Goal: Task Accomplishment & Management: Manage account settings

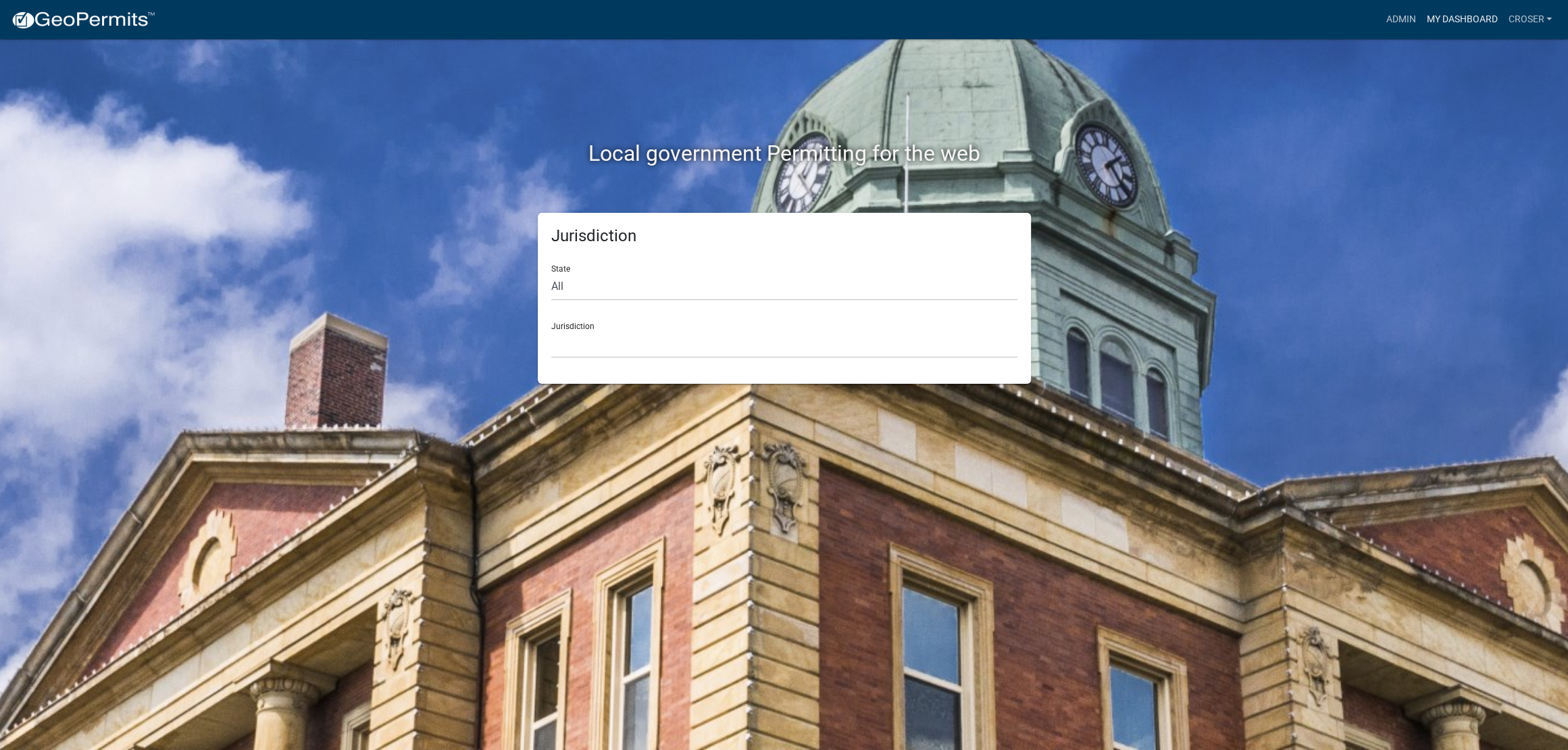
click at [1421, 24] on link "My Dashboard" at bounding box center [1462, 20] width 82 height 26
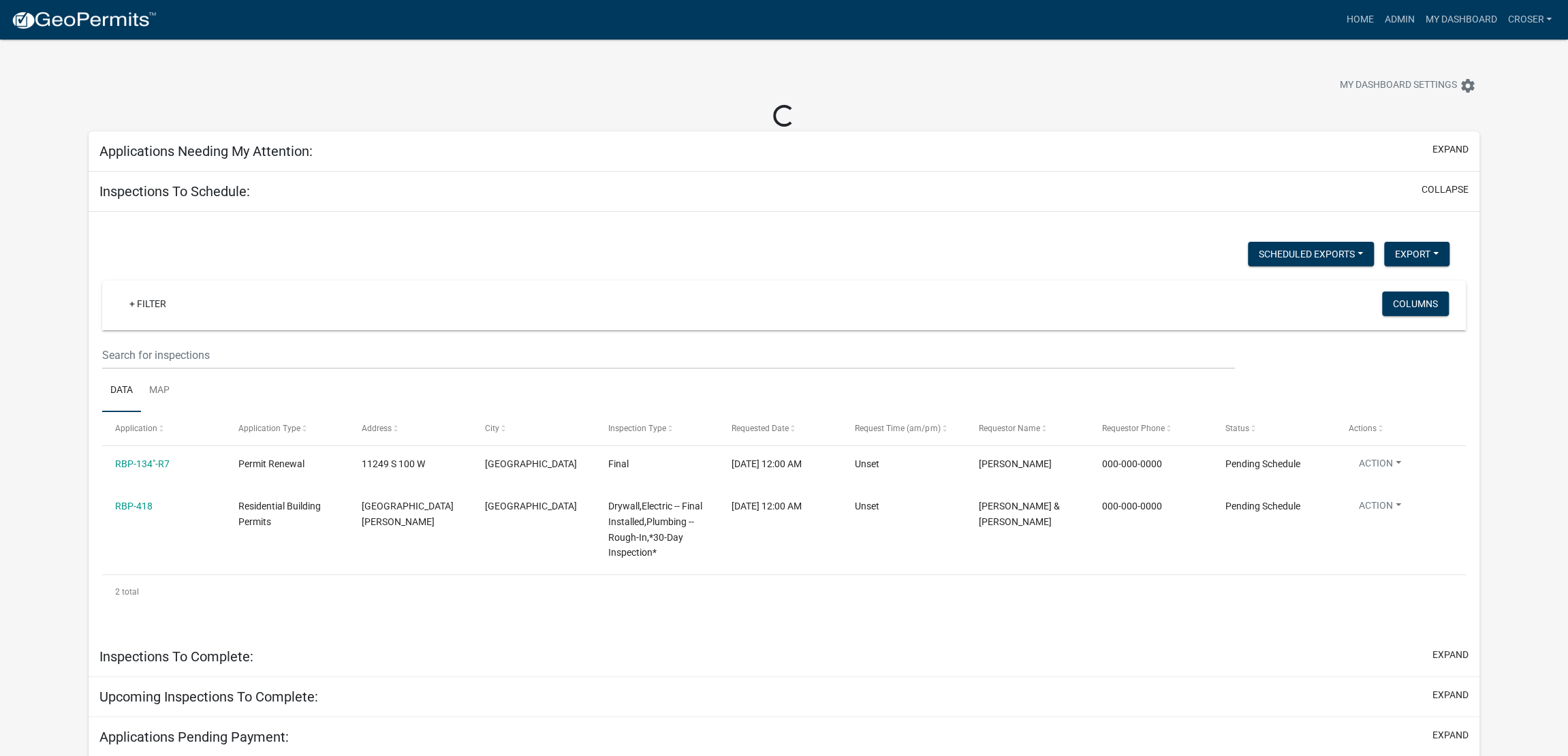
select select "3: 100"
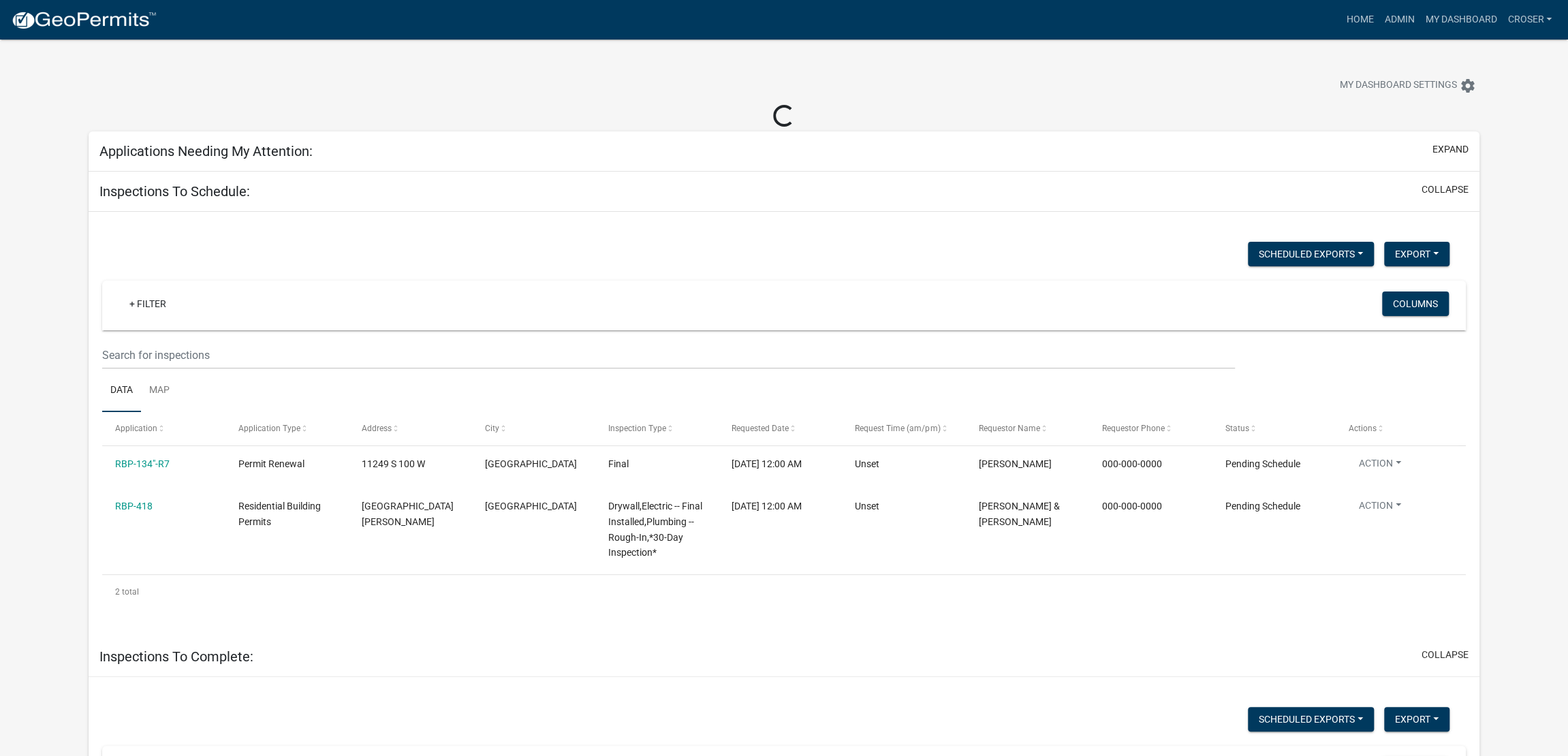
select select "3: 100"
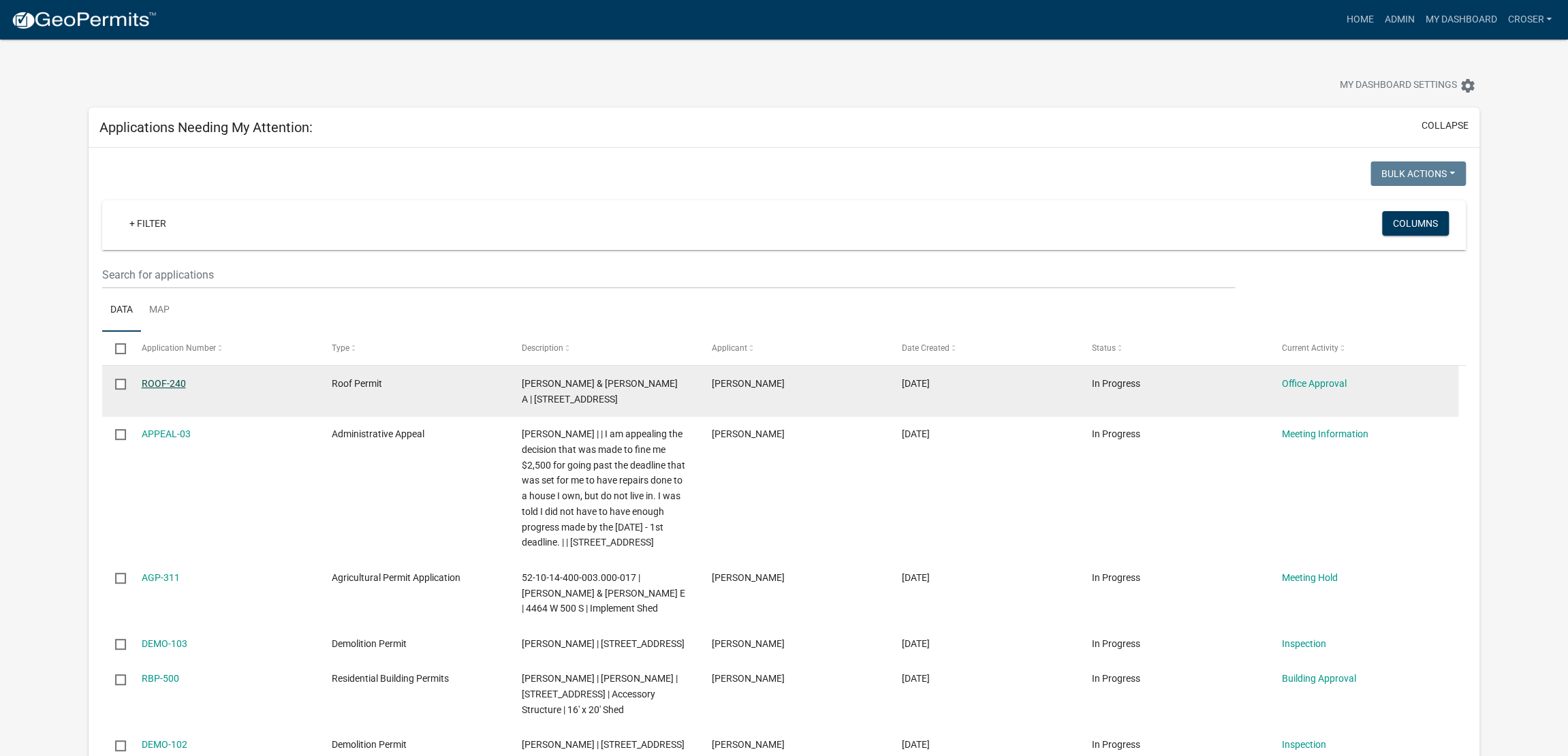
click at [172, 389] on link "ROOF-240" at bounding box center [164, 383] width 44 height 11
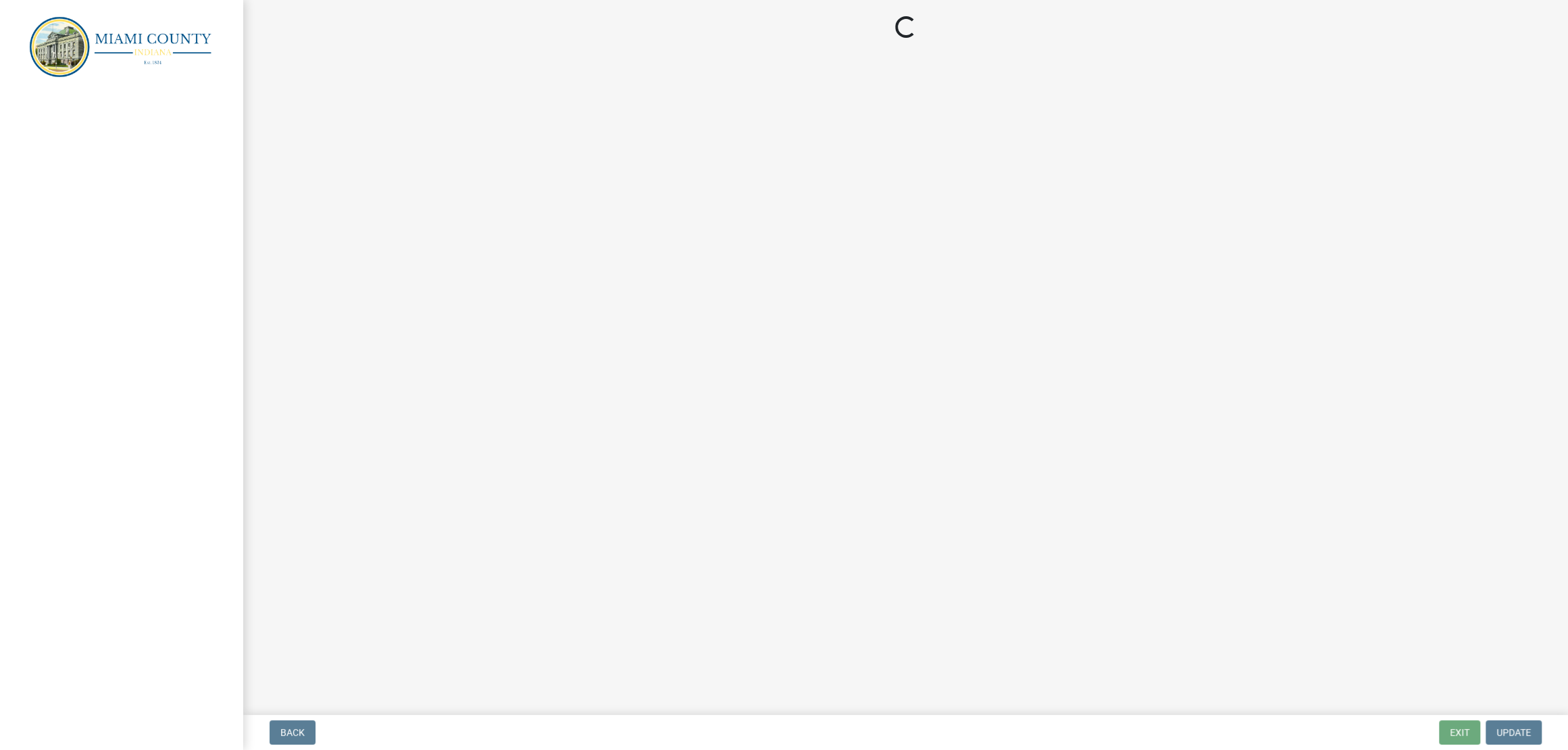
select select "3: 3"
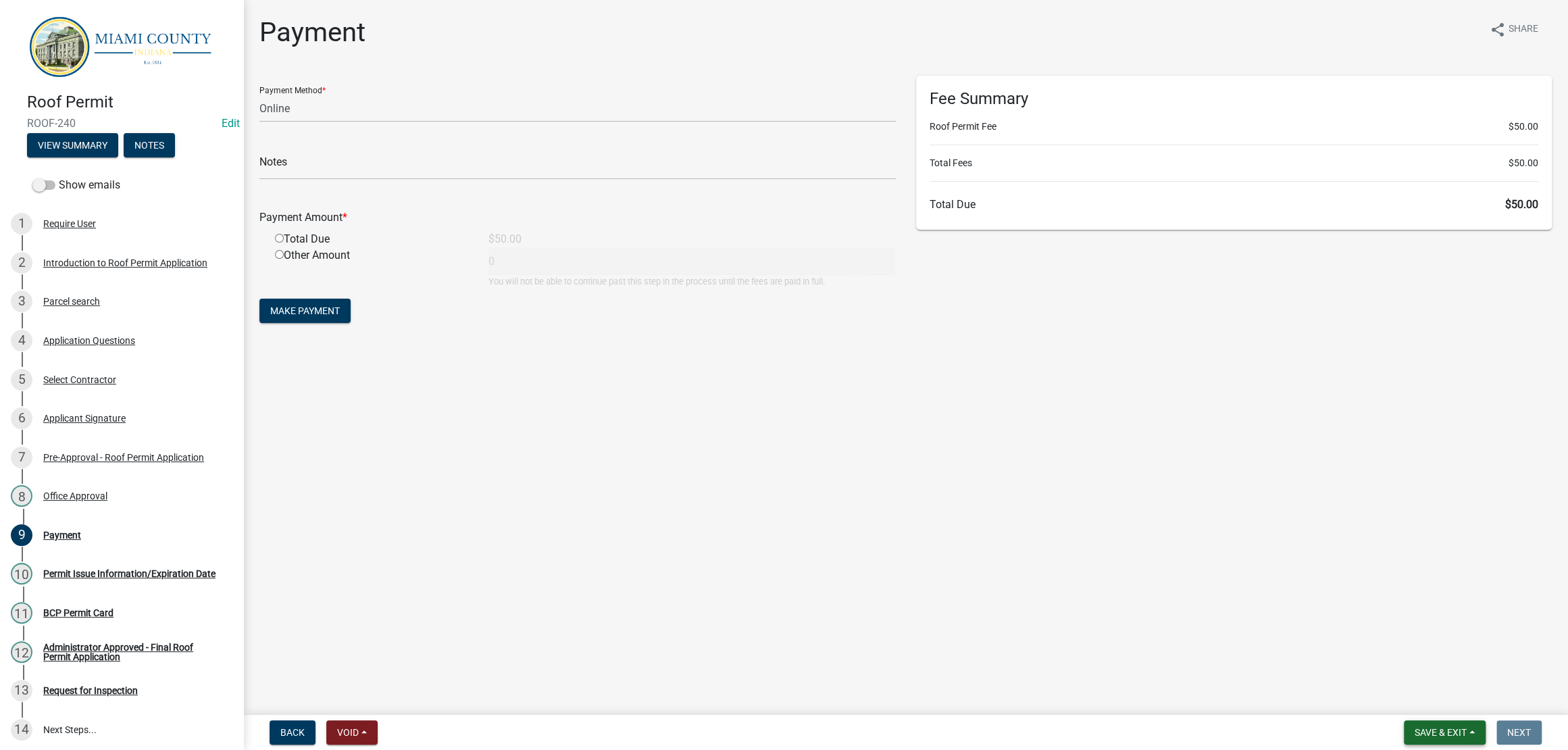
click at [1417, 727] on span "Save & Exit" at bounding box center [1441, 733] width 52 height 11
click at [1418, 684] on button "Save & Exit" at bounding box center [1432, 691] width 108 height 33
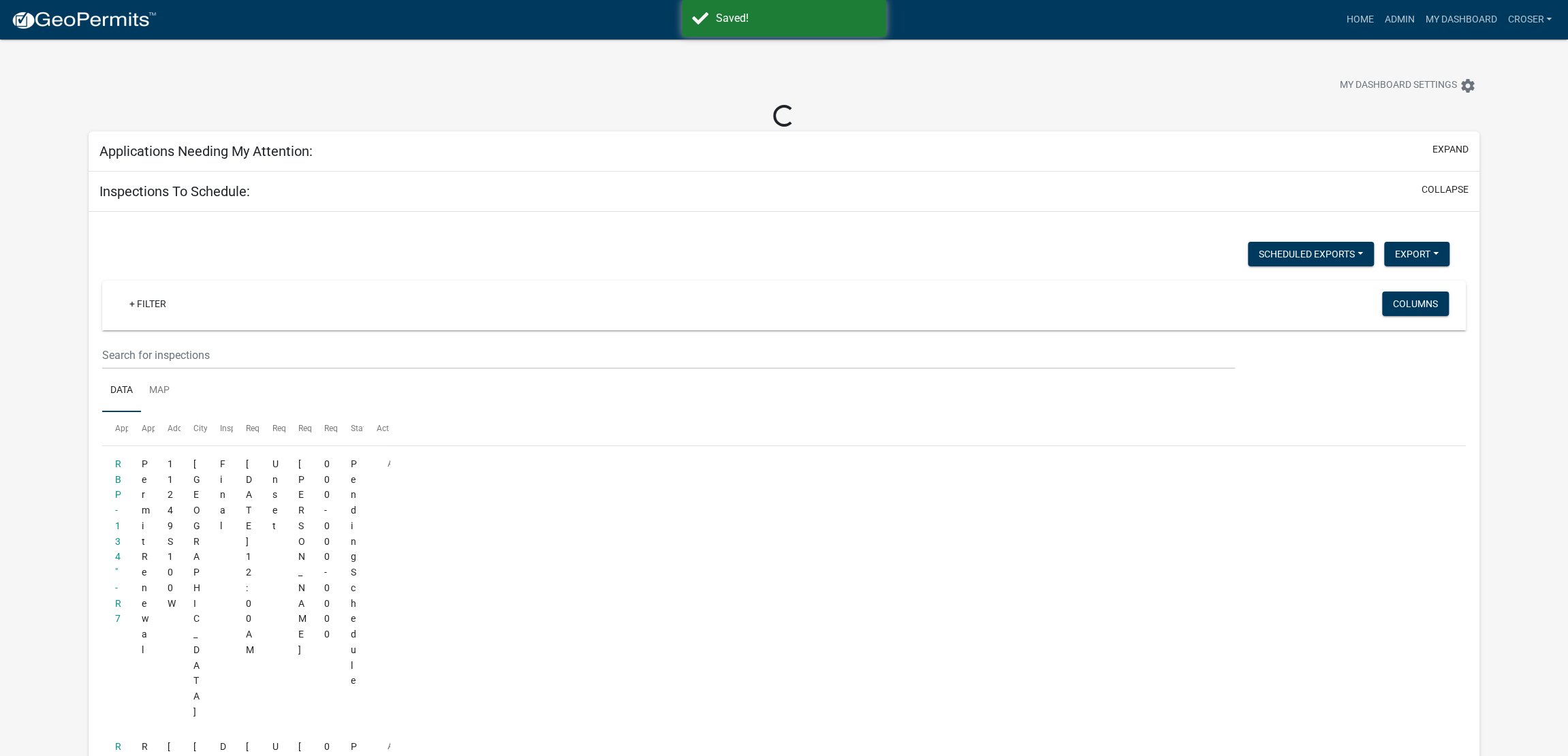
select select "3: 100"
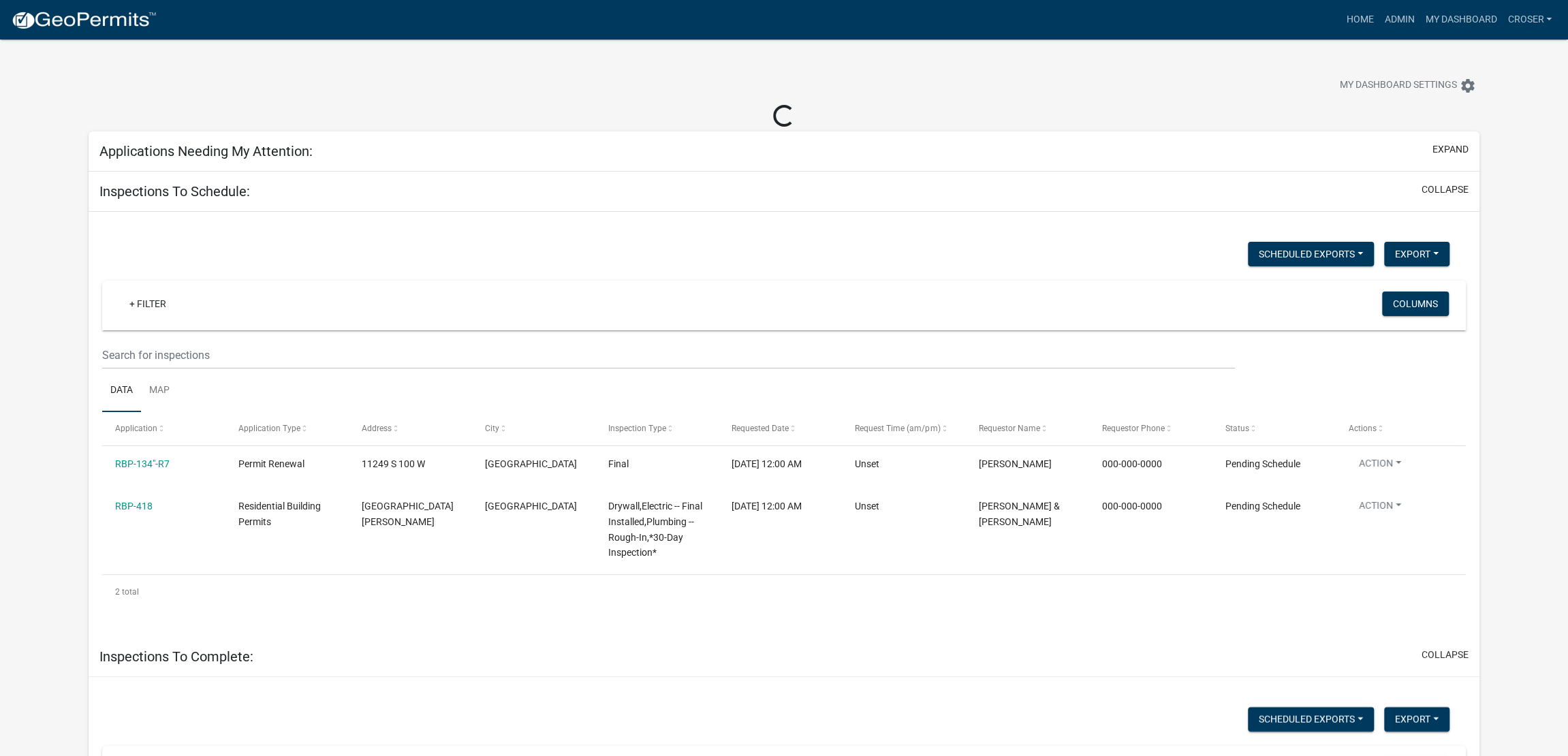
select select "3: 100"
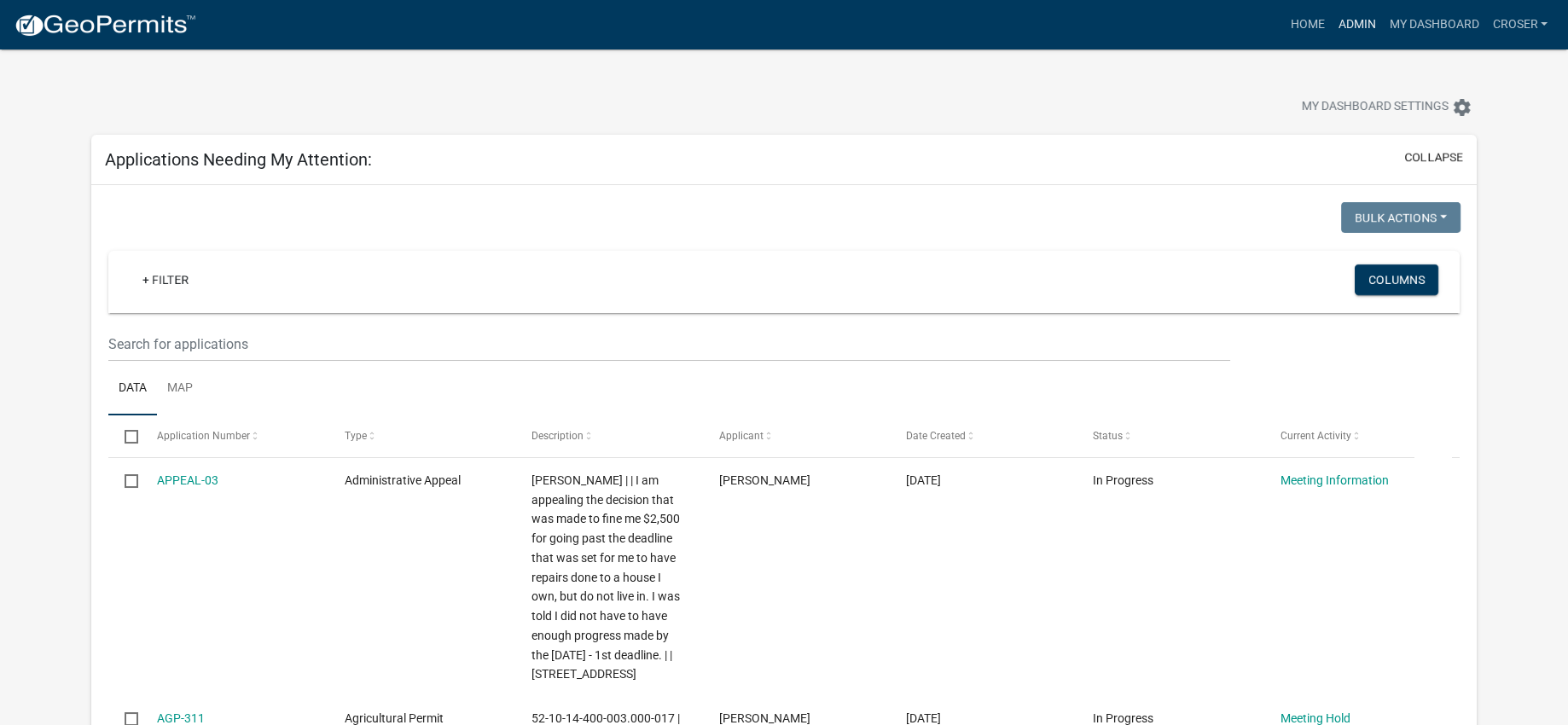
click at [1331, 22] on link "Admin" at bounding box center [1356, 25] width 51 height 33
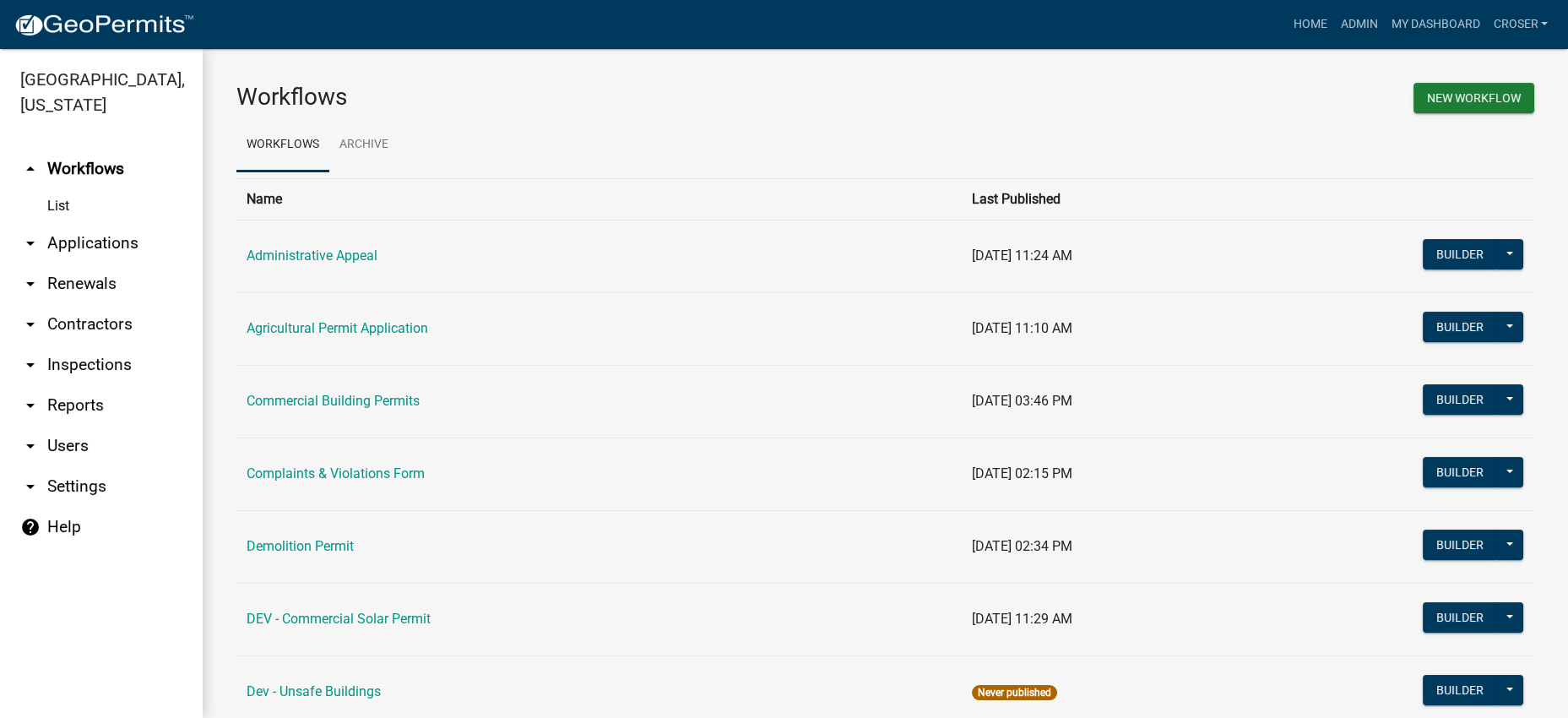
click at [72, 263] on link "arrow_drop_down Applications" at bounding box center [101, 243] width 202 height 41
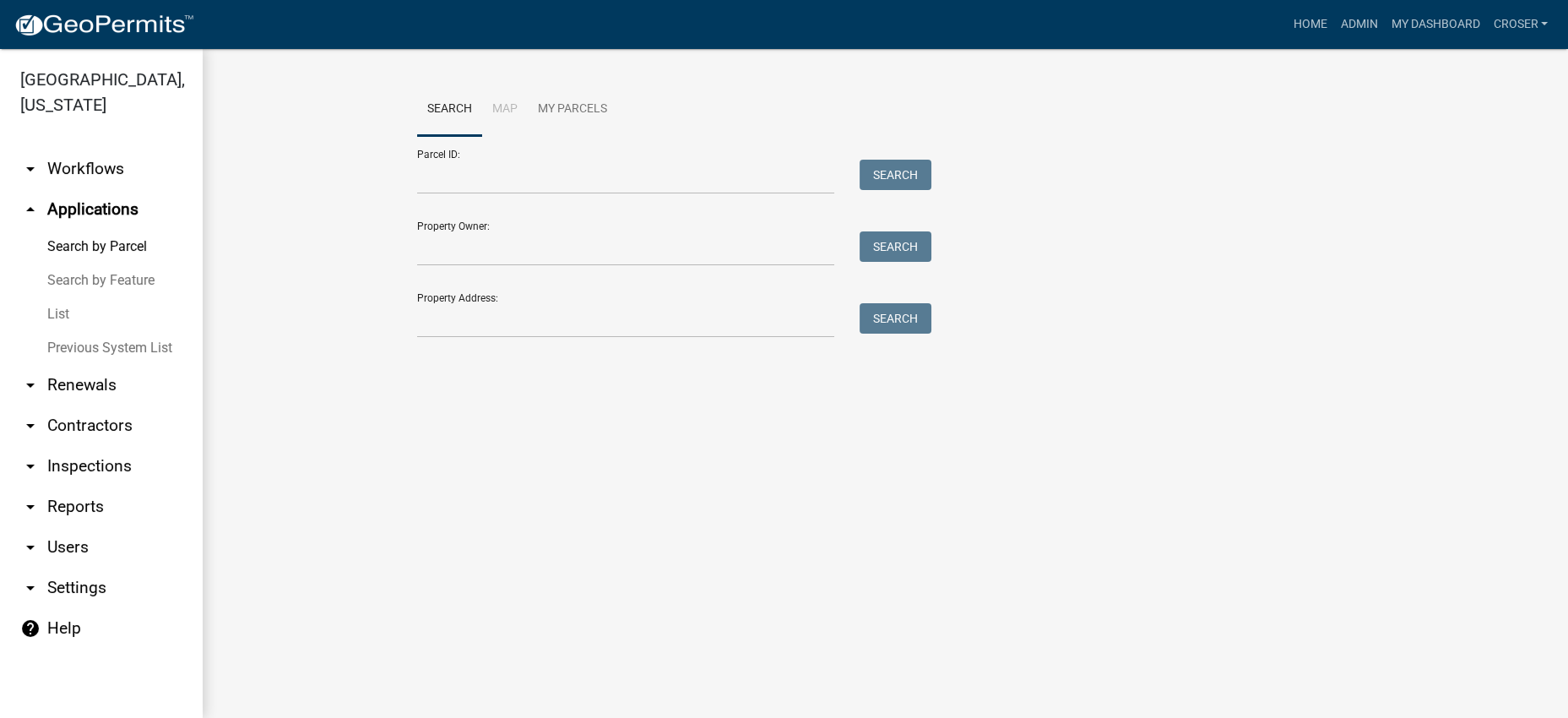
click at [71, 331] on link "List" at bounding box center [101, 314] width 202 height 34
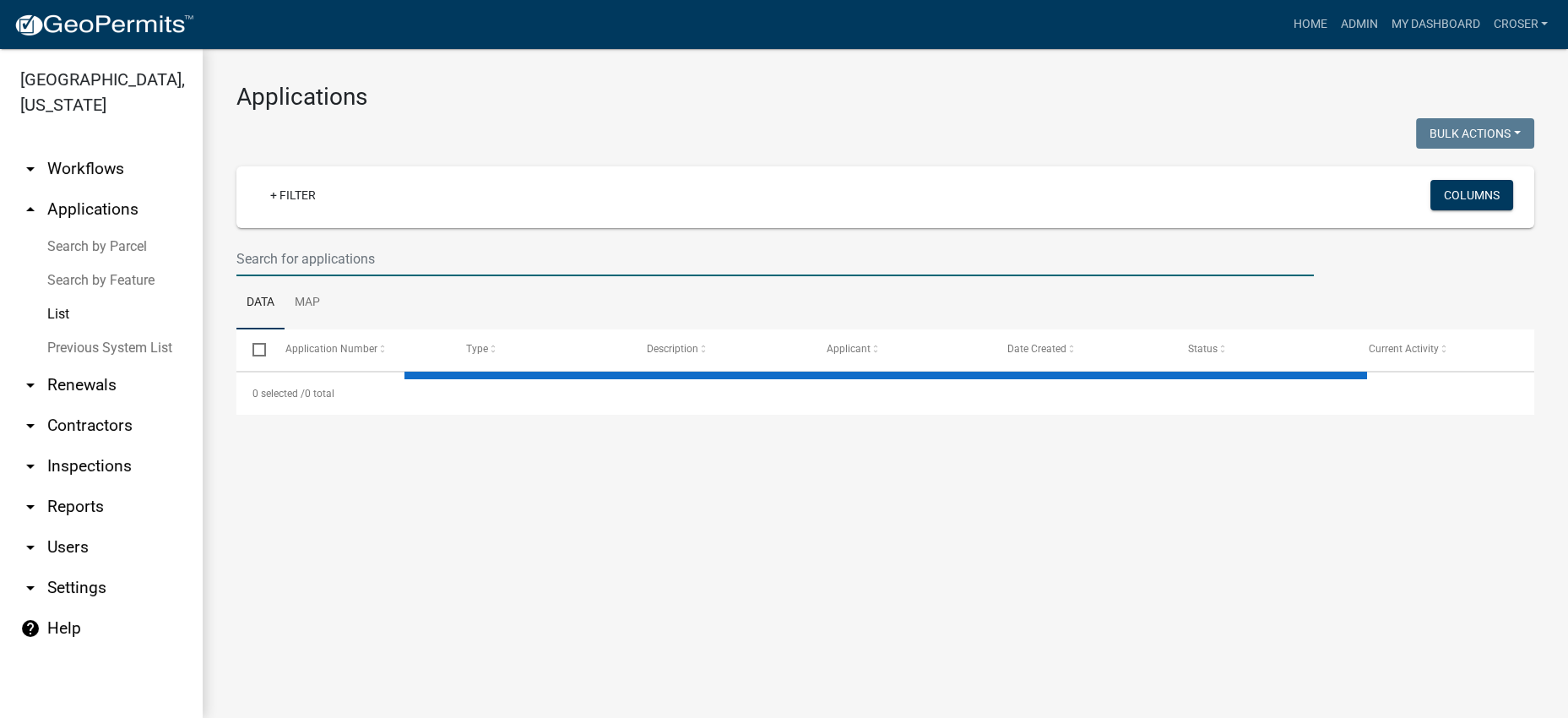
click at [425, 276] on input "text" at bounding box center [775, 258] width 1077 height 34
select select "3: 100"
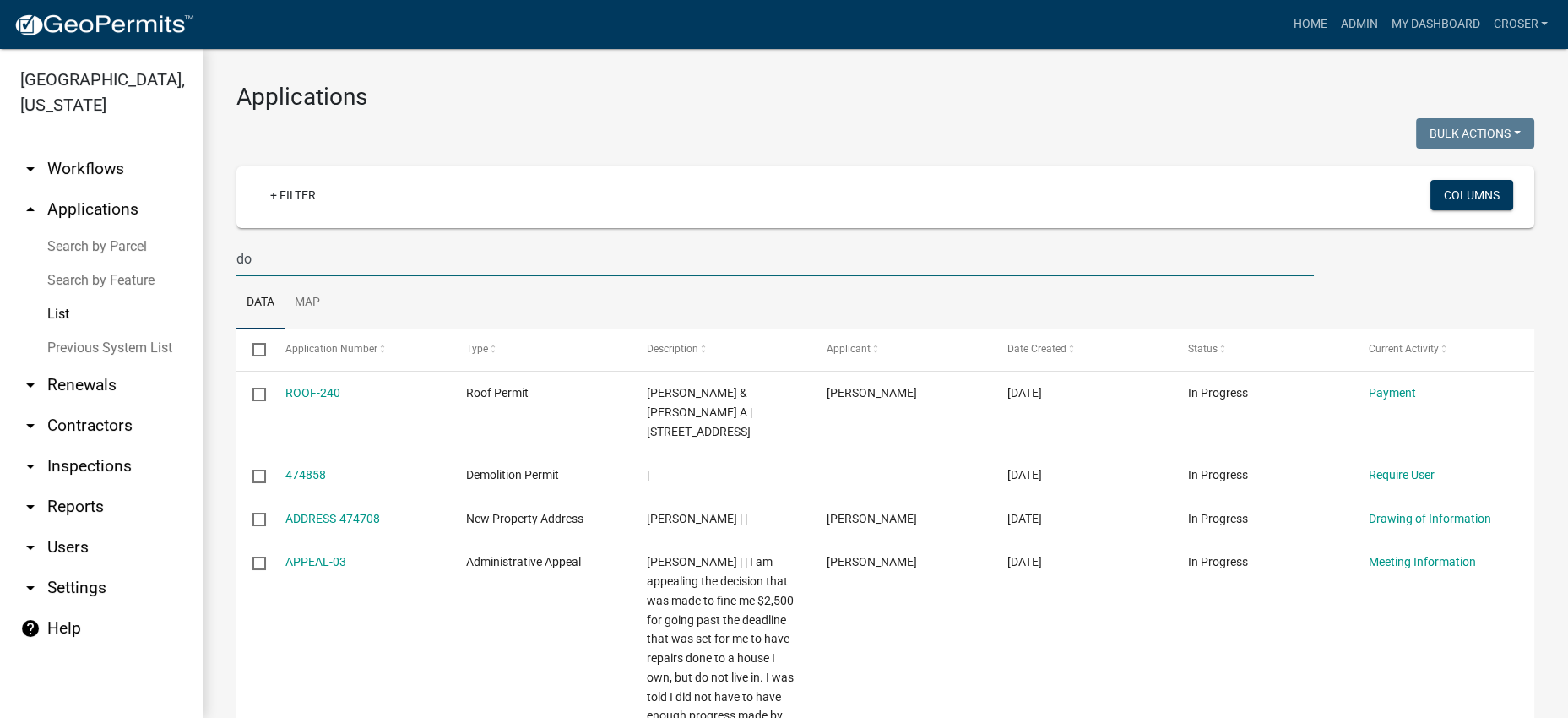
type input "d"
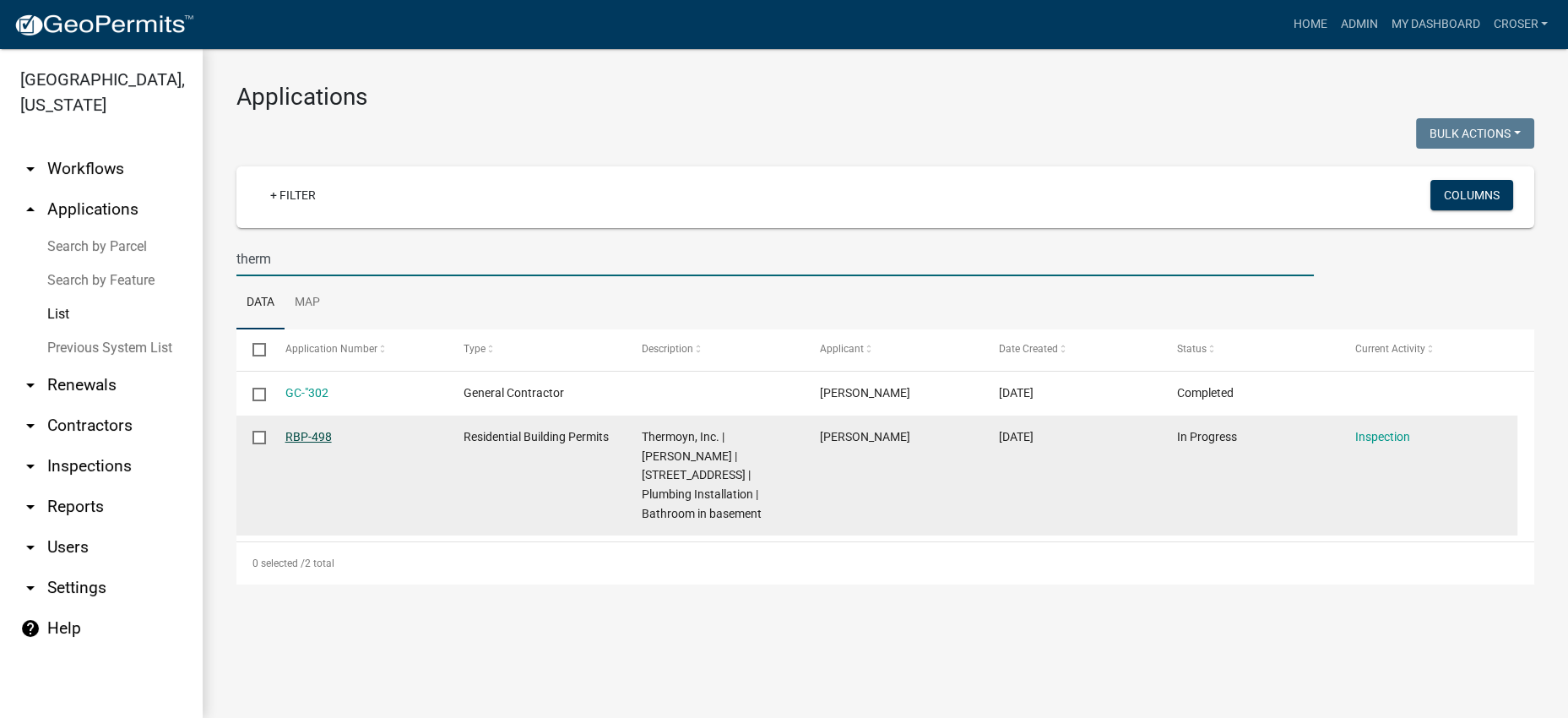
type input "therm"
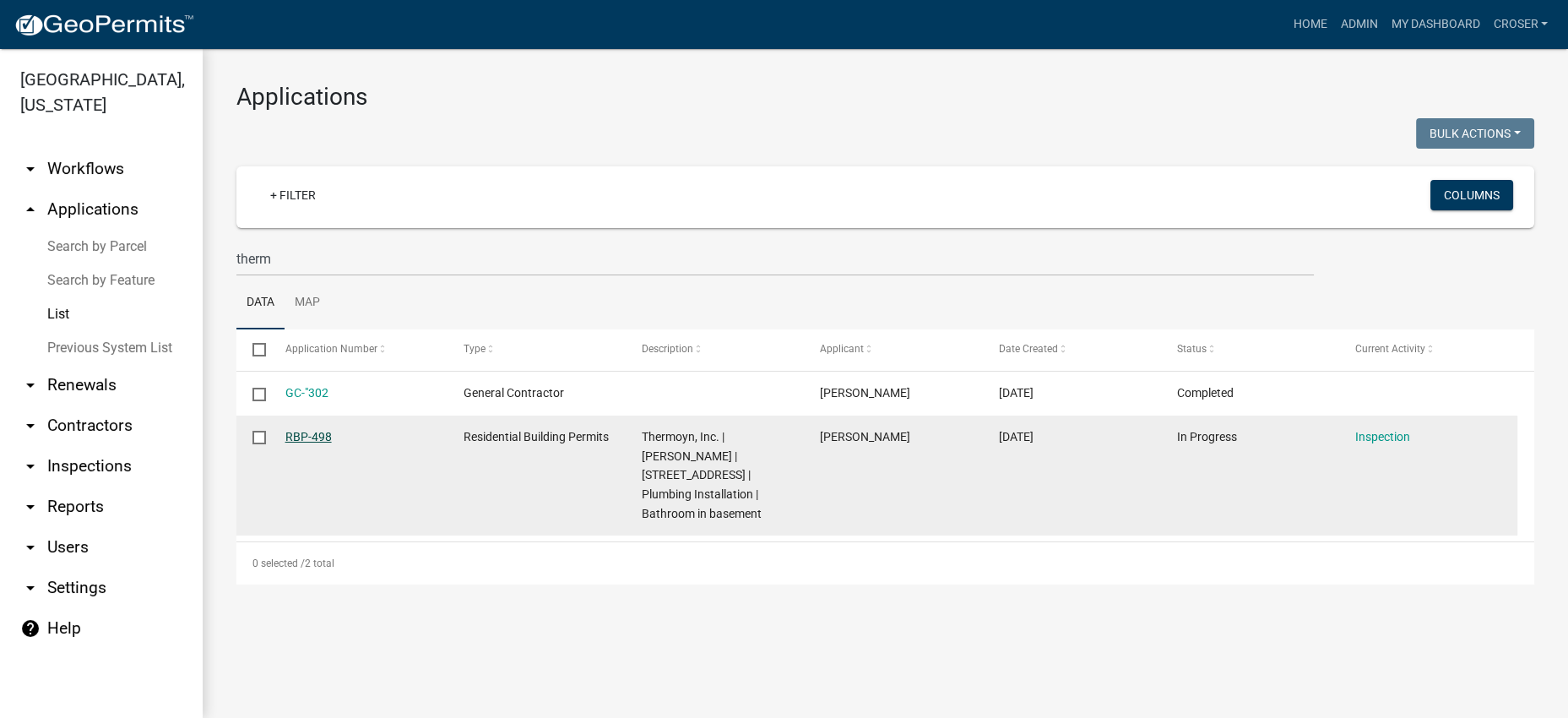
click at [317, 444] on link "RBP-498" at bounding box center [308, 437] width 47 height 13
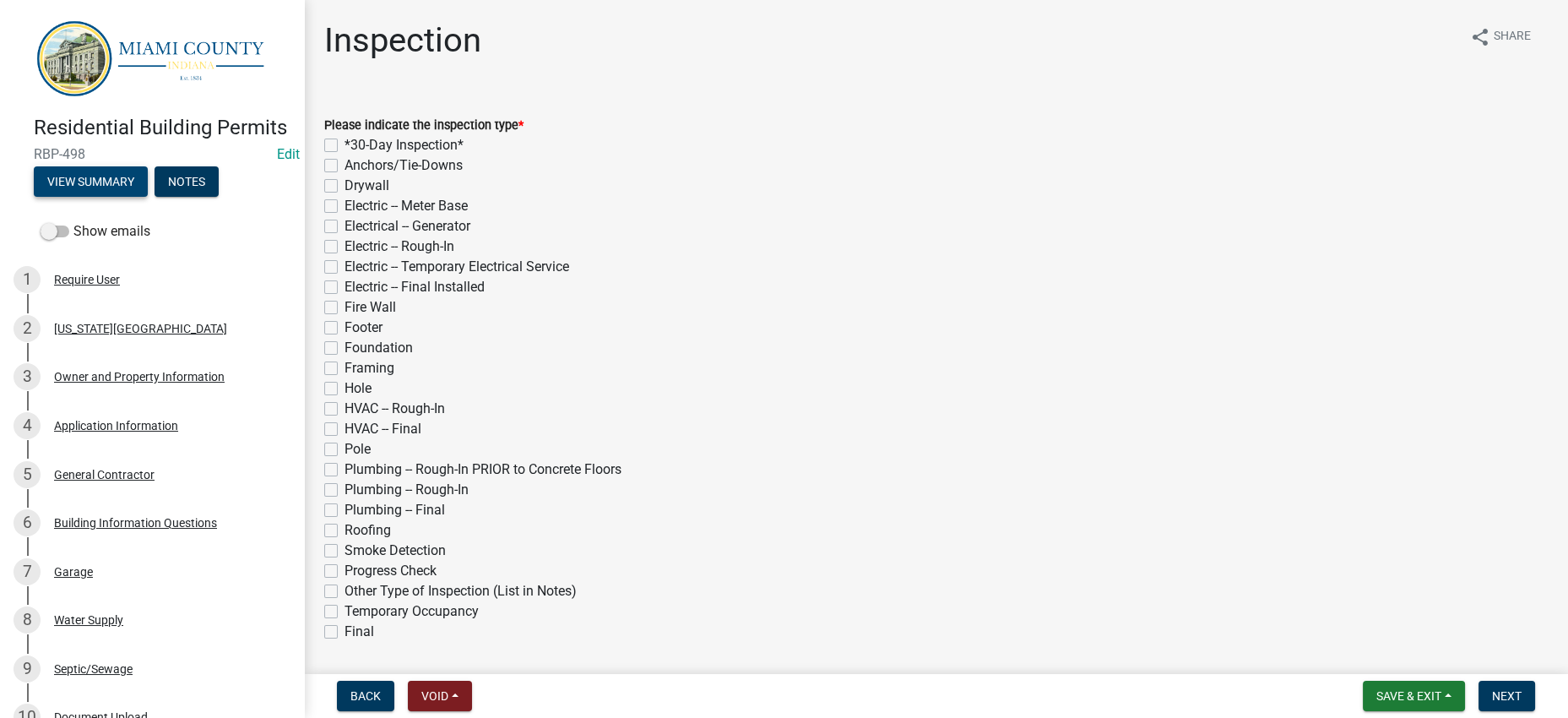
click at [148, 197] on button "View Summary" at bounding box center [91, 181] width 114 height 30
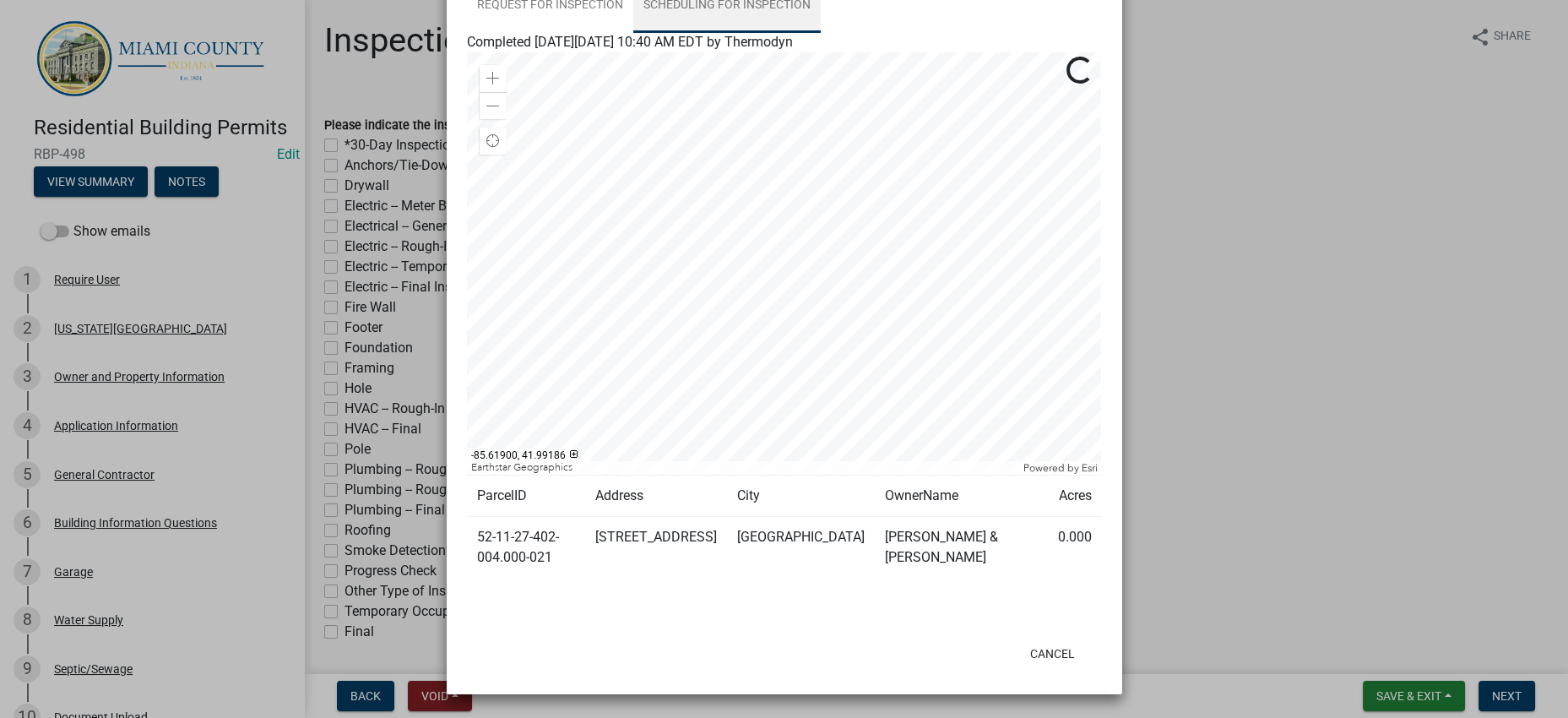
click at [821, 33] on link "Scheduling for Inspection" at bounding box center [727, 6] width 187 height 54
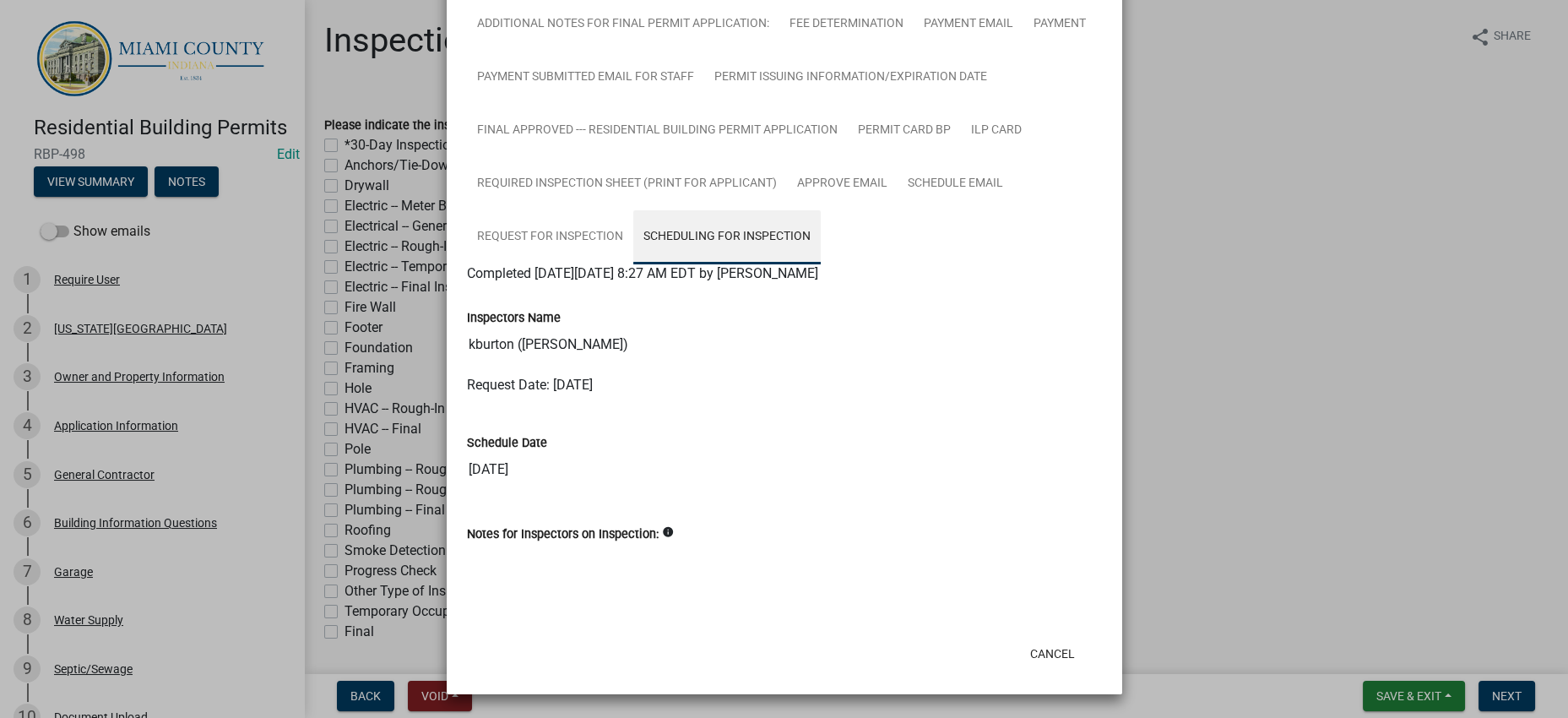
scroll to position [836, 0]
click at [633, 210] on link "Request for Inspection" at bounding box center [550, 236] width 166 height 54
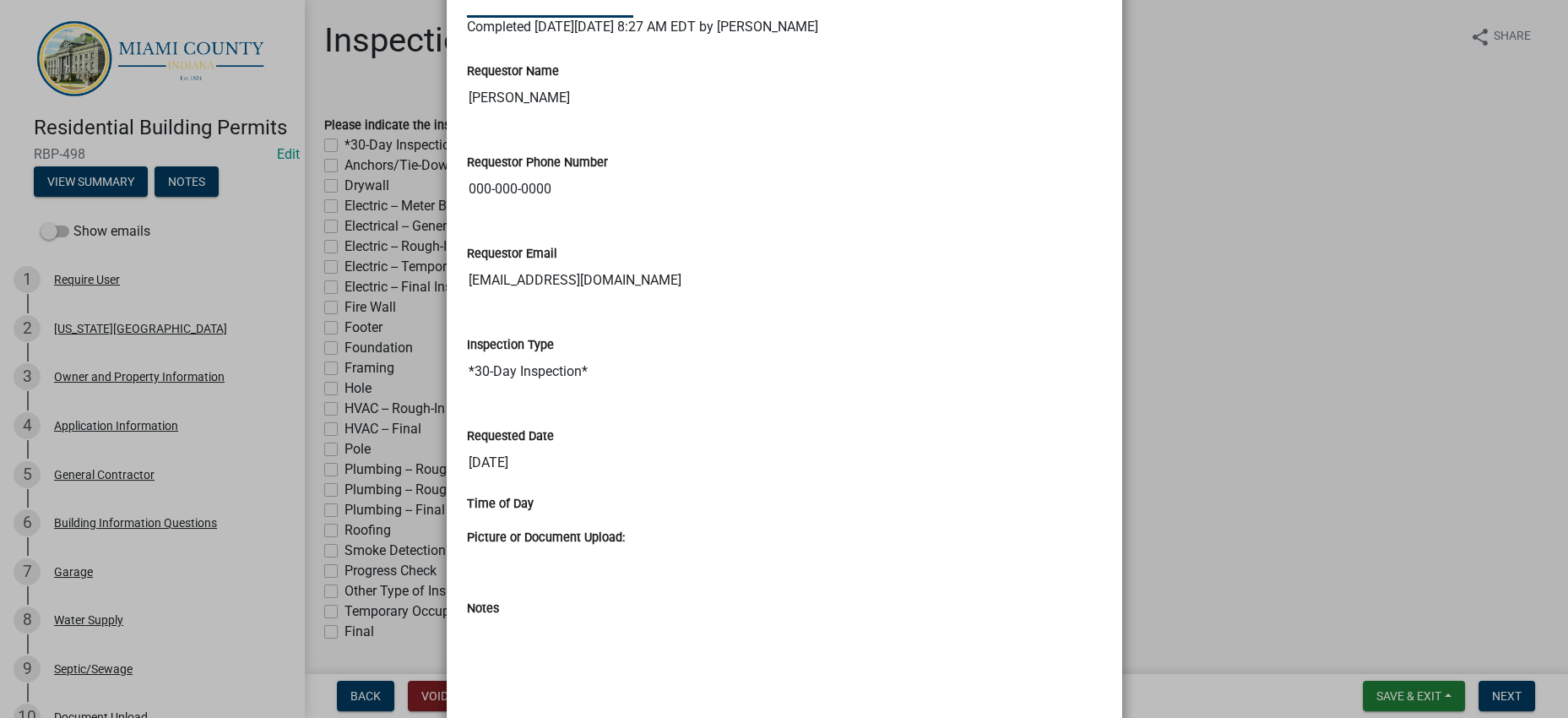
scroll to position [626, 0]
drag, startPoint x: 878, startPoint y: 446, endPoint x: 876, endPoint y: 521, distance: 75.0
click at [876, 207] on div "Requestor Phone Number [PHONE_NUMBER]" at bounding box center [784, 168] width 635 height 78
click at [1321, 437] on ngb-modal-window "Summary × Printer Friendly [US_STATE][GEOGRAPHIC_DATA] Owner and Property Infor…" at bounding box center [784, 359] width 1568 height 718
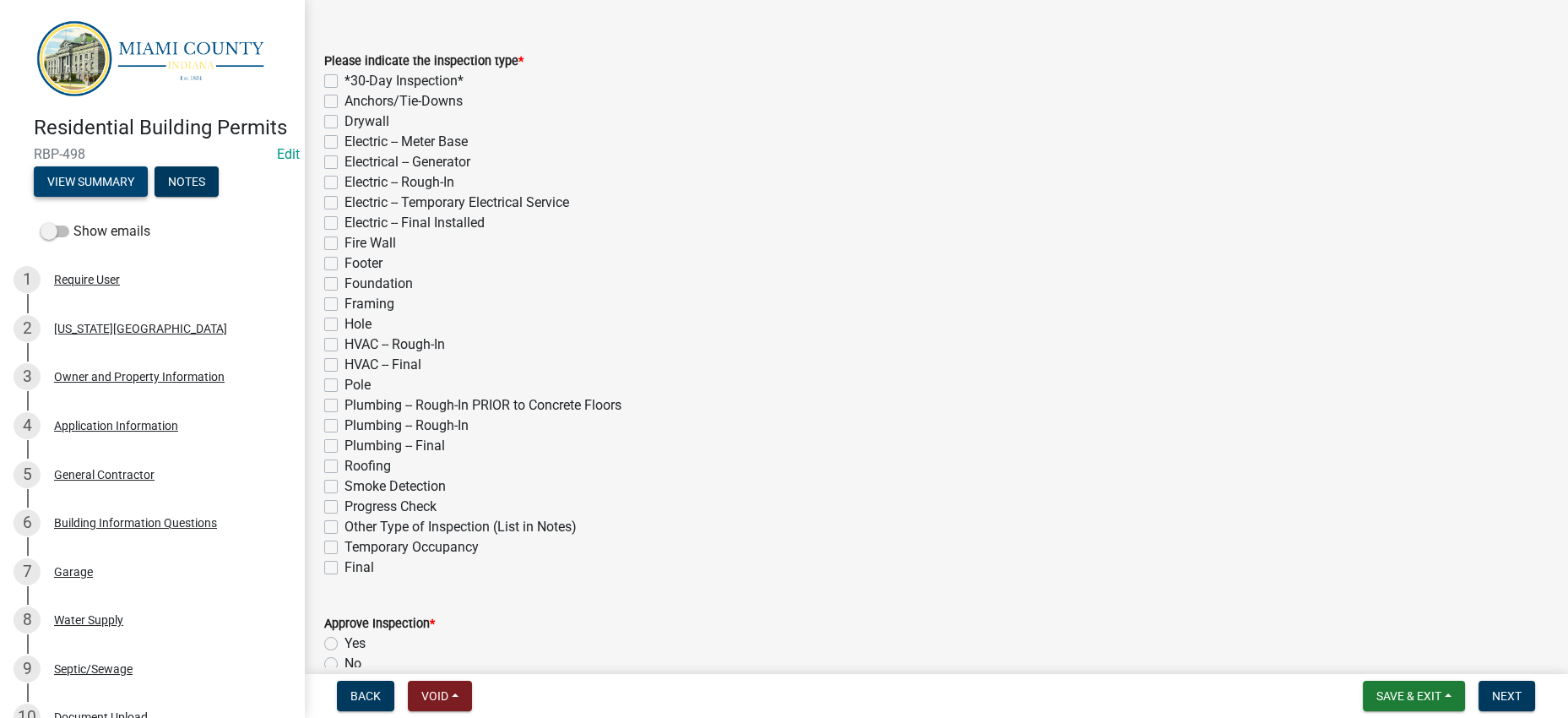
scroll to position [0, 0]
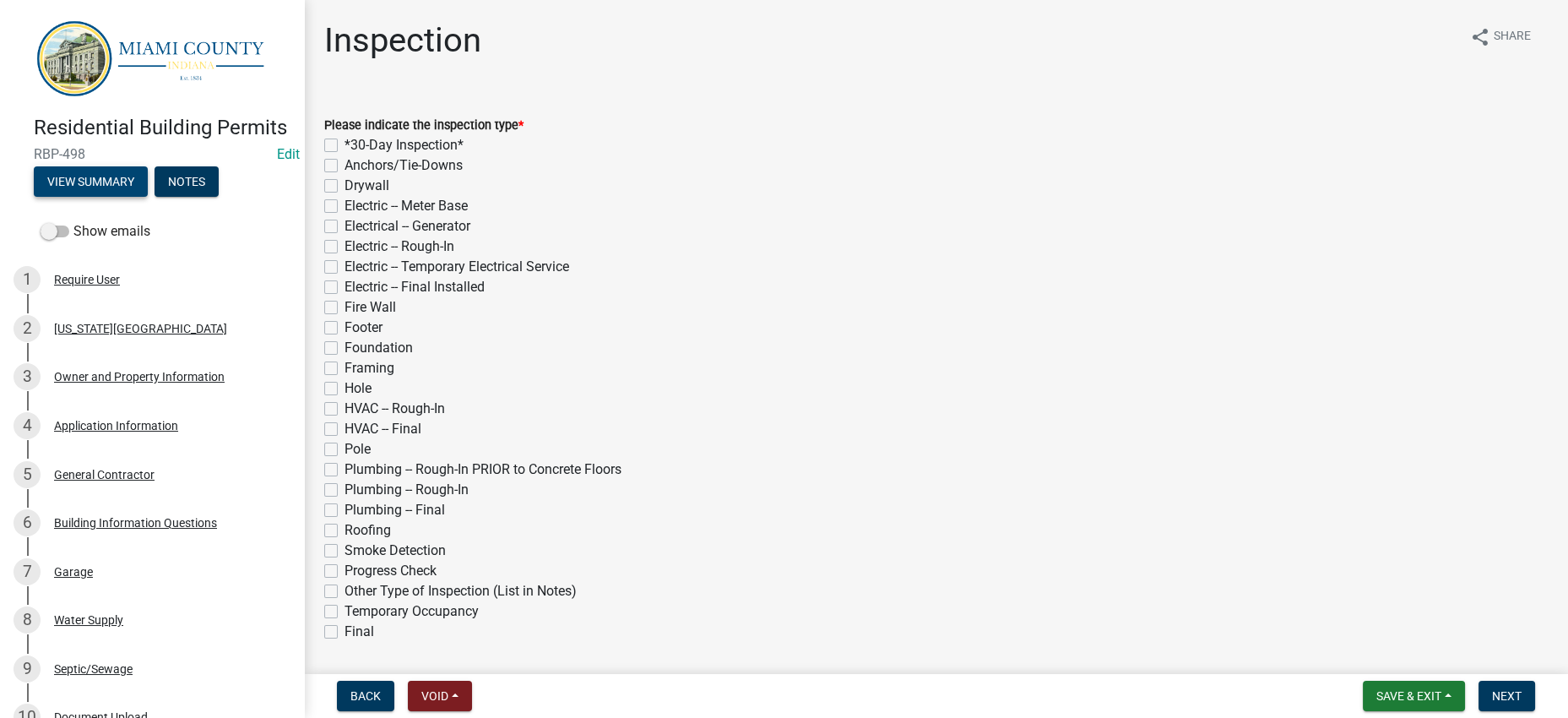
click at [109, 197] on button "View Summary" at bounding box center [91, 181] width 114 height 30
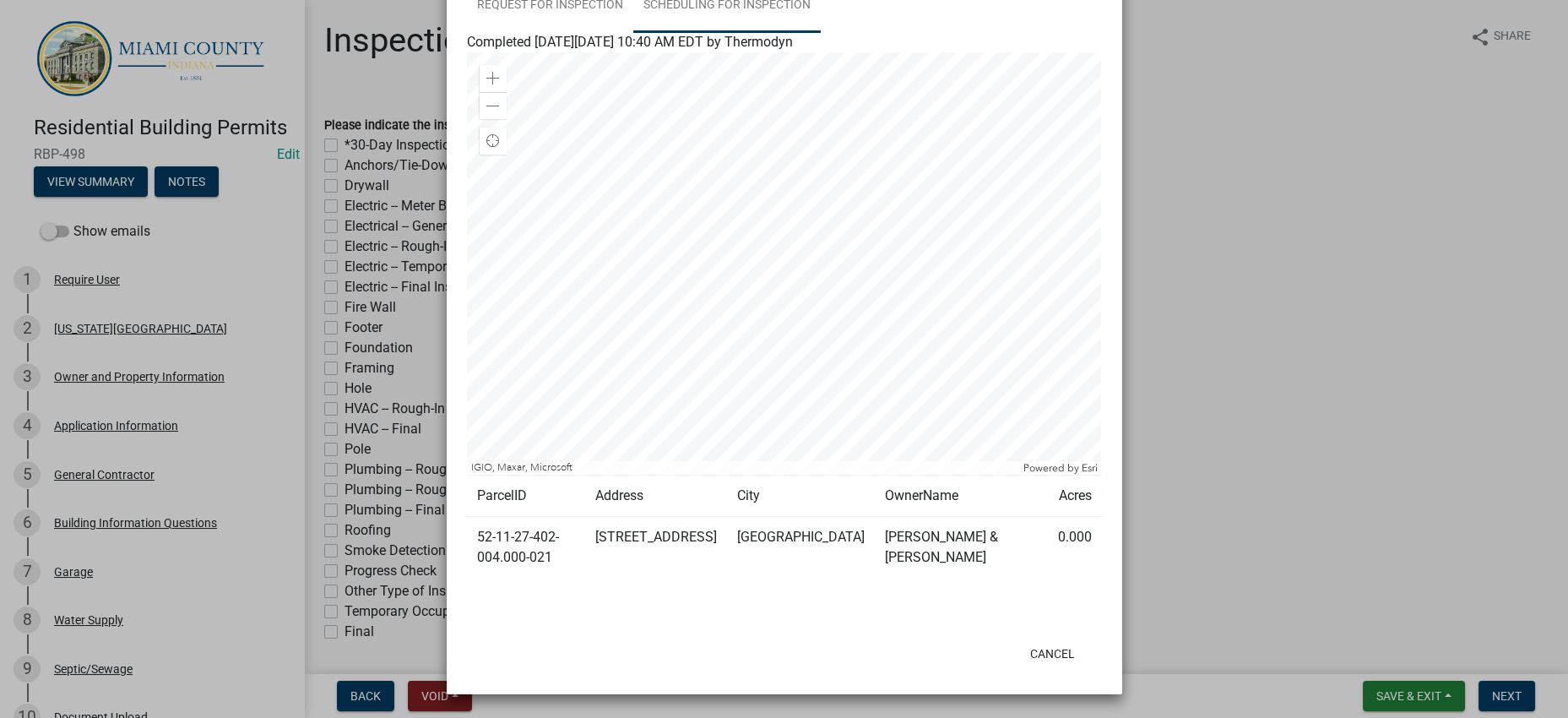
scroll to position [738, 0]
drag, startPoint x: 885, startPoint y: 211, endPoint x: 874, endPoint y: 214, distance: 11.4
click at [821, 33] on link "Scheduling for Inspection" at bounding box center [727, 6] width 187 height 54
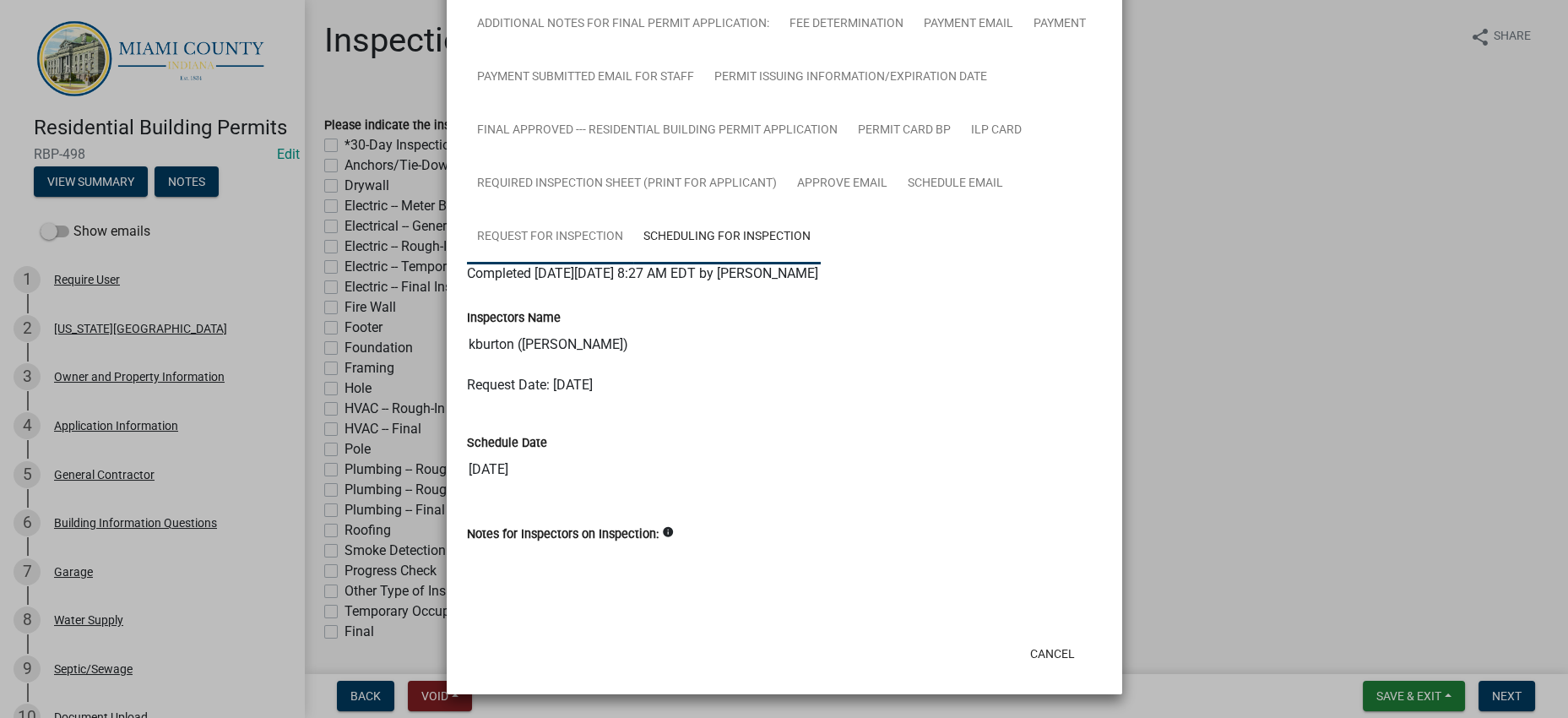
click at [633, 228] on link "Request for Inspection" at bounding box center [550, 236] width 166 height 54
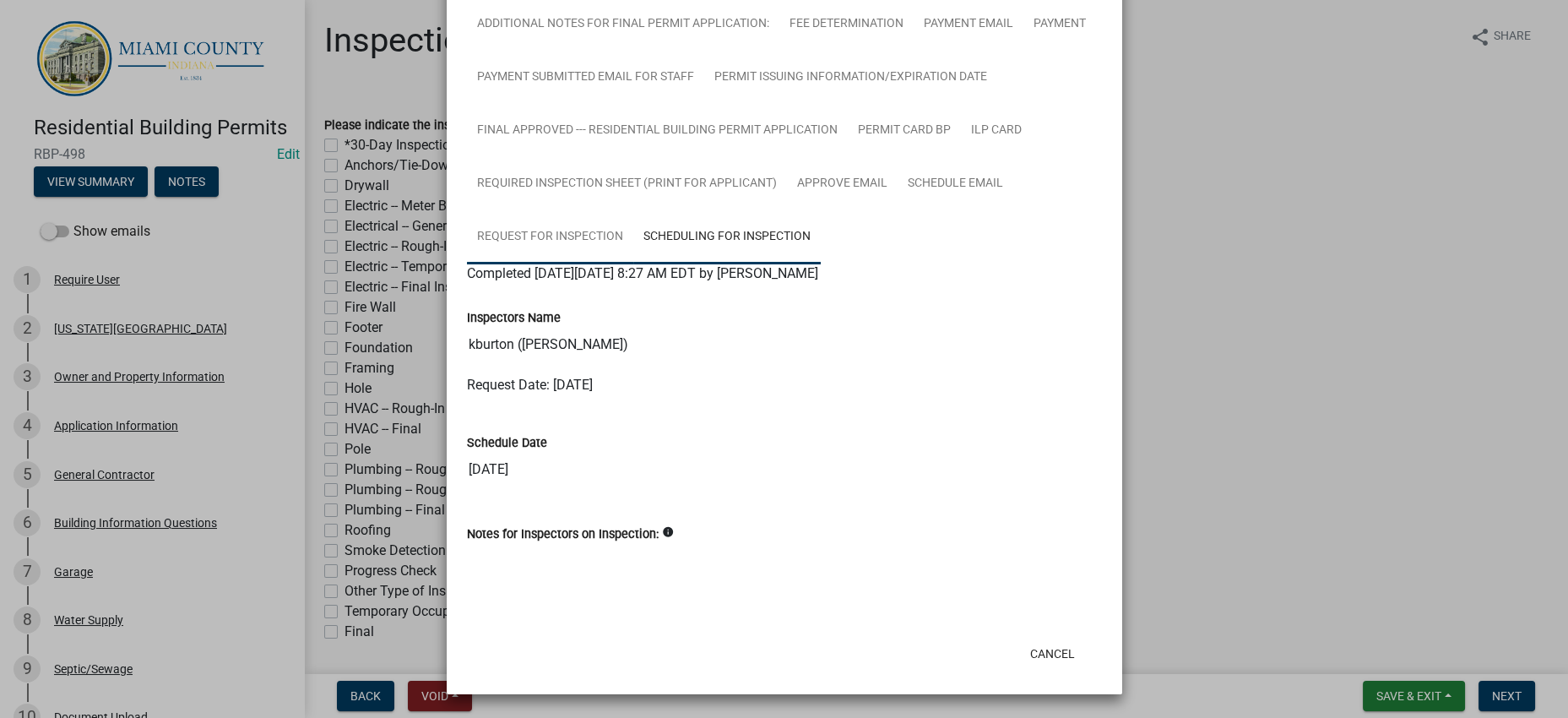
click at [633, 239] on link "Request for Inspection" at bounding box center [550, 236] width 166 height 54
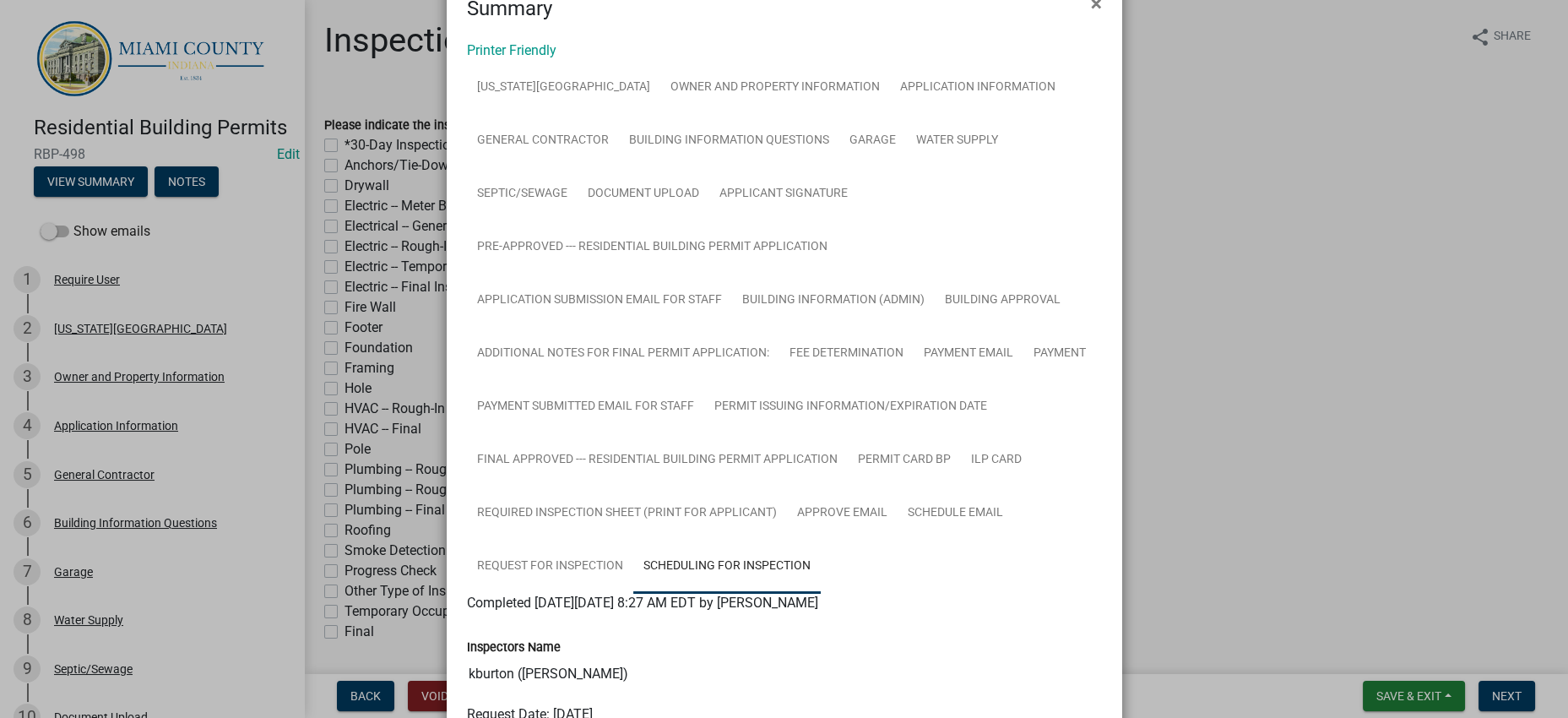
scroll to position [0, 0]
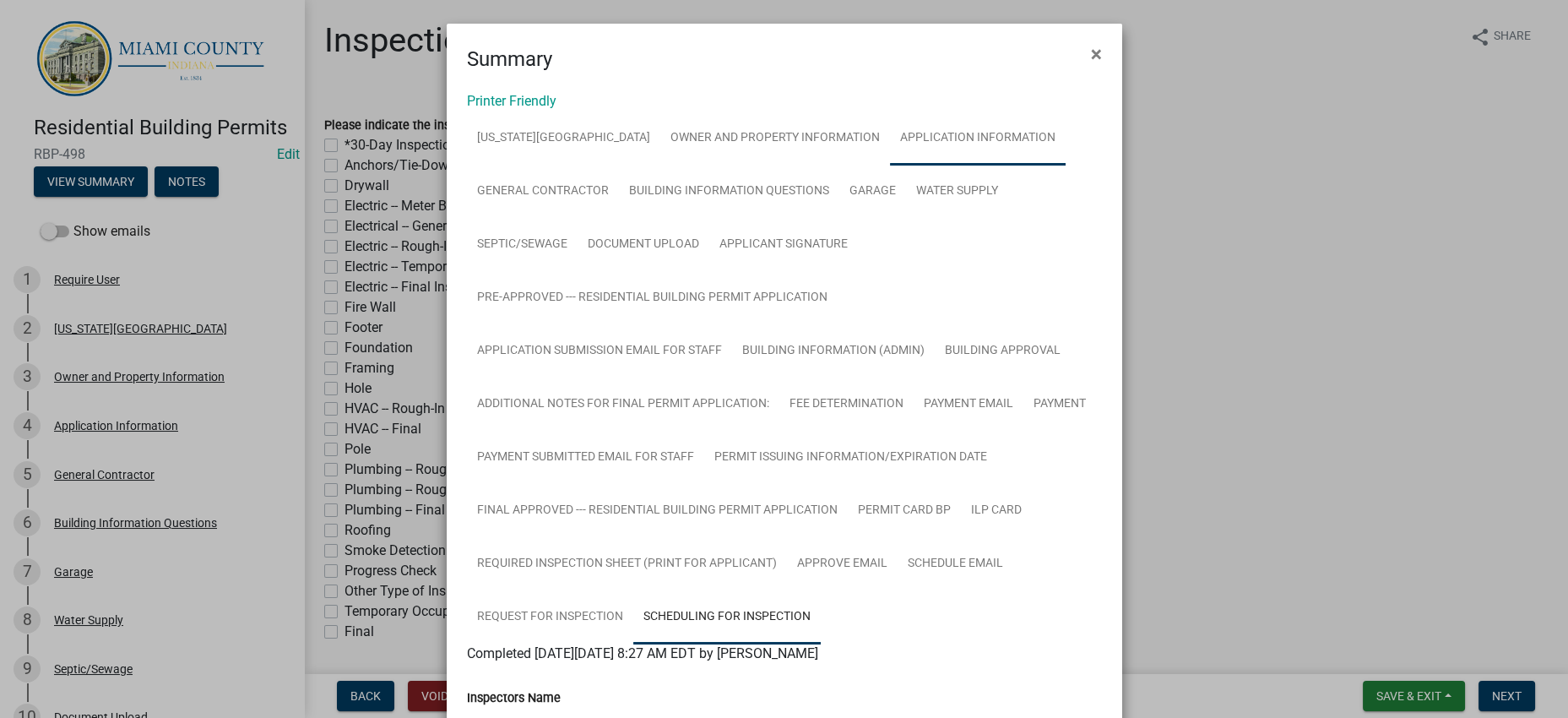
click at [890, 165] on link "Application Information" at bounding box center [977, 138] width 176 height 54
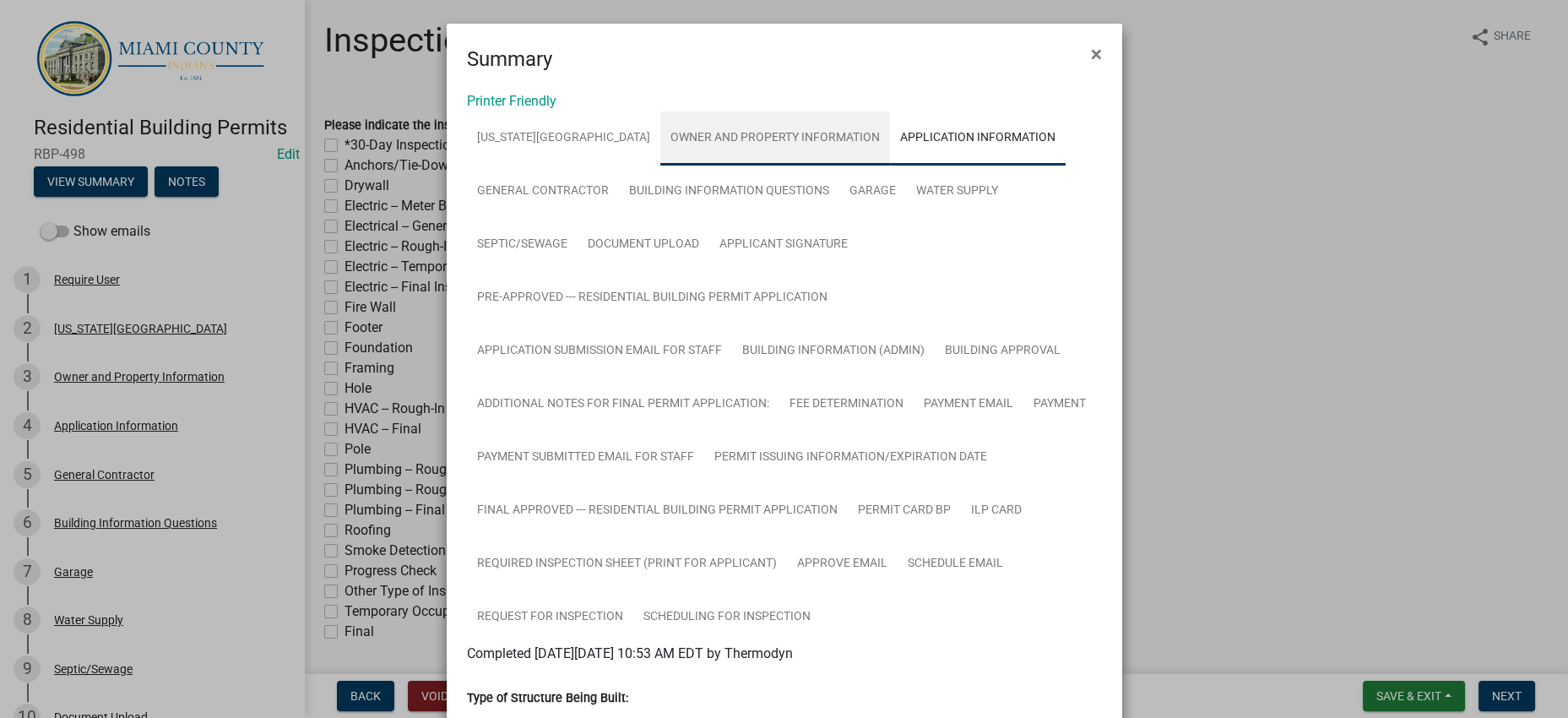
click at [815, 165] on link "Owner and Property Information" at bounding box center [775, 138] width 230 height 54
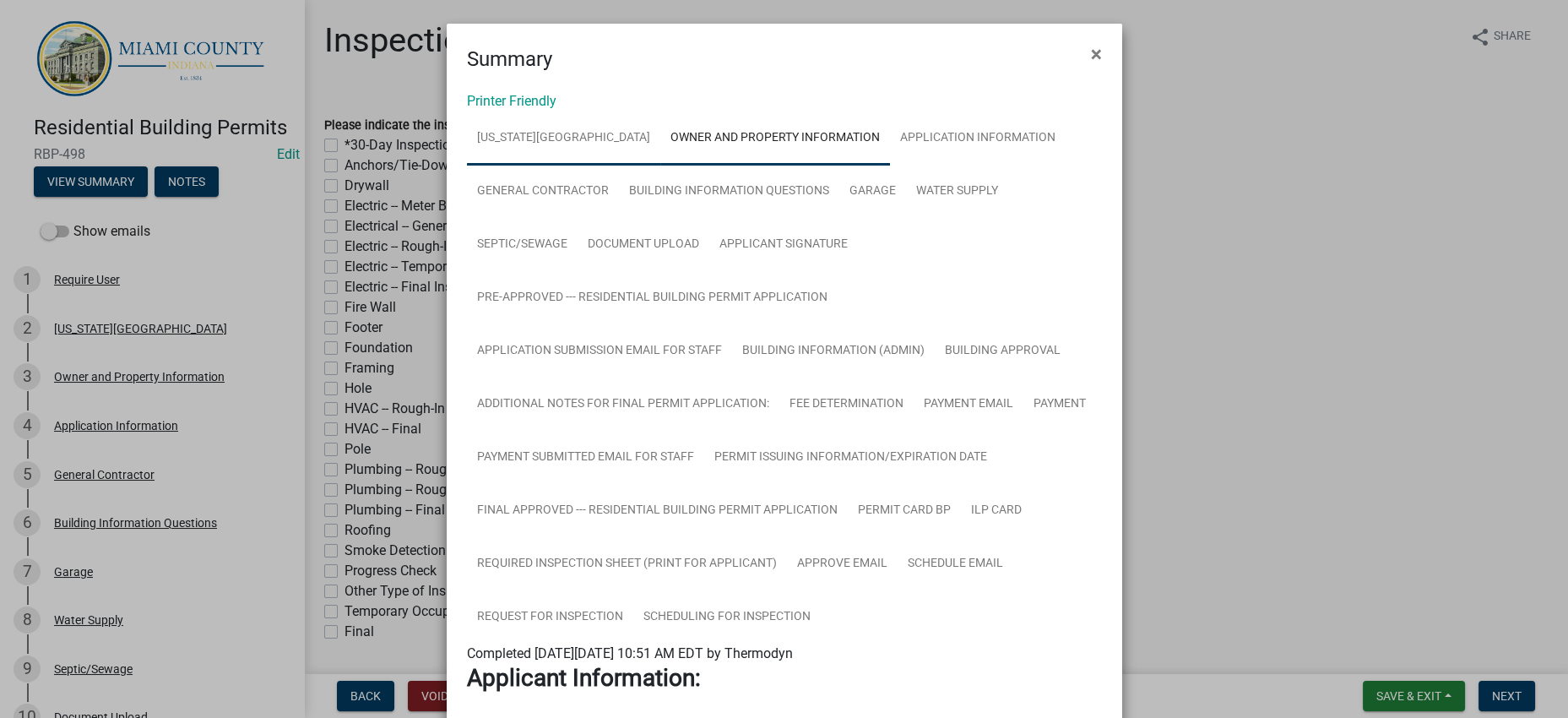
click at [600, 165] on link "[US_STATE][GEOGRAPHIC_DATA]" at bounding box center [564, 138] width 194 height 54
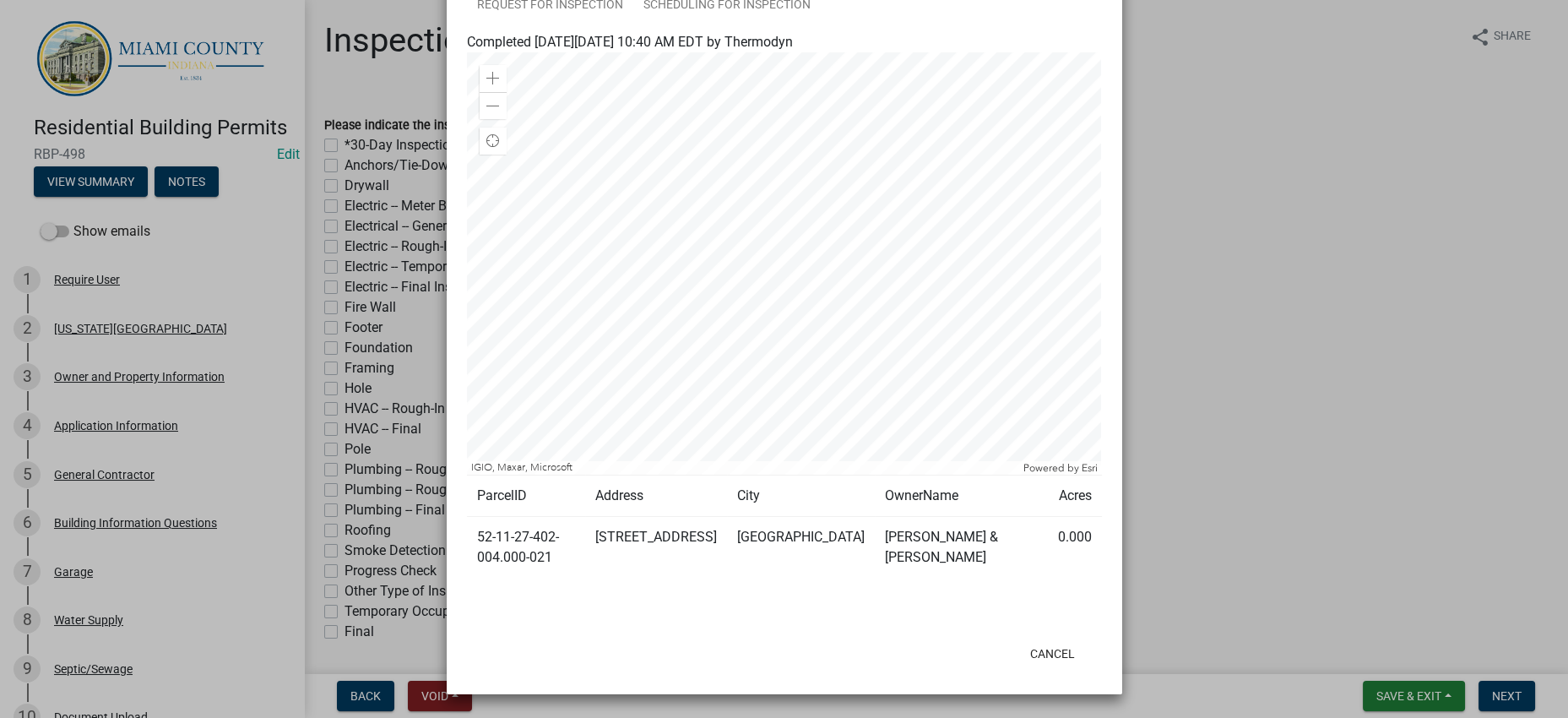
scroll to position [949, 0]
click at [489, 113] on span at bounding box center [493, 106] width 13 height 13
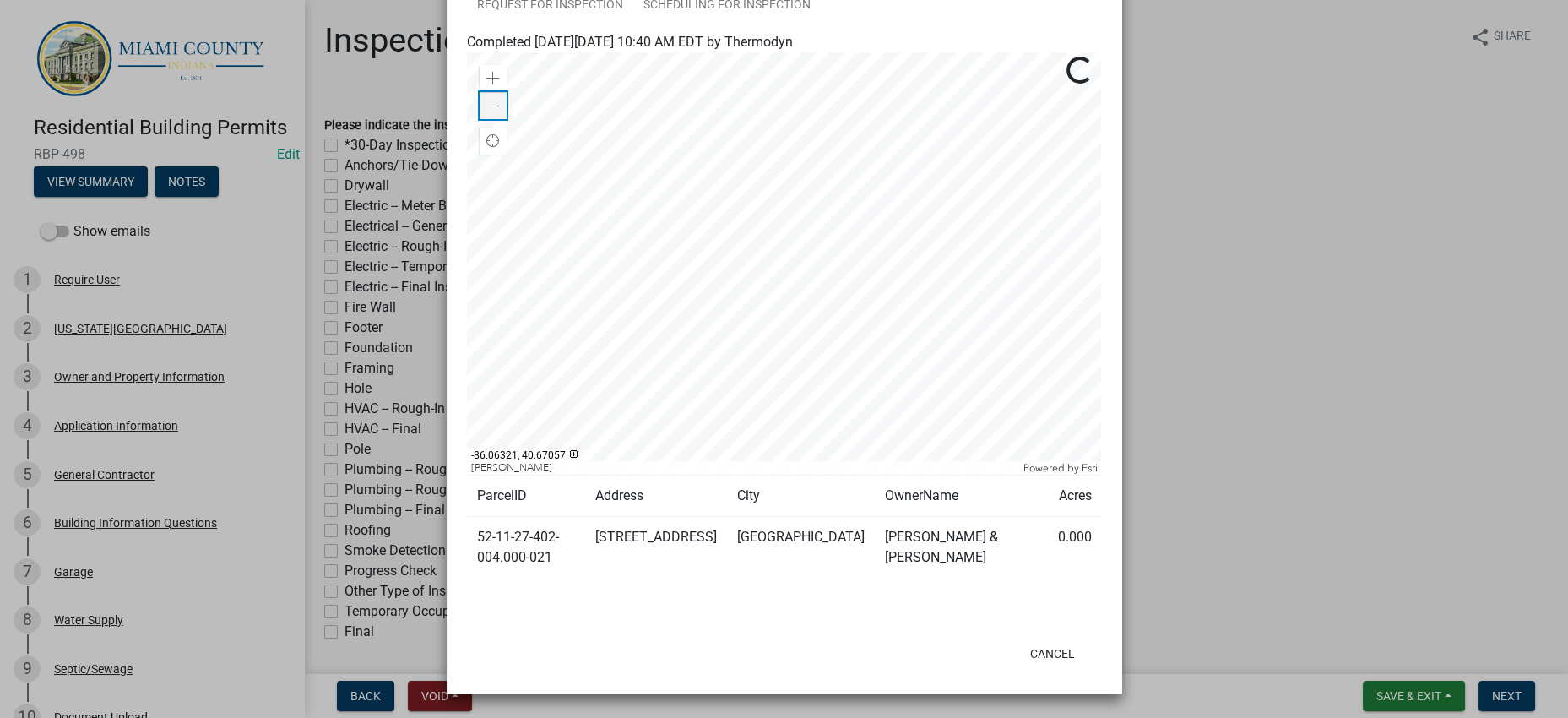
click at [489, 113] on span at bounding box center [493, 106] width 13 height 13
click at [490, 113] on span at bounding box center [493, 106] width 13 height 13
click at [486, 85] on span at bounding box center [493, 79] width 13 height 13
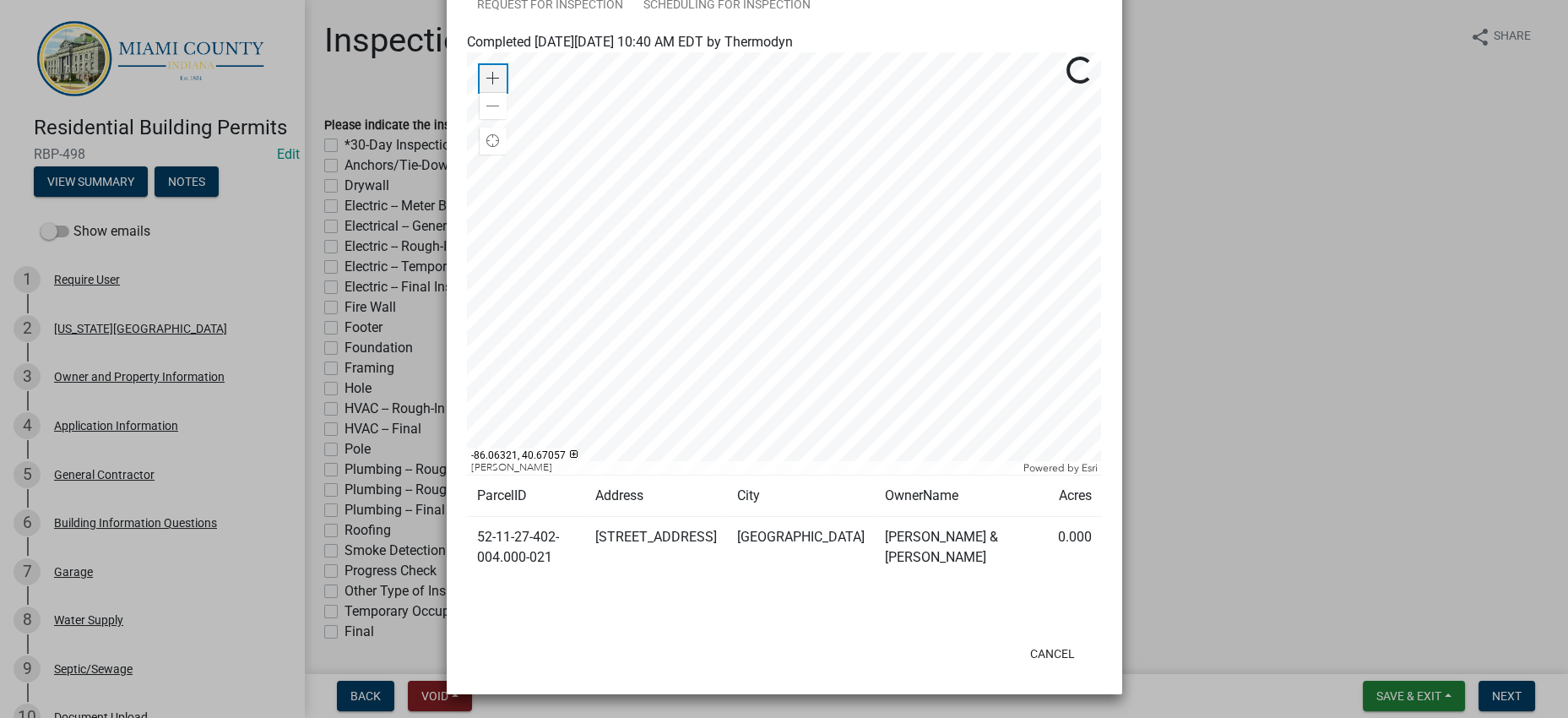
click at [486, 85] on span at bounding box center [493, 79] width 13 height 13
click at [487, 113] on span at bounding box center [493, 106] width 13 height 13
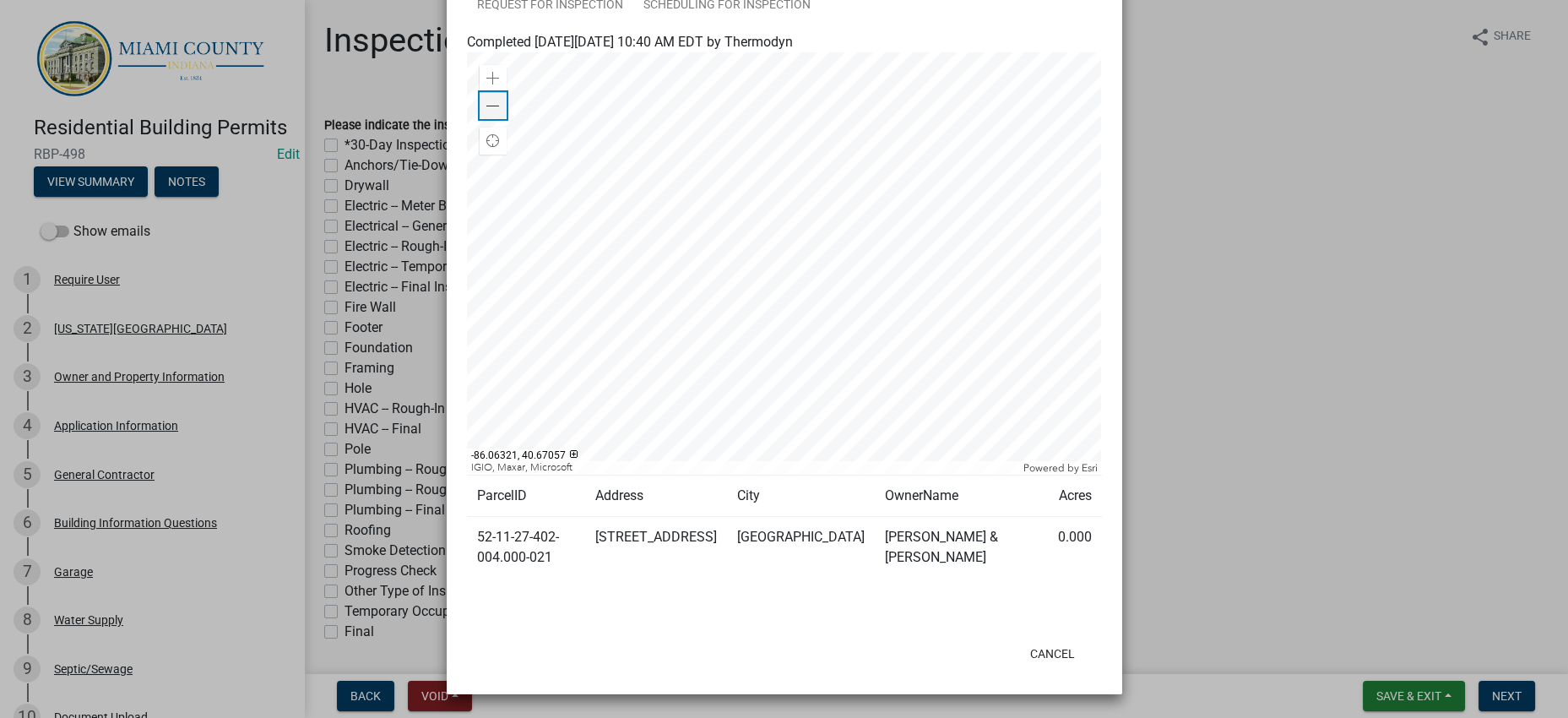
click at [487, 113] on span at bounding box center [493, 106] width 13 height 13
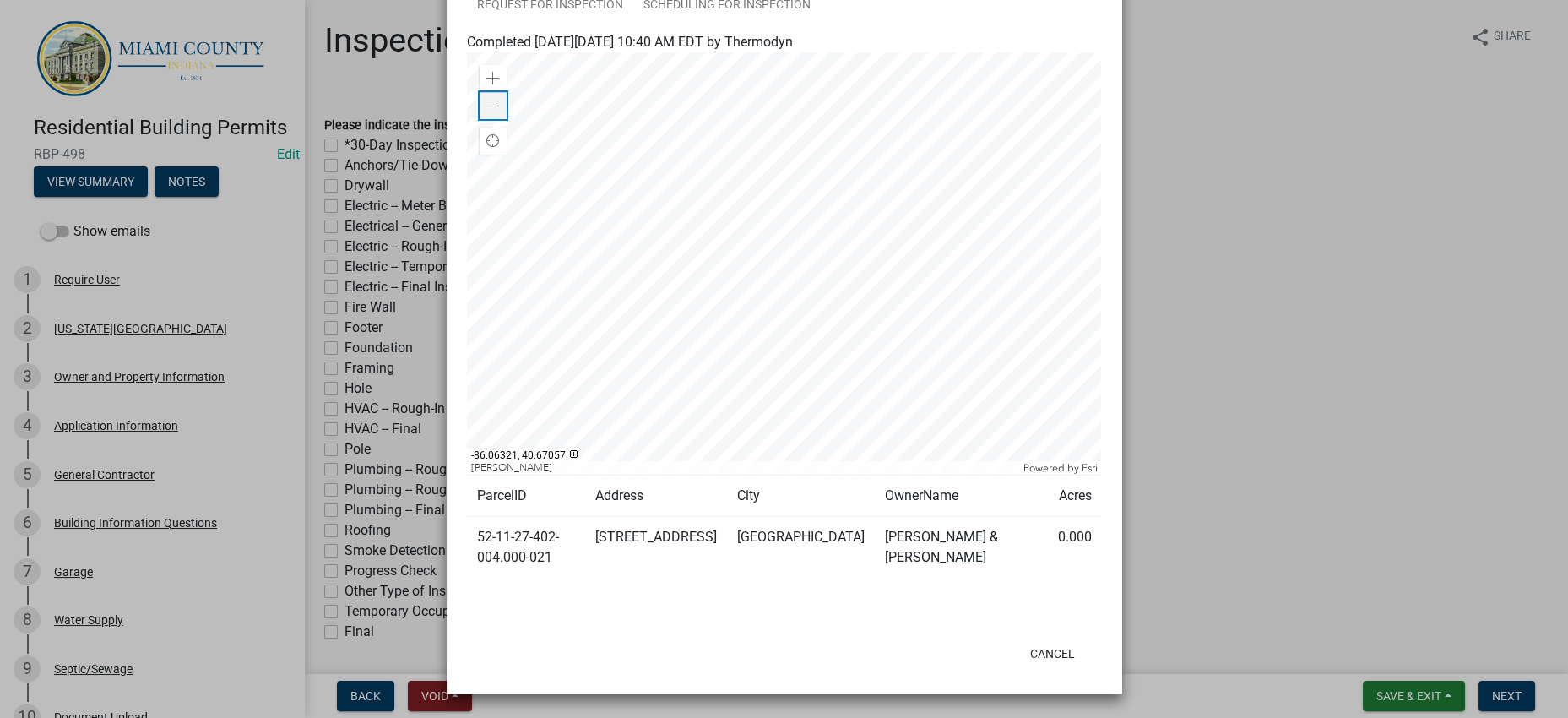
click at [487, 113] on span at bounding box center [493, 106] width 13 height 13
click at [490, 92] on div "Zoom in" at bounding box center [493, 78] width 27 height 27
click at [947, 334] on div at bounding box center [784, 263] width 635 height 423
click at [941, 313] on div at bounding box center [784, 263] width 635 height 423
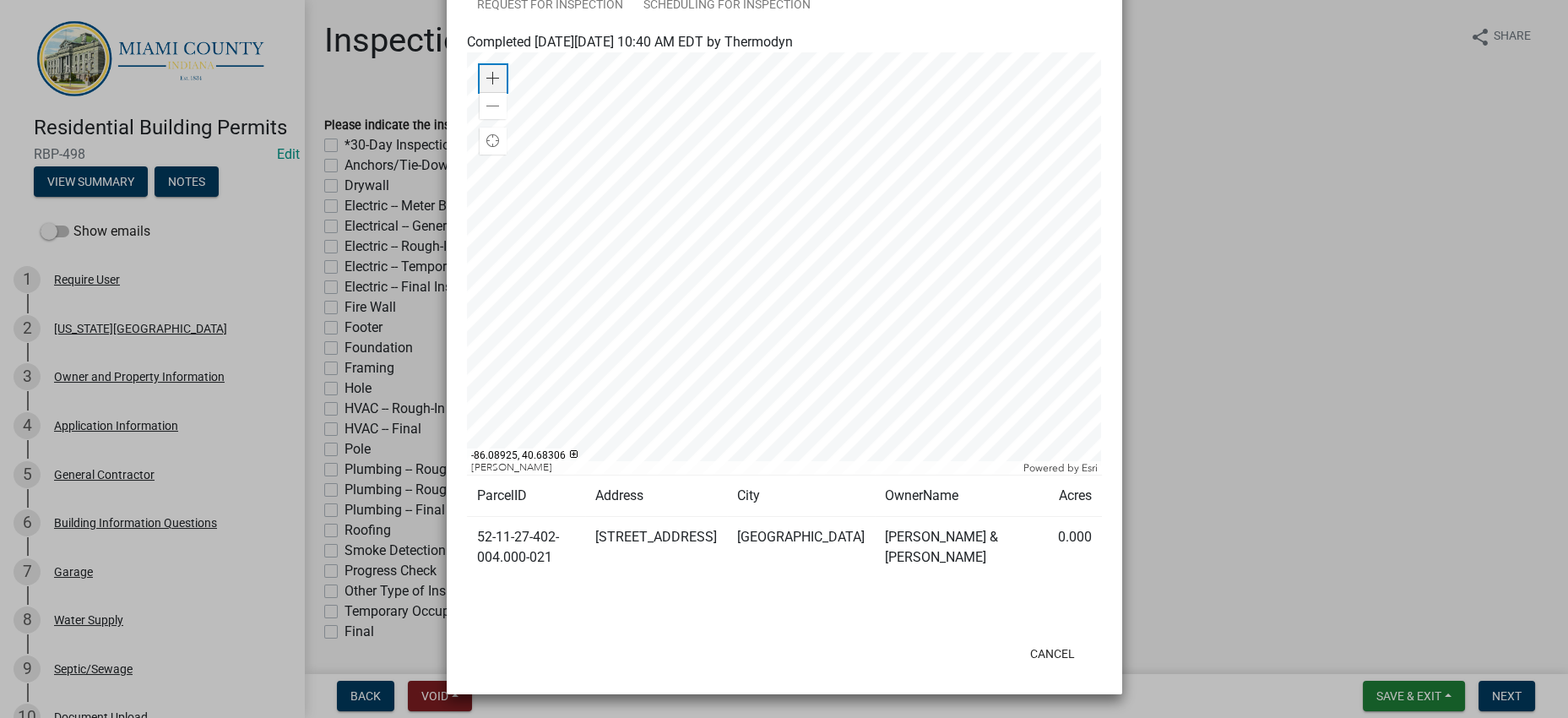
click at [483, 88] on div "Zoom in" at bounding box center [493, 78] width 27 height 27
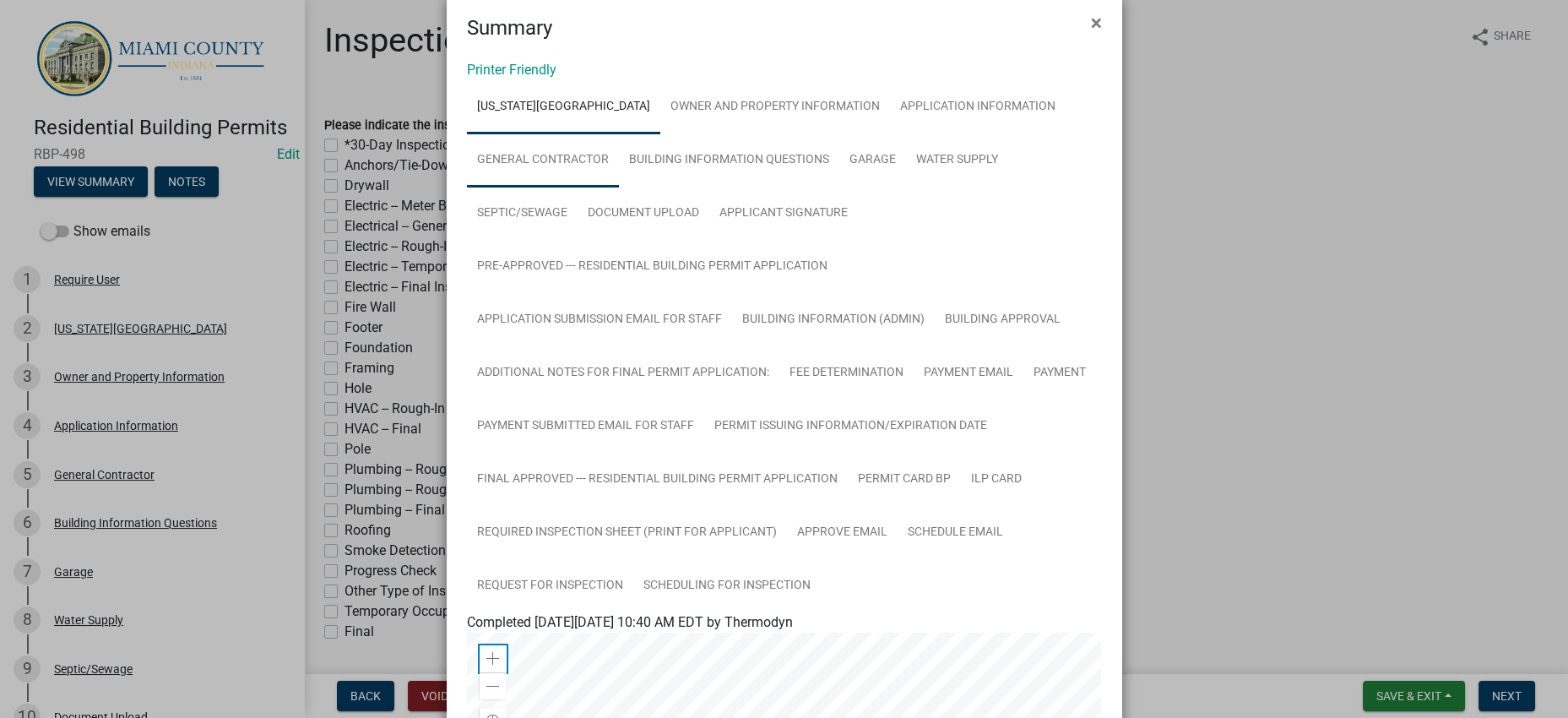
scroll to position [0, 0]
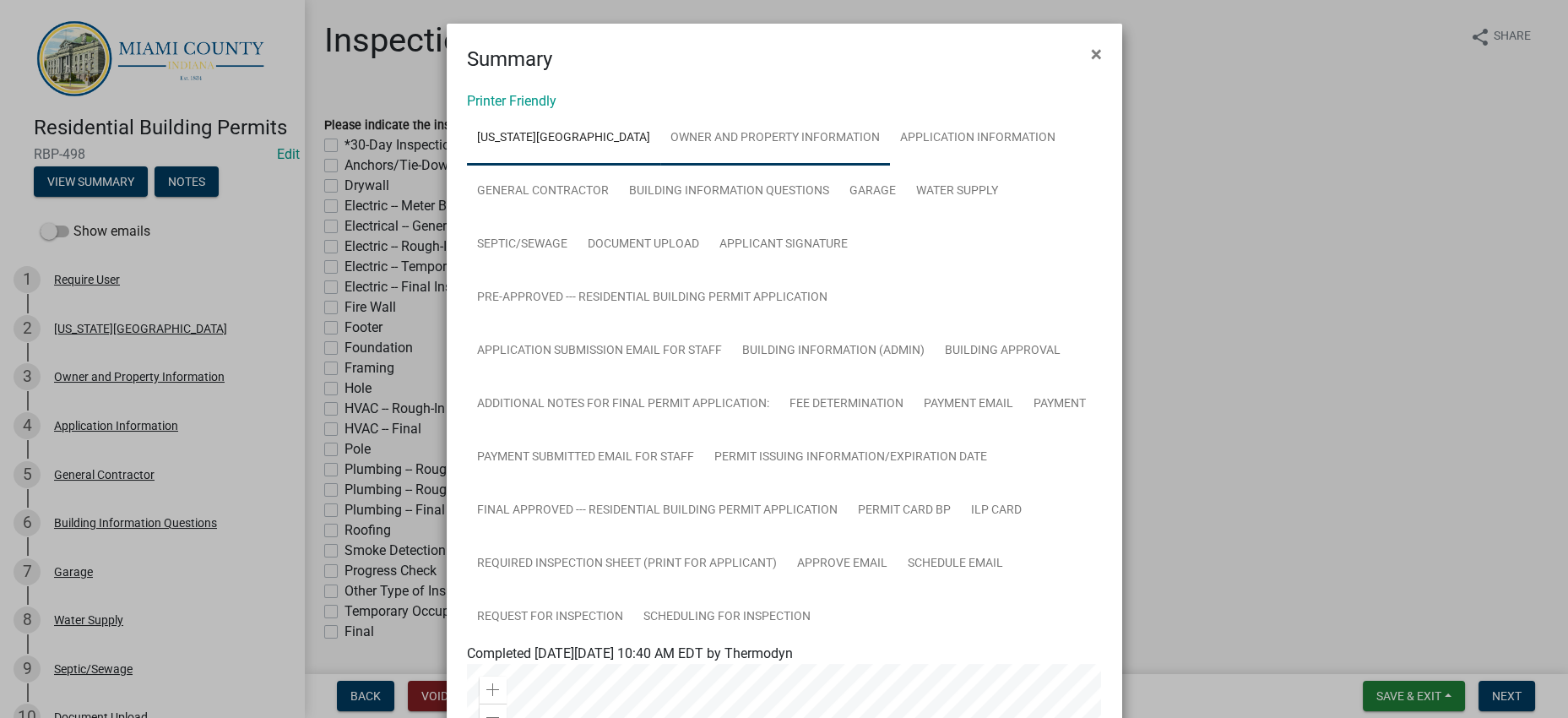
click at [758, 165] on link "Owner and Property Information" at bounding box center [775, 138] width 230 height 54
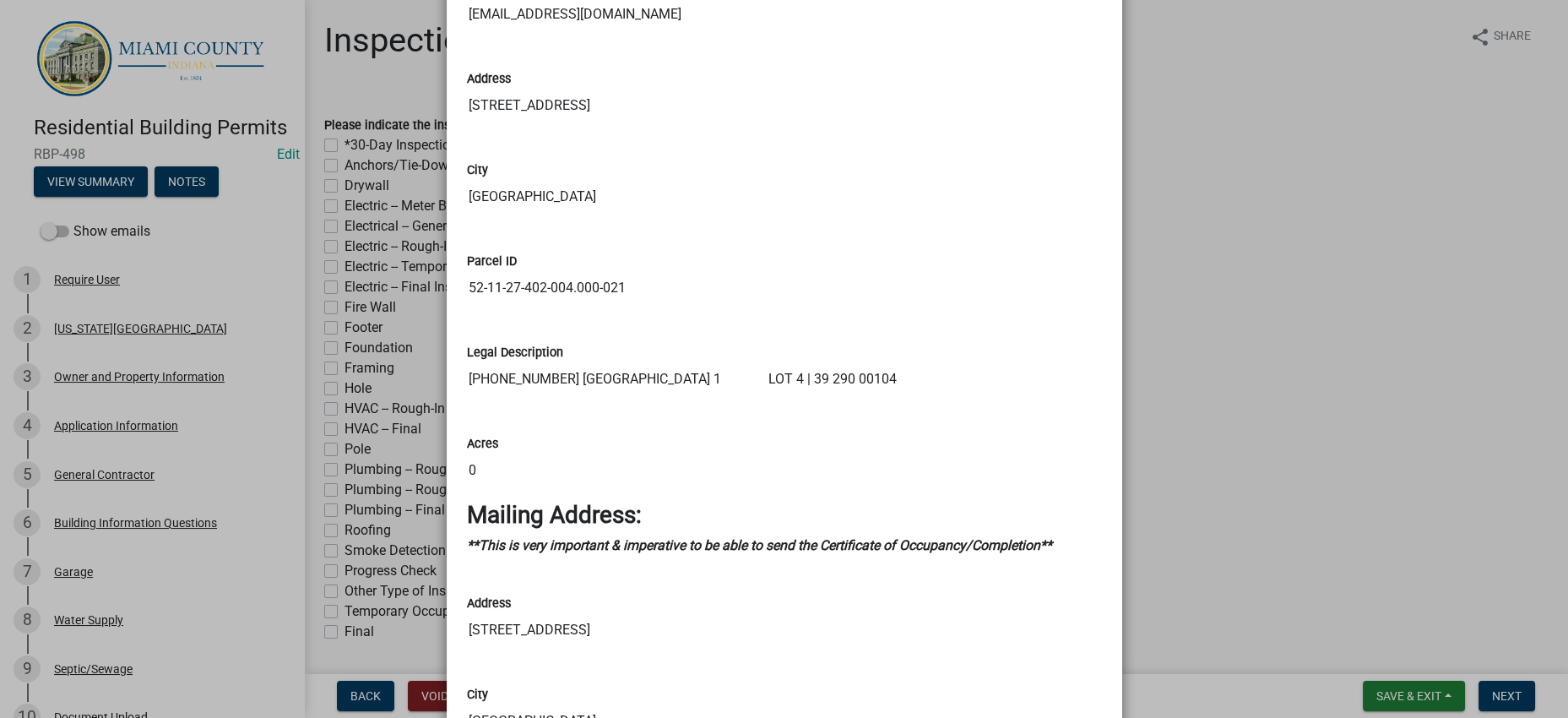
scroll to position [1475, 0]
click at [1213, 323] on ngb-modal-window "Summary × Printer Friendly [US_STATE][GEOGRAPHIC_DATA] Owner and Property Infor…" at bounding box center [784, 359] width 1568 height 718
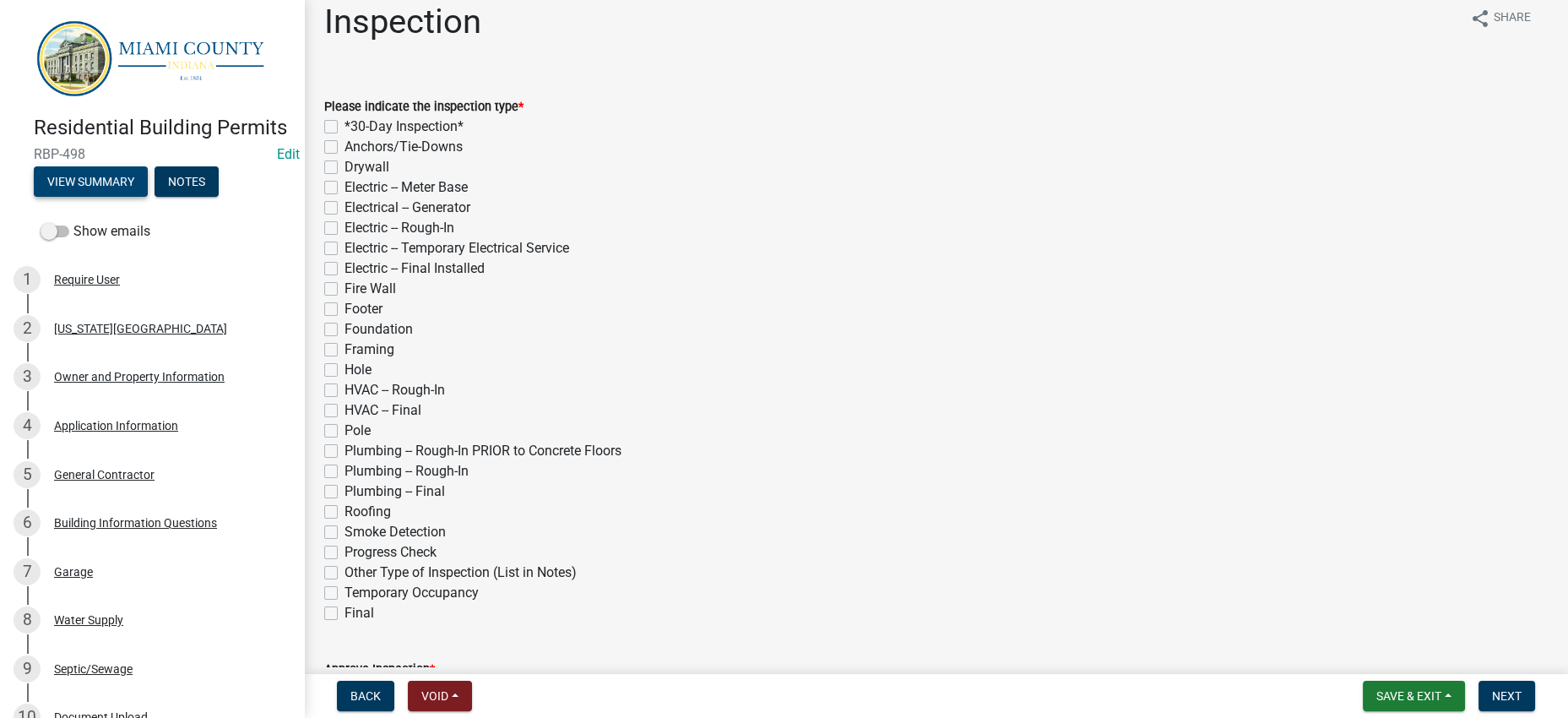
scroll to position [0, 0]
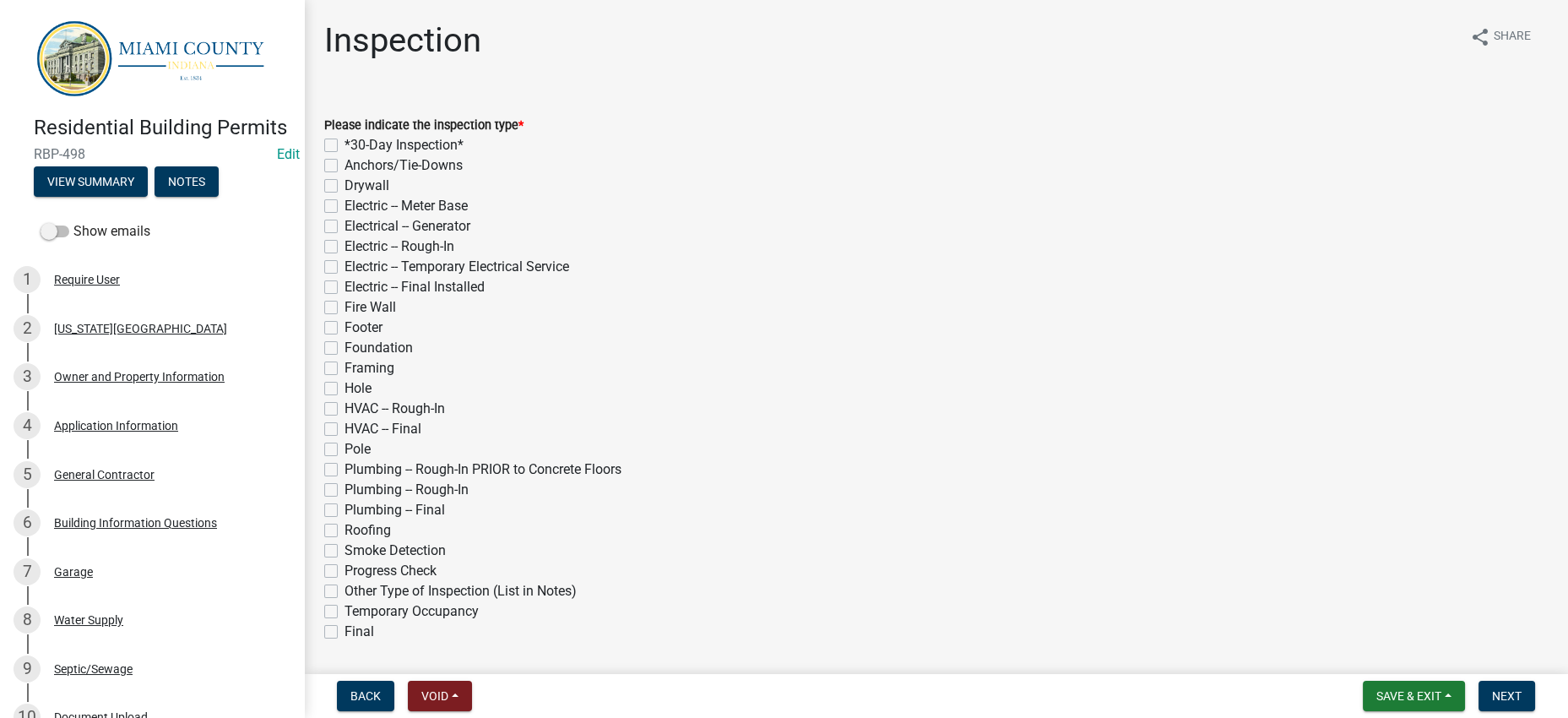
click at [394, 156] on label "*30-Day Inspection*" at bounding box center [404, 144] width 119 height 20
click at [355, 146] on input "*30-Day Inspection*" at bounding box center [350, 141] width 11 height 11
checkbox input "true"
checkbox input "false"
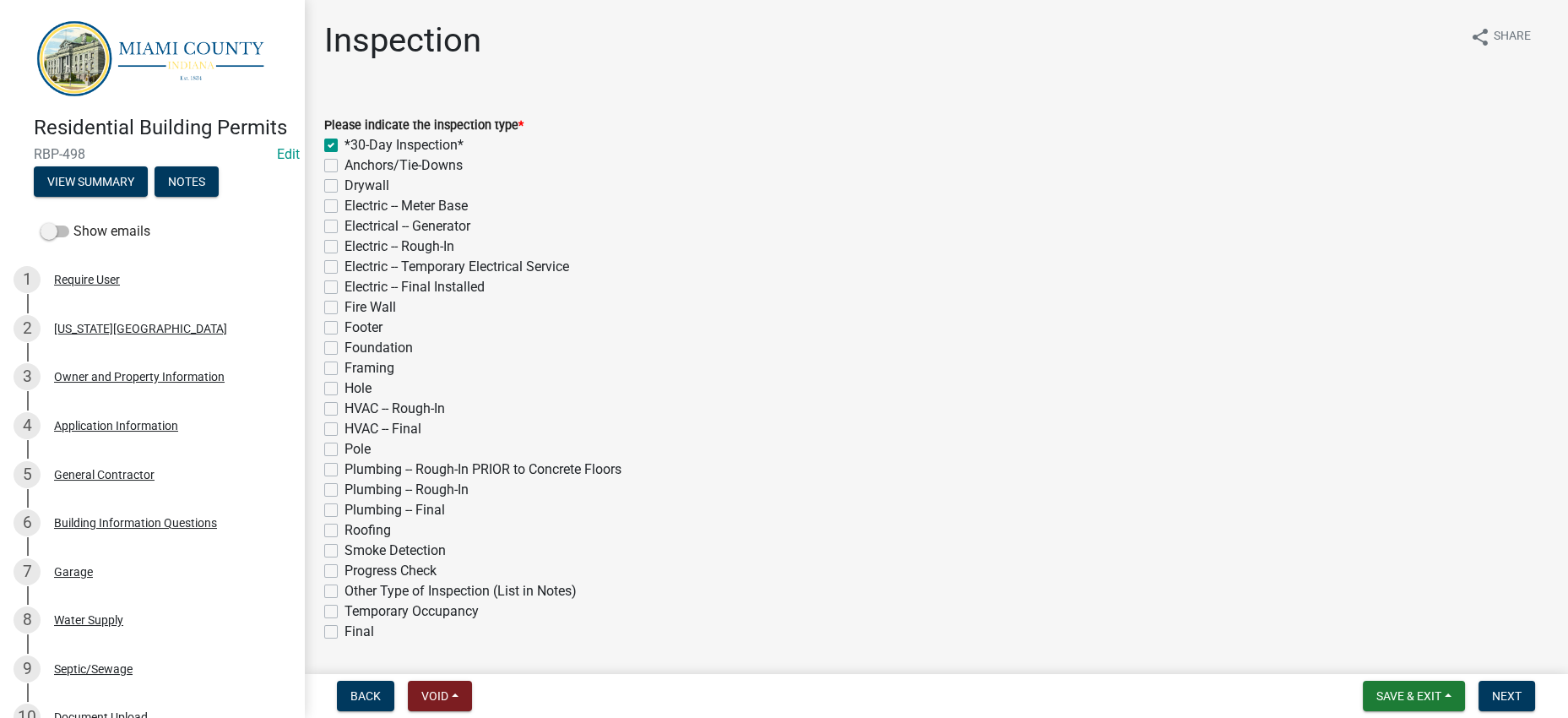
checkbox input "false"
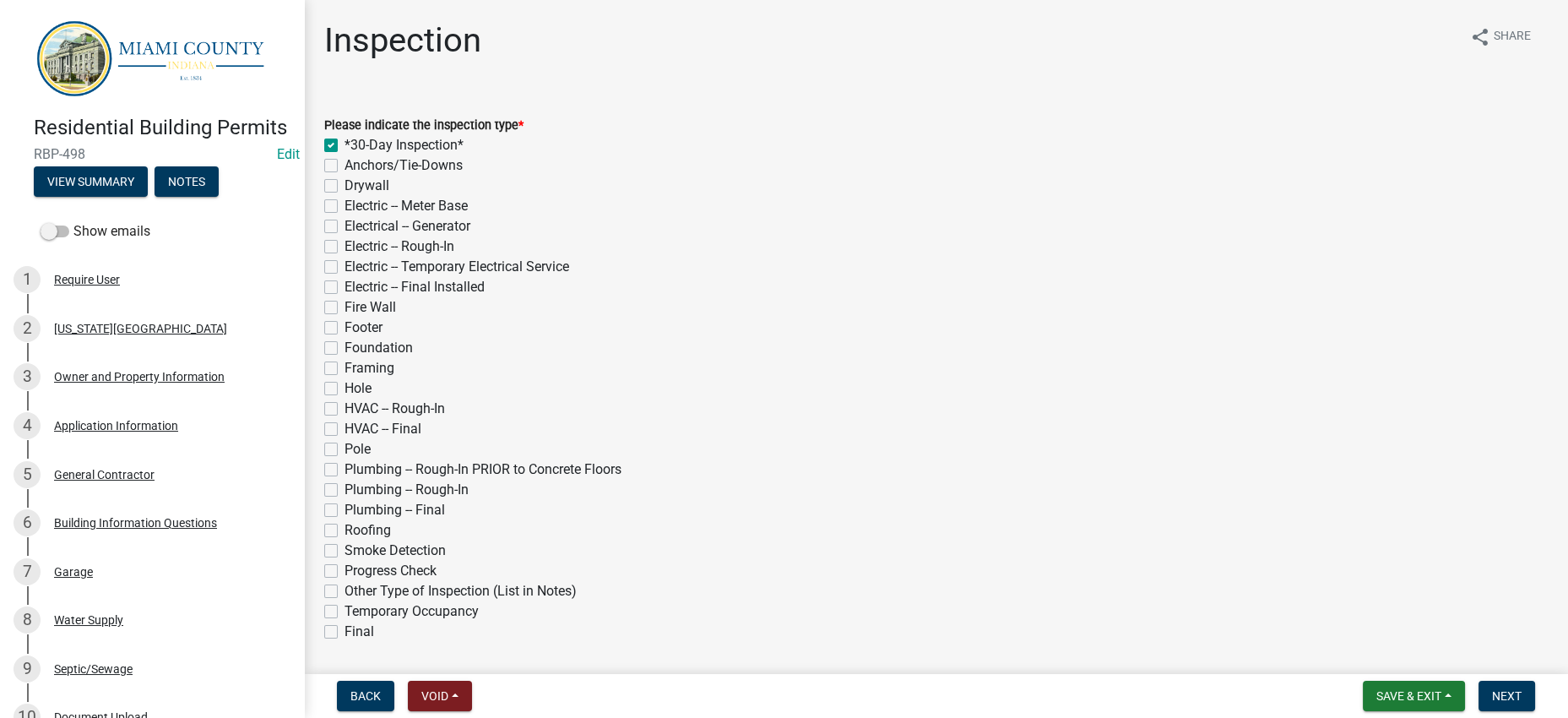
checkbox input "false"
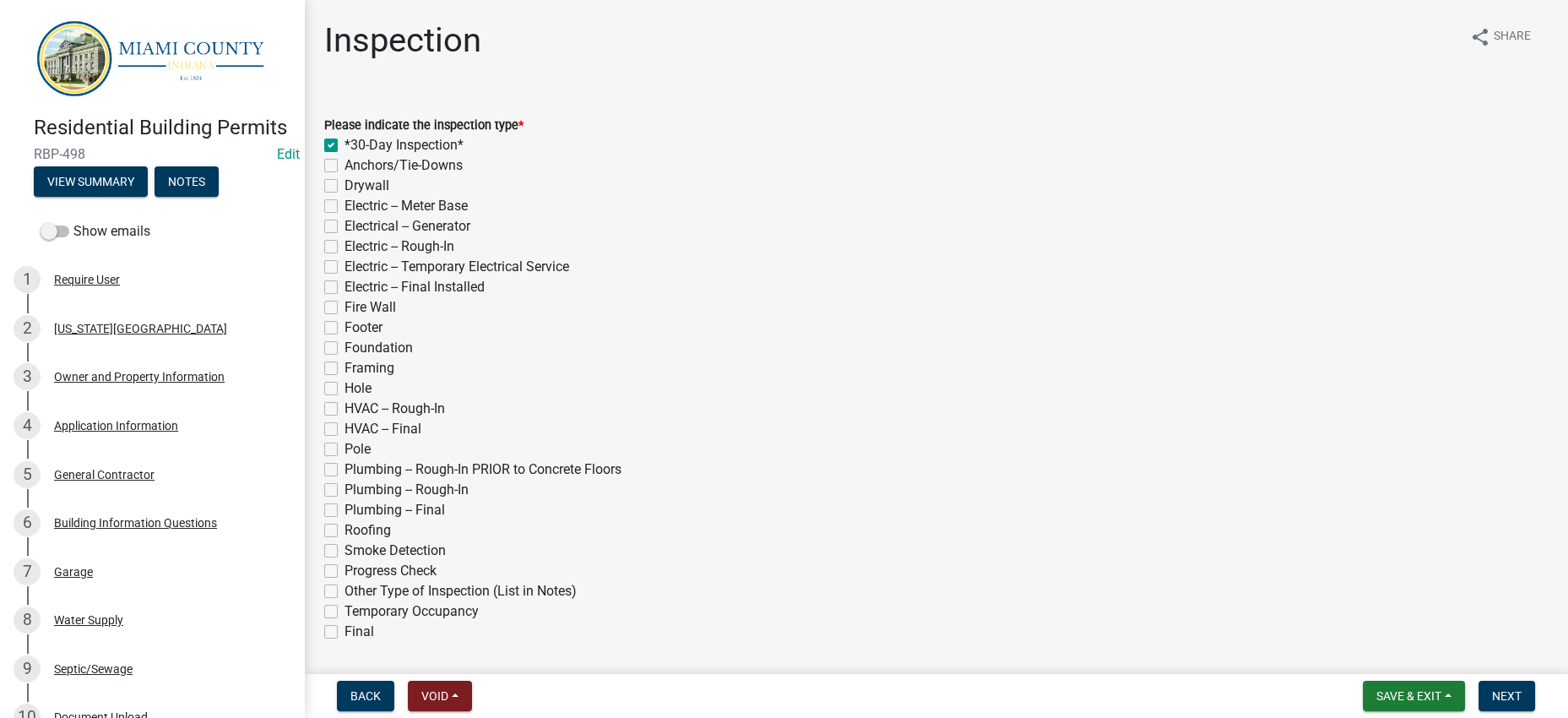
checkbox input "false"
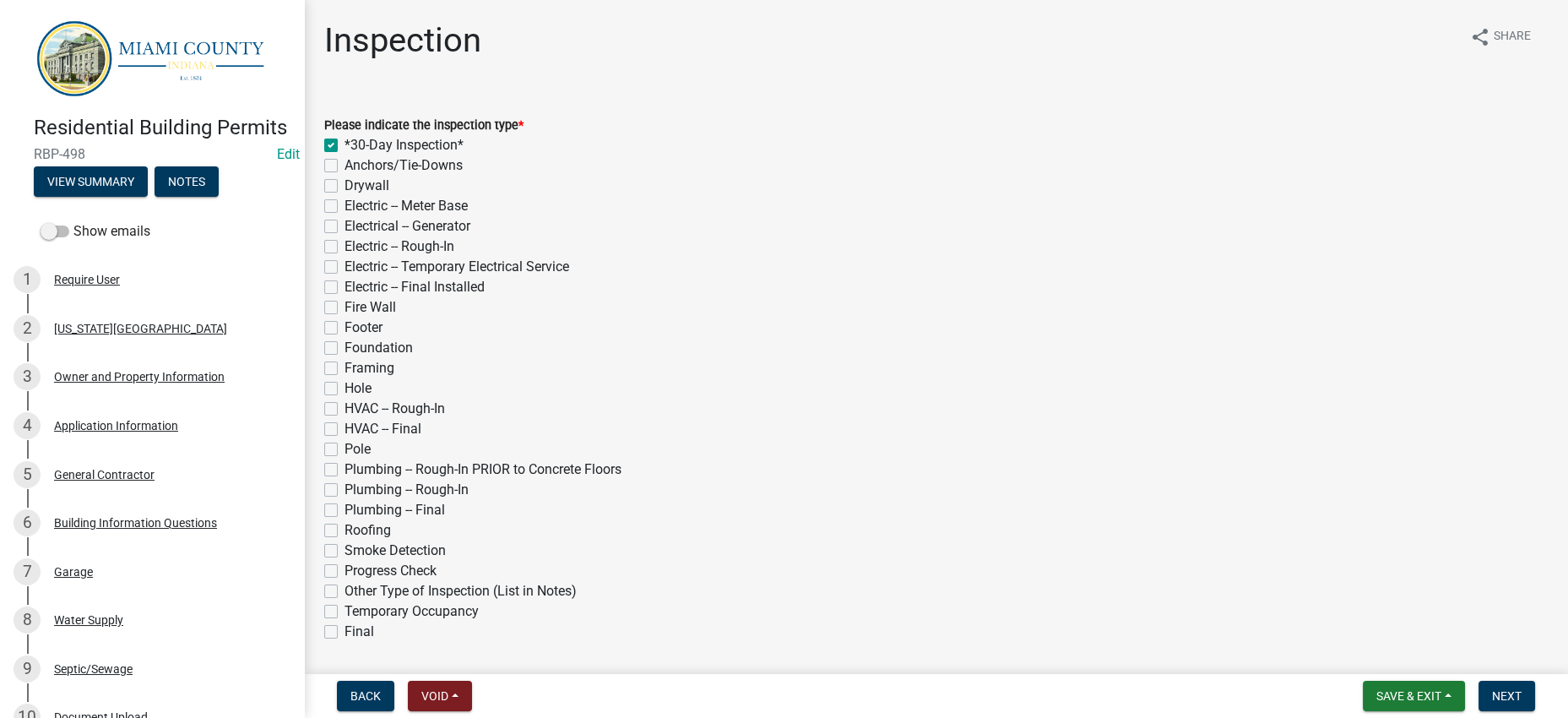
checkbox input "false"
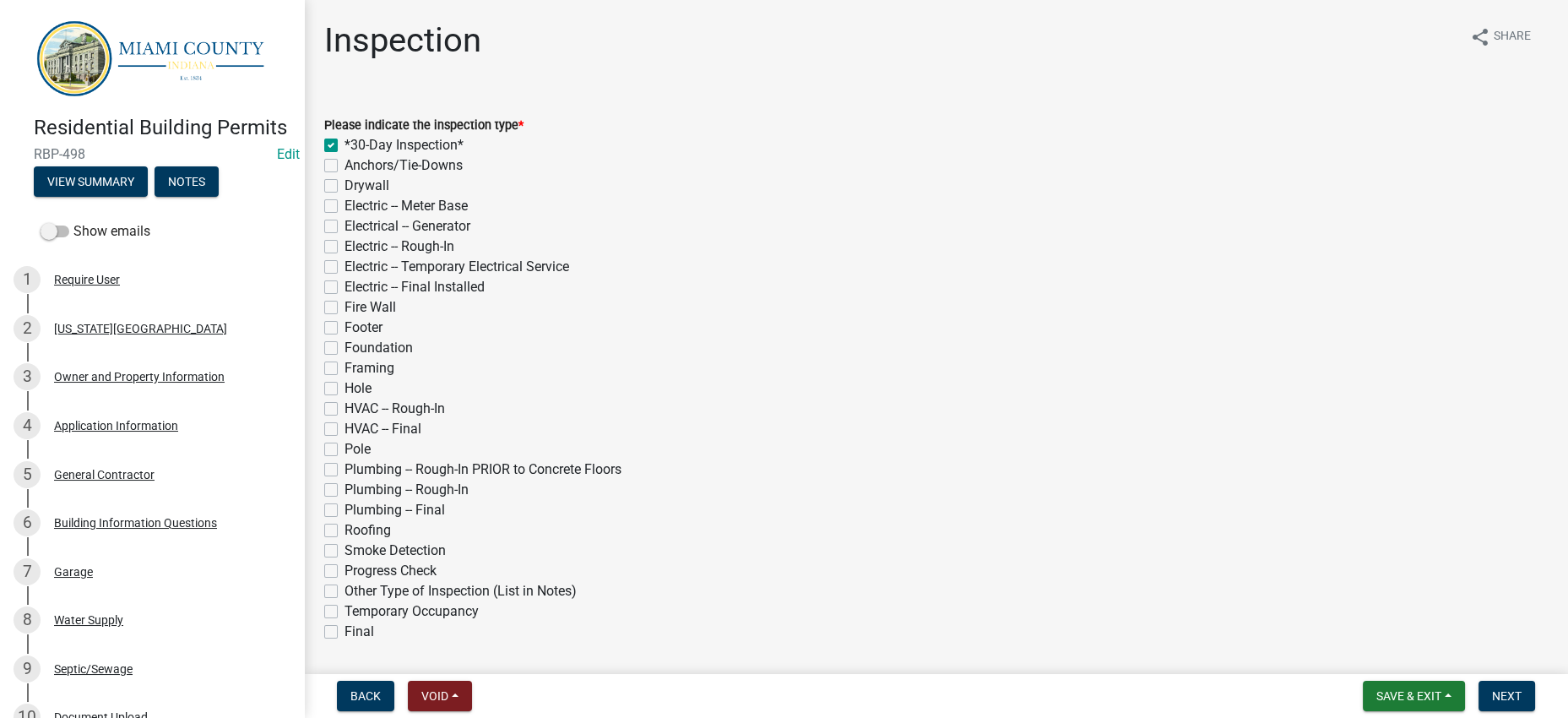
checkbox input "false"
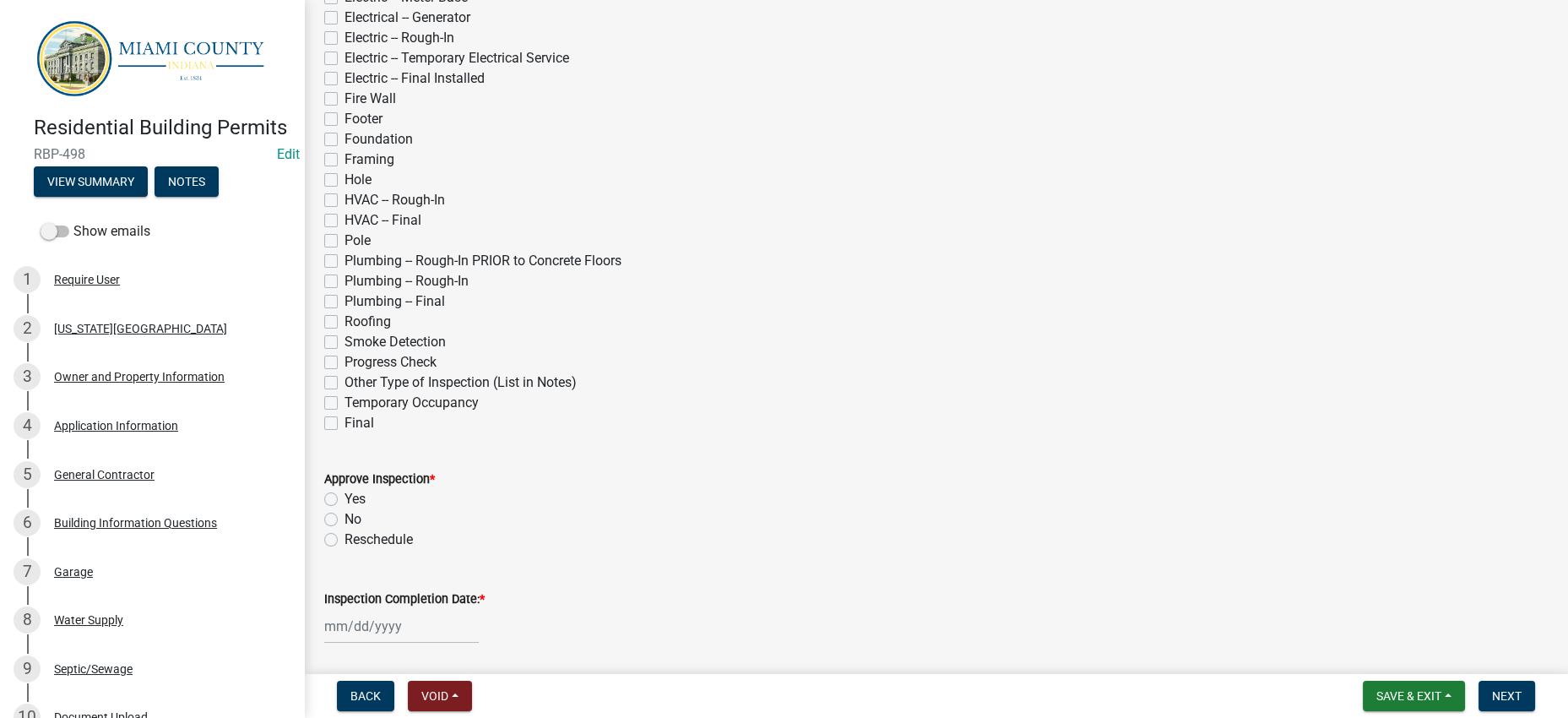
scroll to position [210, 0]
click at [521, 270] on label "Plumbing -- Rough-In PRIOR to Concrete Floors" at bounding box center [483, 259] width 277 height 20
click at [355, 261] on input "Plumbing -- Rough-In PRIOR to Concrete Floors" at bounding box center [350, 255] width 11 height 11
checkbox input "true"
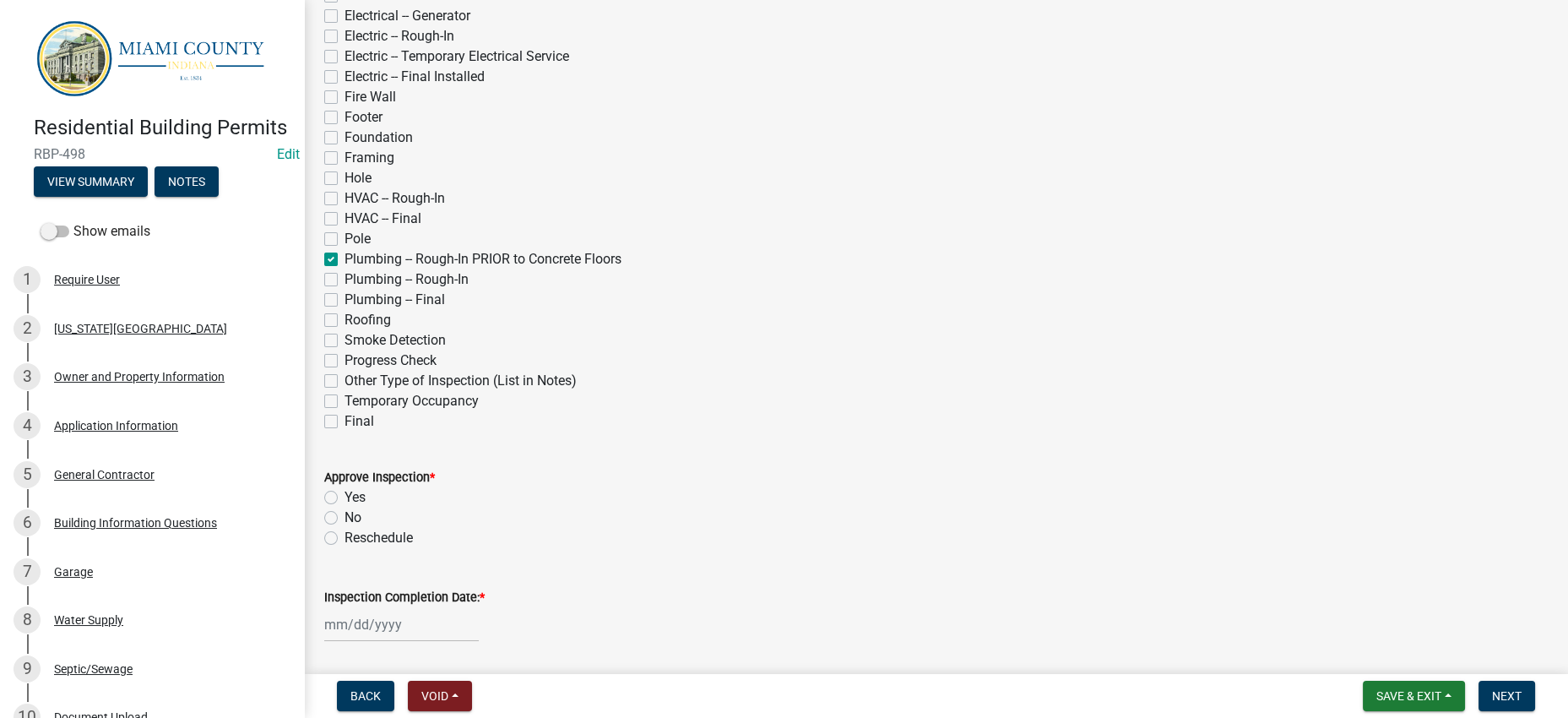
checkbox input "false"
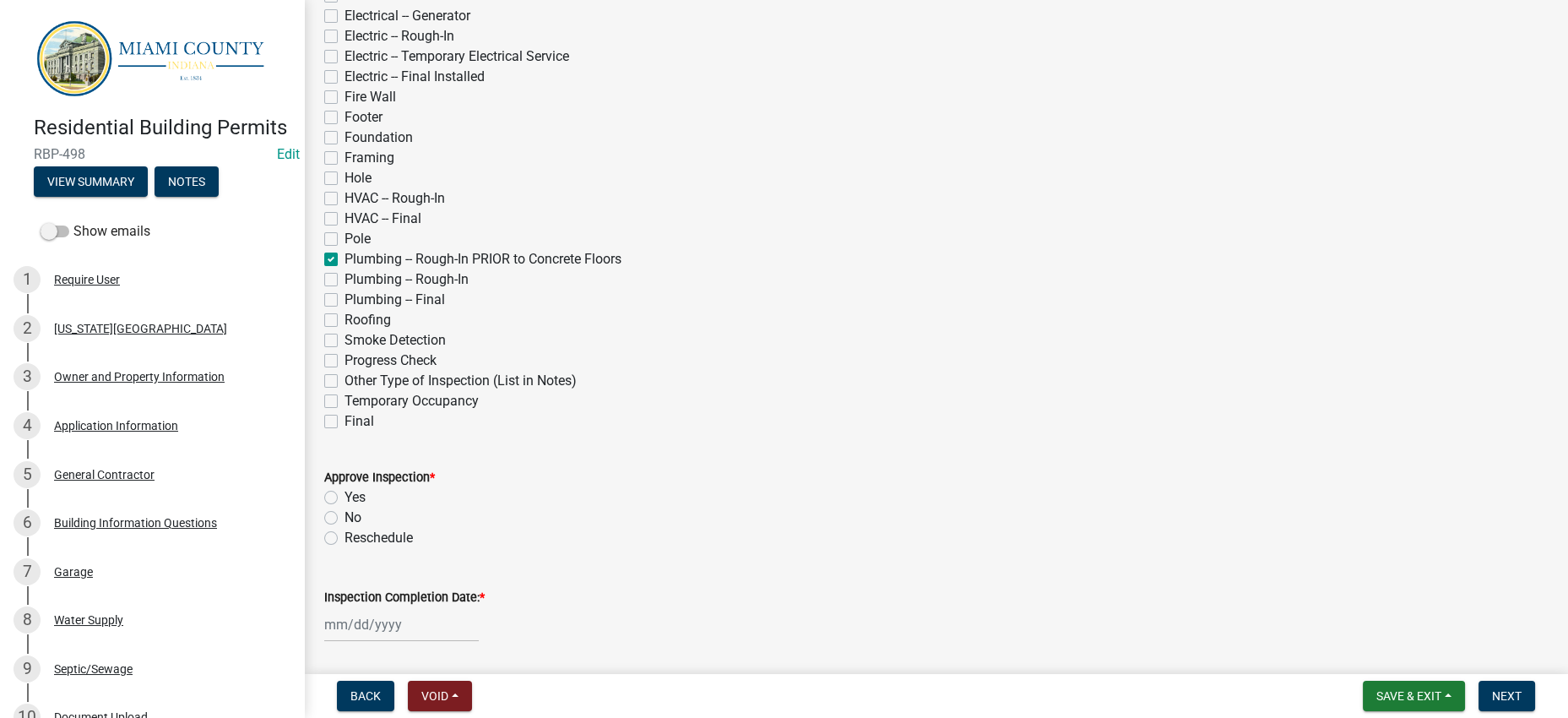
checkbox input "false"
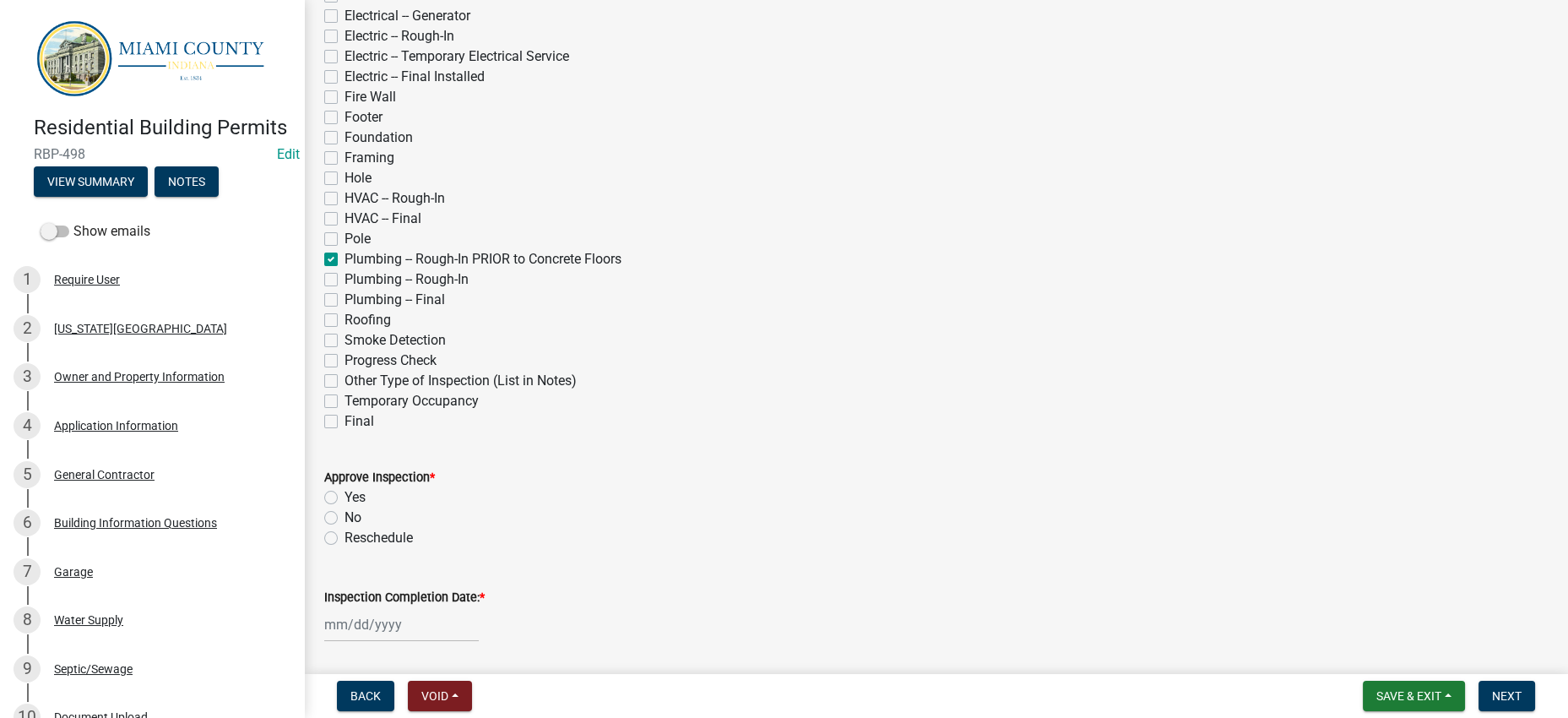
checkbox input "false"
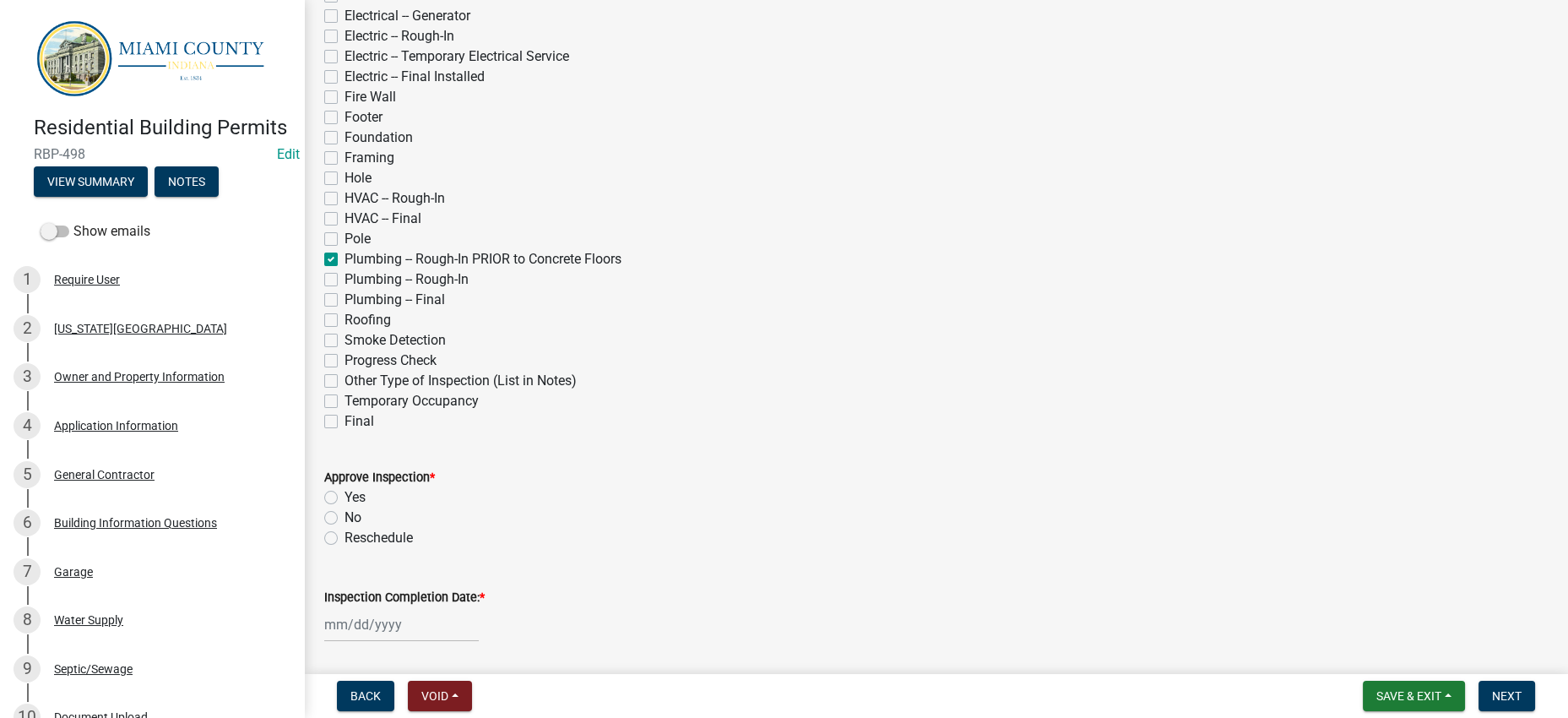
checkbox input "true"
checkbox input "false"
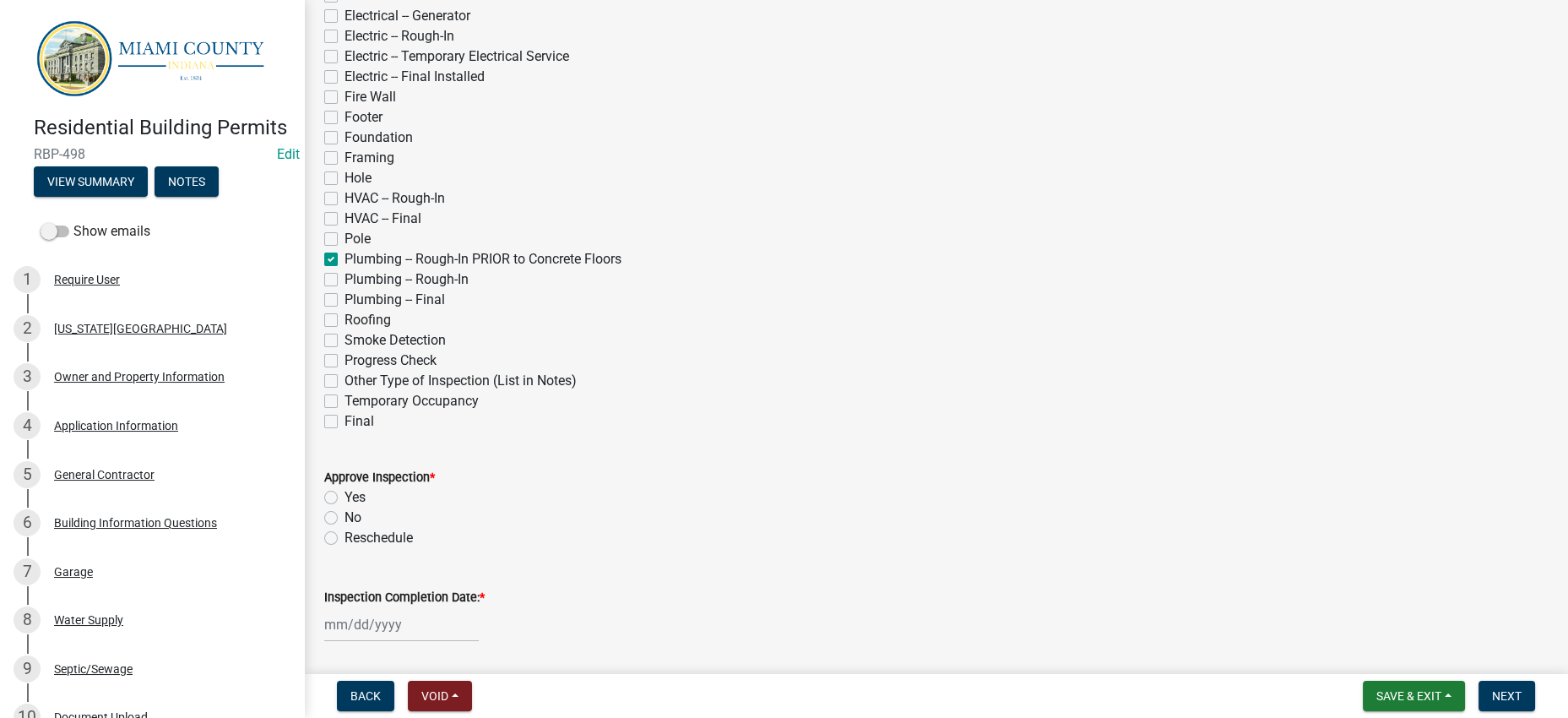
checkbox input "false"
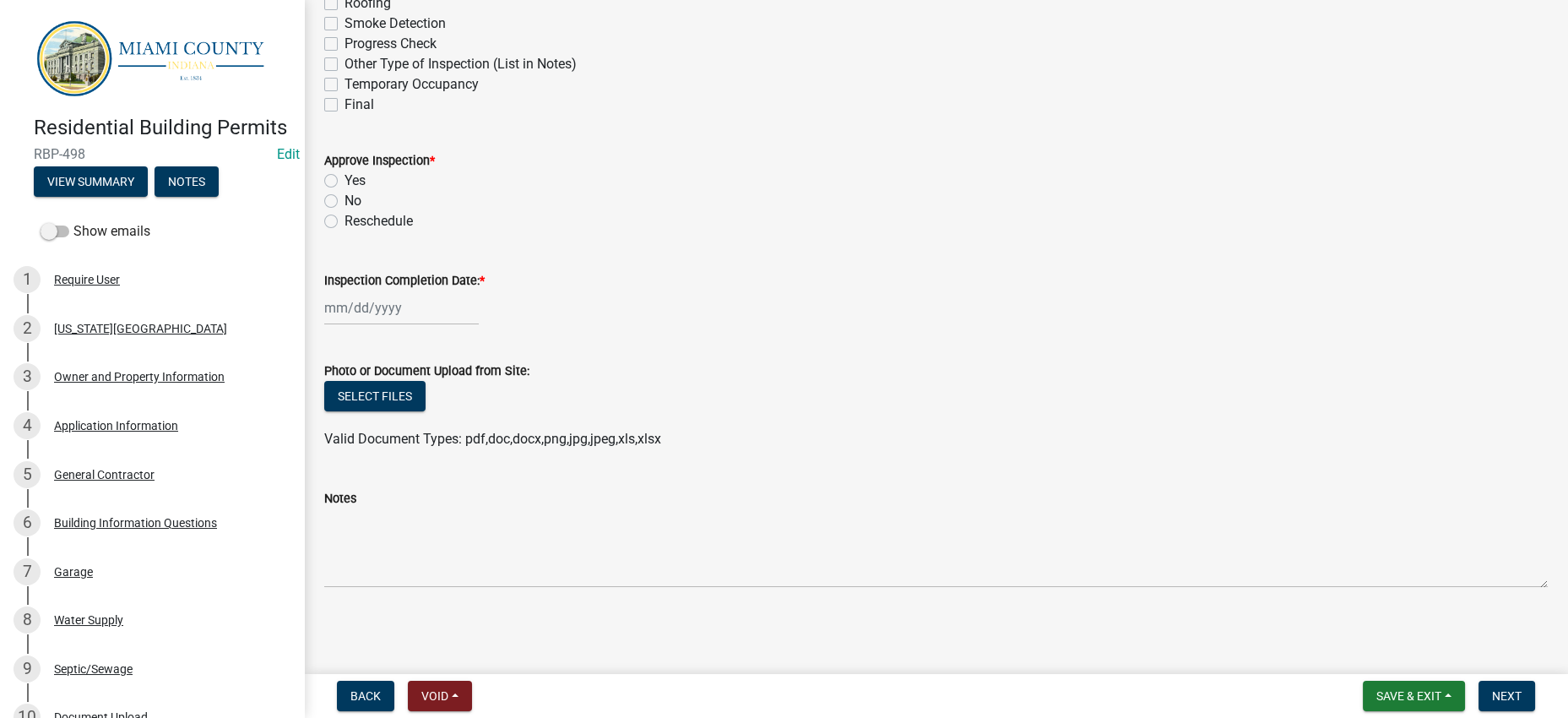
scroll to position [737, 0]
click at [368, 303] on div at bounding box center [401, 308] width 155 height 34
select select "9"
select select "2025"
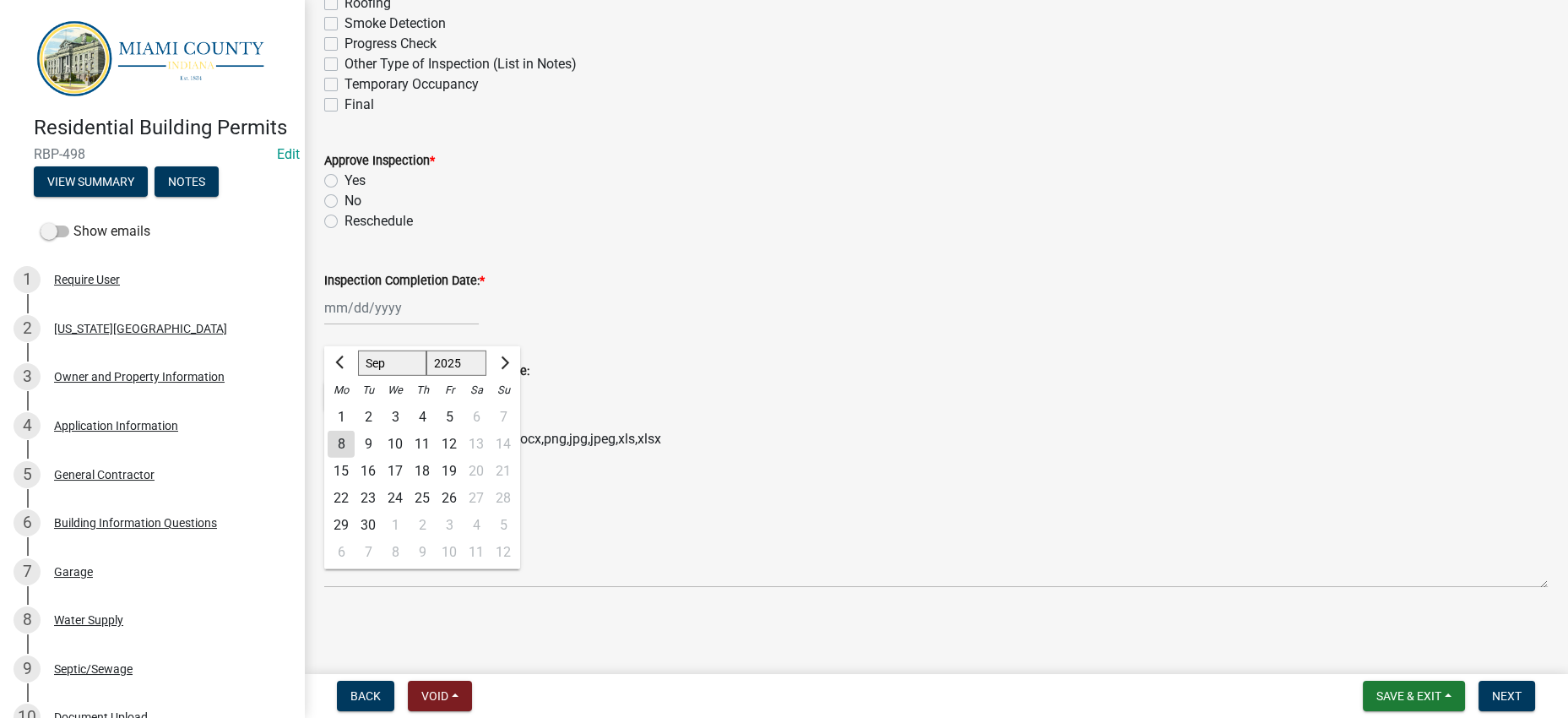
click at [345, 452] on div "8" at bounding box center [341, 444] width 27 height 27
type input "[DATE]"
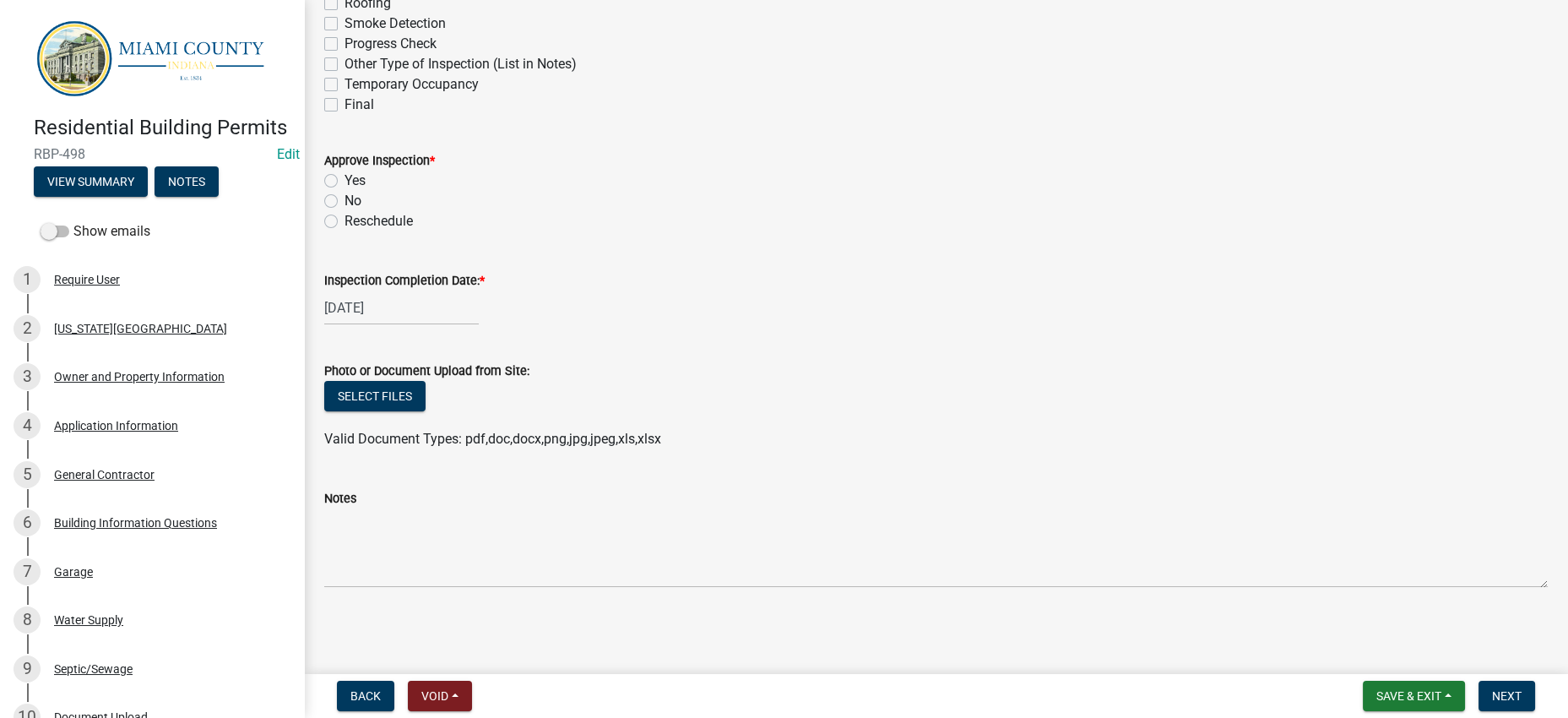
click at [345, 211] on label "Reschedule" at bounding box center [379, 220] width 68 height 20
click at [345, 211] on input "Reschedule" at bounding box center [350, 217] width 11 height 11
radio input "true"
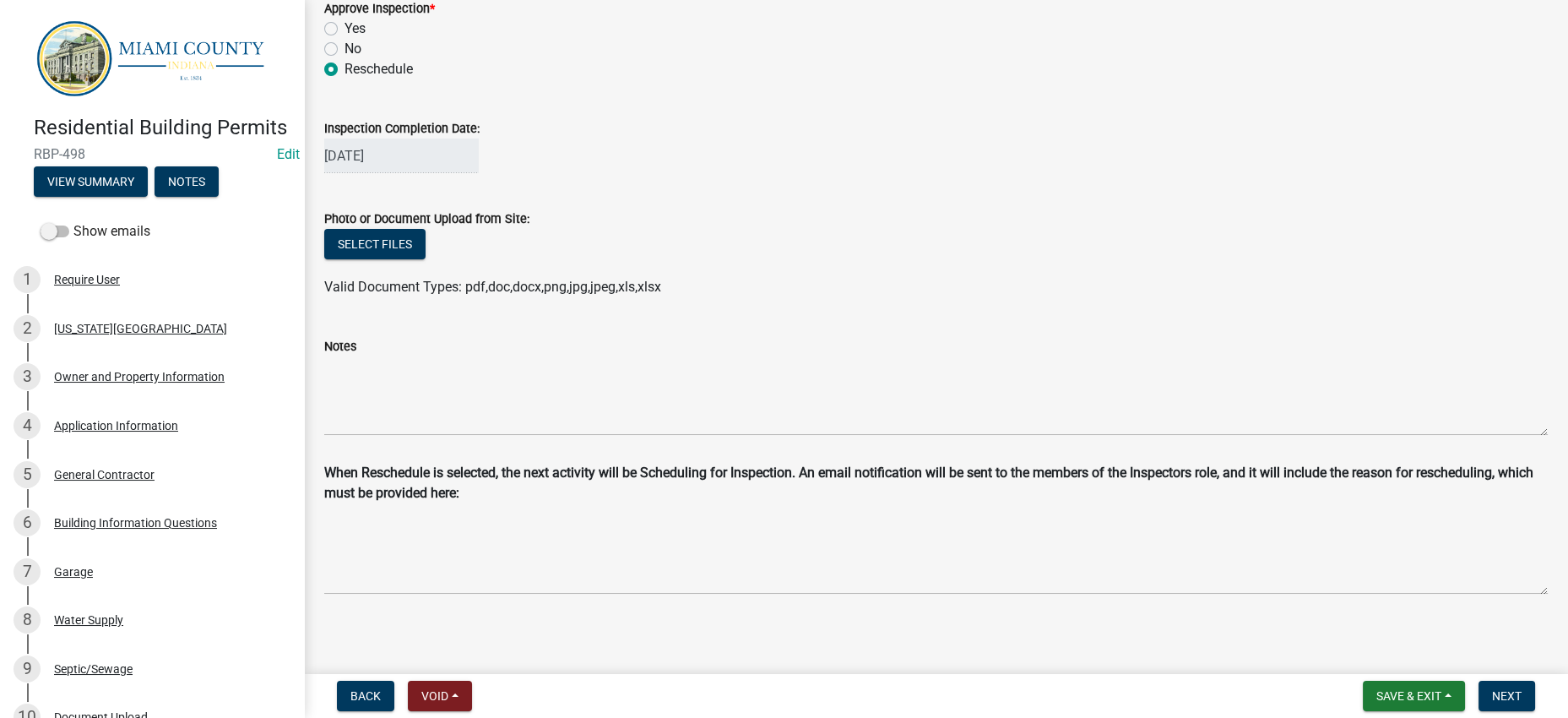
scroll to position [980, 0]
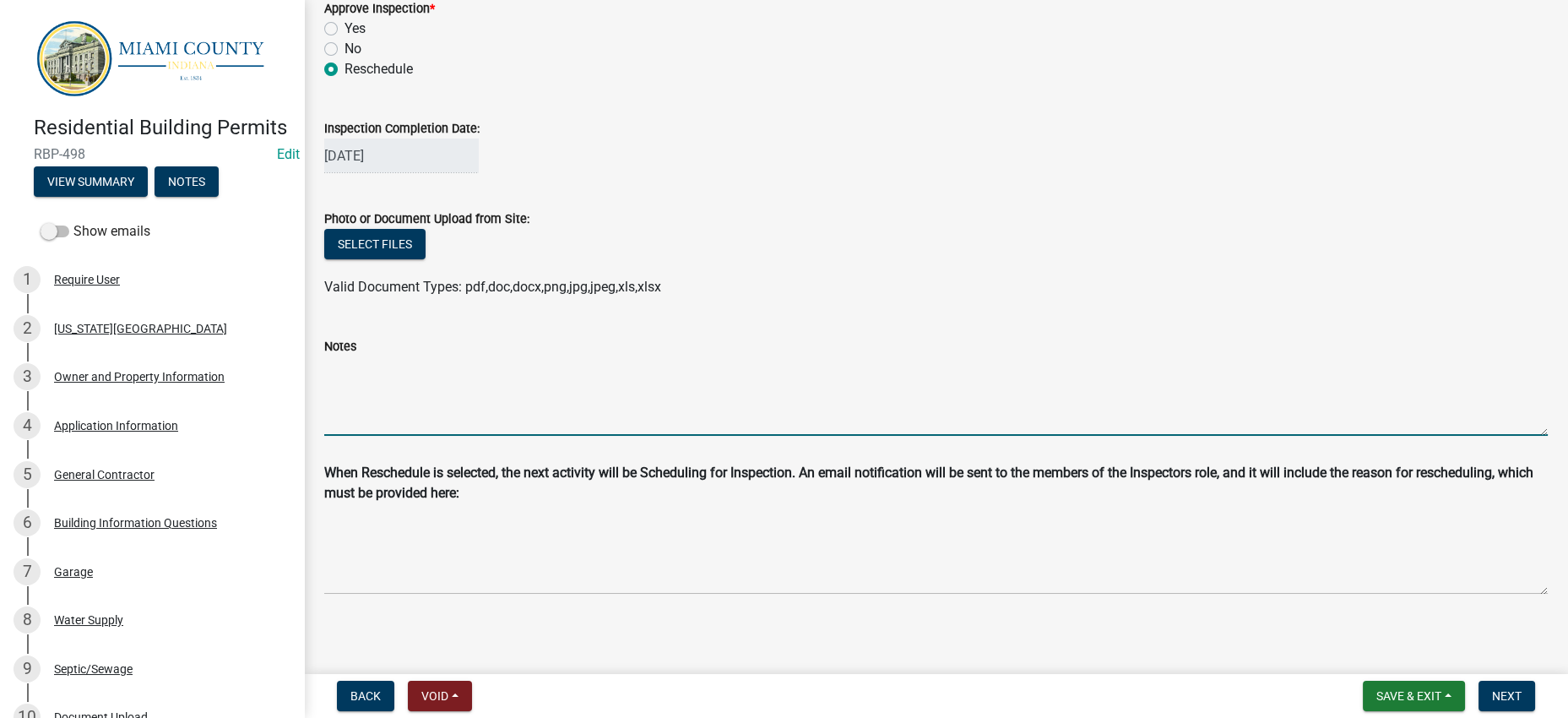
click at [561, 356] on textarea "Notes" at bounding box center [935, 396] width 1223 height 80
click at [1164, 356] on textarea "[PERSON_NAME] from Thermodyn left voicemail stating it was needing an inspectio…" at bounding box center [935, 396] width 1223 height 80
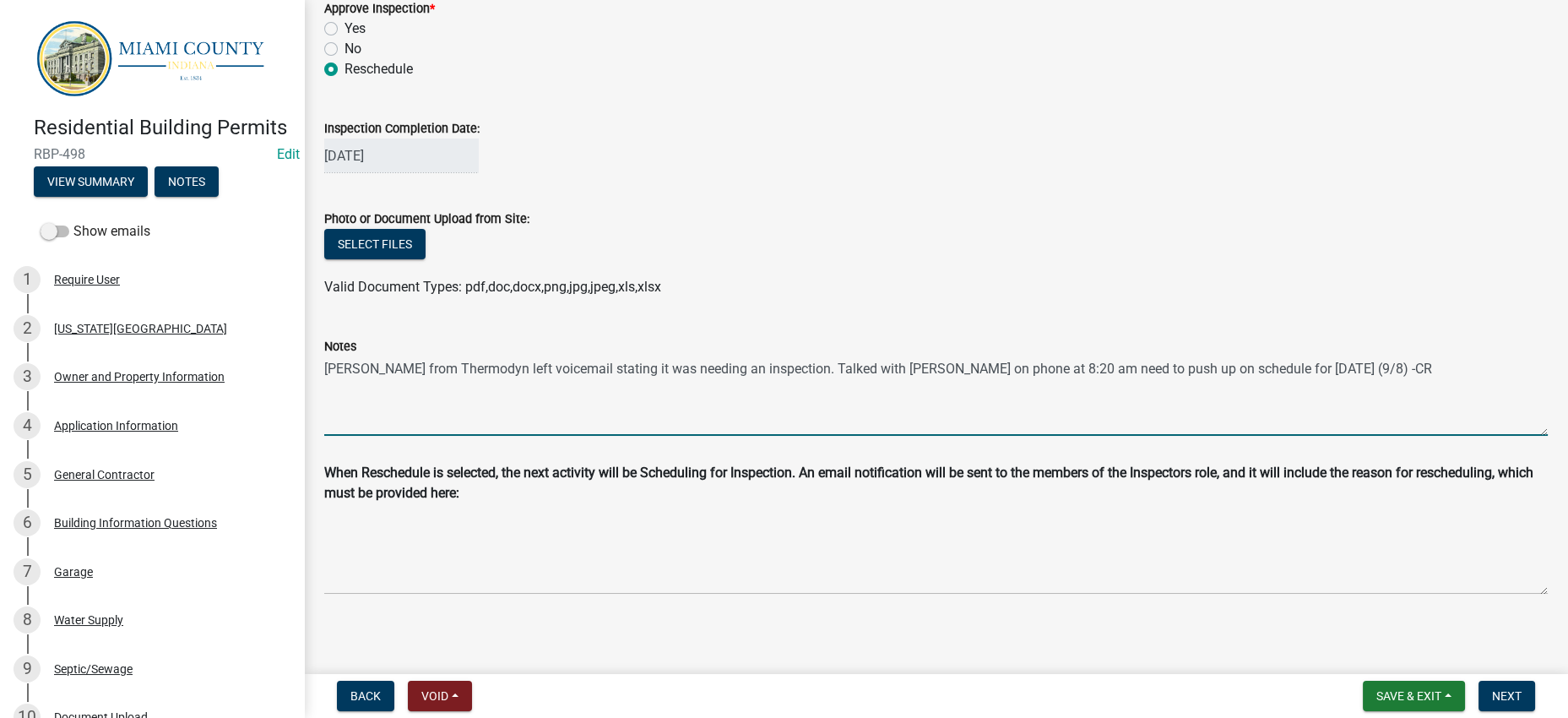
click at [1484, 356] on textarea "[PERSON_NAME] from Thermodyn left voicemail stating it was needing an inspectio…" at bounding box center [935, 396] width 1223 height 80
drag, startPoint x: 392, startPoint y: 350, endPoint x: 331, endPoint y: 324, distance: 66.3
click at [331, 356] on textarea "[PERSON_NAME] from Thermodyn left voicemail stating it was needing an inspectio…" at bounding box center [935, 396] width 1223 height 80
type textarea "[PERSON_NAME] from Thermodyn left voicemail stating it was needing an inspectio…"
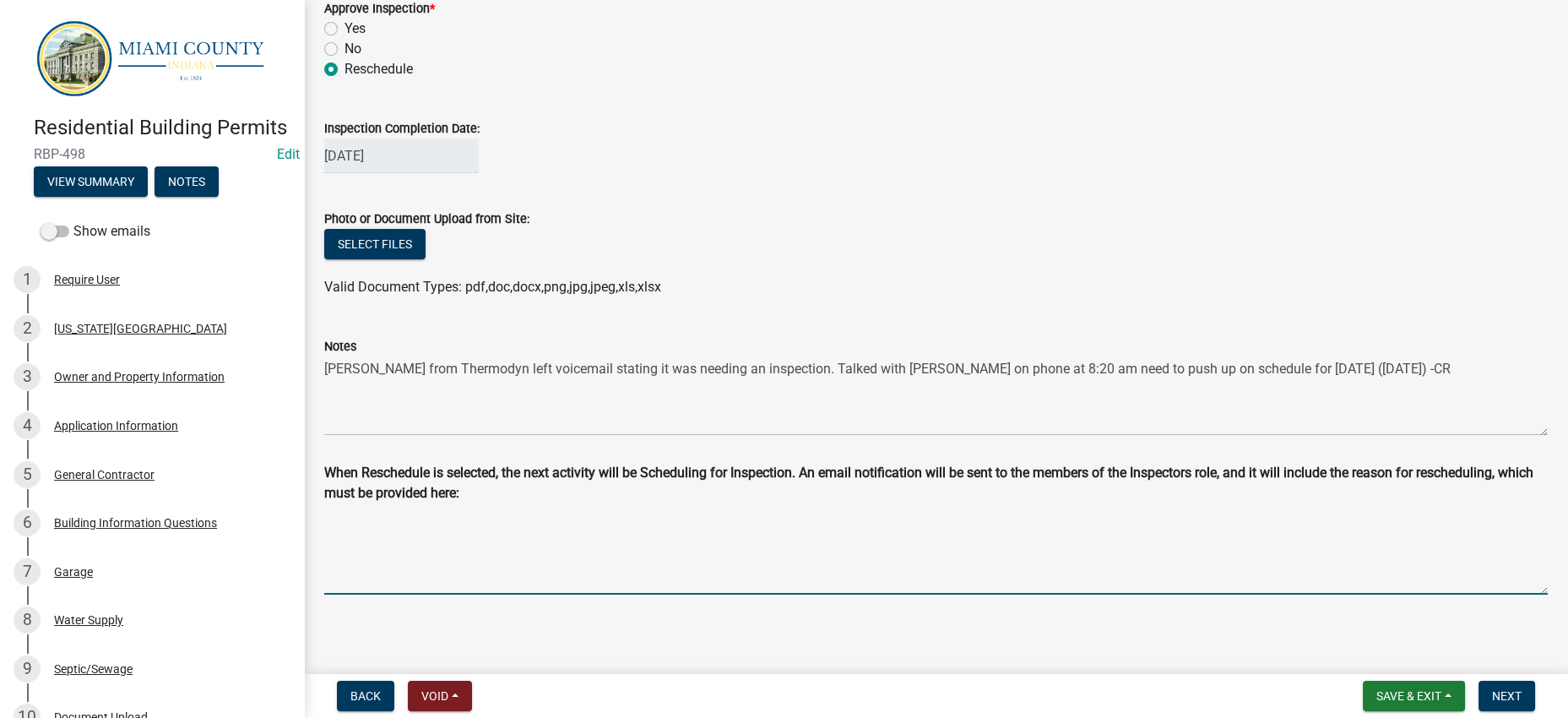
click at [396, 539] on textarea "Reschedule Reason" at bounding box center [935, 552] width 1223 height 85
paste textarea "[PERSON_NAME] from Thermodyn left voicemail stating it was needing an inspectio…"
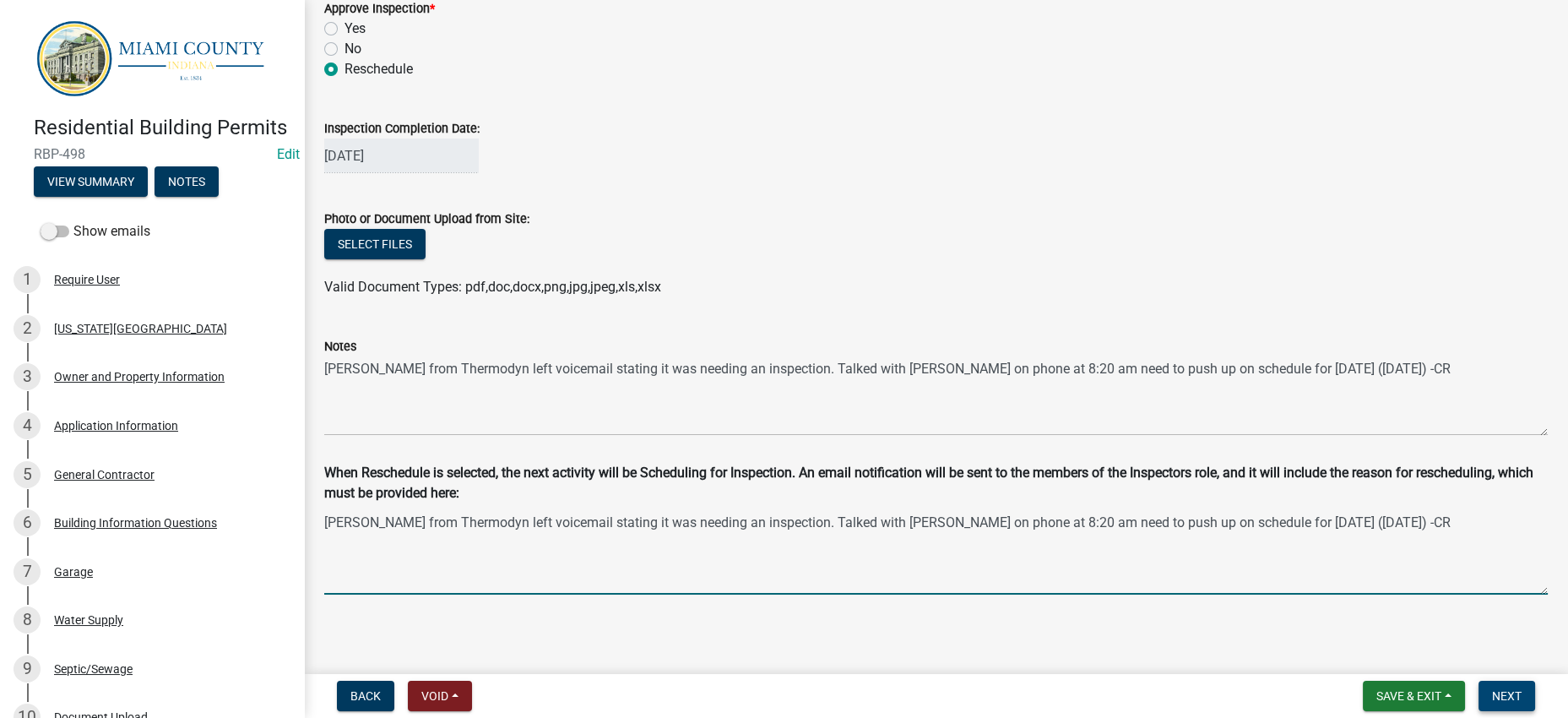
type textarea "[PERSON_NAME] from Thermodyn left voicemail stating it was needing an inspectio…"
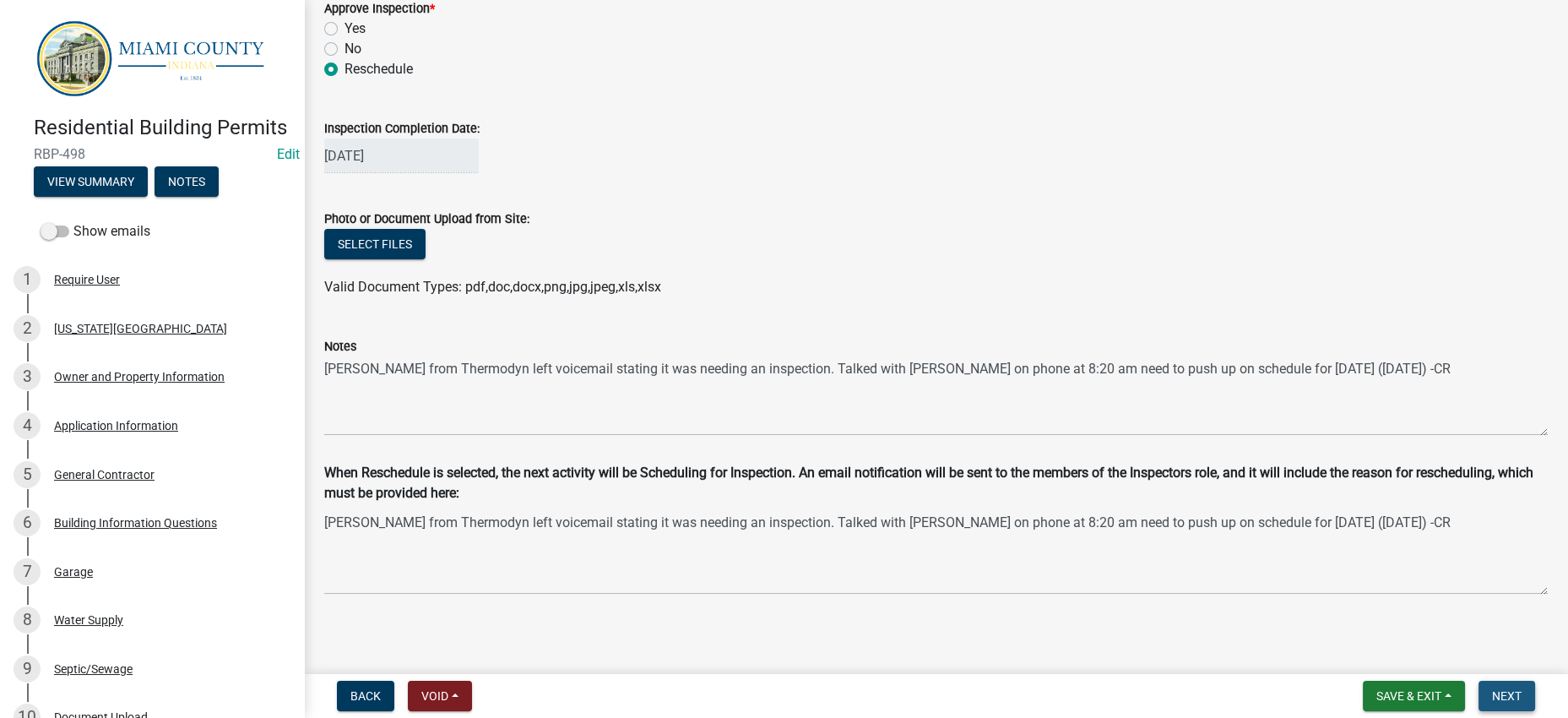
click at [1495, 696] on span "Next" at bounding box center [1506, 695] width 29 height 13
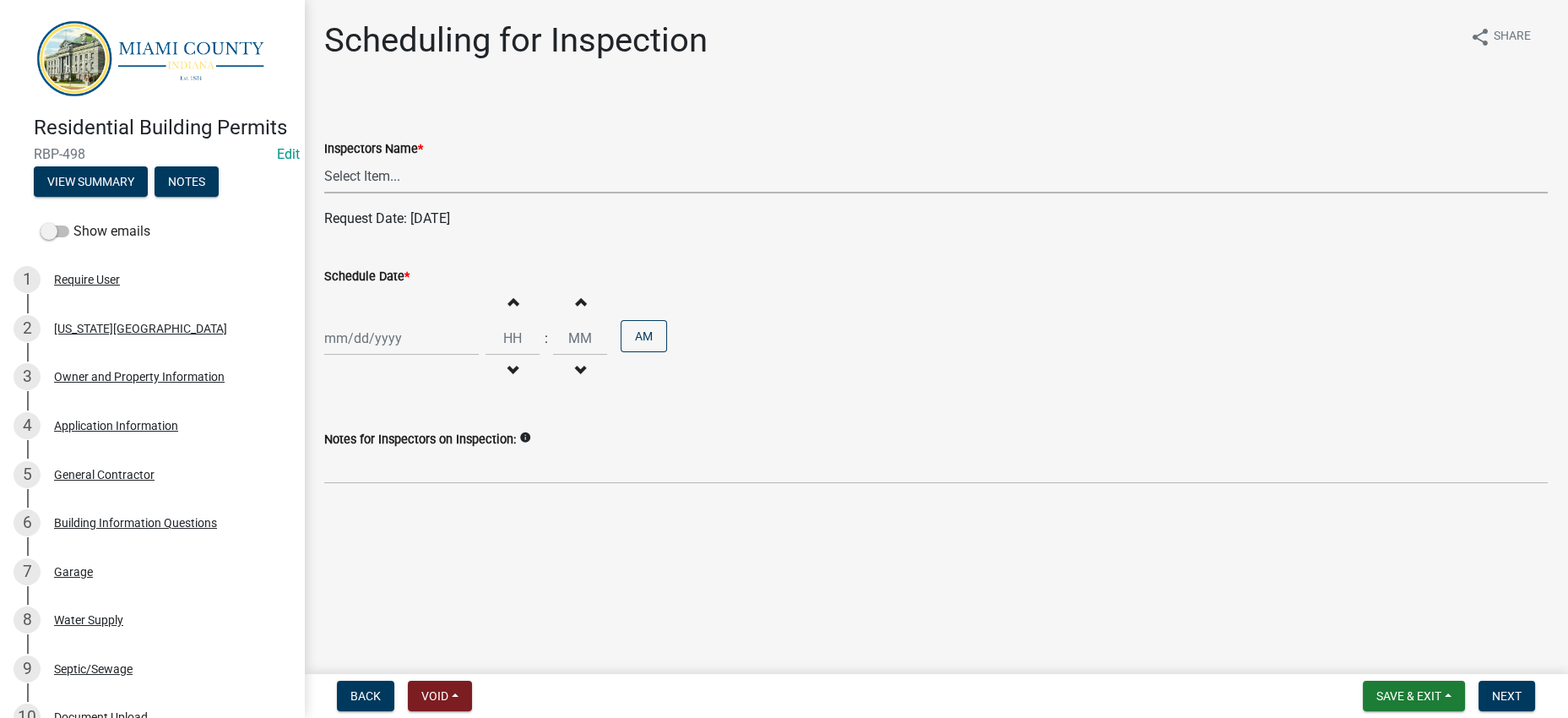
click at [385, 194] on select "Select Item... bmthomas ([PERSON_NAME]) croser ([PERSON_NAME]) [PERSON_NAME] ([…" at bounding box center [935, 176] width 1223 height 34
select select "25b75ae6-03c7-4280-9b34-fcf63005d5e5"
click at [329, 194] on select "Select Item... bmthomas ([PERSON_NAME]) croser ([PERSON_NAME]) [PERSON_NAME] ([…" at bounding box center [935, 176] width 1223 height 34
click at [386, 355] on div at bounding box center [401, 338] width 155 height 34
select select "9"
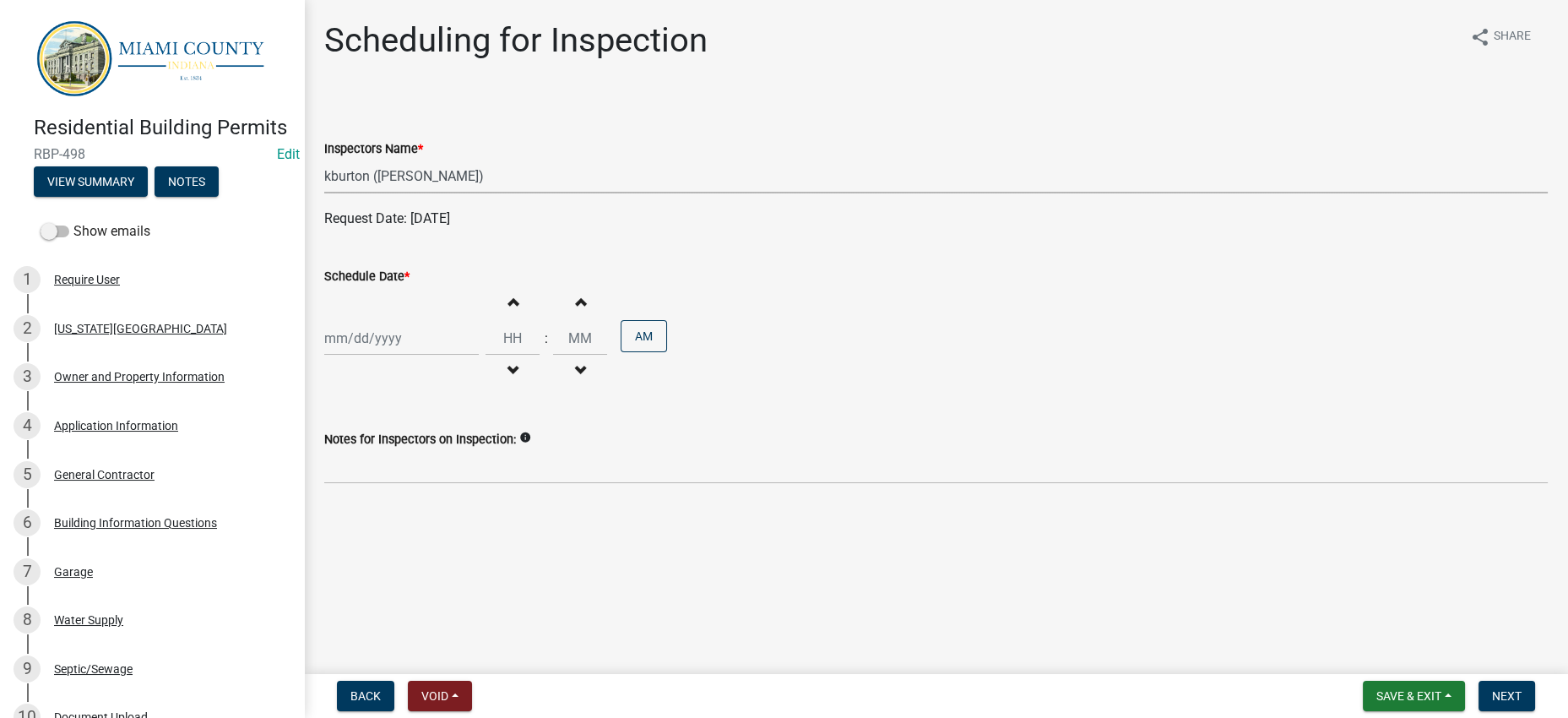
select select "2025"
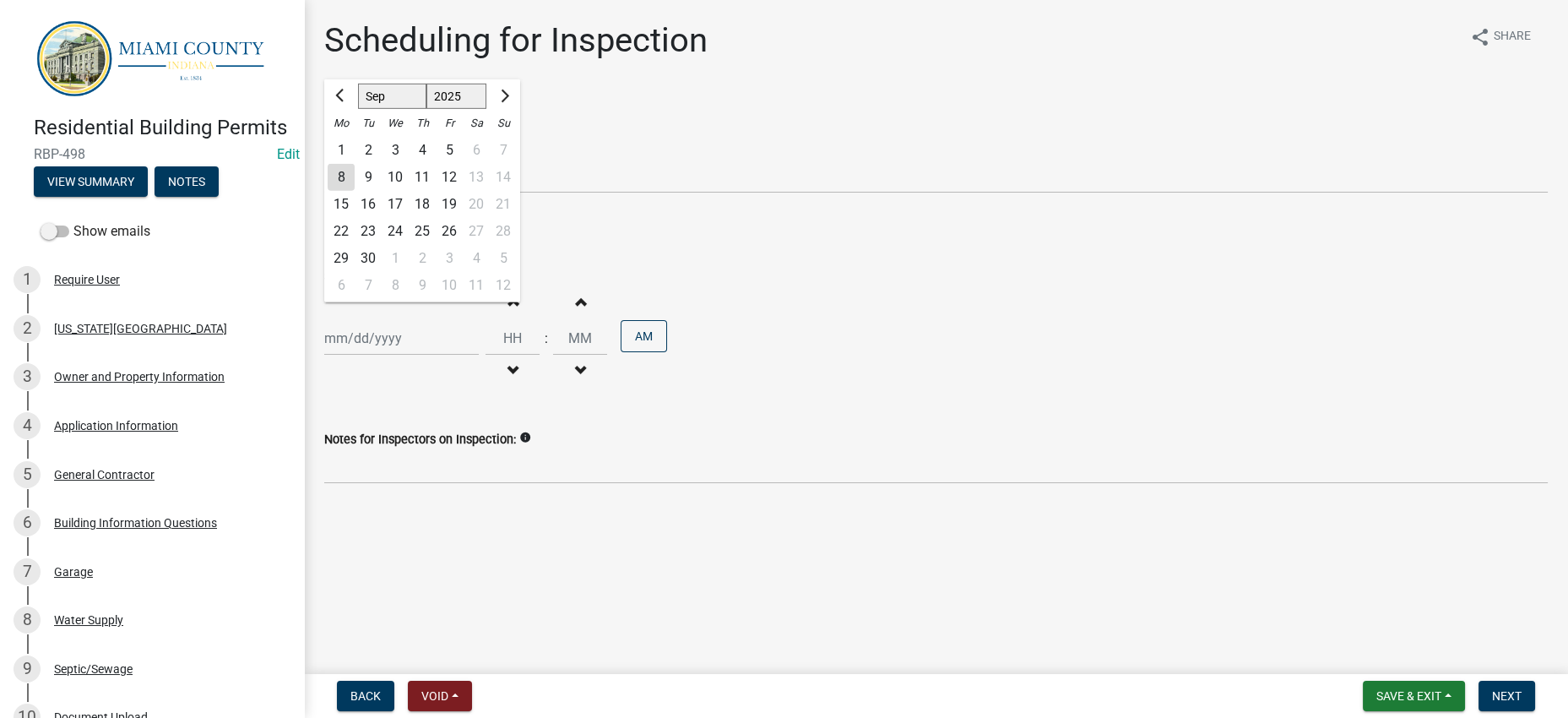
click at [340, 191] on div "8" at bounding box center [341, 177] width 27 height 27
type input "[DATE]"
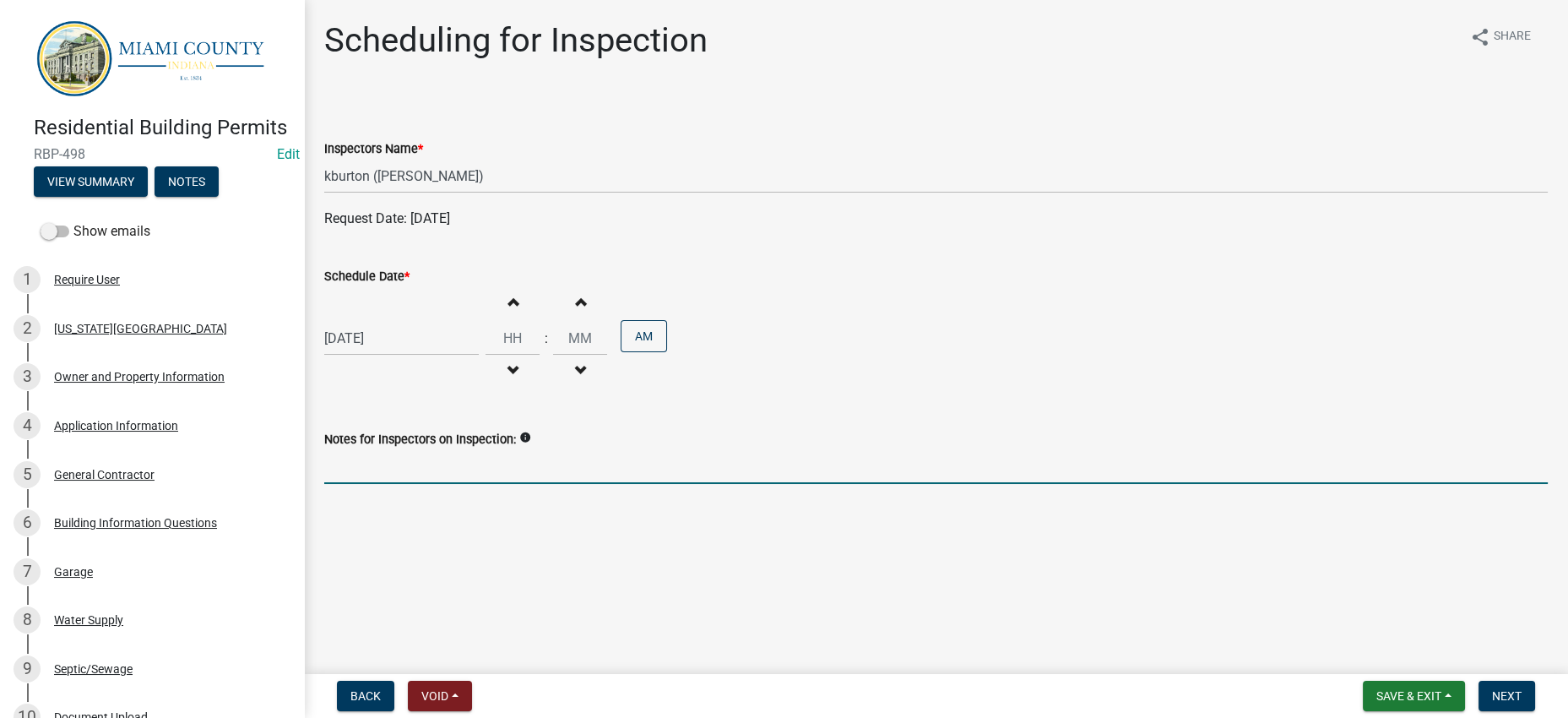
click at [590, 483] on input "Notes for Inspectors on Inspection:" at bounding box center [935, 466] width 1223 height 34
type input "Call [PERSON_NAME] (plumber) to confirm if he would like to be there. [PERSON_N…"
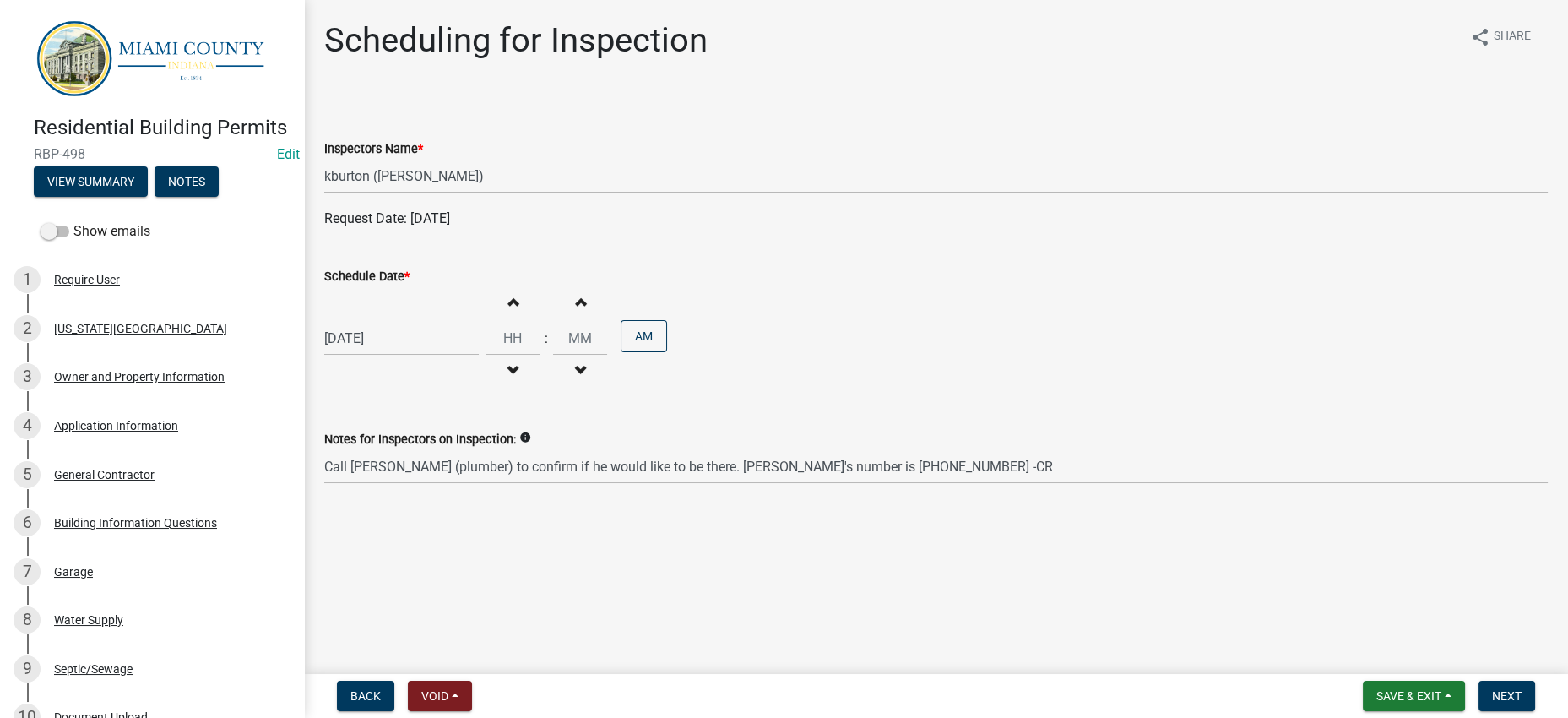
click at [1435, 390] on div "[DATE] Increment hours Decrement hours : Increment minutes Decrement minutes AM" at bounding box center [935, 337] width 1223 height 104
click at [1432, 390] on div "[DATE] Increment hours Decrement hours : Increment minutes Decrement minutes AM" at bounding box center [935, 337] width 1223 height 104
click at [1492, 689] on span "Next" at bounding box center [1506, 695] width 29 height 13
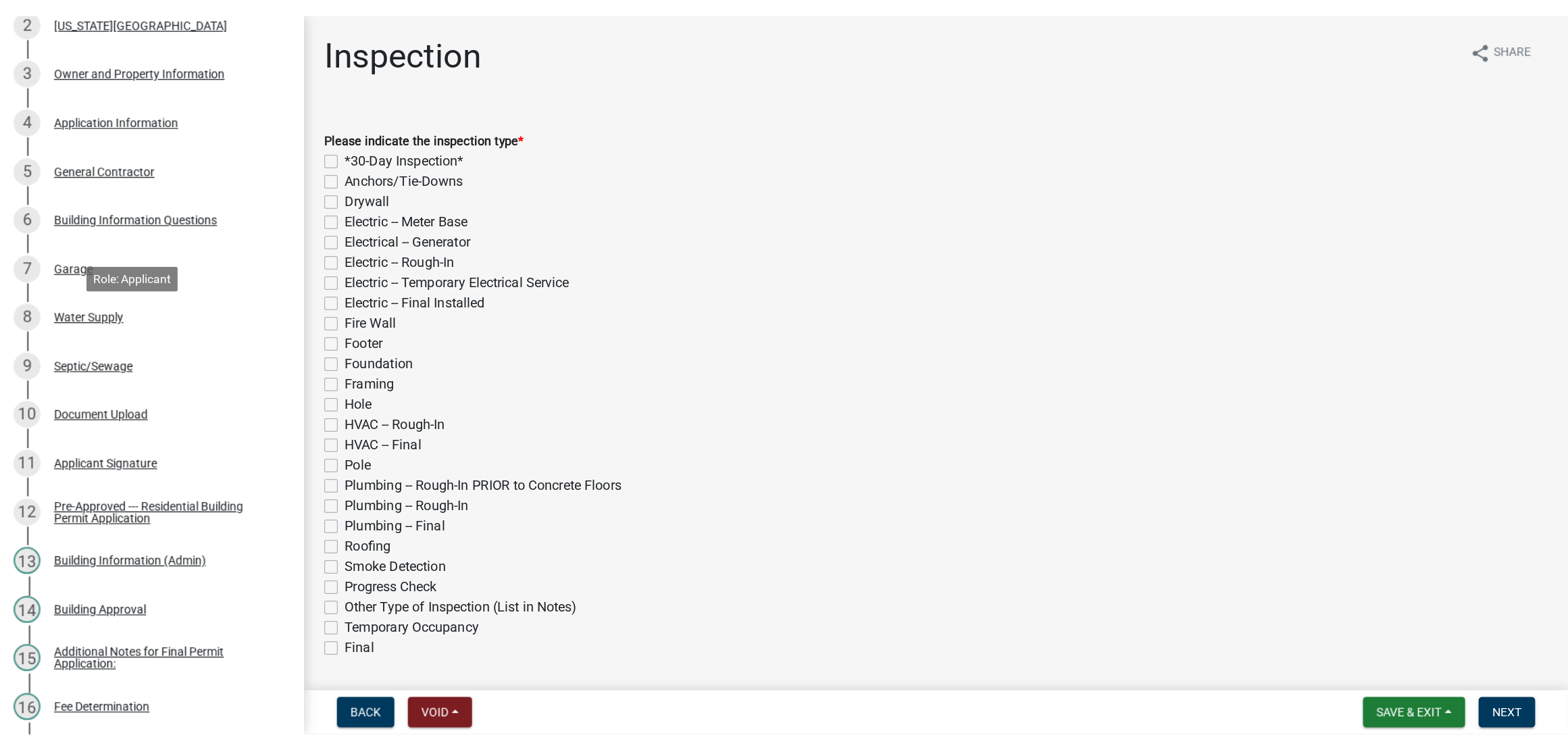
scroll to position [254, 0]
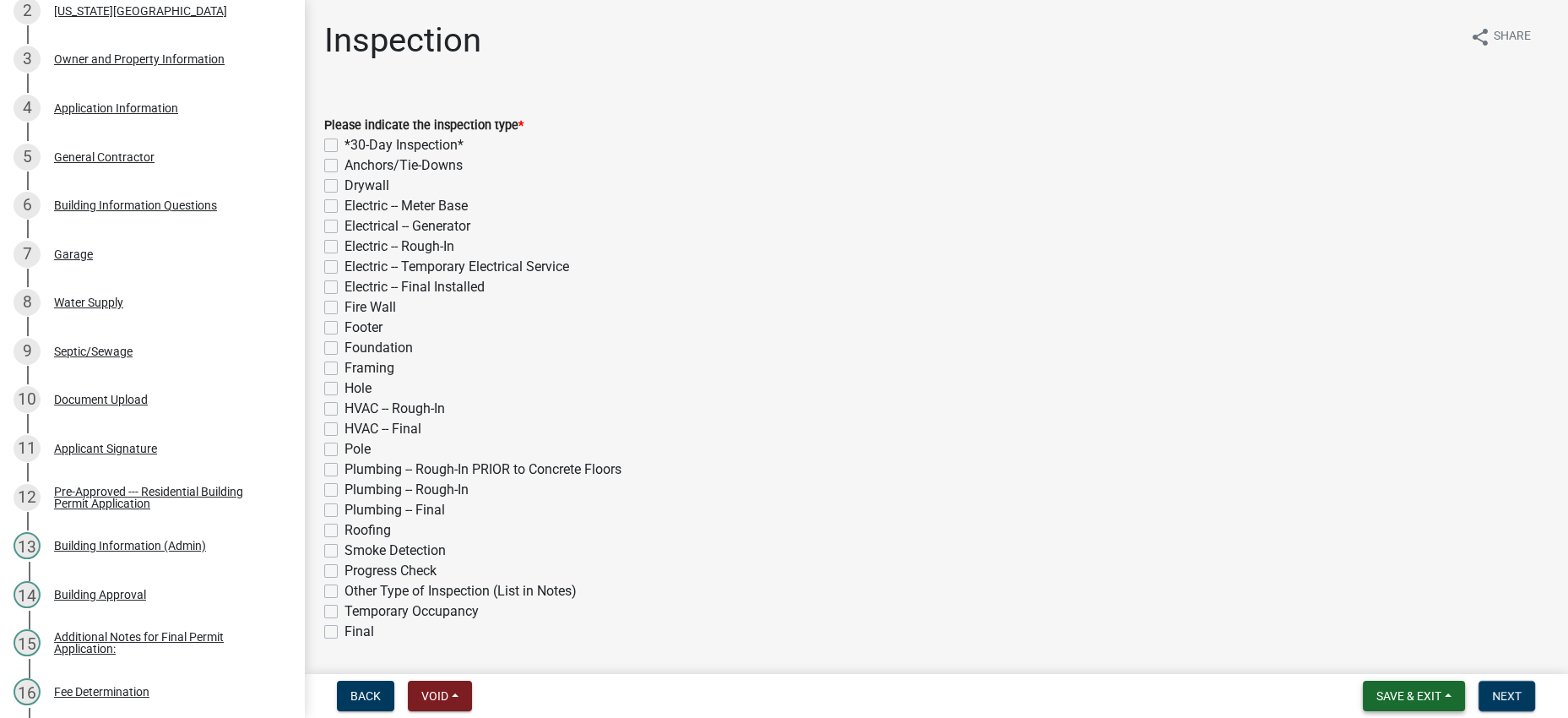
click at [1386, 689] on span "Save & Exit" at bounding box center [1408, 695] width 65 height 13
click at [1376, 628] on button "Save & Exit" at bounding box center [1397, 644] width 135 height 41
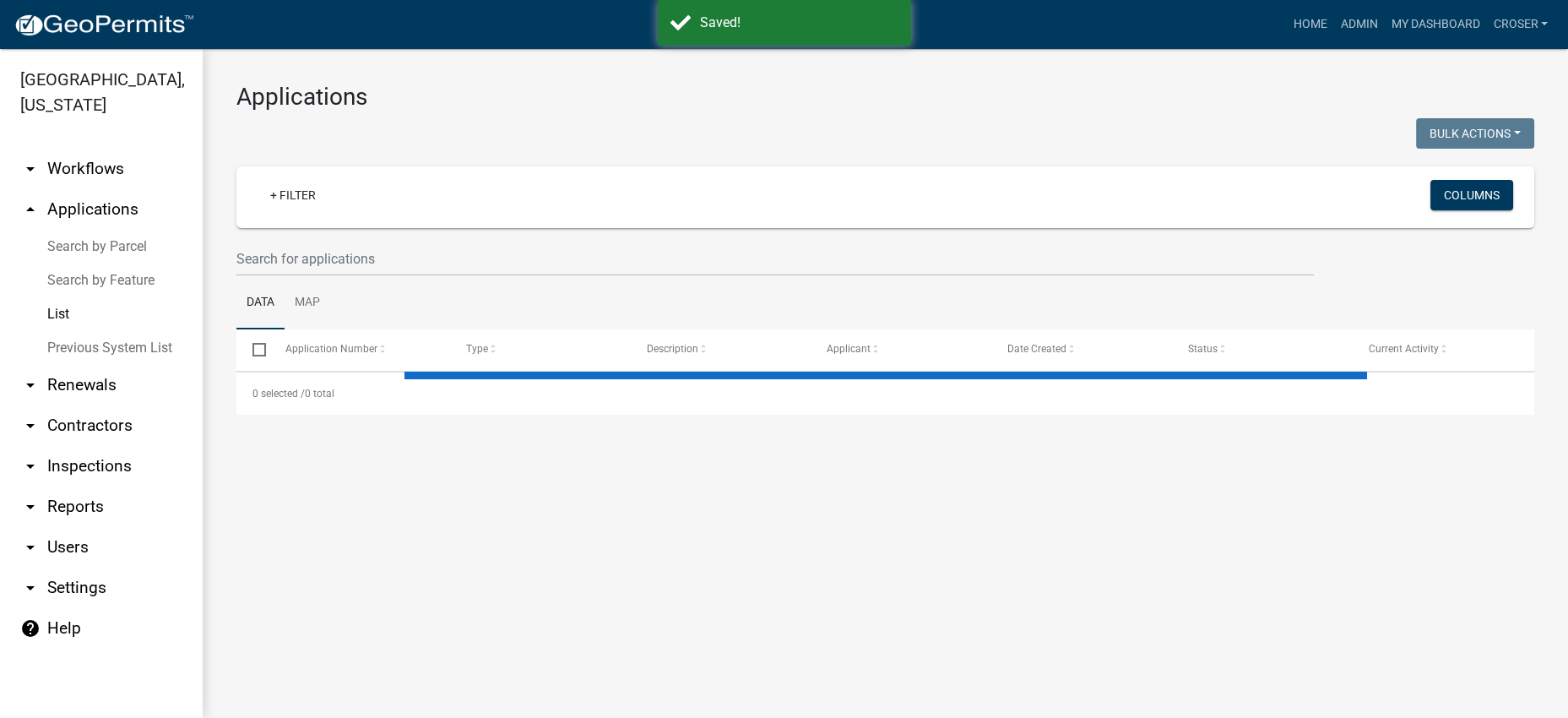
select select "3: 100"
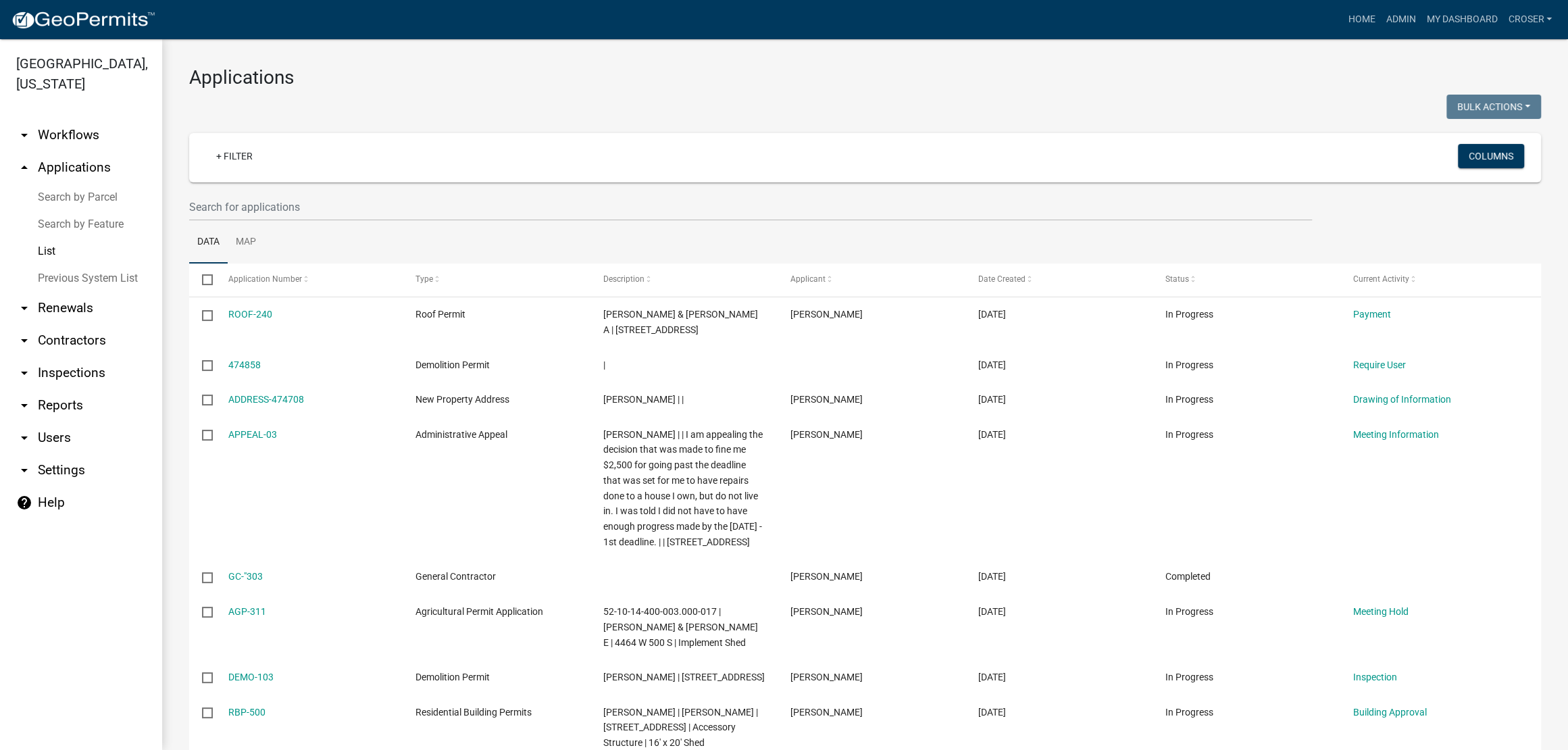
click at [778, 89] on h3 "Applications" at bounding box center [865, 78] width 1352 height 23
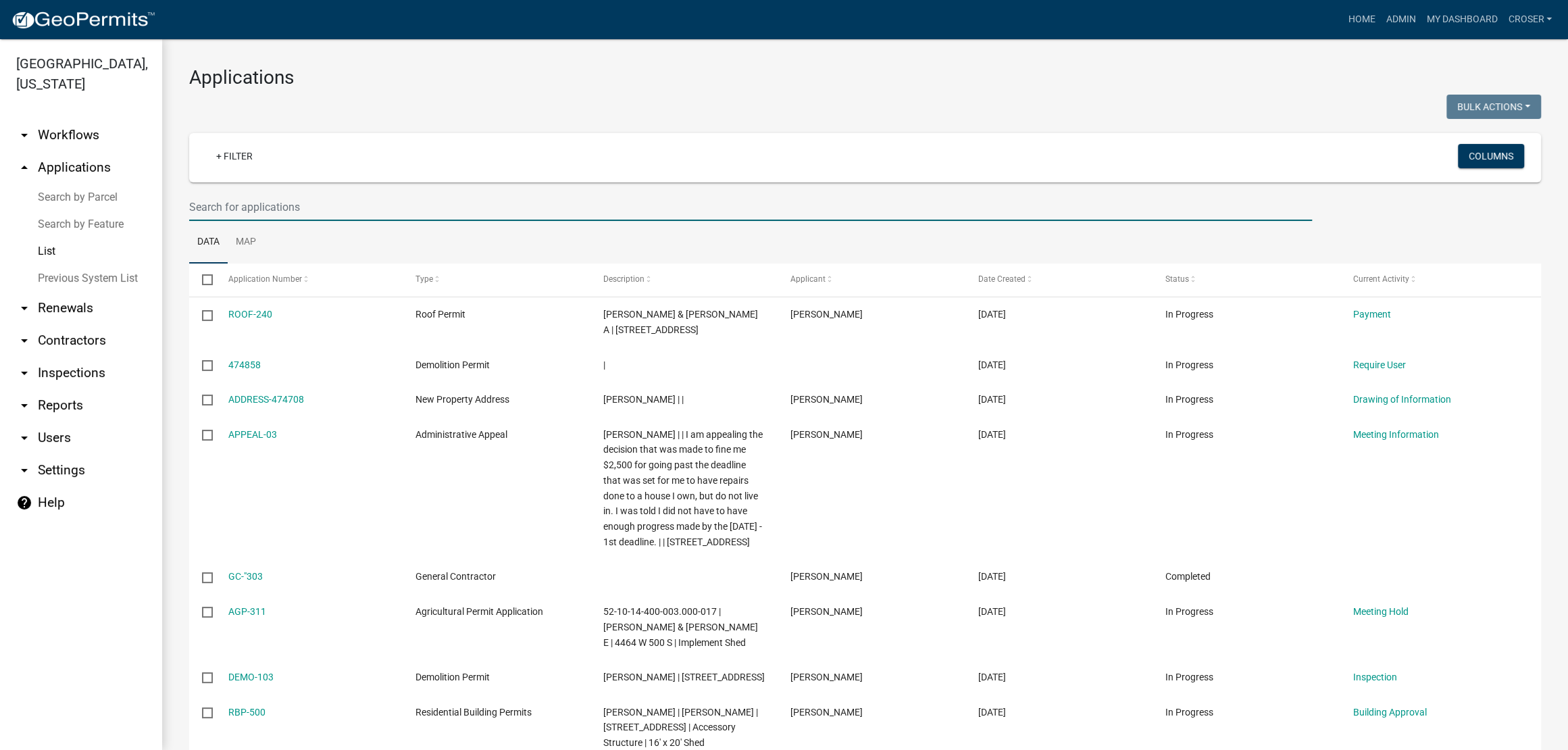
click at [398, 221] on input "text" at bounding box center [751, 207] width 1123 height 27
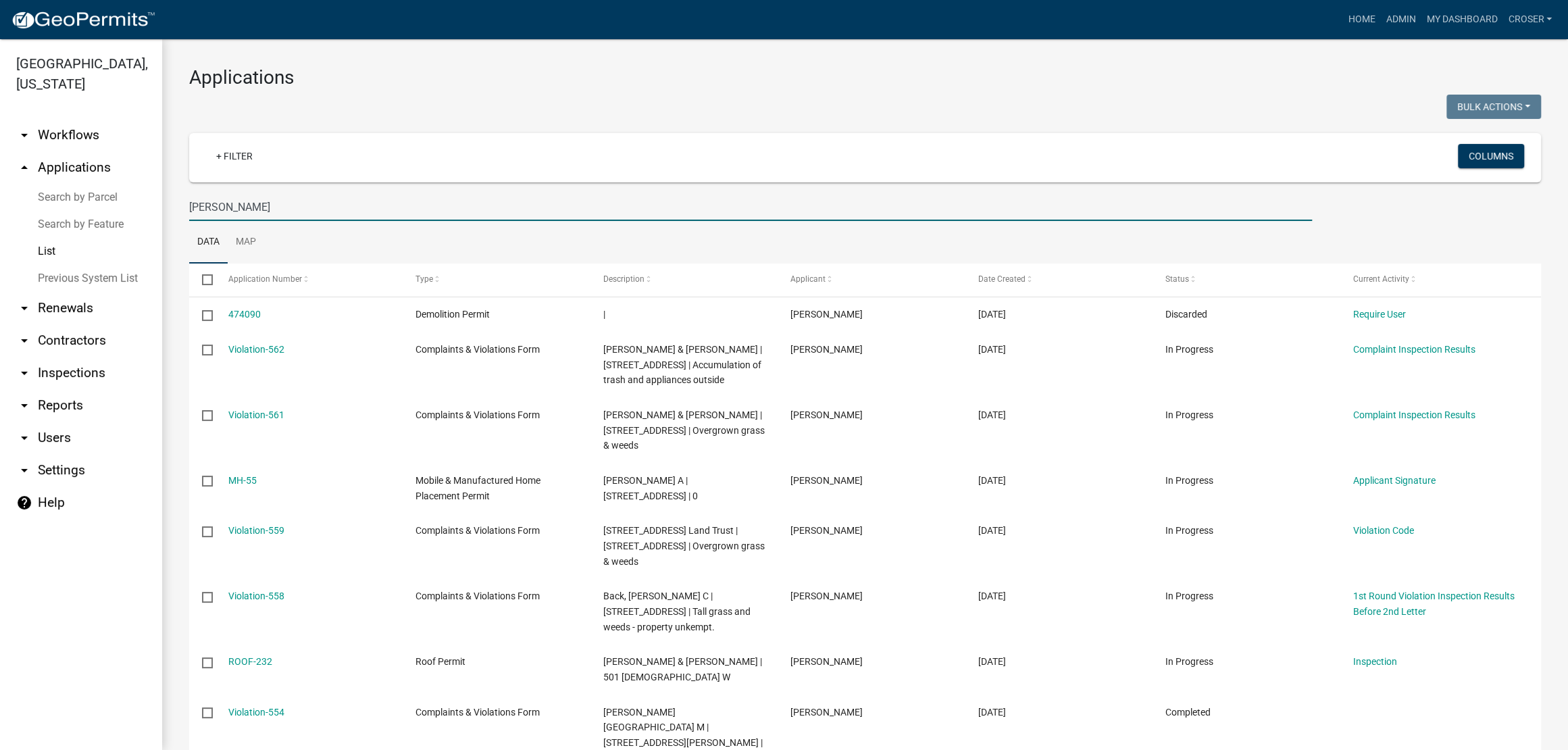
drag, startPoint x: 245, startPoint y: 240, endPoint x: 162, endPoint y: 242, distance: 83.0
click at [179, 221] on div "[PERSON_NAME]" at bounding box center [751, 207] width 1143 height 27
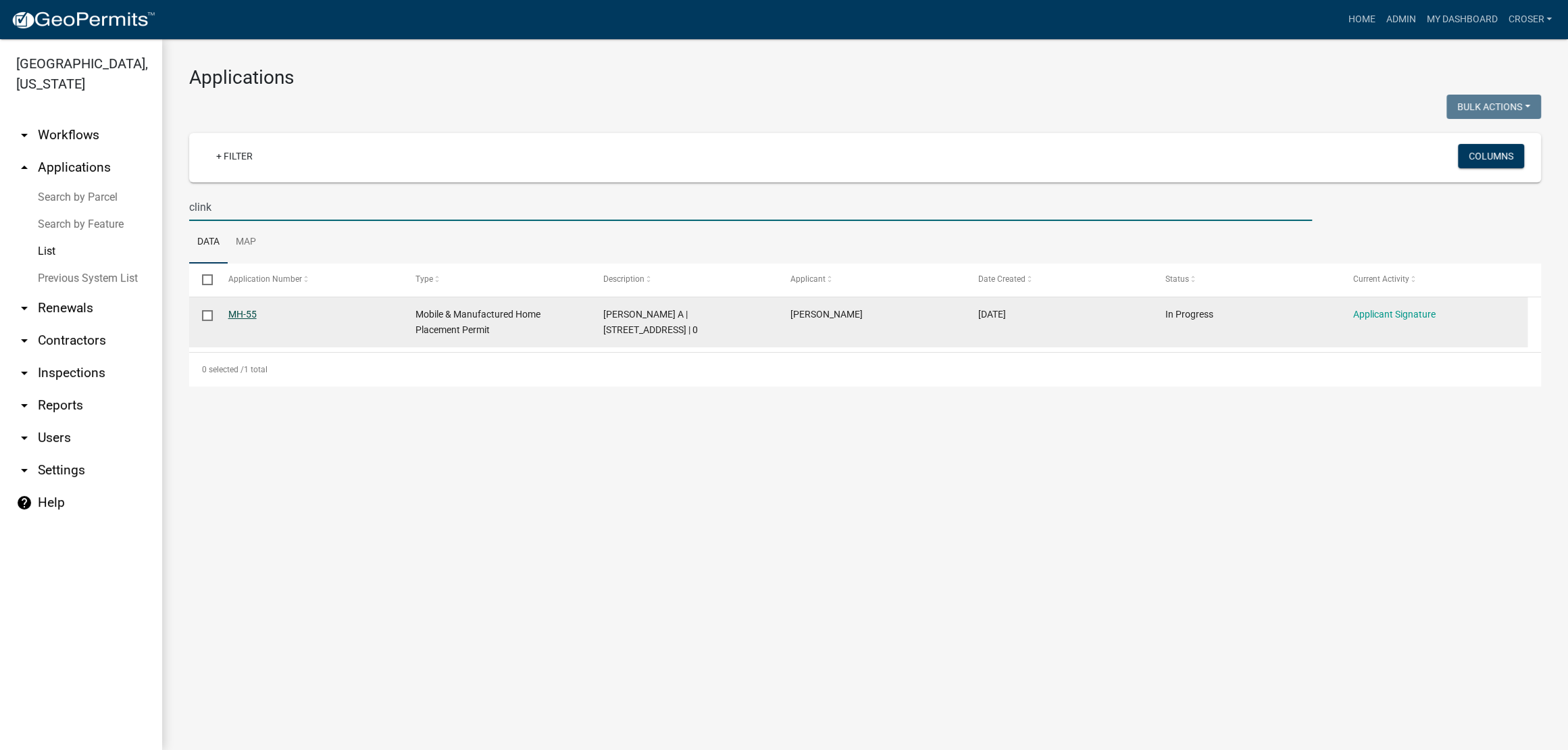
type input "clink"
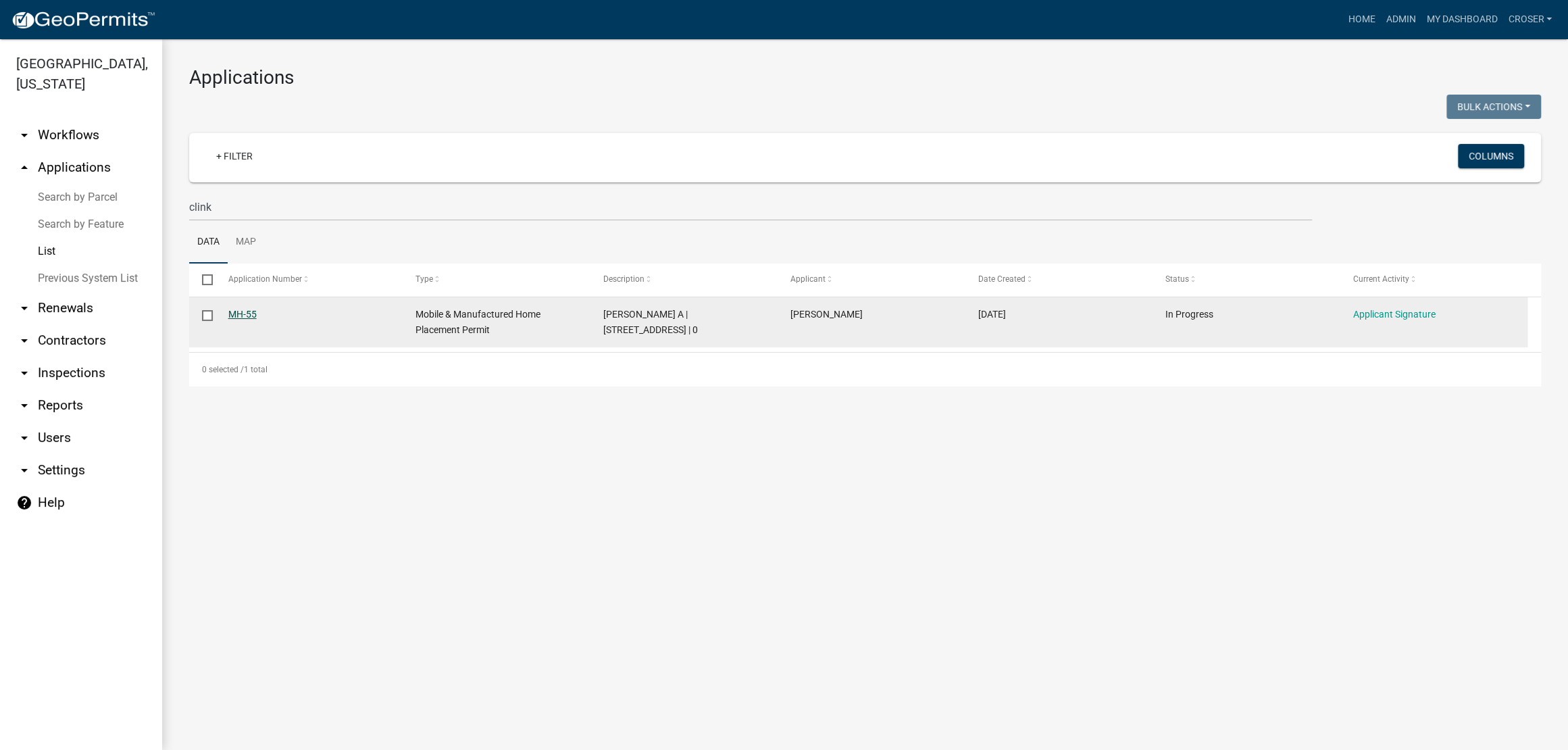
click at [246, 319] on link "MH-55" at bounding box center [242, 314] width 28 height 11
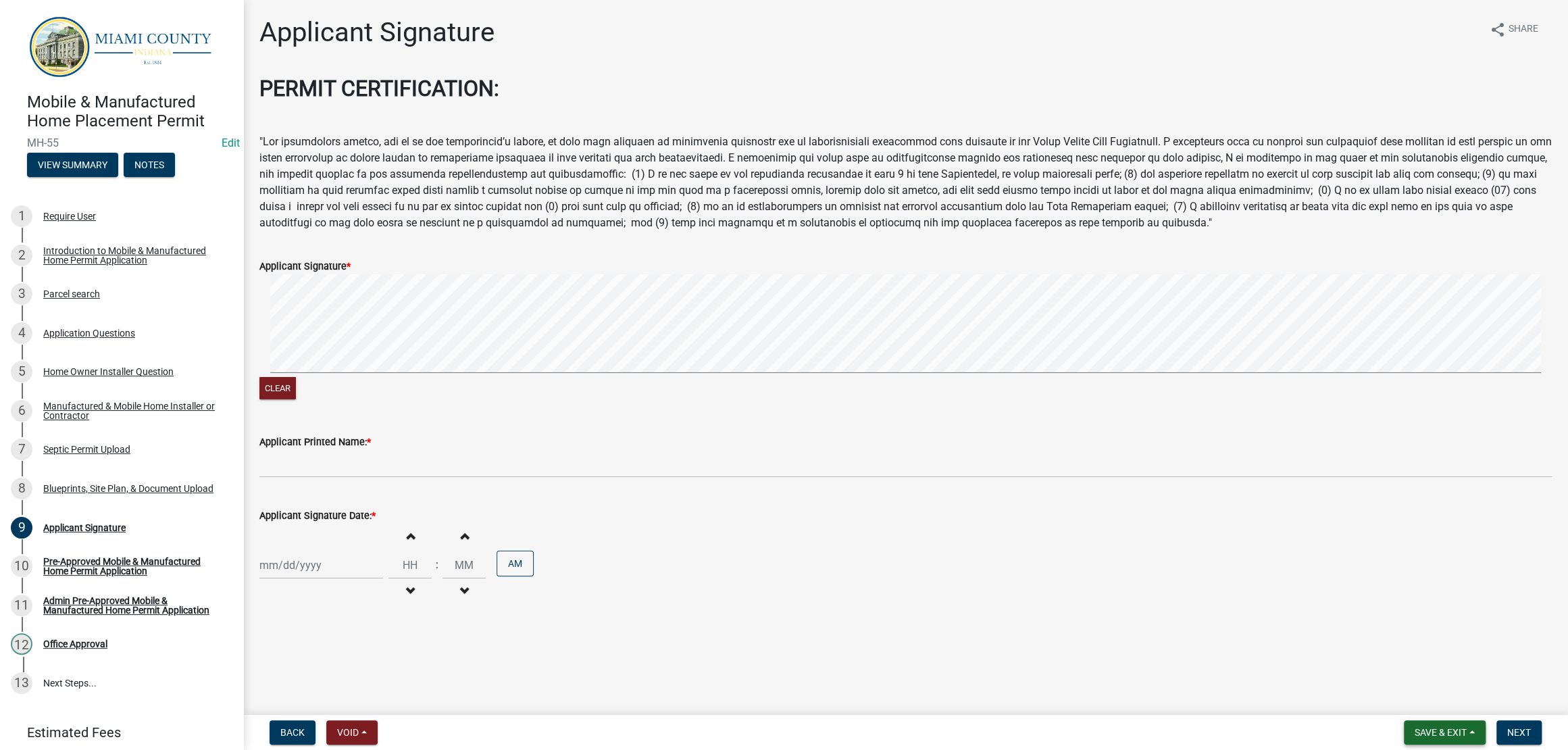
click at [1415, 727] on span "Save & Exit" at bounding box center [1441, 733] width 52 height 11
click at [1414, 687] on button "Save & Exit" at bounding box center [1432, 691] width 108 height 33
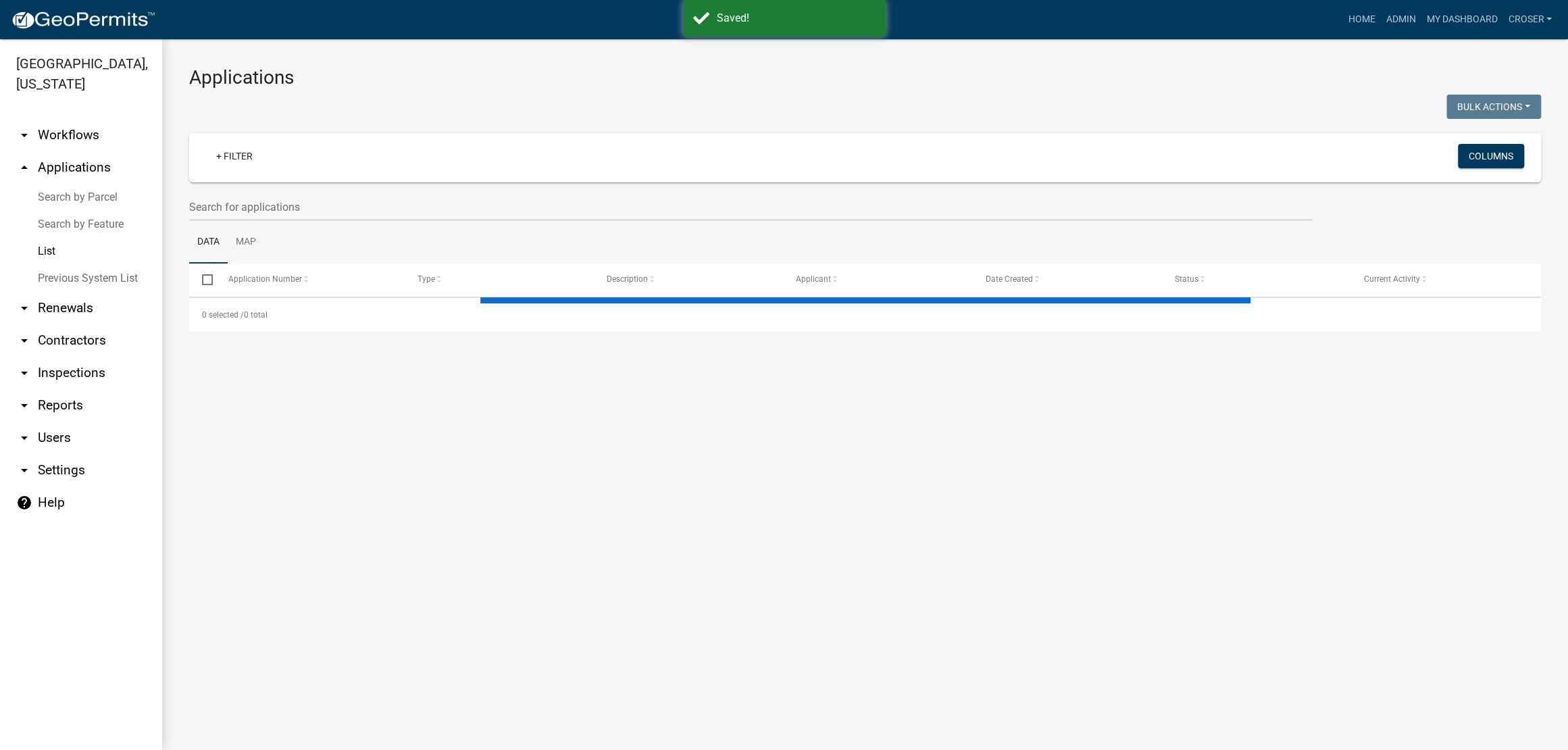
select select "3: 100"
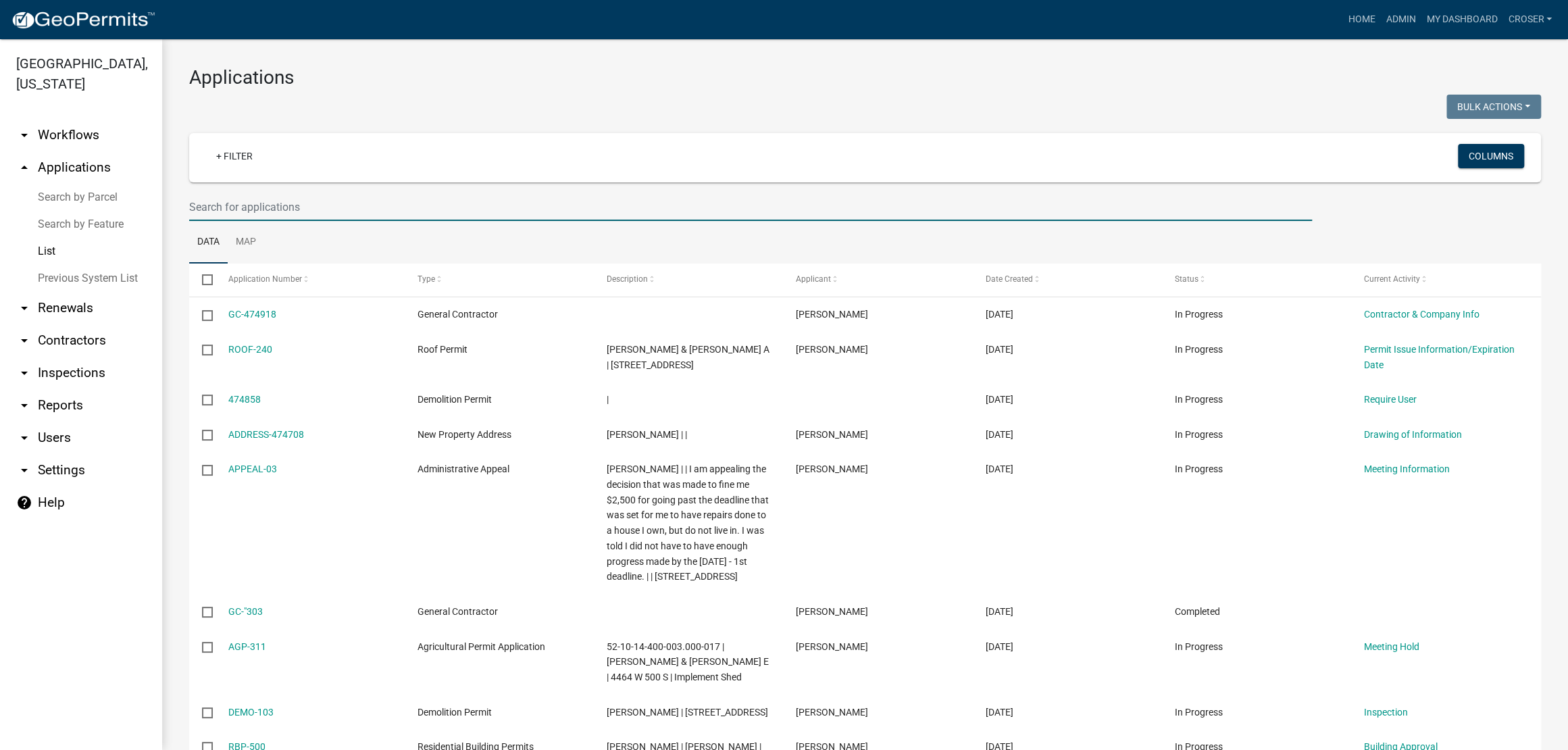
click at [363, 221] on input "text" at bounding box center [751, 207] width 1123 height 27
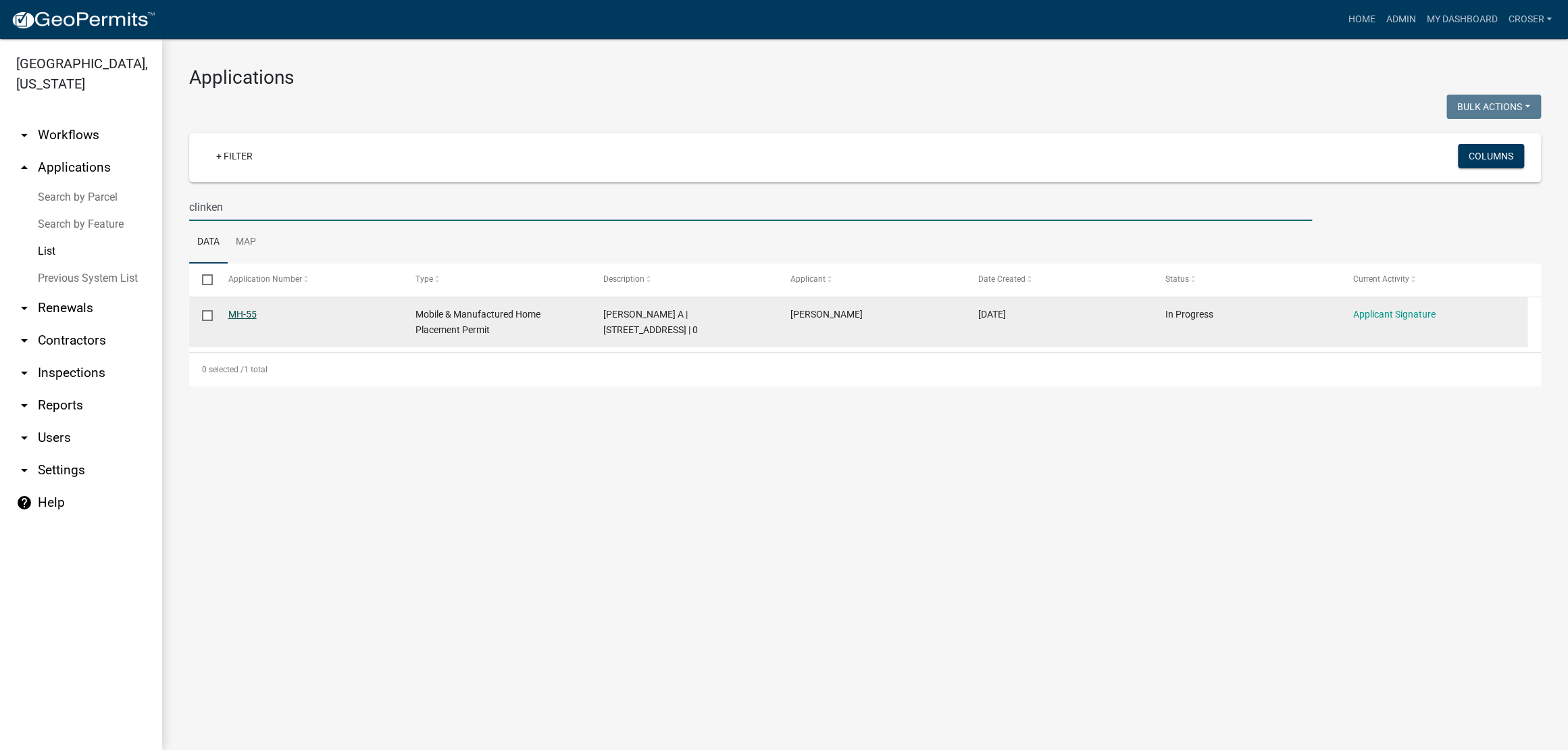
type input "clinken"
click at [257, 319] on link "MH-55" at bounding box center [242, 314] width 28 height 11
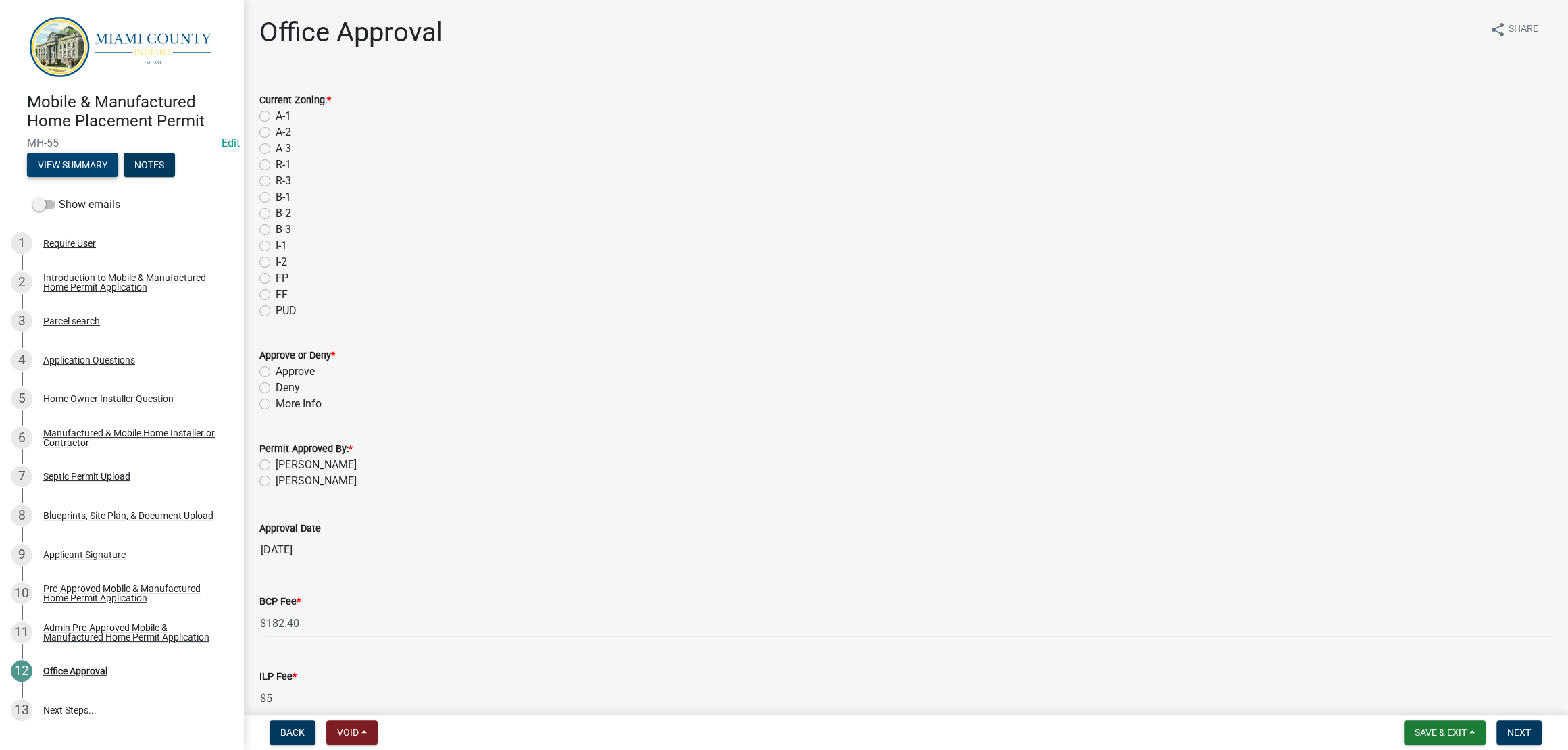
click at [100, 177] on button "View Summary" at bounding box center [73, 165] width 91 height 24
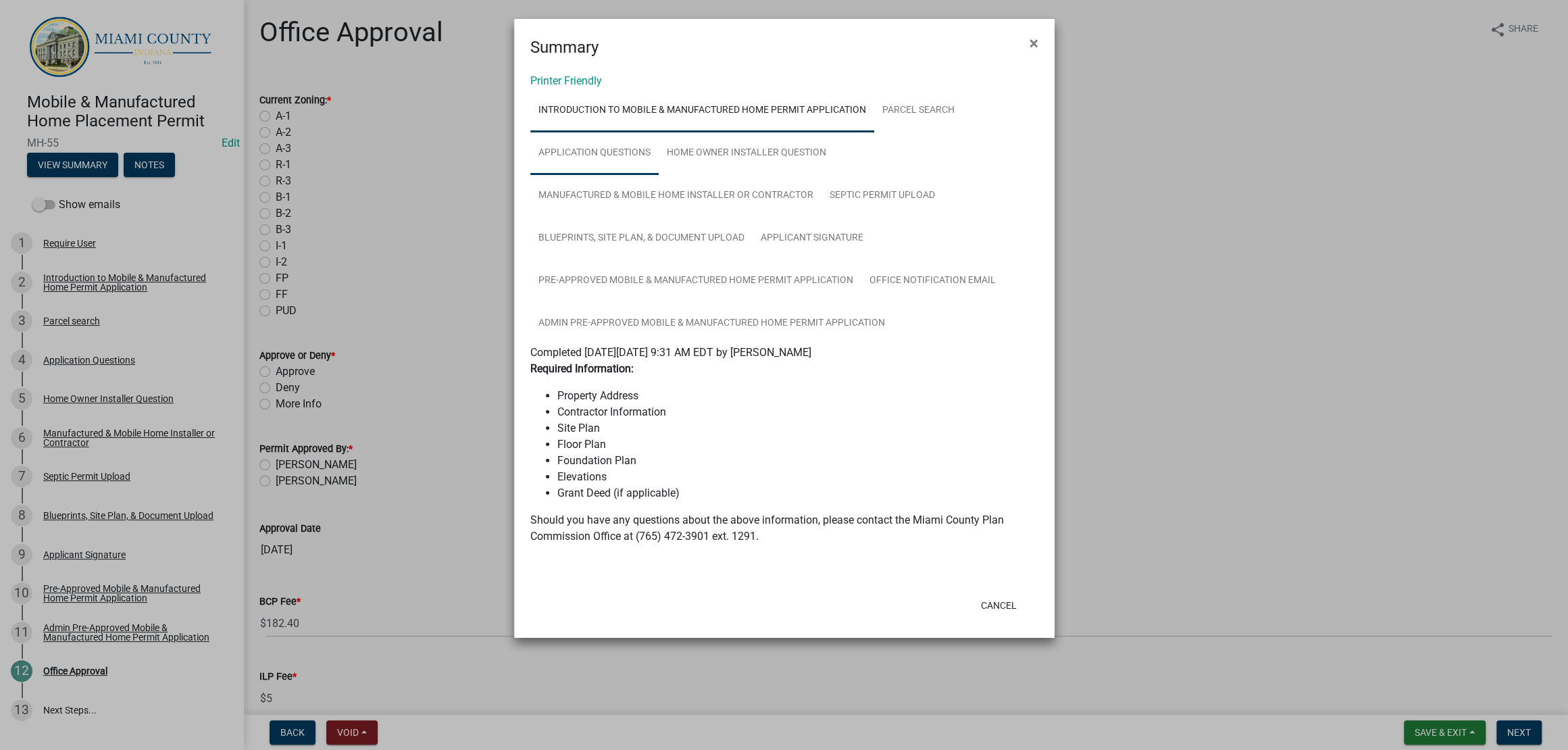
click at [638, 175] on link "Application Questions" at bounding box center [594, 153] width 128 height 43
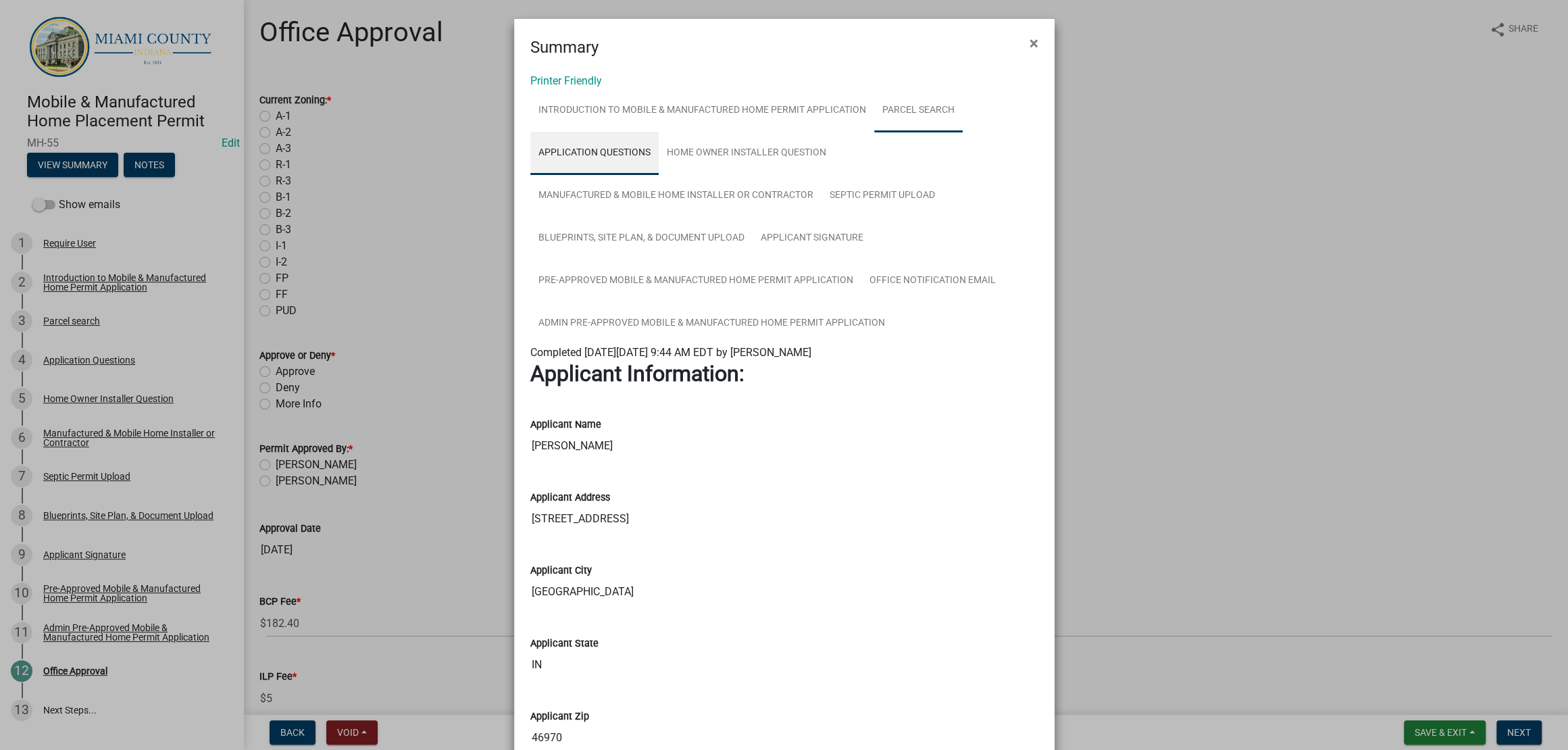
click at [874, 132] on link "Parcel search" at bounding box center [918, 110] width 88 height 43
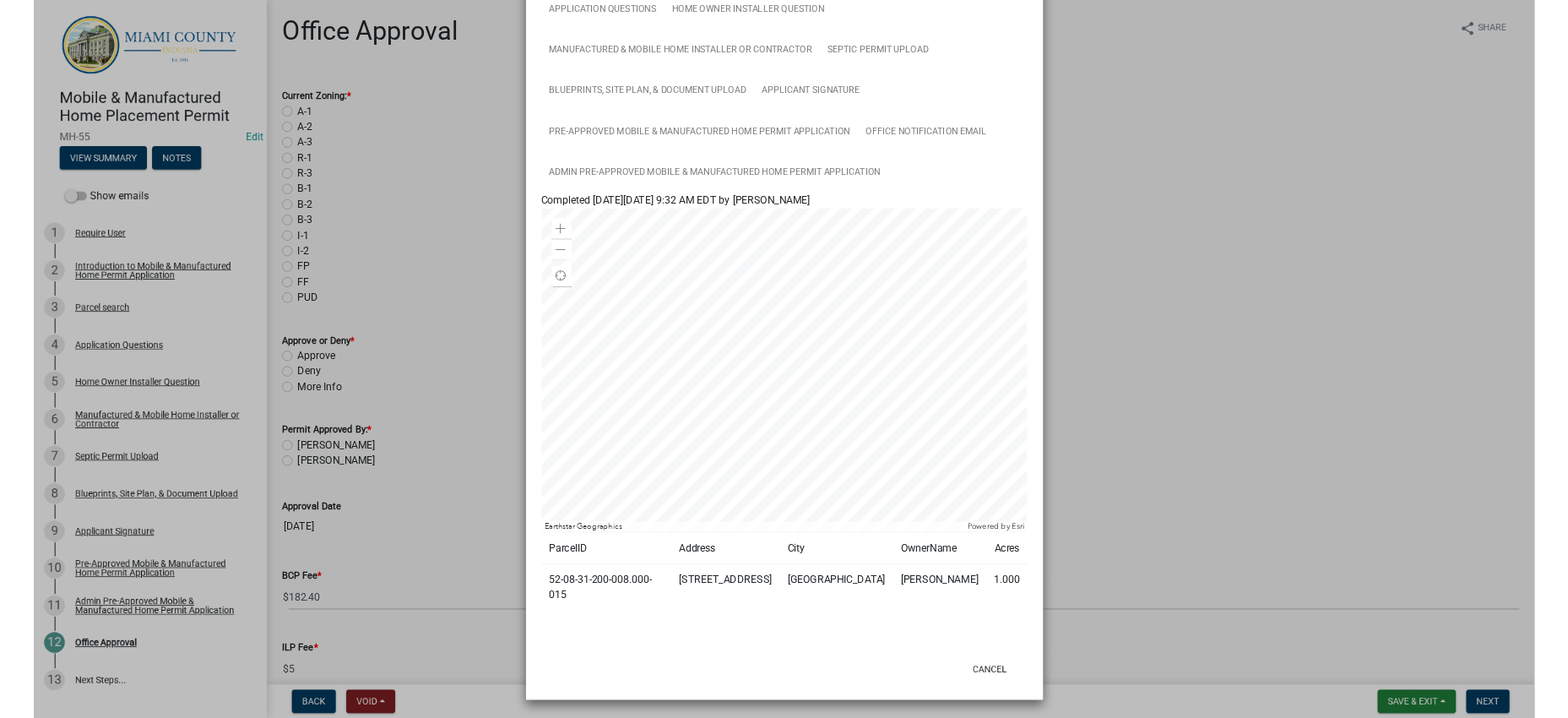
scroll to position [467, 0]
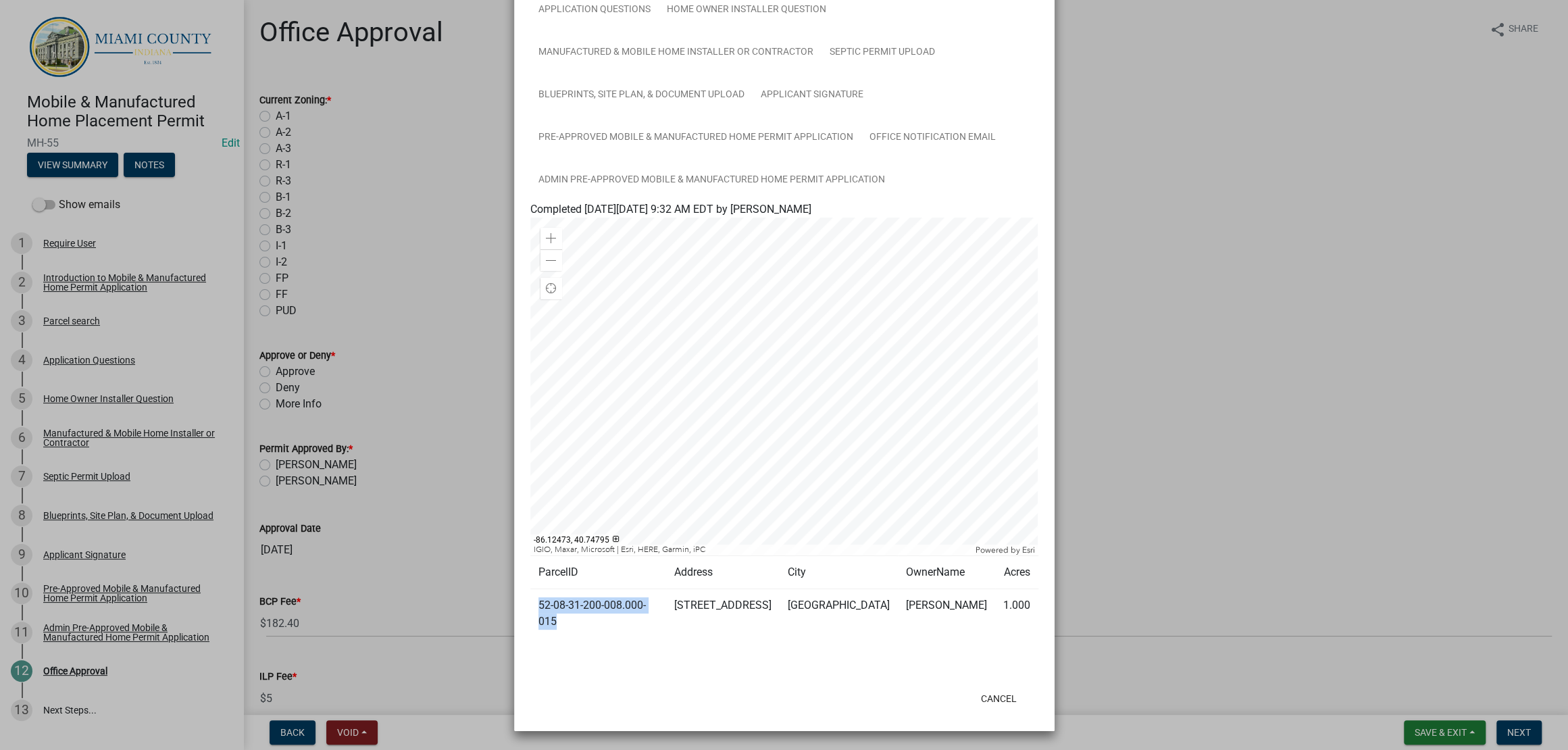
drag, startPoint x: 610, startPoint y: 603, endPoint x: 536, endPoint y: 580, distance: 77.5
click at [536, 589] on td "52-08-31-200-008.000-015" at bounding box center [598, 613] width 136 height 49
copy td "52-08-31-200-008.000-015"
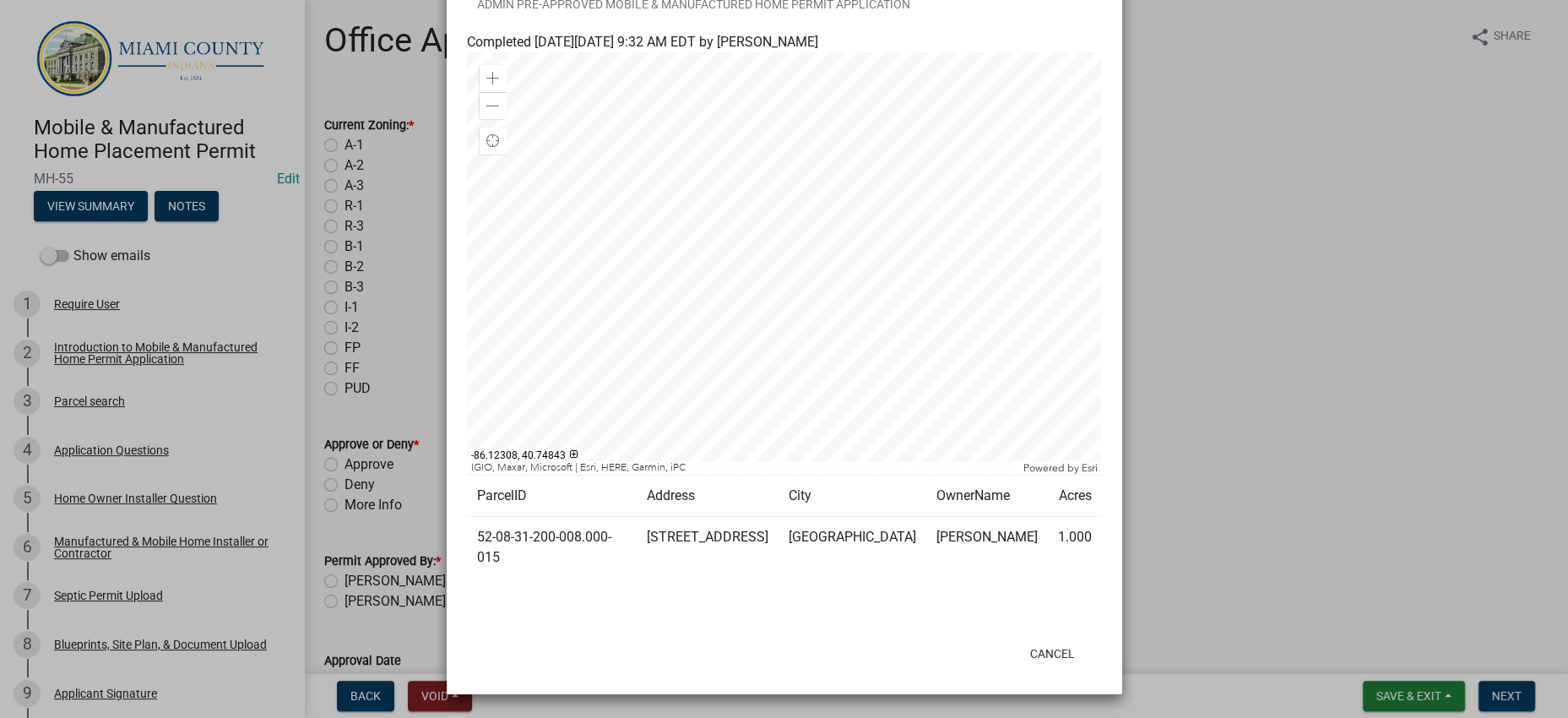
click at [1290, 368] on ngb-modal-window "Summary × Printer Friendly Introduction to Mobile & Manufactured Home Permit Ap…" at bounding box center [784, 359] width 1568 height 718
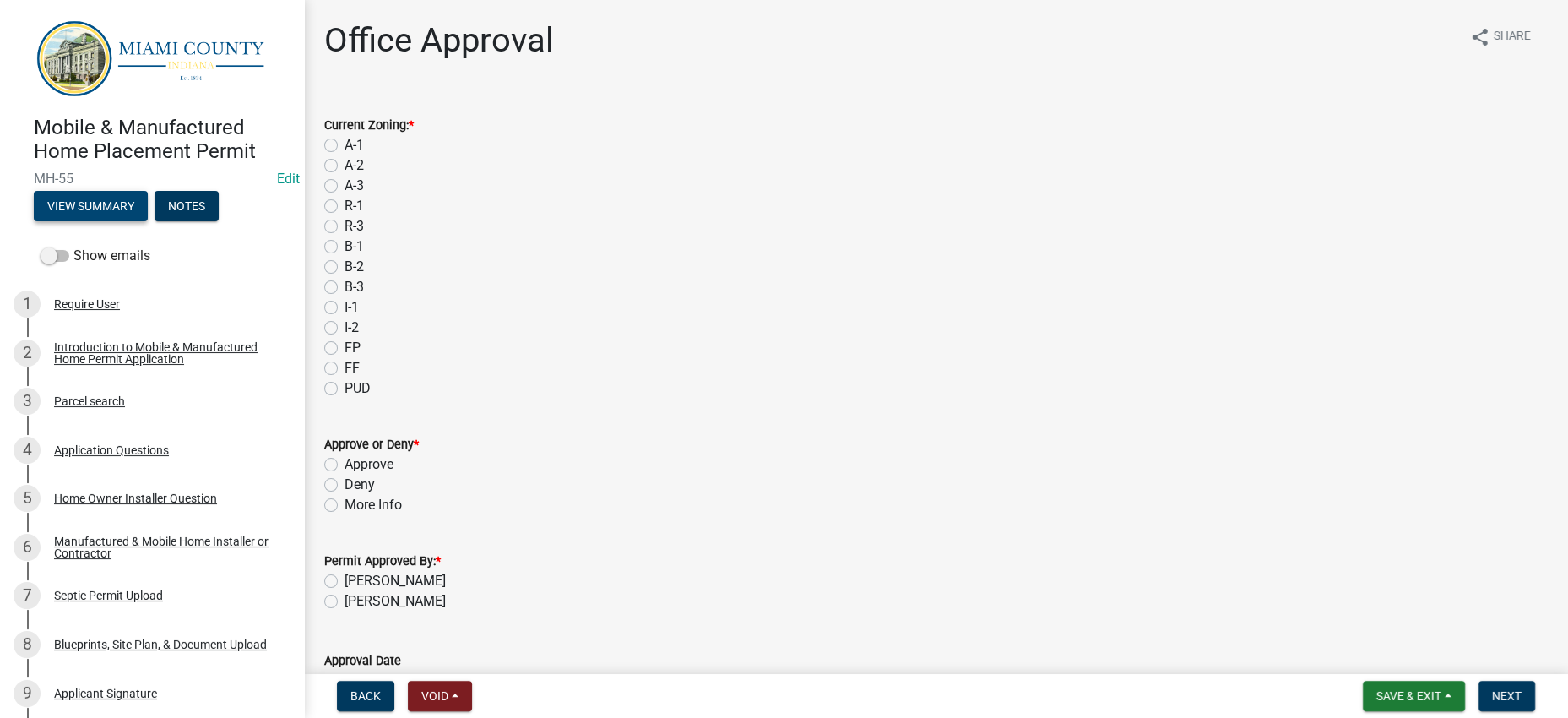
scroll to position [0, 0]
drag, startPoint x: 332, startPoint y: 357, endPoint x: 318, endPoint y: 359, distance: 14.1
click at [345, 297] on label "B-3" at bounding box center [354, 287] width 19 height 20
click at [345, 288] on input "B-3" at bounding box center [350, 283] width 11 height 11
radio input "true"
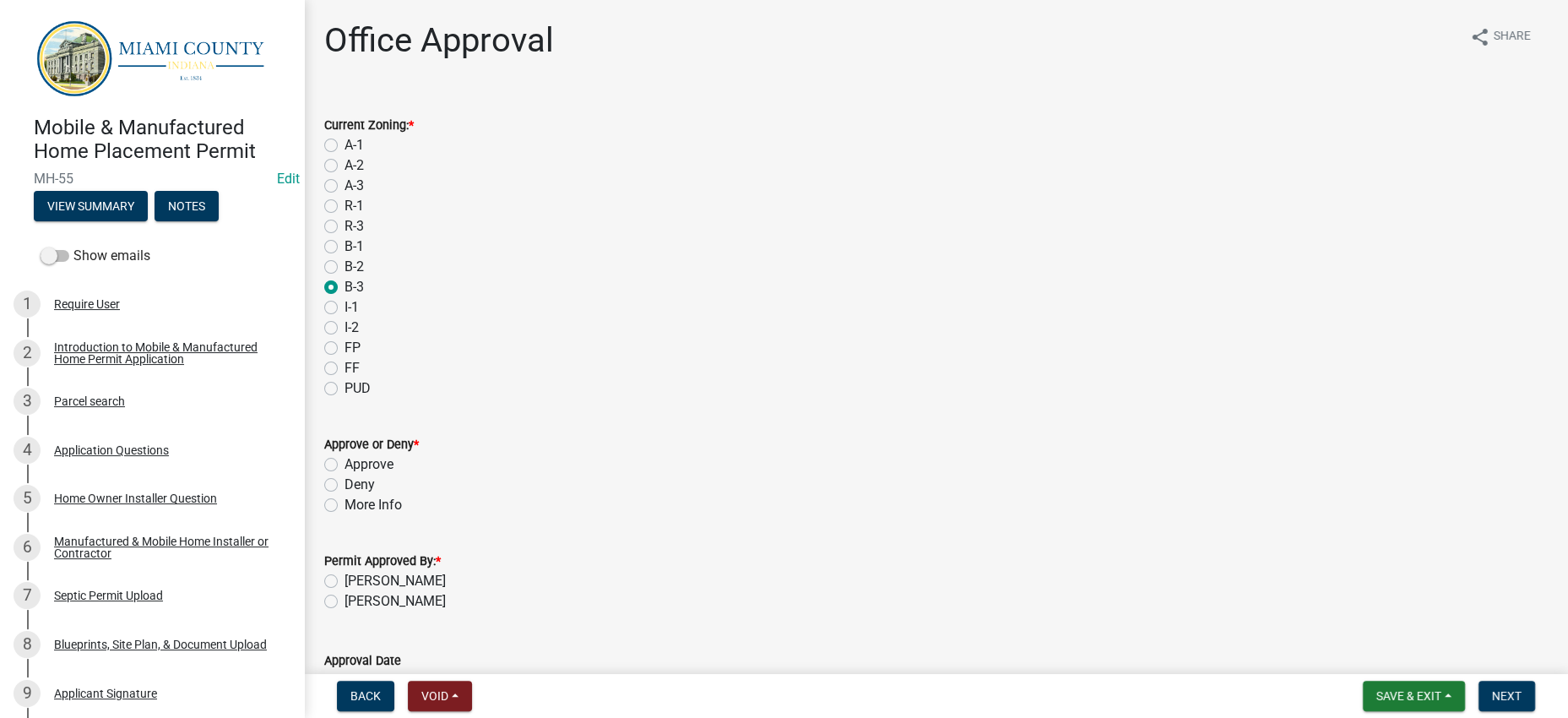
click at [785, 399] on div "PUD" at bounding box center [935, 387] width 1223 height 20
drag, startPoint x: 376, startPoint y: 575, endPoint x: 406, endPoint y: 571, distance: 30.3
click at [376, 475] on label "Approve" at bounding box center [369, 463] width 49 height 20
click at [355, 465] on input "Approve" at bounding box center [350, 460] width 11 height 11
radio input "true"
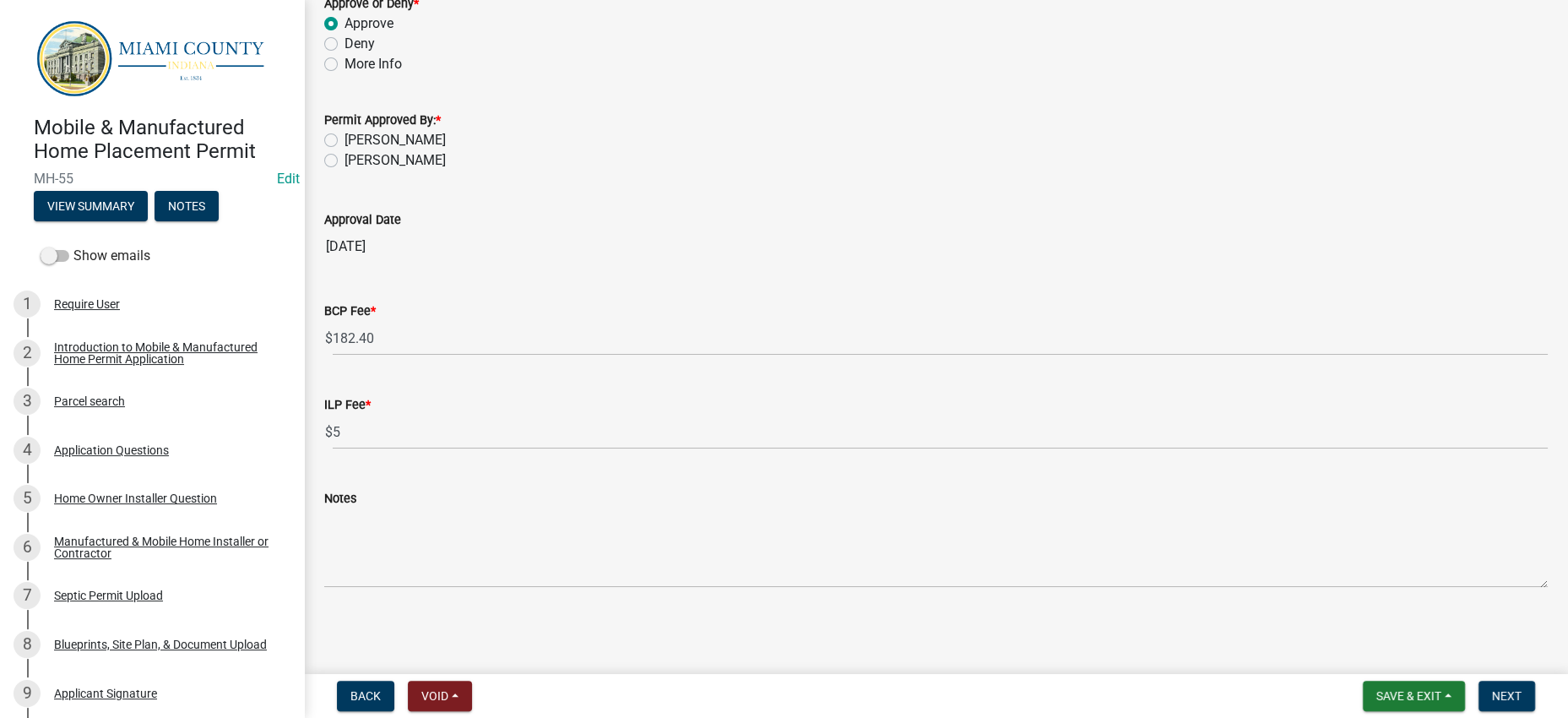
scroll to position [633, 0]
click at [415, 130] on label "[PERSON_NAME]" at bounding box center [395, 140] width 102 height 20
click at [355, 130] on input "[PERSON_NAME]" at bounding box center [350, 136] width 11 height 11
radio input "true"
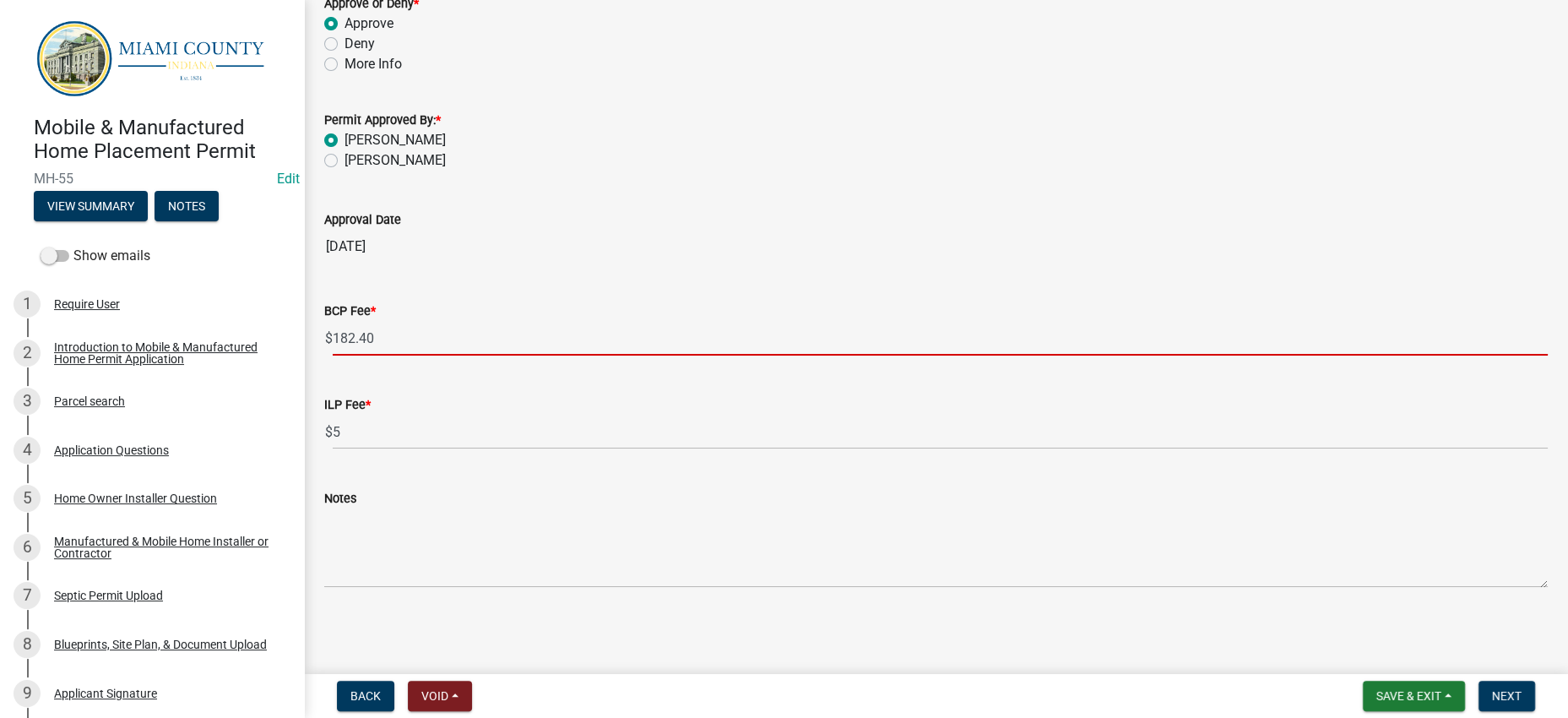
click at [468, 337] on input "182.40" at bounding box center [939, 338] width 1215 height 34
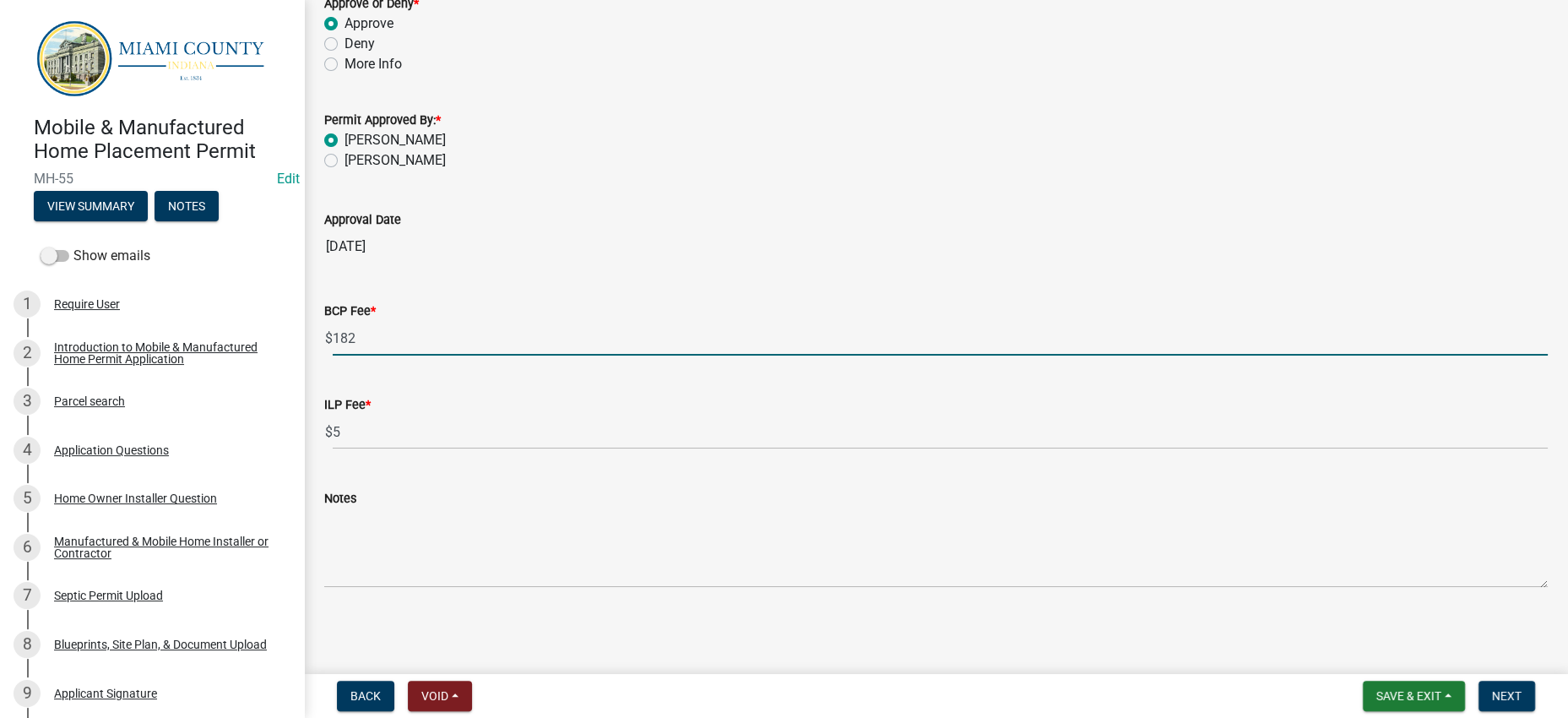
type input "182"
click at [523, 385] on div "ILP Fee * $ 5" at bounding box center [935, 409] width 1223 height 79
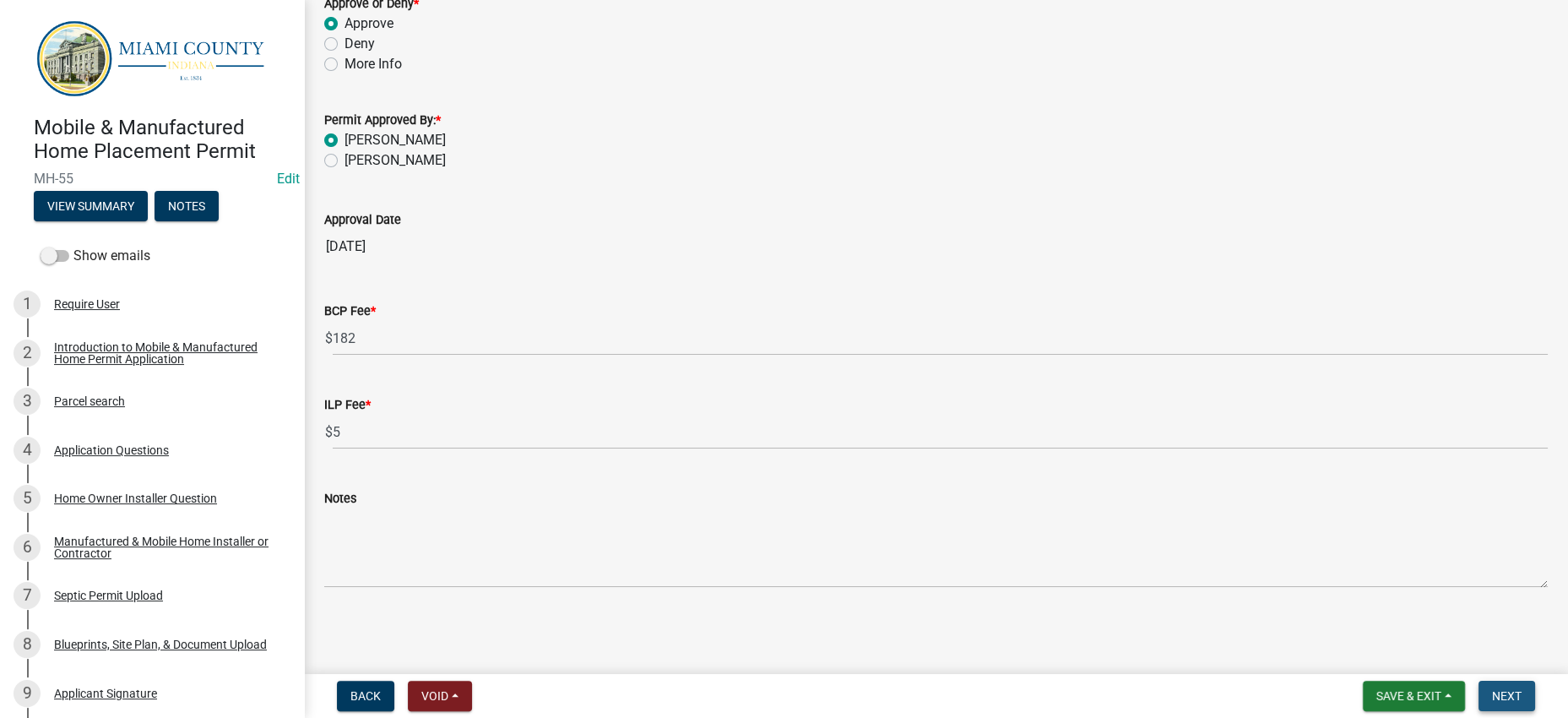
click at [1499, 689] on span "Next" at bounding box center [1506, 695] width 29 height 13
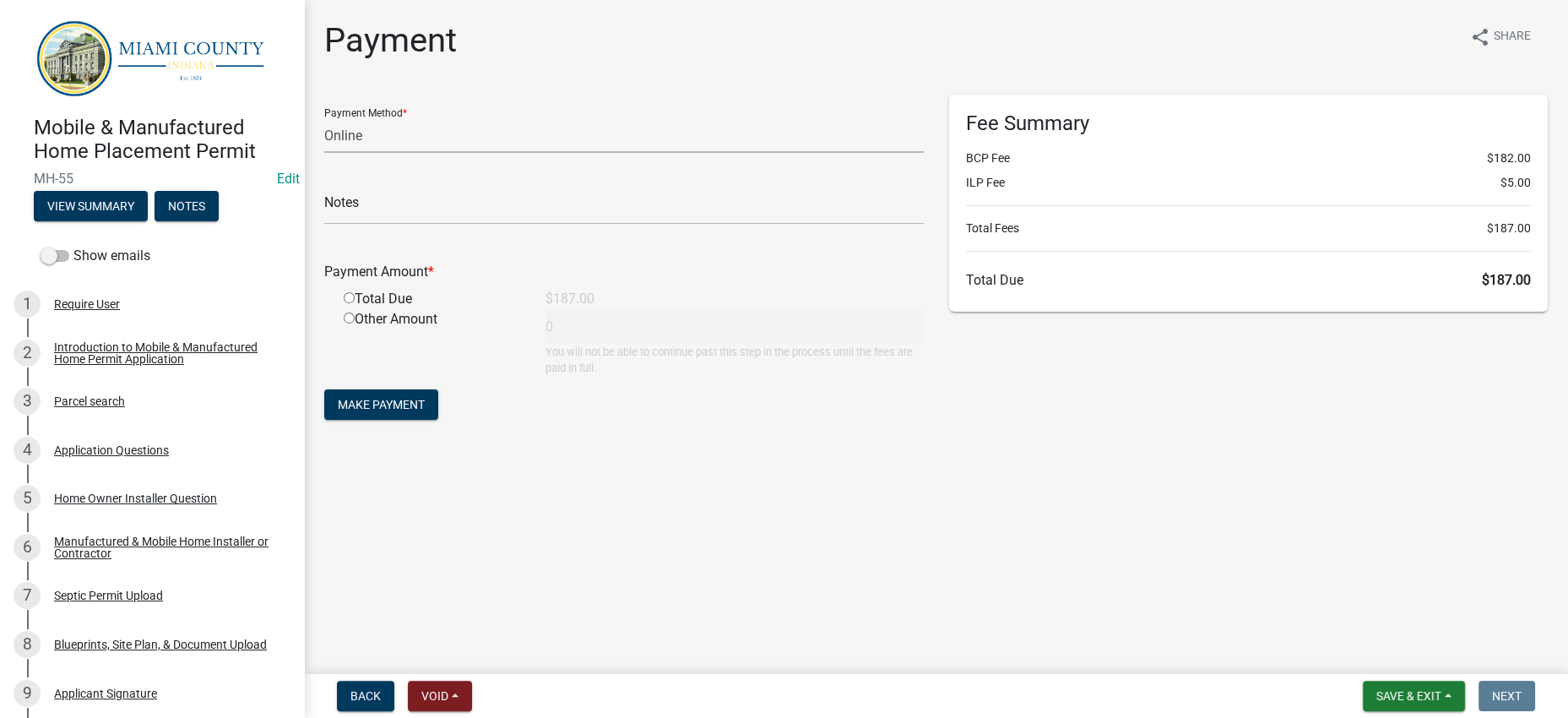
click at [763, 153] on select "Credit Card POS Check Cash Online" at bounding box center [623, 135] width 599 height 34
select select "2: 1"
click at [329, 147] on select "Credit Card POS Check Cash Online" at bounding box center [623, 135] width 599 height 34
drag, startPoint x: 375, startPoint y: 373, endPoint x: 348, endPoint y: 373, distance: 27.0
click at [372, 309] on div "Total Due" at bounding box center [431, 298] width 201 height 20
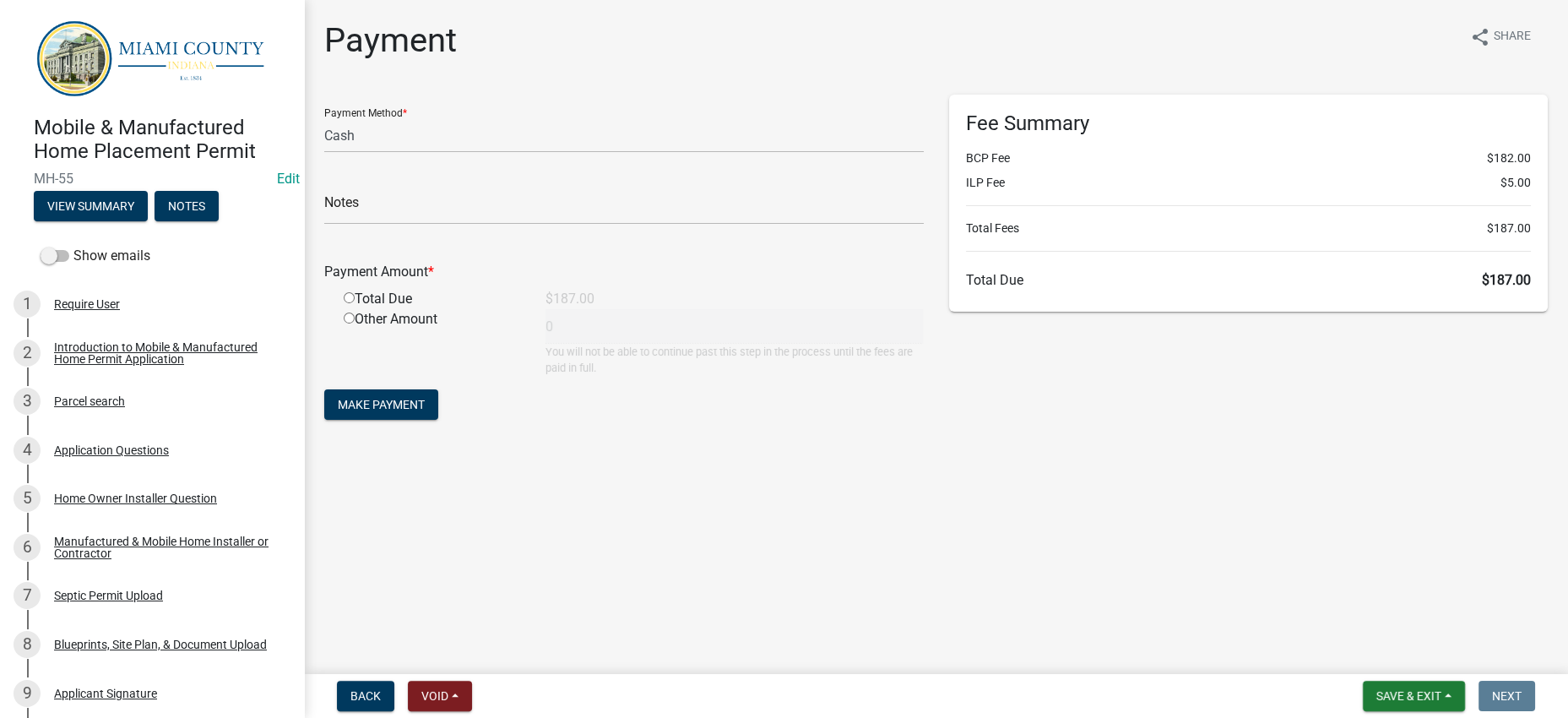
click at [354, 303] on input "radio" at bounding box center [349, 298] width 11 height 11
radio input "true"
type input "187"
drag, startPoint x: 399, startPoint y: 500, endPoint x: 908, endPoint y: 559, distance: 512.4
click at [400, 411] on span "Make Payment" at bounding box center [382, 405] width 87 height 13
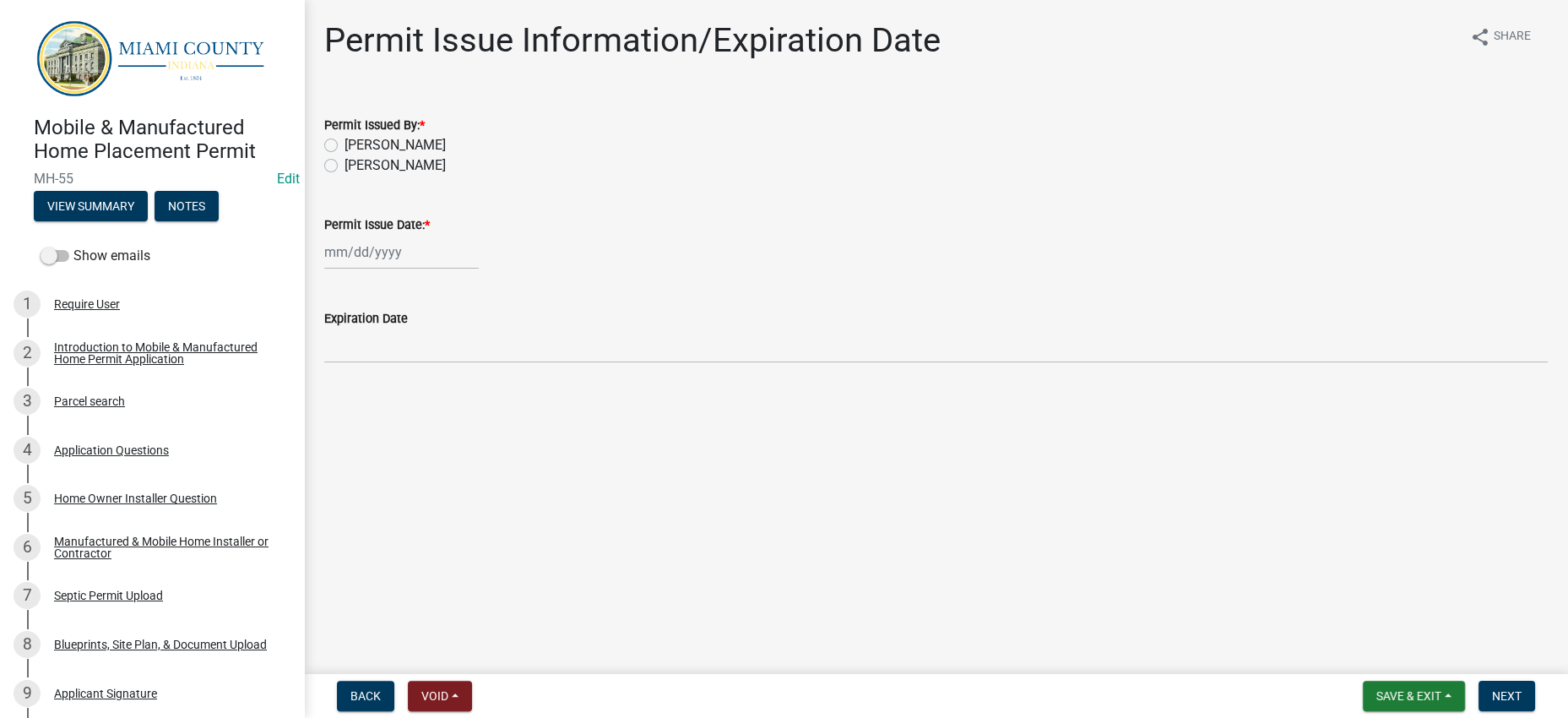
click at [435, 156] on label "[PERSON_NAME]" at bounding box center [395, 144] width 102 height 20
click at [355, 146] on input "[PERSON_NAME]" at bounding box center [350, 141] width 11 height 11
radio input "true"
click at [445, 270] on div at bounding box center [401, 252] width 155 height 34
select select "9"
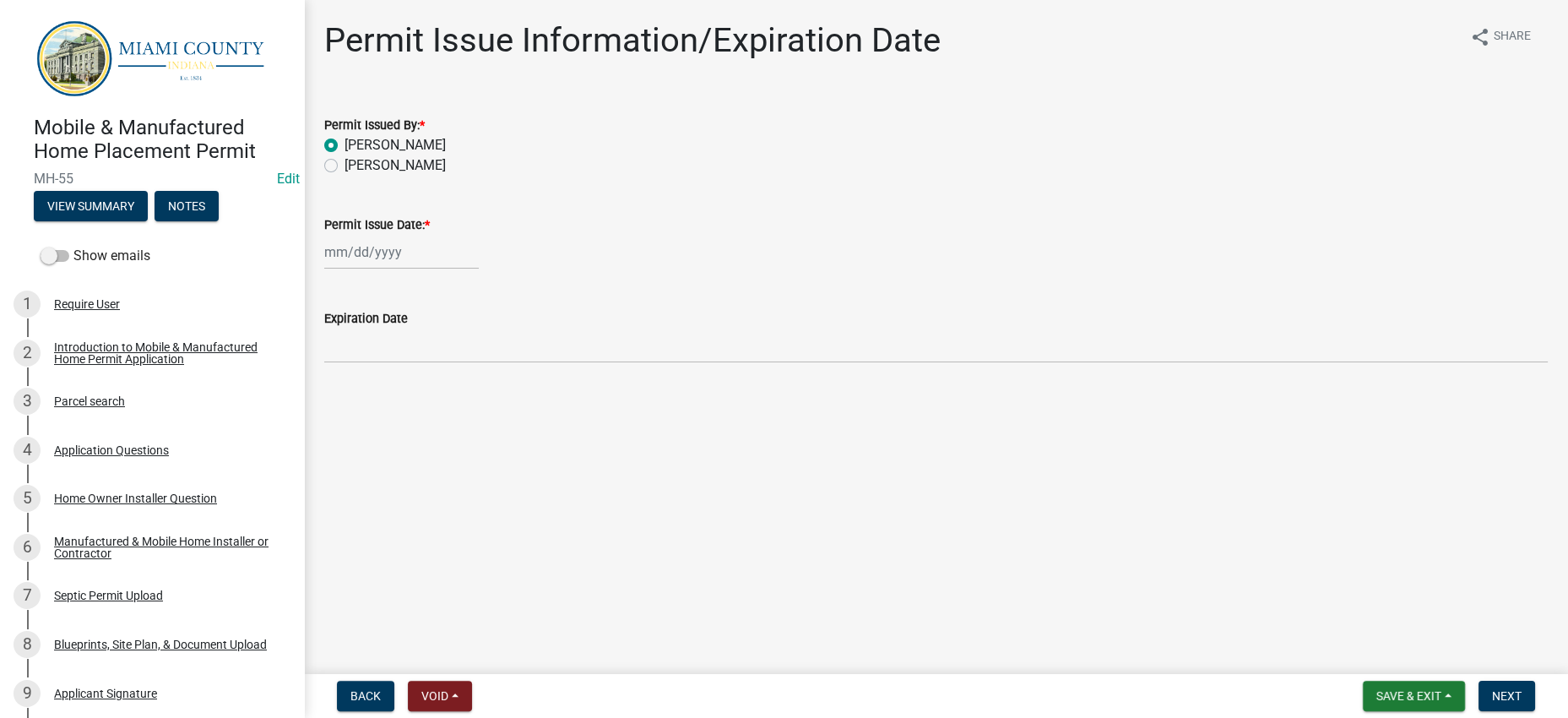
select select "2025"
click at [338, 402] on div "8" at bounding box center [341, 388] width 27 height 27
type input "[DATE]"
click at [1492, 689] on span "Next" at bounding box center [1506, 695] width 29 height 13
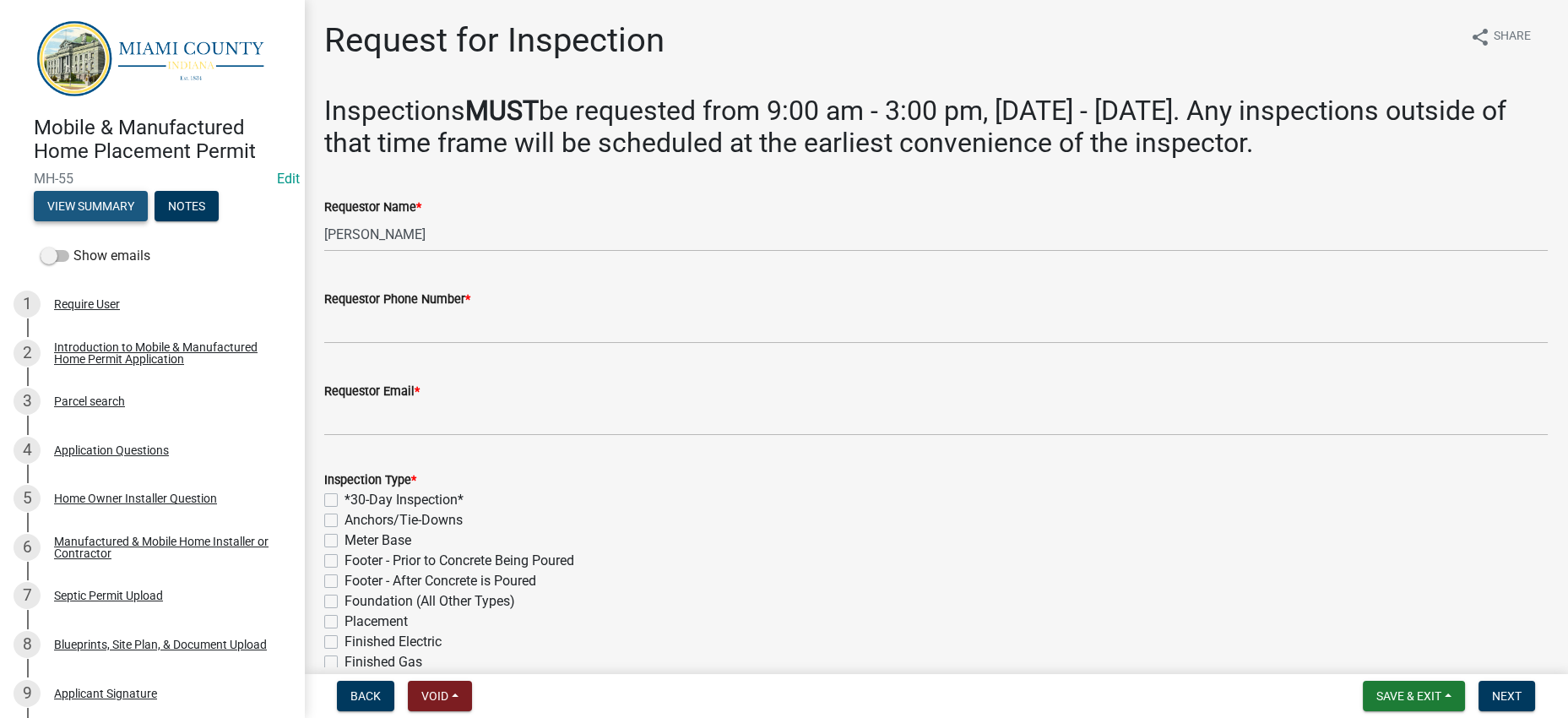
click at [110, 221] on button "View Summary" at bounding box center [91, 206] width 114 height 30
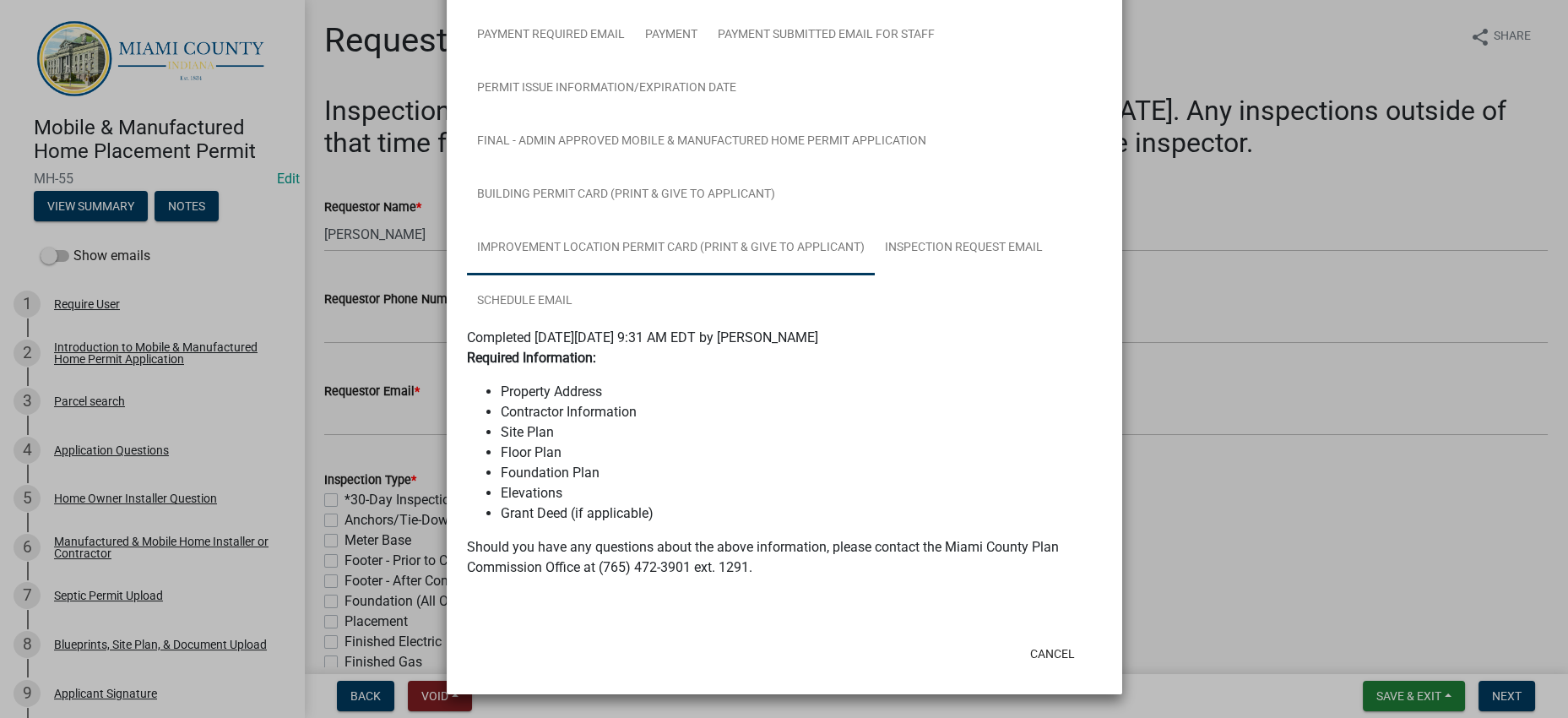
click at [796, 221] on link "Improvement Location Permit Card (Print & Give to Applicant)" at bounding box center [671, 248] width 407 height 54
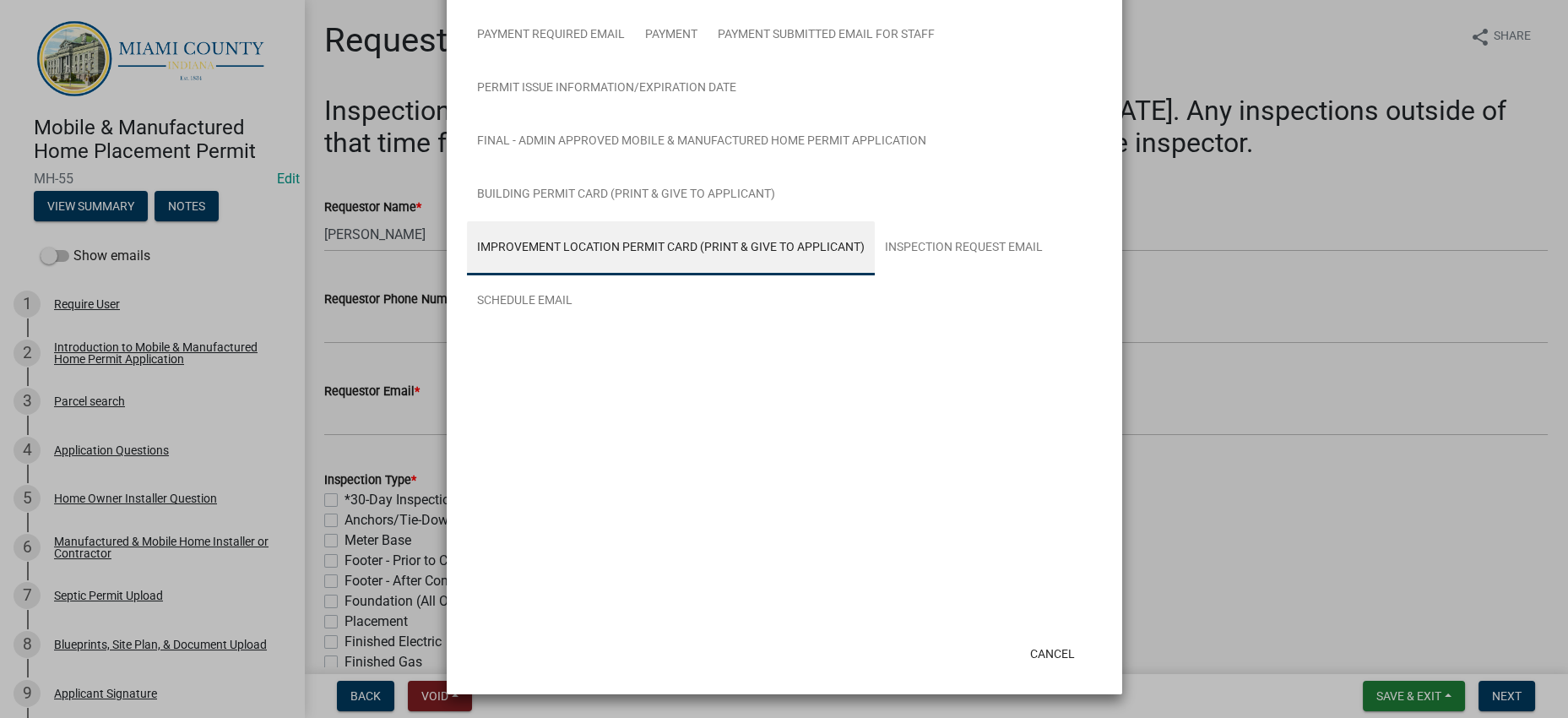
scroll to position [612, 0]
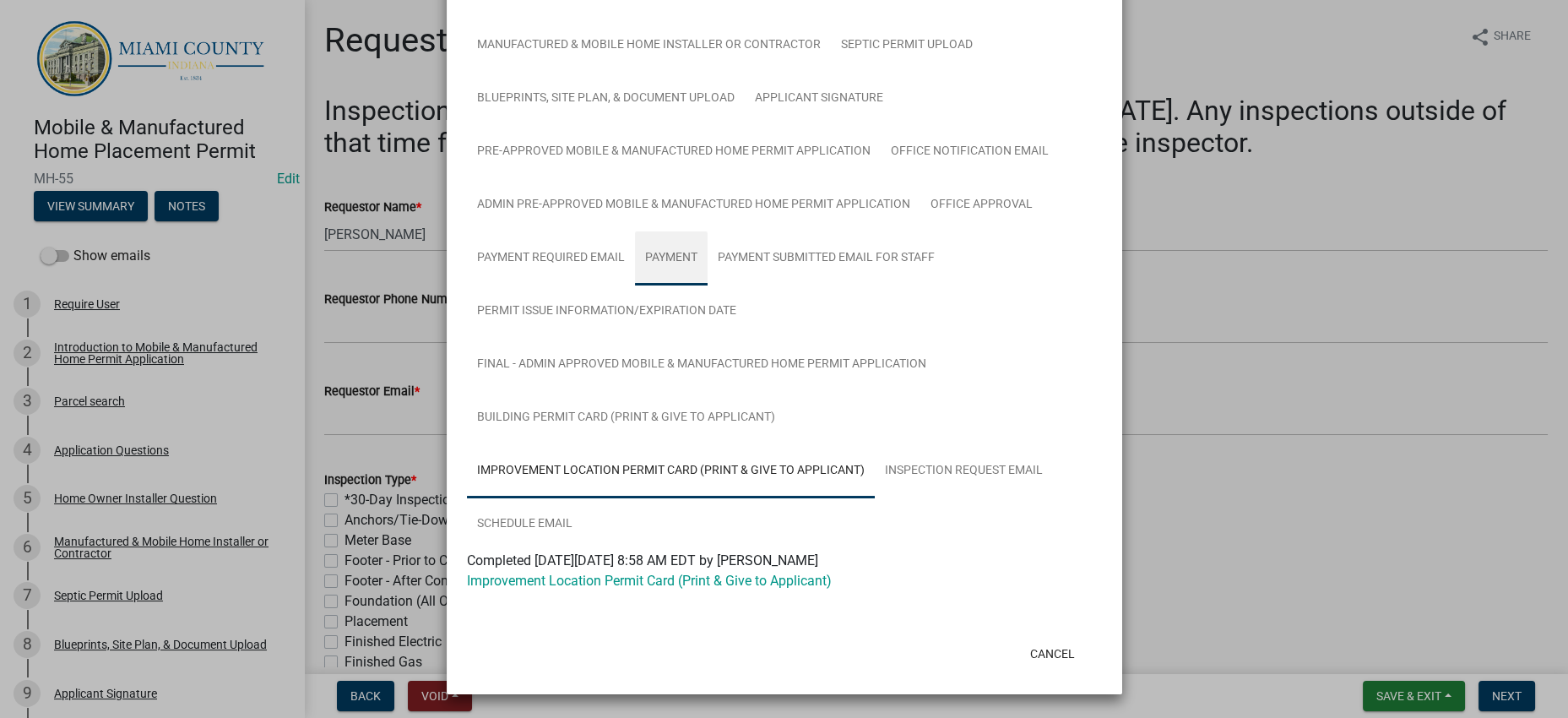
click at [708, 232] on link "Payment" at bounding box center [671, 258] width 72 height 54
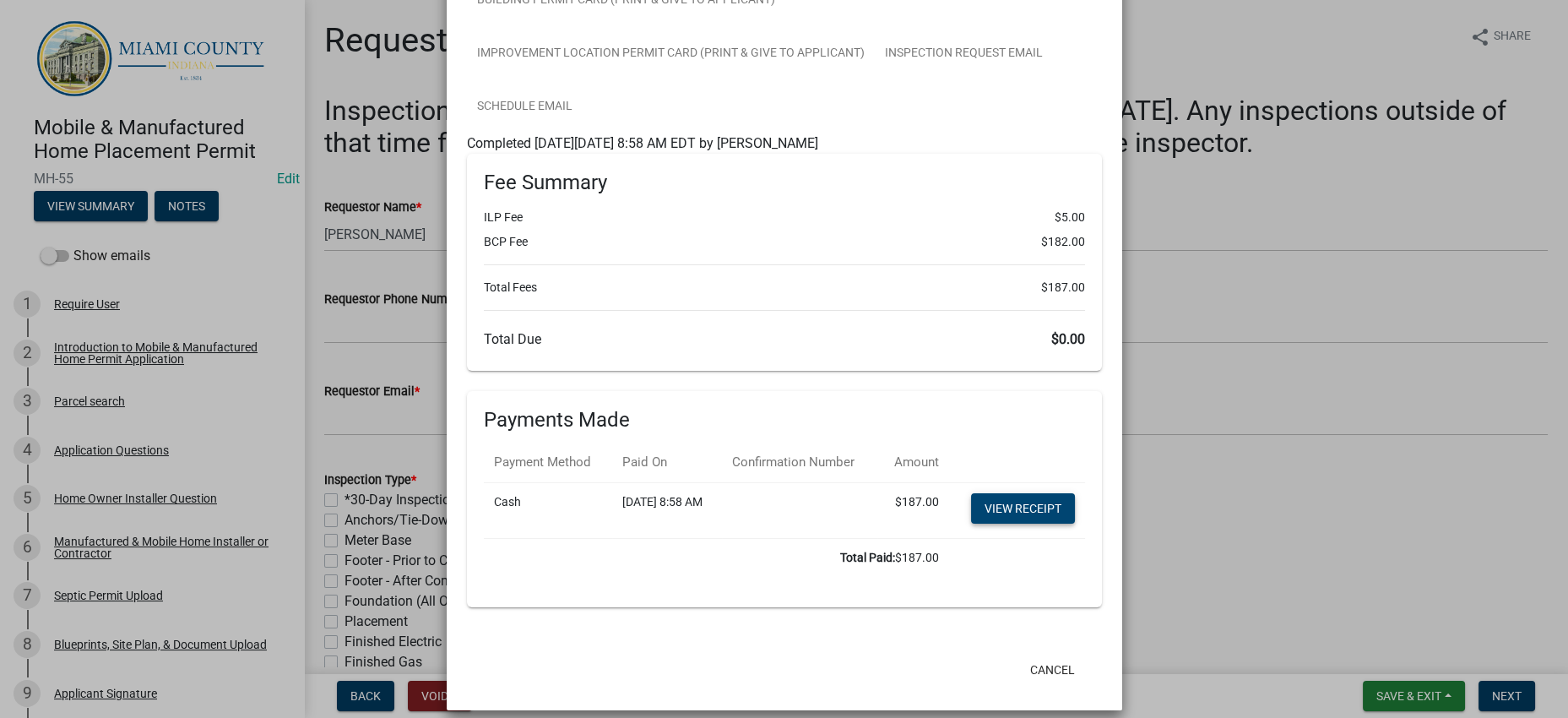
scroll to position [613, 0]
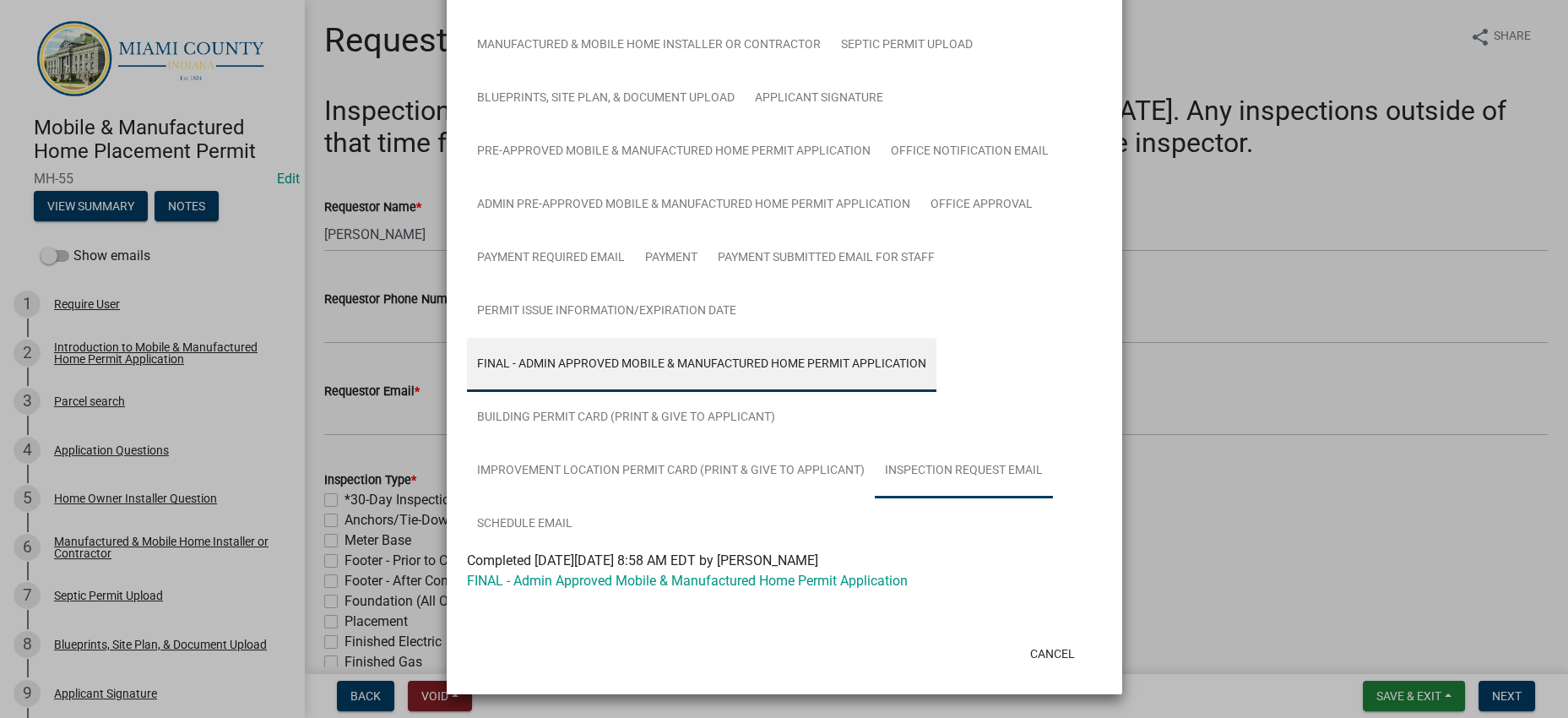
scroll to position [612, 0]
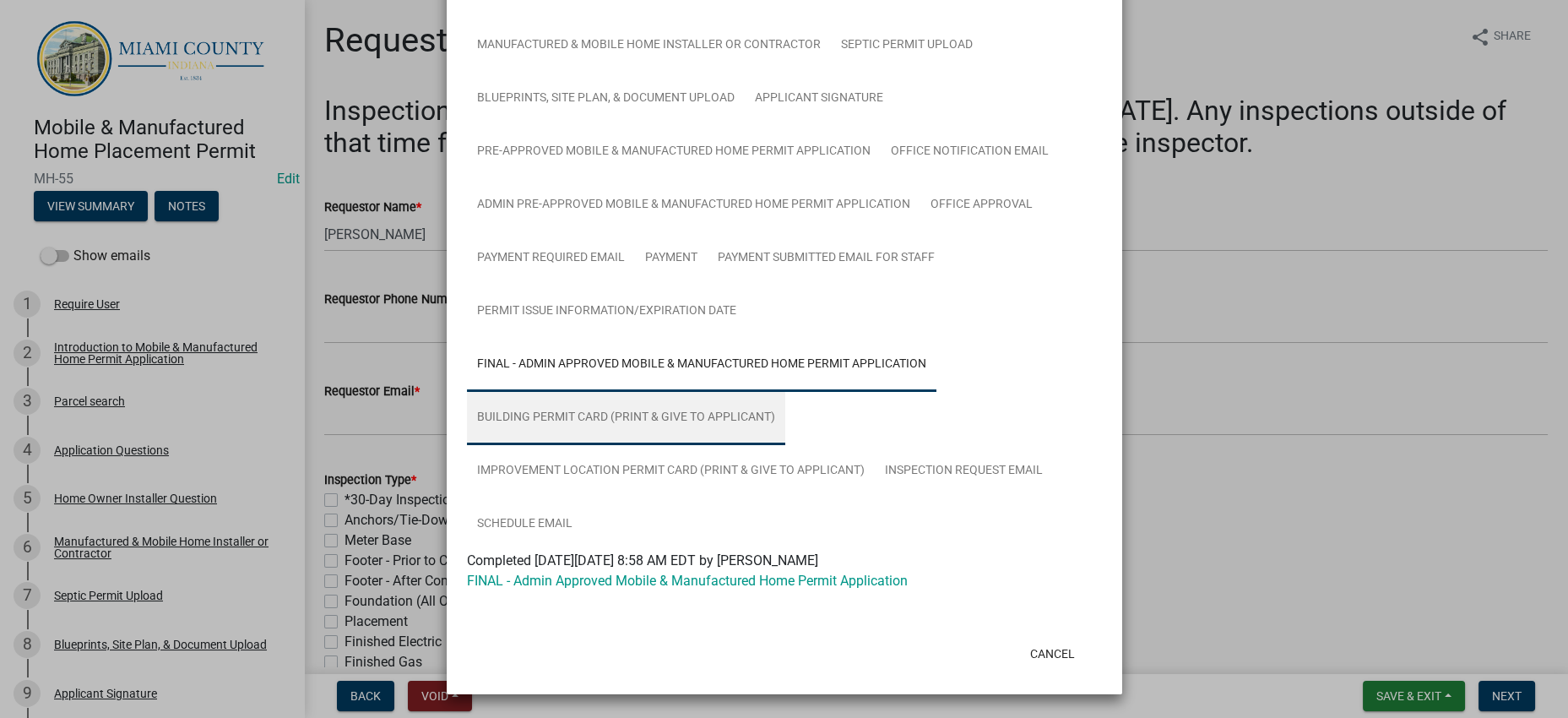
click at [785, 391] on link "Building Permit Card (Print & Give to Applicant)" at bounding box center [626, 418] width 318 height 54
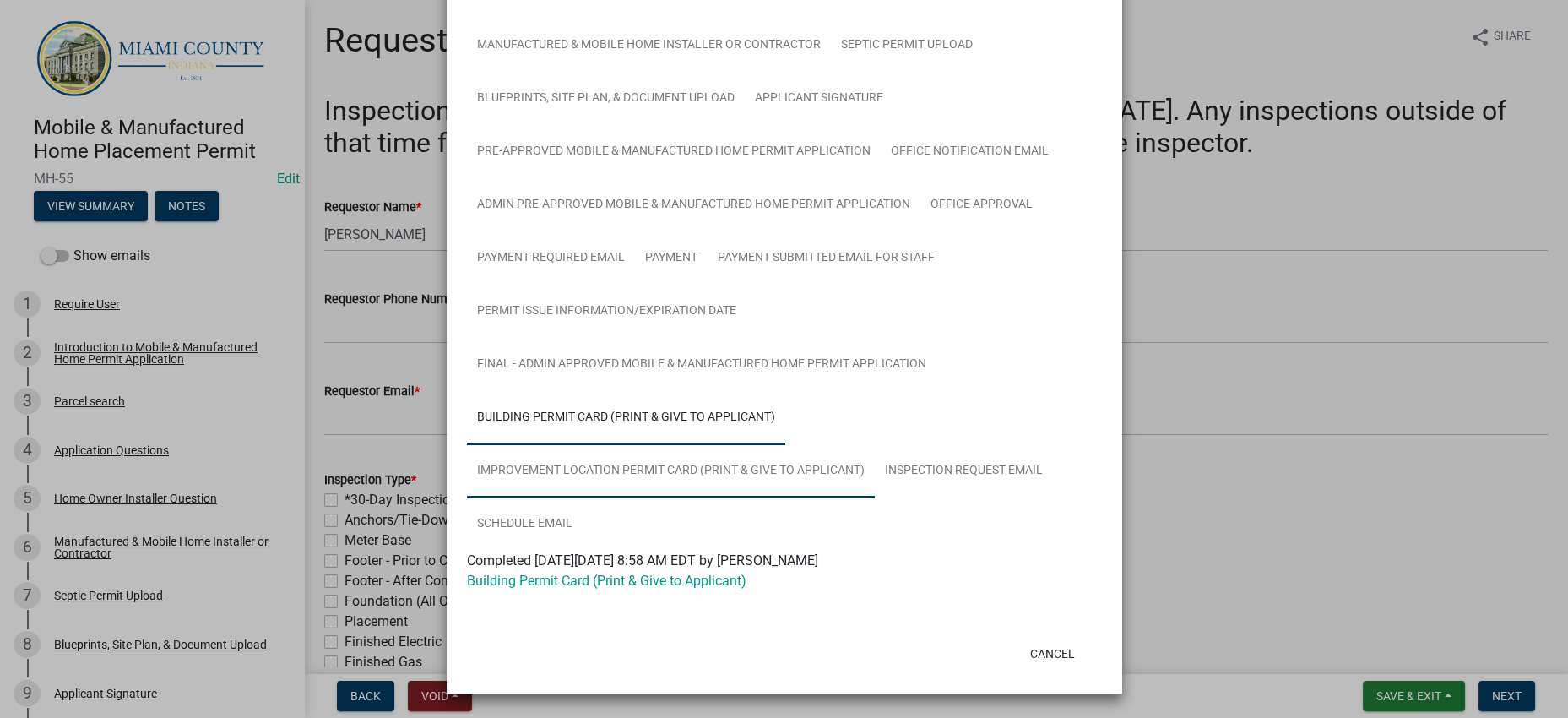
click at [763, 444] on link "Improvement Location Permit Card (Print & Give to Applicant)" at bounding box center [671, 471] width 407 height 54
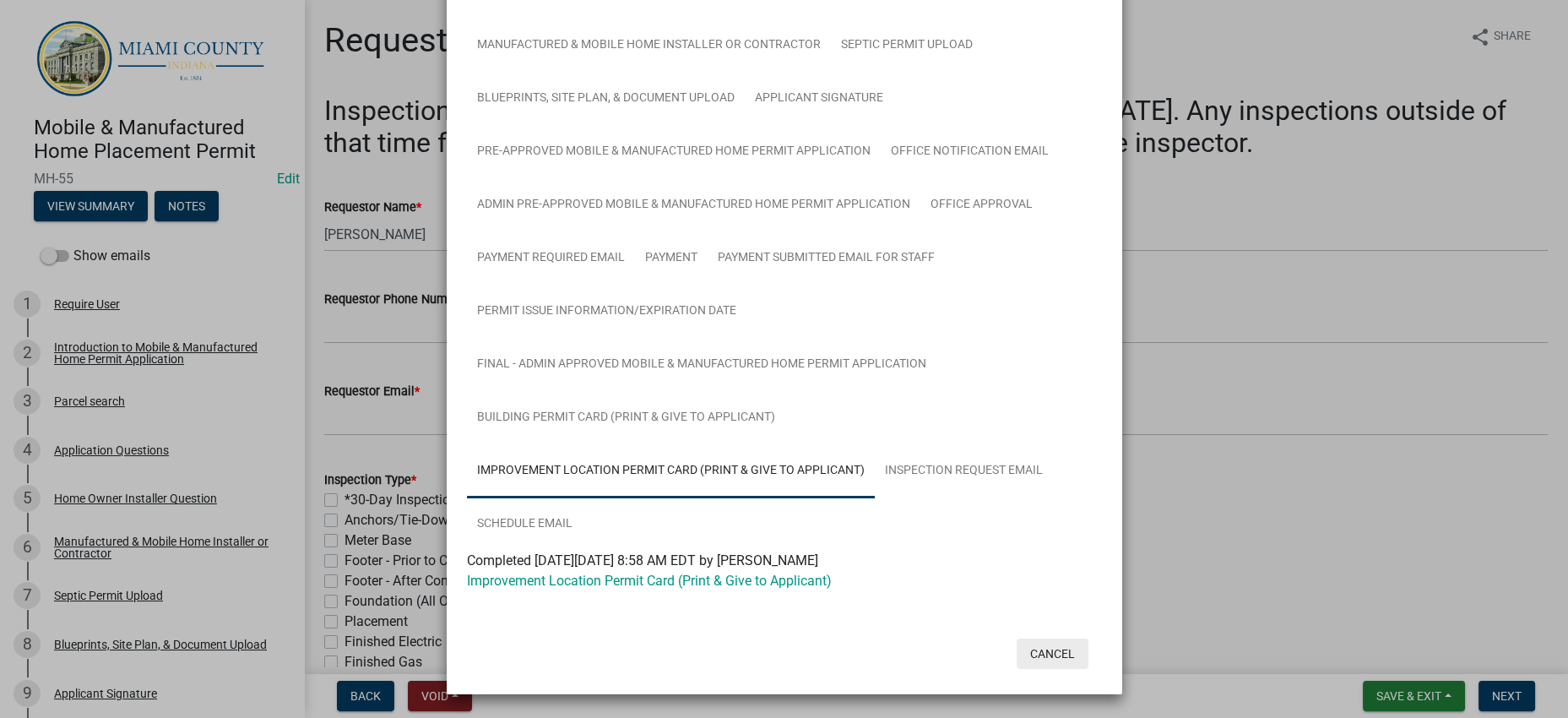
click at [1054, 639] on button "Cancel" at bounding box center [1052, 653] width 72 height 30
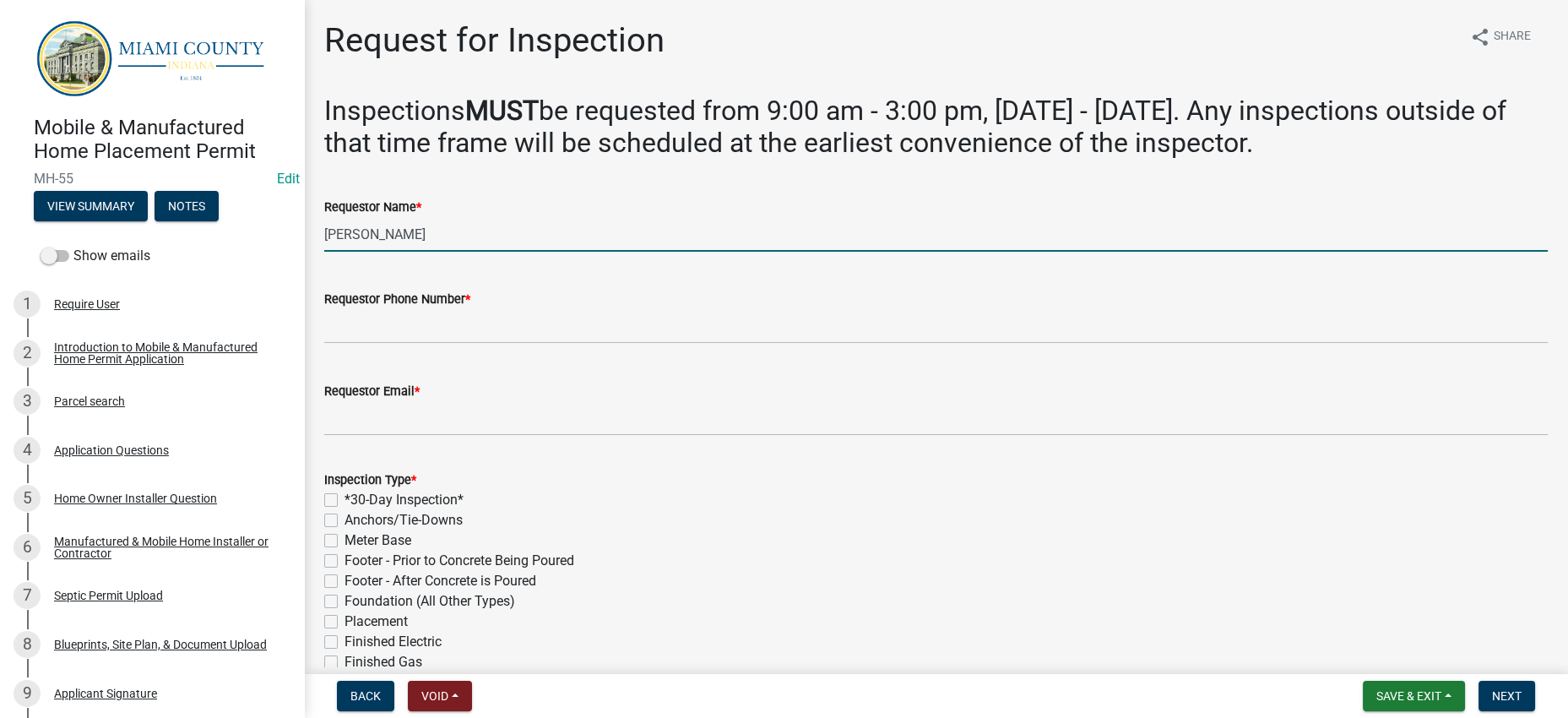
drag, startPoint x: 426, startPoint y: 323, endPoint x: 331, endPoint y: 321, distance: 95.0
click at [331, 252] on input "[PERSON_NAME]" at bounding box center [935, 234] width 1223 height 34
type input "[PERSON_NAME]"
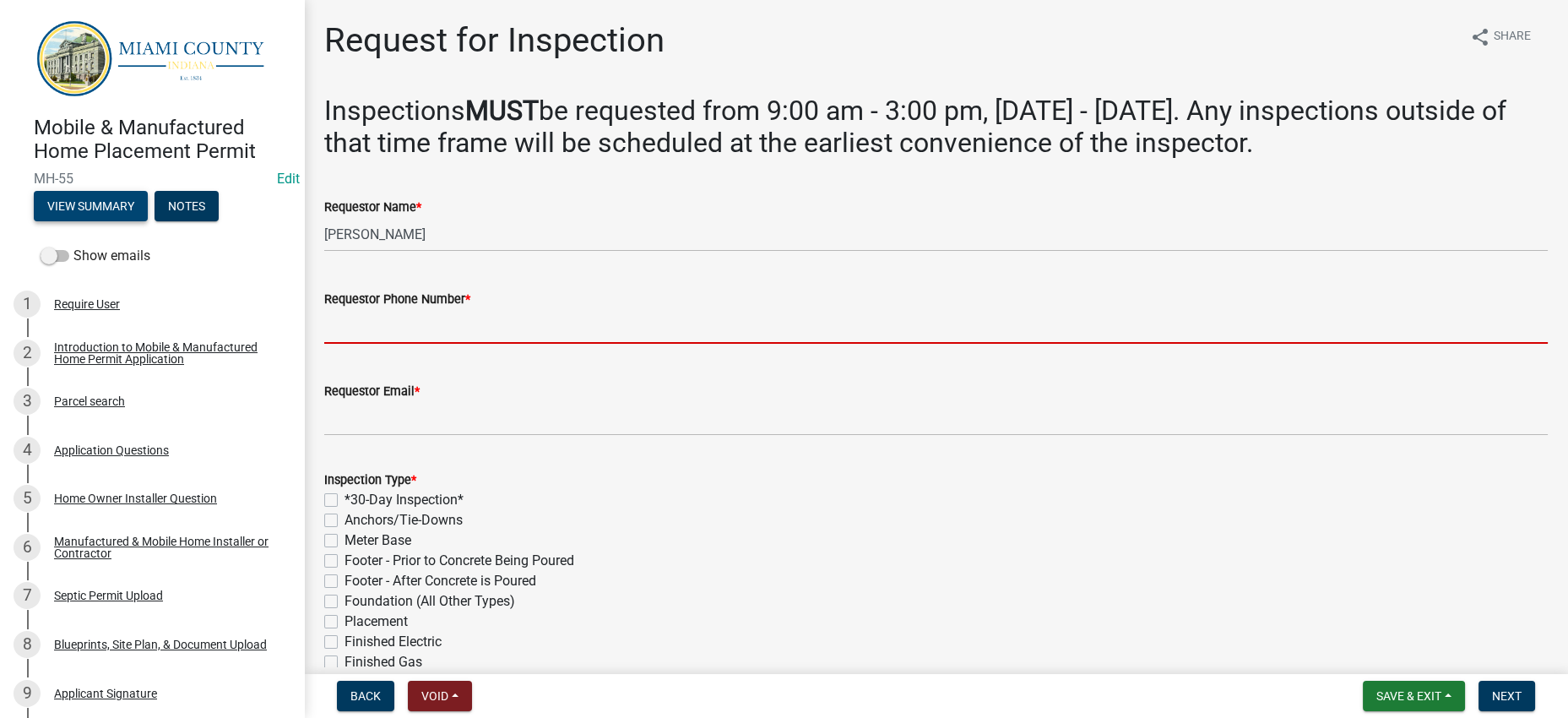
click at [148, 221] on button "View Summary" at bounding box center [91, 206] width 114 height 30
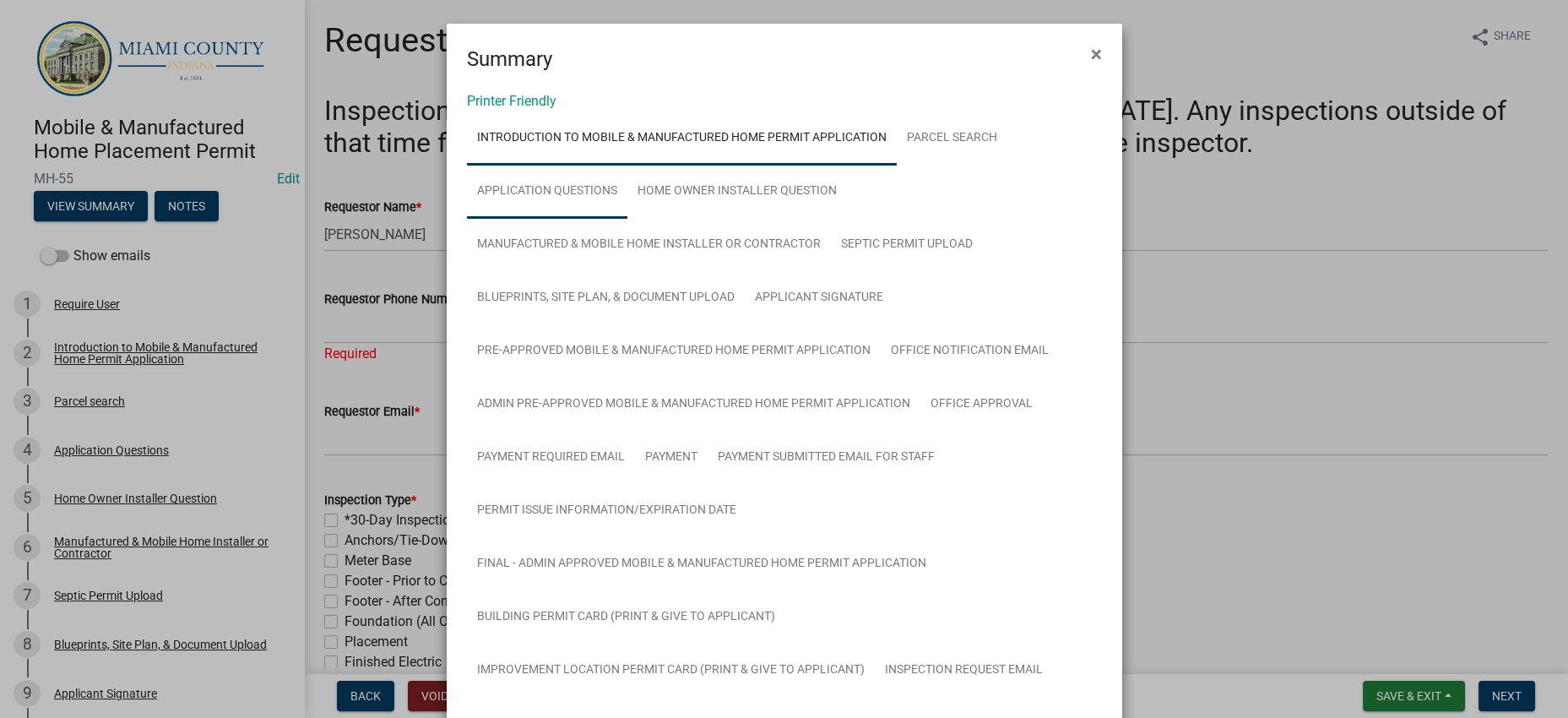
click at [628, 218] on link "Application Questions" at bounding box center [547, 191] width 161 height 54
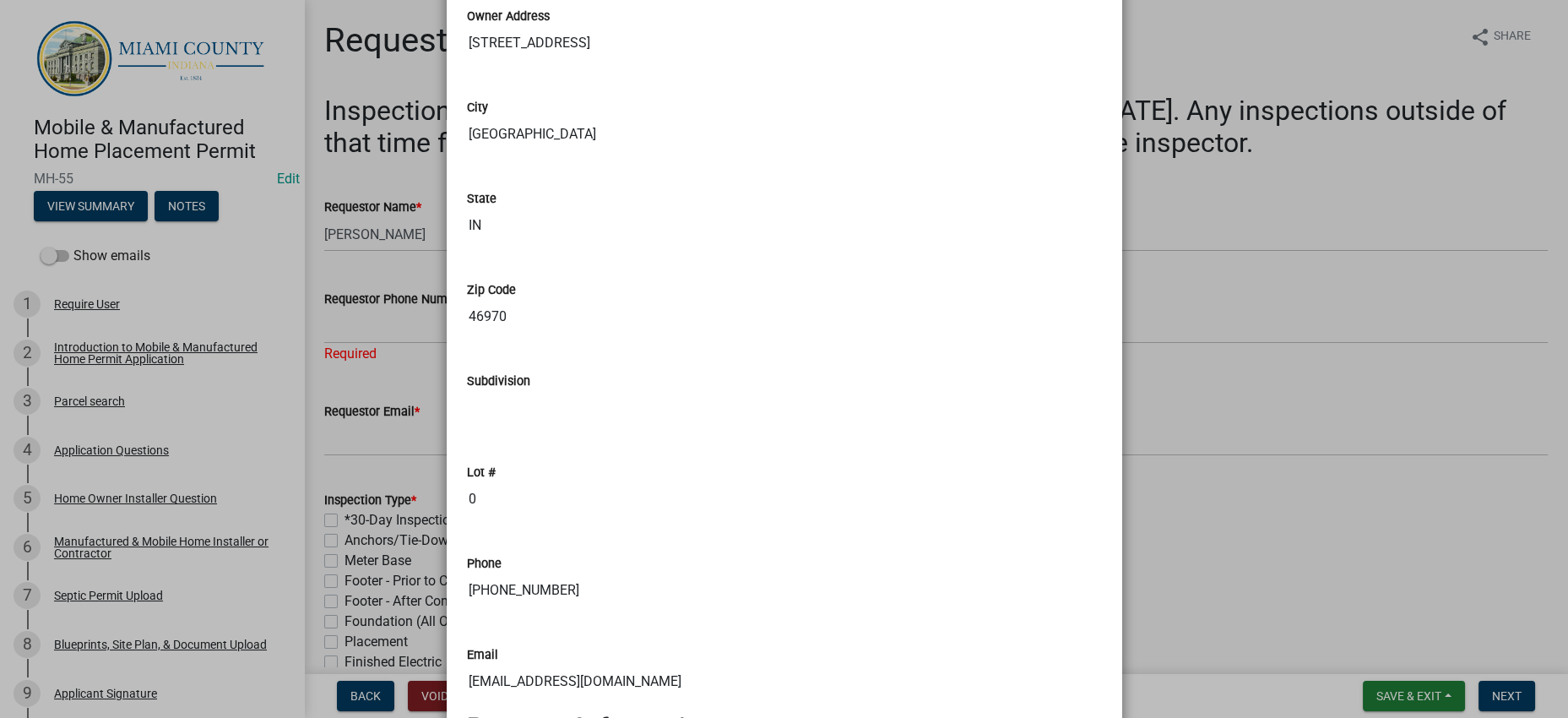
scroll to position [1793, 0]
drag, startPoint x: 701, startPoint y: 406, endPoint x: 463, endPoint y: 398, distance: 238.1
drag, startPoint x: 591, startPoint y: 178, endPoint x: 444, endPoint y: 177, distance: 147.0
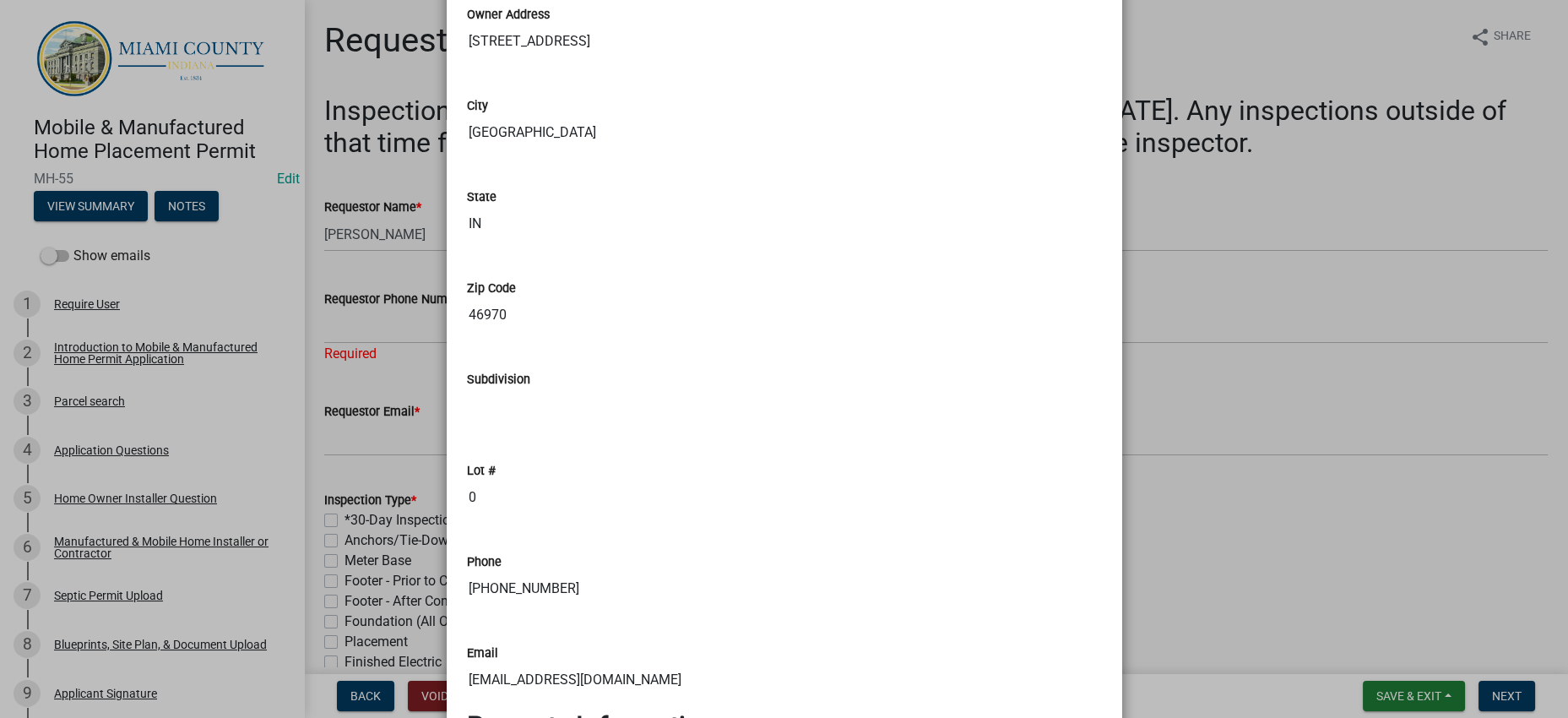
click at [1330, 446] on ngb-modal-window "Summary × Printer Friendly Introduction to Mobile & Manufactured Home Permit Ap…" at bounding box center [784, 359] width 1568 height 718
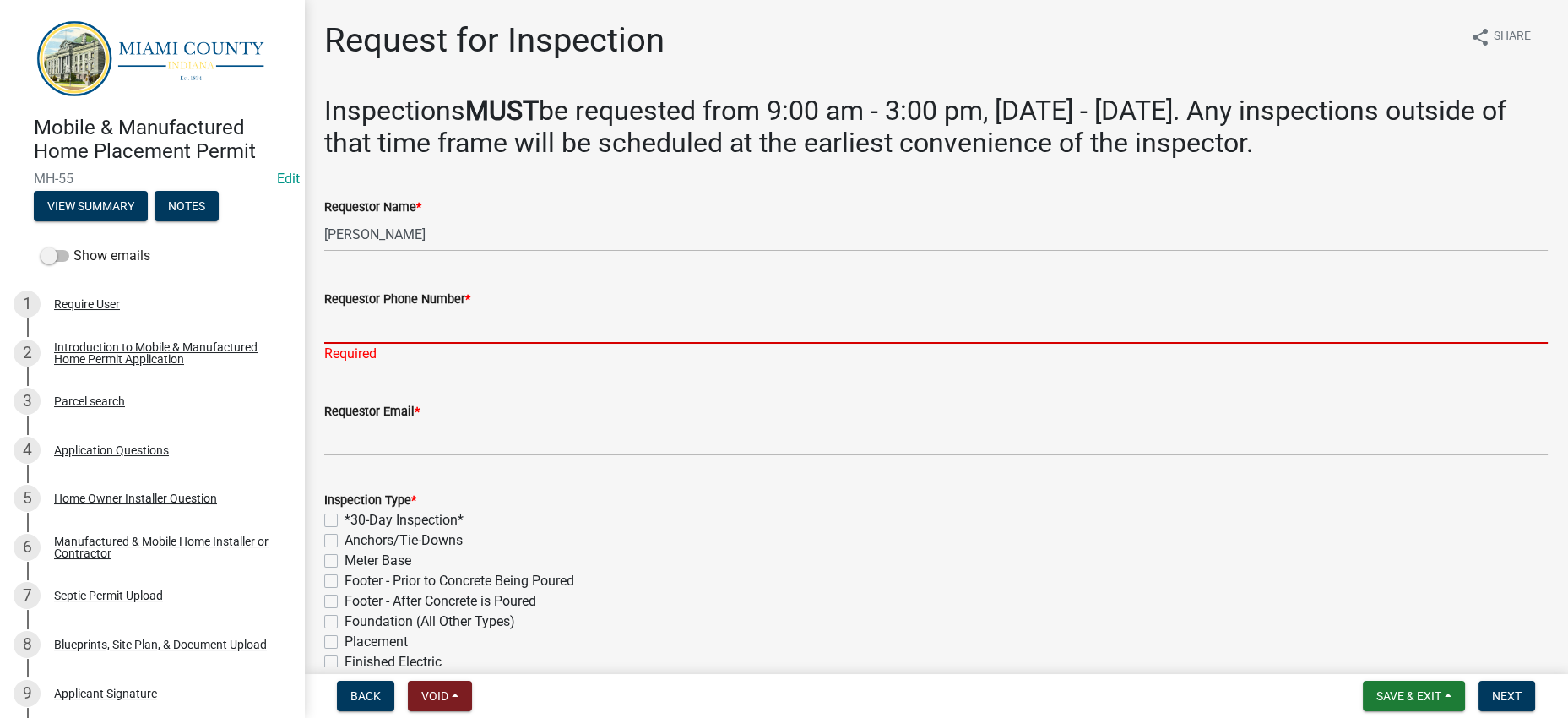
click at [1160, 344] on input "Requestor Phone Number *" at bounding box center [935, 326] width 1223 height 34
paste input "[PHONE_NUMBER]"
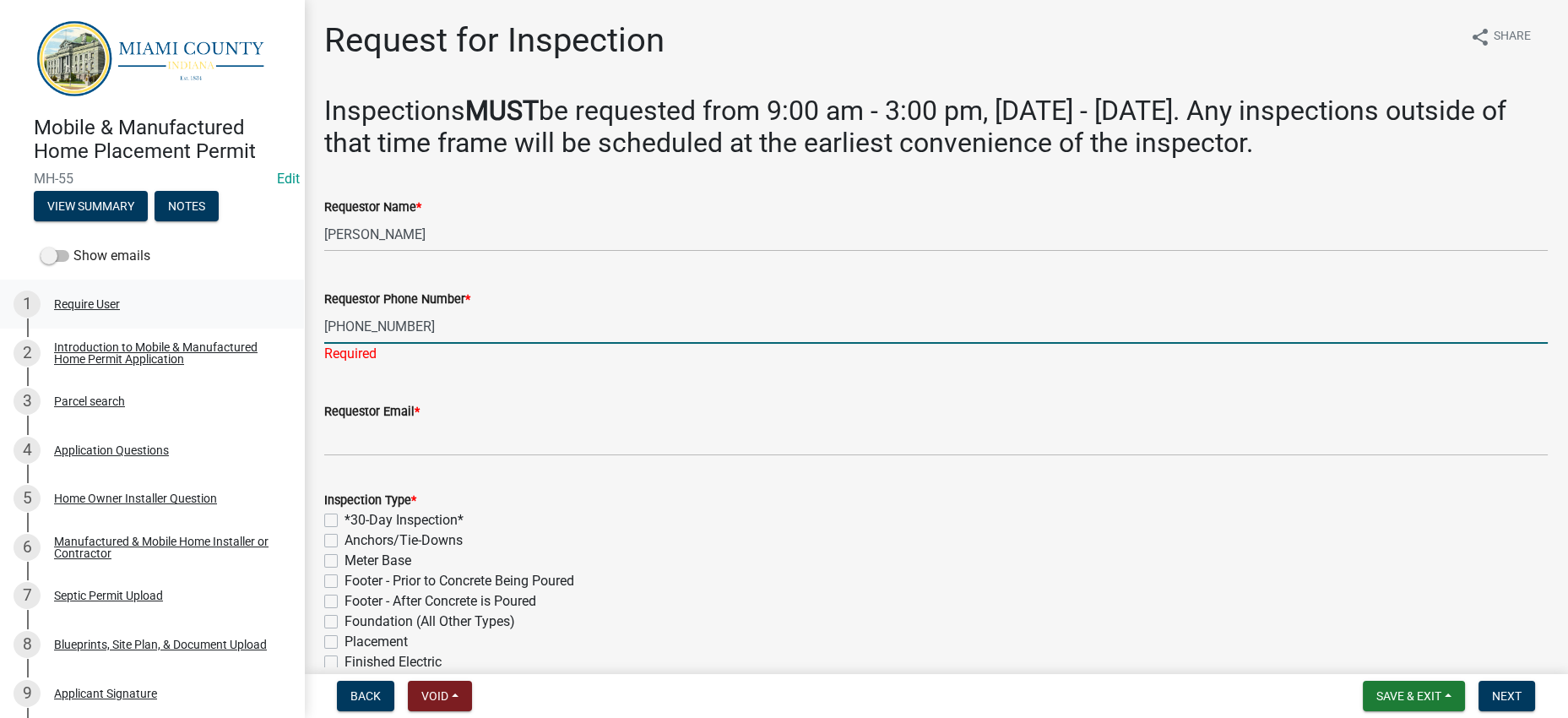
type input "[PHONE_NUMBER]"
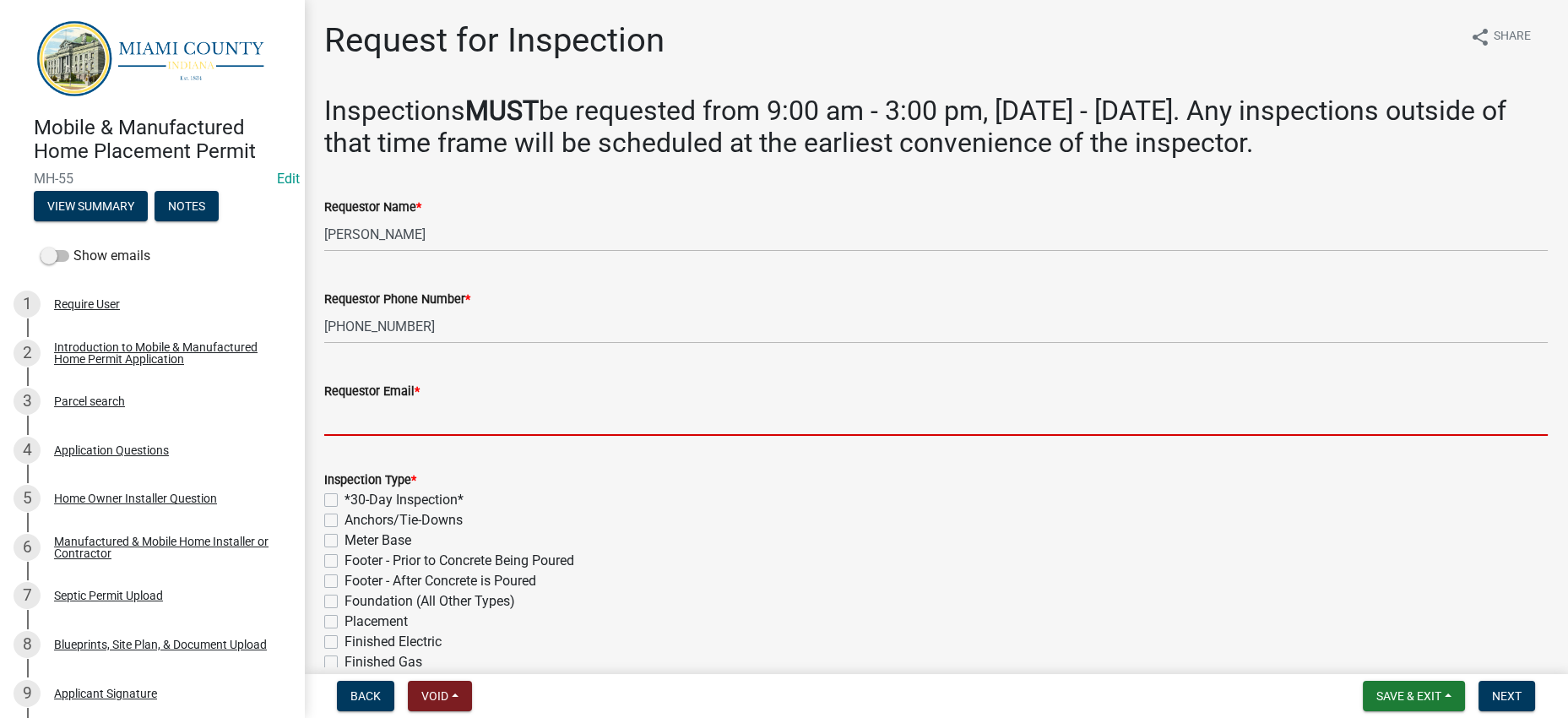
click at [388, 436] on input "Requestor Email *" at bounding box center [935, 418] width 1223 height 34
paste input "[EMAIL_ADDRESS][DOMAIN_NAME]"
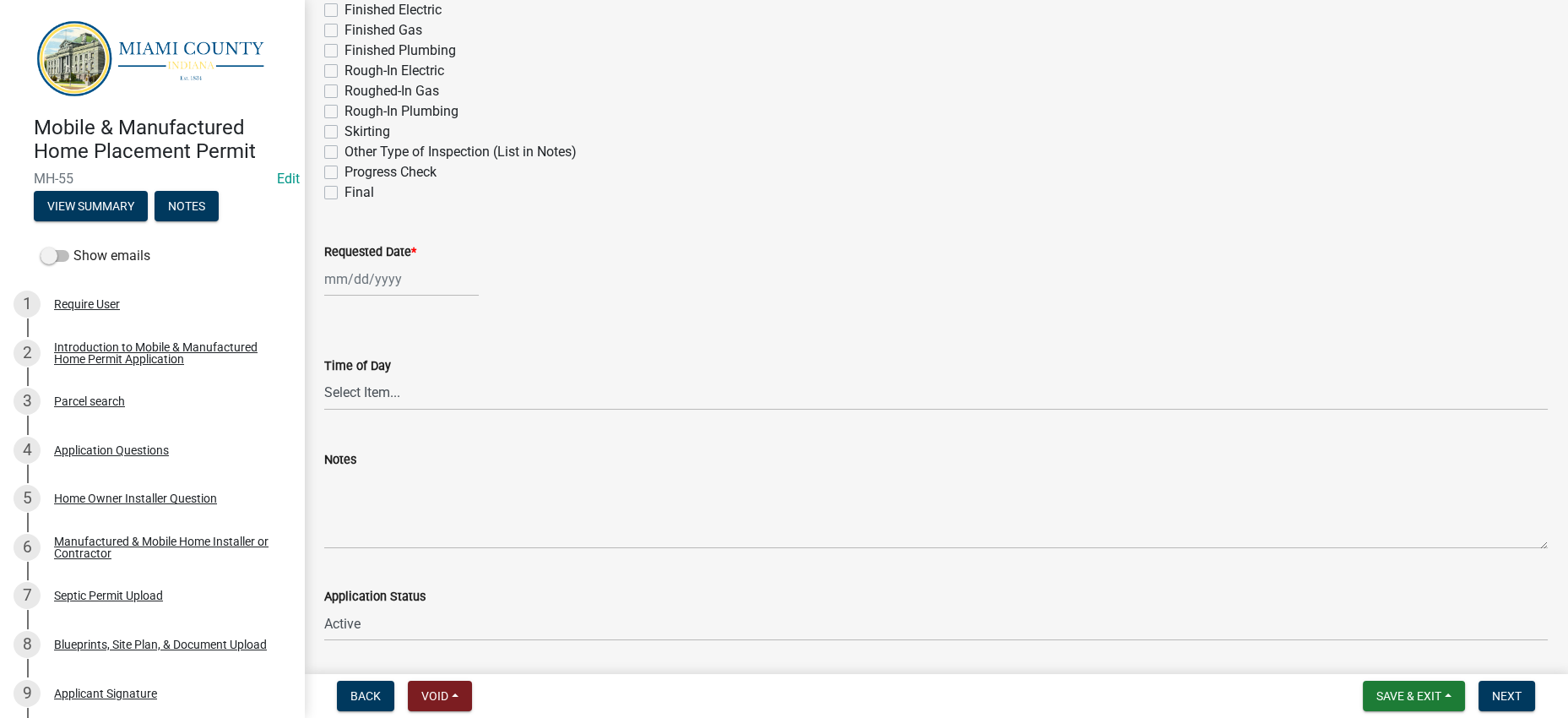
scroll to position [633, 0]
type input "[EMAIL_ADDRESS][DOMAIN_NAME]"
checkbox input "true"
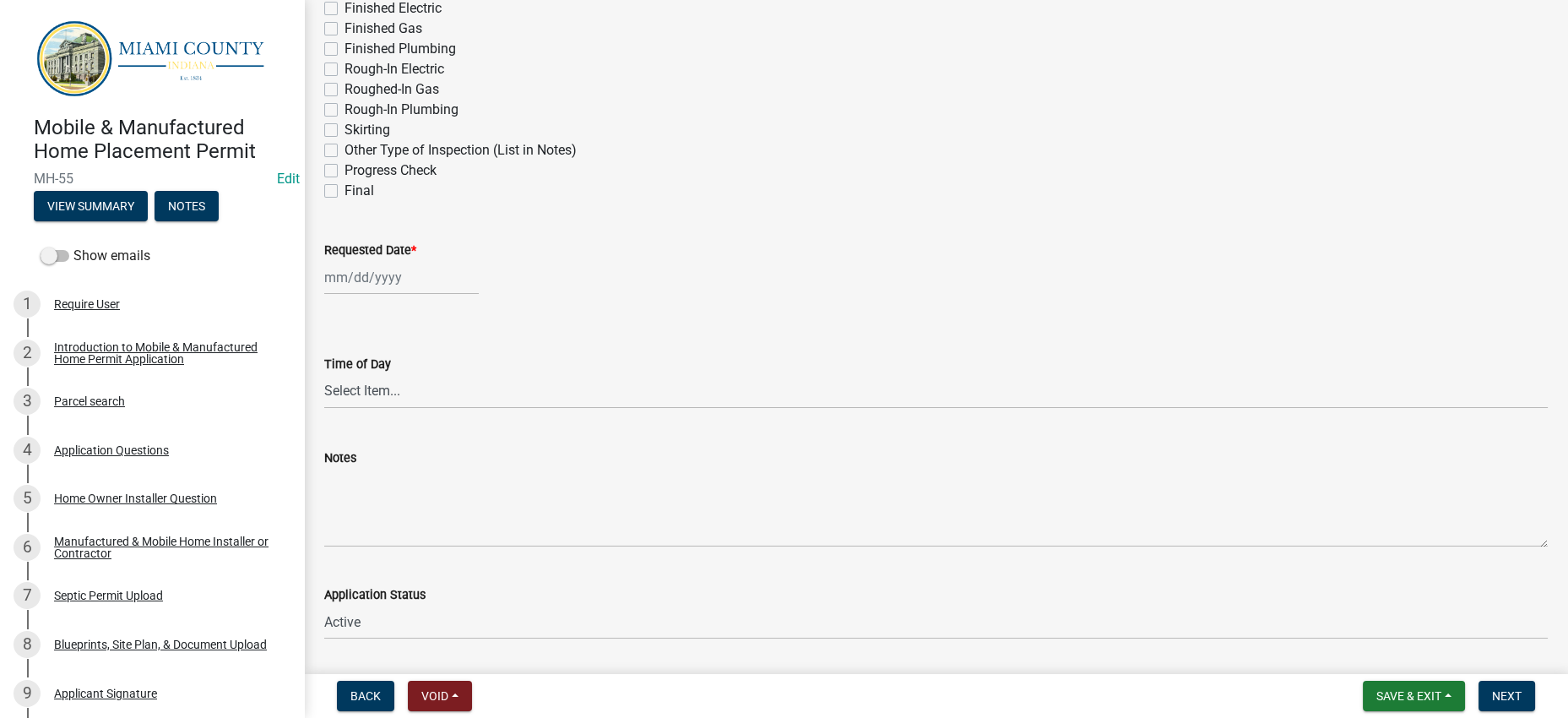
checkbox input "false"
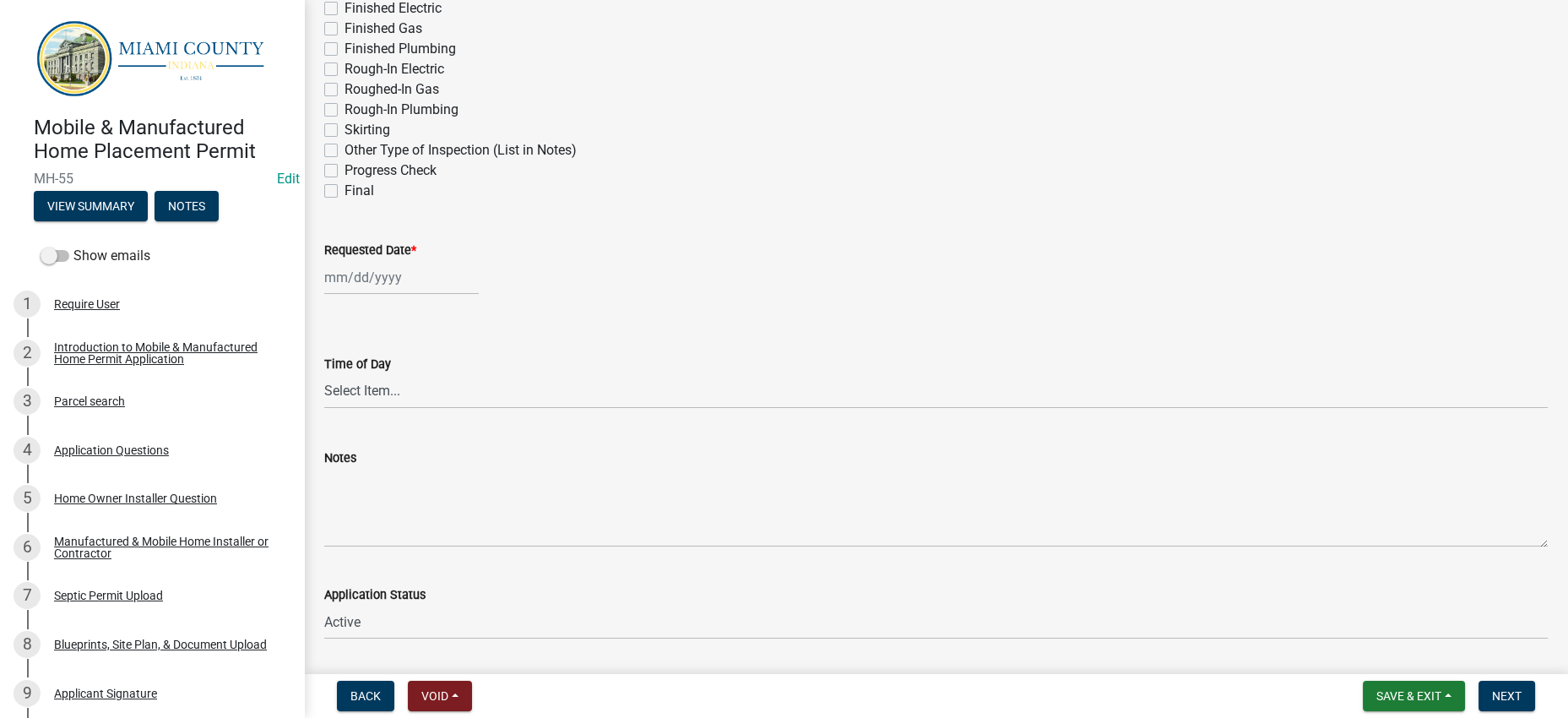
checkbox input "false"
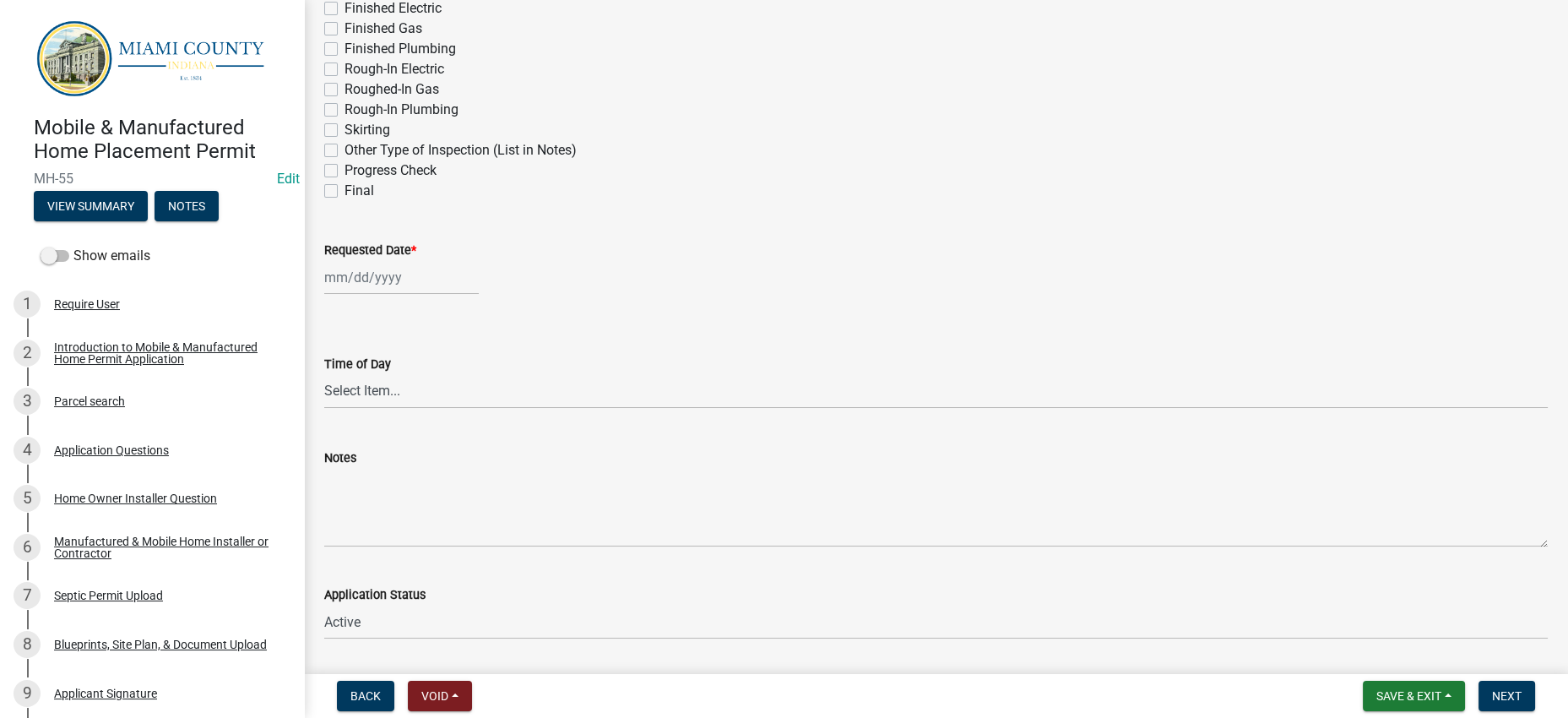
checkbox input "false"
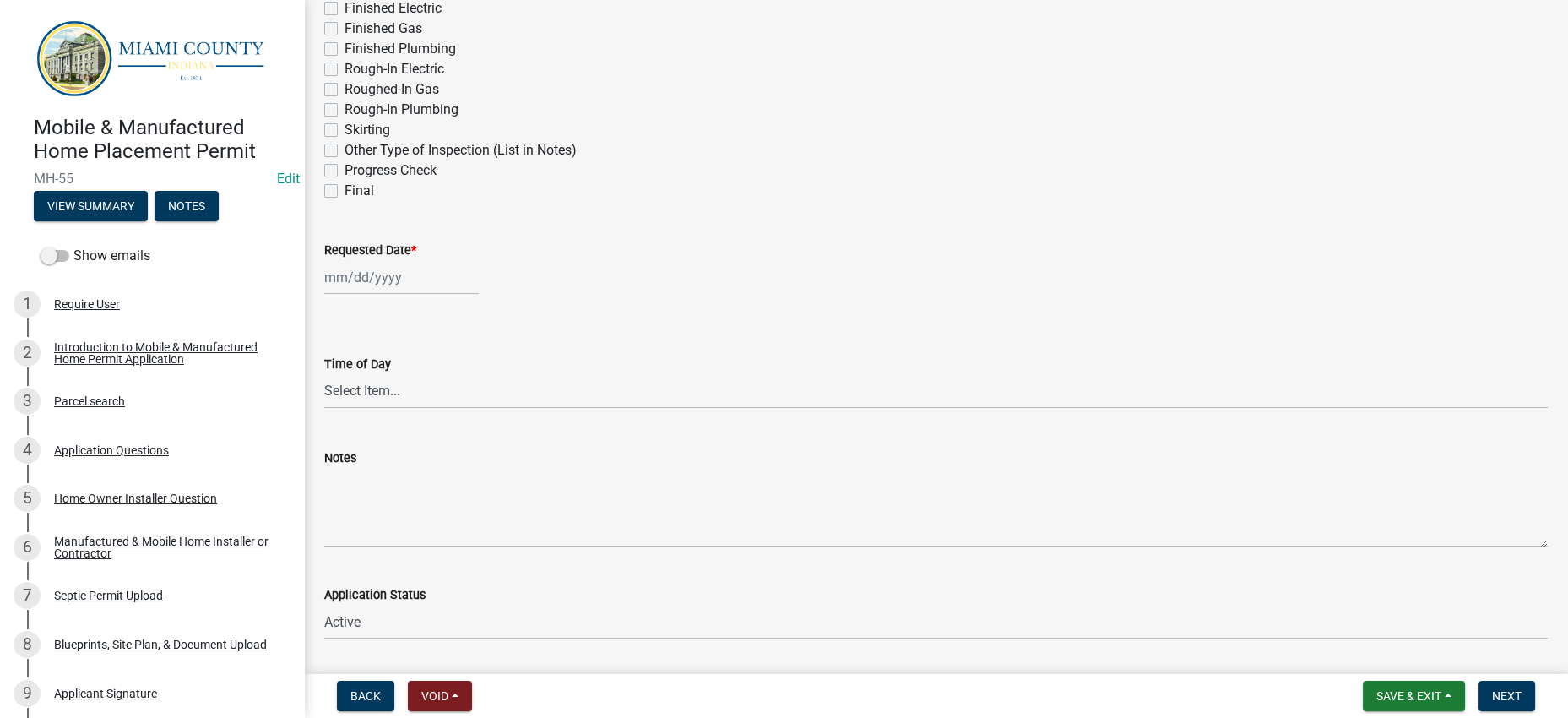
checkbox input "false"
checkbox input "true"
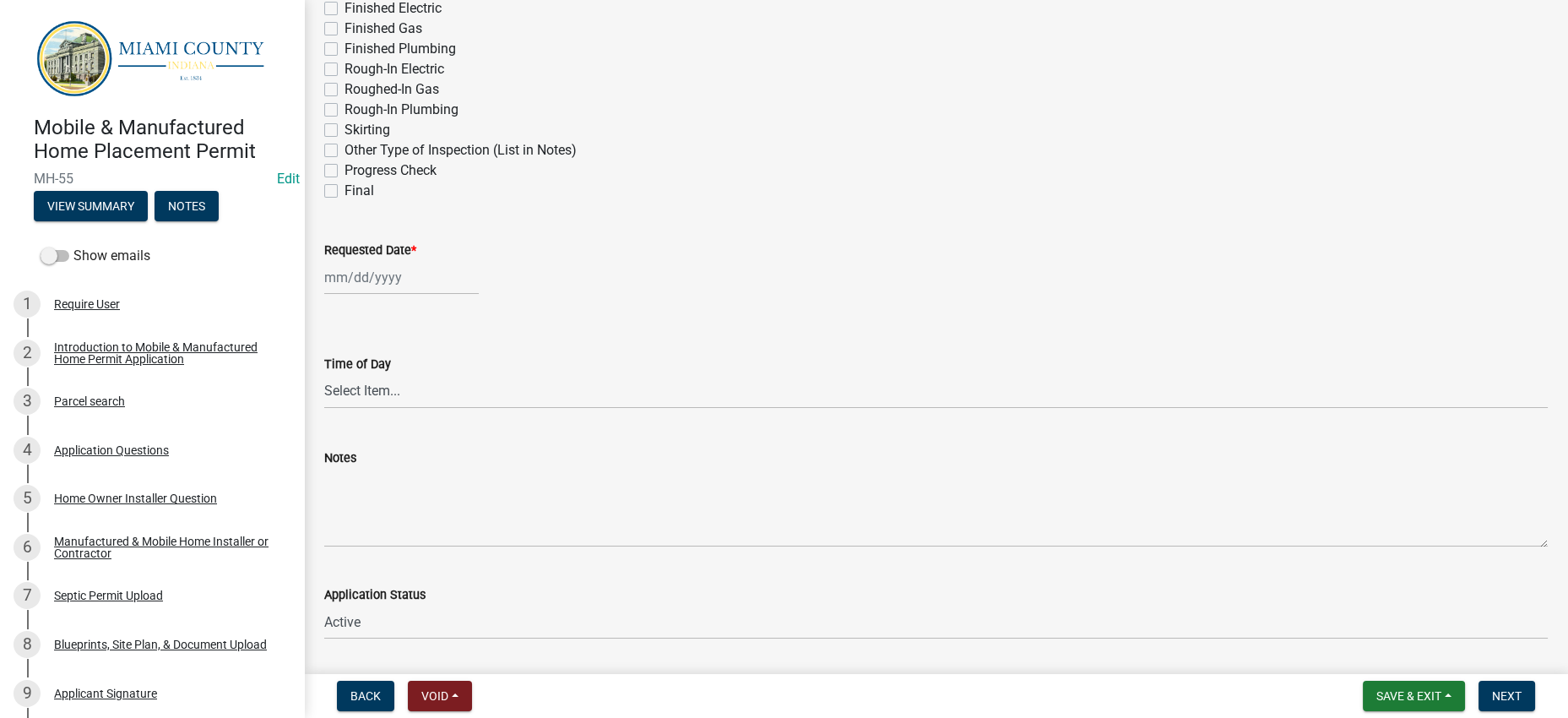
checkbox input "false"
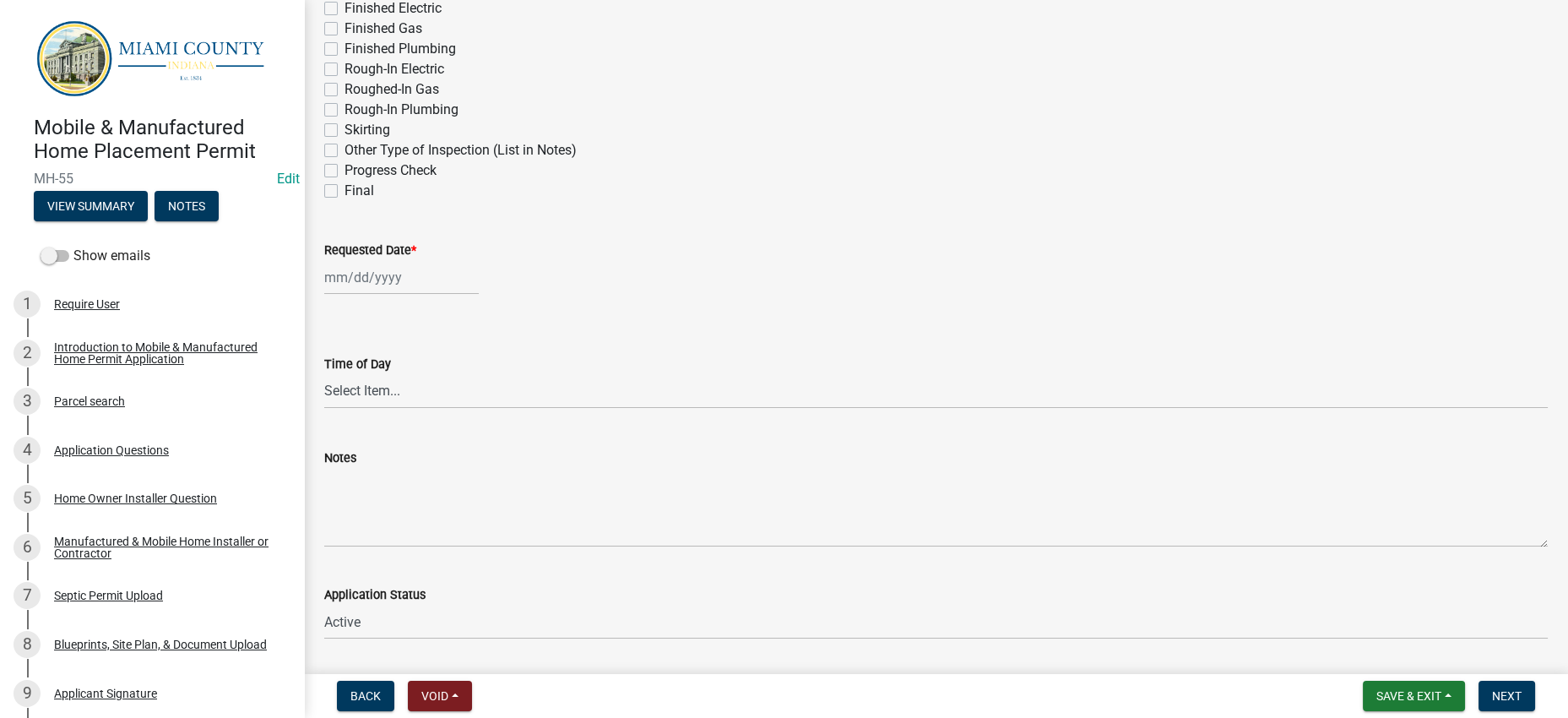
checkbox input "true"
checkbox input "false"
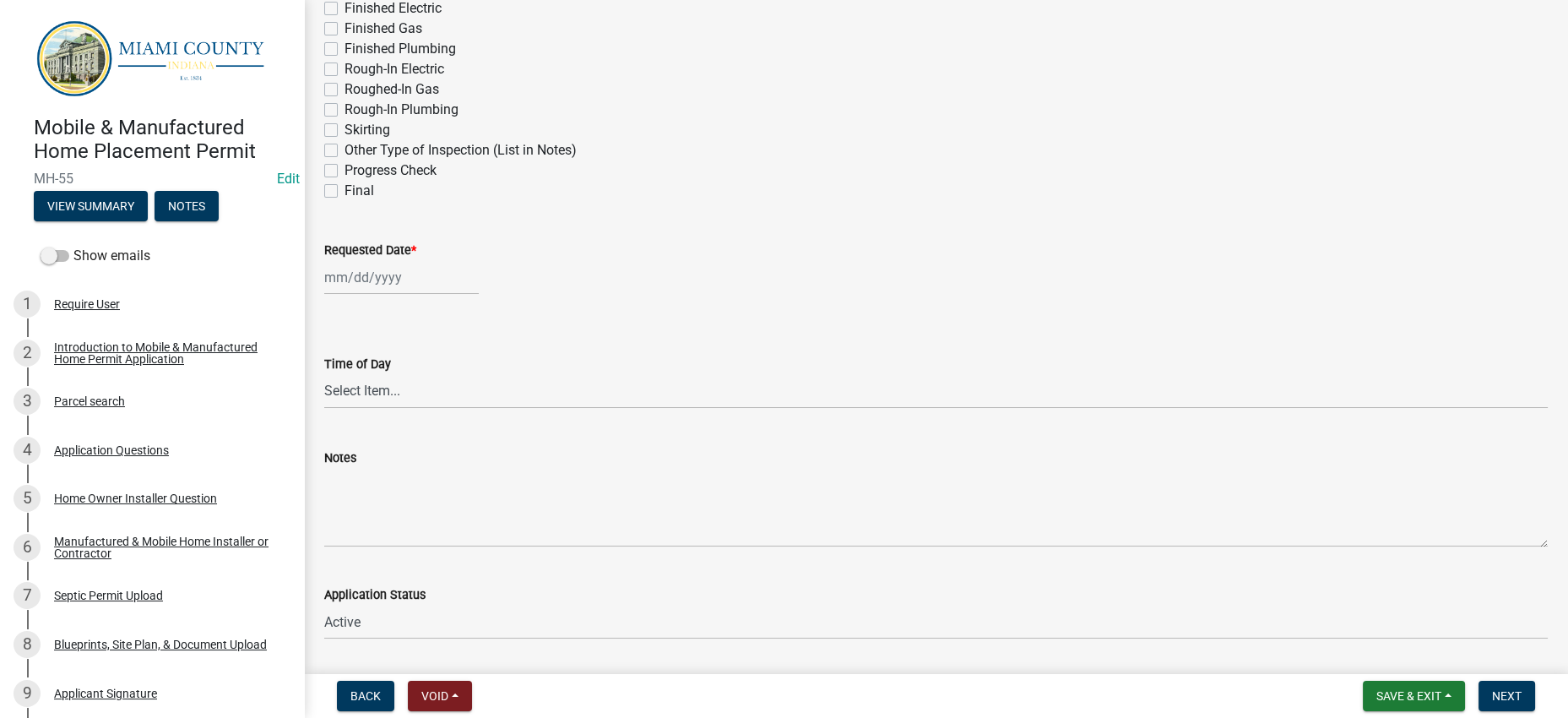
checkbox input "false"
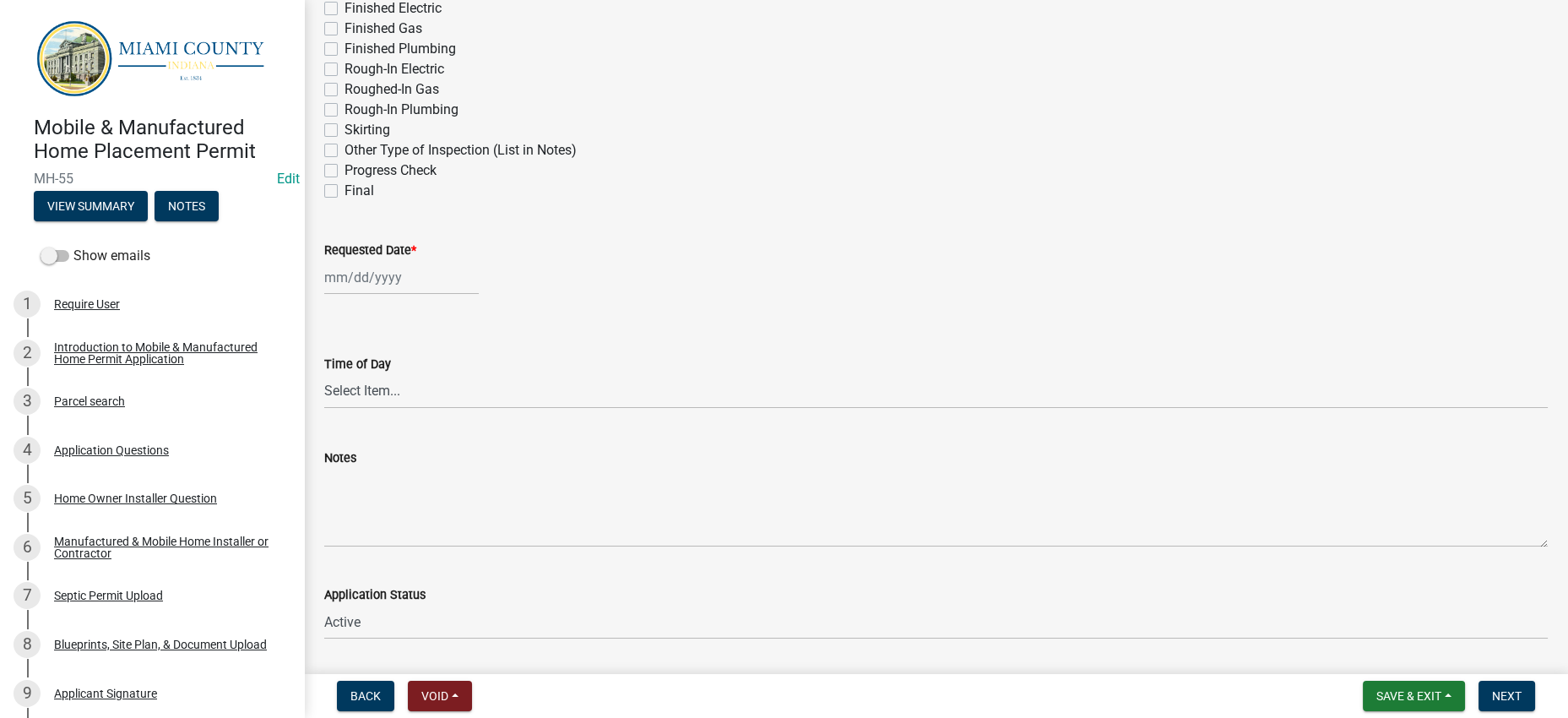
checkbox input "false"
click at [401, 294] on div at bounding box center [401, 277] width 155 height 34
select select "9"
select select "2025"
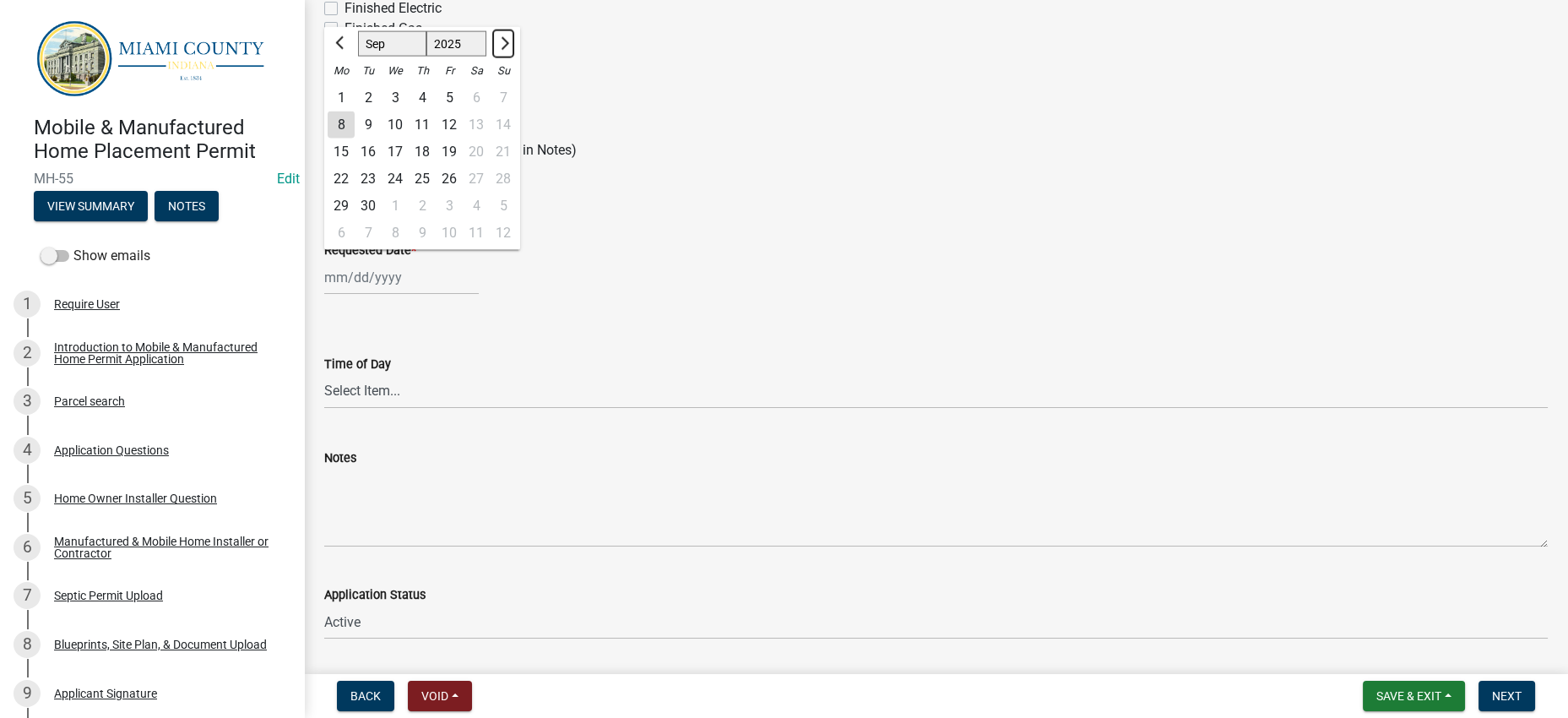
click at [514, 57] on button "Next month" at bounding box center [502, 43] width 20 height 27
select select "10"
click at [408, 138] on div "8" at bounding box center [395, 123] width 27 height 27
type input "[DATE]"
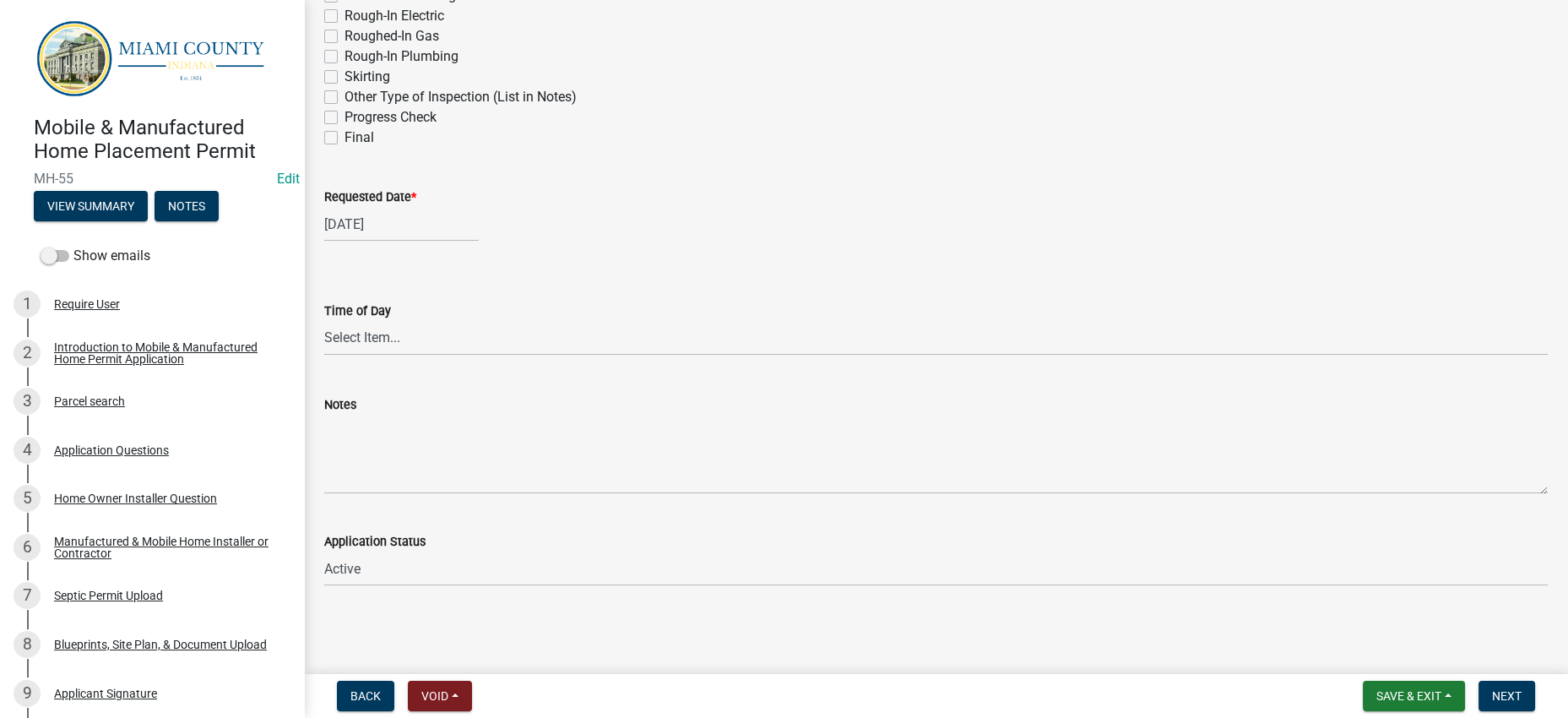
scroll to position [1049, 0]
click at [1492, 689] on span "Next" at bounding box center [1506, 695] width 29 height 13
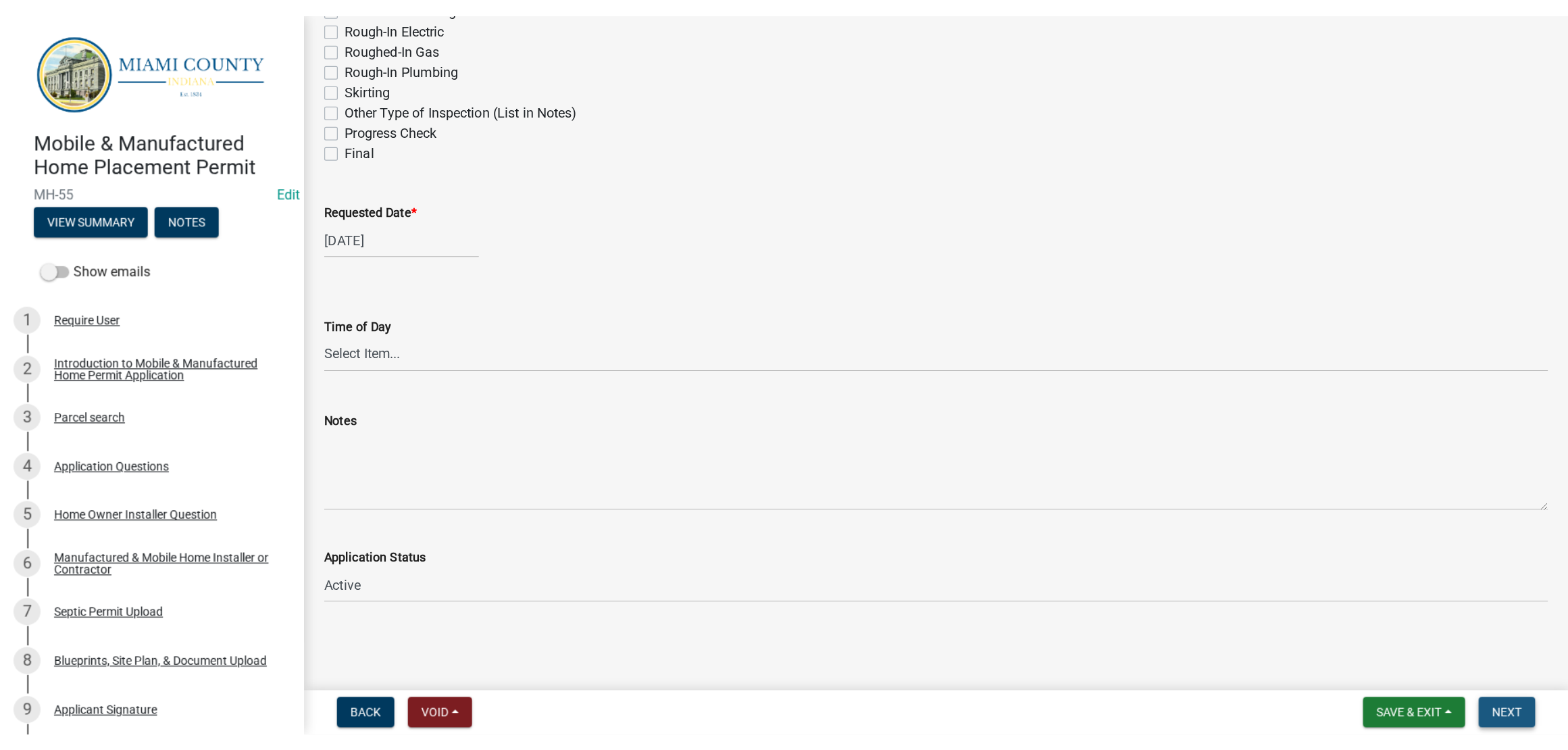
scroll to position [0, 0]
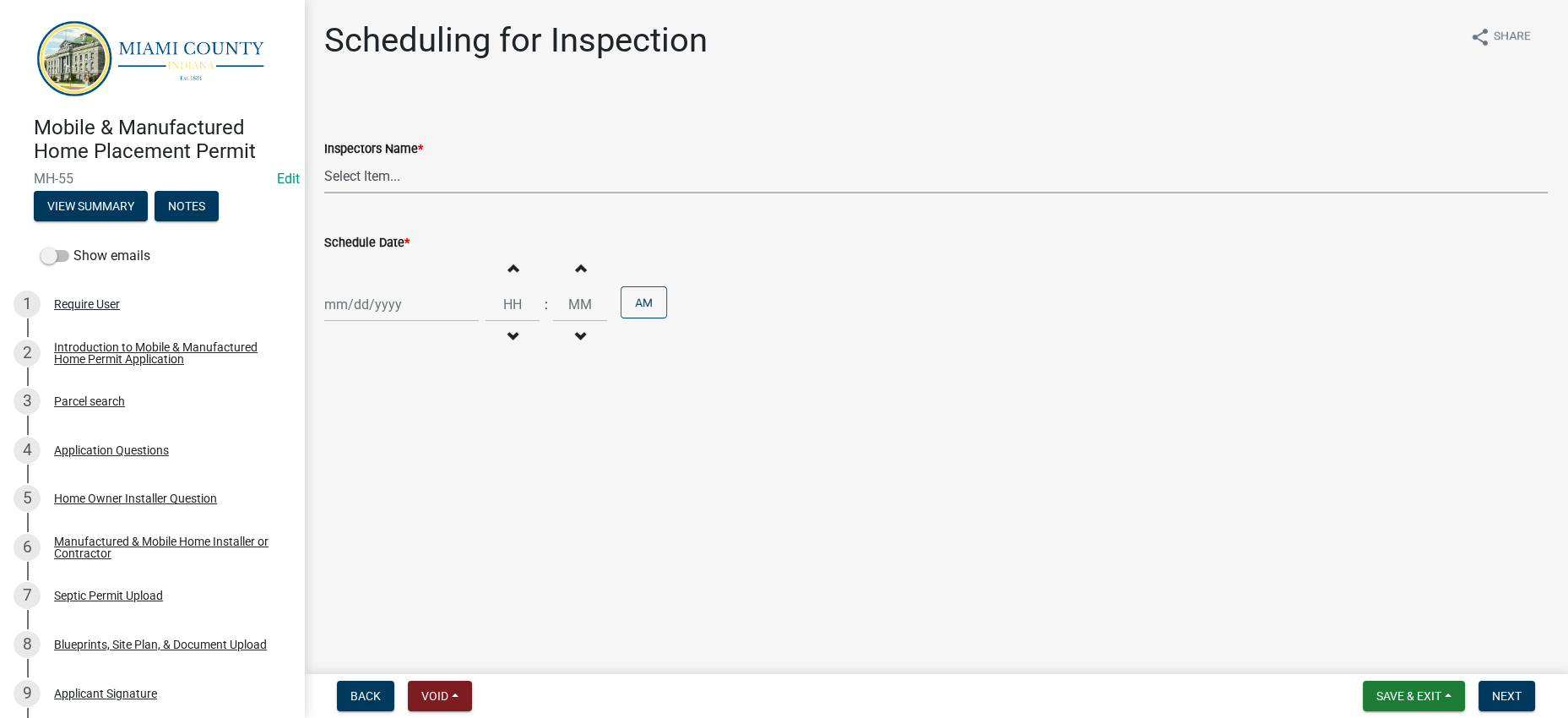
click at [440, 194] on select "Select Item... bmthomas ([PERSON_NAME]) croser ([PERSON_NAME]) [PERSON_NAME] ([…" at bounding box center [935, 176] width 1223 height 34
select select "25b75ae6-03c7-4280-9b34-fcf63005d5e5"
click at [329, 194] on select "Select Item... bmthomas ([PERSON_NAME]) croser ([PERSON_NAME]) [PERSON_NAME] ([…" at bounding box center [935, 176] width 1223 height 34
click at [464, 322] on div at bounding box center [401, 304] width 155 height 34
select select "9"
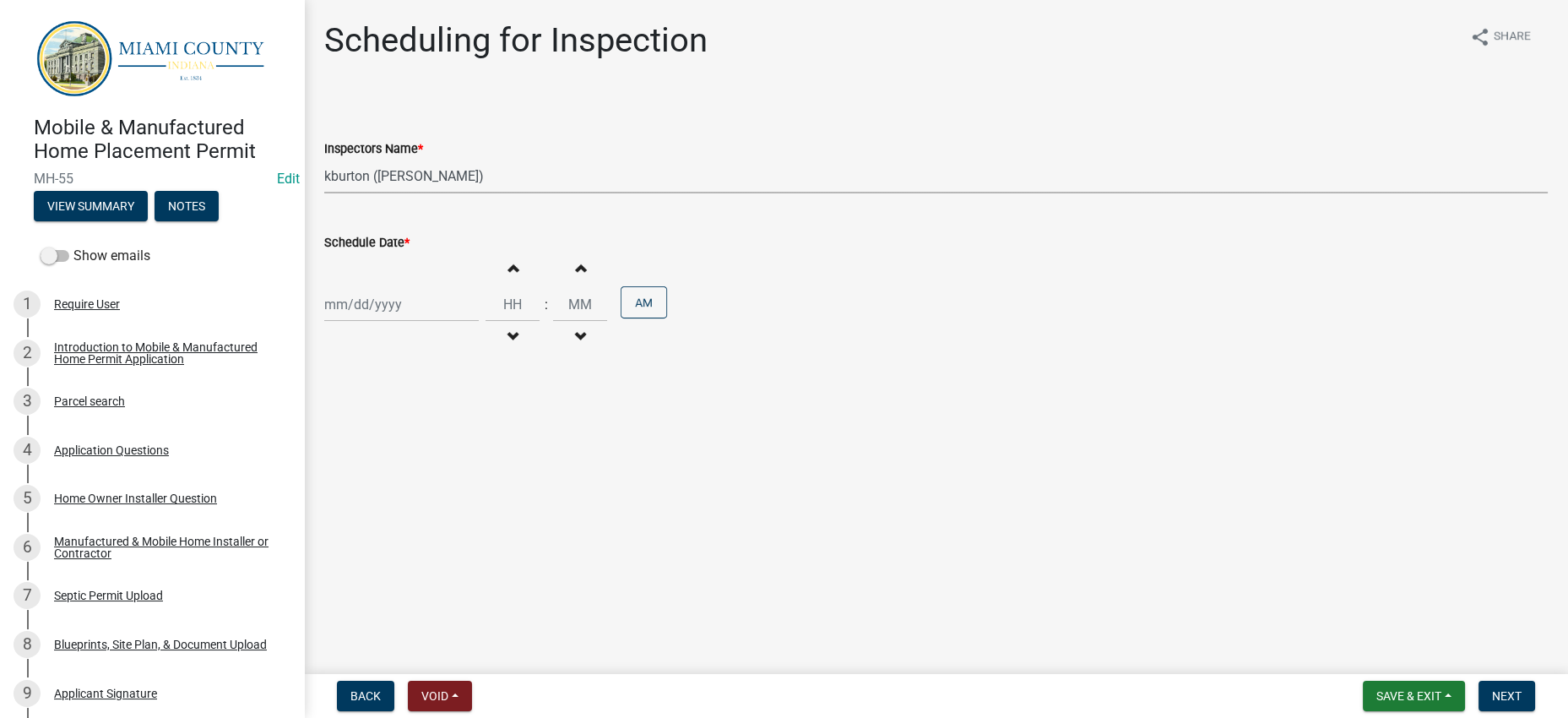
select select "2025"
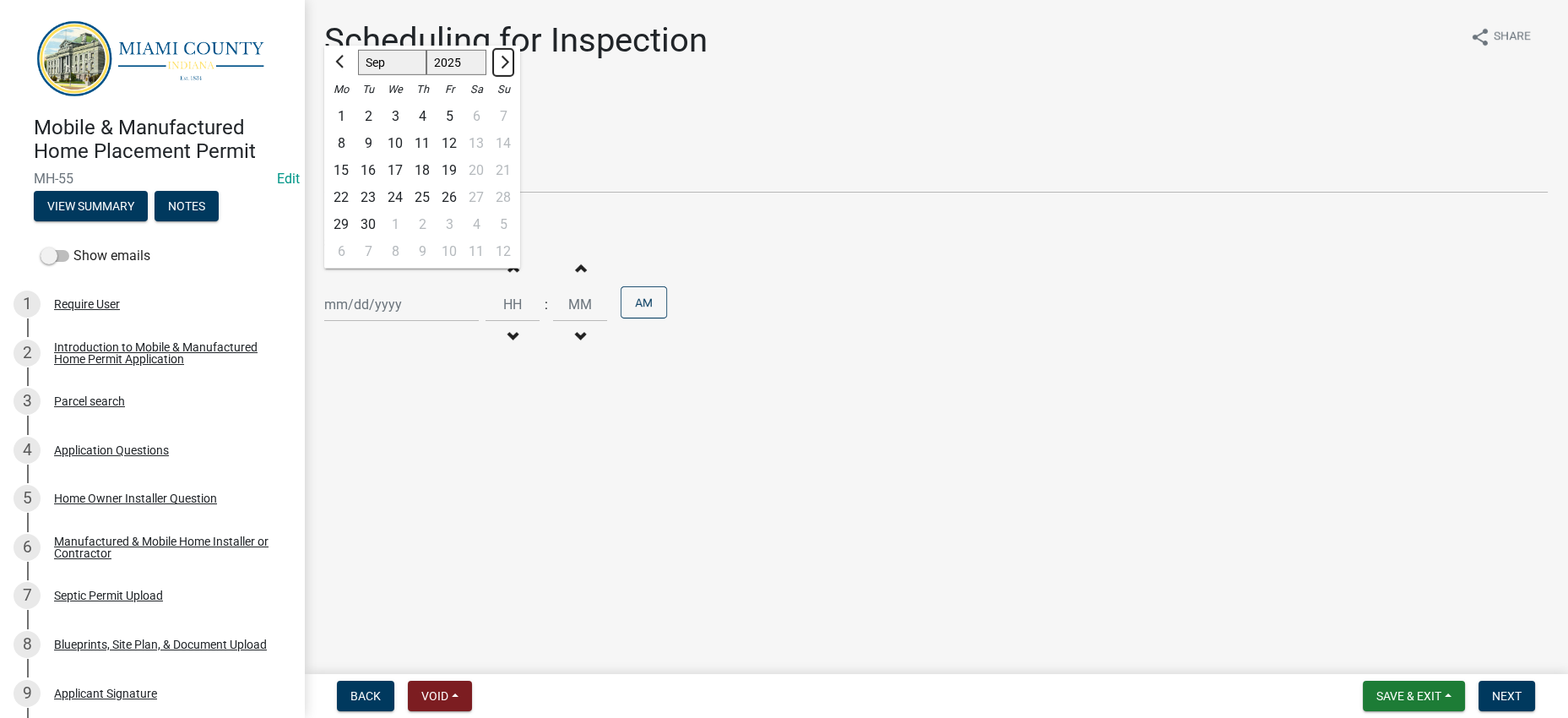
click at [514, 76] on button "Next month" at bounding box center [502, 63] width 20 height 27
select select "10"
click at [408, 157] on div "8" at bounding box center [395, 143] width 27 height 27
type input "[DATE]"
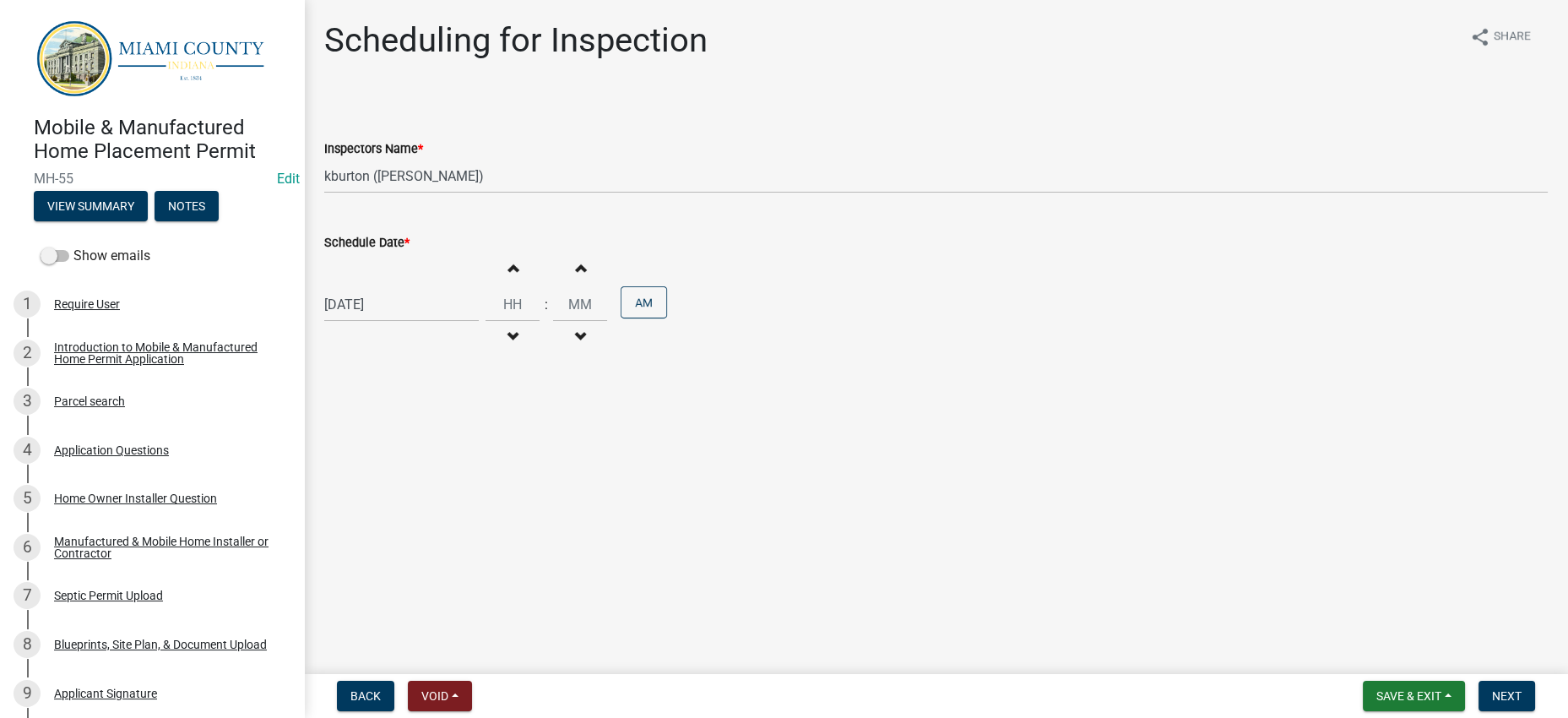
click at [1000, 542] on main "Scheduling for Inspection share Share Inspectors Name * Select Item... bmthomas…" at bounding box center [935, 333] width 1264 height 667
click at [1497, 689] on span "Next" at bounding box center [1506, 695] width 29 height 13
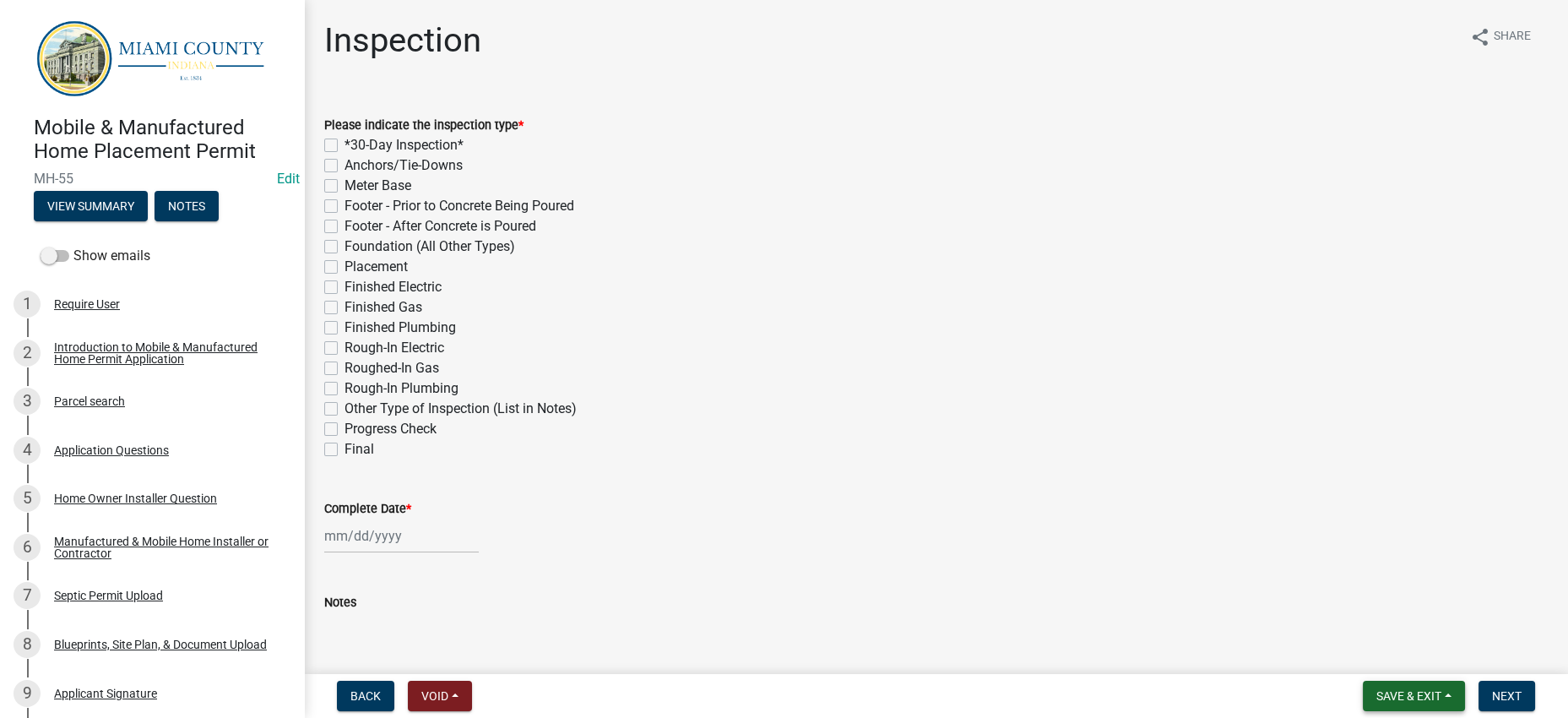
click at [1376, 689] on span "Save & Exit" at bounding box center [1408, 695] width 65 height 13
click at [1351, 625] on button "Save & Exit" at bounding box center [1397, 644] width 135 height 41
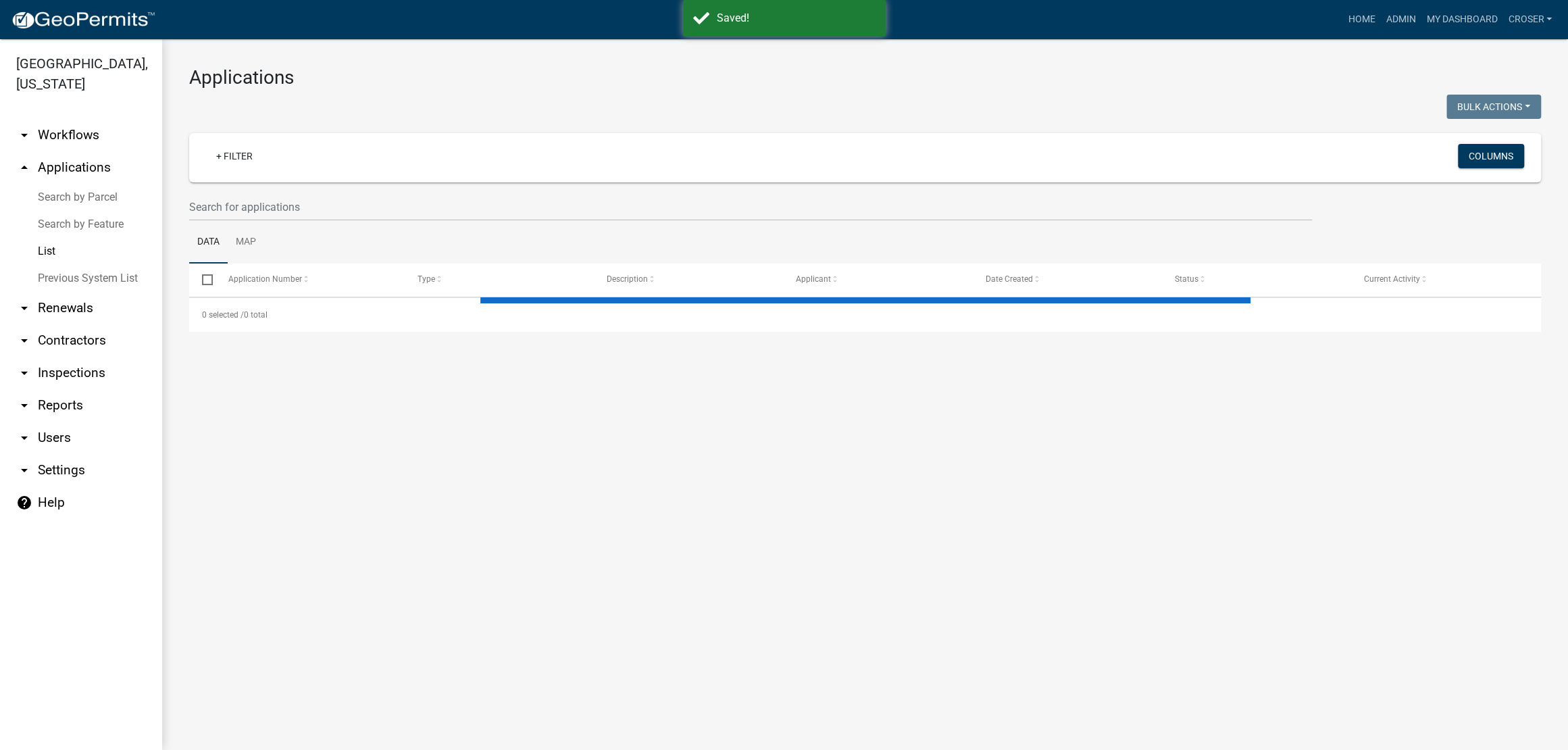
select select "3: 100"
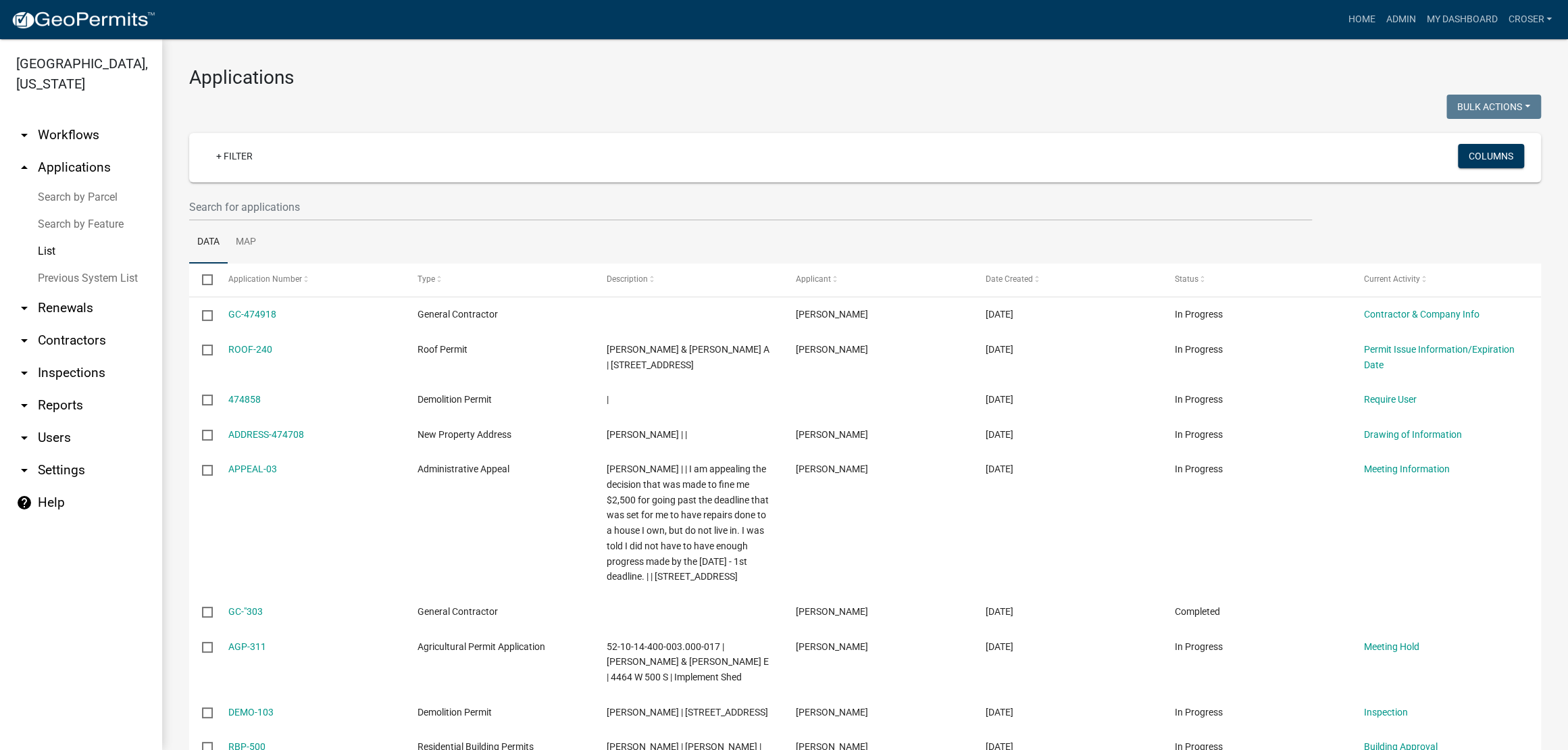
click at [82, 422] on link "arrow_drop_down Reports" at bounding box center [81, 405] width 162 height 33
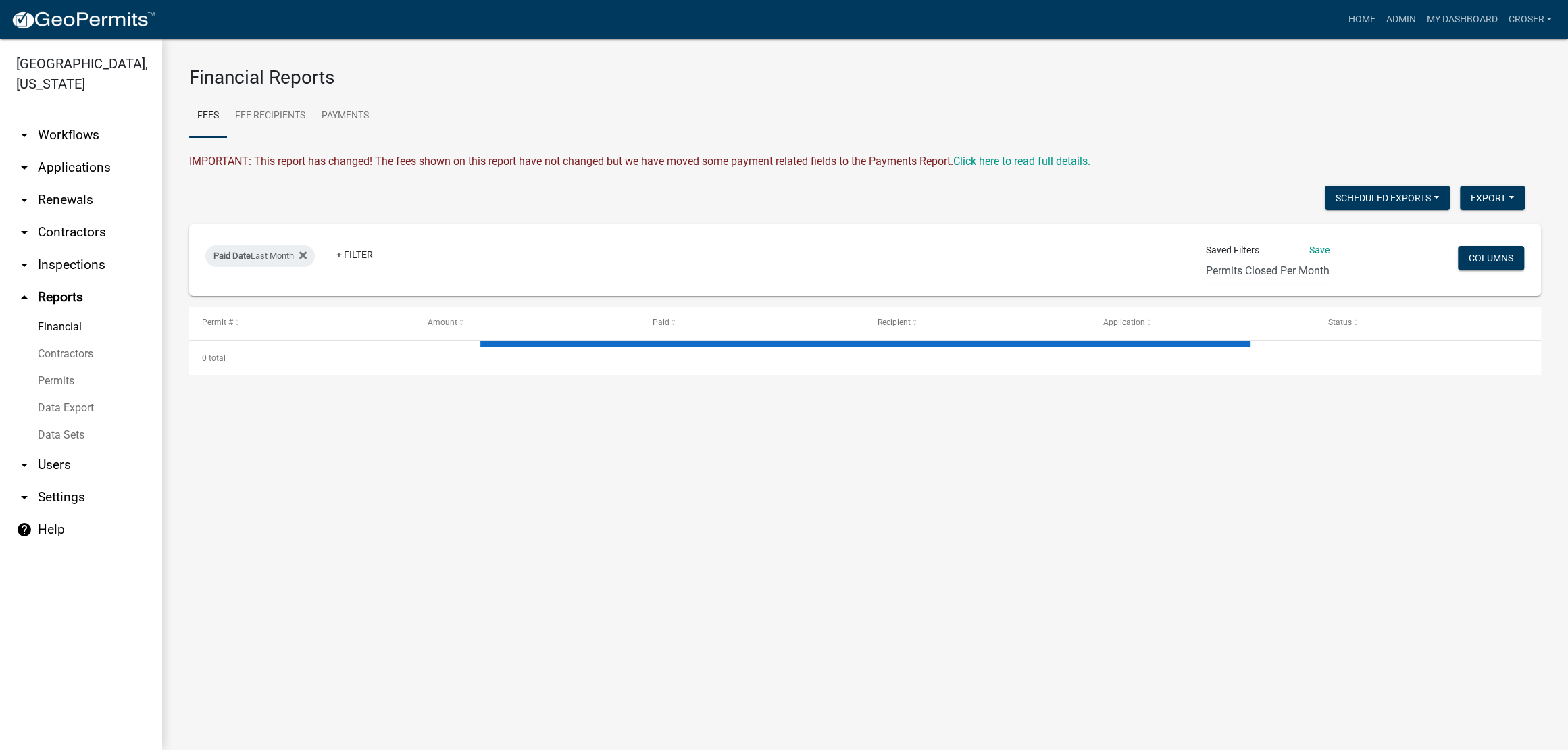
click at [71, 422] on link "Data Export" at bounding box center [81, 408] width 162 height 27
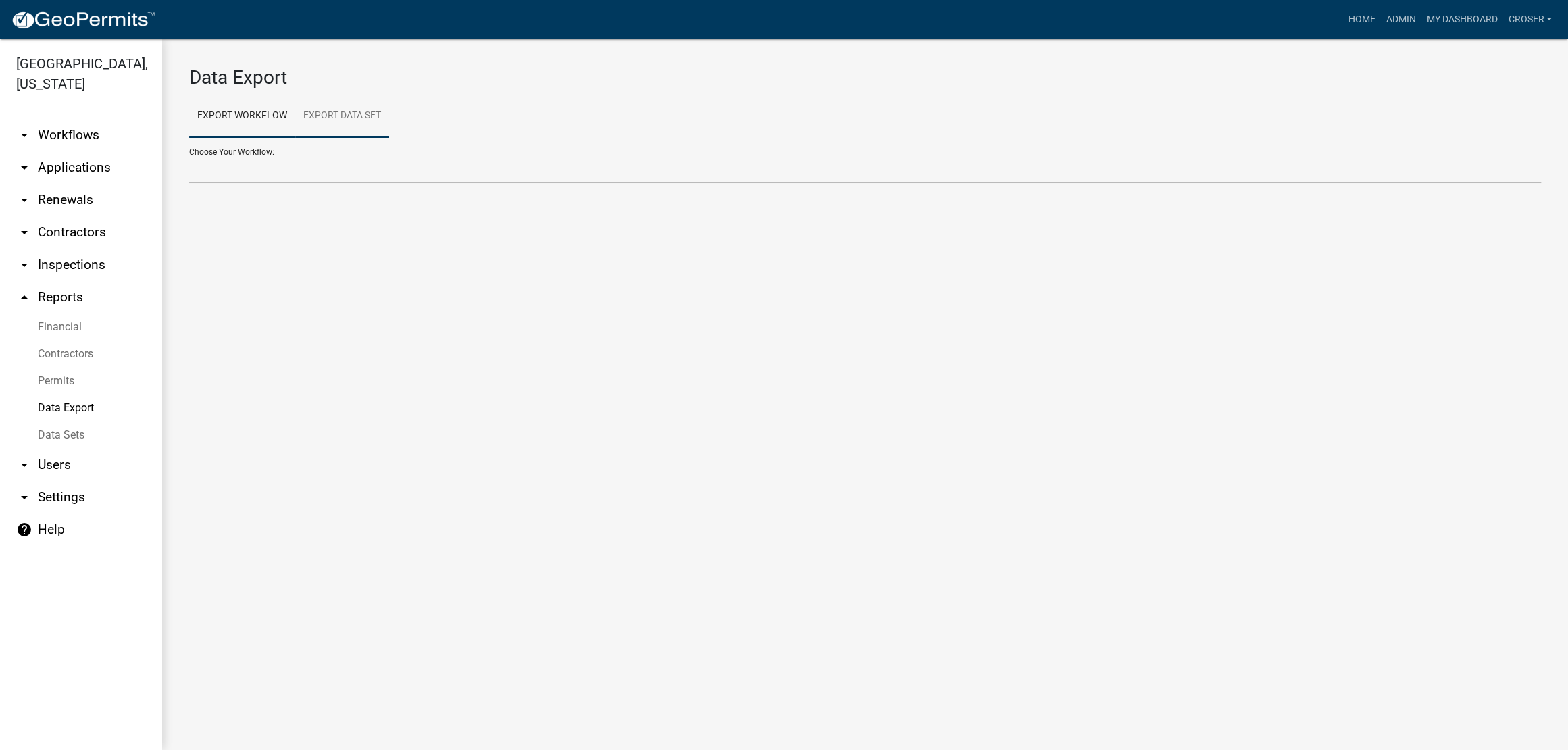
click at [372, 130] on link "Export Data Set" at bounding box center [342, 116] width 94 height 43
click at [360, 184] on select "Active Contractors List Census Bureau Data Certificate of Occupancies/Completio…" at bounding box center [865, 169] width 1352 height 27
click at [325, 182] on select "Active Contractors List Census Bureau Data Certificate of Occupancies/Completio…" at bounding box center [865, 169] width 1352 height 27
click at [189, 179] on select "Active Contractors List Census Bureau Data Certificate of Occupancies/Completio…" at bounding box center [865, 169] width 1352 height 27
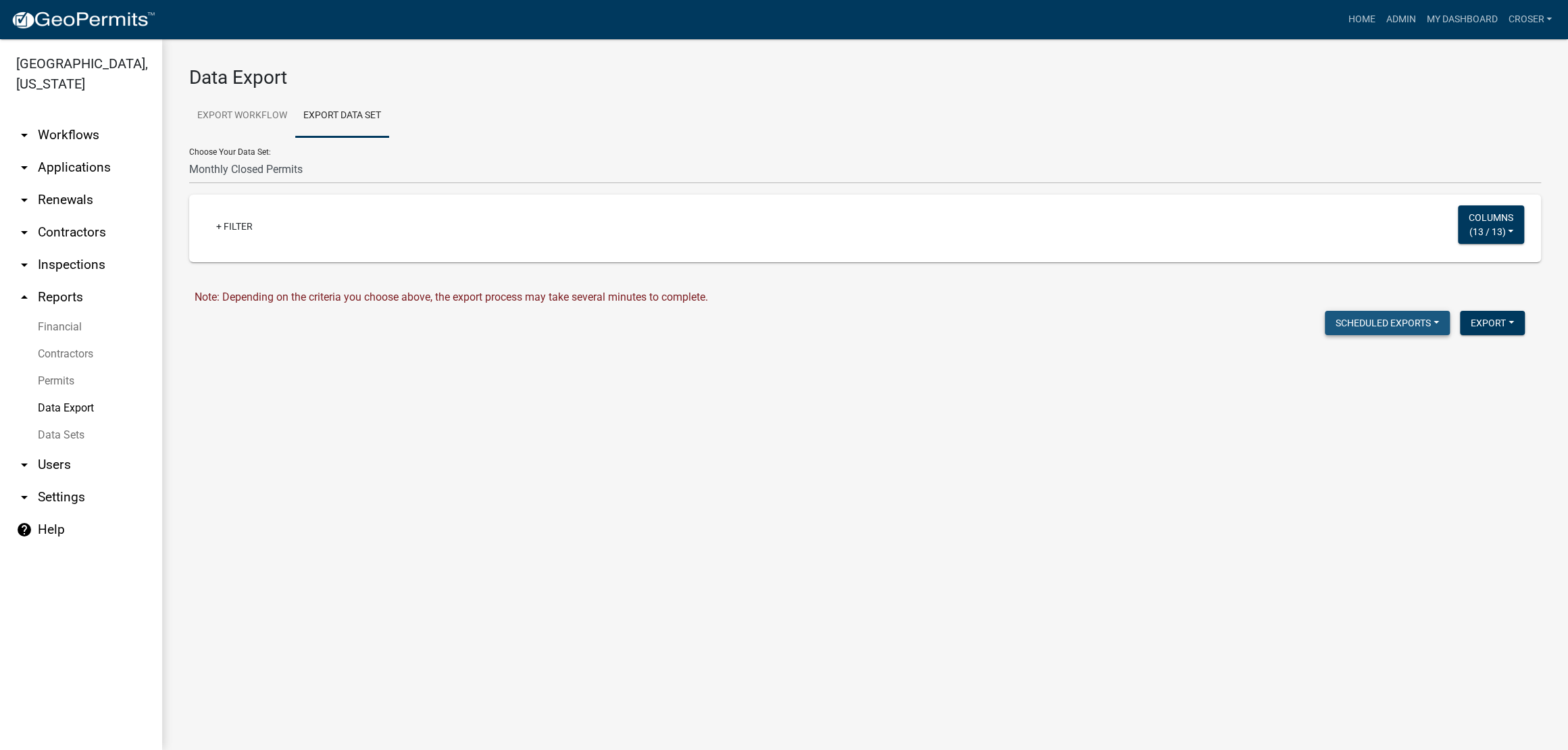
click at [1364, 335] on button "Scheduled Exports" at bounding box center [1387, 323] width 125 height 24
click at [1311, 323] on form "Data Export Export Workflow Export Data Set Choose Your Workflow: Administrativ…" at bounding box center [865, 204] width 1352 height 277
click at [1478, 335] on button "Export" at bounding box center [1492, 323] width 65 height 24
click at [1411, 381] on button "Excel Format (.xlsx)" at bounding box center [1462, 364] width 126 height 33
click at [340, 358] on link "Download Monthly Closed Permits.xlsx" at bounding box center [287, 351] width 186 height 13
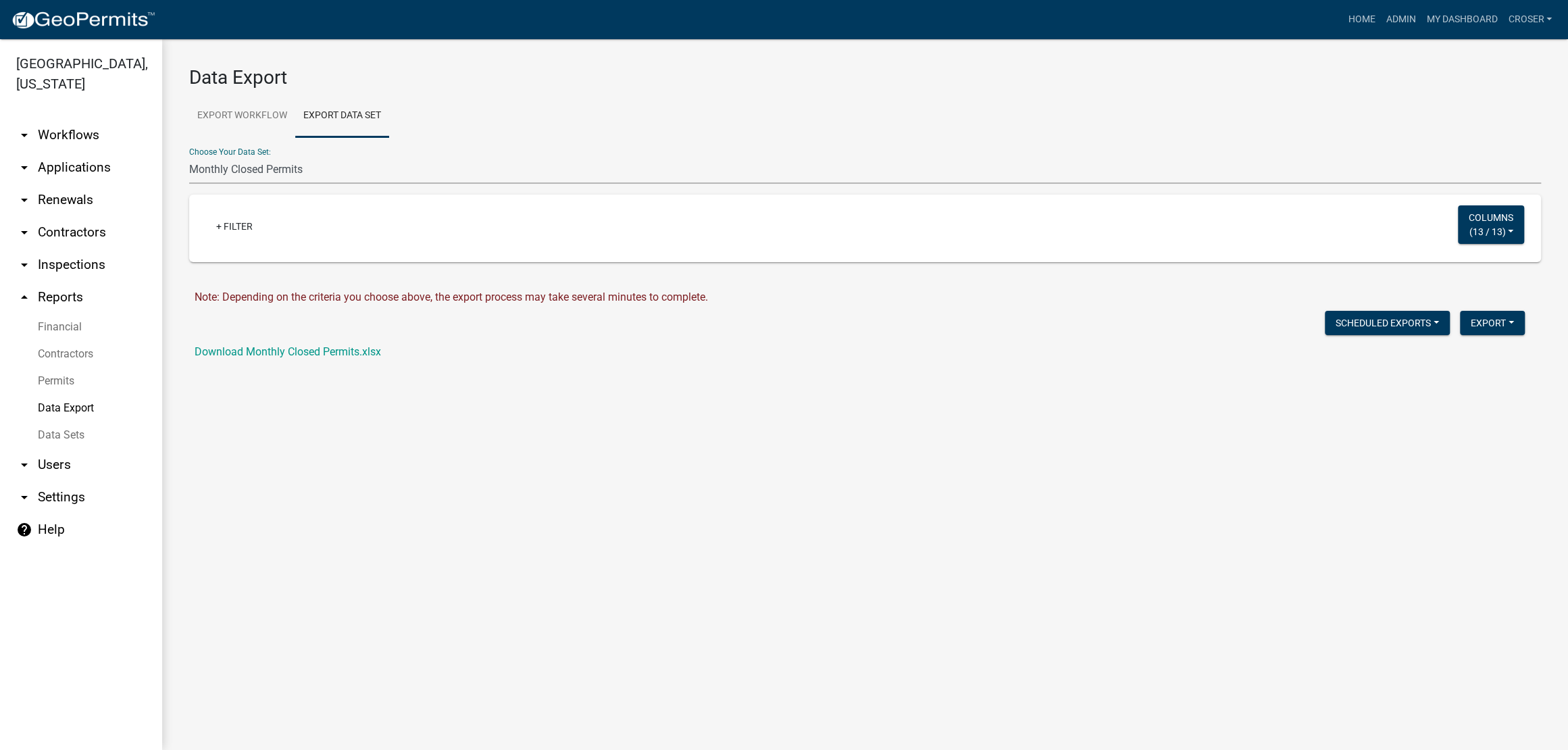
click at [319, 184] on select "Active Contractors List Census Bureau Data Certificate of Occupancies/Completio…" at bounding box center [865, 169] width 1352 height 27
select select "9: c6d087bd-329f-41dd-83e8-6246d27f325b"
click at [189, 179] on select "Active Contractors List Census Bureau Data Certificate of Occupancies/Completio…" at bounding box center [865, 169] width 1352 height 27
click at [1485, 335] on button "Export" at bounding box center [1492, 323] width 65 height 24
click at [1443, 381] on button "Excel Format (.xlsx)" at bounding box center [1462, 364] width 126 height 33
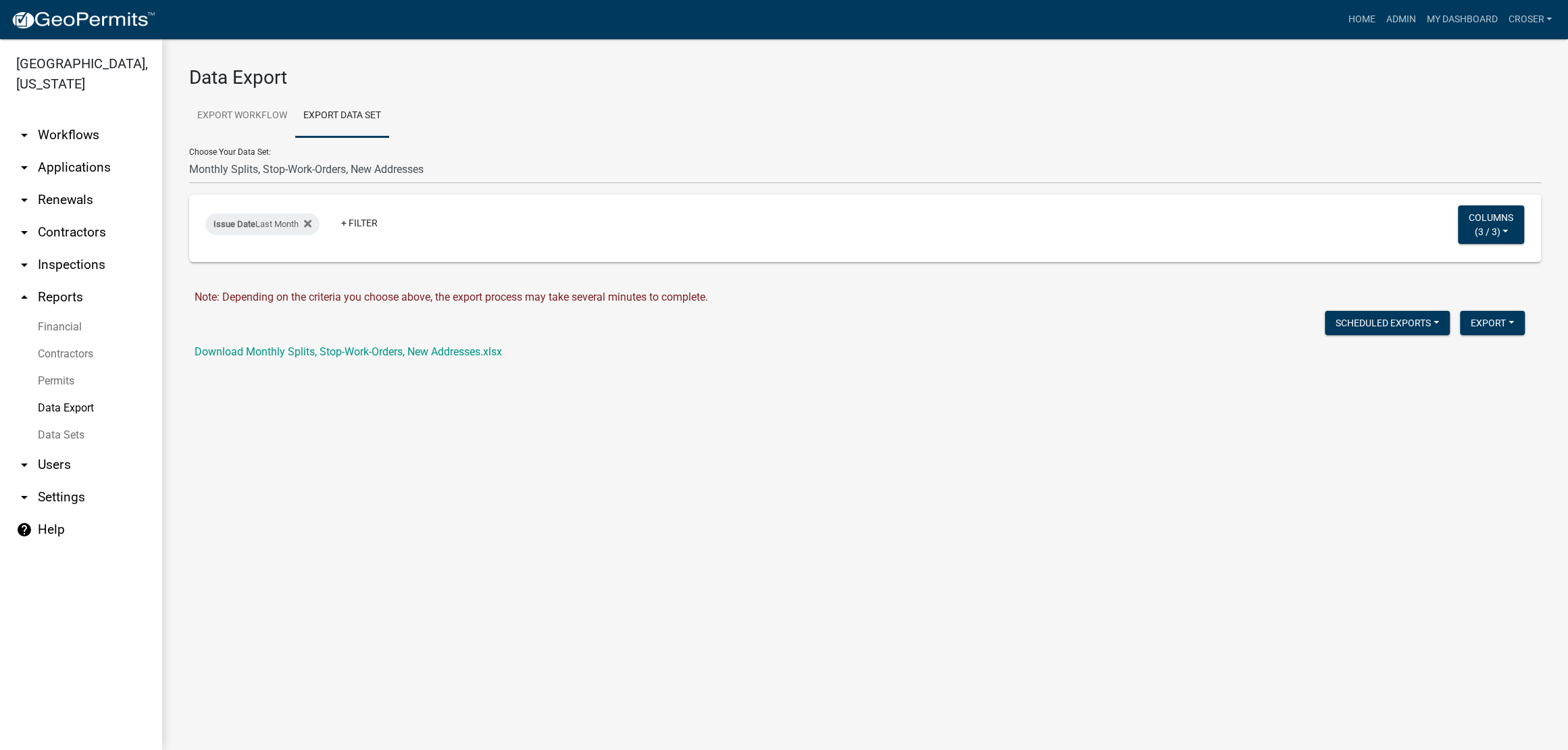
click at [271, 360] on div "Download Monthly Splits, Stop-Work-Orders, New Addresses.xlsx" at bounding box center [873, 352] width 1357 height 16
click at [272, 358] on link "Download Monthly Splits, Stop-Work-Orders, New Addresses.xlsx" at bounding box center [348, 351] width 307 height 13
click at [73, 340] on link "Financial" at bounding box center [81, 327] width 162 height 27
select select "0: null"
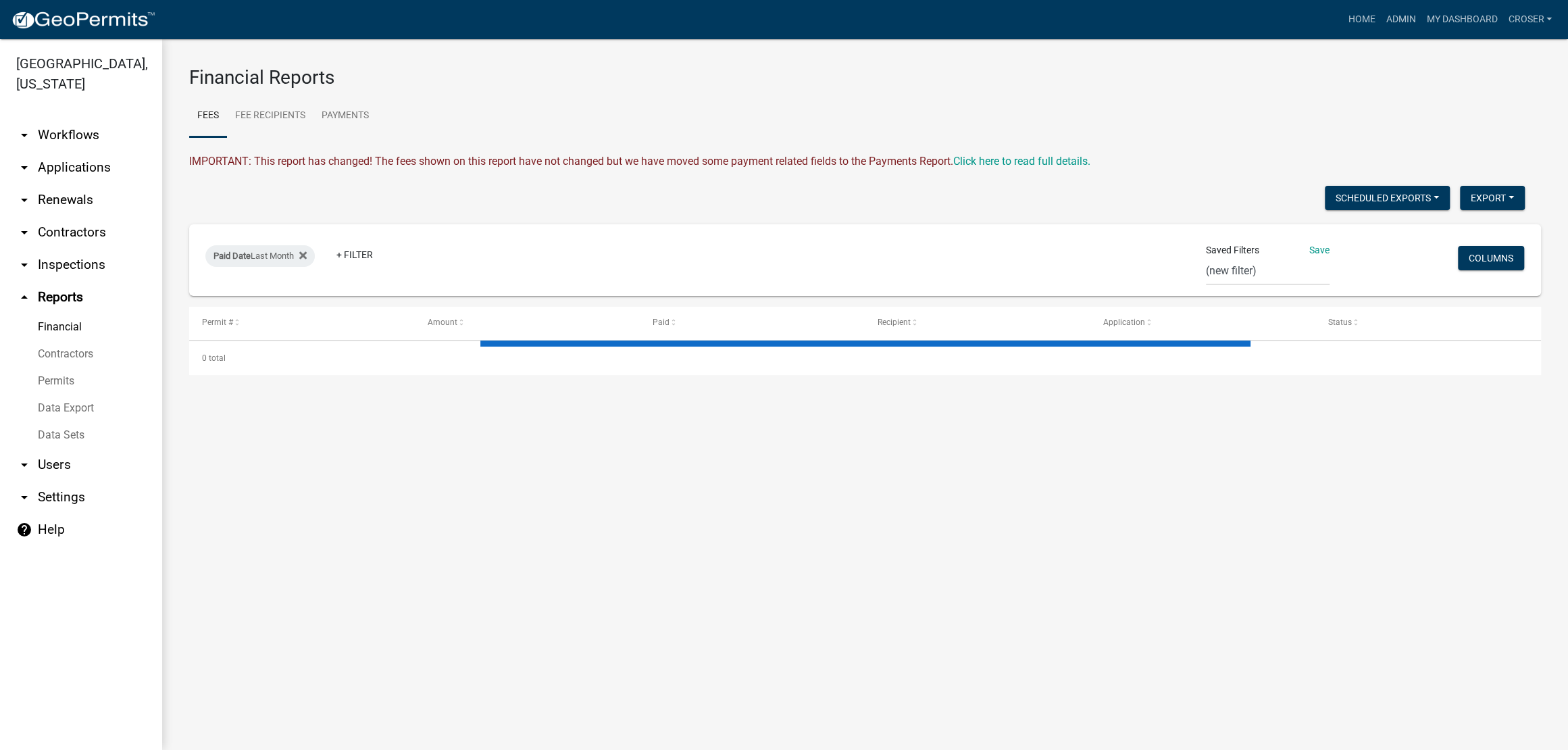
click at [591, 132] on ul "Fees Fee Recipients Payments" at bounding box center [865, 116] width 1352 height 43
select select "3: 100"
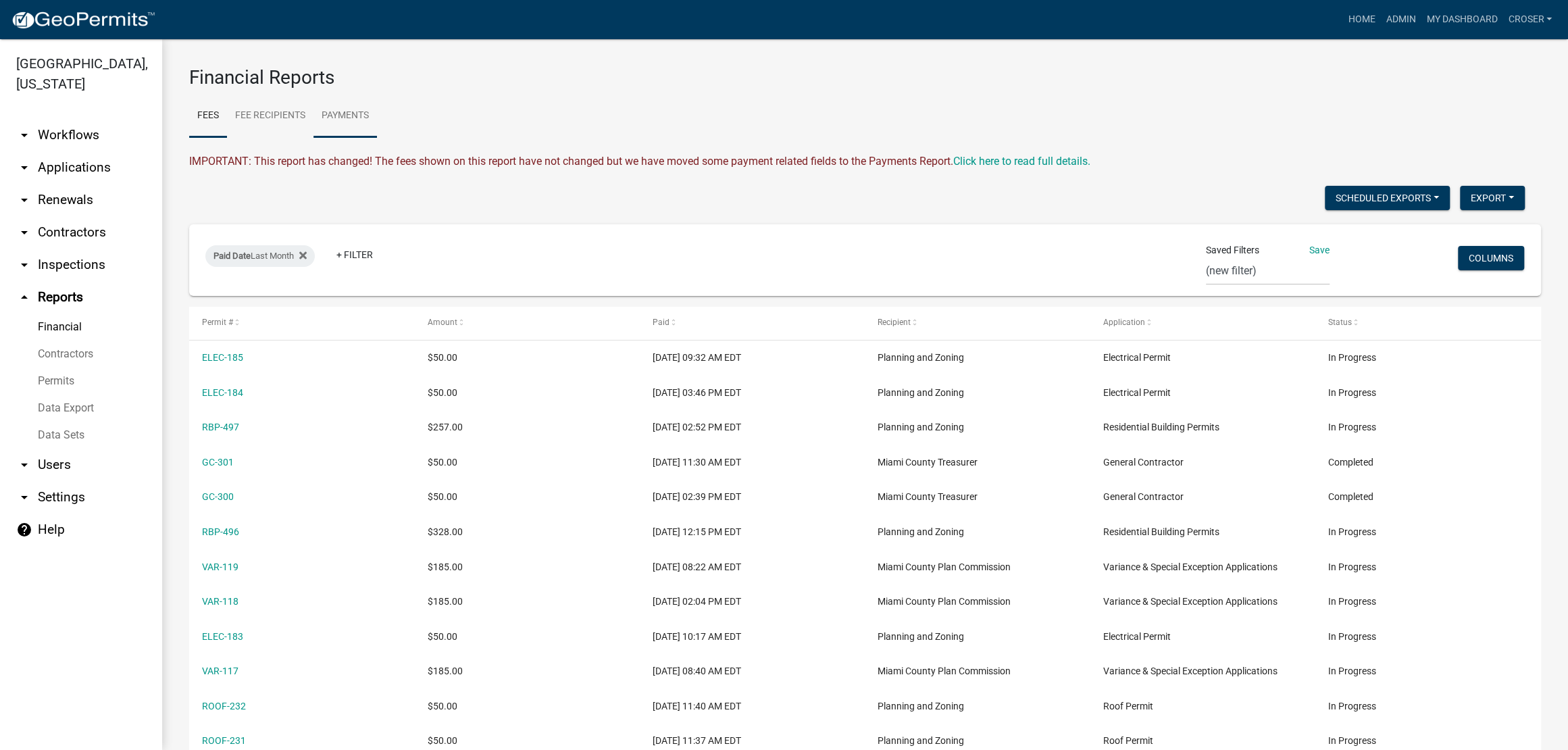
click at [377, 134] on link "Payments" at bounding box center [345, 116] width 64 height 43
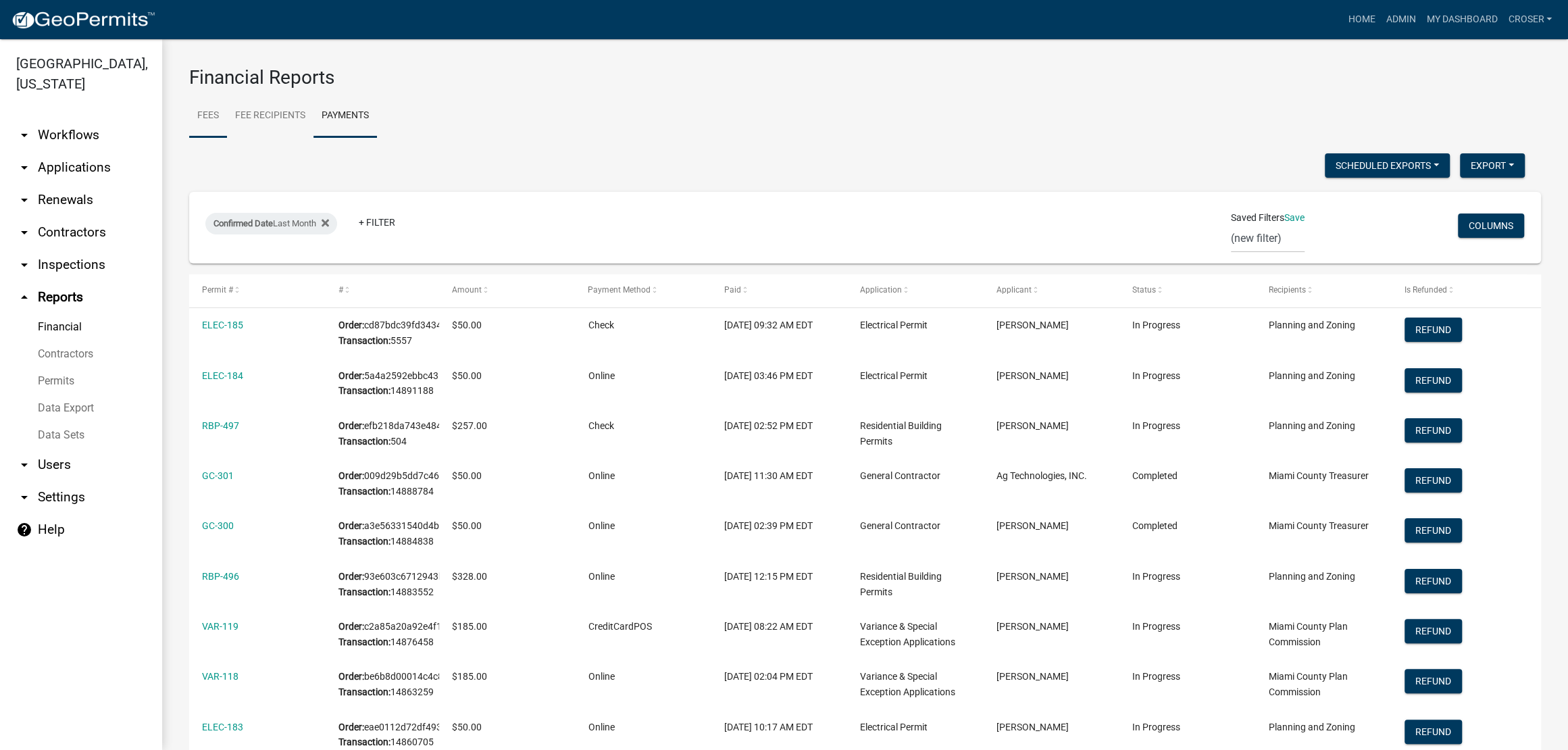
click at [220, 126] on link "Fees" at bounding box center [208, 116] width 38 height 43
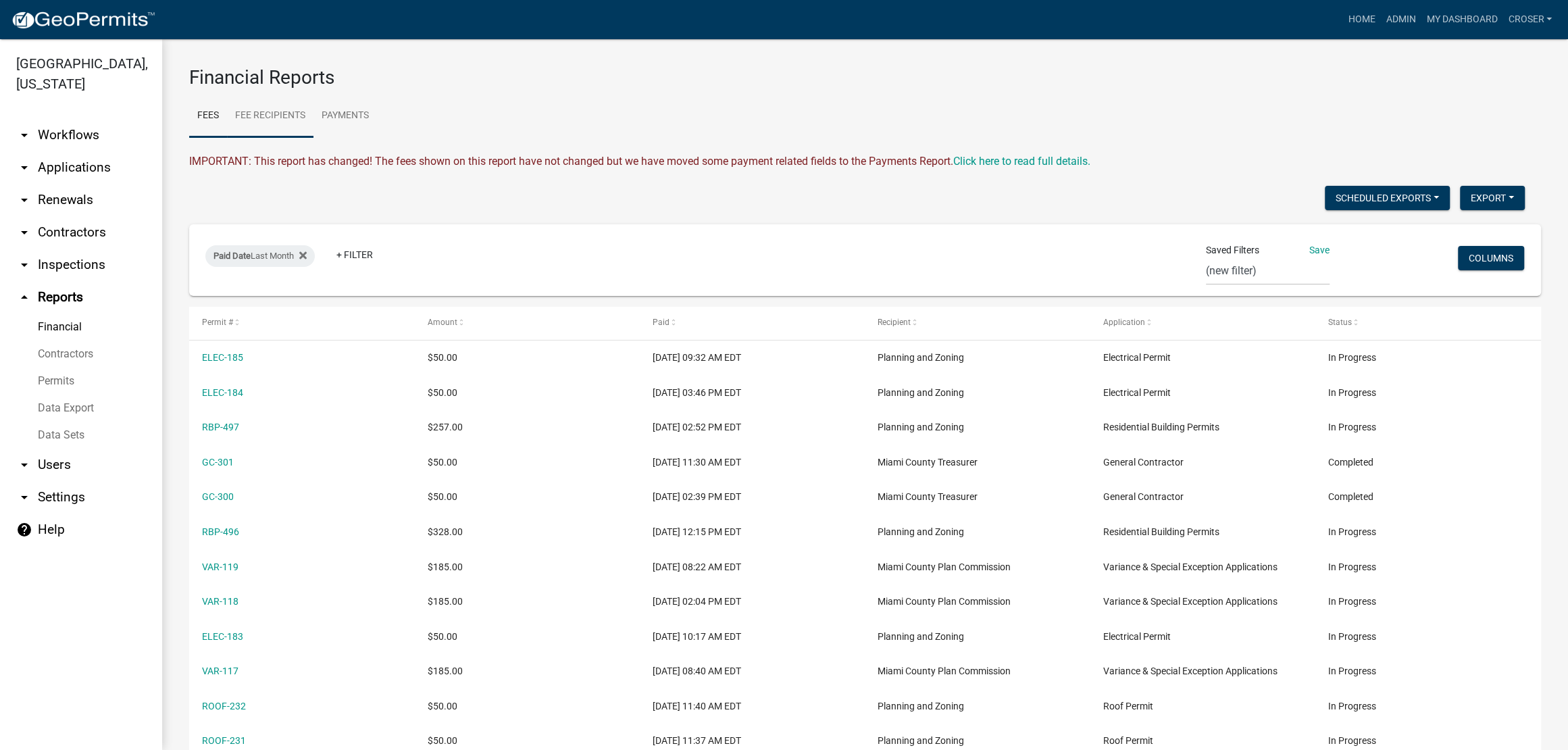
click at [297, 137] on link "Fee Recipients" at bounding box center [271, 116] width 87 height 43
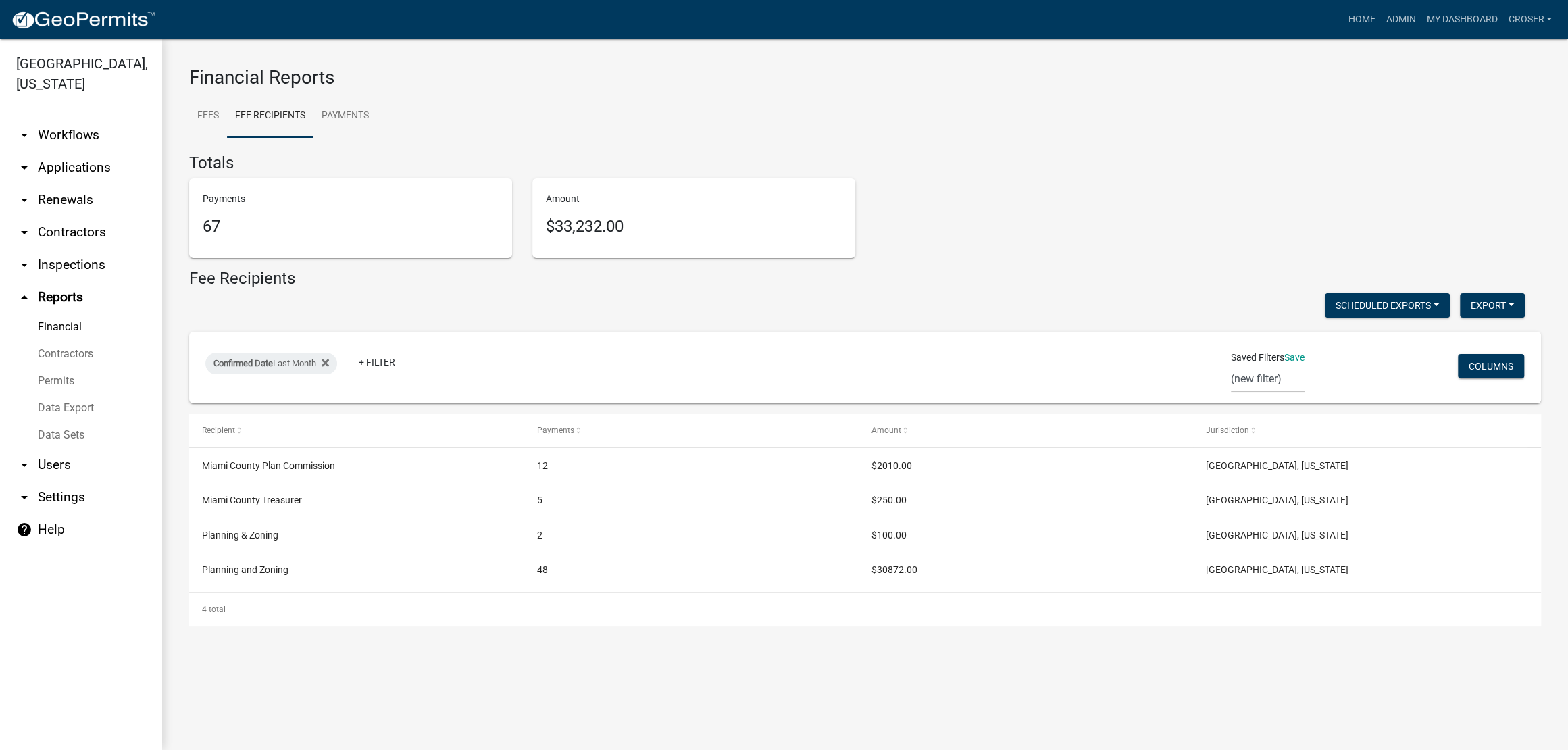
click at [860, 137] on ul "Fees Fee Recipients Payments" at bounding box center [865, 116] width 1352 height 43
click at [1245, 227] on div "Payments 67 Amount $33,232.00" at bounding box center [866, 223] width 1373 height 90
click at [1380, 31] on link "Admin" at bounding box center [1400, 20] width 40 height 26
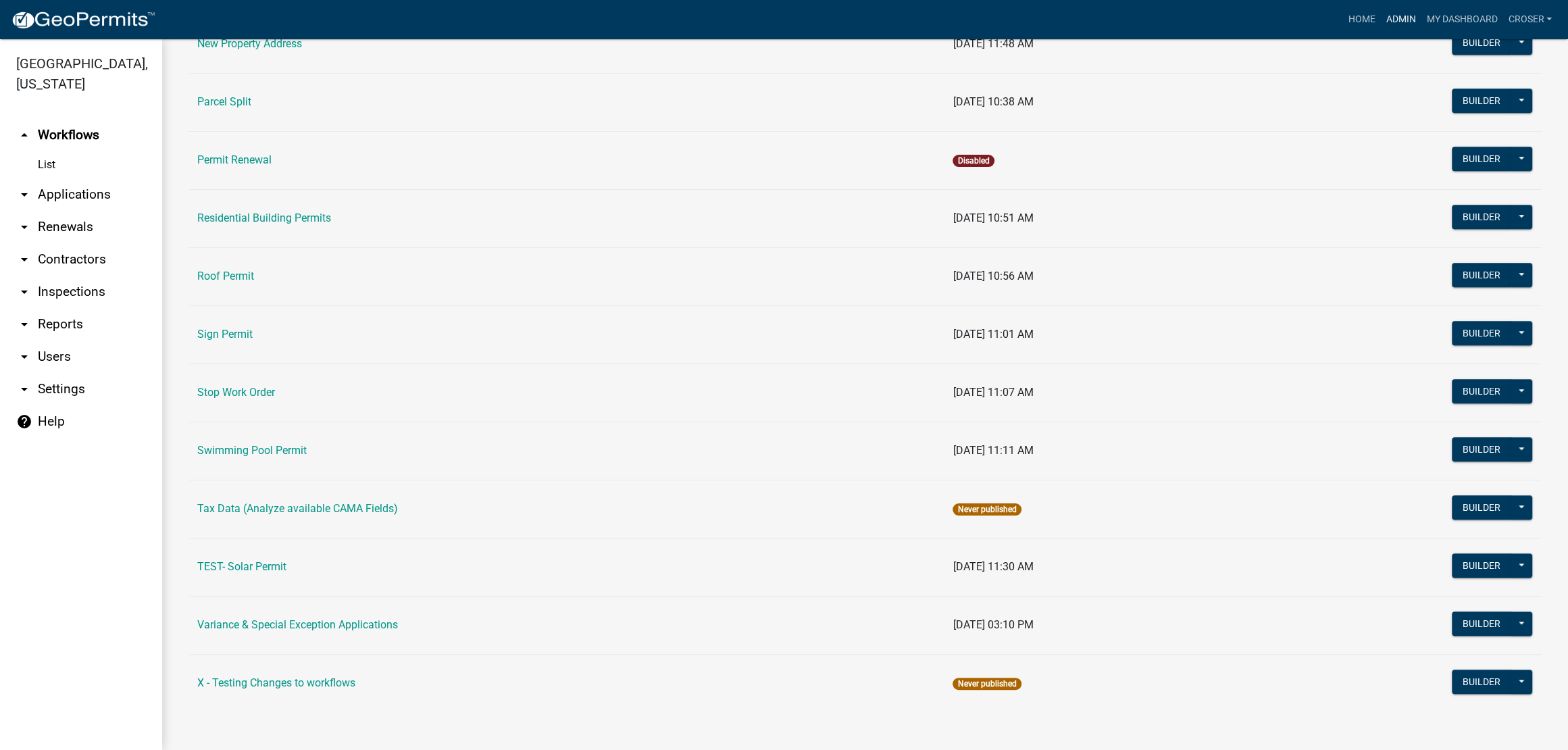
scroll to position [1147, 0]
click at [281, 618] on link "Variance & Special Exception Applications" at bounding box center [298, 624] width 201 height 13
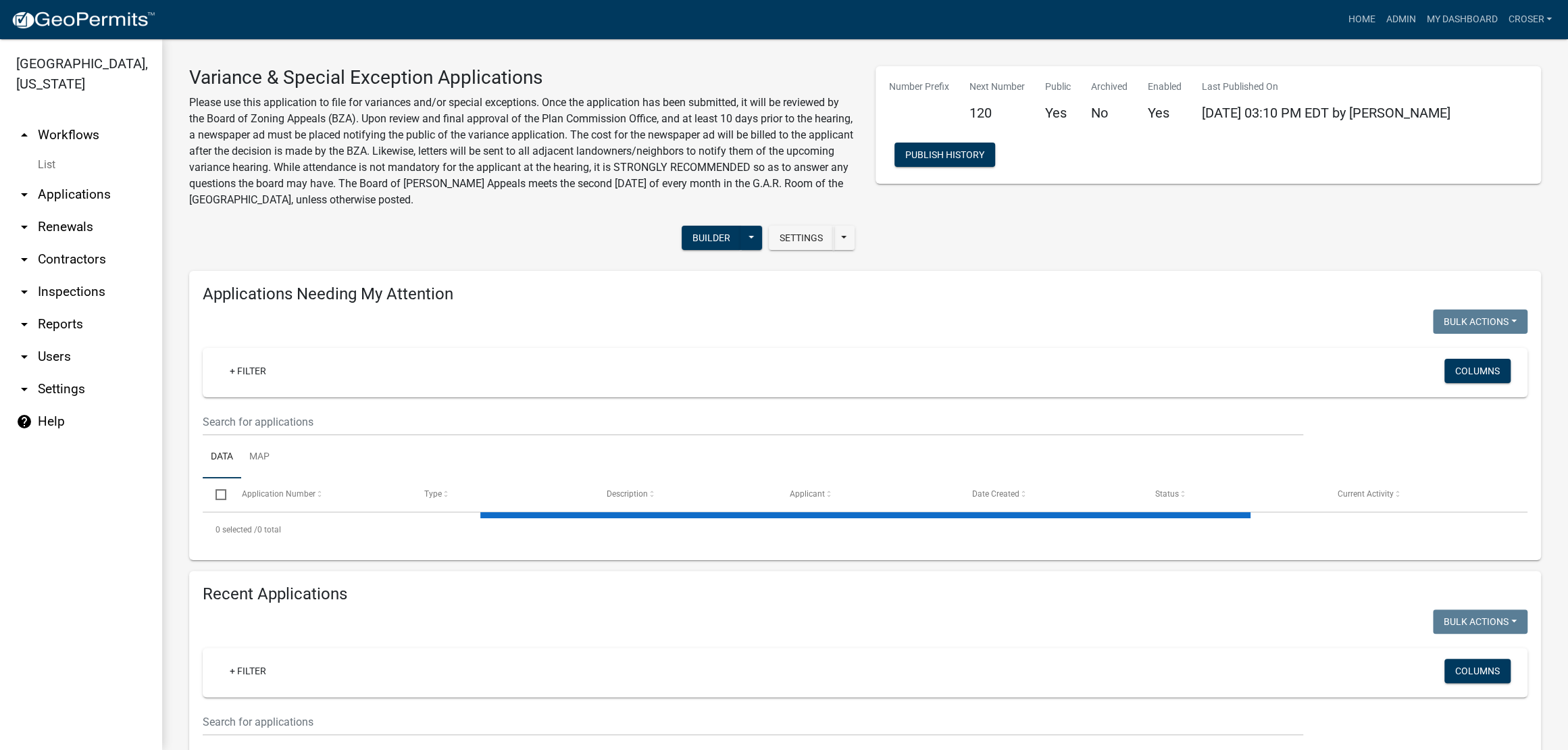
select select "3: 100"
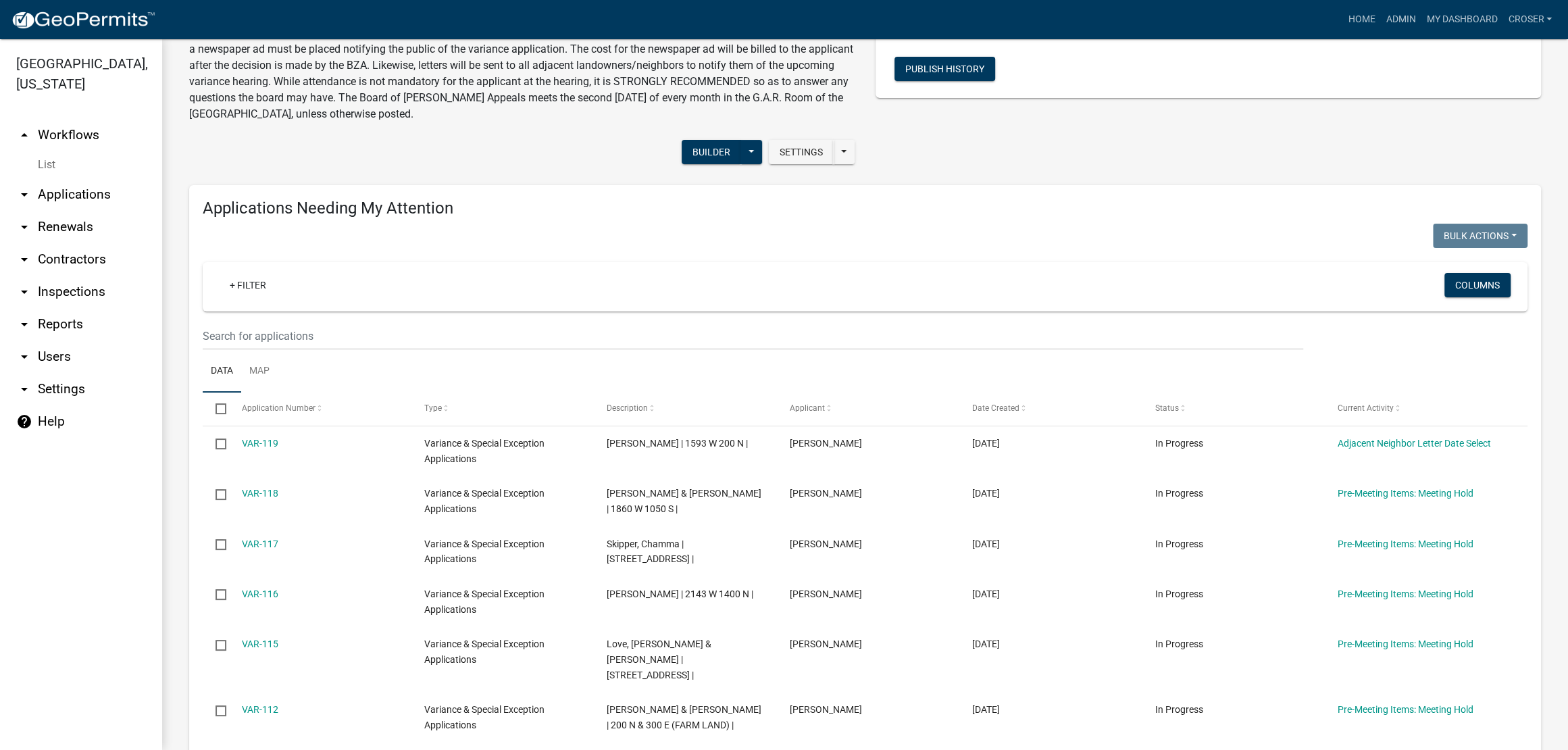
scroll to position [84, 0]
click at [71, 340] on link "arrow_drop_down Reports" at bounding box center [81, 324] width 162 height 33
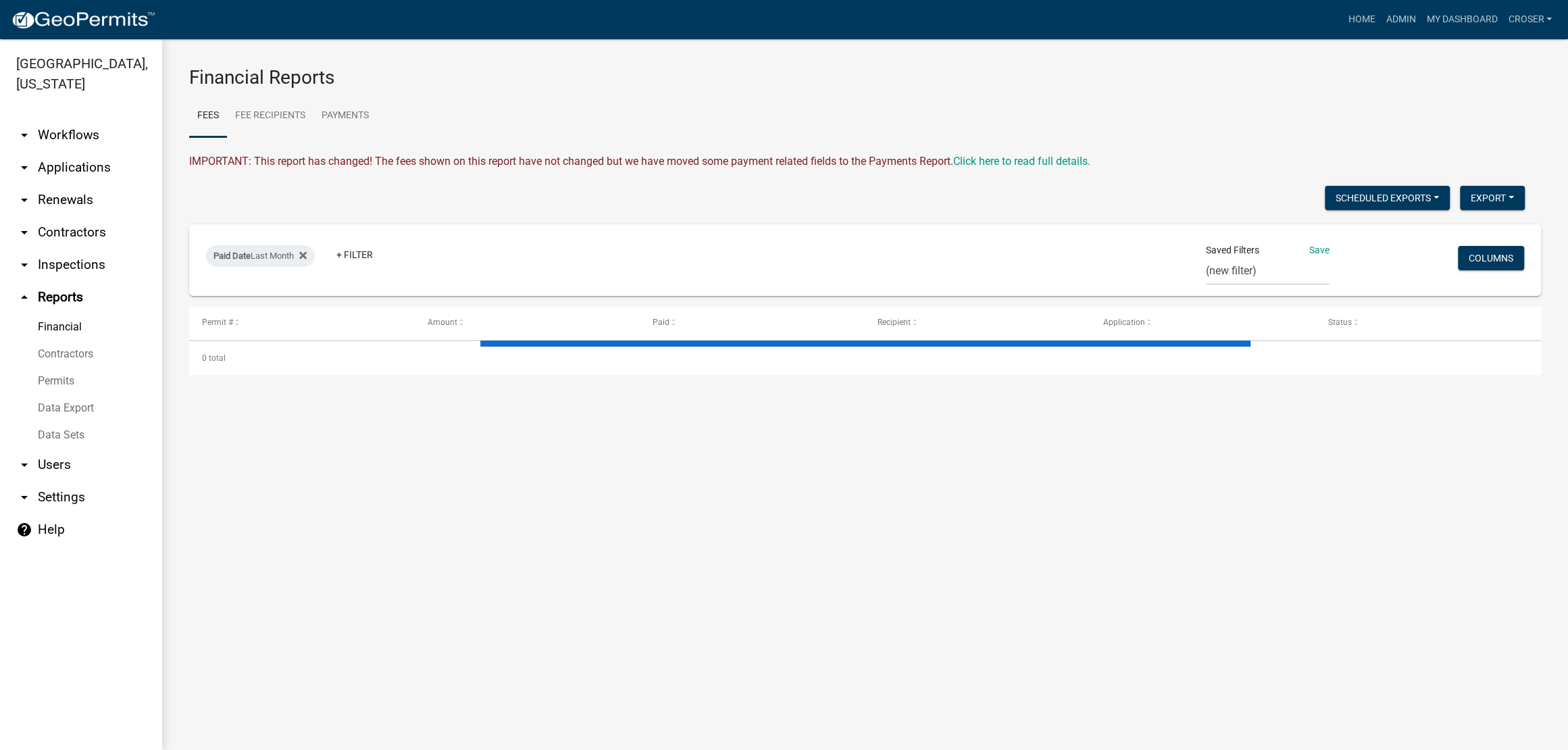
click at [63, 422] on link "Data Export" at bounding box center [81, 408] width 162 height 27
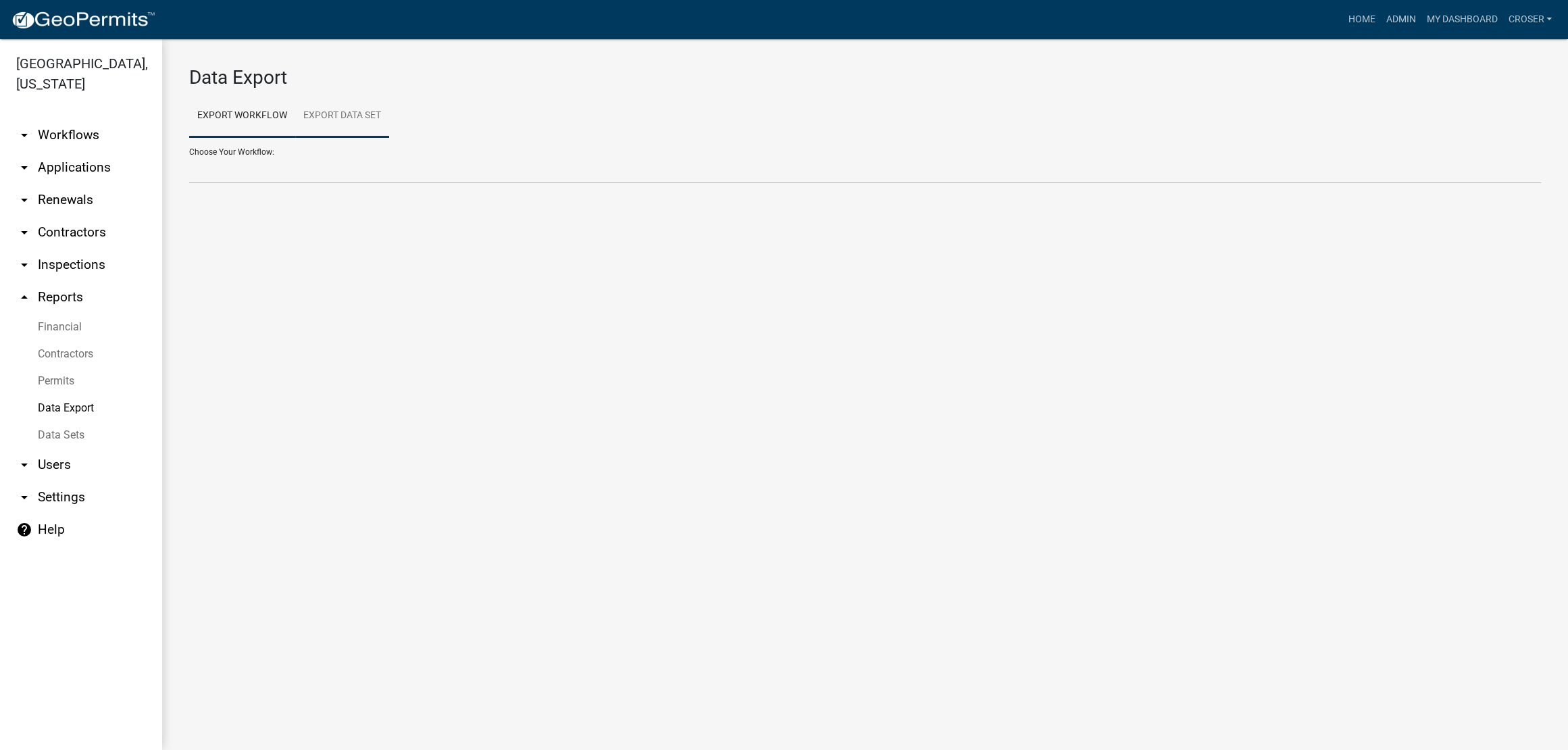
click at [380, 131] on link "Export Data Set" at bounding box center [342, 116] width 94 height 43
click at [353, 184] on select "Active Contractors List Census Bureau Data Certificate of Occupancies/Completio…" at bounding box center [865, 169] width 1352 height 27
click at [260, 132] on link "Export Workflow" at bounding box center [242, 116] width 106 height 43
click at [281, 184] on select "Administrative Appeal Agricultural Permit Application Carport Contractor Regist…" at bounding box center [865, 169] width 1352 height 27
select select "45: Object"
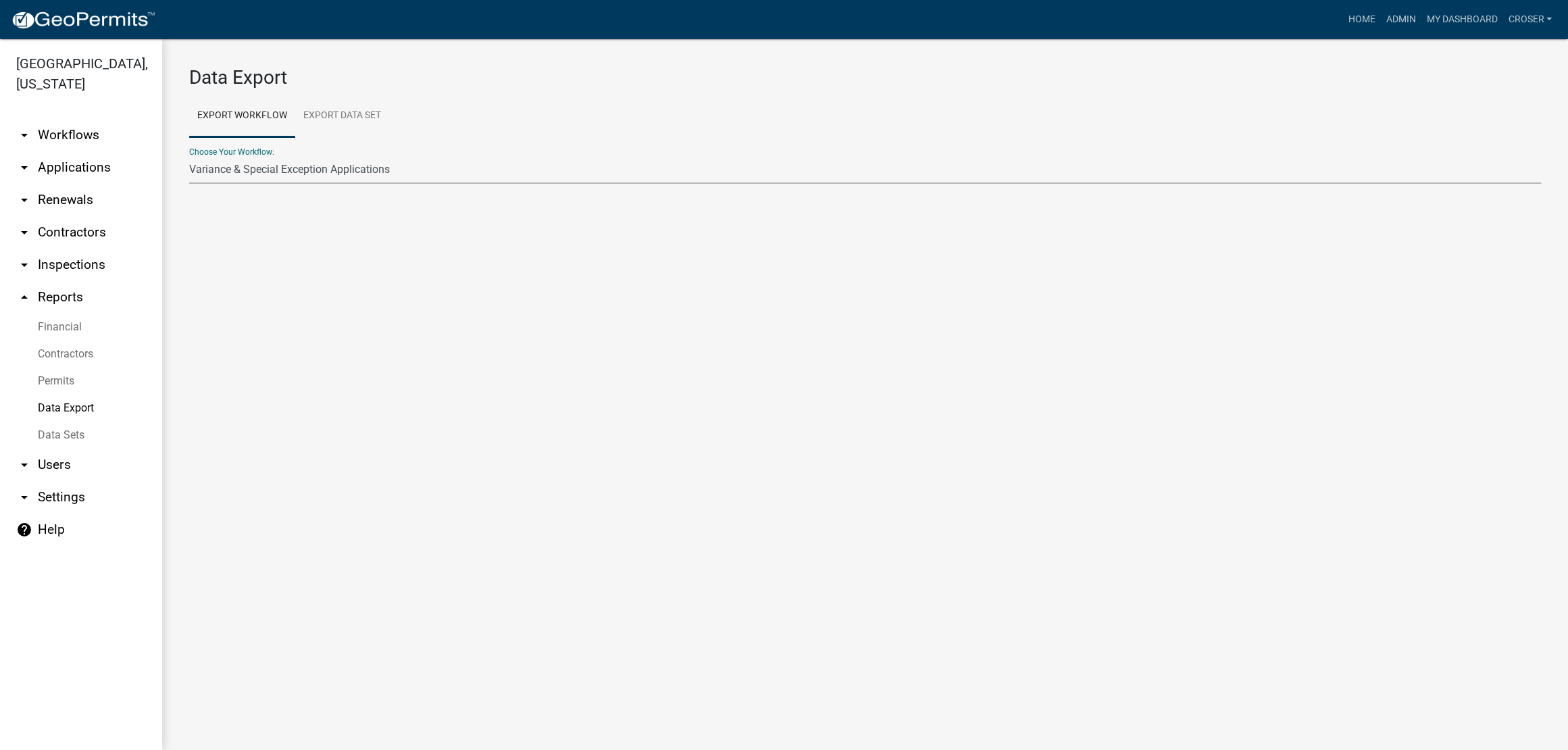
click at [189, 179] on select "Administrative Appeal Agricultural Permit Application Carport Contractor Regist…" at bounding box center [865, 169] width 1352 height 27
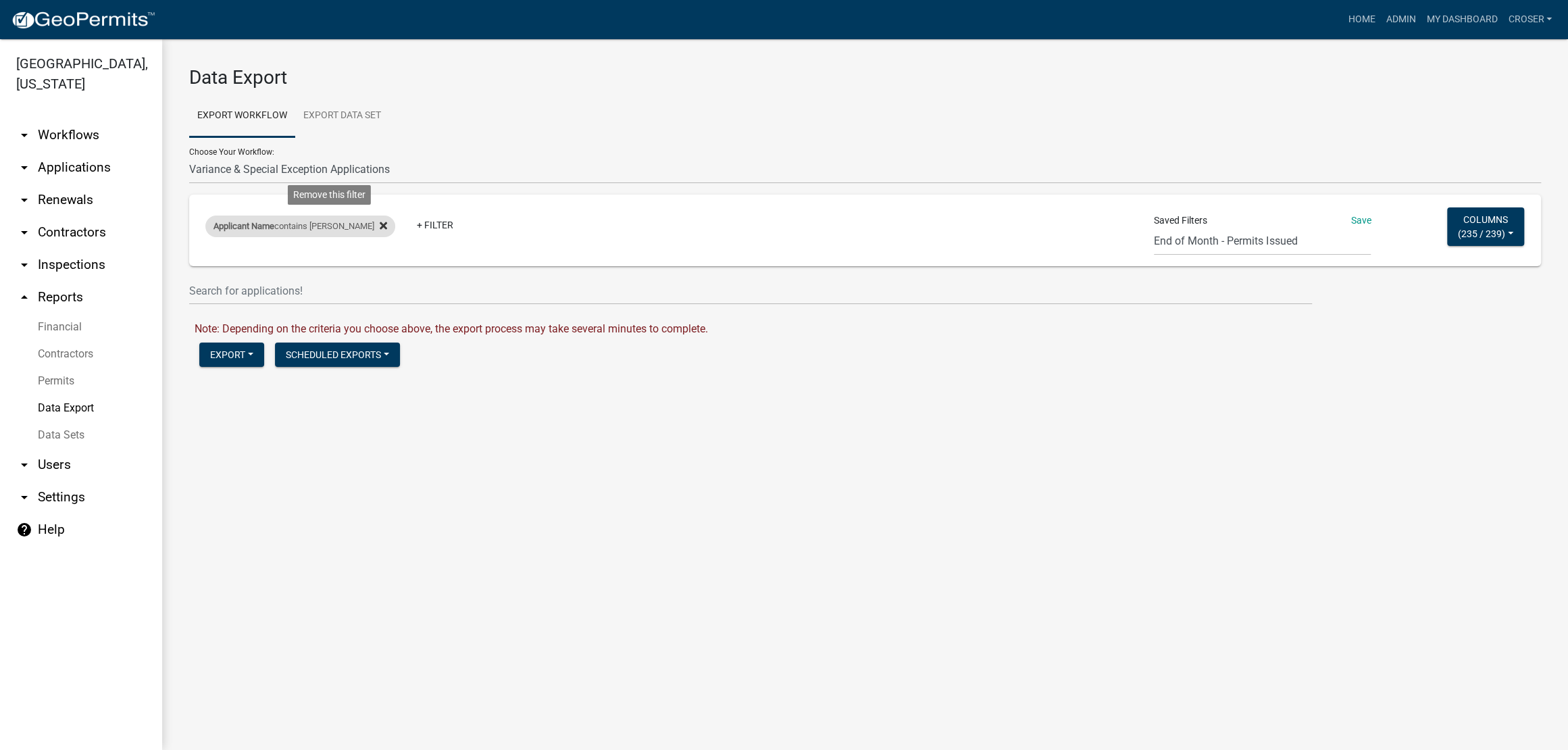
click at [380, 231] on icon at bounding box center [384, 226] width 8 height 11
click at [253, 367] on button "Export" at bounding box center [231, 355] width 65 height 24
click at [263, 412] on button "Excel Format (.xlsx)" at bounding box center [268, 396] width 138 height 33
click at [401, 390] on link "Download Variance & Special Exception Applications.xlsx" at bounding box center [331, 383] width 274 height 13
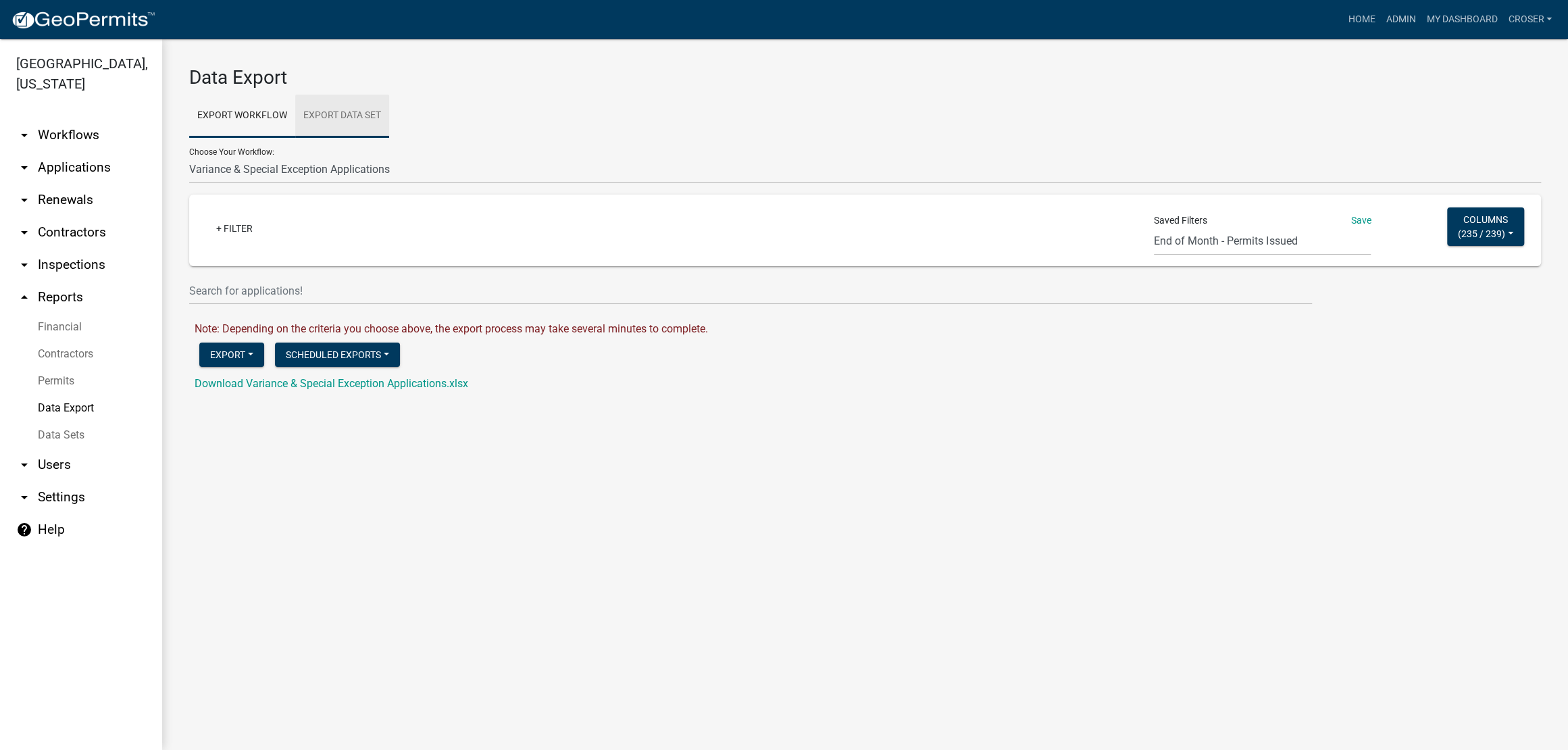
click at [389, 128] on link "Export Data Set" at bounding box center [342, 116] width 94 height 43
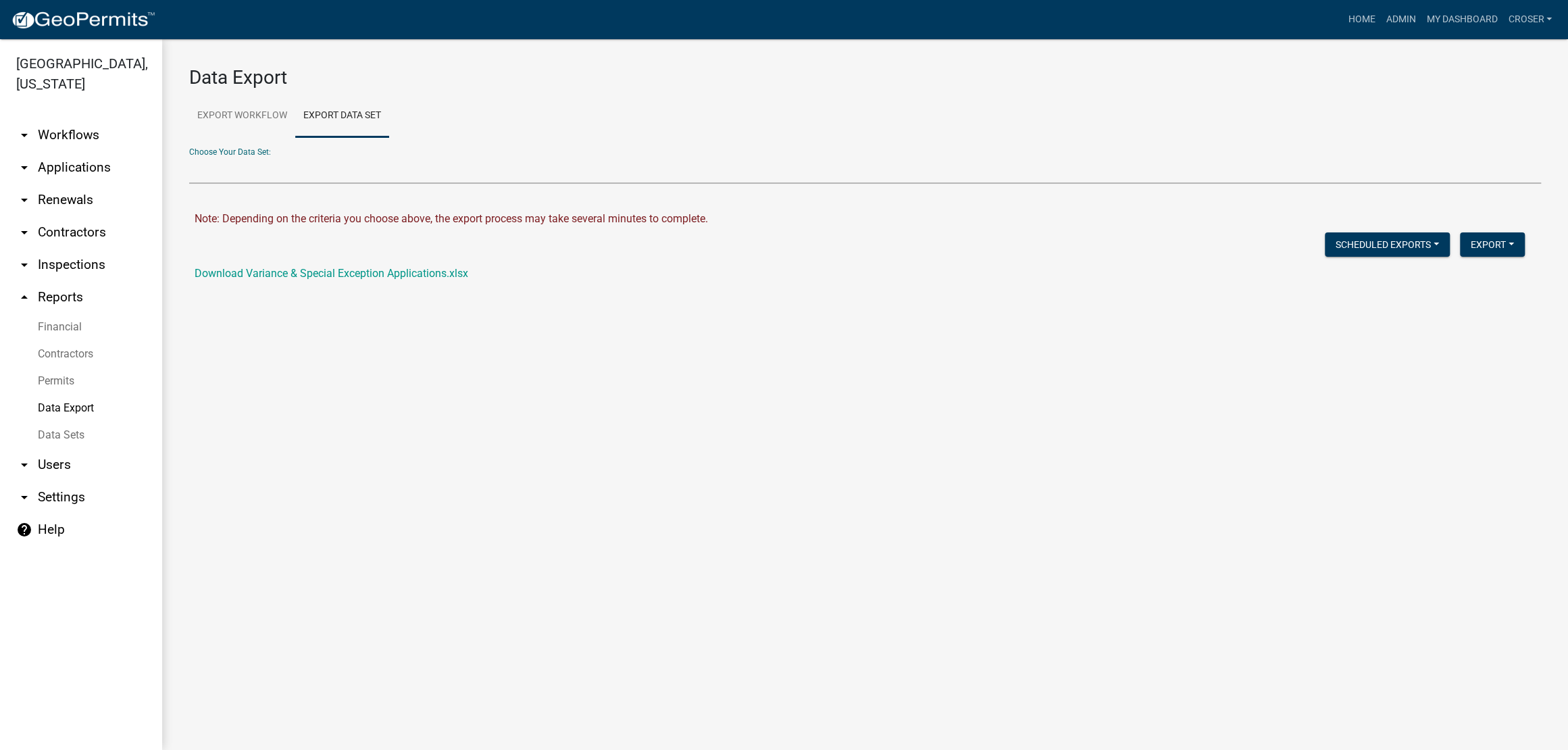
click at [386, 184] on select "Active Contractors List Census Bureau Data Certificate of Occupancies/Completio…" at bounding box center [865, 169] width 1352 height 27
click at [189, 179] on select "Active Contractors List Census Bureau Data Certificate of Occupancies/Completio…" at bounding box center [865, 169] width 1352 height 27
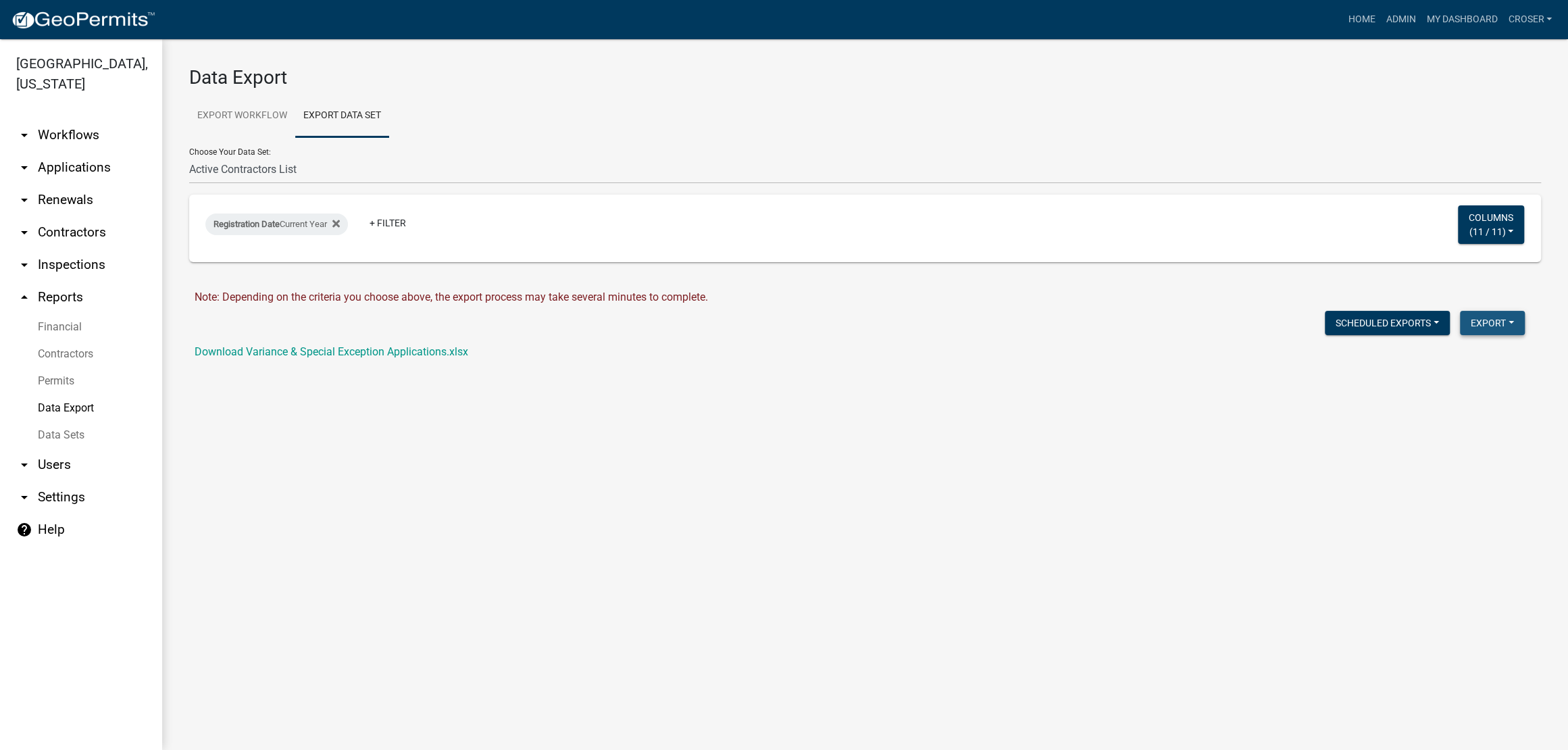
click at [1465, 335] on button "Export" at bounding box center [1492, 323] width 65 height 24
click at [1454, 381] on button "Excel Format (.xlsx)" at bounding box center [1462, 364] width 126 height 33
click at [246, 358] on link "Download Active Contractors List.xlsx" at bounding box center [284, 351] width 180 height 13
click at [350, 183] on select "Active Contractors List Census Bureau Data Certificate of Occupancies/Completio…" at bounding box center [865, 169] width 1352 height 27
click at [880, 643] on main "Data Export Export Workflow Export Data Set Choose Your Workflow: Administrativ…" at bounding box center [865, 394] width 1406 height 710
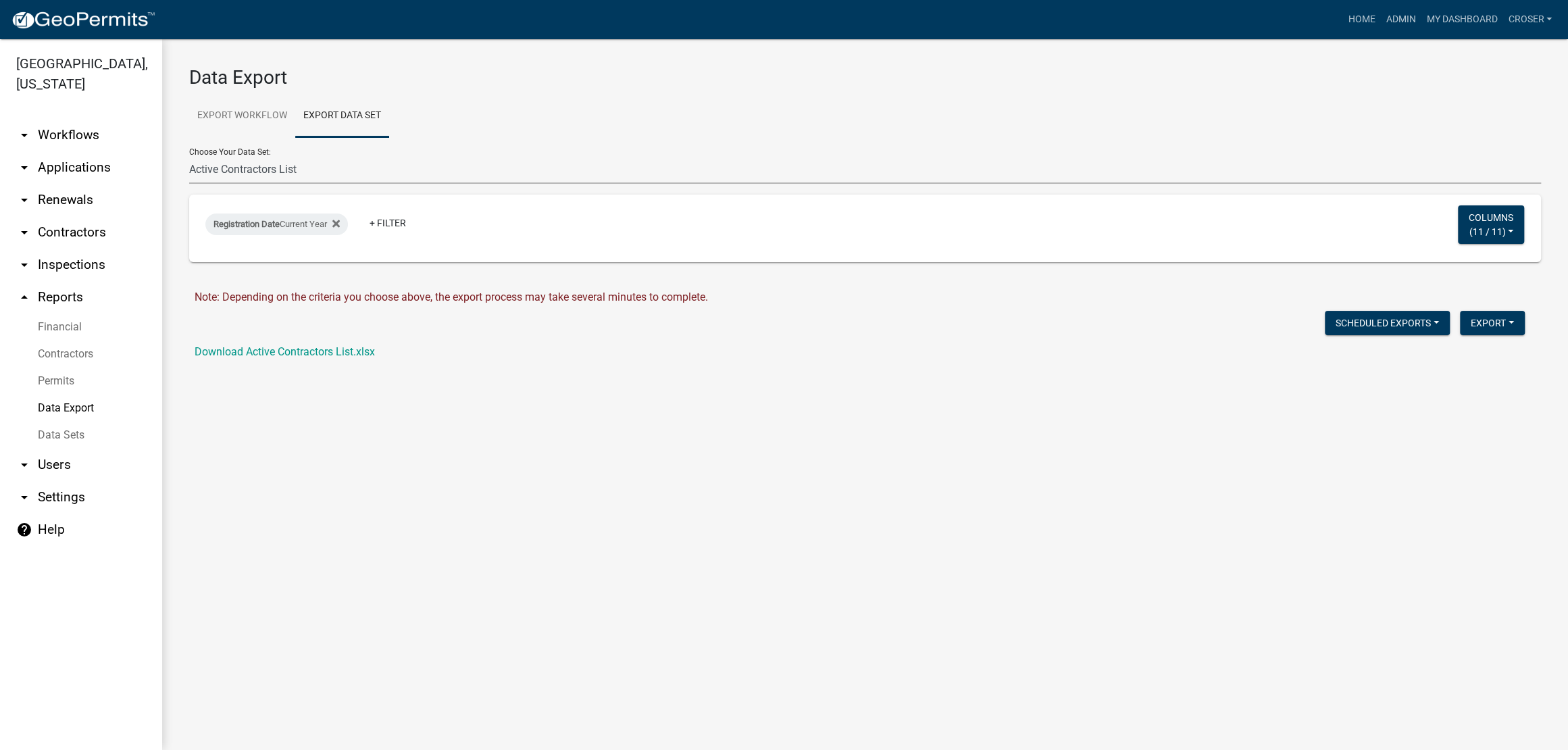
click at [365, 184] on select "Active Contractors List Census Bureau Data Certificate of Occupancies/Completio…" at bounding box center [865, 169] width 1352 height 27
click at [454, 184] on select "Active Contractors List Census Bureau Data Certificate of Occupancies/Completio…" at bounding box center [865, 169] width 1352 height 27
click at [189, 179] on select "Active Contractors List Census Bureau Data Certificate of Occupancies/Completio…" at bounding box center [865, 169] width 1352 height 27
click at [1377, 335] on button "Scheduled Exports" at bounding box center [1387, 323] width 125 height 24
click at [1385, 335] on button "Scheduled Exports" at bounding box center [1387, 323] width 125 height 24
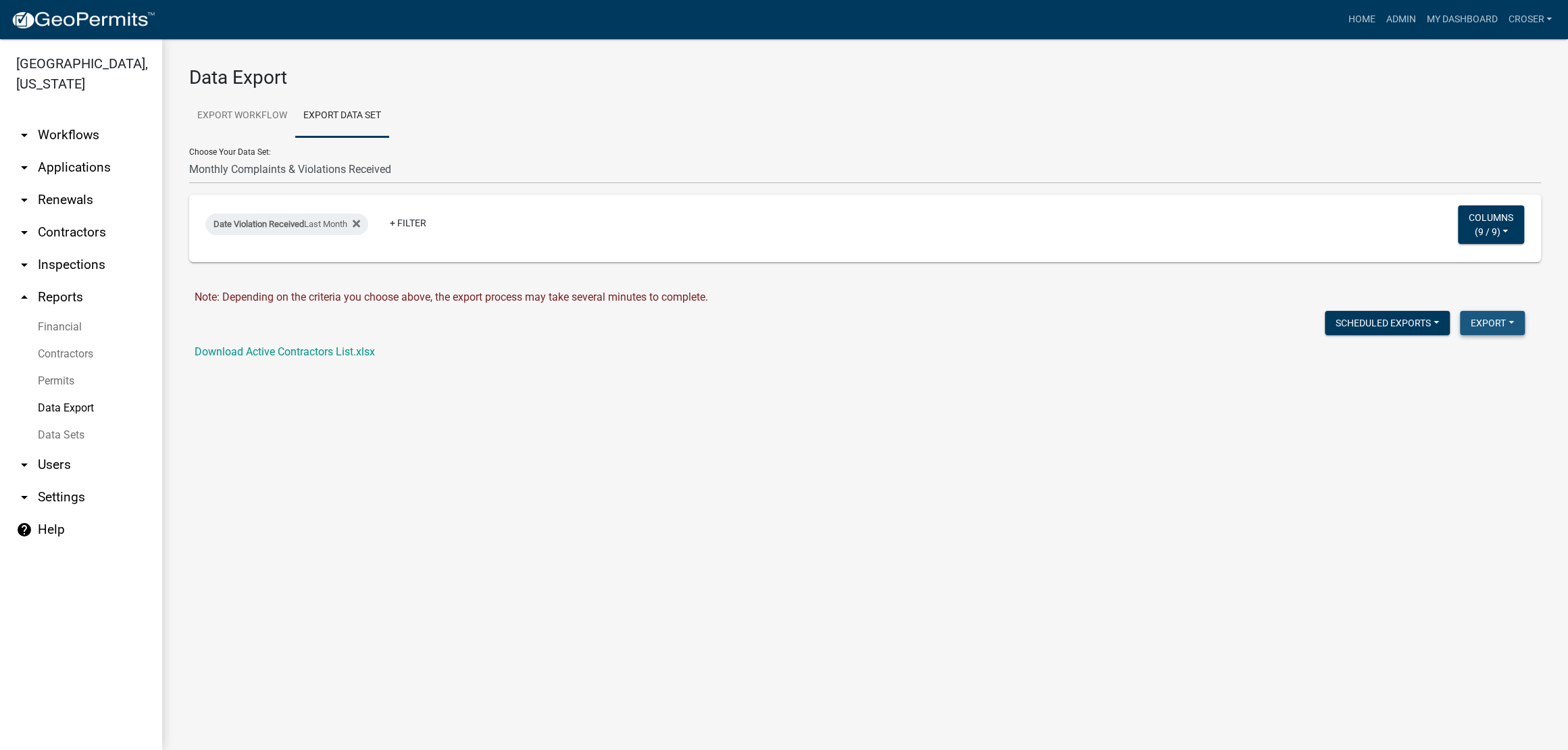
click at [1478, 335] on button "Export" at bounding box center [1492, 323] width 65 height 24
click at [1405, 381] on button "Excel Format (.xlsx)" at bounding box center [1462, 364] width 126 height 33
click at [439, 358] on link "Download Monthly Complaints & Violations Received.xlsx" at bounding box center [332, 351] width 275 height 13
click at [555, 184] on select "Active Contractors List Census Bureau Data Certificate of Occupancies/Completio…" at bounding box center [865, 169] width 1352 height 27
select select "8: dfb80339-e945-4358-bad7-c6e923dfdf93"
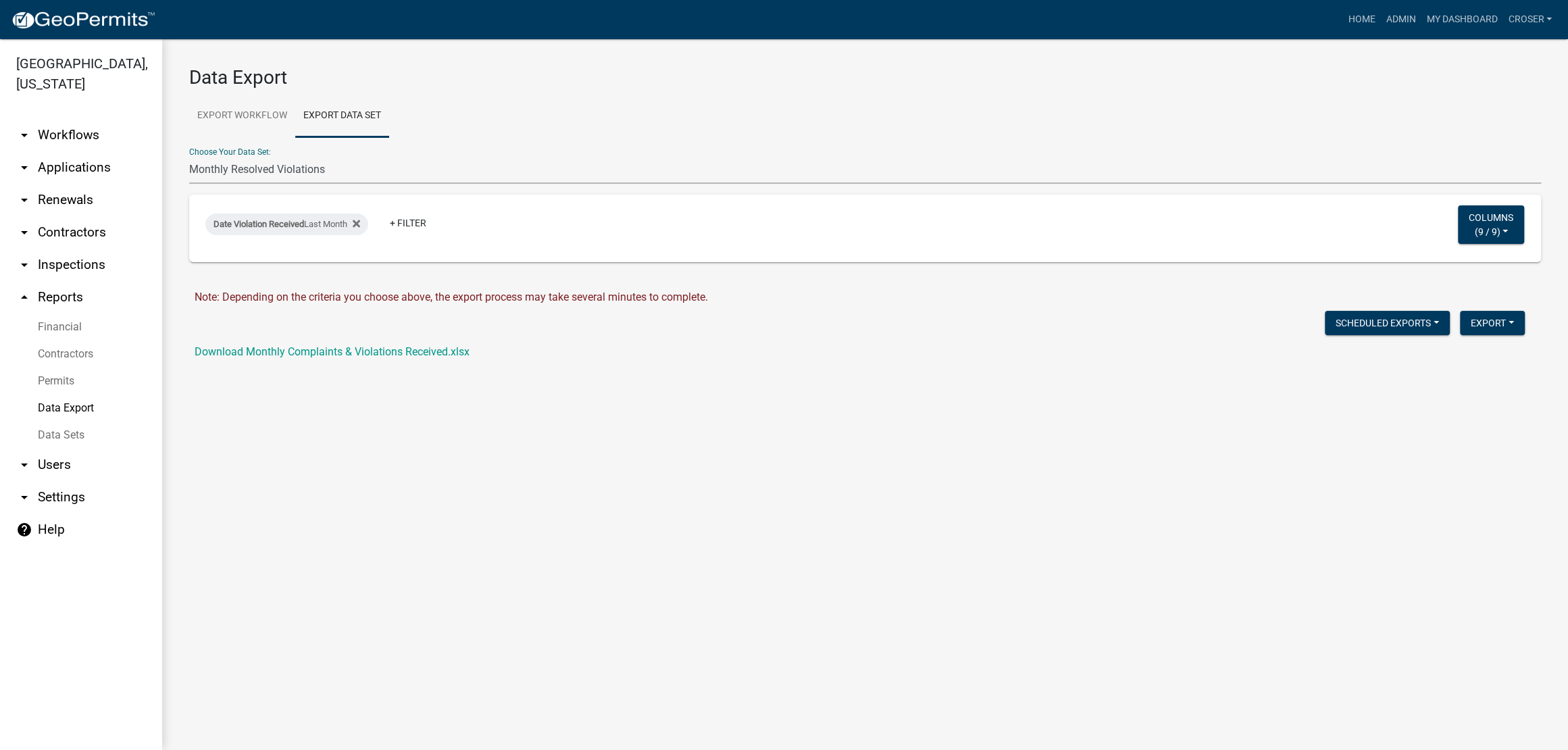
click at [189, 179] on select "Active Contractors List Census Bureau Data Certificate of Occupancies/Completio…" at bounding box center [865, 169] width 1352 height 27
click at [1494, 335] on button "Export" at bounding box center [1492, 323] width 65 height 24
click at [1408, 381] on button "Excel Format (.xlsx)" at bounding box center [1462, 364] width 126 height 33
click at [350, 358] on link "Download Monthly Resolved Violations.xlsx" at bounding box center [299, 351] width 209 height 13
click at [86, 184] on link "arrow_drop_down Applications" at bounding box center [81, 167] width 162 height 33
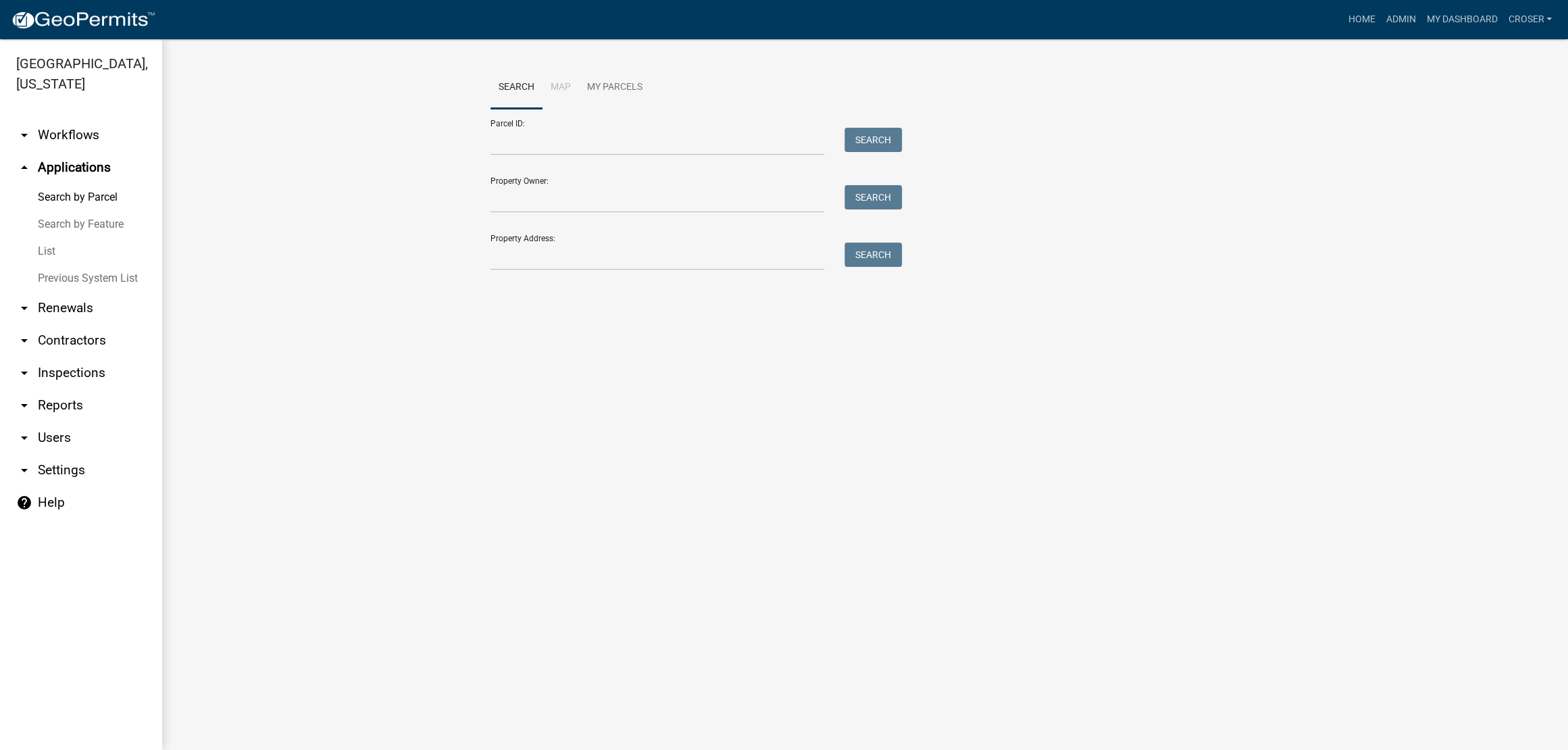
click at [58, 264] on link "List" at bounding box center [81, 252] width 162 height 27
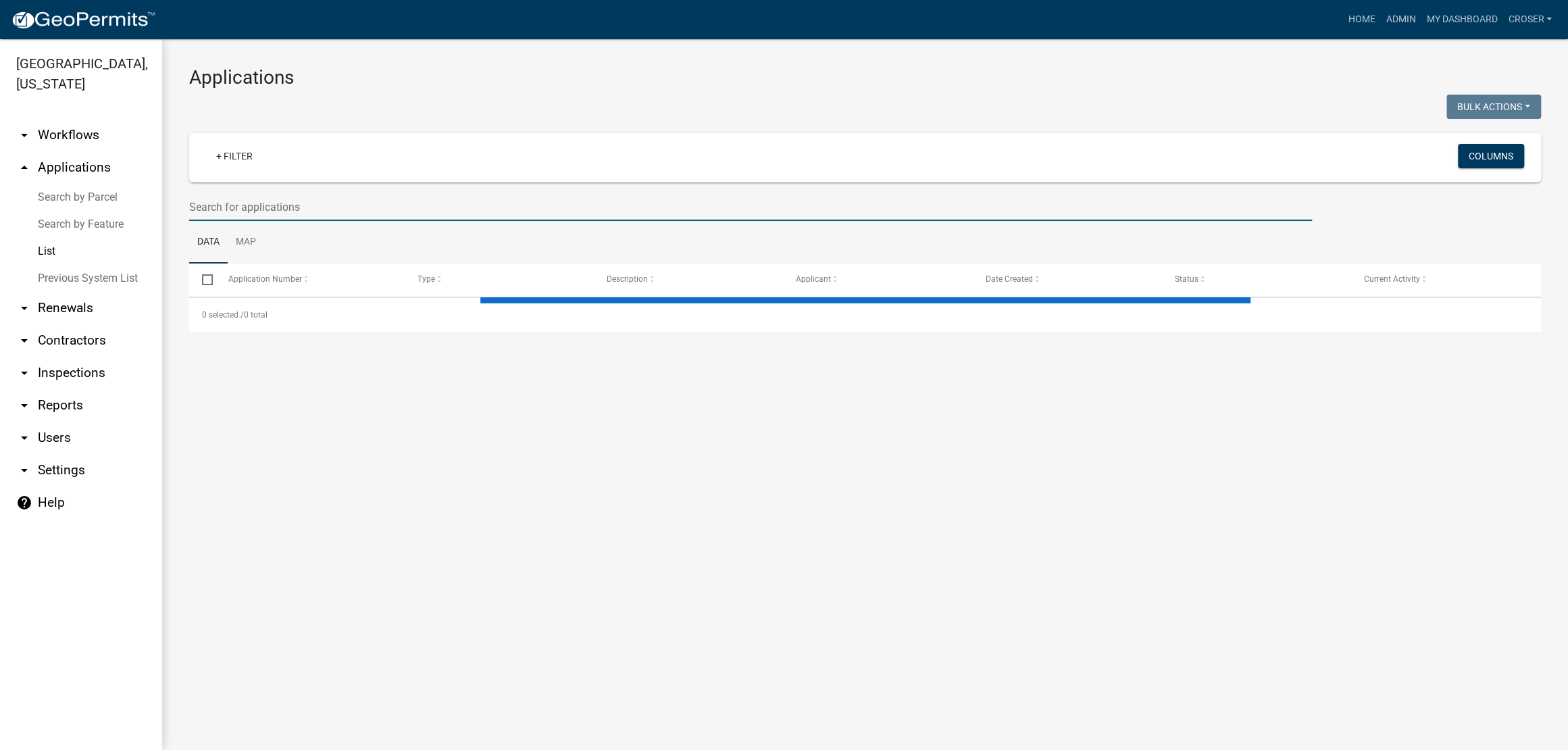
click at [267, 221] on input "text" at bounding box center [751, 207] width 1123 height 27
select select "3: 100"
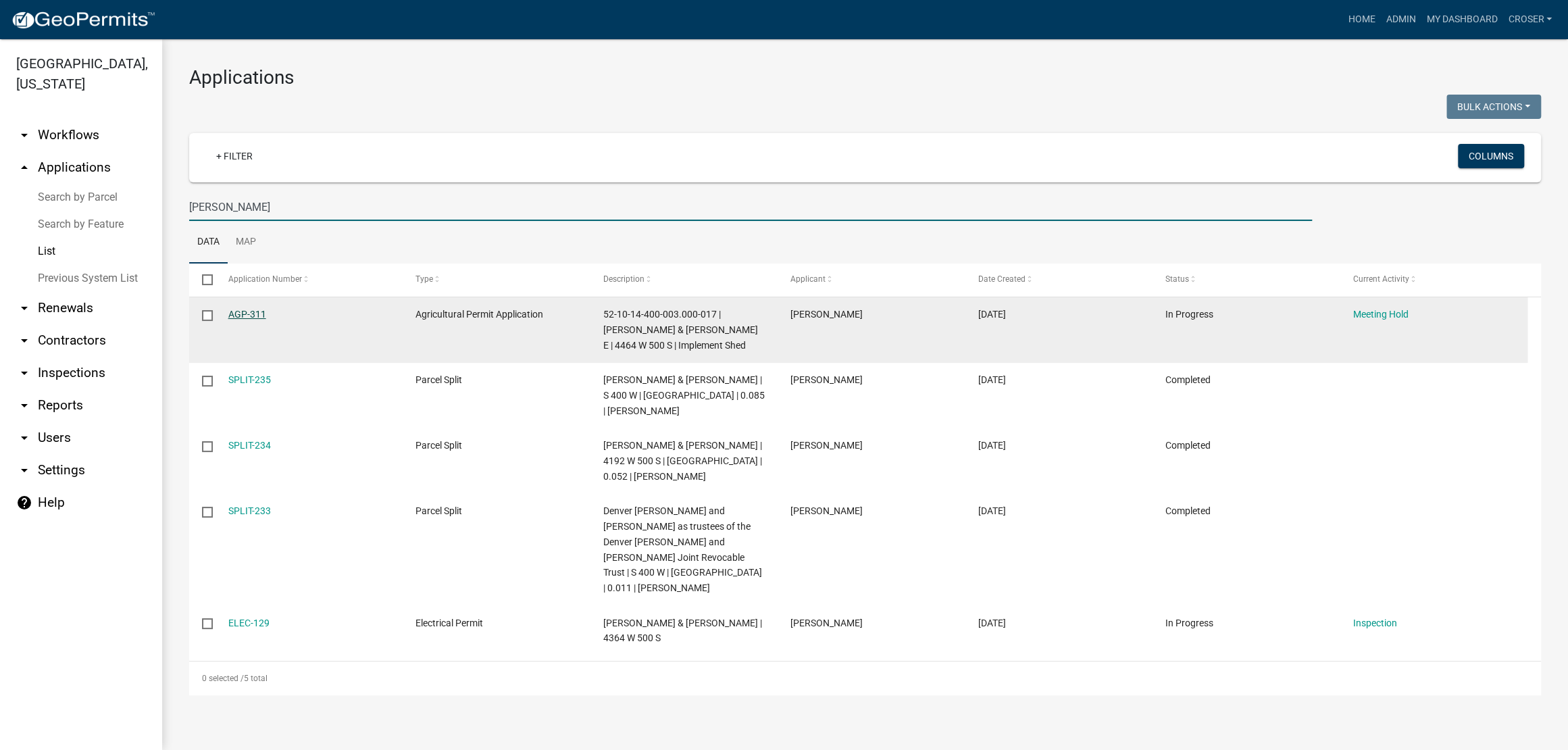
type input "[PERSON_NAME]"
click at [247, 319] on link "AGP-311" at bounding box center [247, 314] width 38 height 11
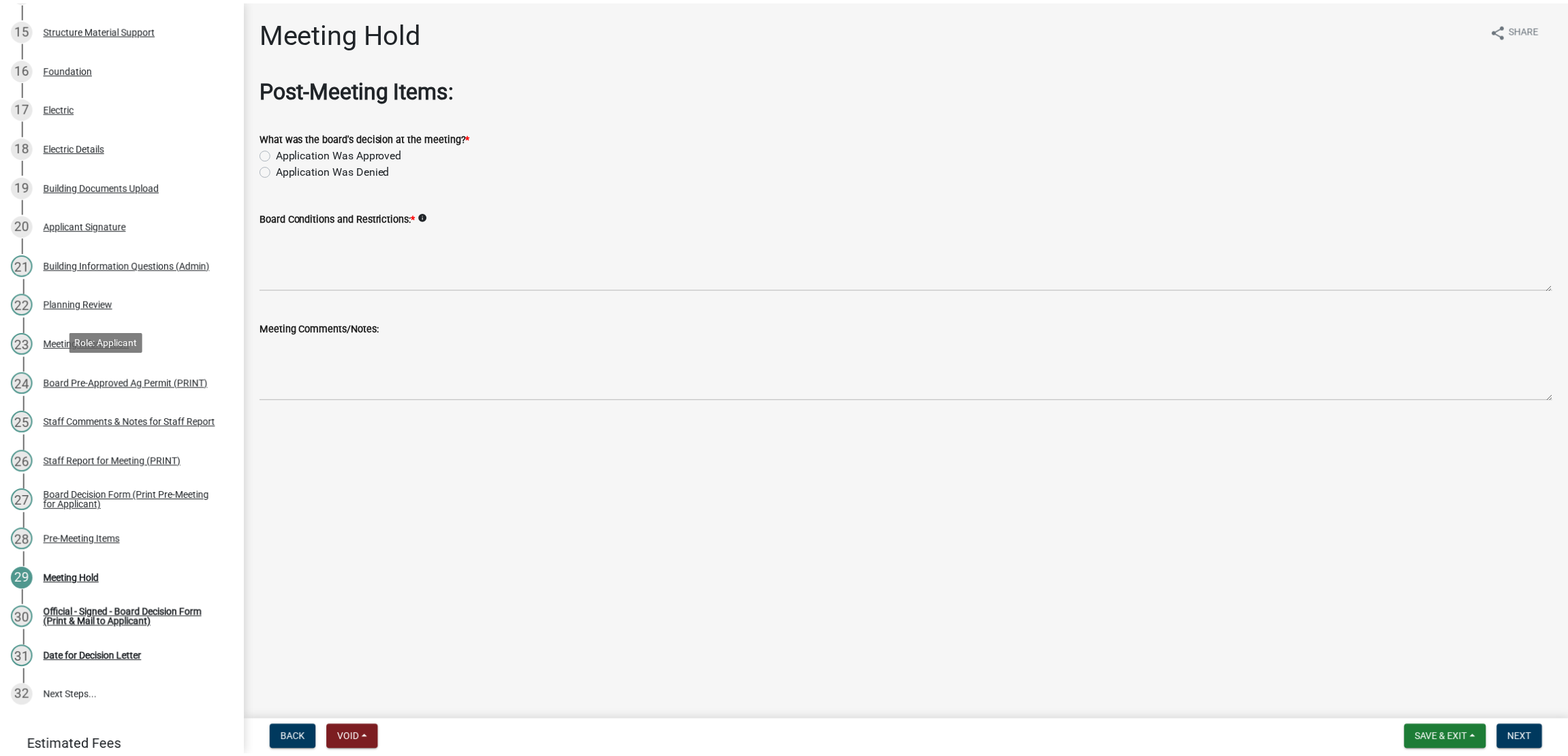
scroll to position [765, 0]
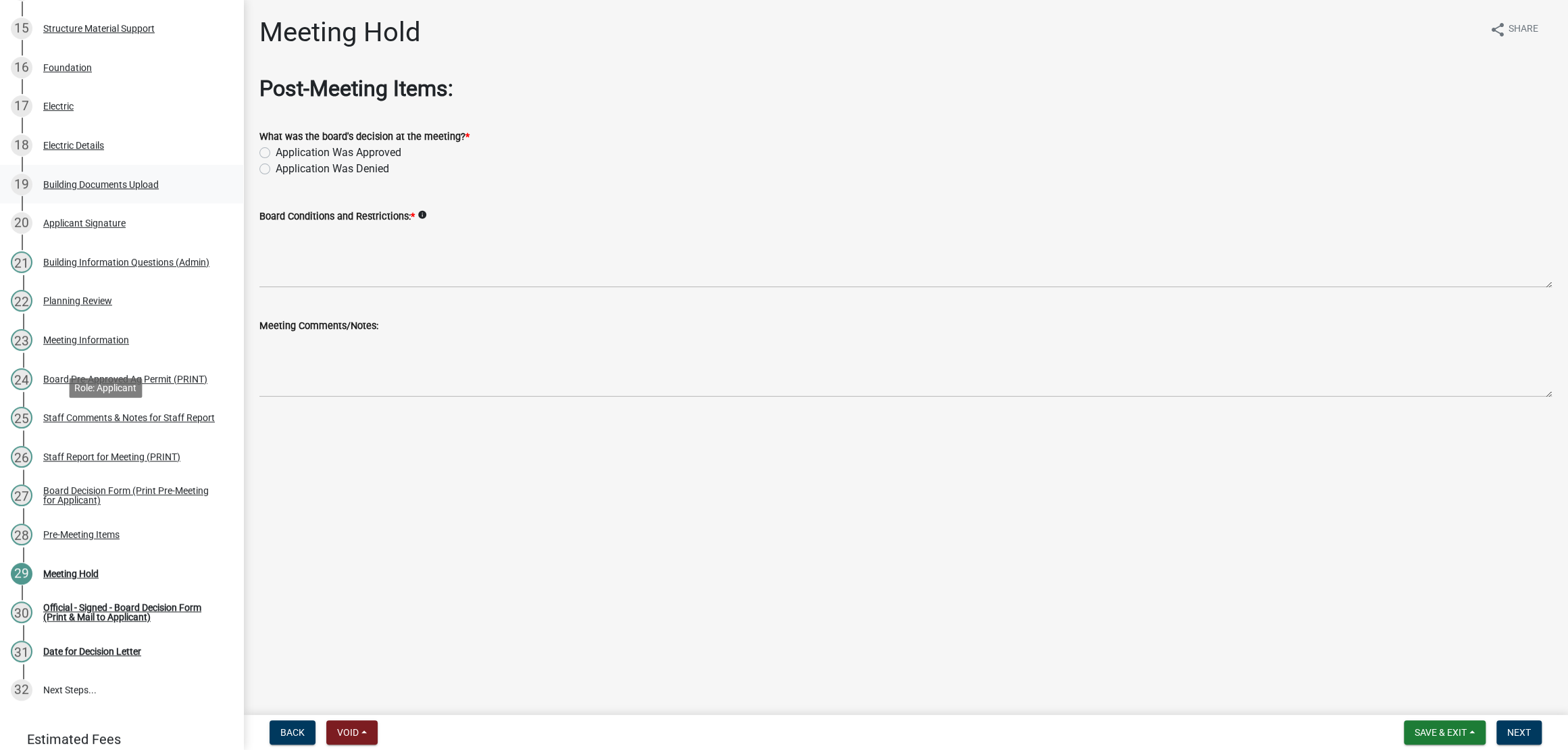
click at [141, 195] on div "19 Building Documents Upload" at bounding box center [116, 184] width 211 height 21
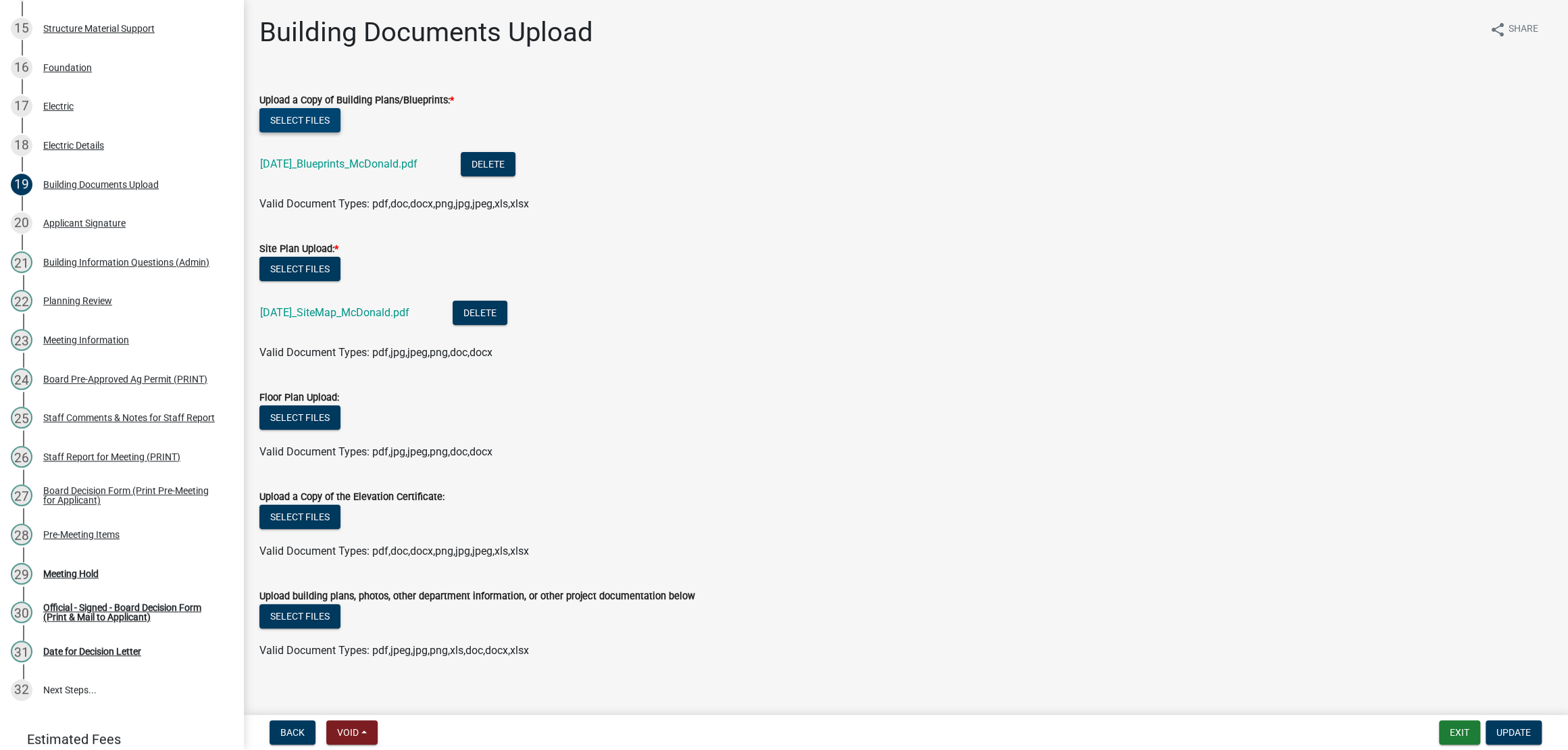
click at [341, 132] on button "Select files" at bounding box center [299, 120] width 81 height 24
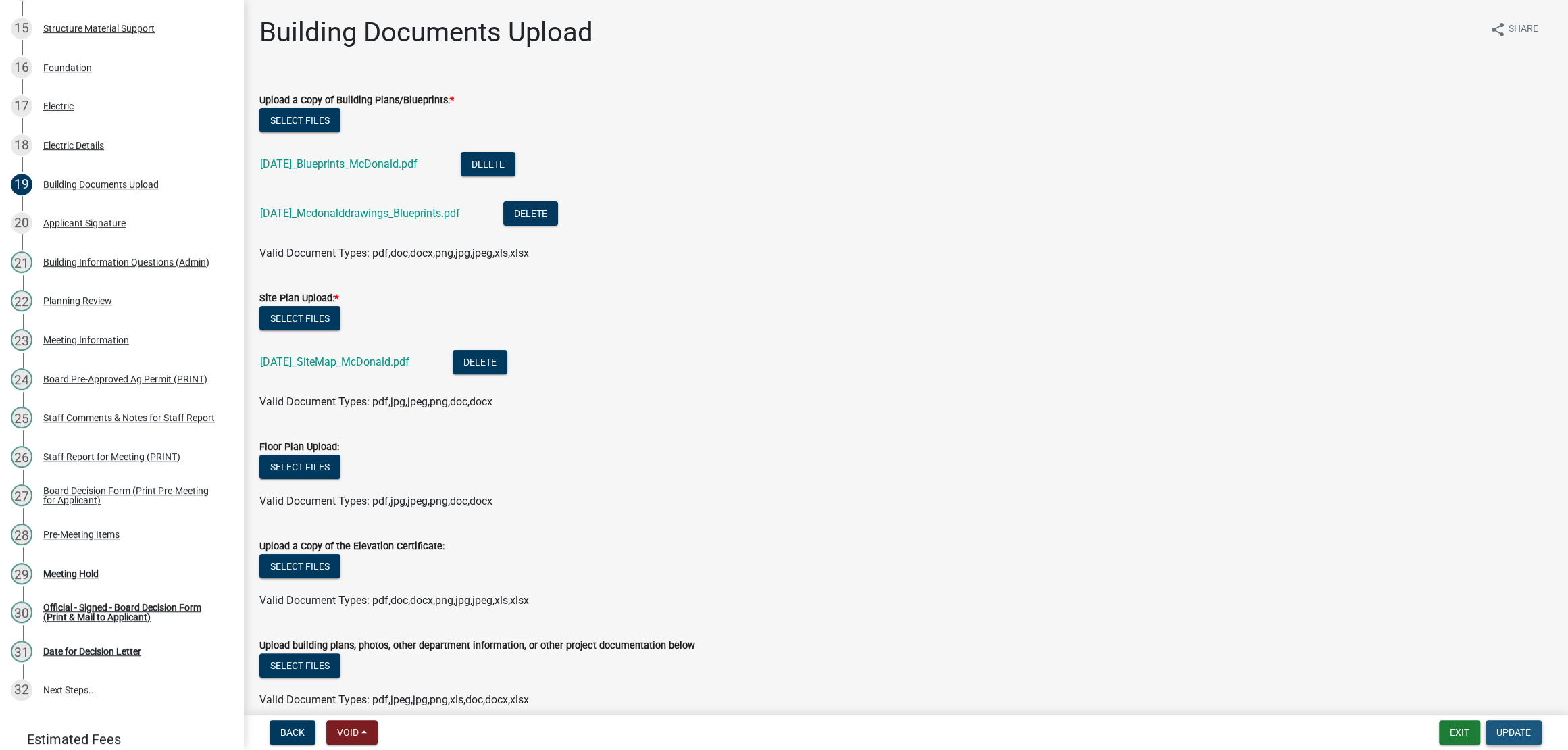
click at [1504, 733] on span "Update" at bounding box center [1513, 733] width 34 height 11
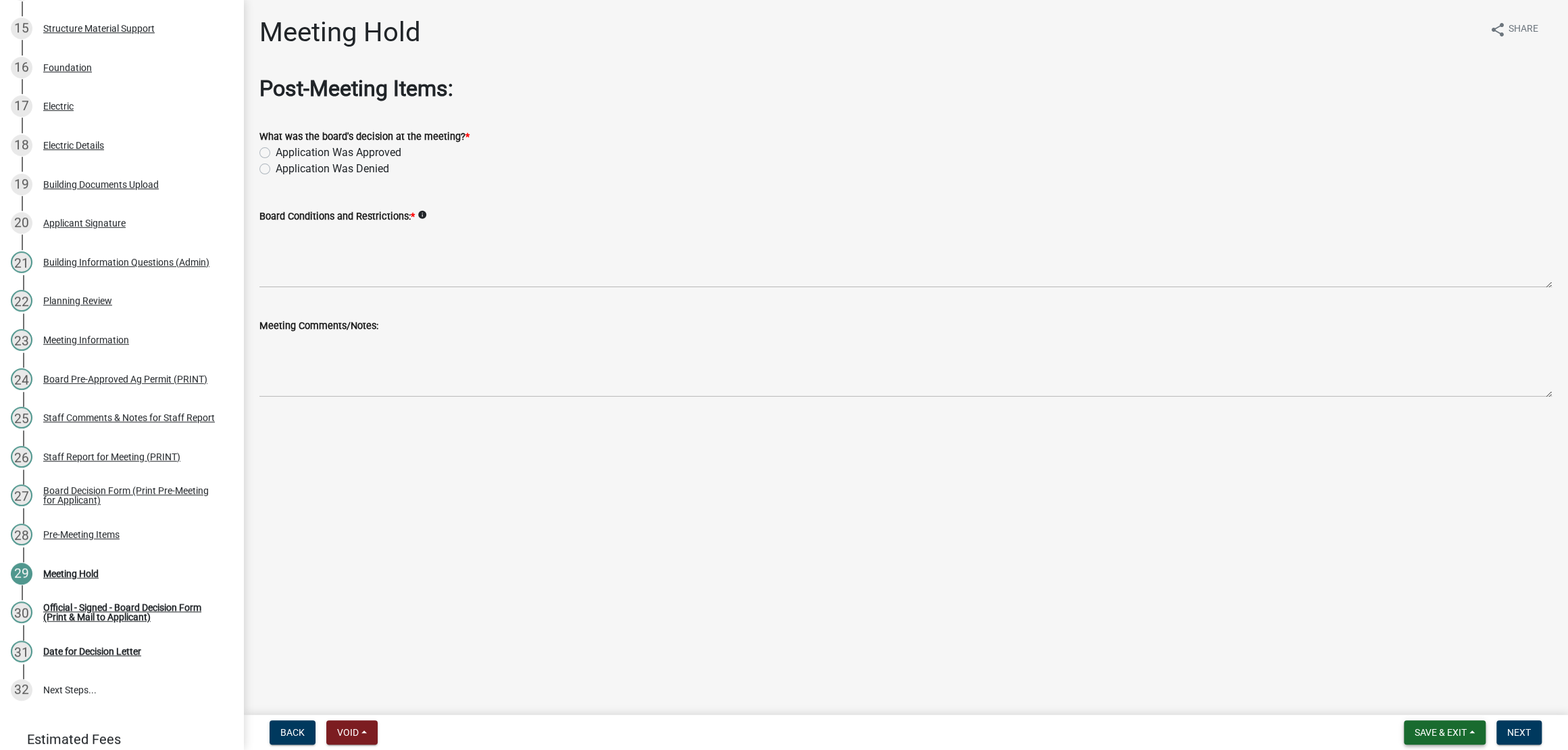
click at [1455, 740] on button "Save & Exit" at bounding box center [1445, 733] width 82 height 24
click at [1409, 691] on button "Save & Exit" at bounding box center [1432, 691] width 108 height 33
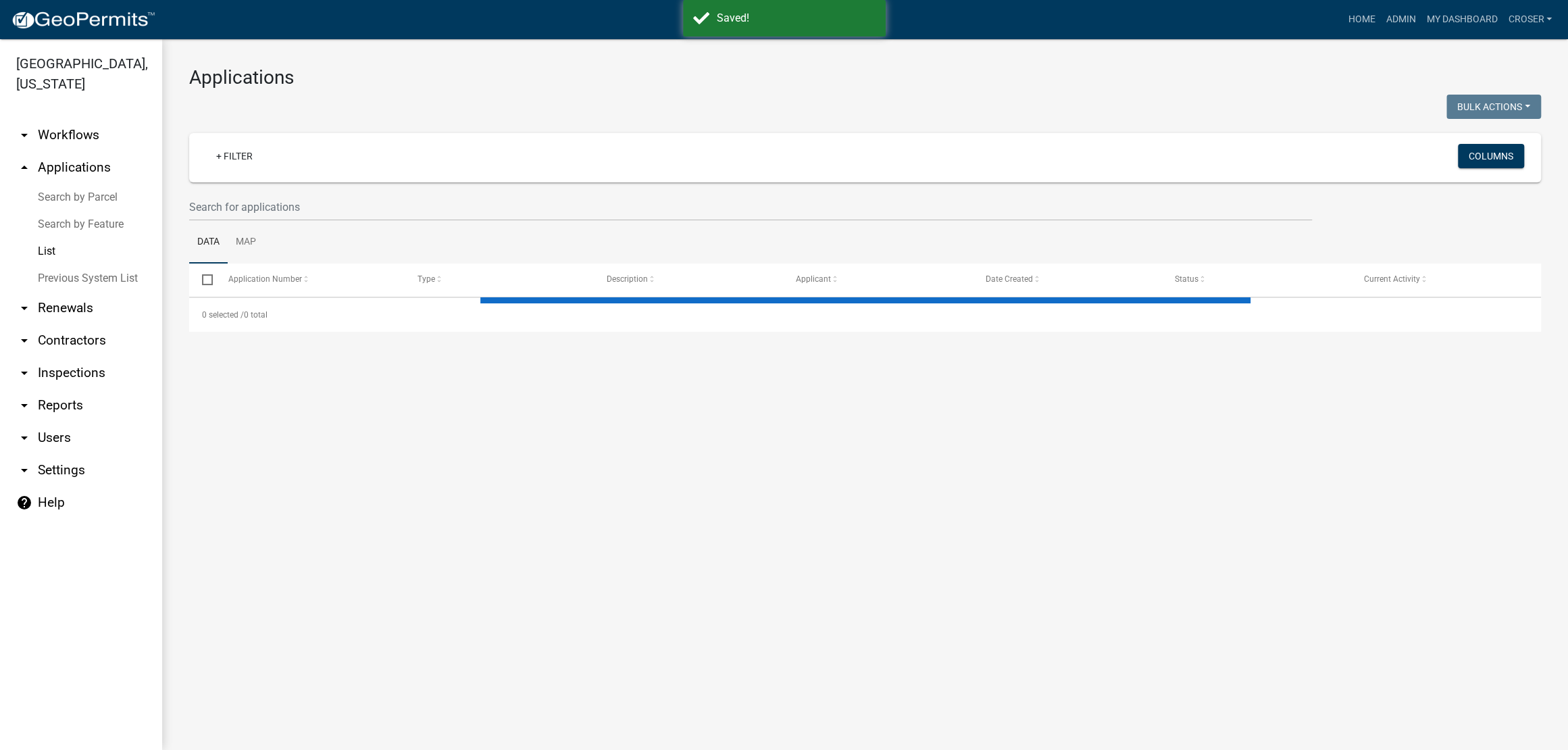
select select "3: 100"
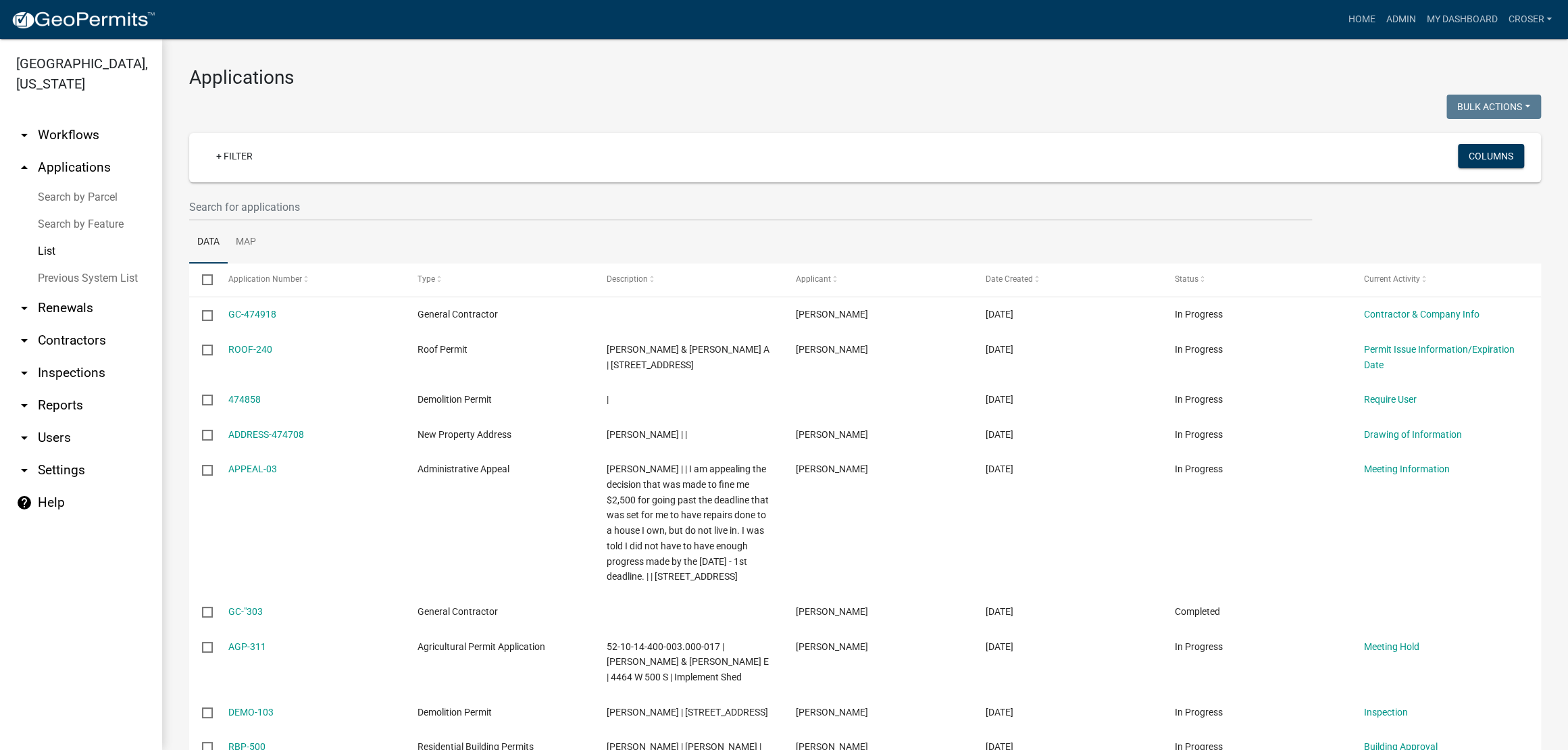
click at [892, 116] on div "Bulk Actions Void Expire Lock Withdraw" at bounding box center [1208, 108] width 686 height 27
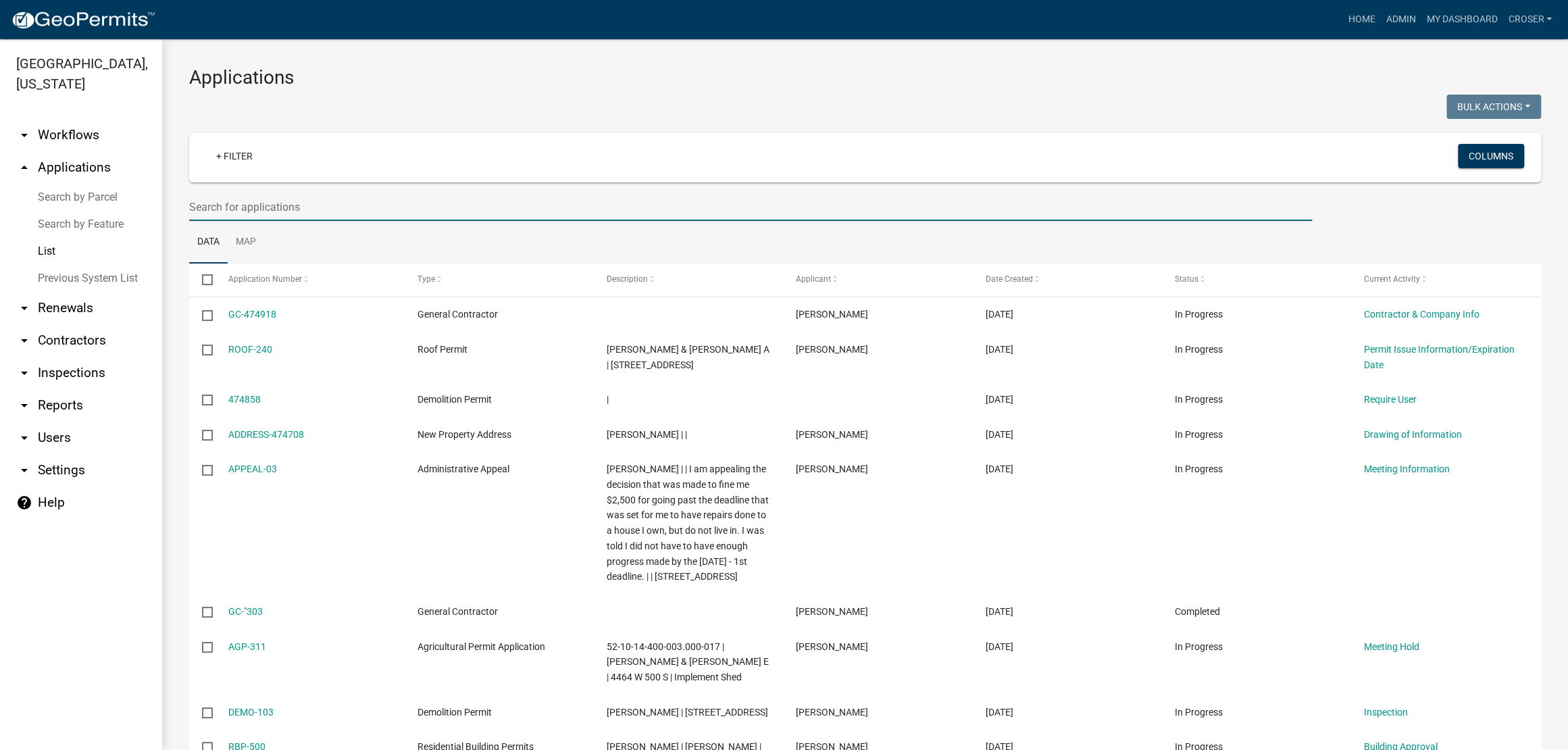
click at [419, 221] on input "text" at bounding box center [751, 207] width 1123 height 27
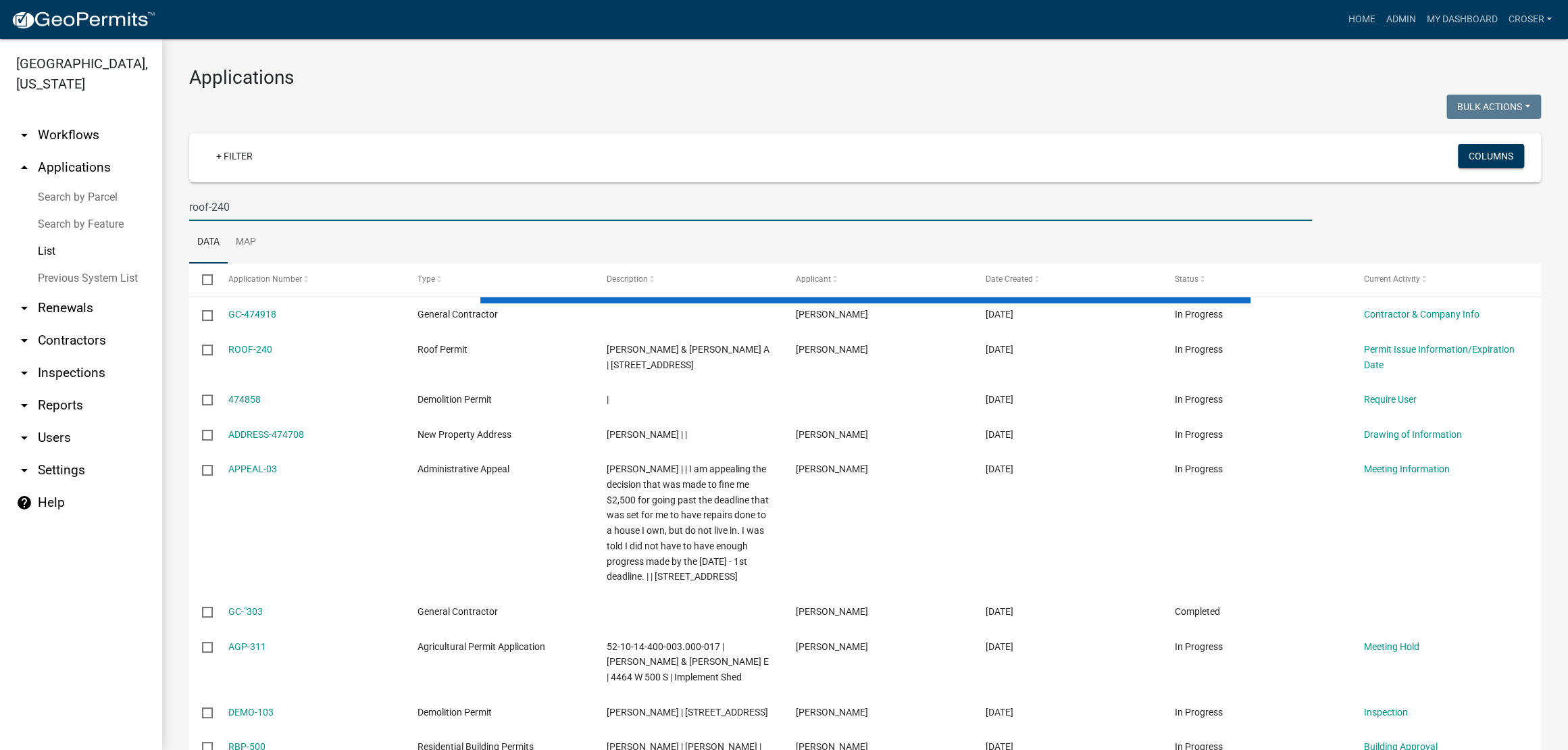
type input "roof-240"
click at [655, 74] on h3 "Applications" at bounding box center [865, 78] width 1352 height 23
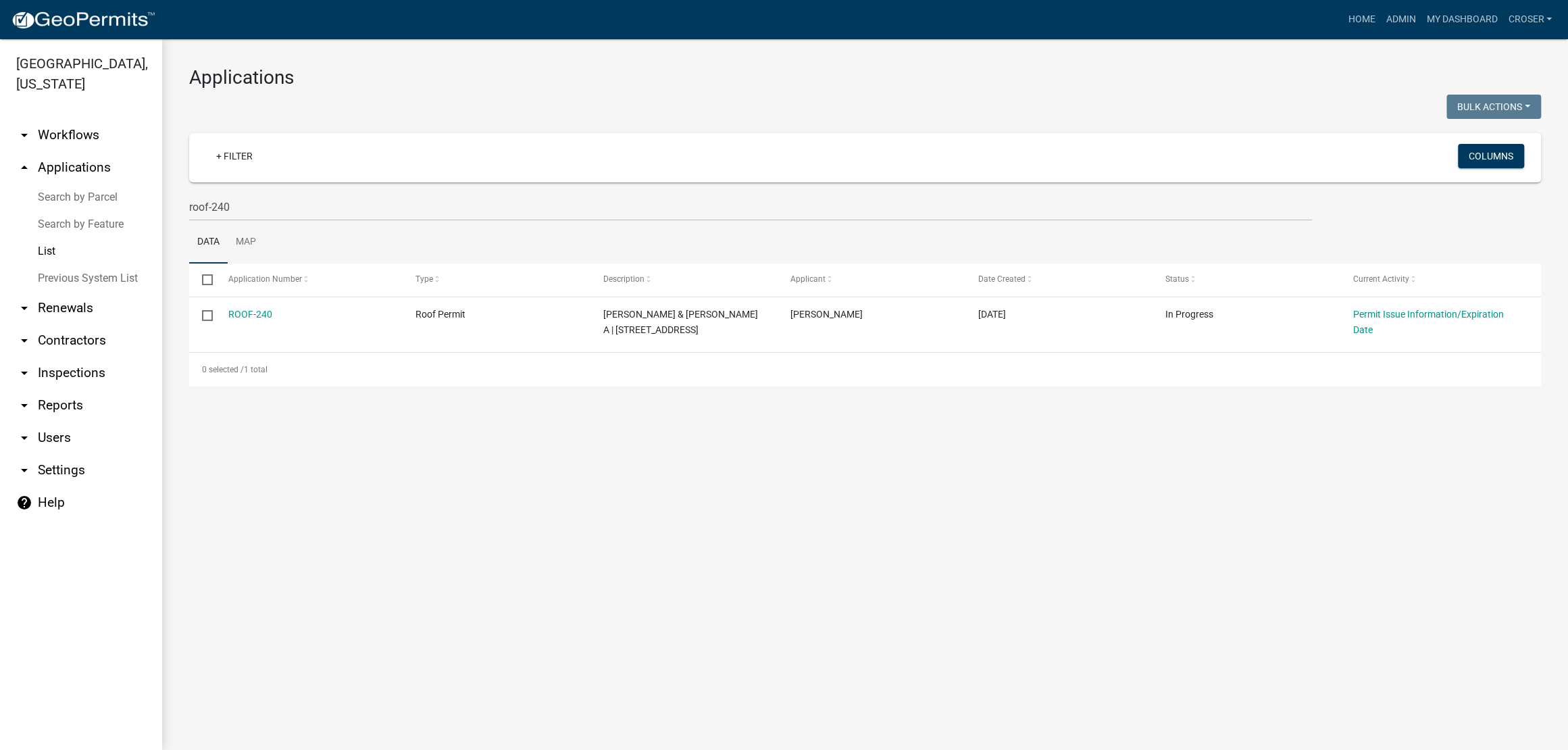
click at [1139, 509] on main "Applications Bulk Actions Void Expire Lock Withdraw + Filter Columns roof-240 D…" at bounding box center [865, 394] width 1406 height 710
click at [1142, 510] on main "Applications Bulk Actions Void Expire Lock Withdraw + Filter Columns roof-240 D…" at bounding box center [865, 394] width 1406 height 710
click at [1007, 481] on main "Applications Bulk Actions Void Expire Lock Withdraw + Filter Columns roof-240 D…" at bounding box center [865, 394] width 1406 height 710
click at [1271, 74] on h3 "Applications" at bounding box center [865, 78] width 1352 height 23
click at [1060, 52] on div "Applications Bulk Actions Void Expire Lock Withdraw + Filter Columns roof-240 D…" at bounding box center [865, 226] width 1406 height 375
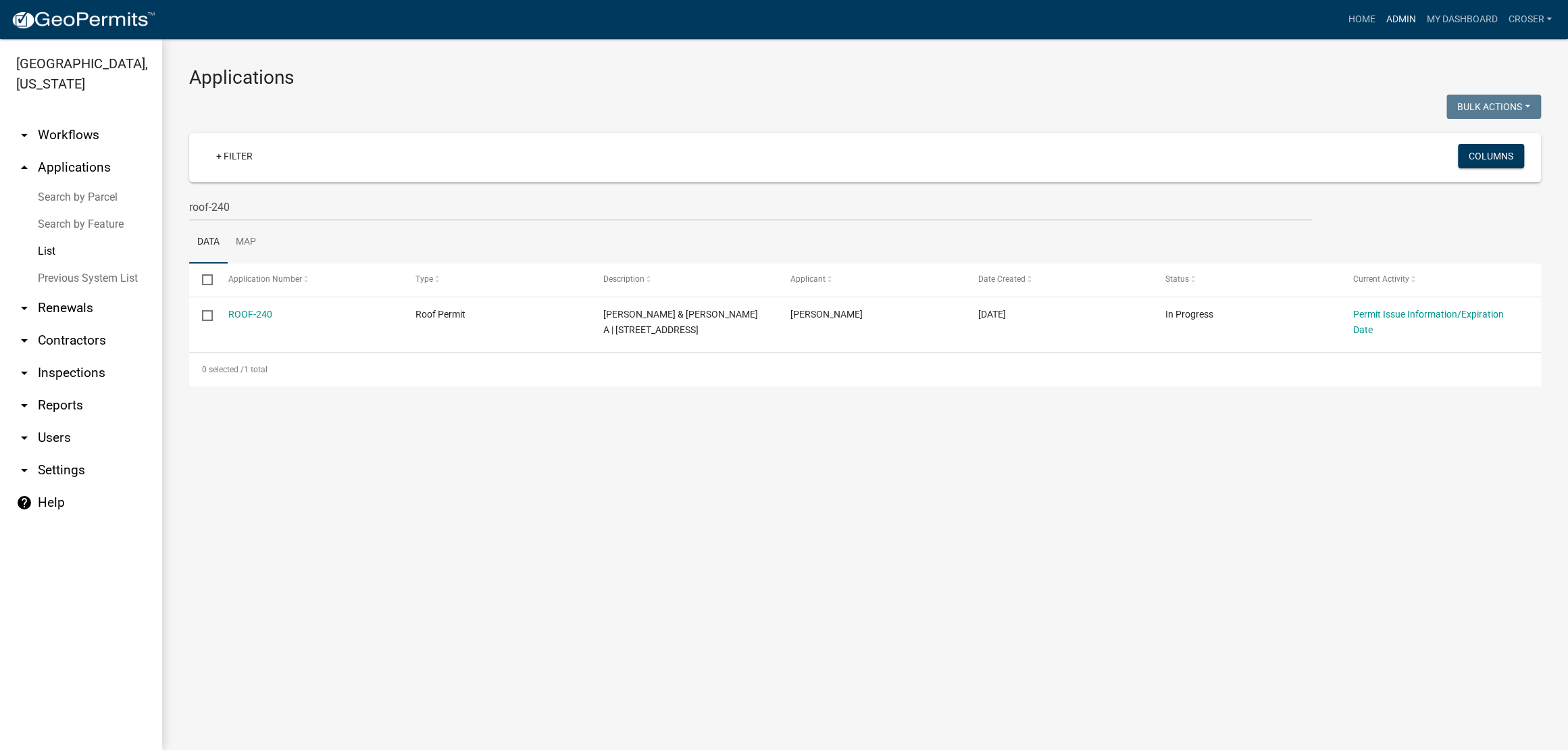
click at [1380, 27] on link "Admin" at bounding box center [1400, 20] width 40 height 26
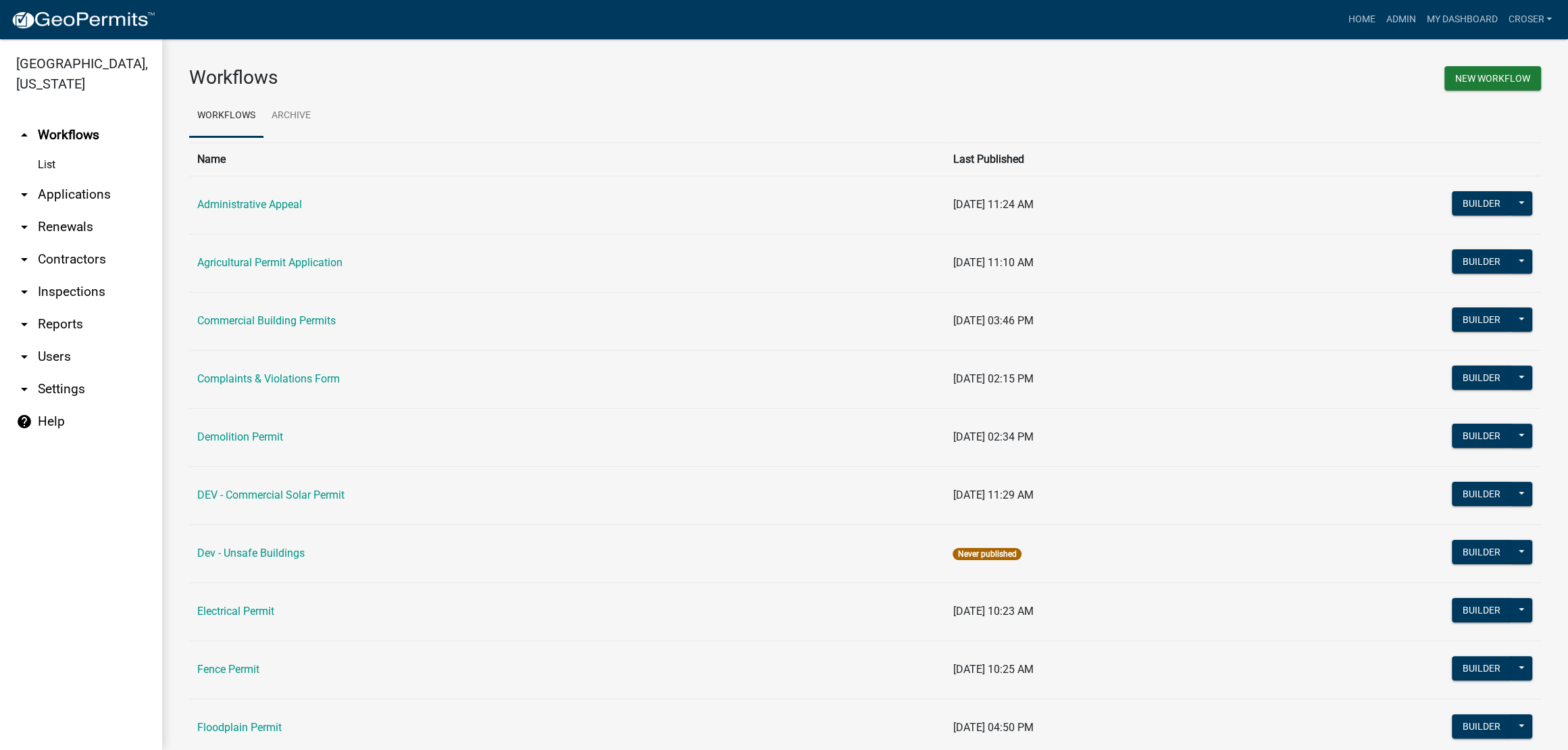
click at [1303, 72] on div "New Workflow" at bounding box center [1208, 80] width 686 height 28
click at [1421, 13] on link "My Dashboard" at bounding box center [1462, 20] width 82 height 26
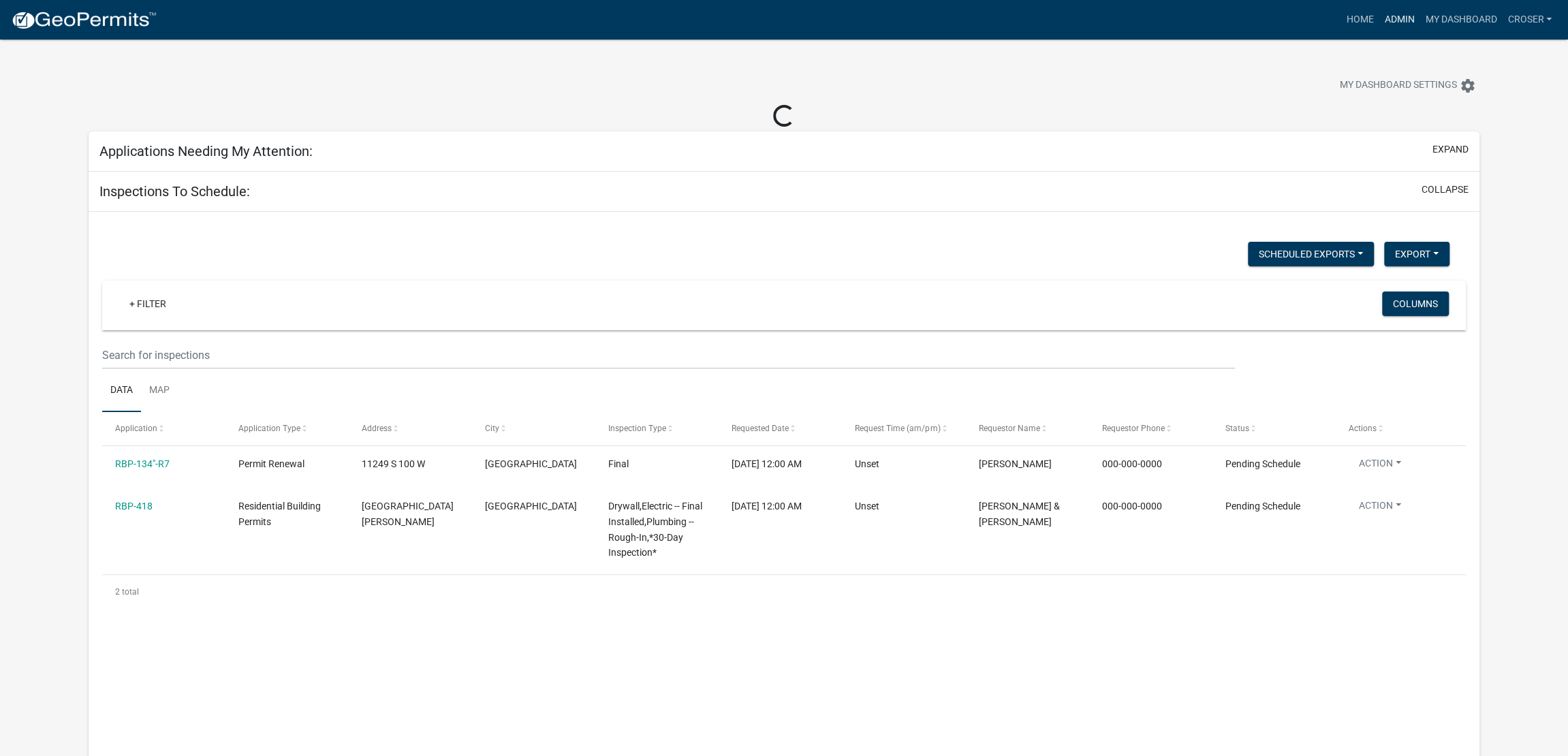
click at [1379, 23] on link "Admin" at bounding box center [1399, 20] width 41 height 26
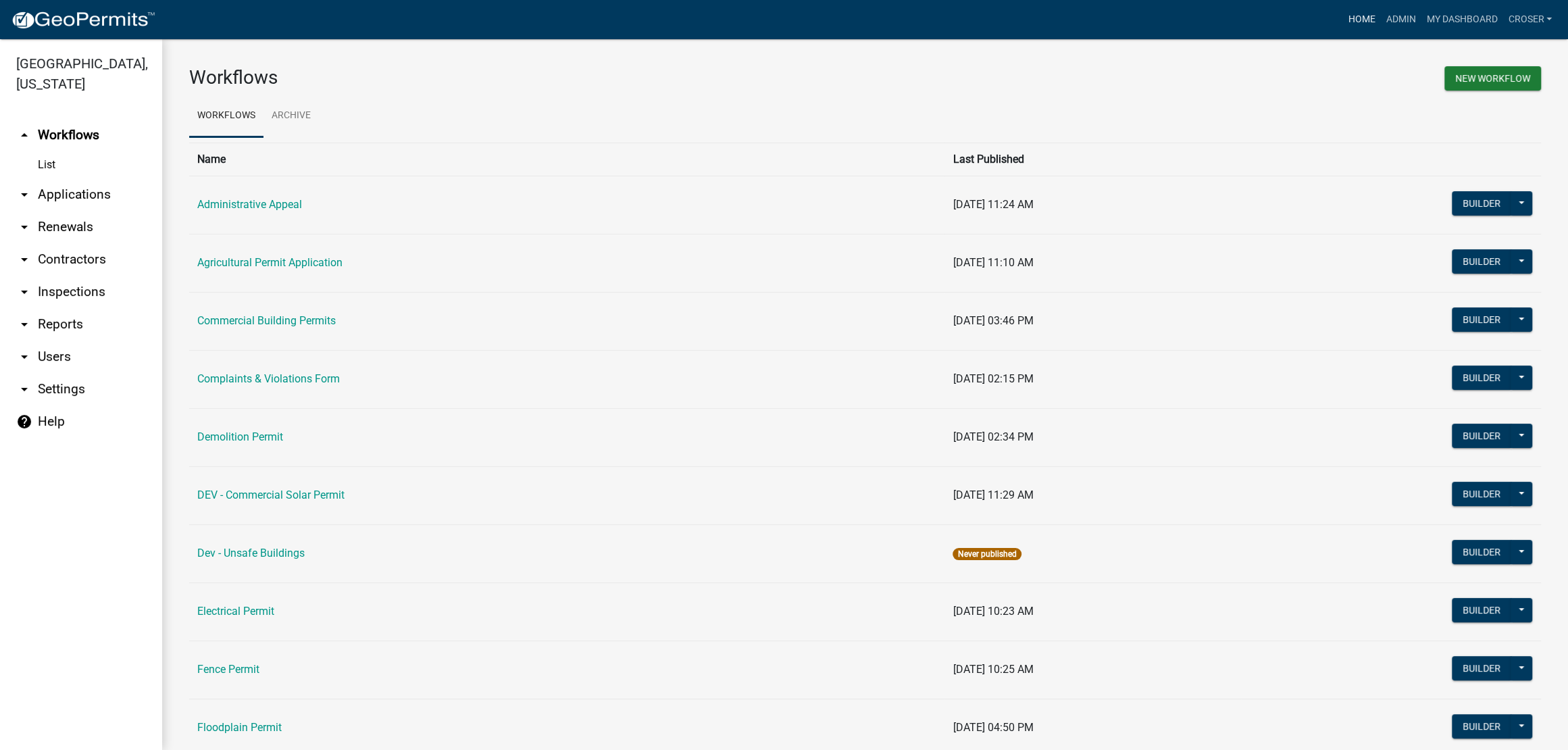
click at [1342, 24] on link "Home" at bounding box center [1361, 20] width 38 height 26
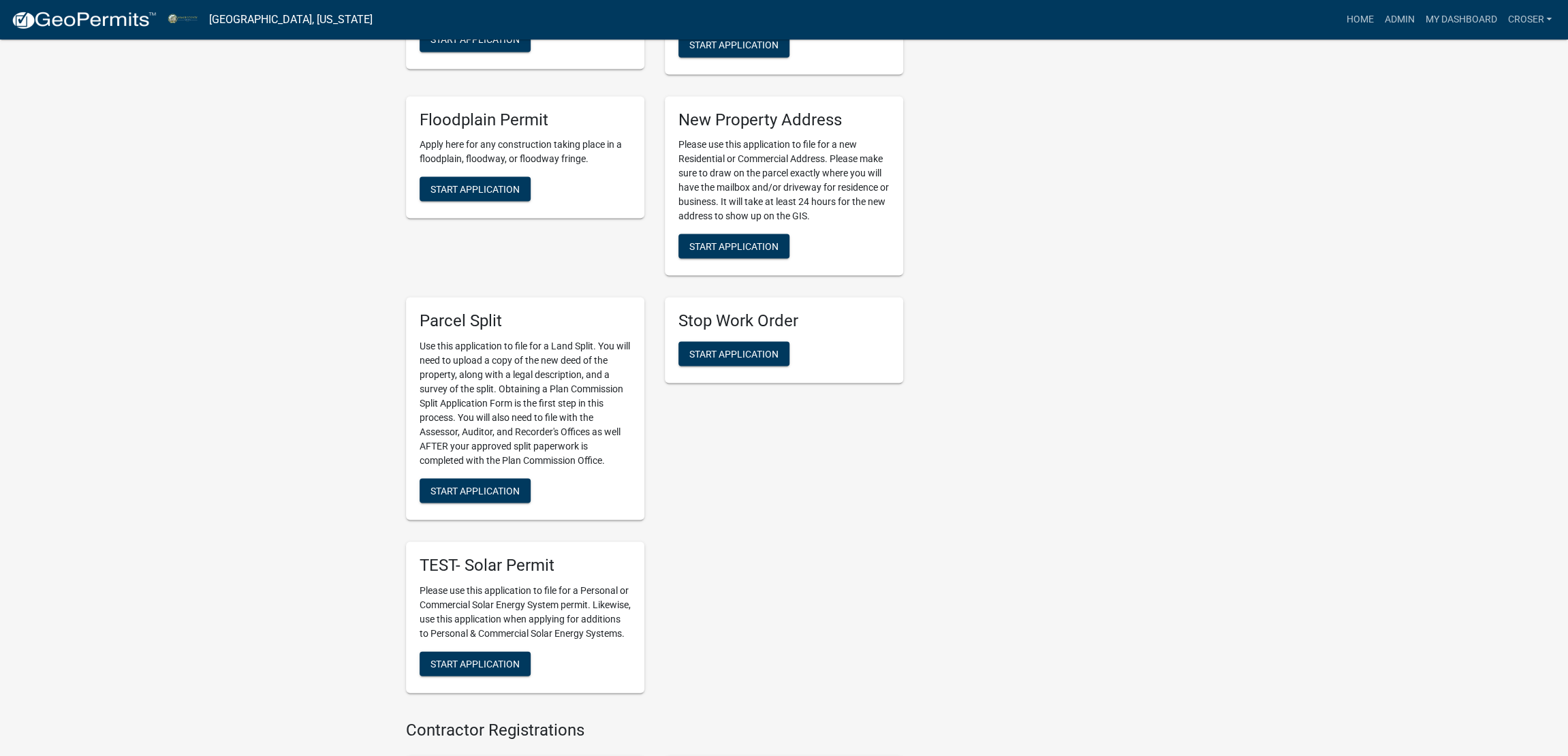
scroll to position [2043, 0]
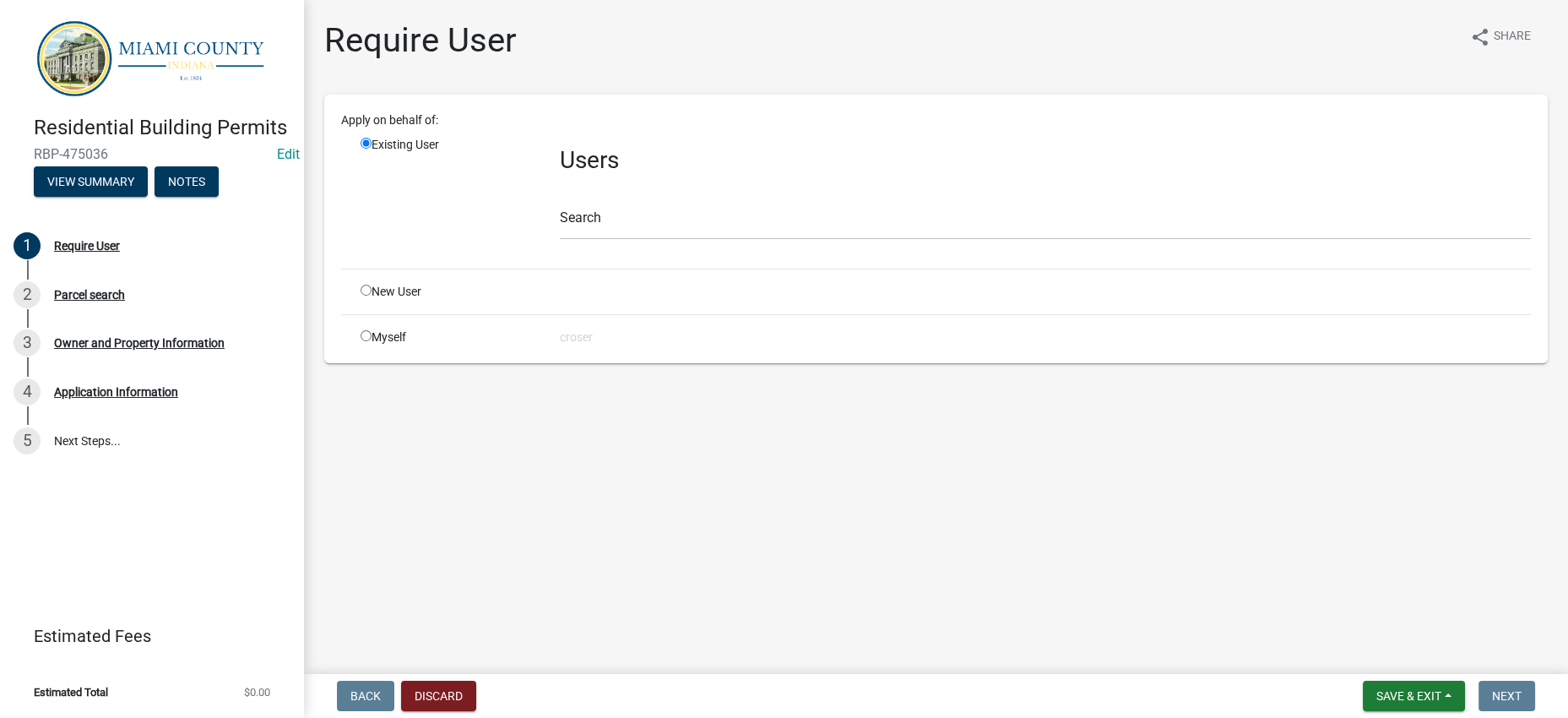
click at [371, 295] on input "radio" at bounding box center [367, 291] width 11 height 11
radio input "true"
radio input "false"
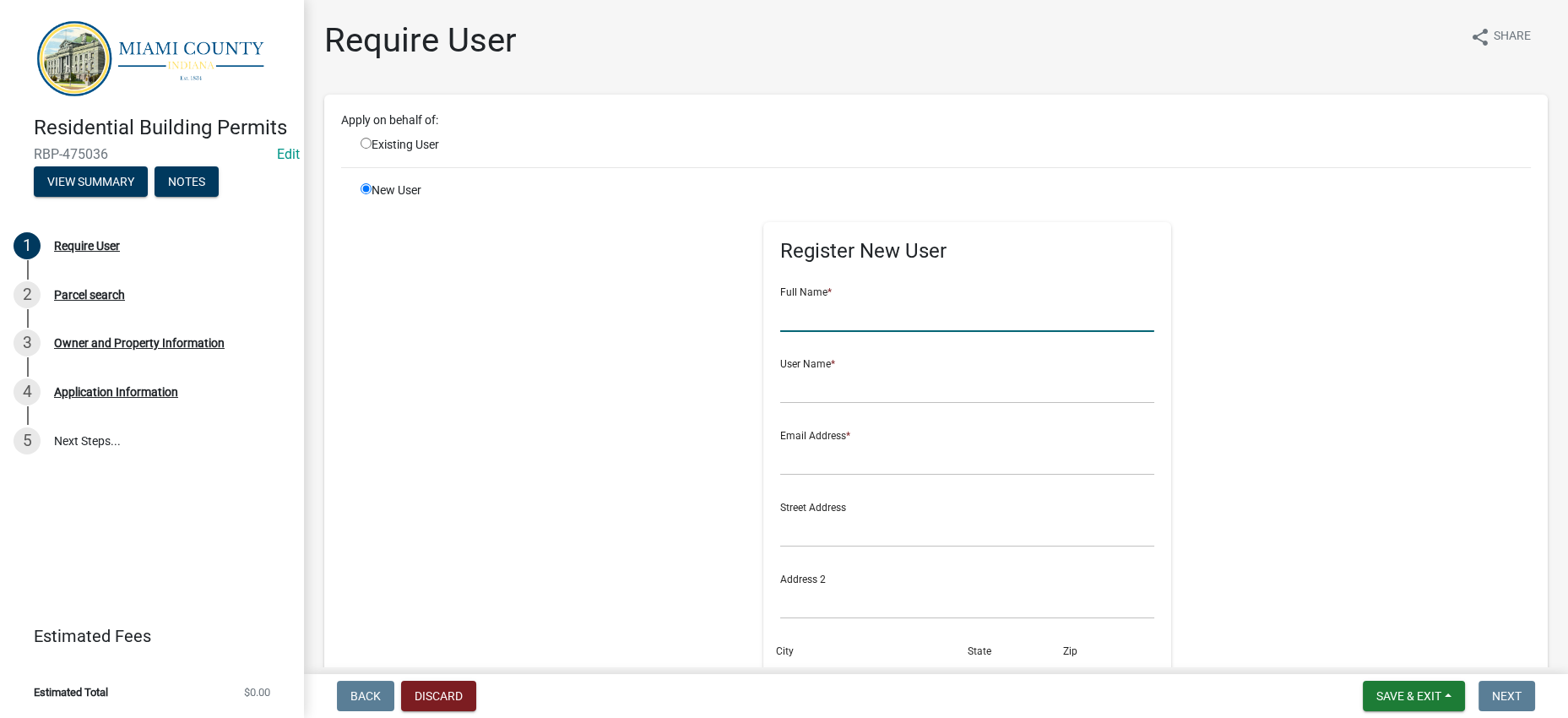
drag, startPoint x: 701, startPoint y: 420, endPoint x: 1012, endPoint y: 365, distance: 315.8
click at [780, 331] on input "text" at bounding box center [967, 314] width 374 height 34
drag, startPoint x: 696, startPoint y: 415, endPoint x: 1046, endPoint y: 410, distance: 350.0
click at [780, 331] on input "text" at bounding box center [967, 314] width 374 height 34
type input "[PERSON_NAME]"
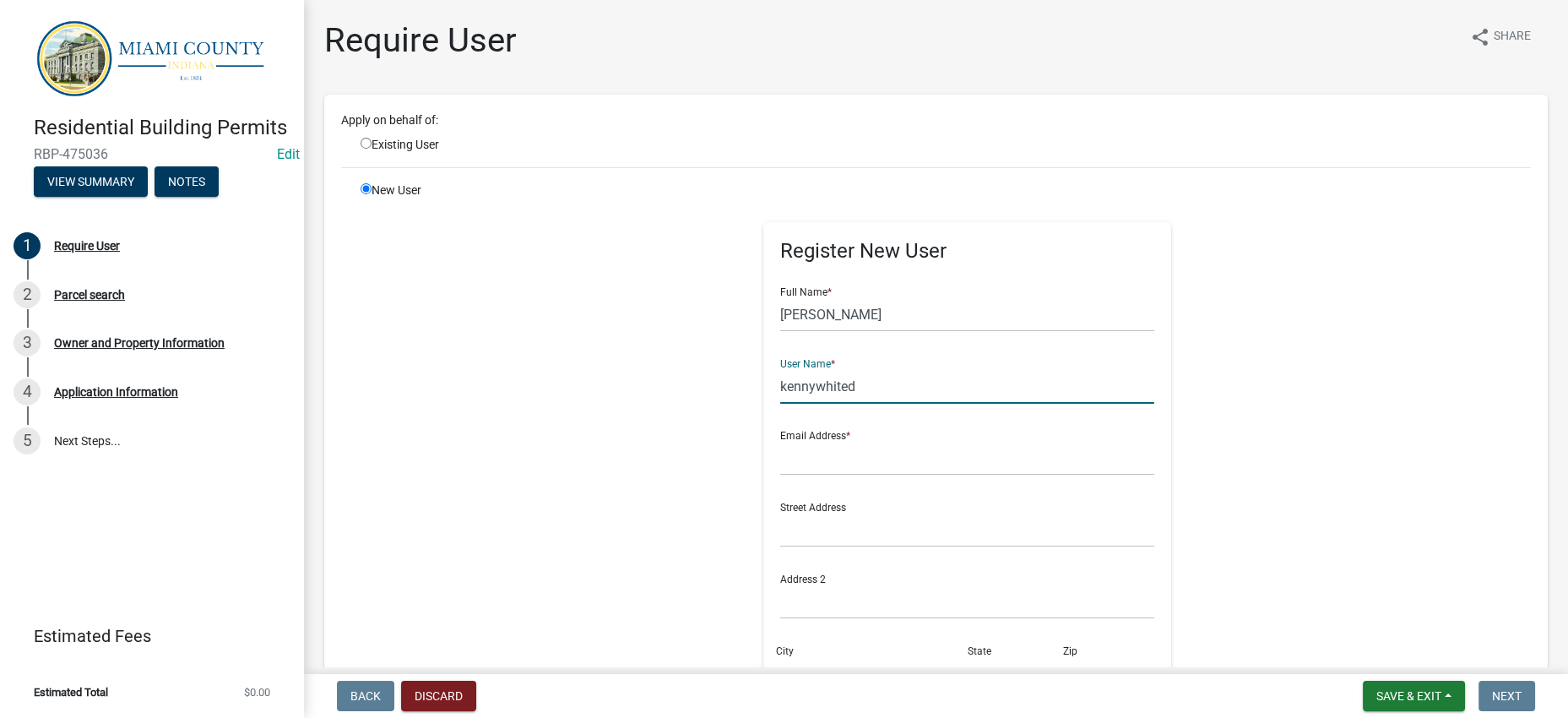
type input "kennywhited"
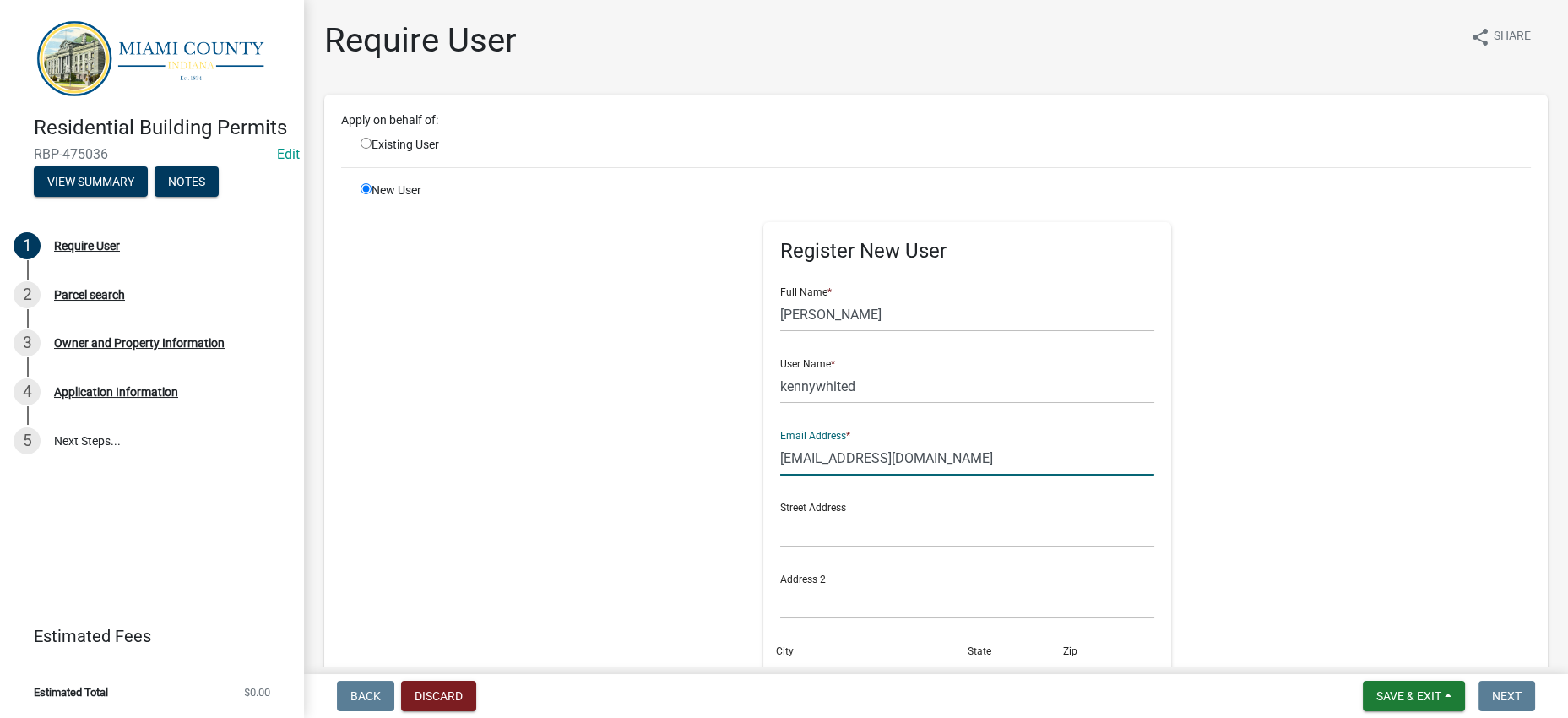
type input "[EMAIL_ADDRESS][DOMAIN_NAME]"
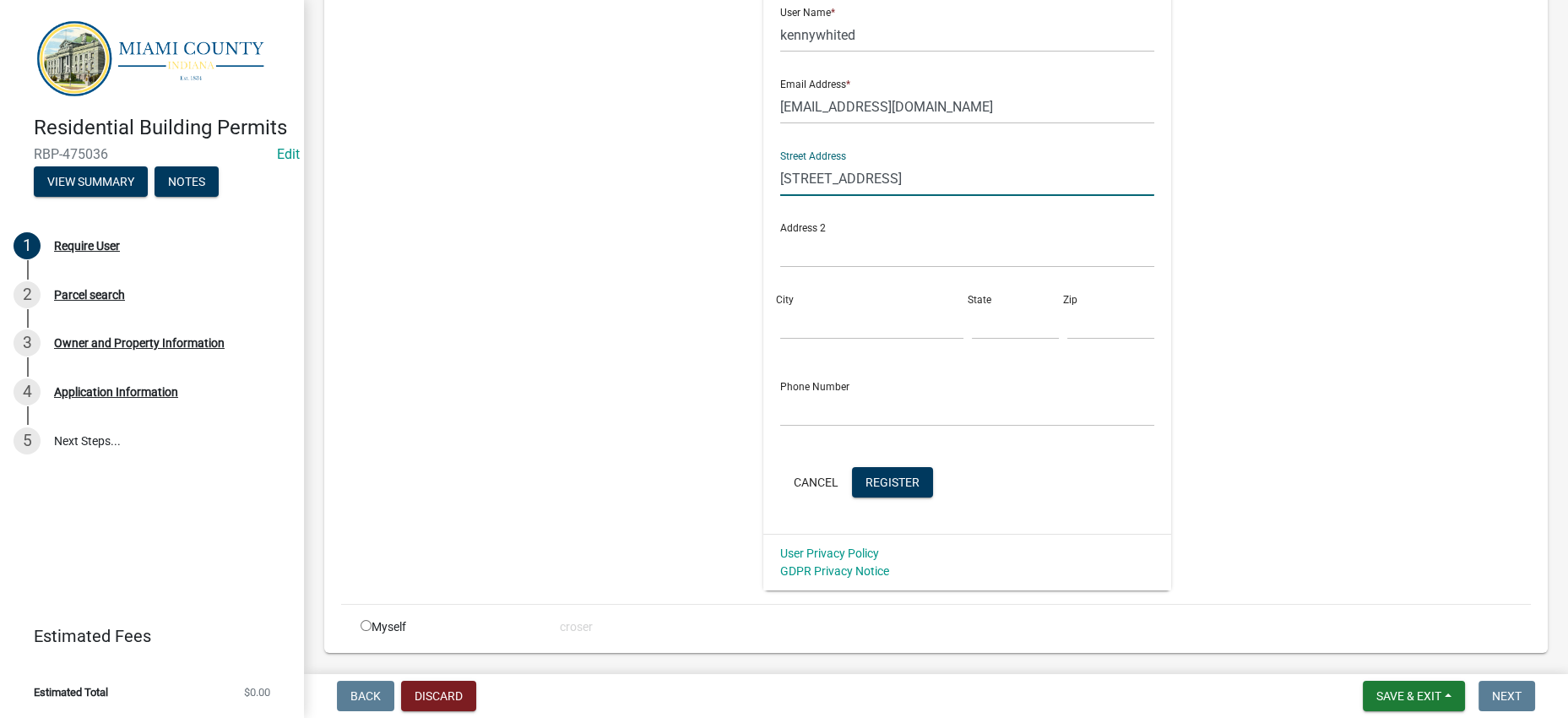
scroll to position [352, 0]
type input "[STREET_ADDRESS]"
click at [780, 338] on input "City" at bounding box center [871, 321] width 182 height 34
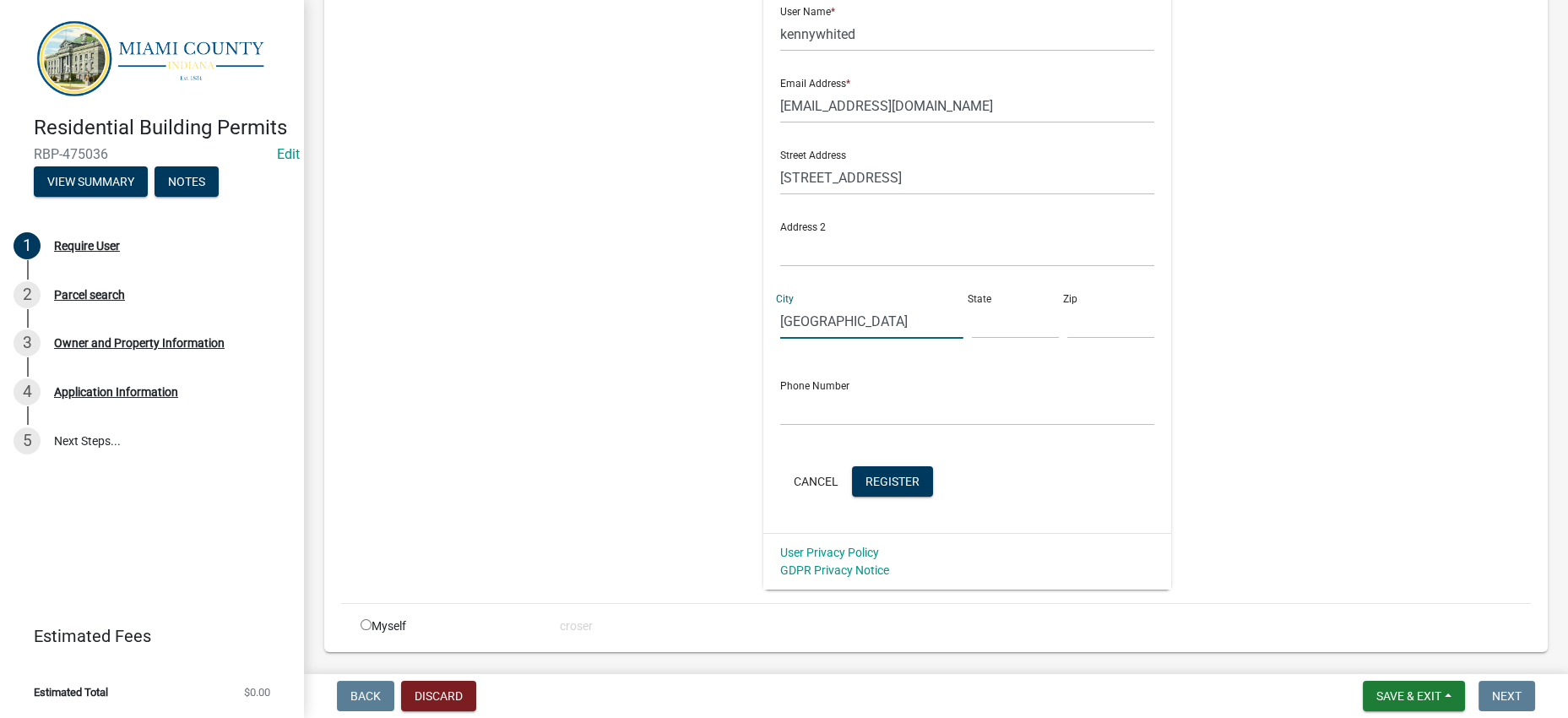
type input "[GEOGRAPHIC_DATA]"
type input "IN"
type input "46970"
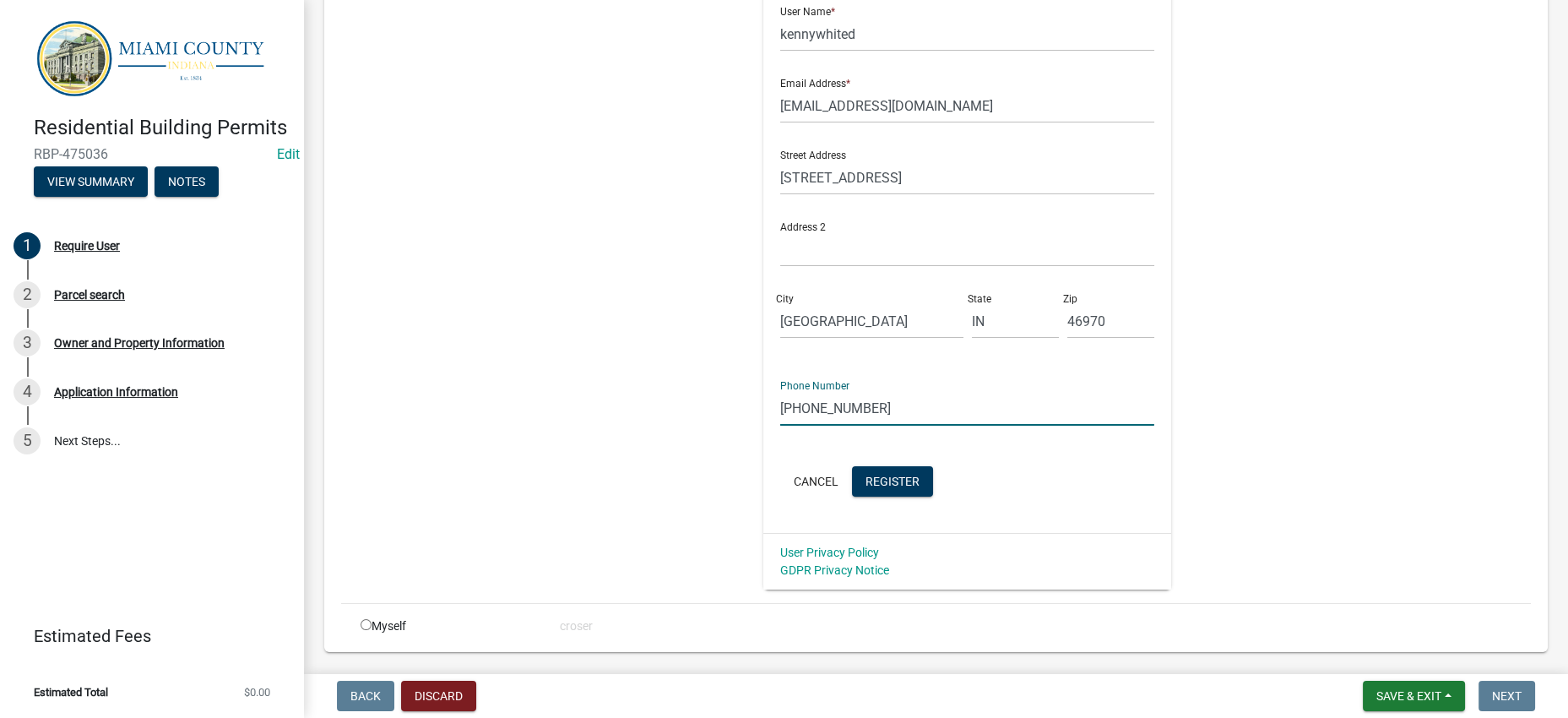
type input "[PHONE_NUMBER]"
click at [1186, 499] on div "Register New User Full Name * [PERSON_NAME] User Name * kennywhited Email Addre…" at bounding box center [967, 209] width 865 height 760
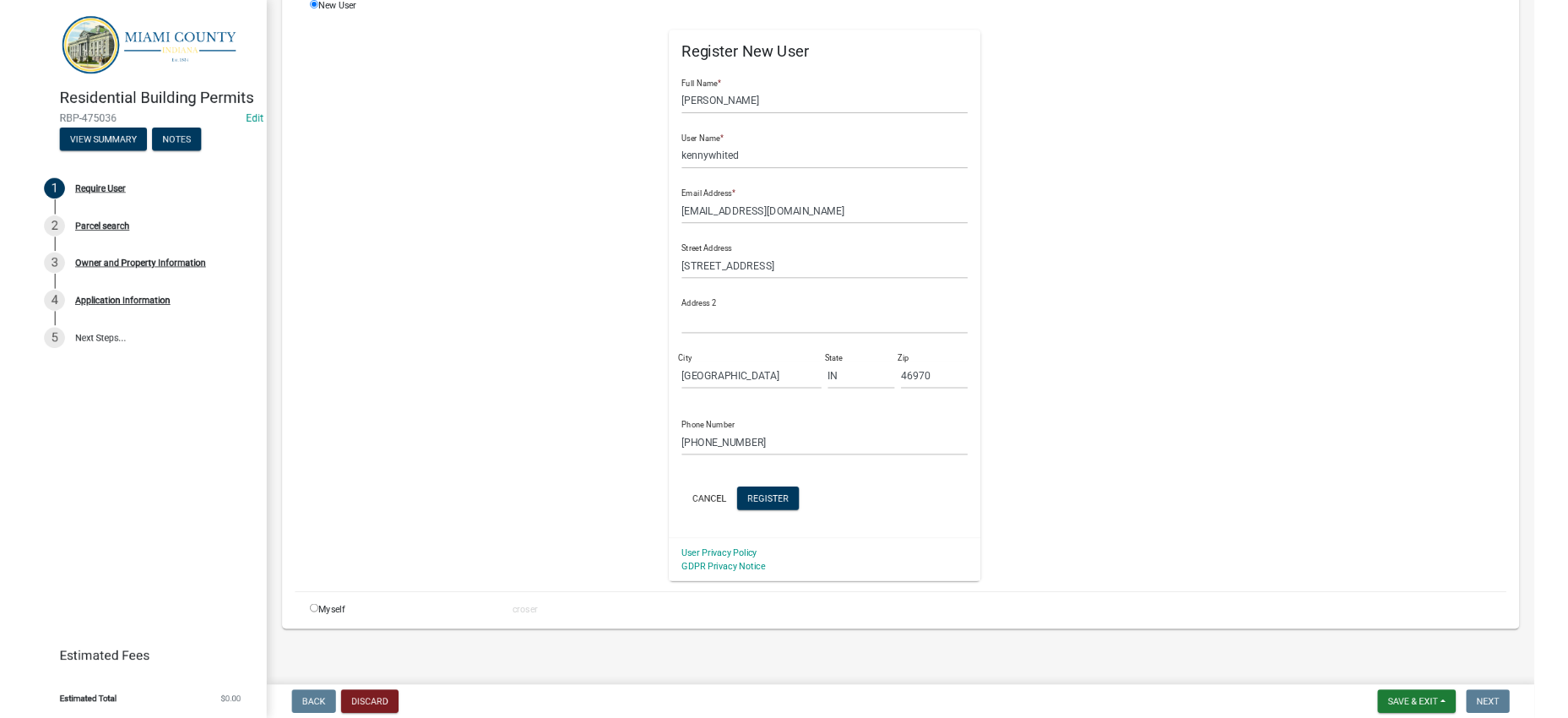
scroll to position [284, 0]
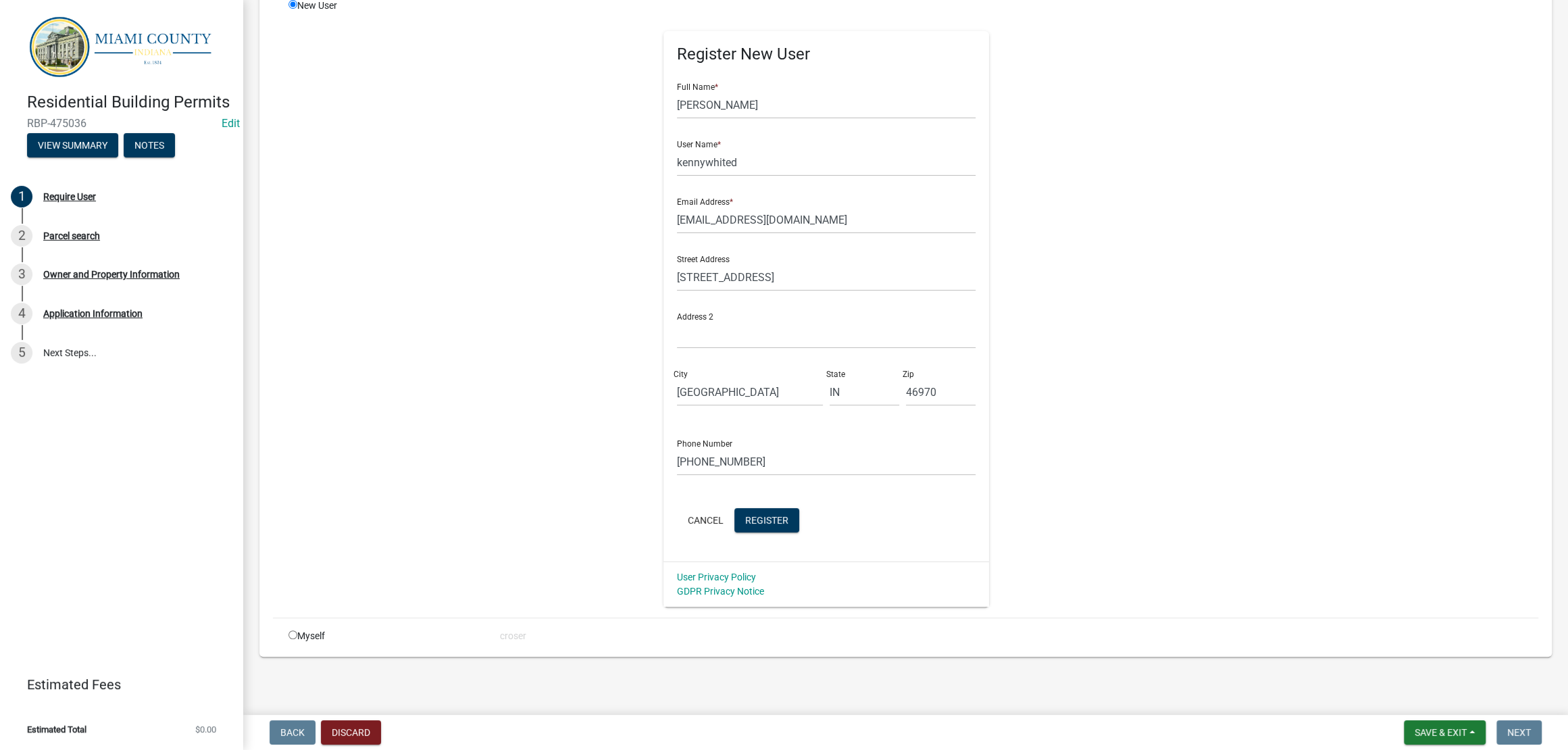
click at [1392, 204] on div "New User Register New User Full Name * [PERSON_NAME] User Name * kennywhited Em…" at bounding box center [913, 302] width 1270 height 608
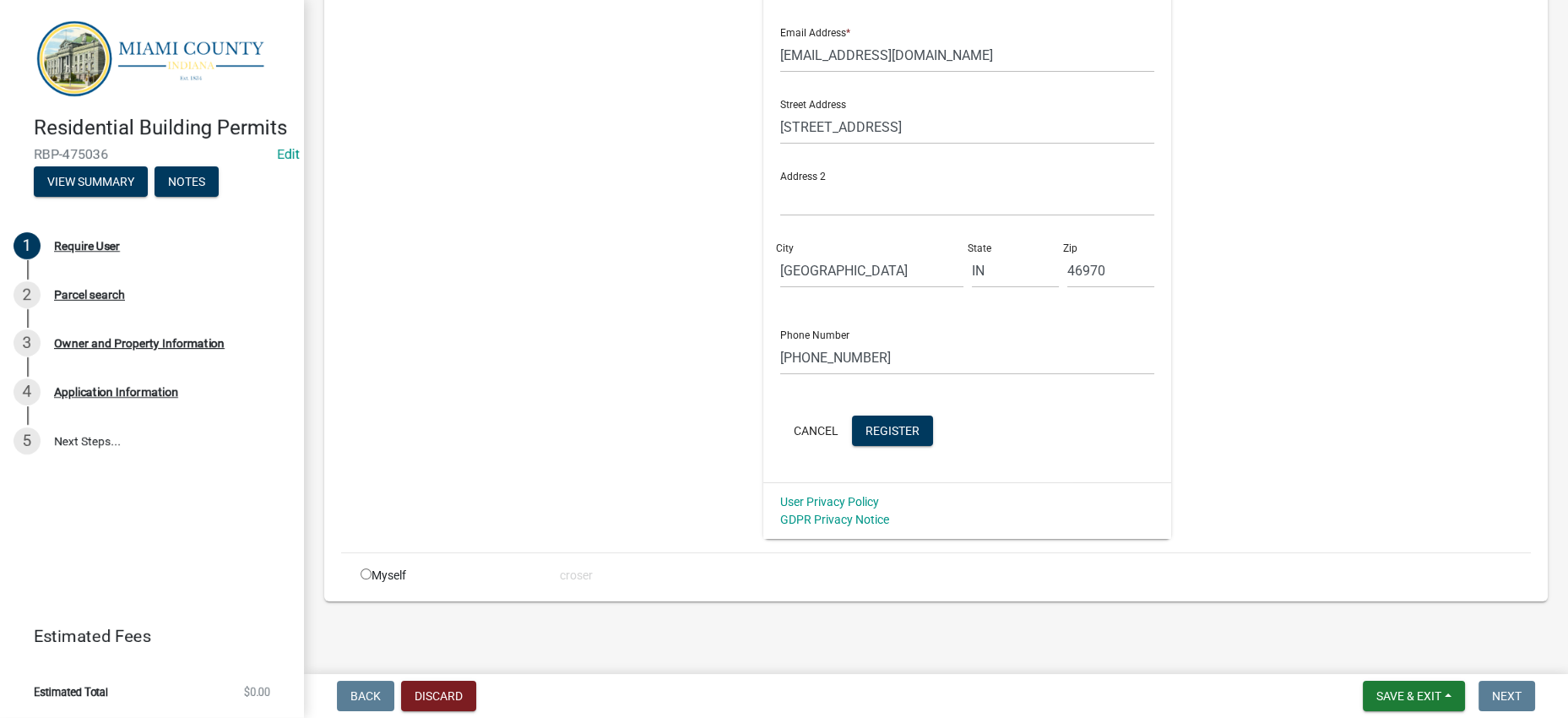
scroll to position [674, 0]
click at [865, 423] on span "Register" at bounding box center [892, 429] width 54 height 13
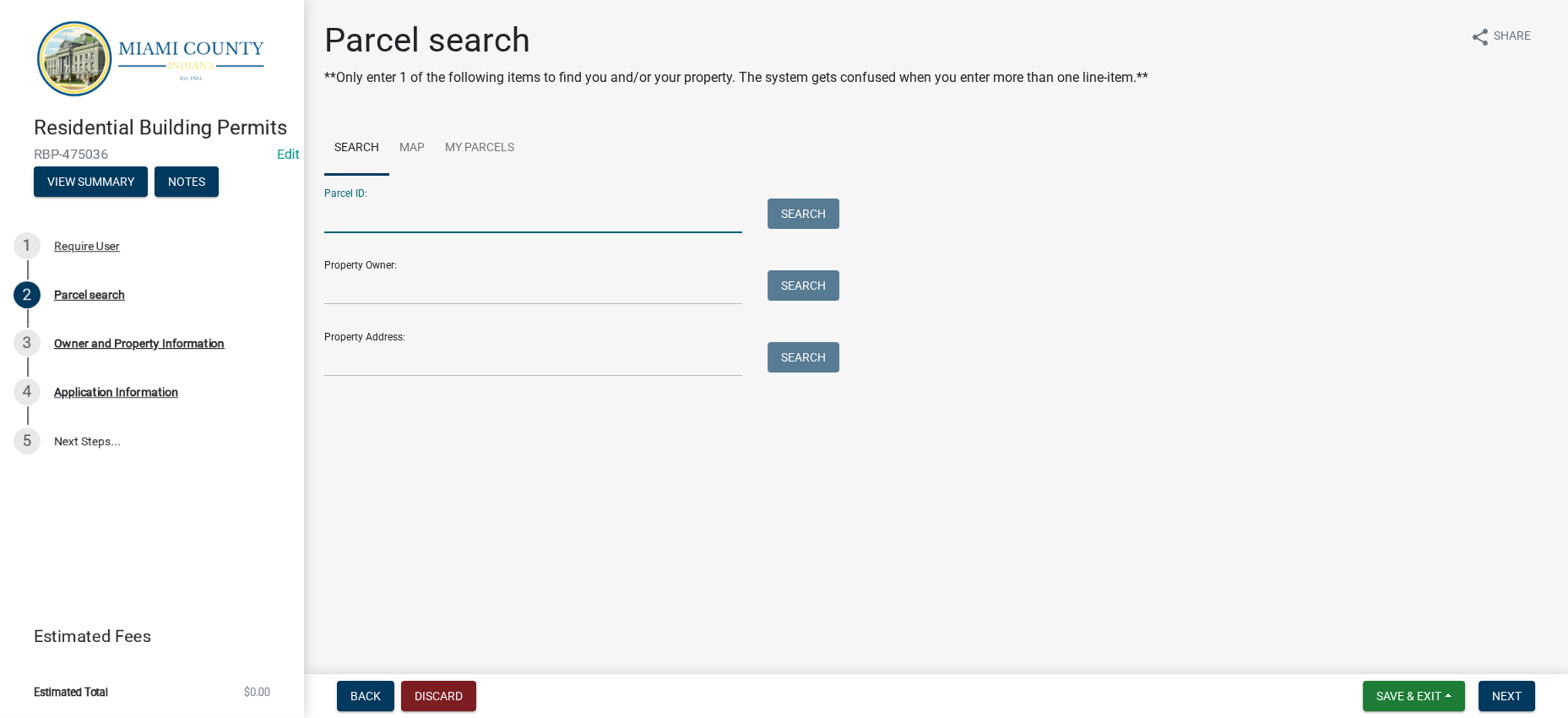
click at [479, 233] on input "Parcel ID:" at bounding box center [533, 216] width 418 height 34
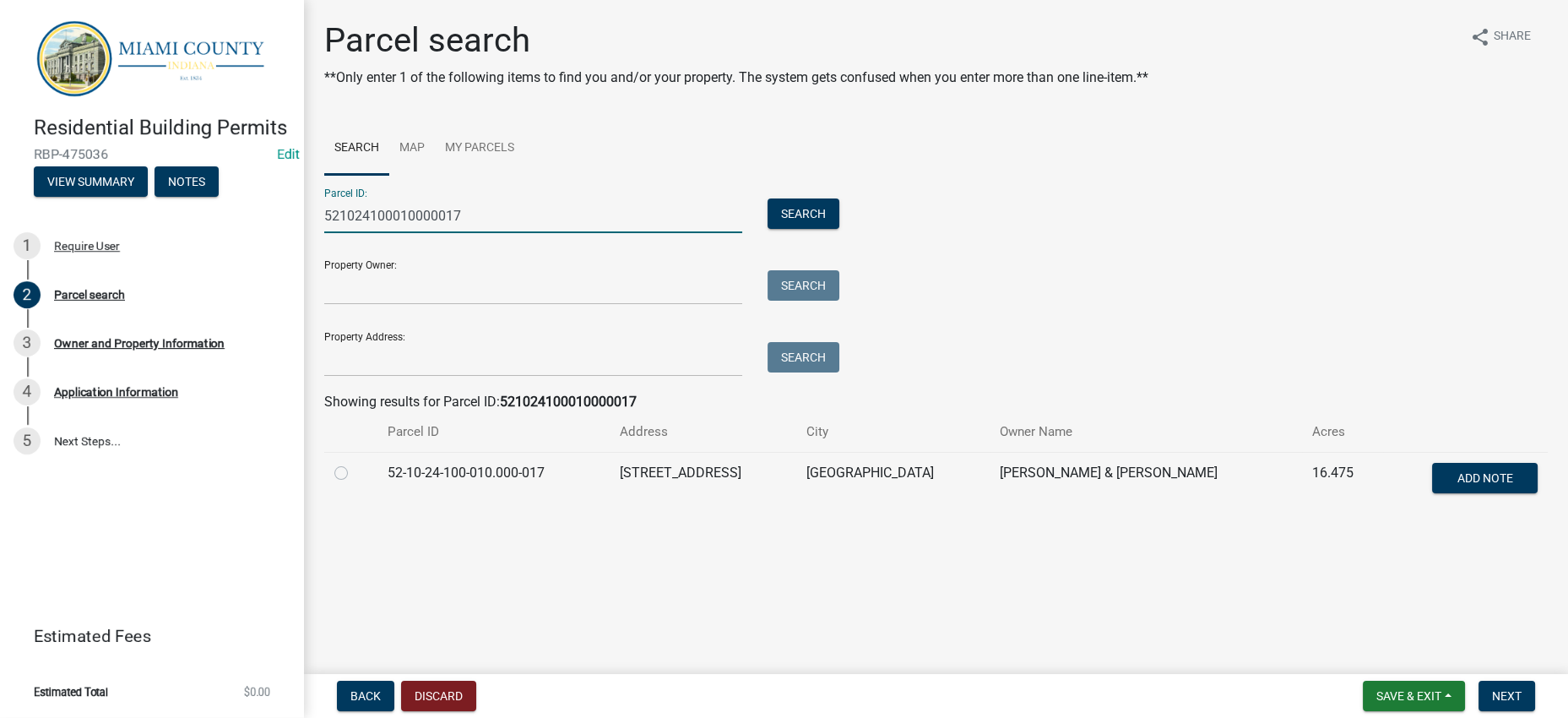
type input "521024100010000017"
click at [354, 463] on label at bounding box center [354, 463] width 0 height 0
click at [358, 474] on input "radio" at bounding box center [360, 468] width 11 height 11
radio input "true"
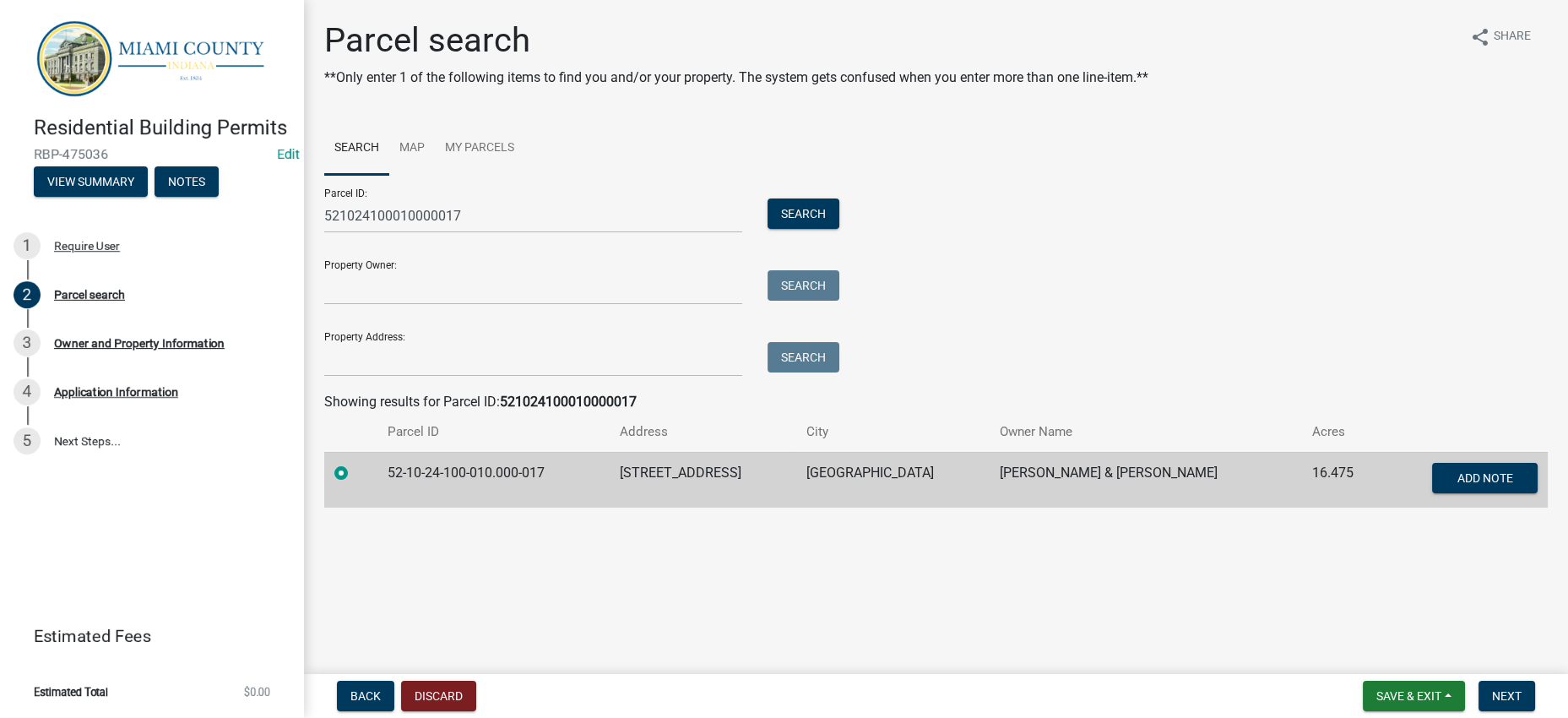
click at [1124, 376] on div "Parcel ID: 521024100010000017 Search Property Owner: Search Property Address: S…" at bounding box center [935, 275] width 1223 height 201
click at [1510, 693] on span "Next" at bounding box center [1506, 695] width 29 height 13
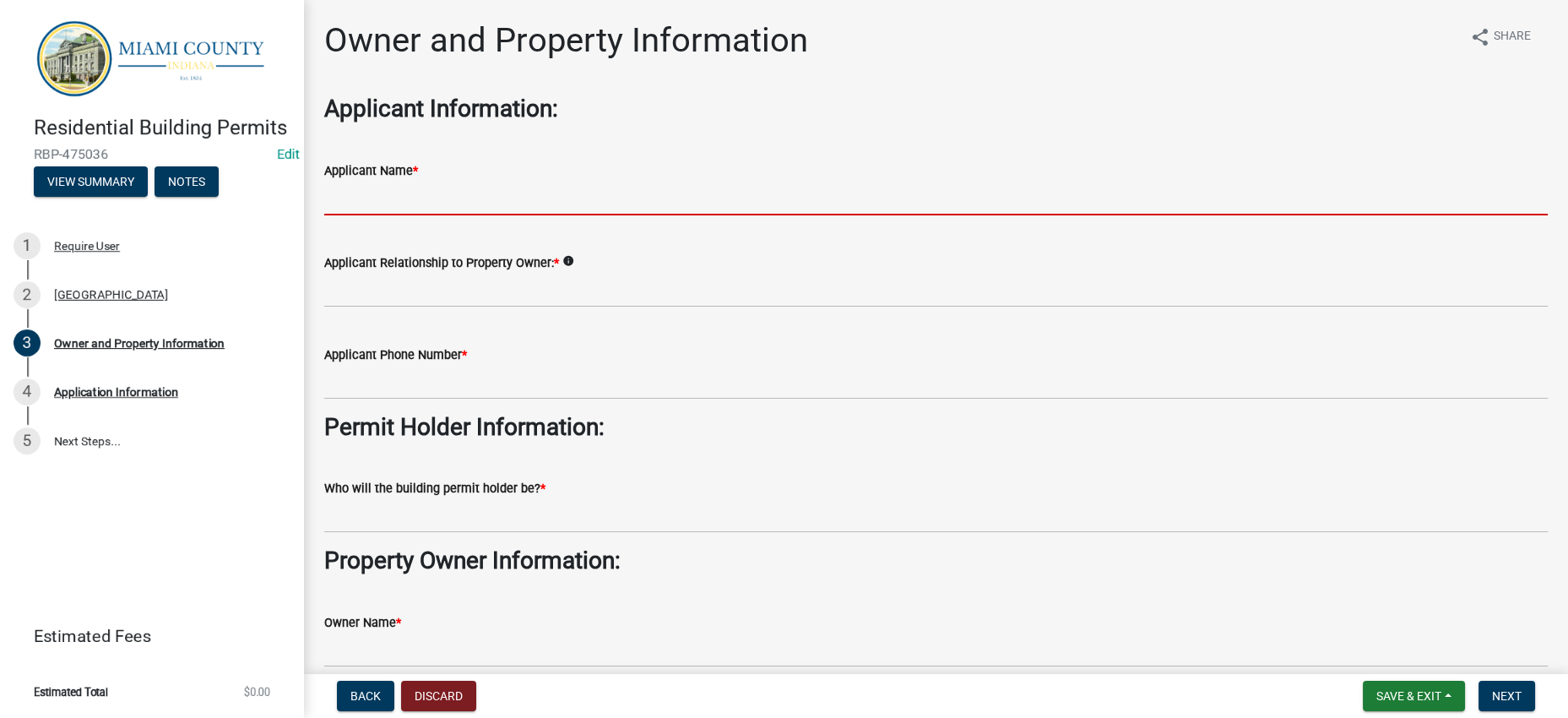
click at [482, 216] on input "Applicant Name *" at bounding box center [935, 198] width 1223 height 34
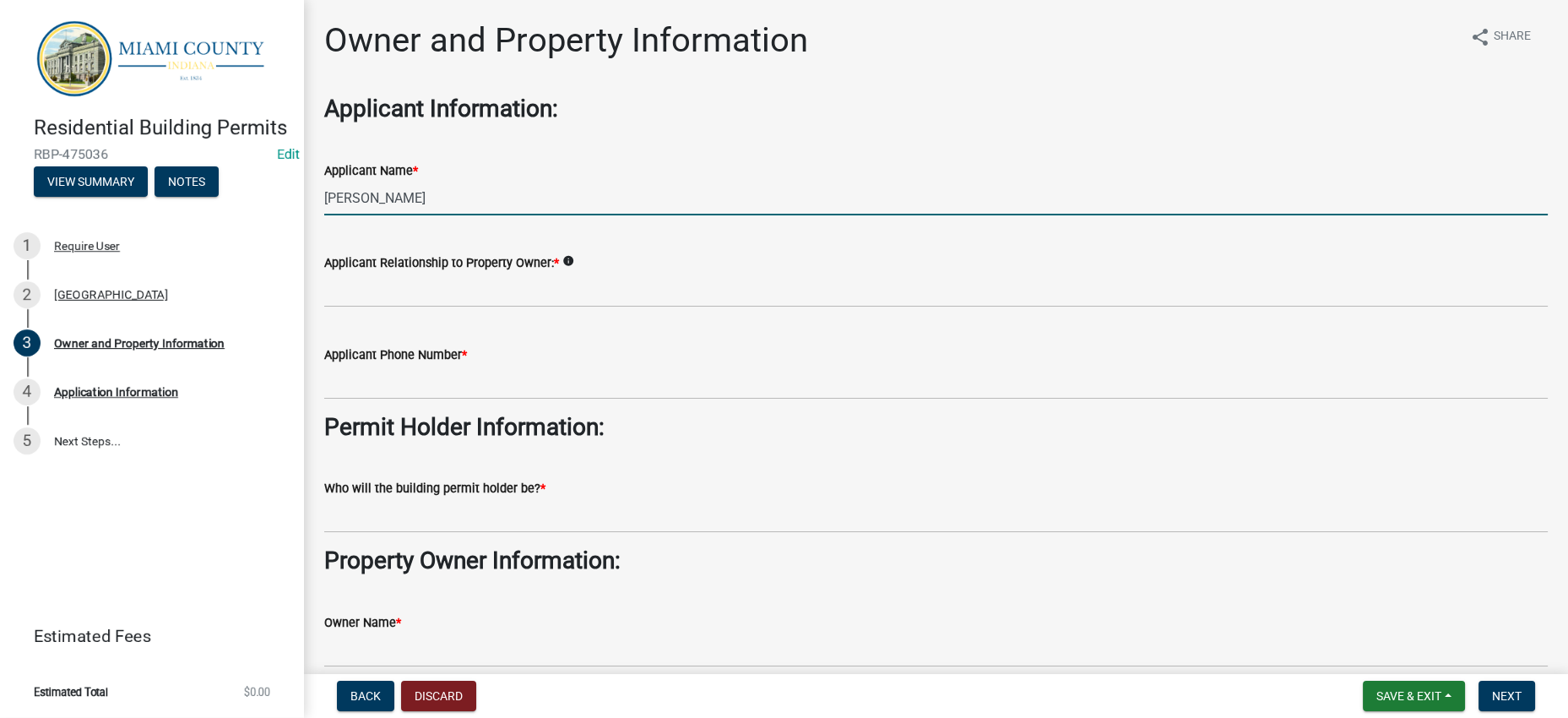
type input "[PERSON_NAME]"
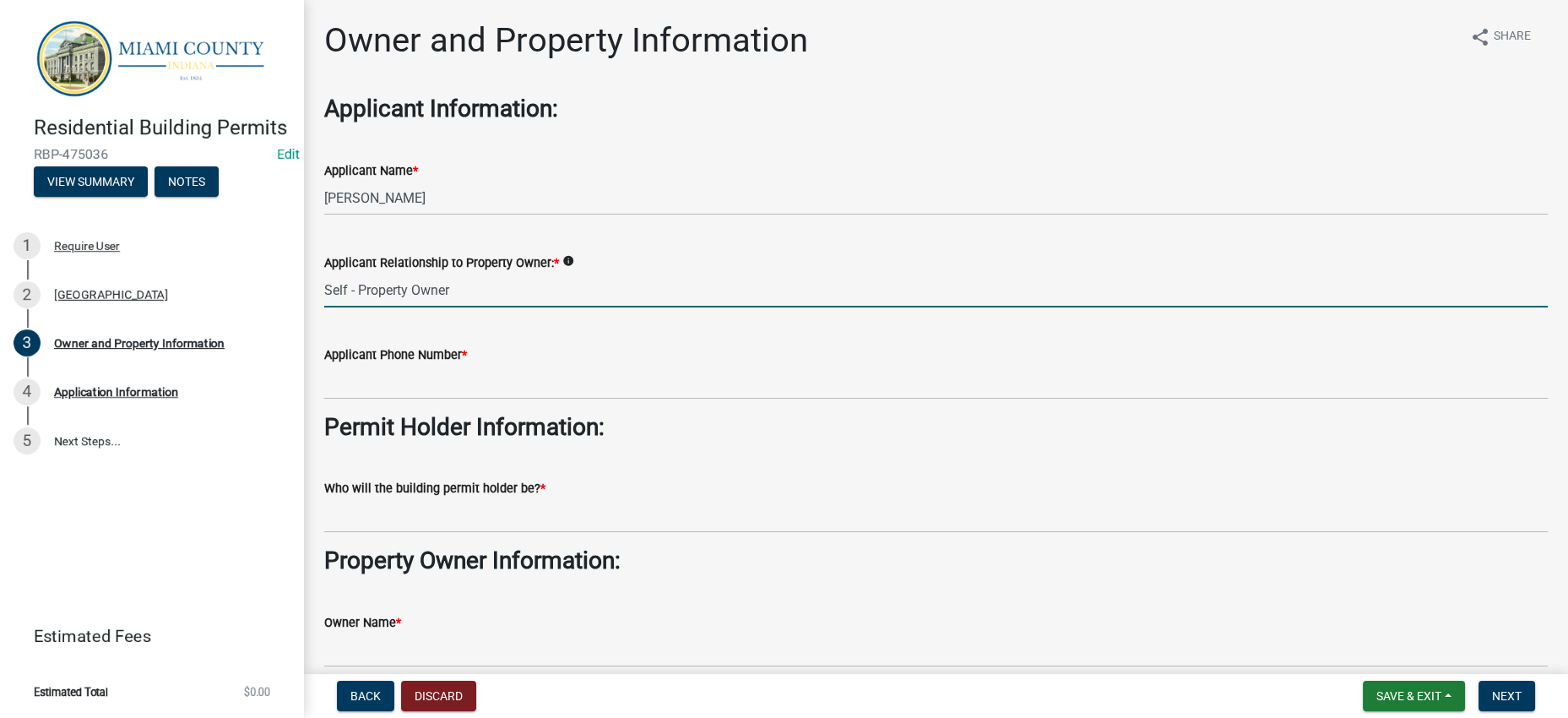
type input "Self - Property Owner"
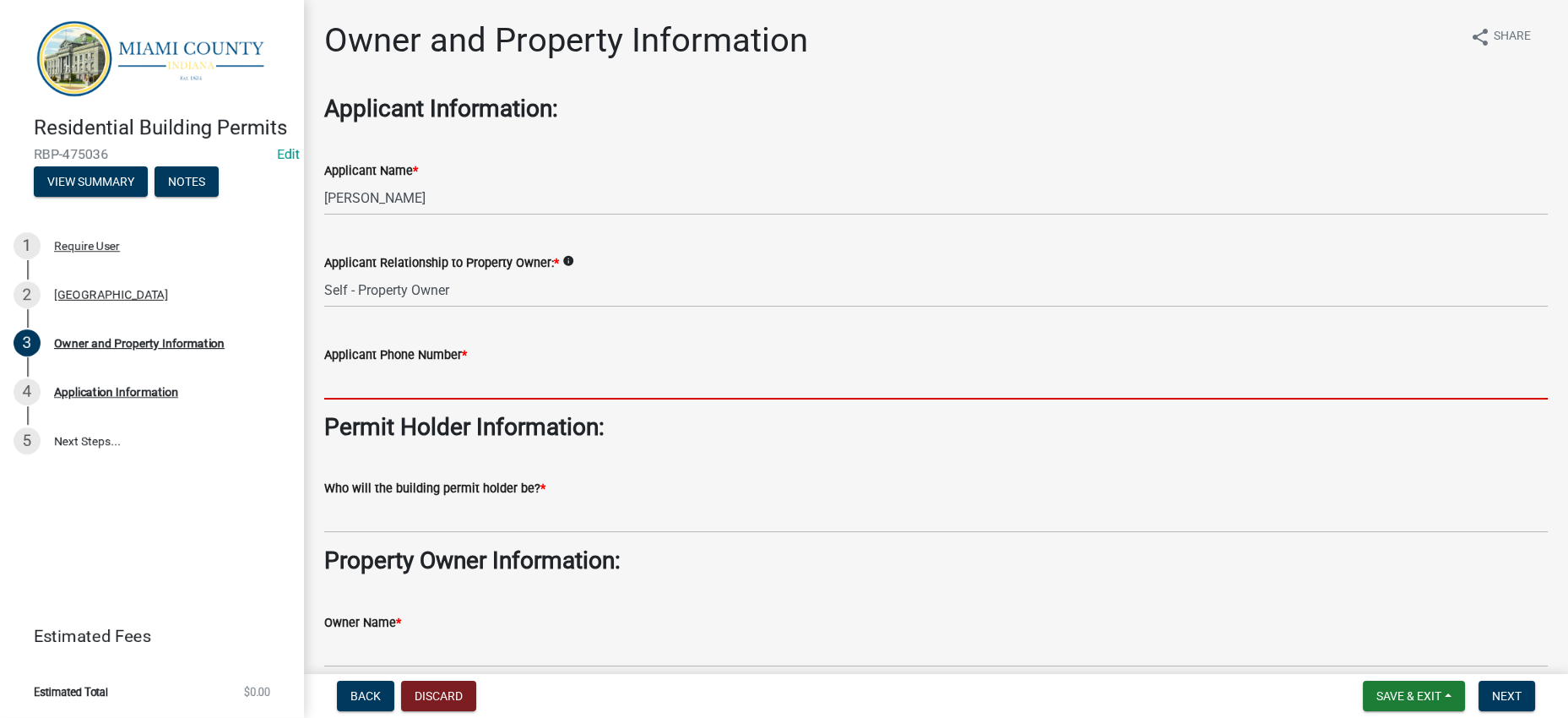
click at [438, 399] on input "Applicant Phone Number *" at bounding box center [935, 382] width 1223 height 34
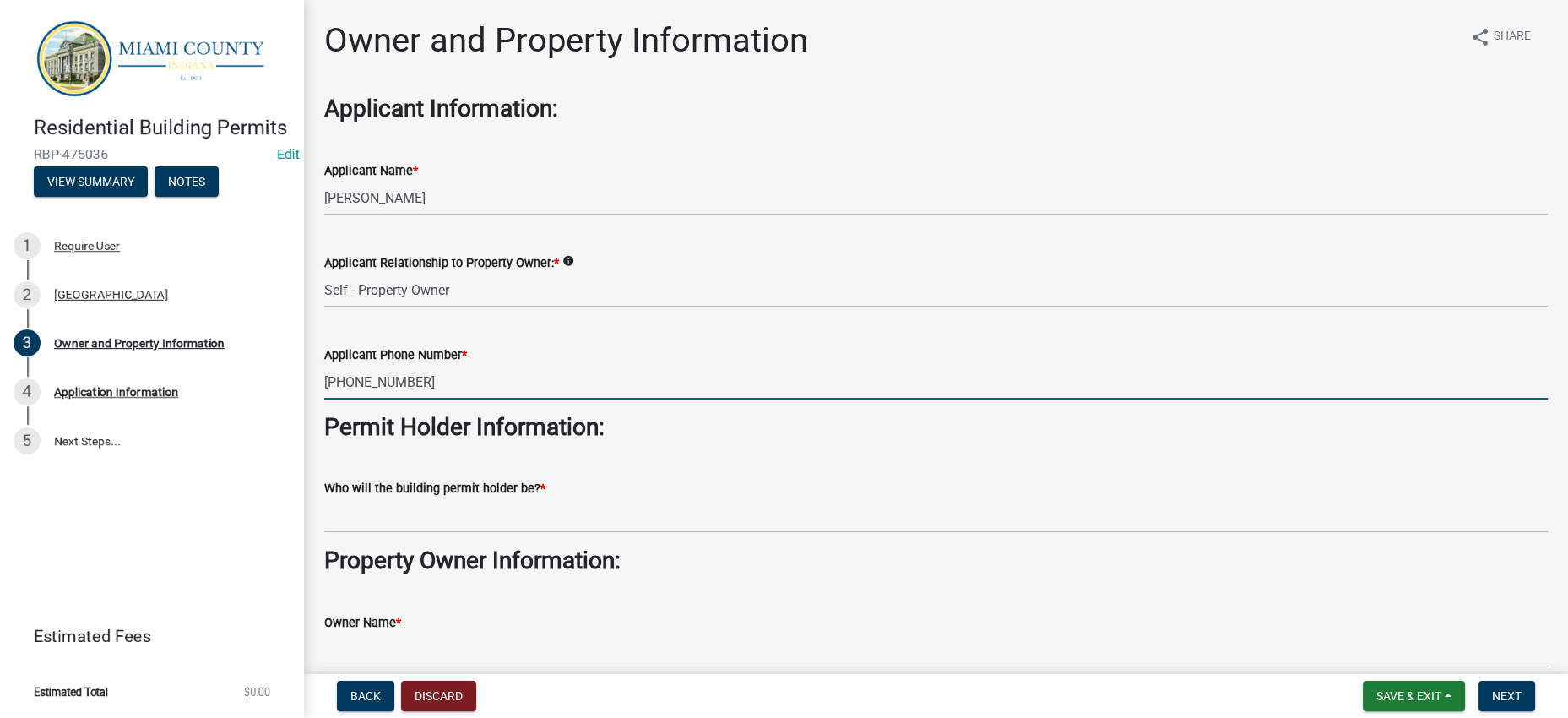
type input "[PHONE_NUMBER]"
click at [544, 455] on wm-data-entity-input "Permit Holder Information:" at bounding box center [935, 434] width 1223 height 42
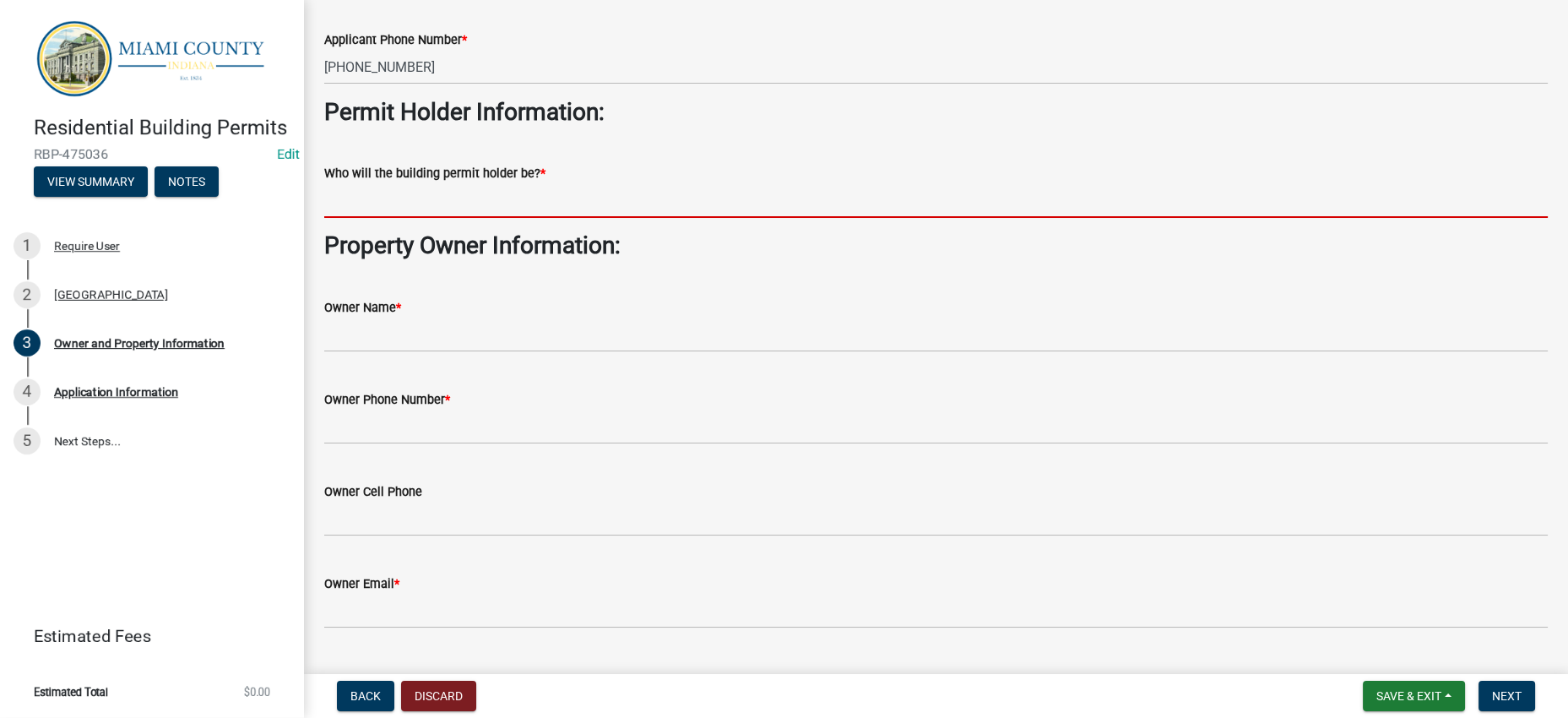
scroll to position [315, 0]
drag, startPoint x: 510, startPoint y: 334, endPoint x: 613, endPoint y: 278, distance: 117.2
click at [510, 217] on input "Who will the building permit holder be? *" at bounding box center [935, 199] width 1223 height 34
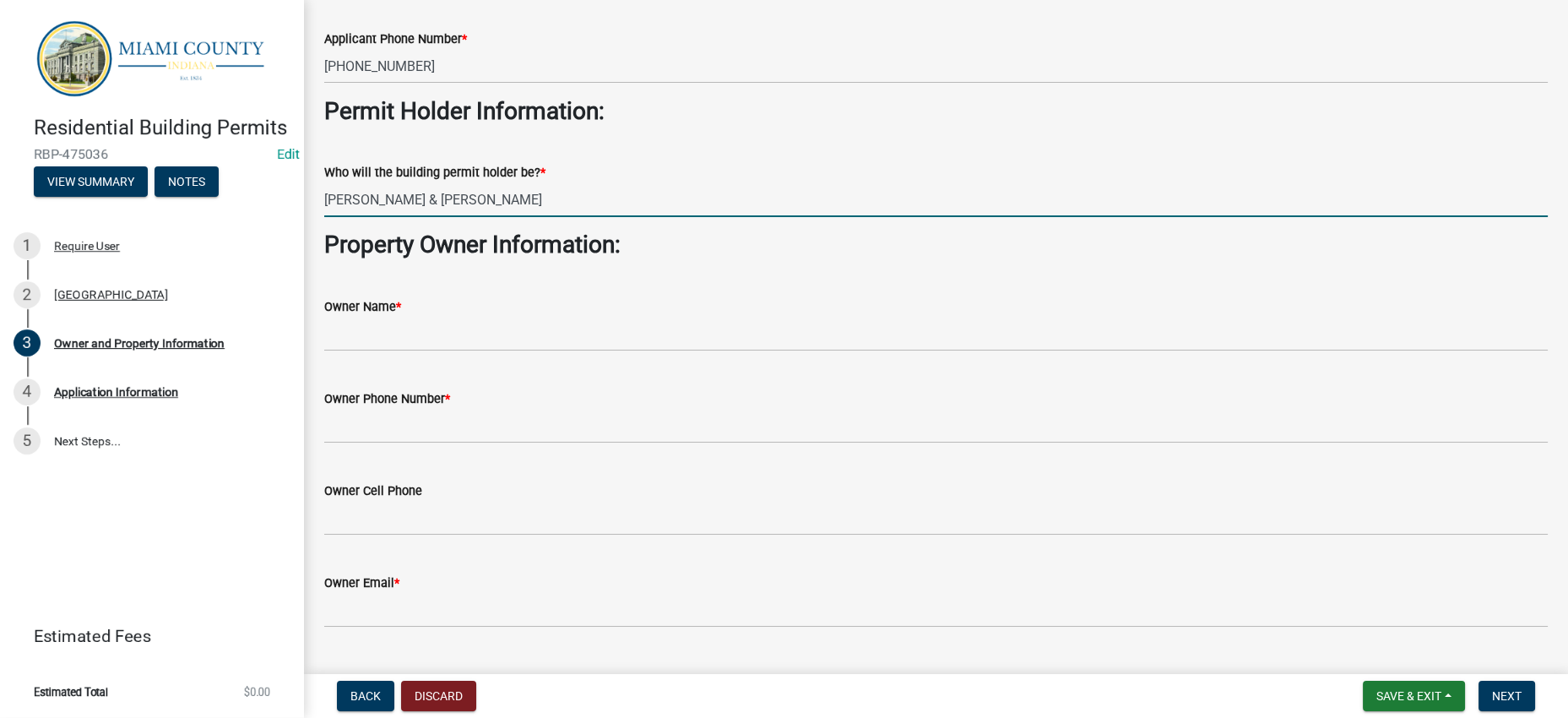
click at [544, 217] on input "[PERSON_NAME] & [PERSON_NAME]" at bounding box center [935, 199] width 1223 height 34
type input "[PERSON_NAME] & [PERSON_NAME]"
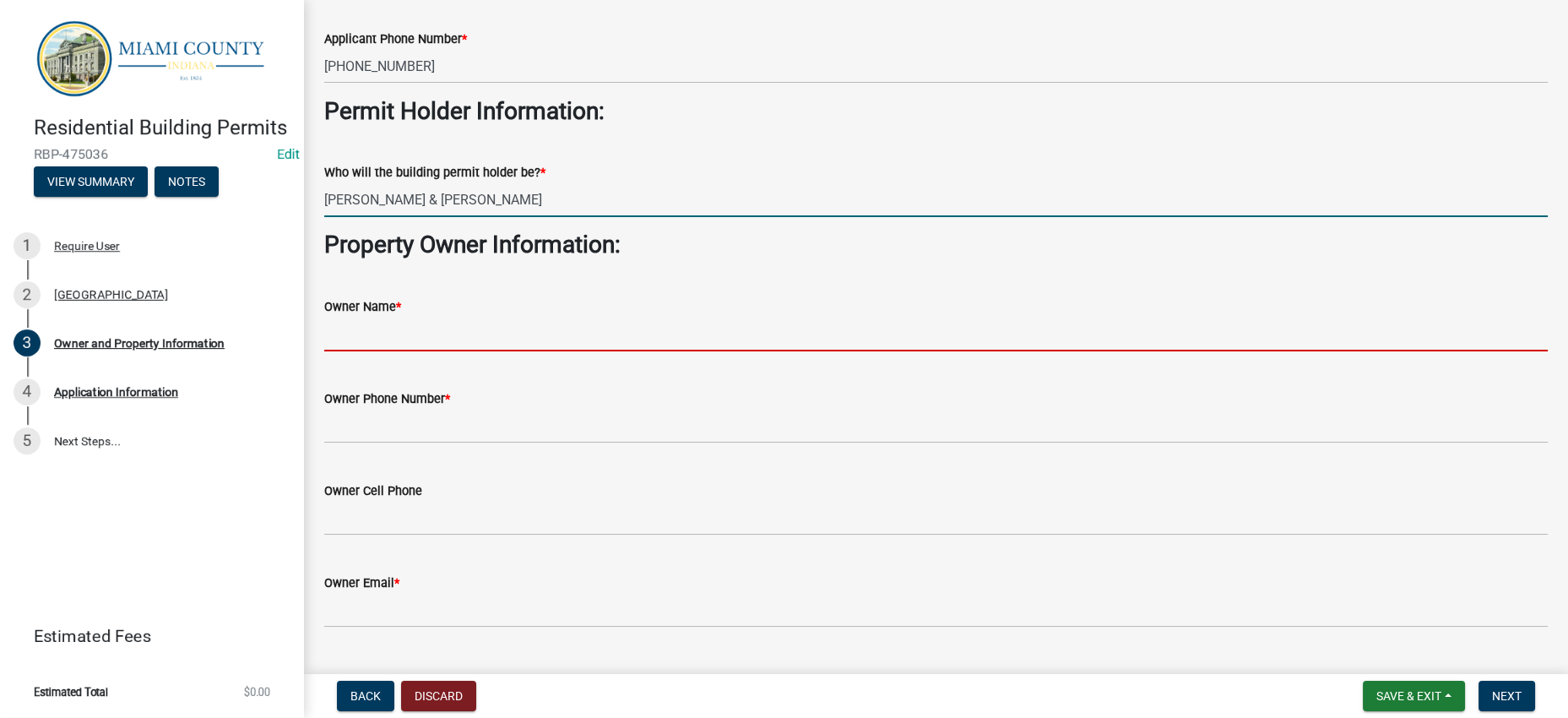
click at [468, 351] on input "Owner Name *" at bounding box center [935, 333] width 1223 height 34
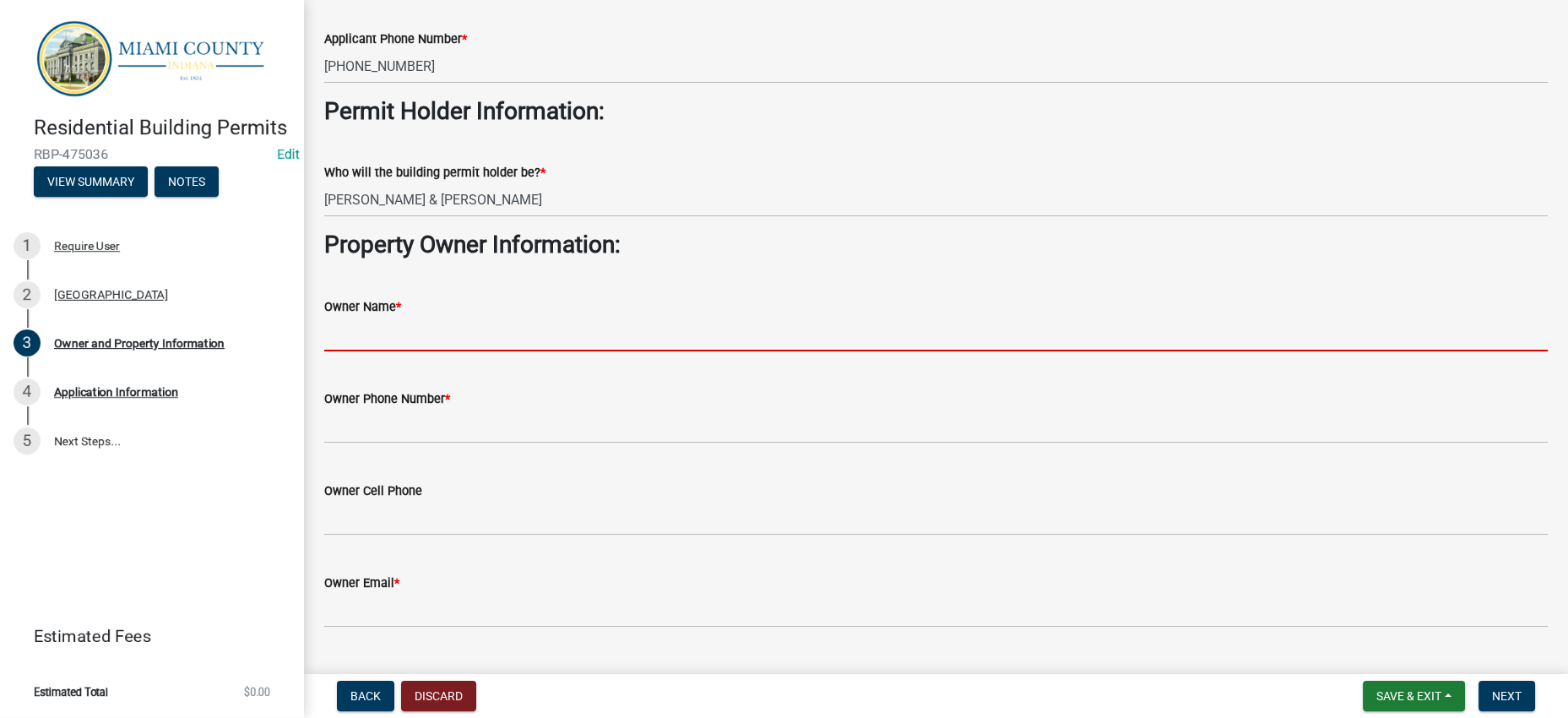
click at [841, 259] on h3 "Property Owner Information:" at bounding box center [935, 245] width 1223 height 28
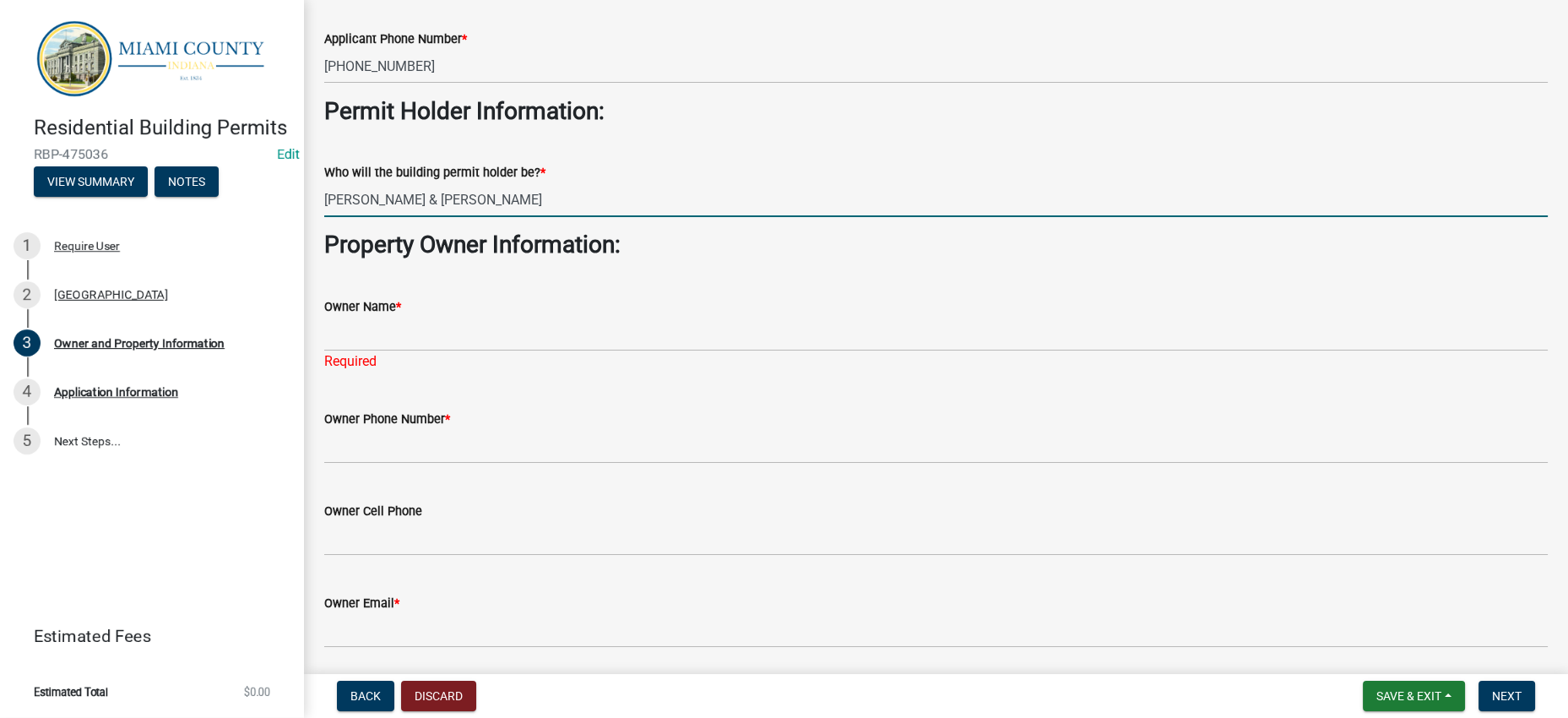
drag, startPoint x: 716, startPoint y: 336, endPoint x: 315, endPoint y: 325, distance: 401.2
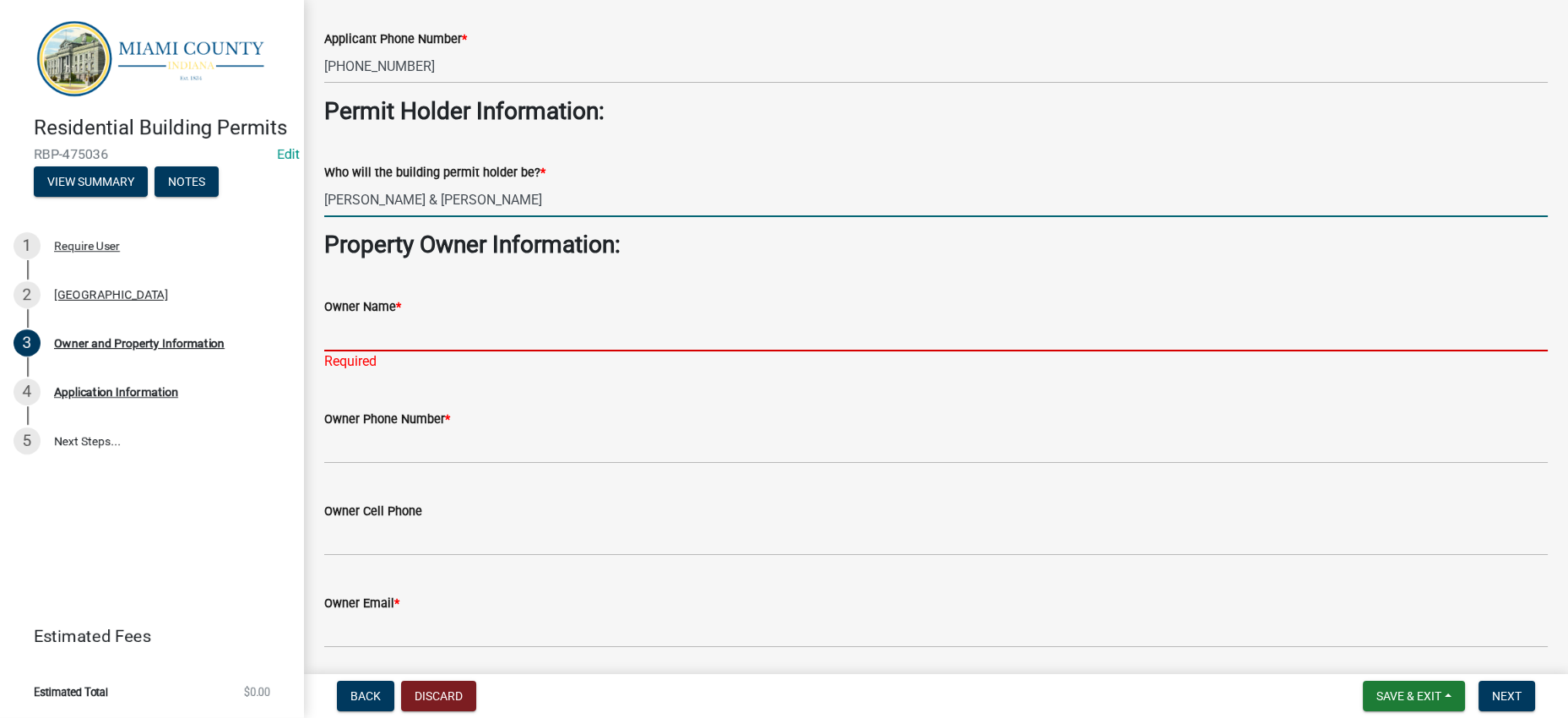
click at [503, 351] on input "Owner Name *" at bounding box center [935, 333] width 1223 height 34
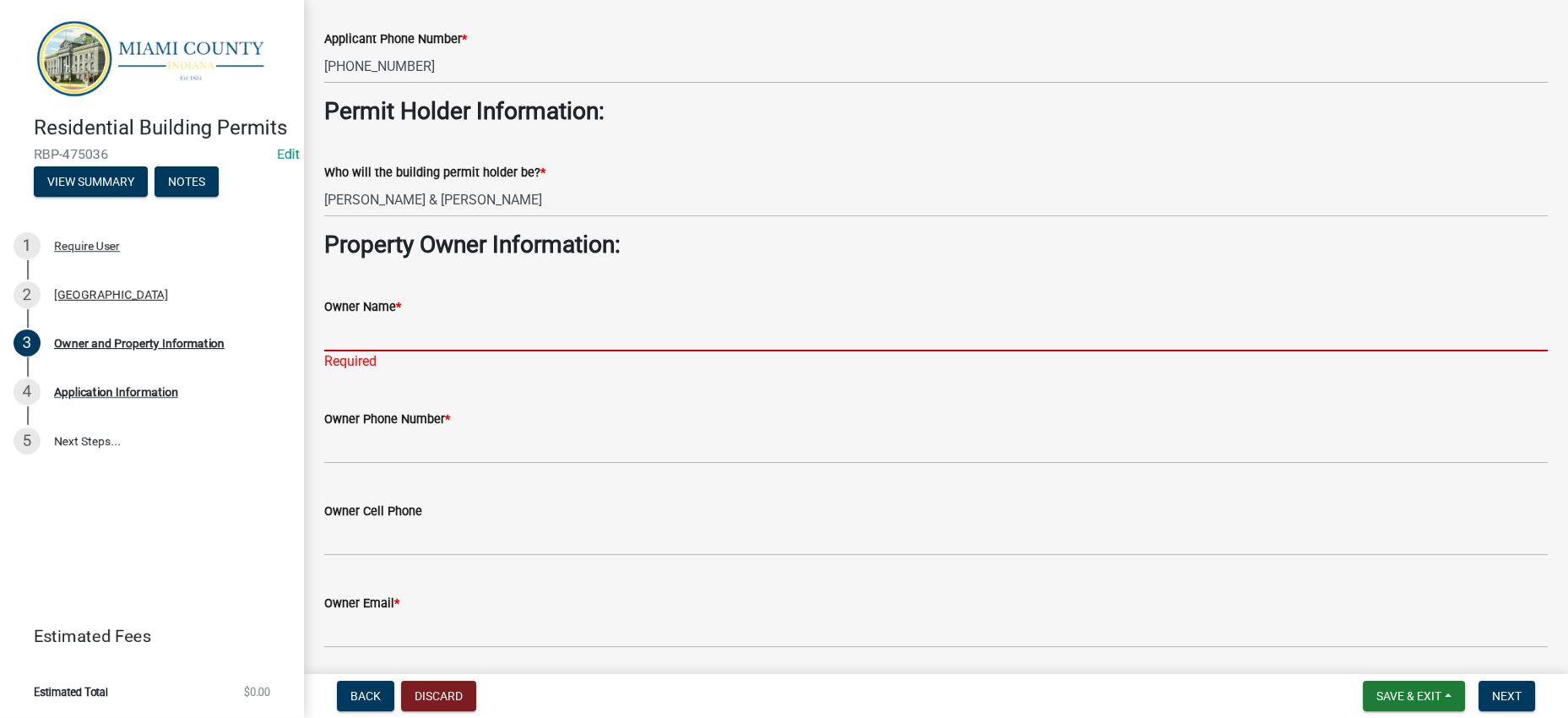
paste input "[PERSON_NAME] & [PERSON_NAME]"
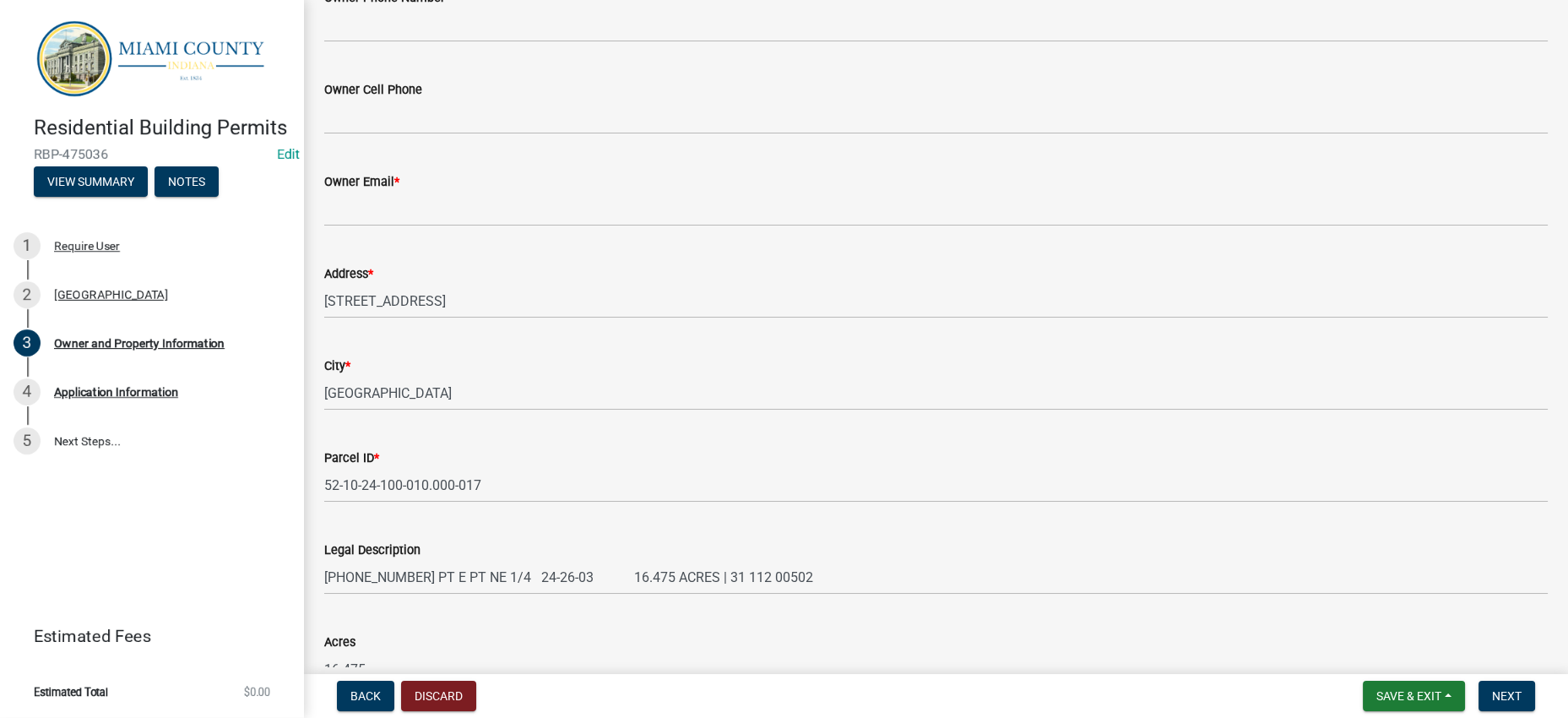
scroll to position [738, 0]
type input "[PERSON_NAME] & [PERSON_NAME]"
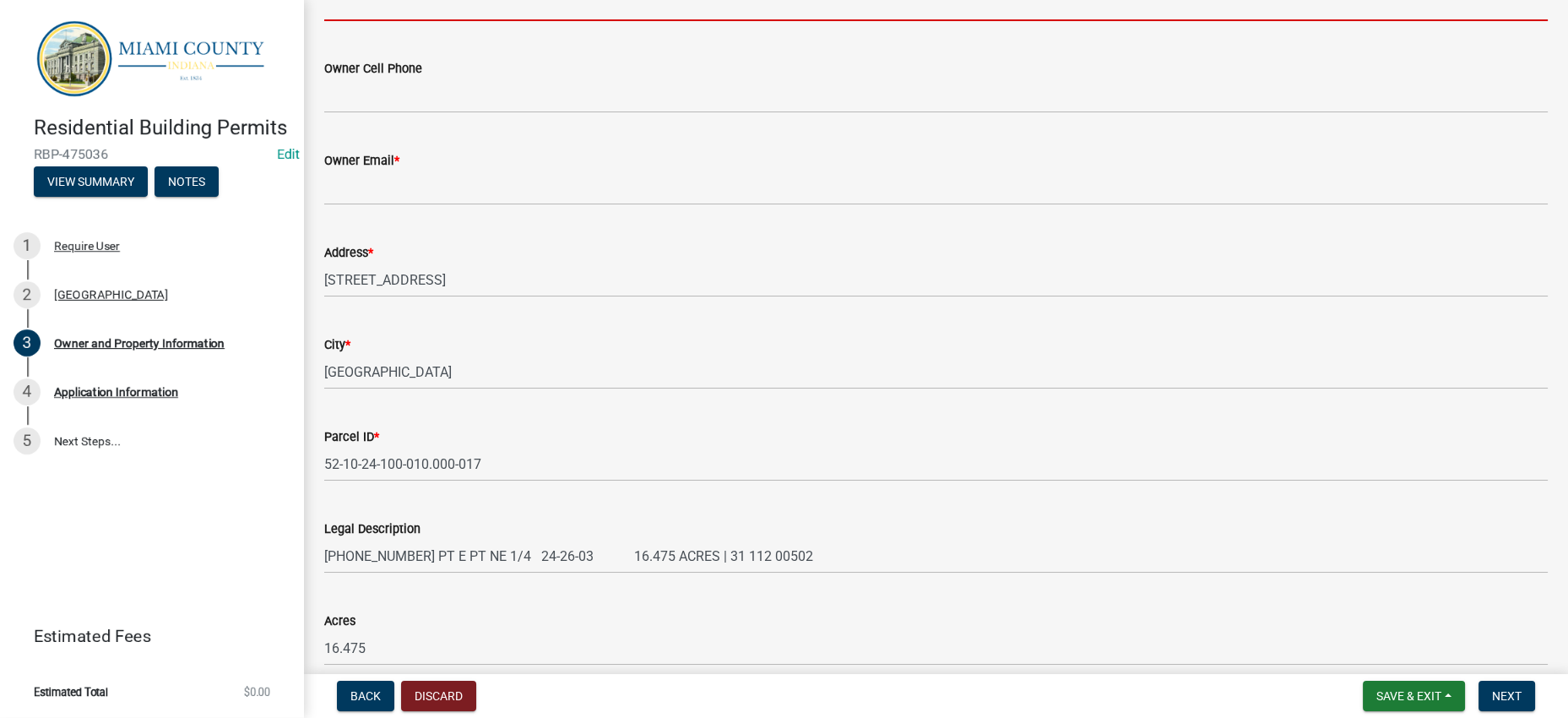
drag, startPoint x: 534, startPoint y: 194, endPoint x: 536, endPoint y: 207, distance: 13.2
click at [534, 21] on input "Owner Phone Number *" at bounding box center [935, 4] width 1223 height 34
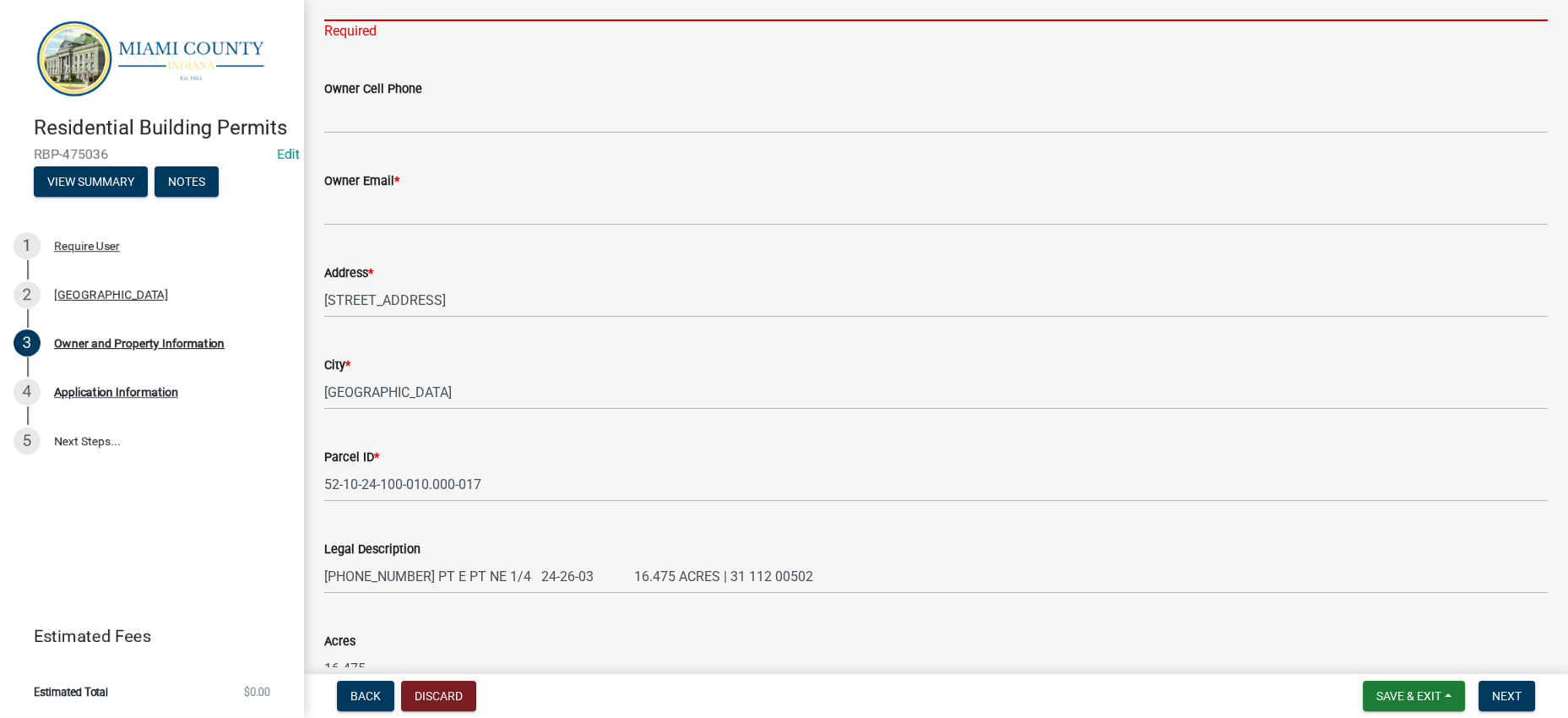
click at [406, 21] on input "Owner Phone Number *" at bounding box center [935, 4] width 1223 height 34
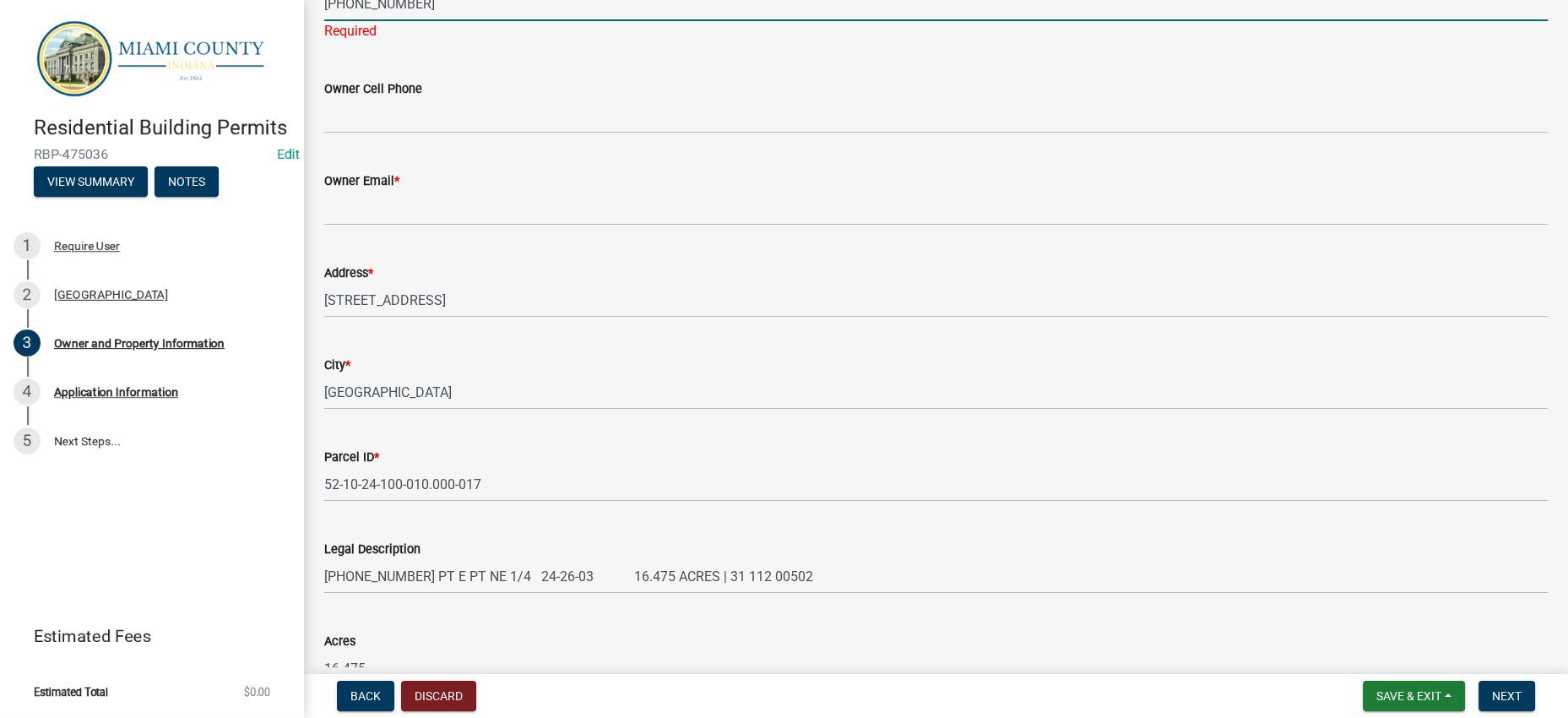
type input "[PHONE_NUMBER]"
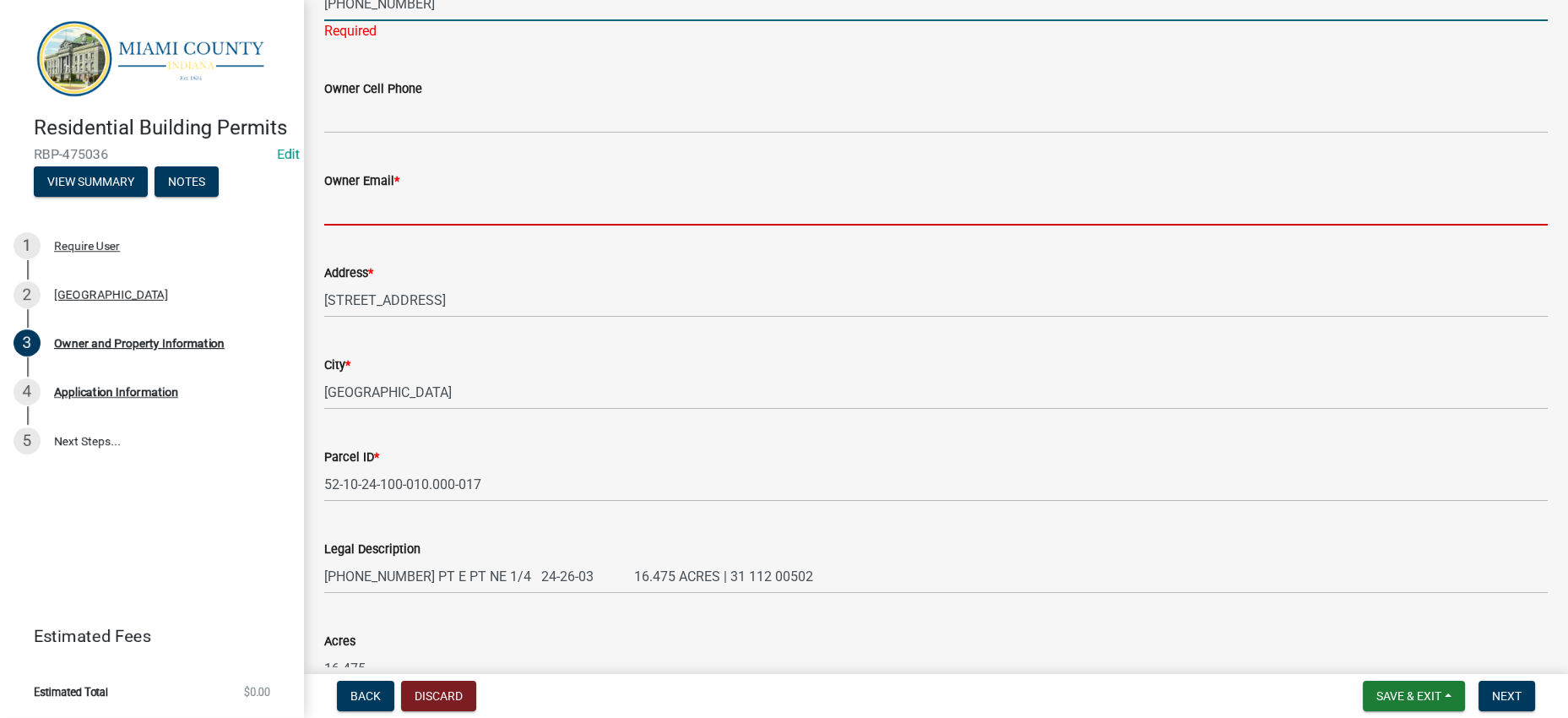
click at [380, 225] on input "Owner Email *" at bounding box center [935, 208] width 1223 height 34
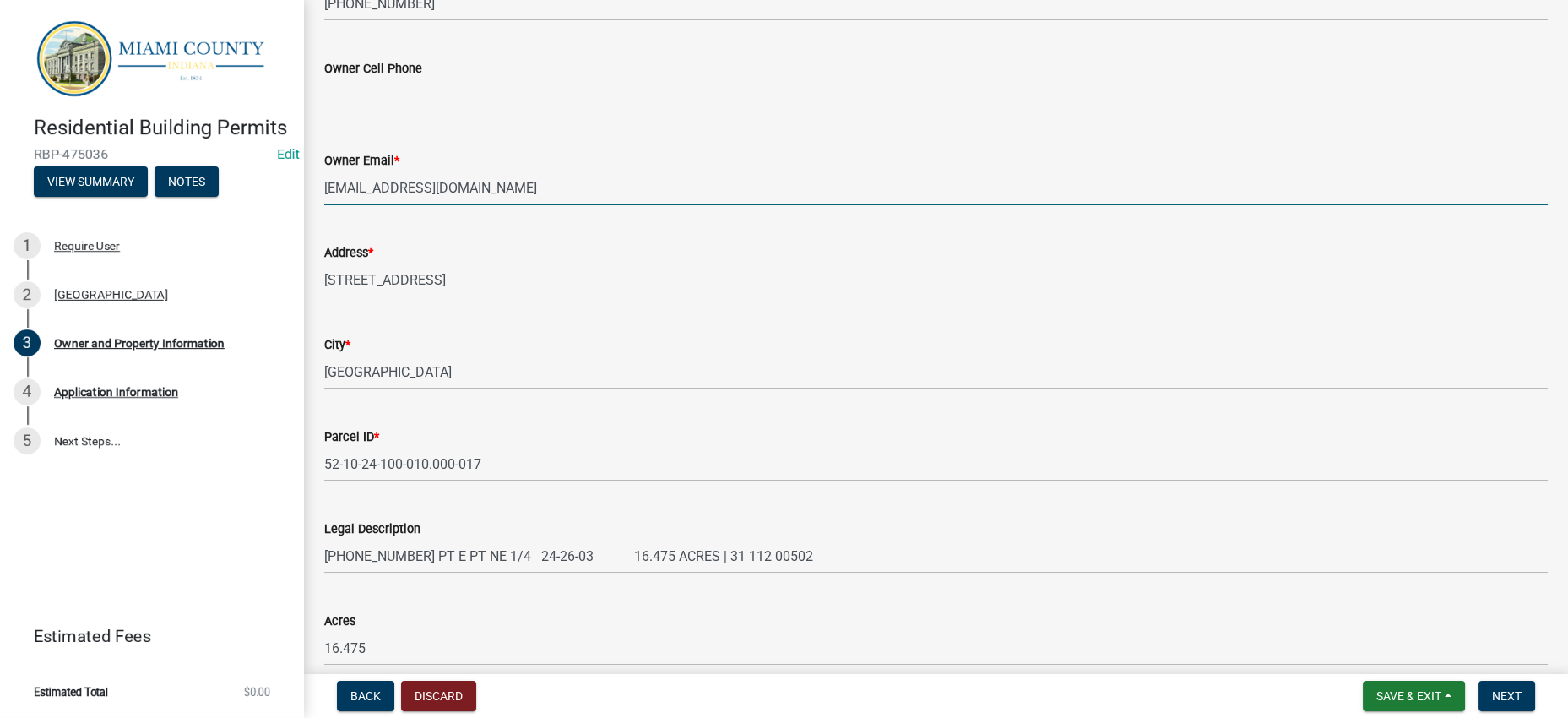
type input "[EMAIL_ADDRESS][DOMAIN_NAME]"
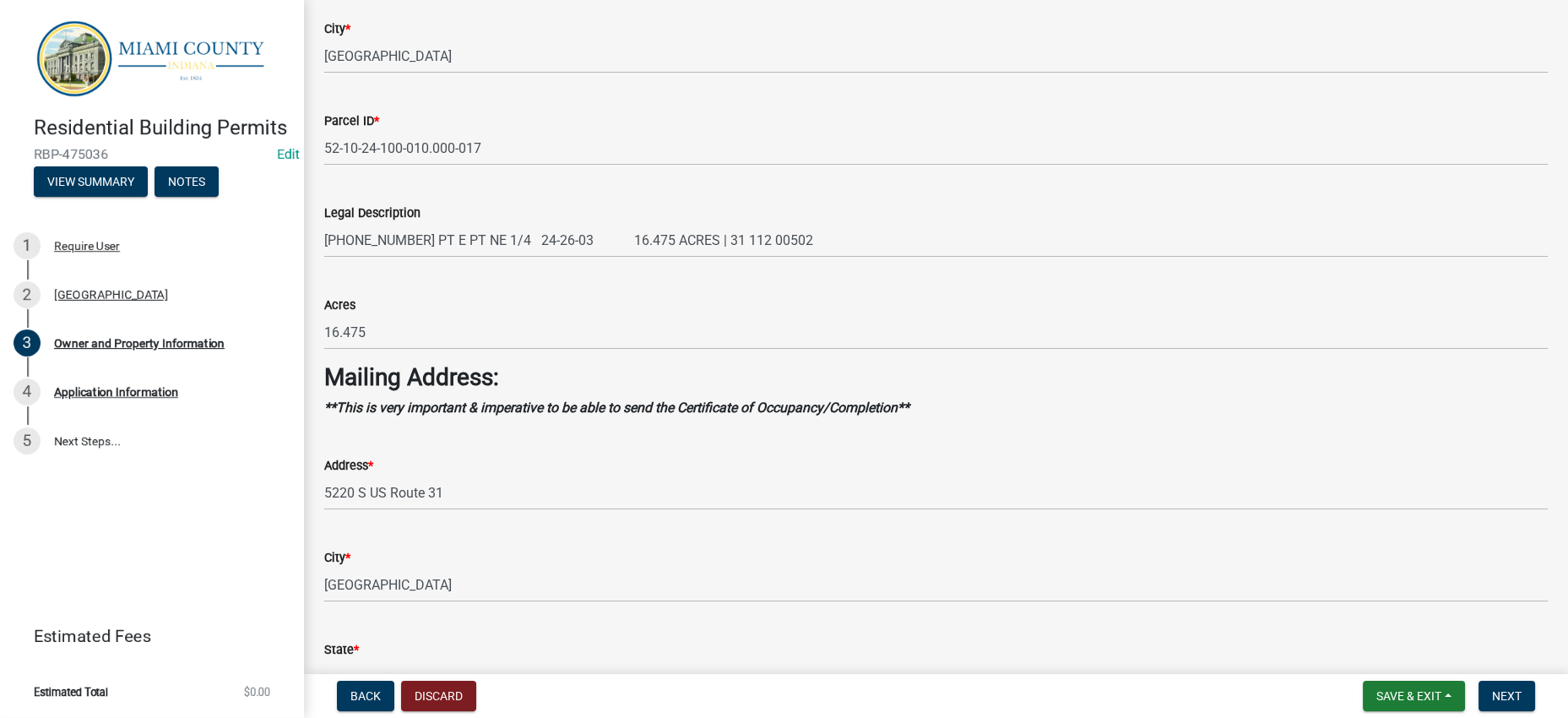
click at [805, 39] on div "City *" at bounding box center [935, 28] width 1223 height 20
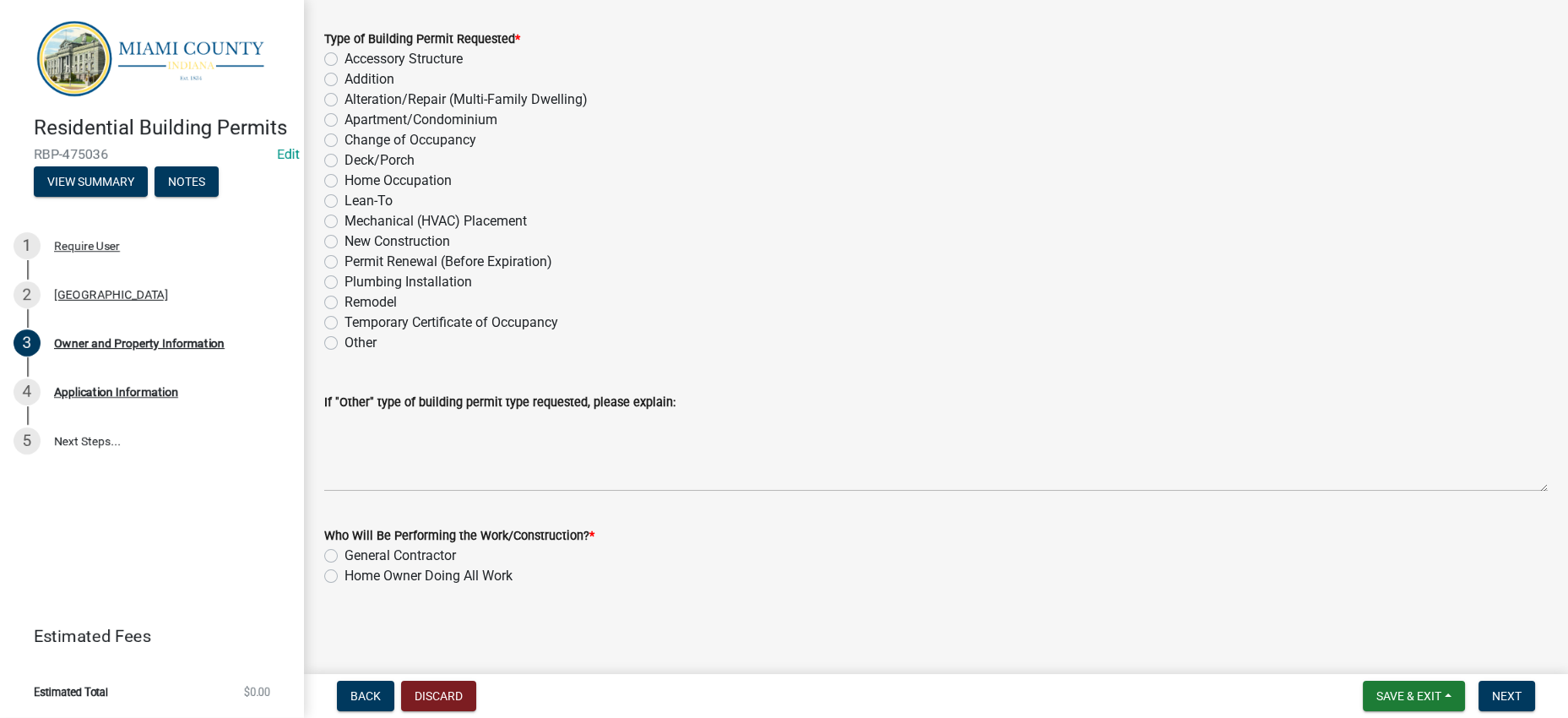
scroll to position [2214, 0]
click at [461, 69] on label "Accessory Structure" at bounding box center [404, 59] width 118 height 20
click at [355, 60] on input "Accessory Structure" at bounding box center [350, 55] width 11 height 11
radio input "true"
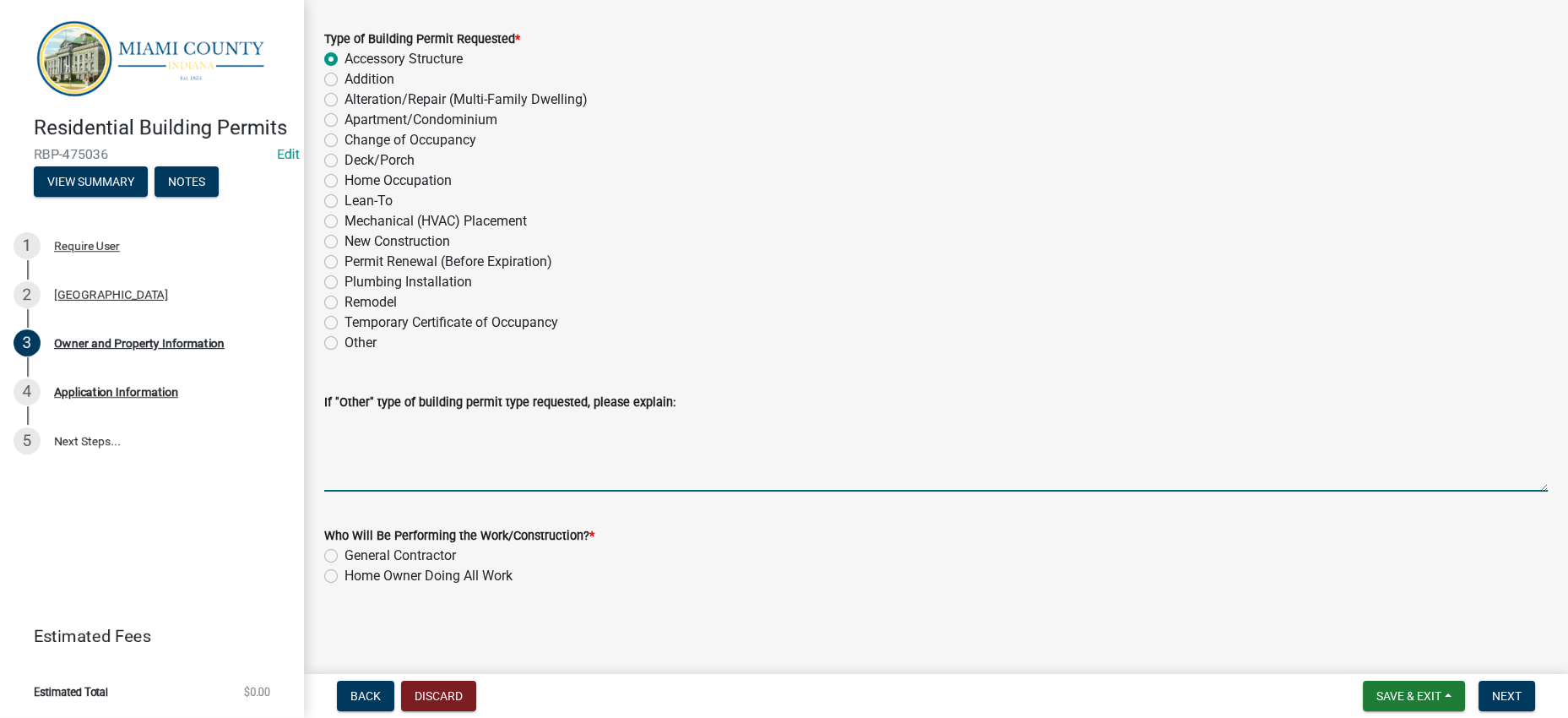
click at [557, 491] on textarea "If "Other" type of building permit type requested, please explain:" at bounding box center [935, 452] width 1223 height 80
click at [330, 460] on textarea "Greenhouse" at bounding box center [935, 452] width 1223 height 80
type textarea "48'x21'x11' Greenhouse"
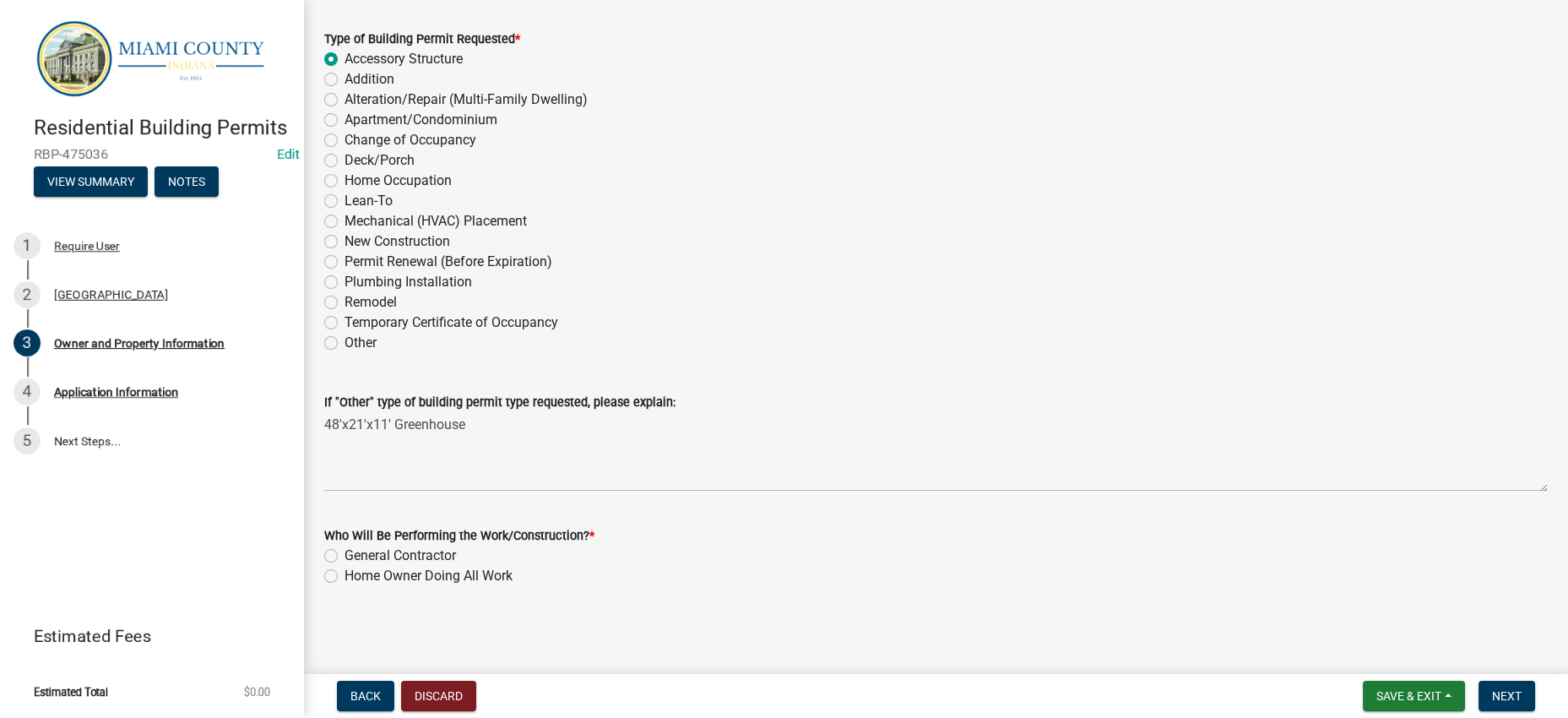
click at [470, 566] on label "Home Owner Doing All Work" at bounding box center [428, 576] width 168 height 20
click at [355, 566] on input "Home Owner Doing All Work" at bounding box center [350, 572] width 11 height 11
radio input "true"
click at [1492, 689] on span "Next" at bounding box center [1506, 695] width 29 height 13
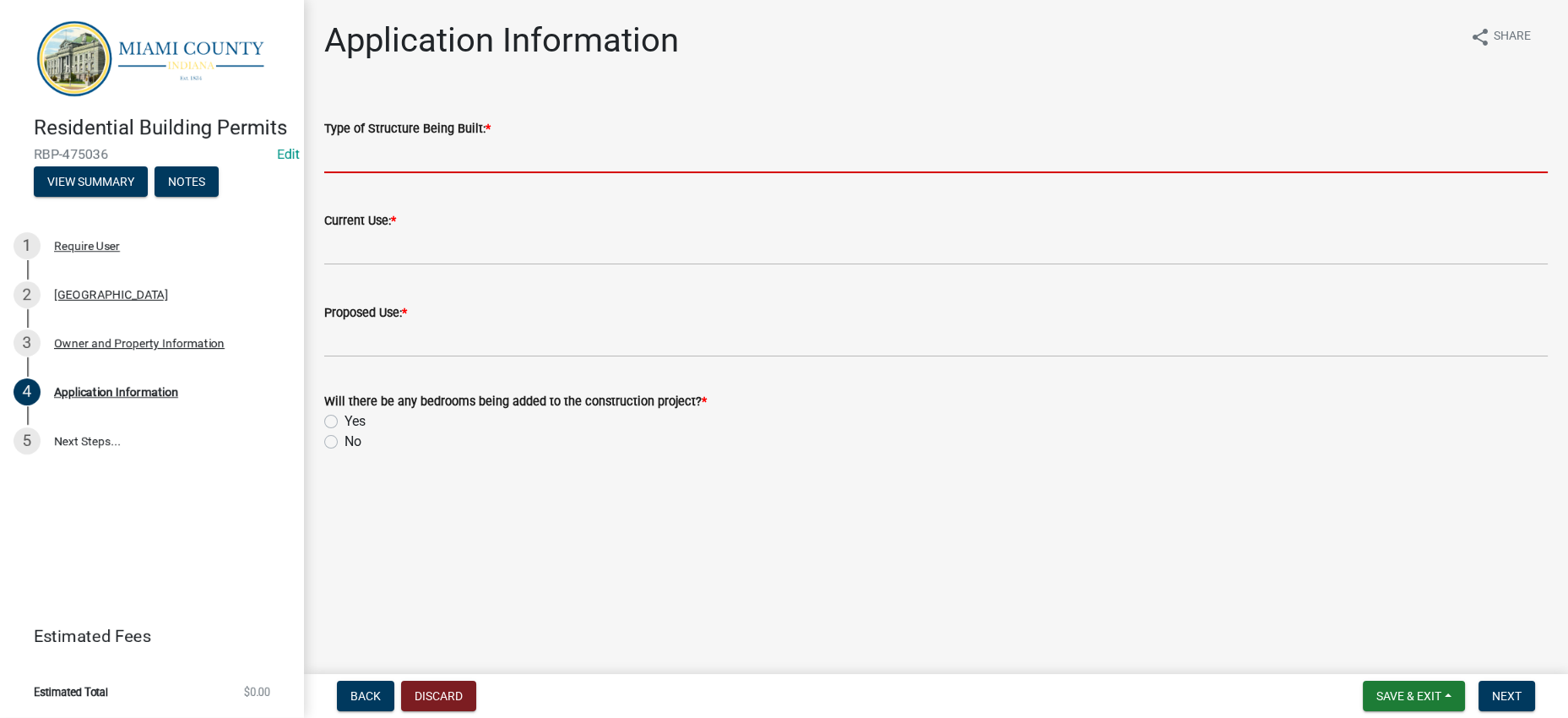
click at [499, 173] on input "Type of Structure Being Built: *" at bounding box center [935, 156] width 1223 height 34
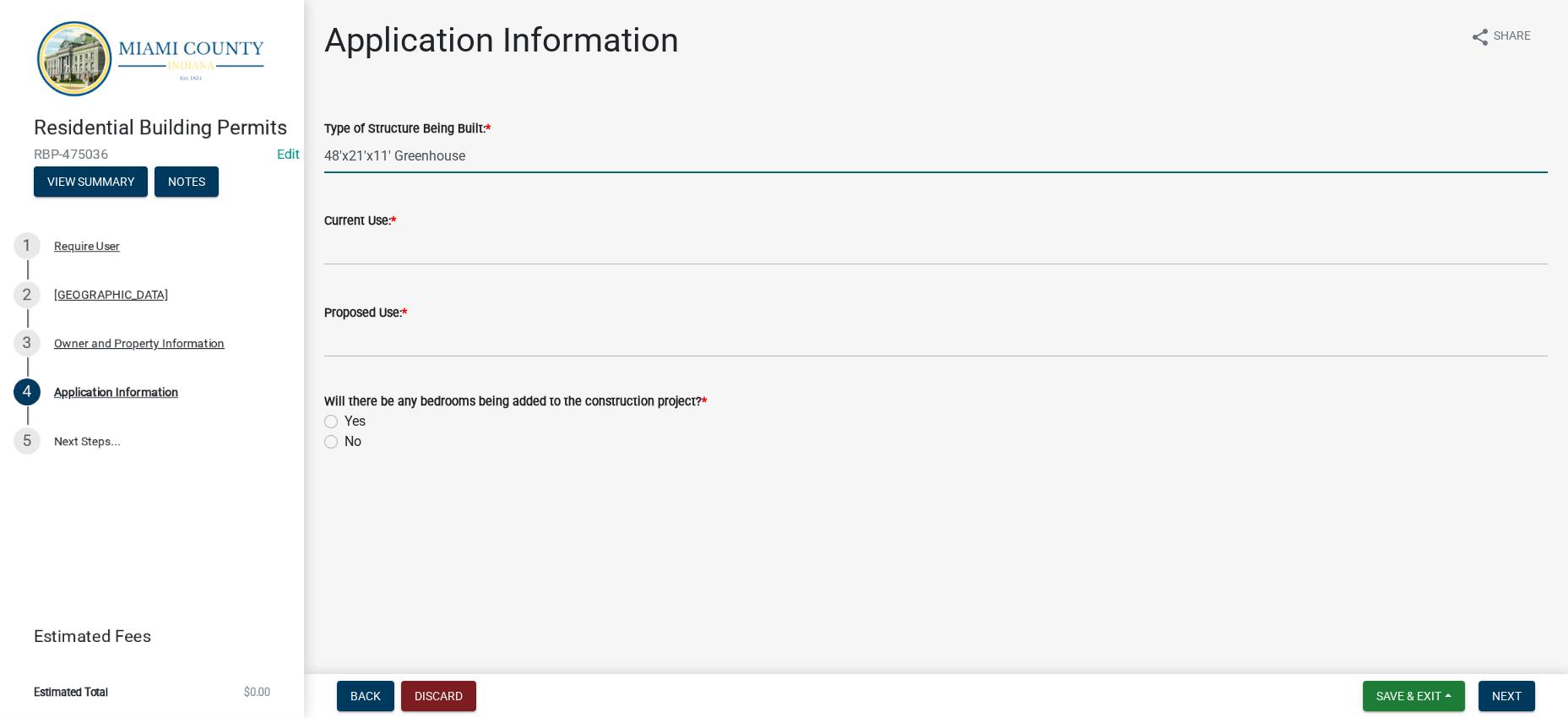
type input "48'x21'x11' Greenhouse"
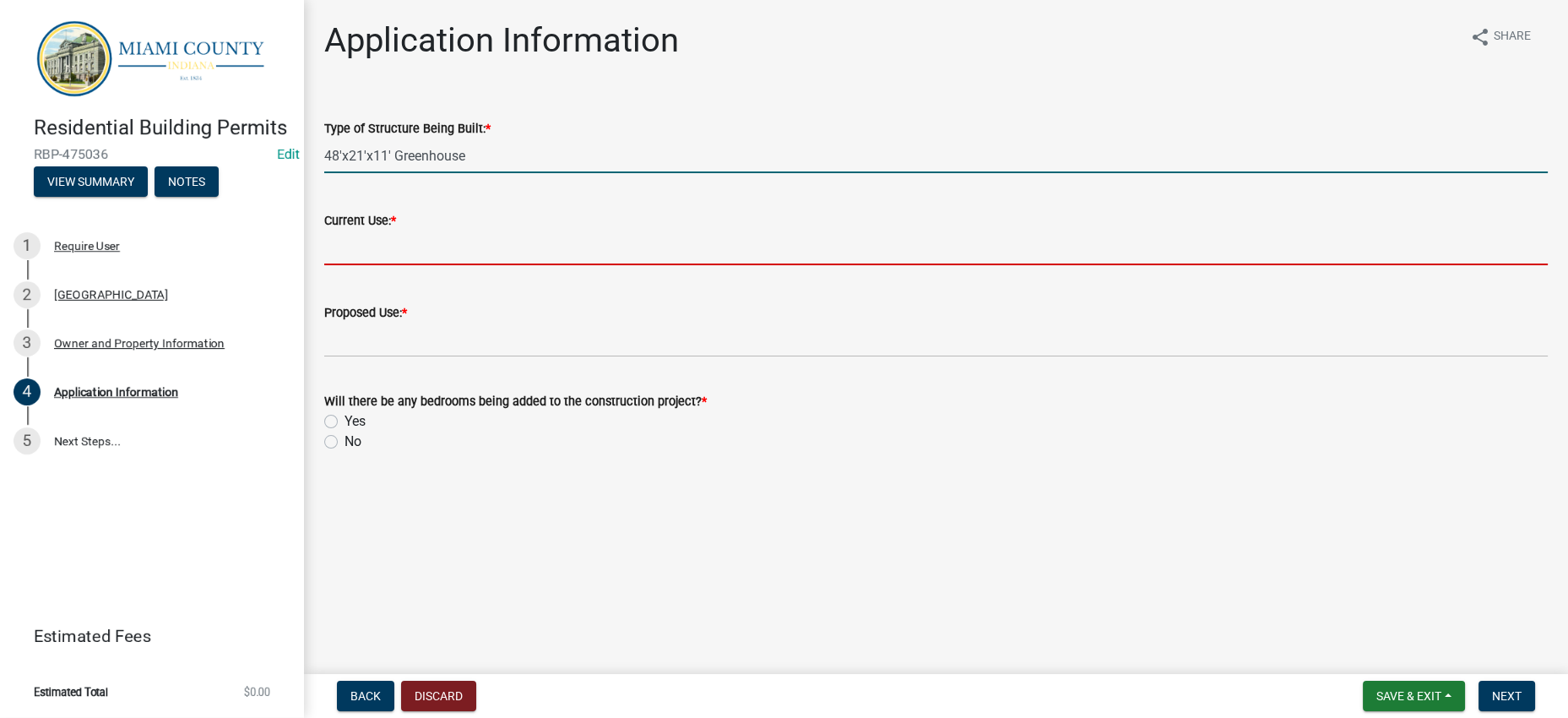
click at [454, 265] on input "Current Use: *" at bounding box center [935, 248] width 1223 height 34
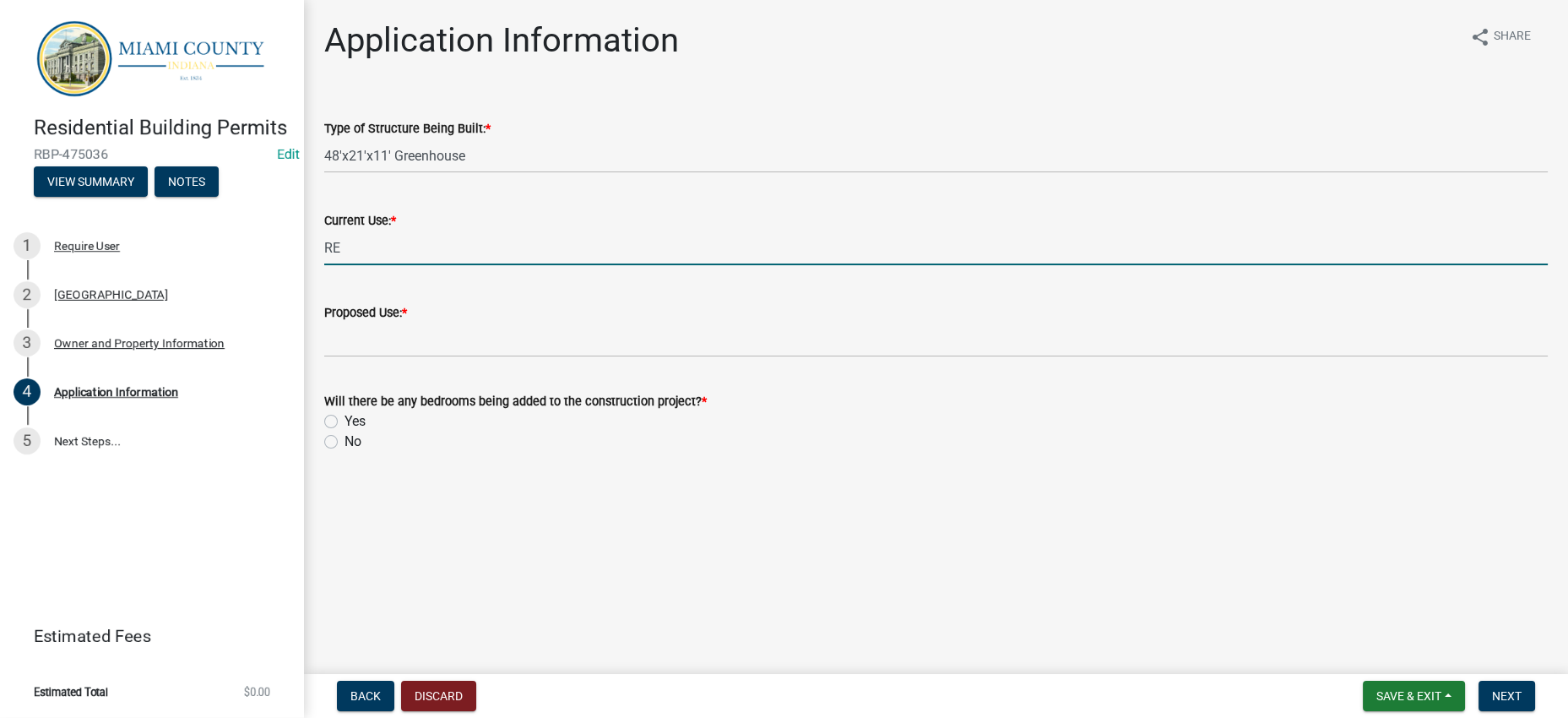
type input "Residential Dwelling & Vacant Land"
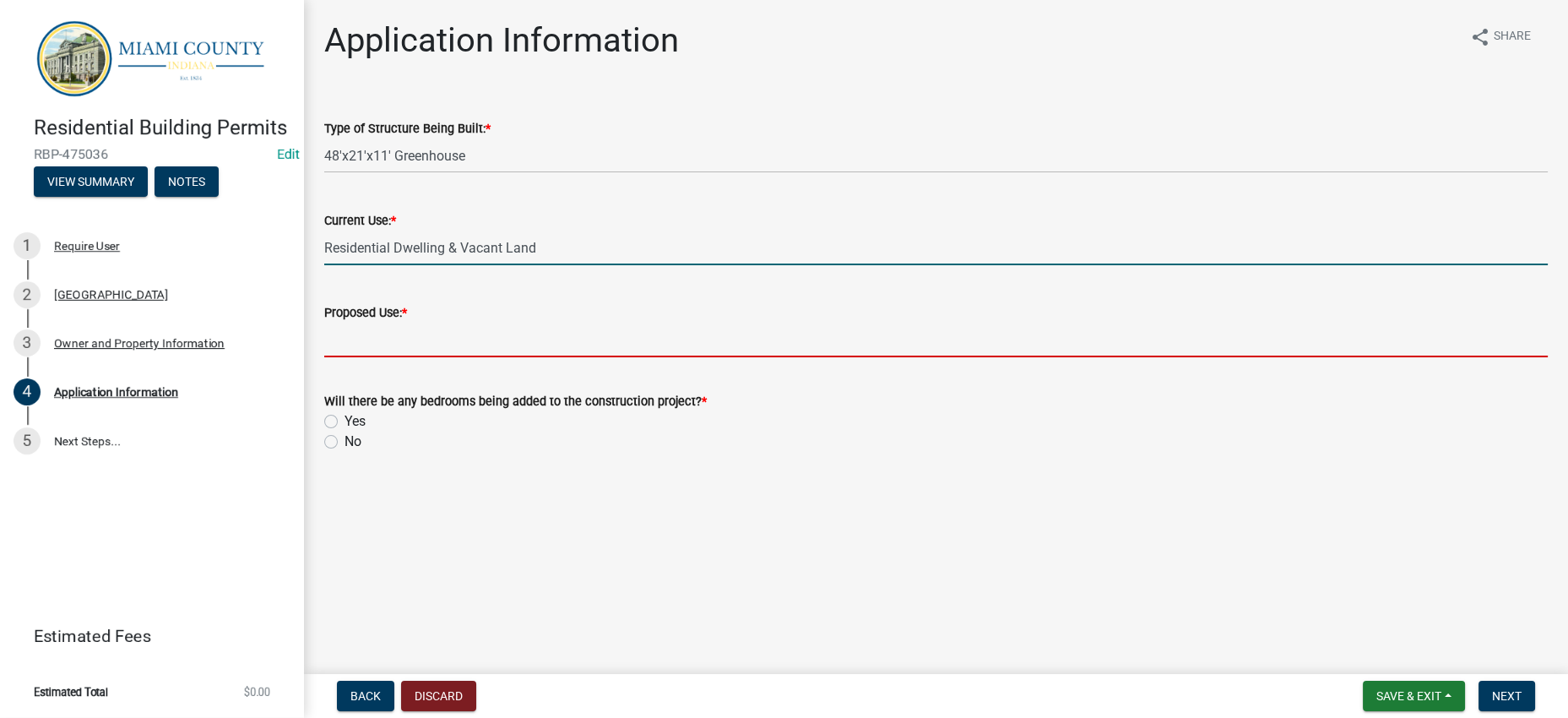
click at [499, 357] on input "Proposed Use: *" at bounding box center [935, 340] width 1223 height 34
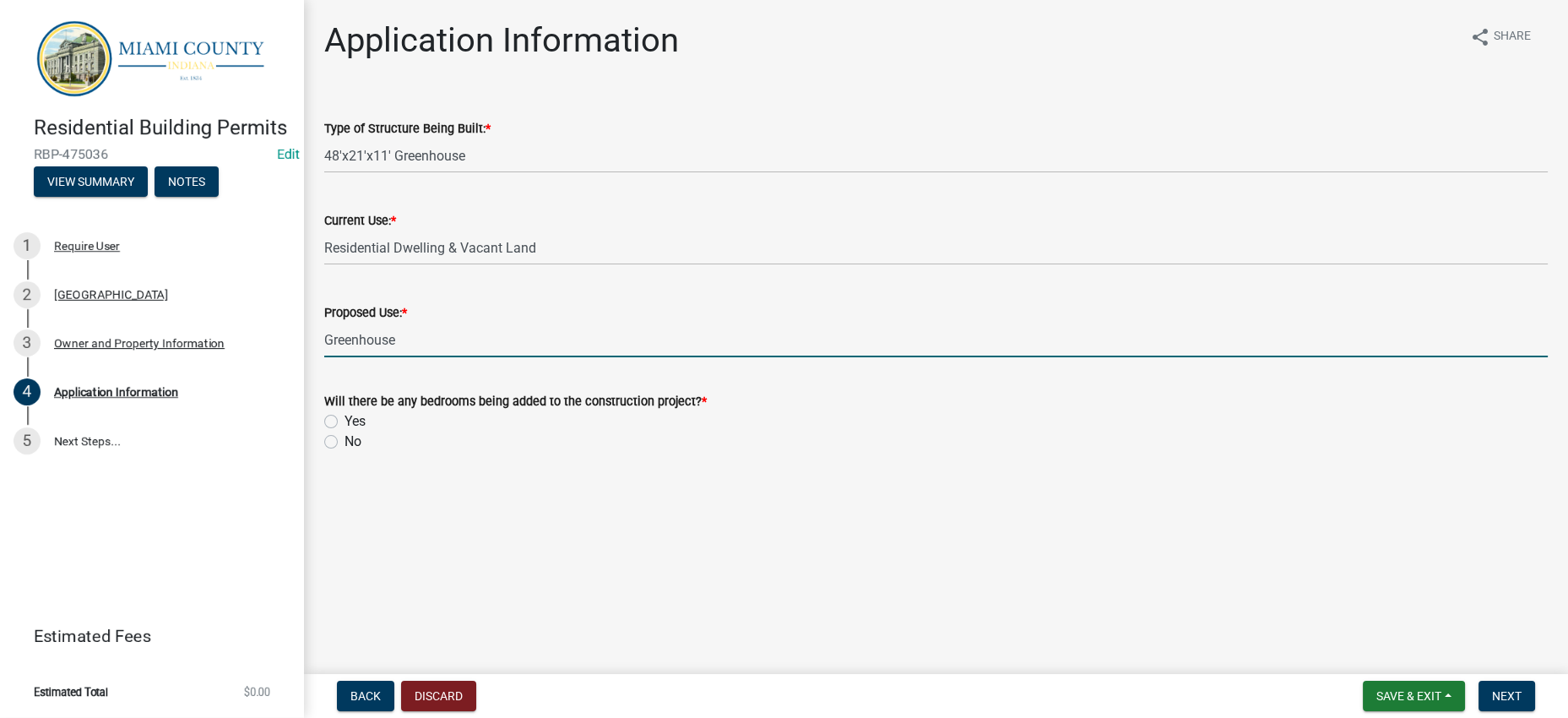
type input "Greenhouse"
click at [462, 467] on wm-data-entity-input "Will there be any bedrooms being added to the construction project? * Yes No" at bounding box center [935, 418] width 1223 height 96
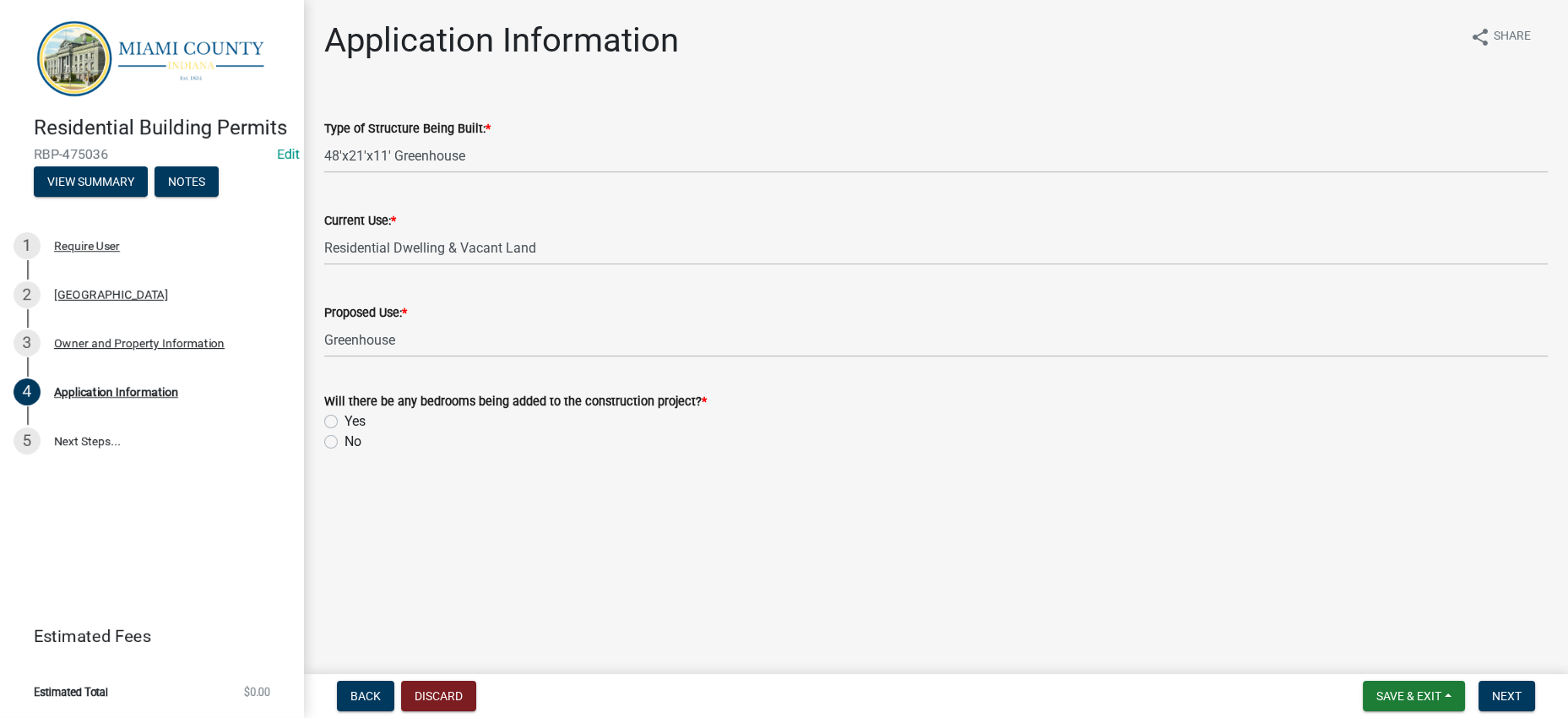
click at [345, 452] on label "No" at bounding box center [353, 441] width 17 height 20
click at [345, 443] on input "No" at bounding box center [350, 437] width 11 height 11
radio input "true"
click at [1498, 690] on span "Next" at bounding box center [1506, 695] width 29 height 13
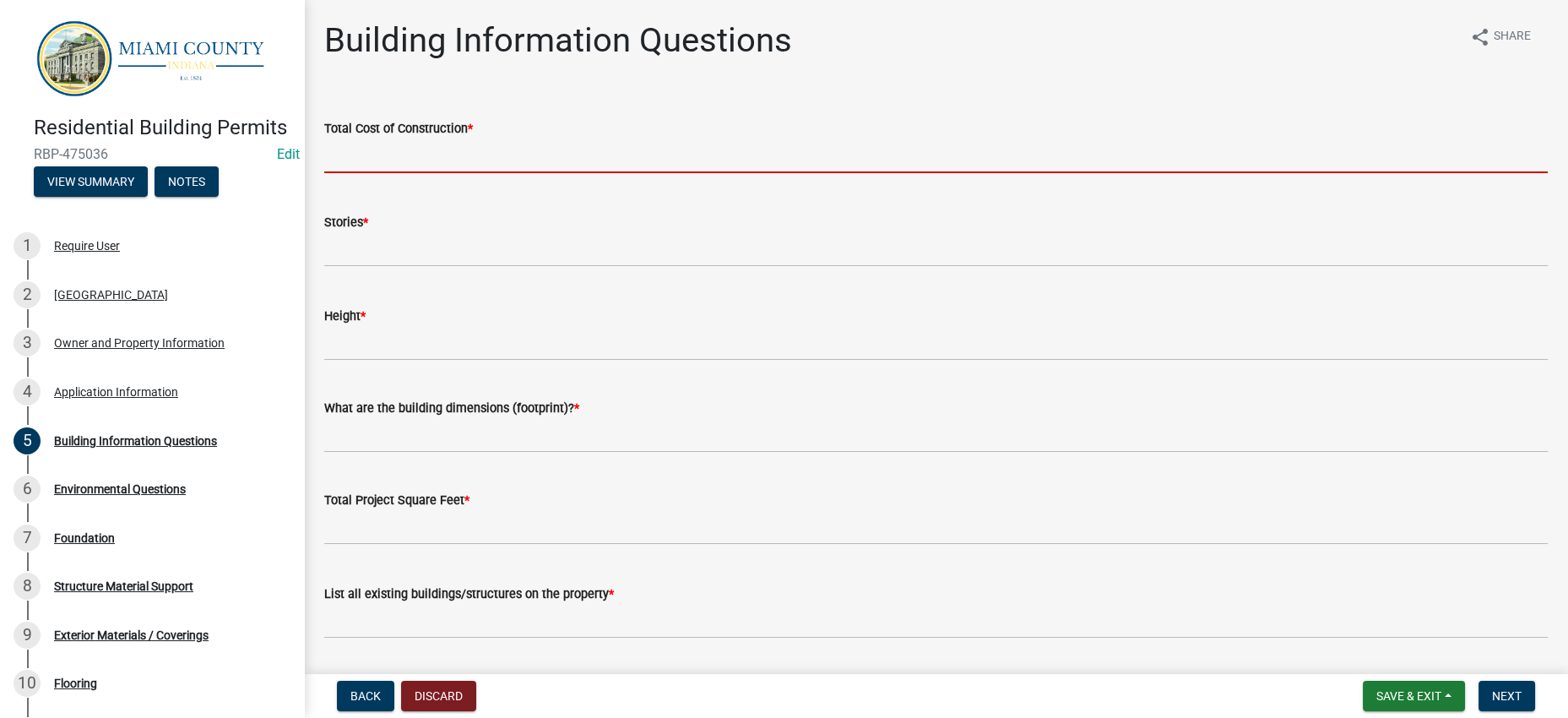
click at [446, 173] on input "text" at bounding box center [935, 156] width 1223 height 34
type input "5"
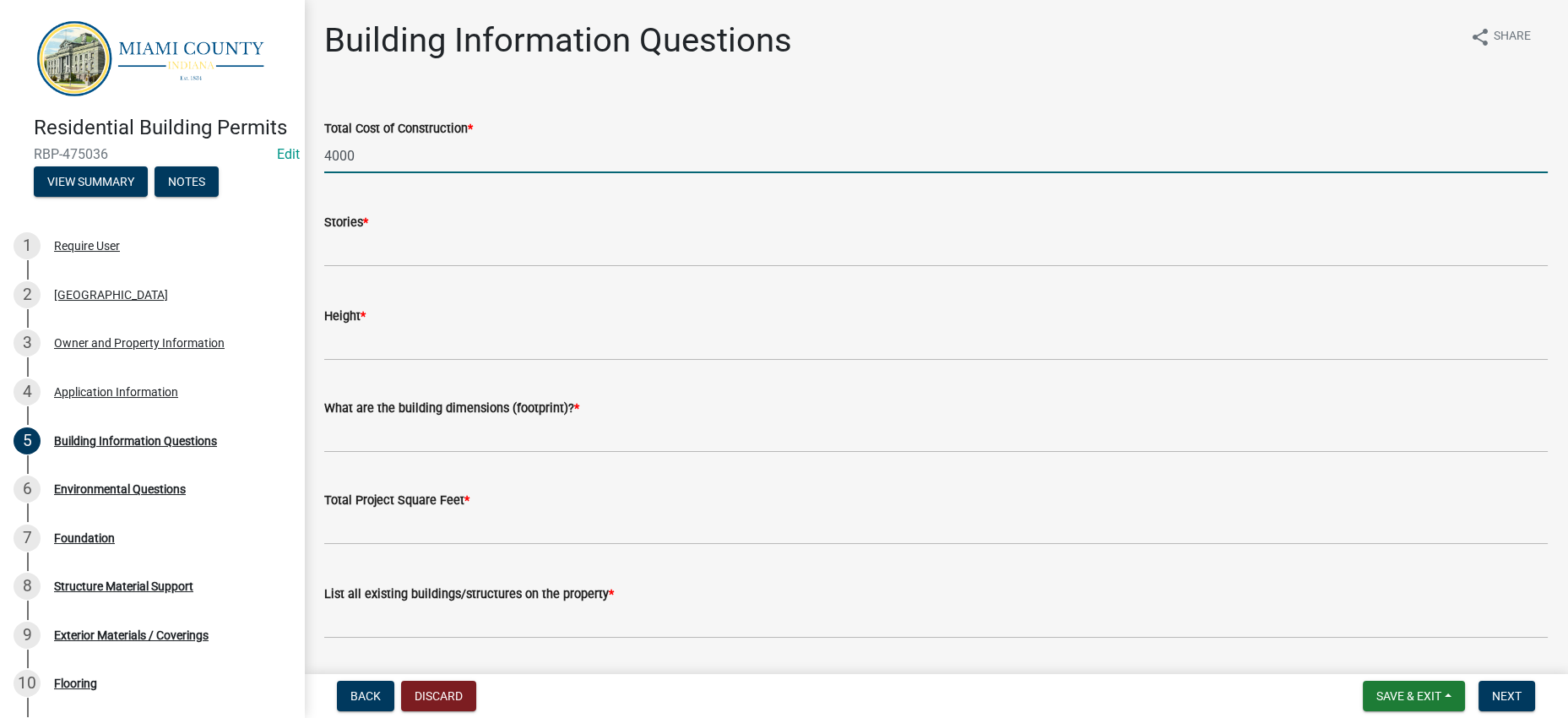
type input "4000"
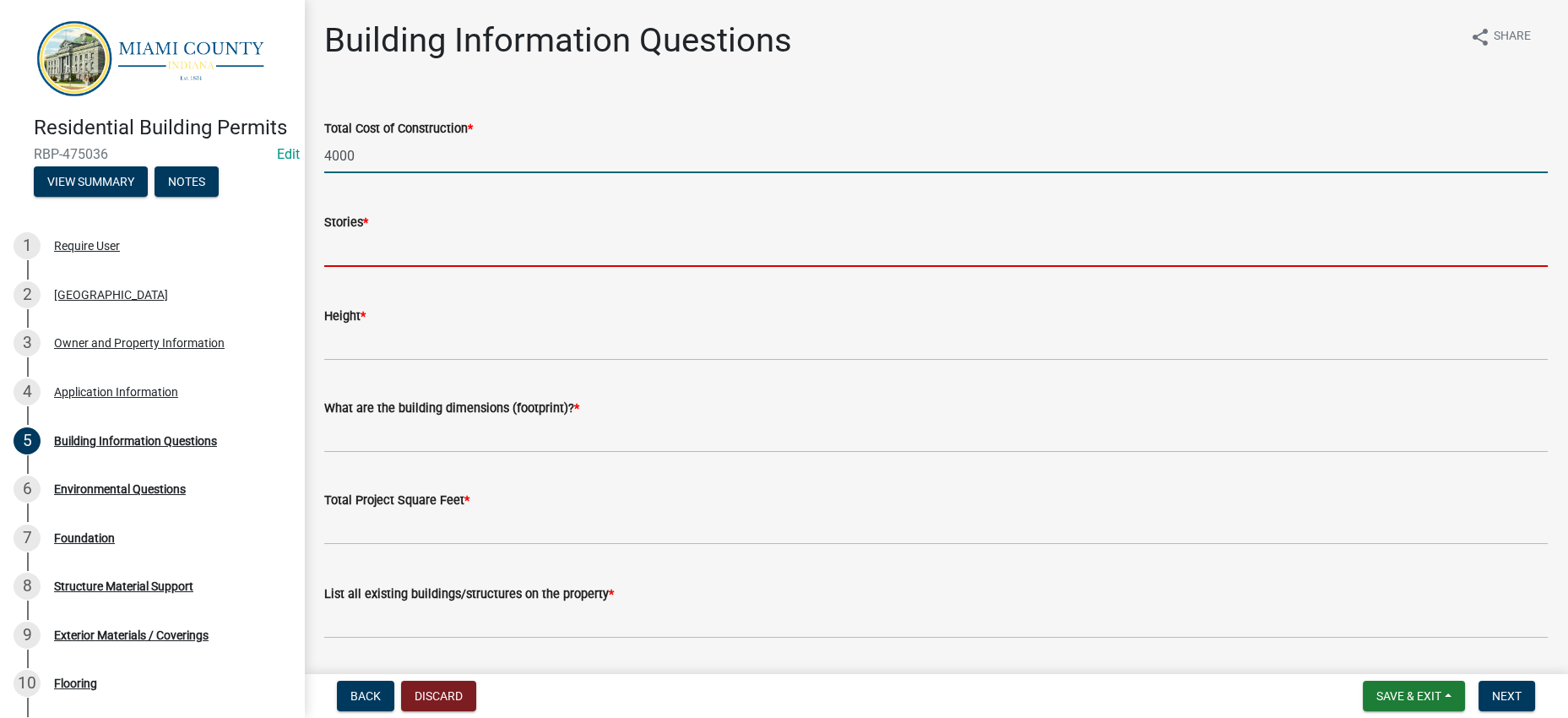
click at [388, 267] on input "text" at bounding box center [935, 249] width 1223 height 34
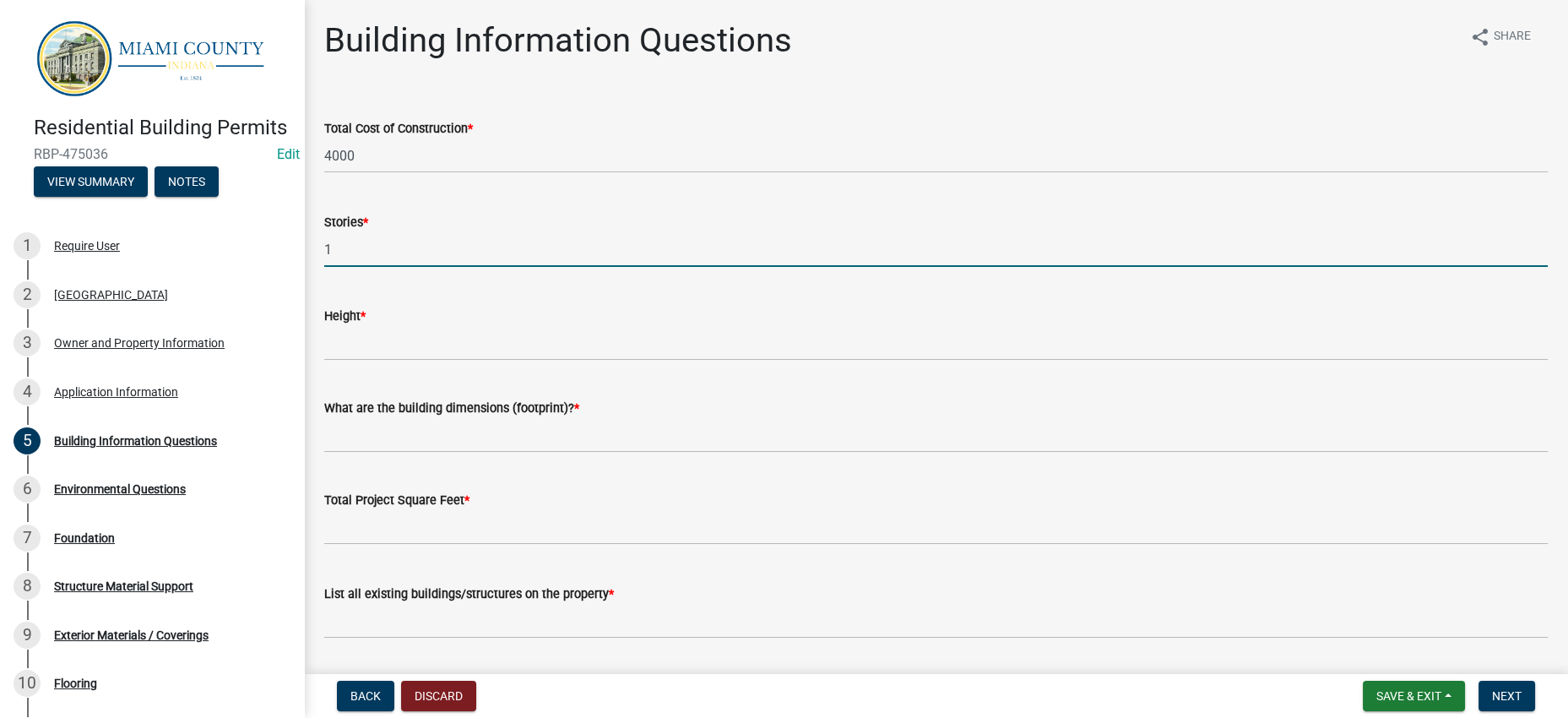
type input "1"
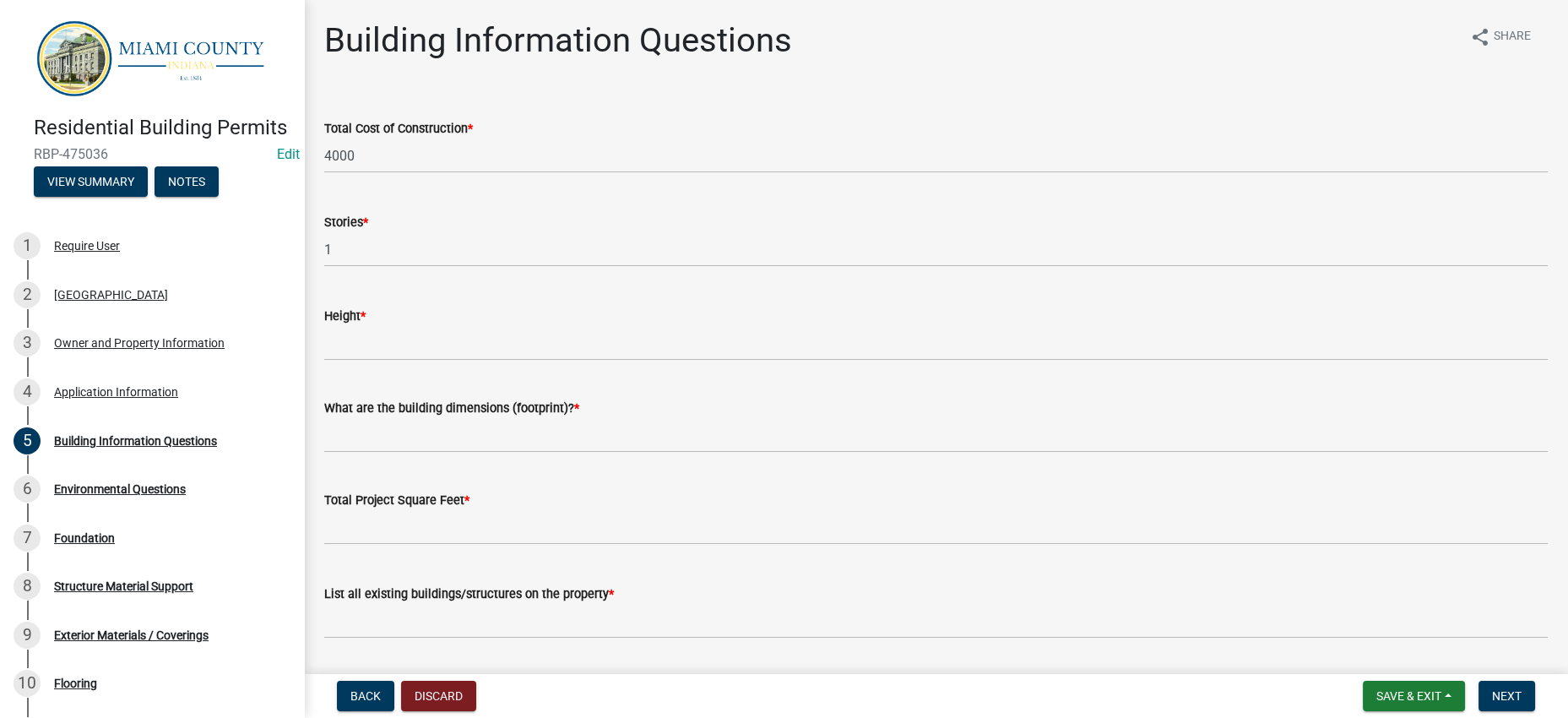
click at [319, 361] on div "Height *" at bounding box center [935, 321] width 1249 height 79
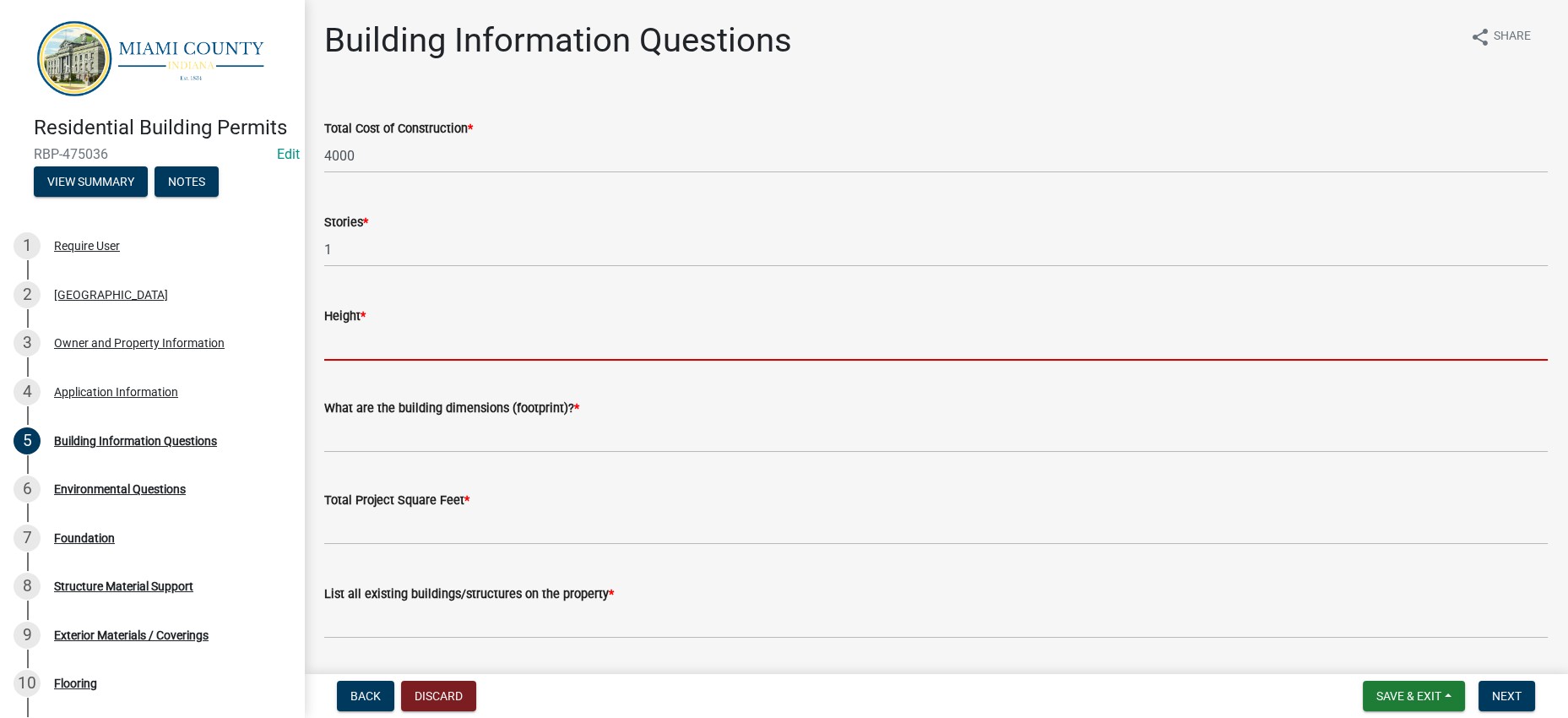
click at [351, 361] on input "Height *" at bounding box center [935, 343] width 1223 height 34
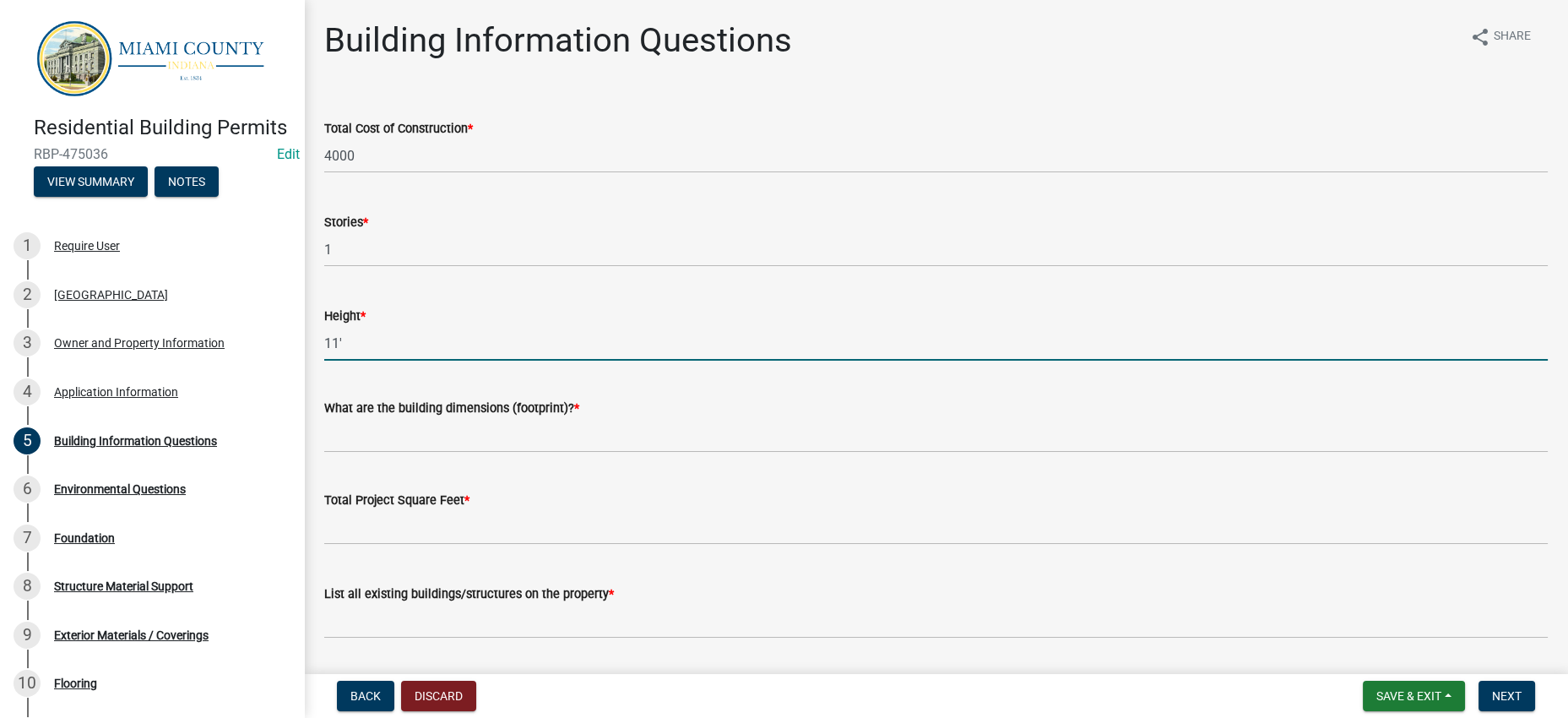
type input "11'"
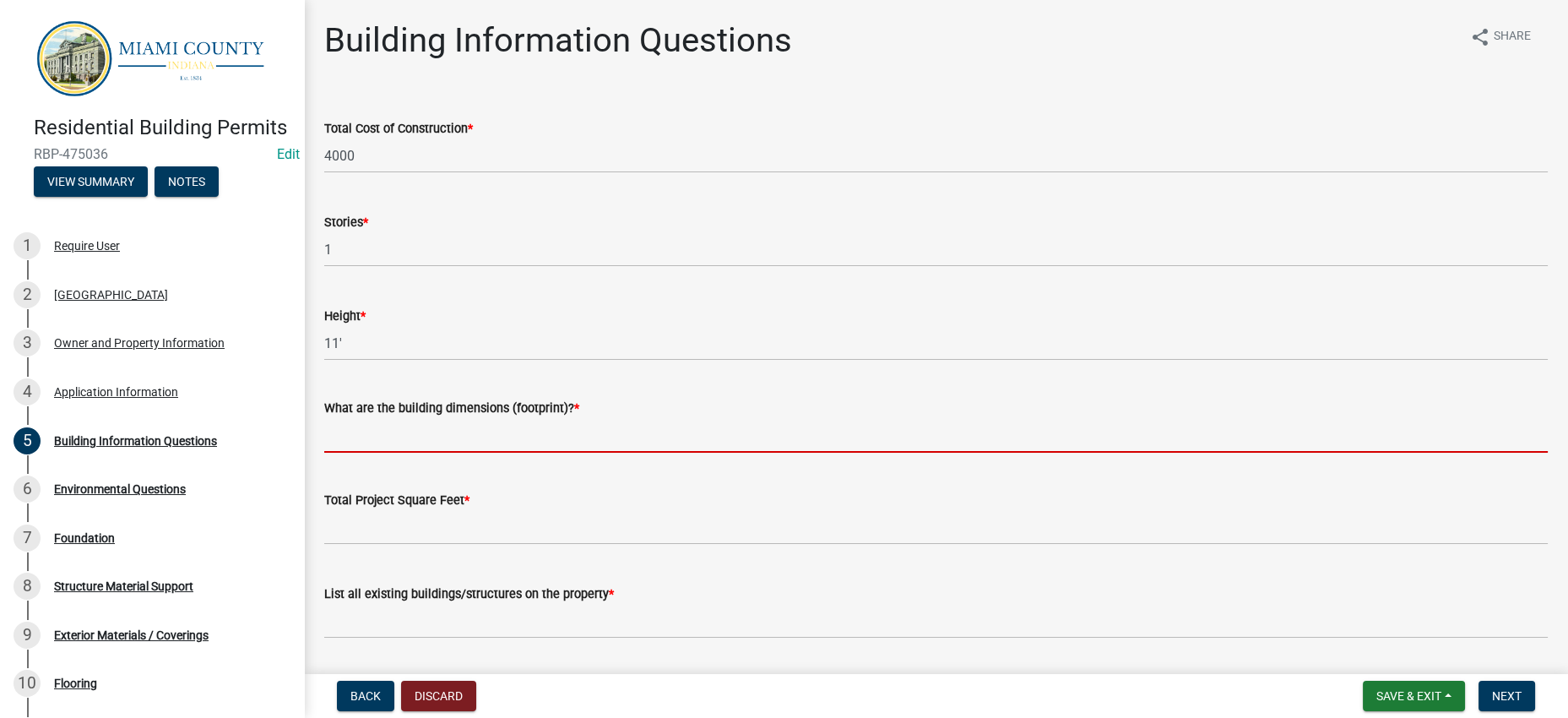
click at [376, 453] on input "What are the building dimensions (footprint)? *" at bounding box center [935, 435] width 1223 height 34
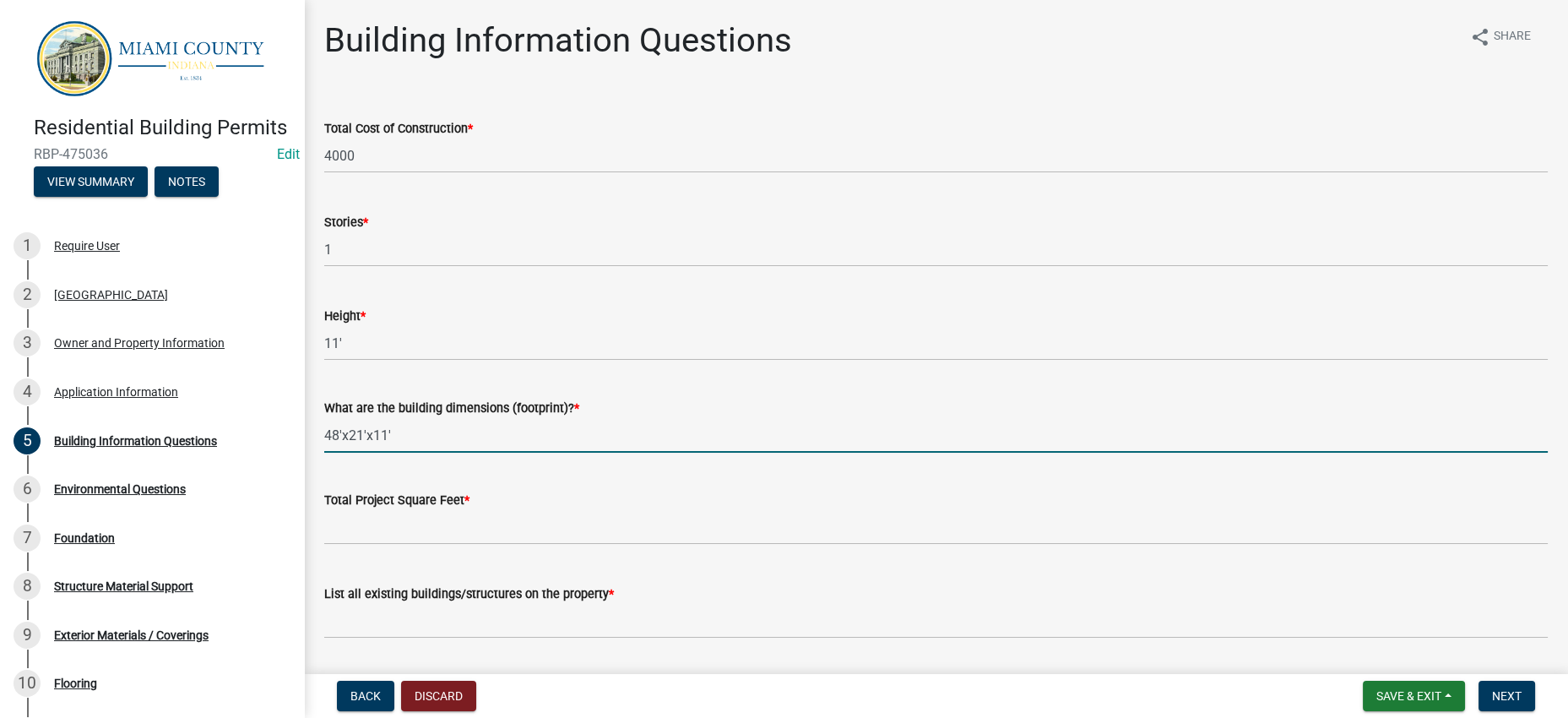
type input "48'x21'x11'"
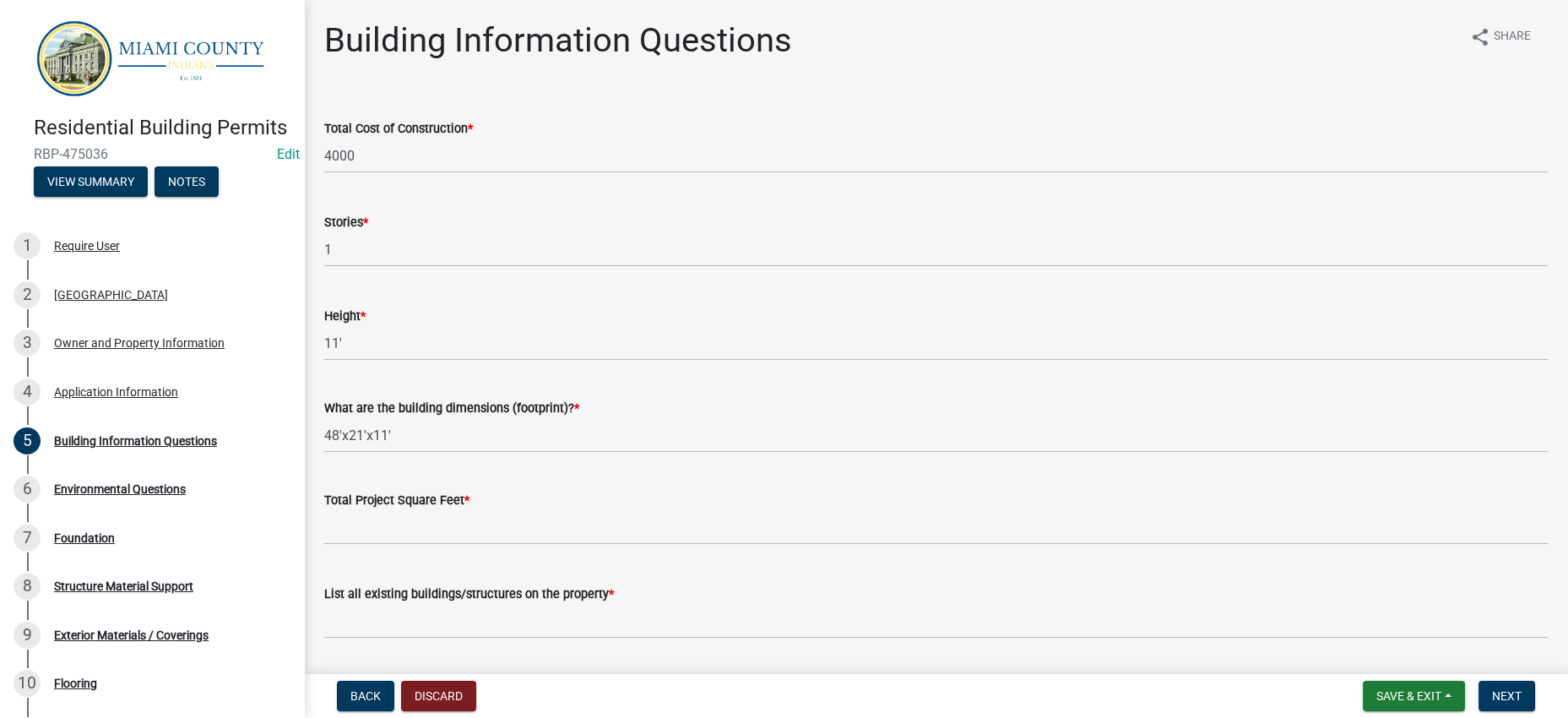
click at [393, 544] on div "Total Project Square Feet *" at bounding box center [935, 505] width 1223 height 79
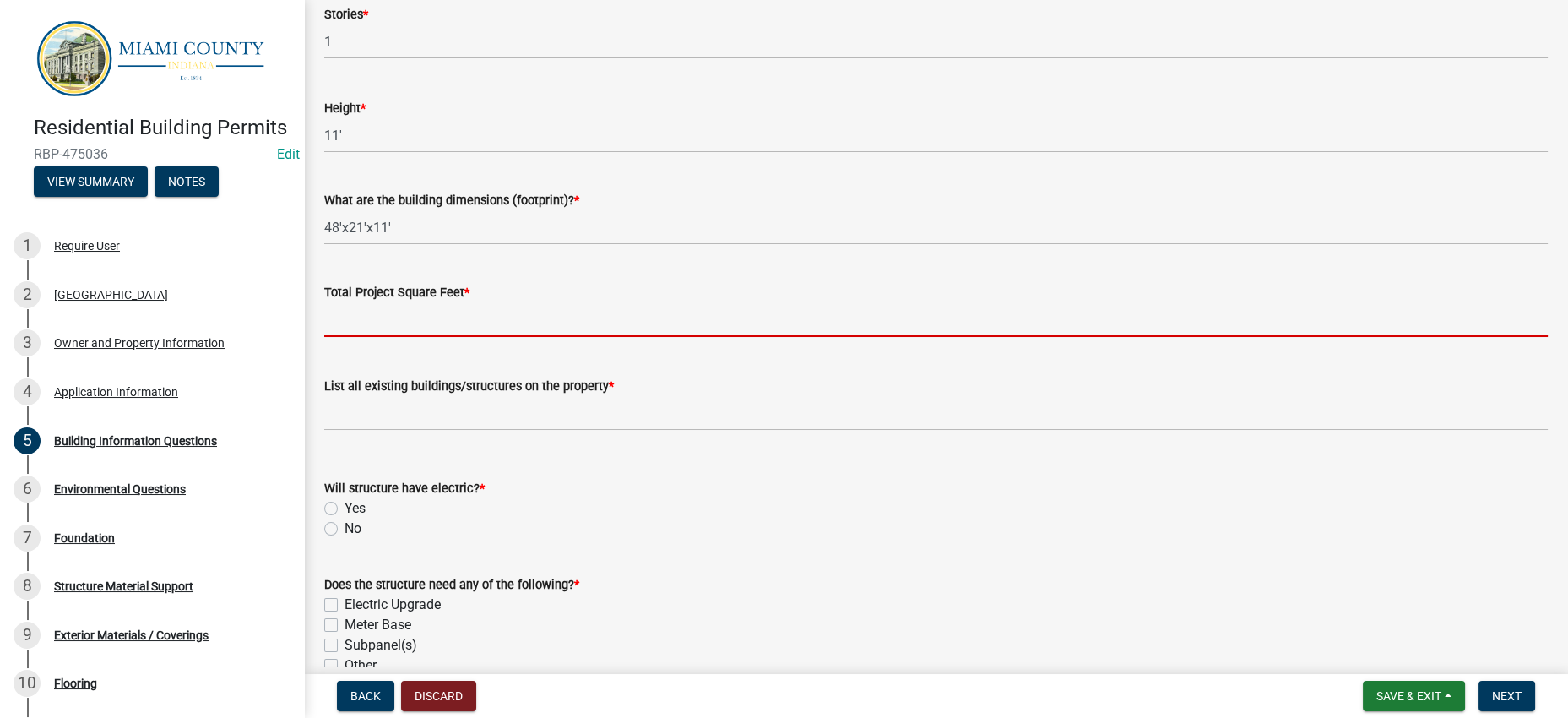
click at [415, 337] on input "text" at bounding box center [935, 319] width 1223 height 34
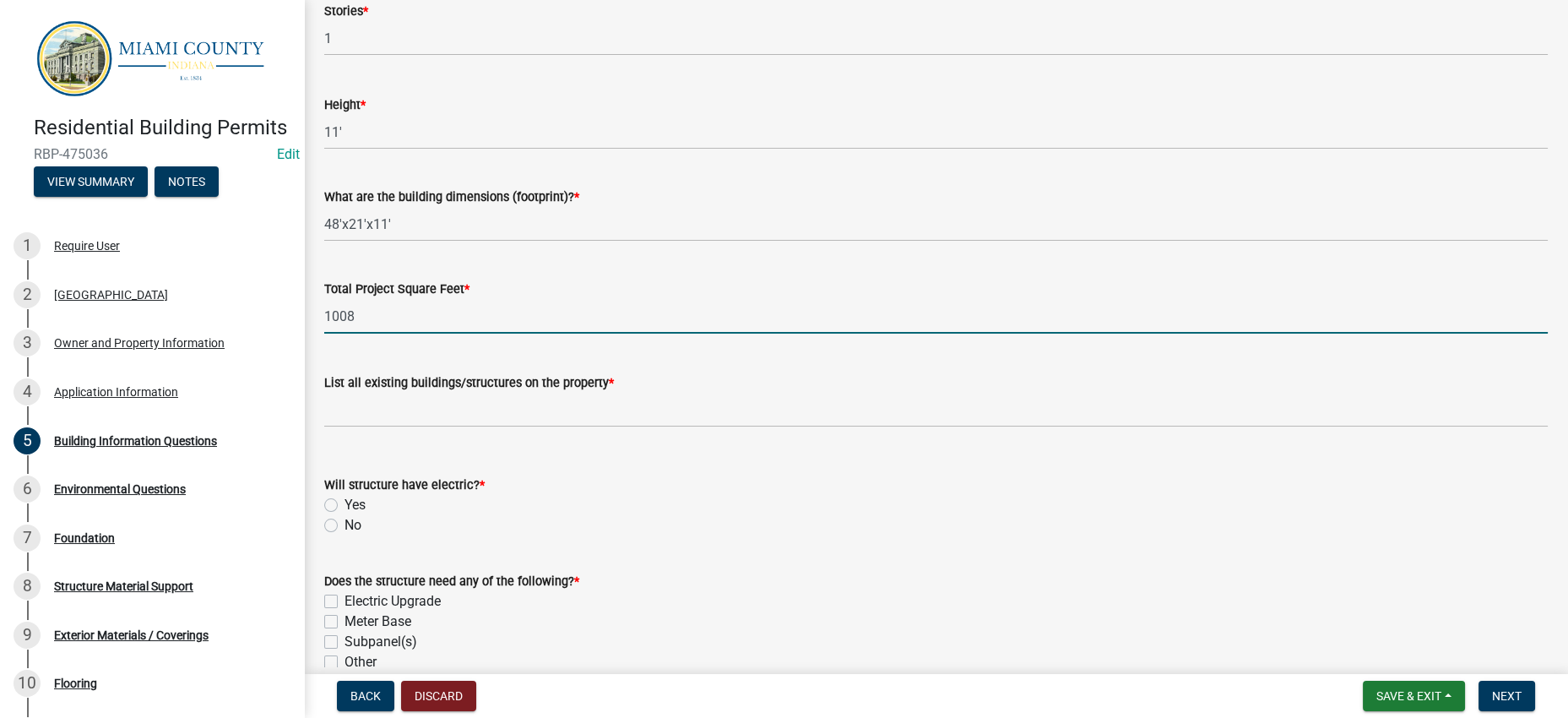
type input "1008"
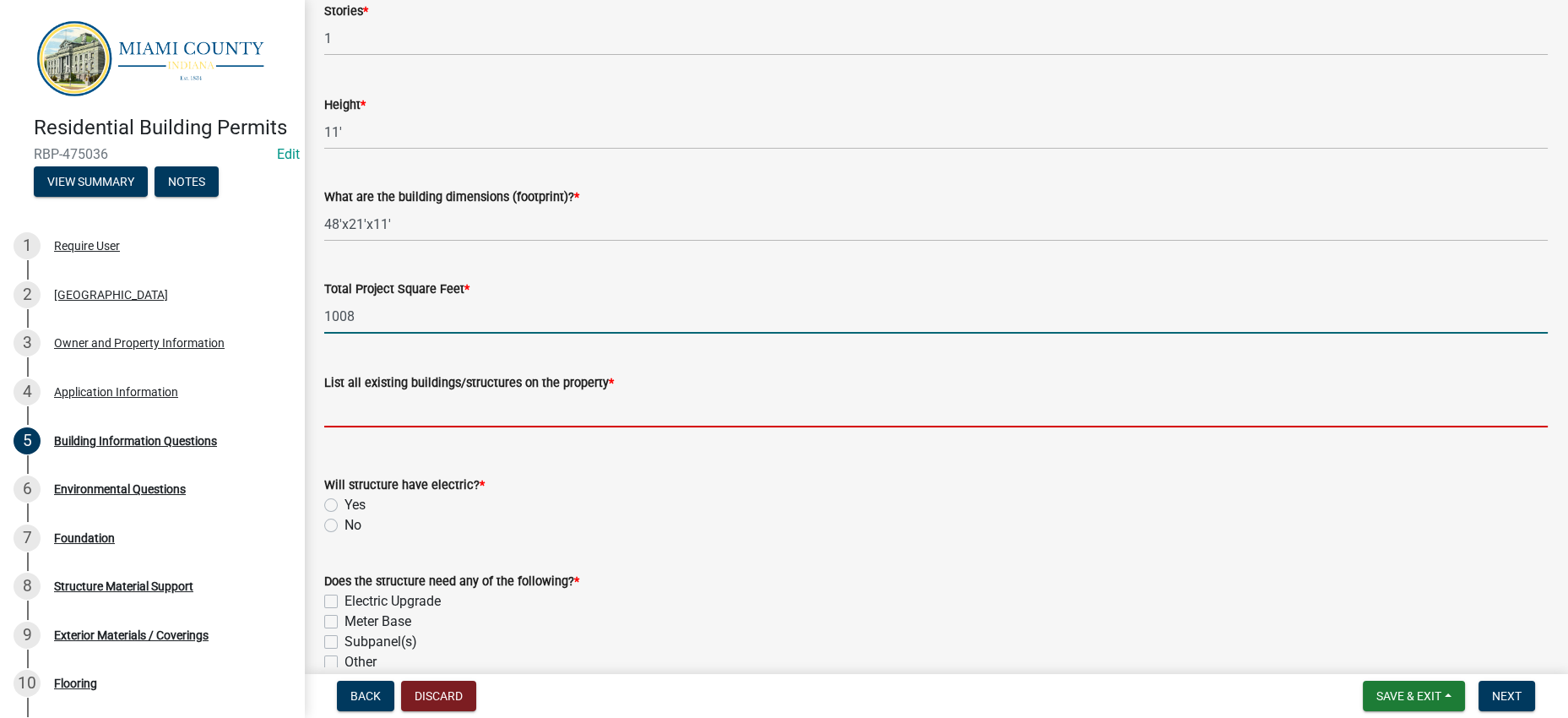
click at [407, 427] on input "List all existing buildings/structures on the property *" at bounding box center [935, 409] width 1223 height 34
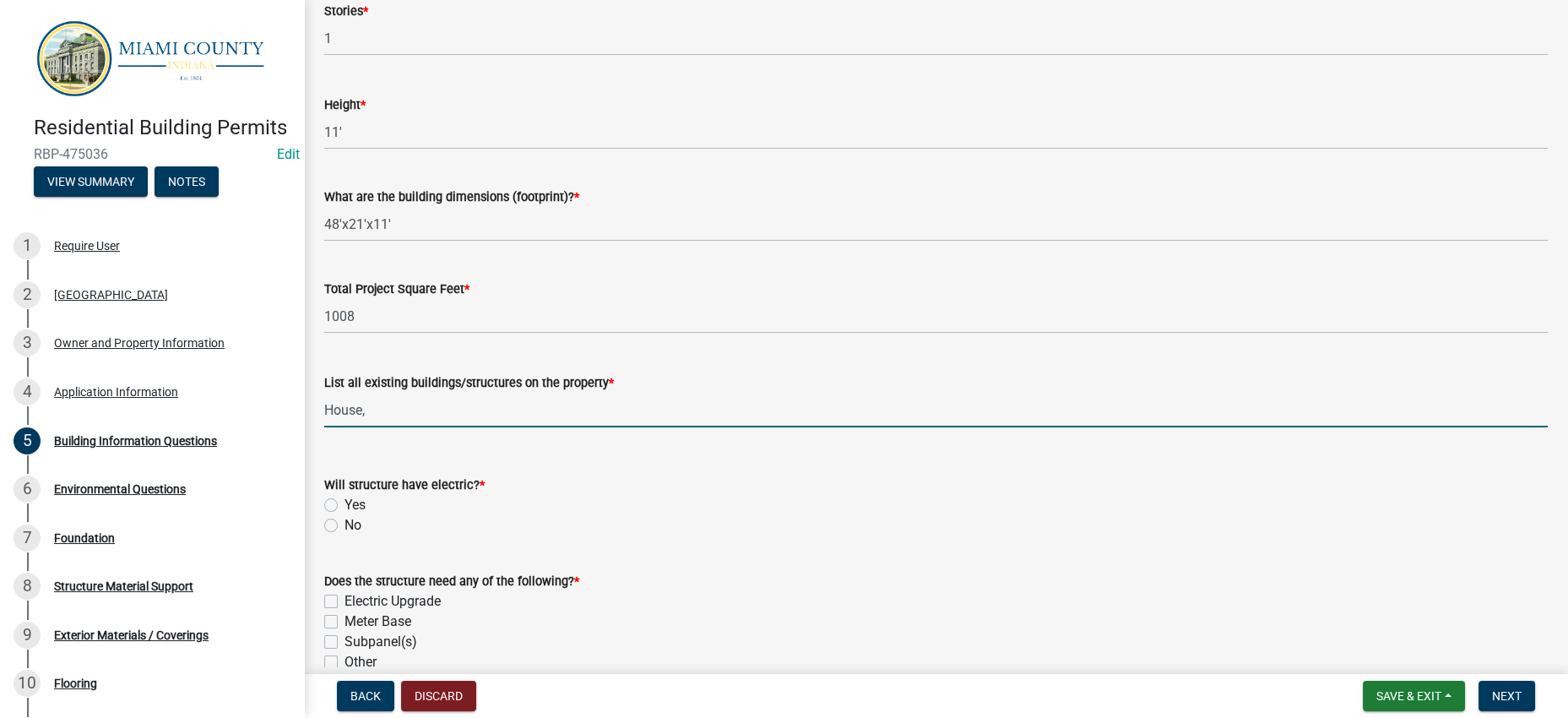
click at [438, 427] on input "House," at bounding box center [935, 409] width 1223 height 34
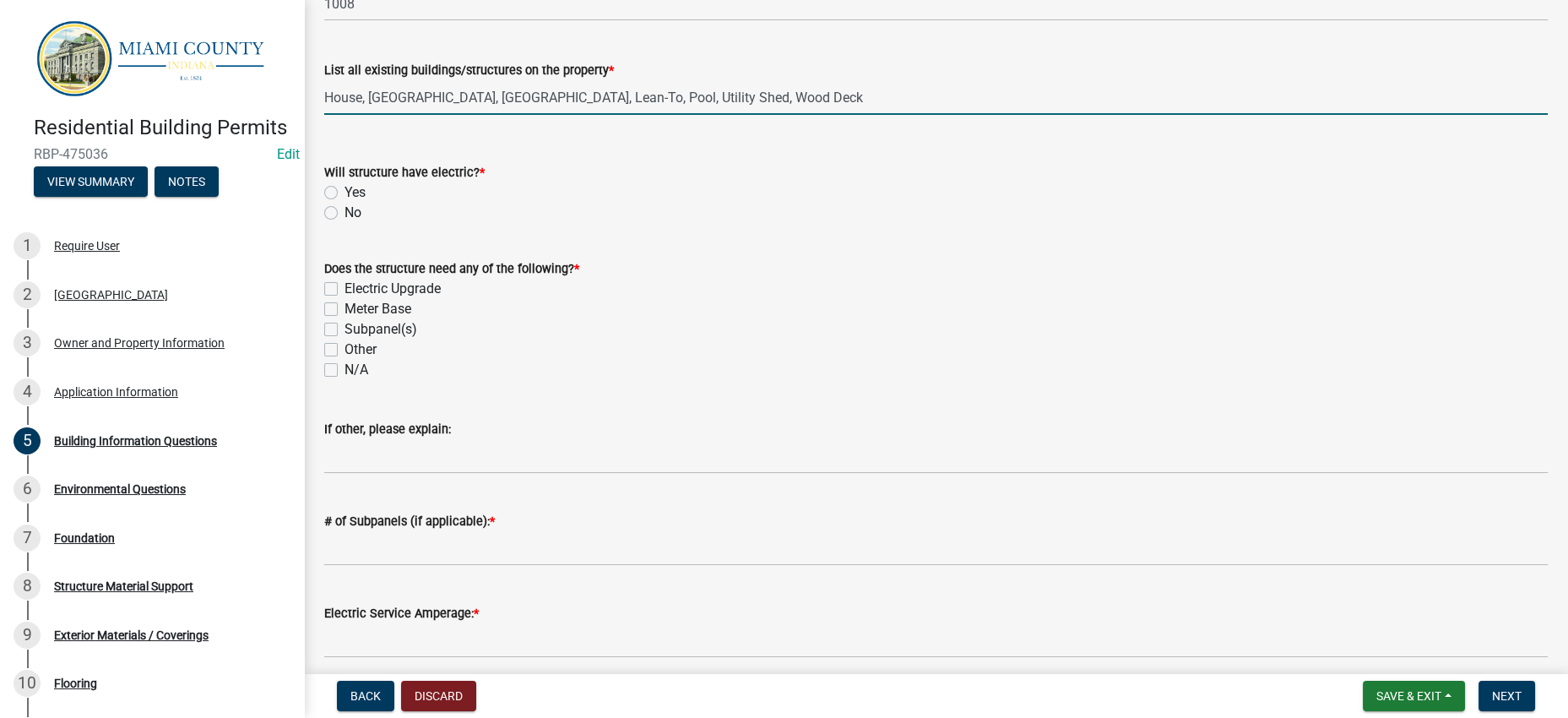
scroll to position [525, 0]
type input "House, [GEOGRAPHIC_DATA], [GEOGRAPHIC_DATA], Lean-To, Pool, Utility Shed, Wood …"
click at [345, 221] on label "No" at bounding box center [353, 211] width 17 height 20
click at [345, 212] on input "No" at bounding box center [350, 207] width 11 height 11
radio input "true"
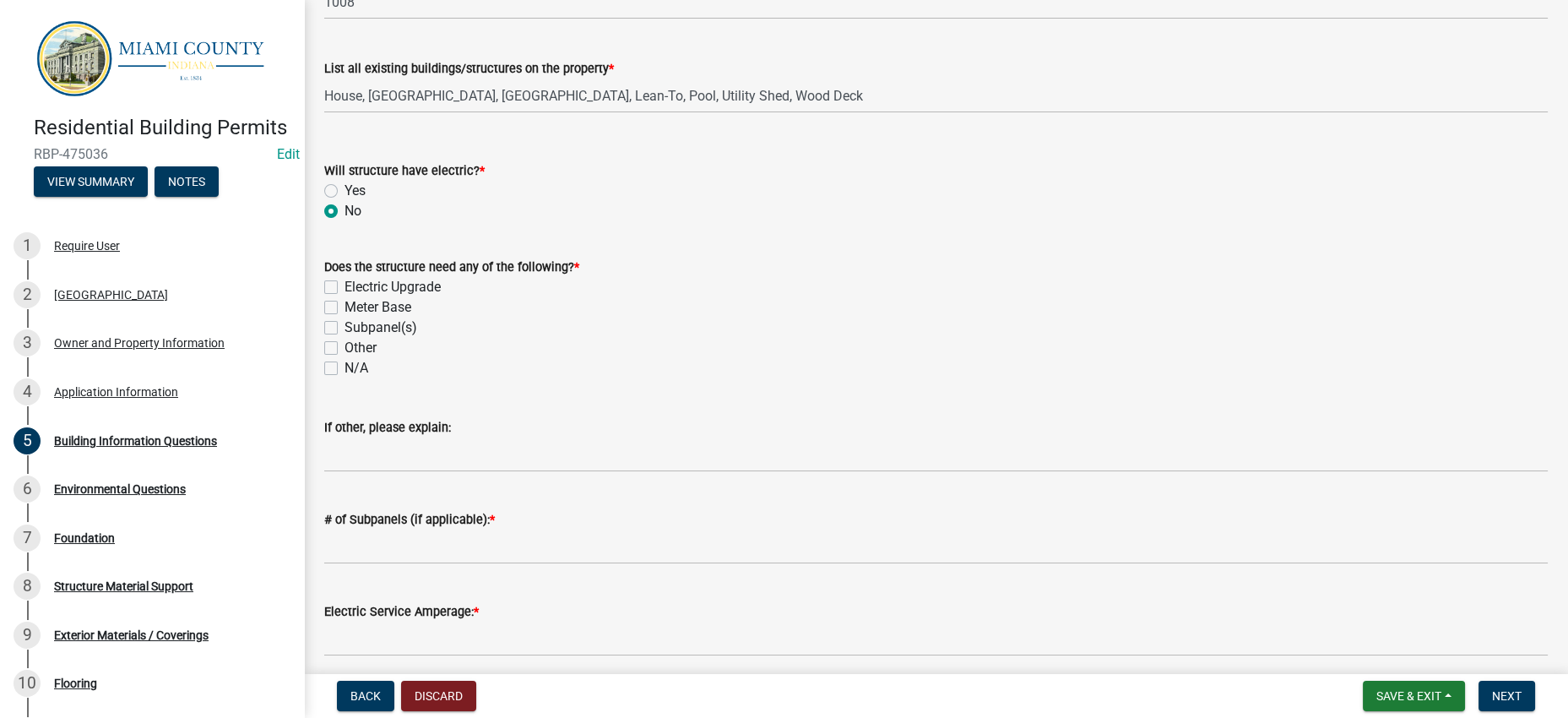
click at [345, 358] on label "Other" at bounding box center [361, 348] width 32 height 20
click at [345, 349] on input "Other" at bounding box center [350, 344] width 11 height 11
checkbox input "true"
checkbox input "false"
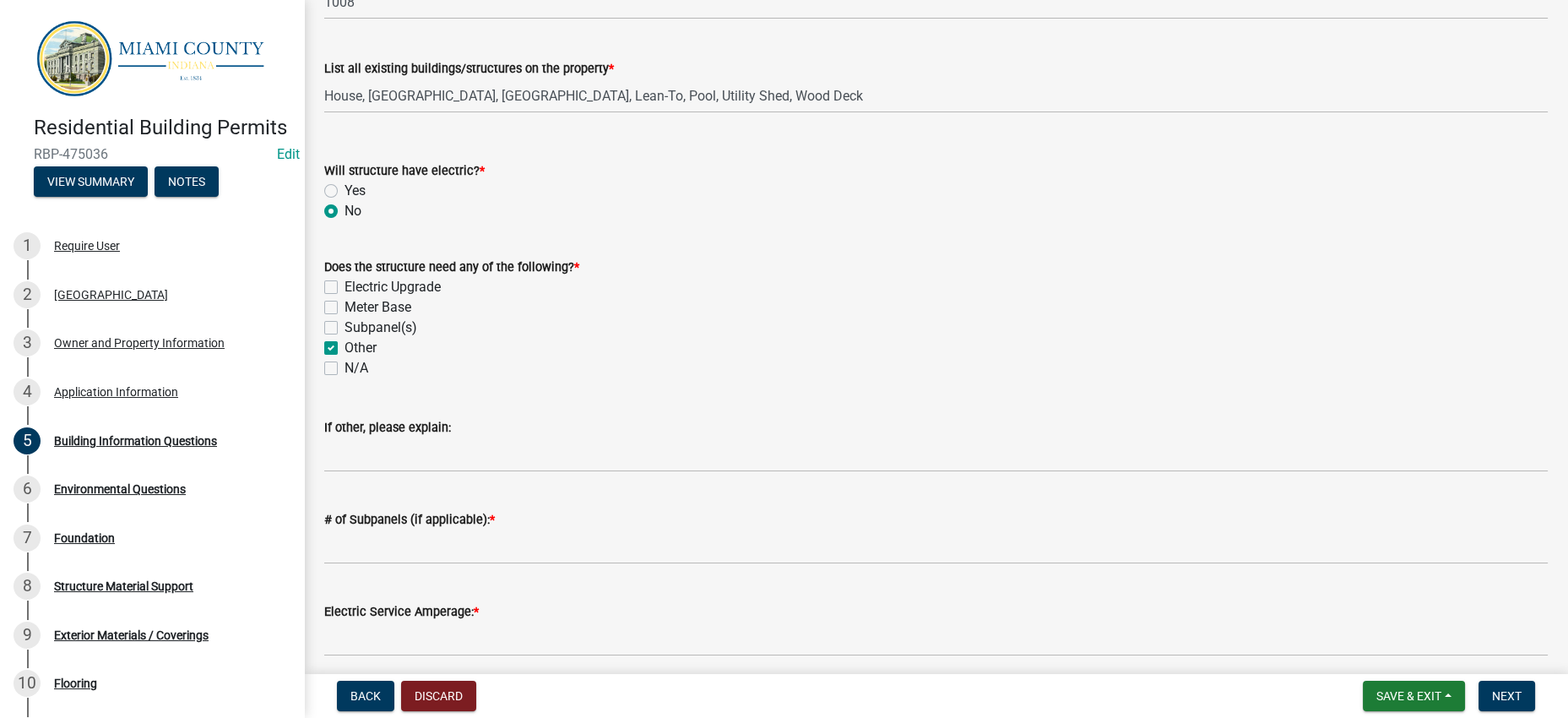
checkbox input "false"
checkbox input "true"
click at [345, 378] on label "N/A" at bounding box center [356, 368] width 24 height 20
click at [345, 368] on input "N/A" at bounding box center [350, 364] width 11 height 11
checkbox input "true"
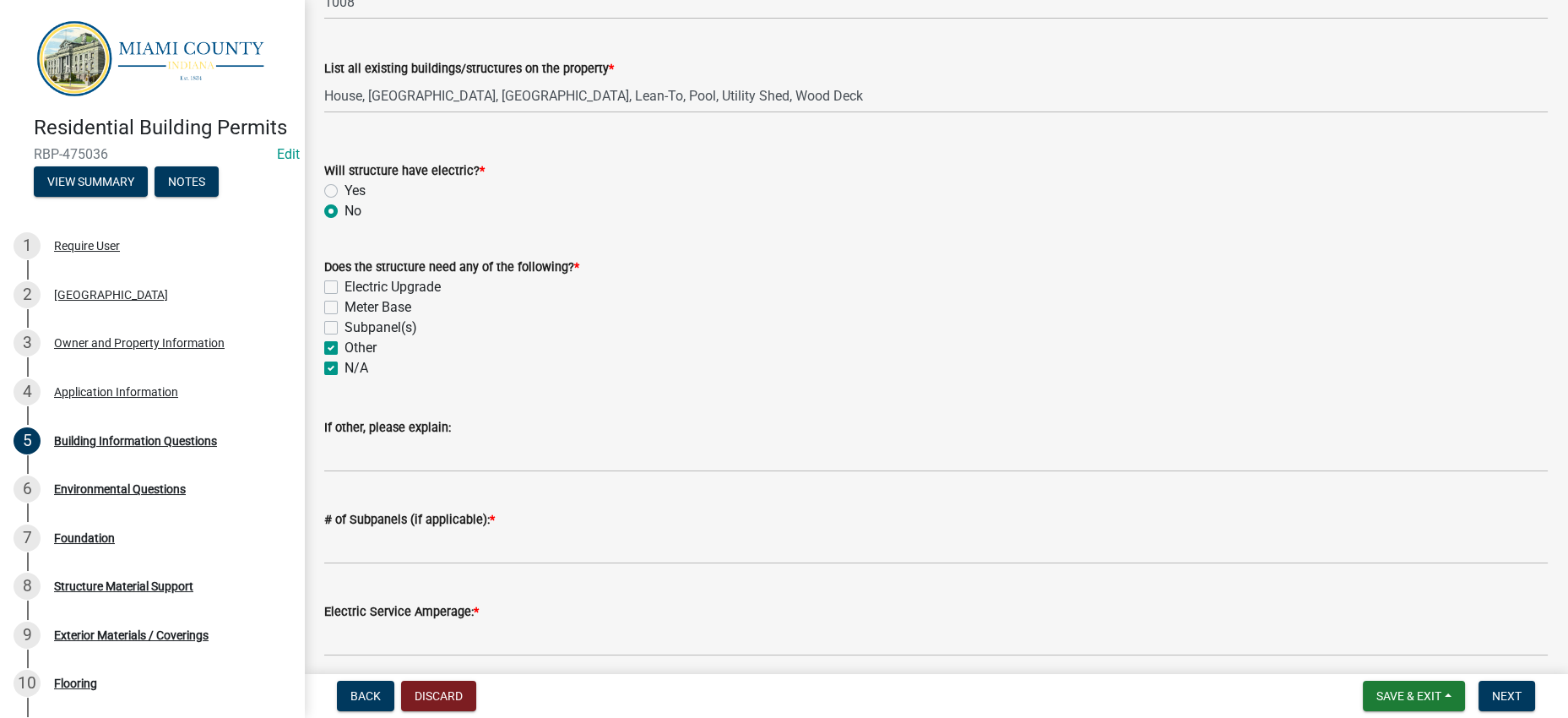
checkbox input "false"
checkbox input "true"
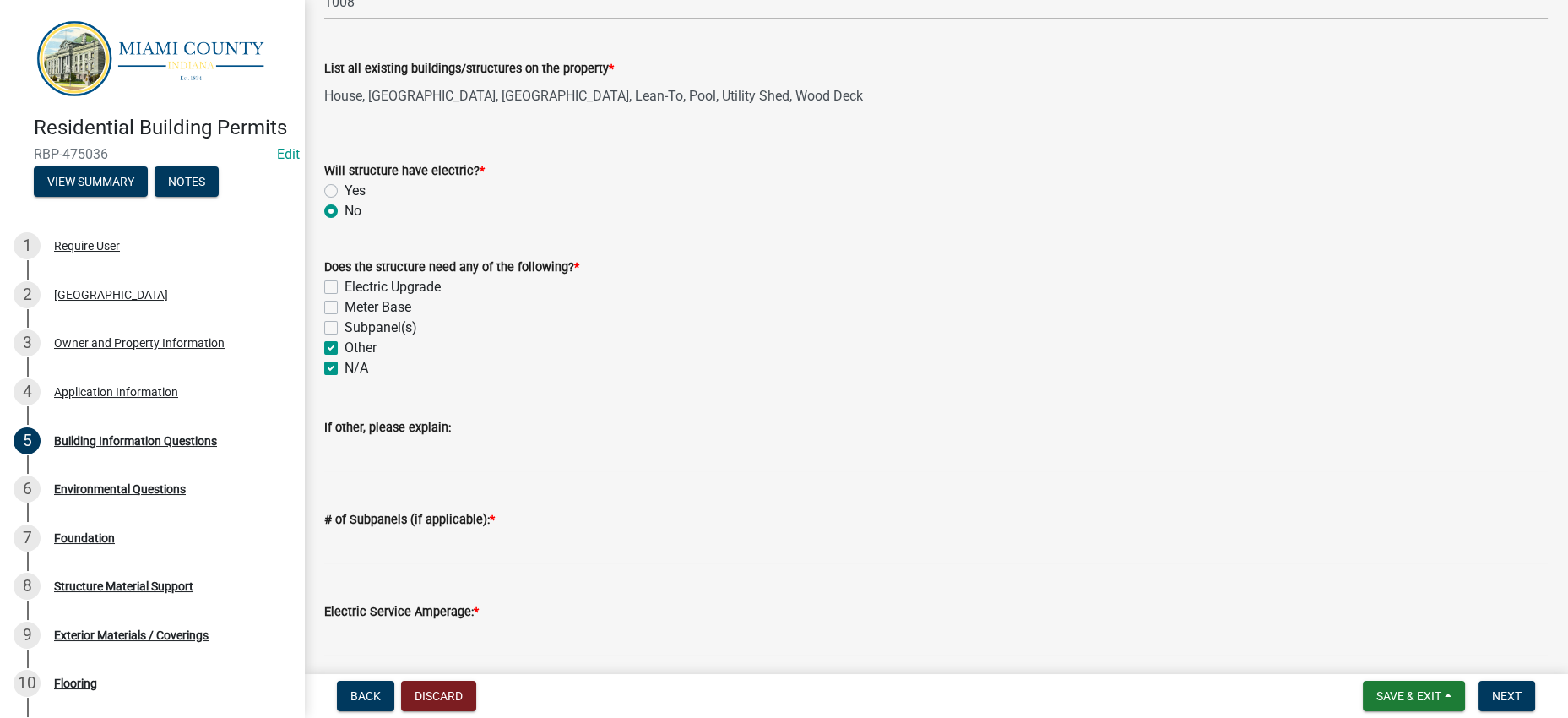
click at [345, 358] on label "Other" at bounding box center [361, 348] width 32 height 20
click at [345, 349] on input "Other" at bounding box center [350, 344] width 11 height 11
checkbox input "false"
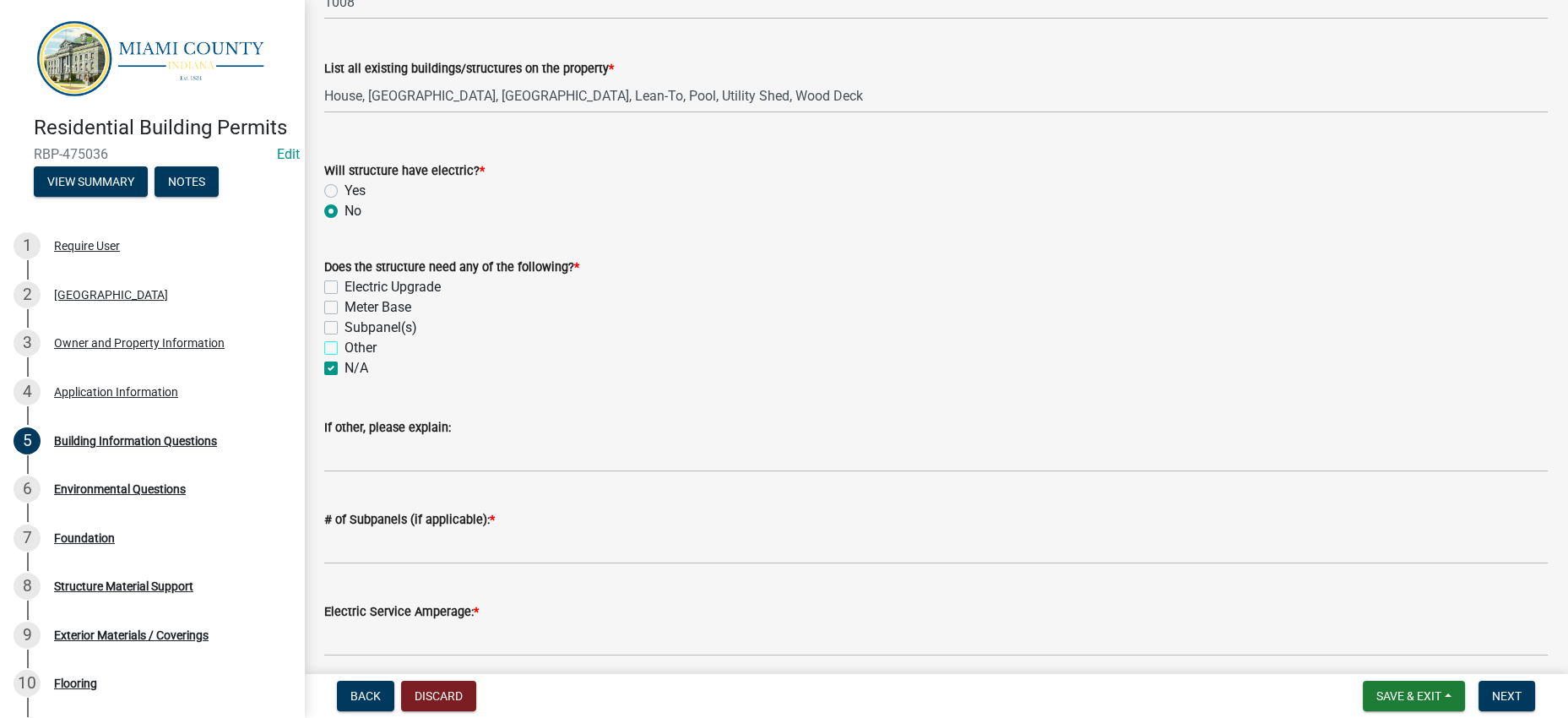
checkbox input "false"
checkbox input "true"
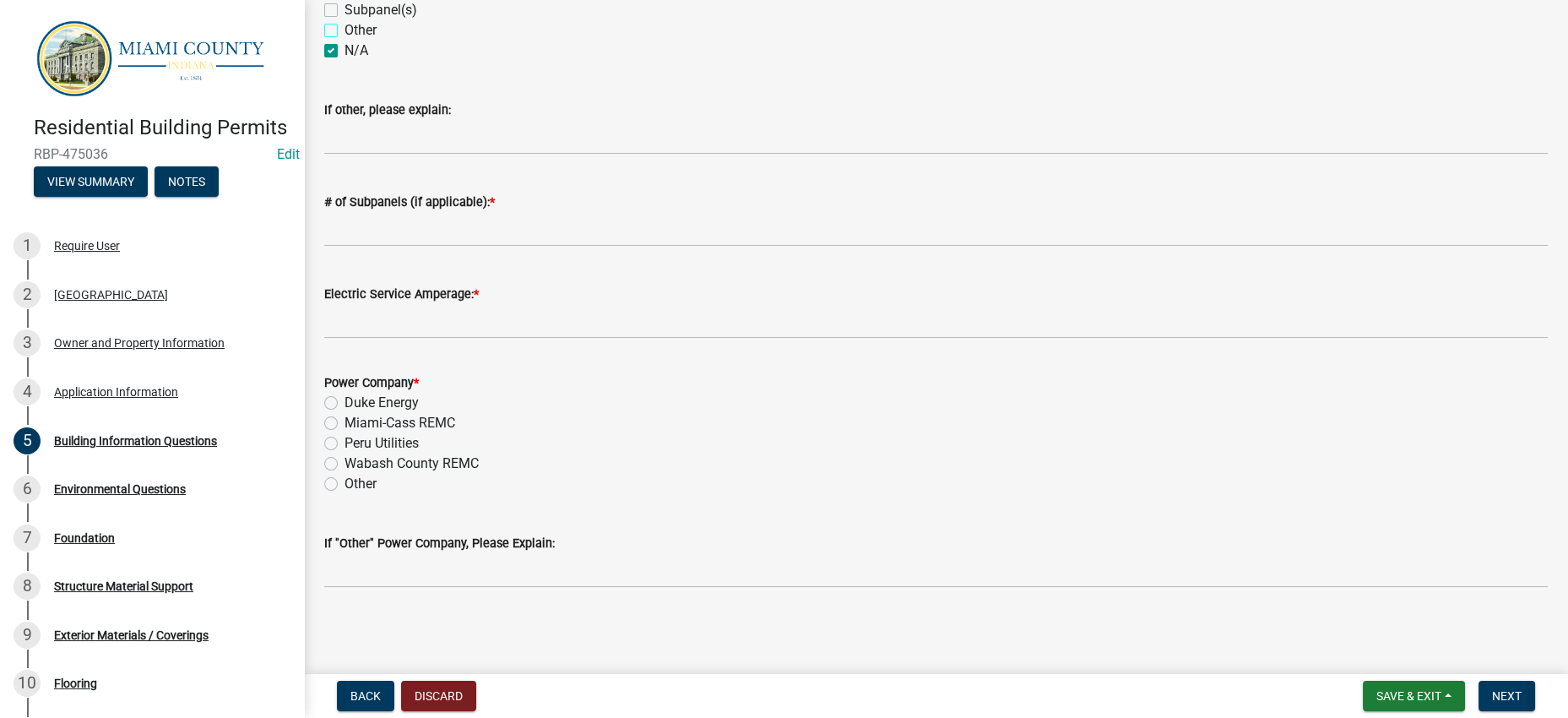
scroll to position [1053, 0]
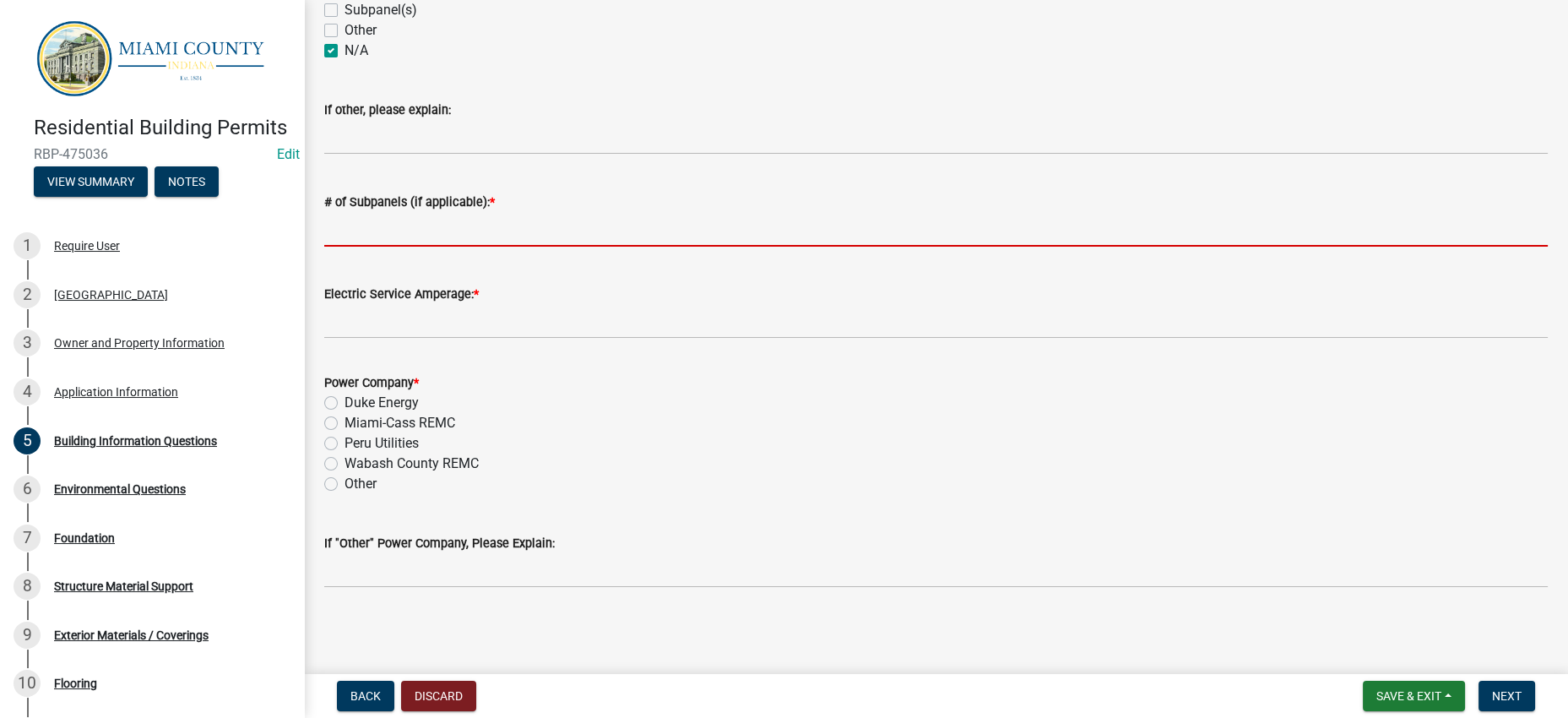
click at [369, 247] on input "# of Subpanels (if applicable): *" at bounding box center [935, 229] width 1223 height 34
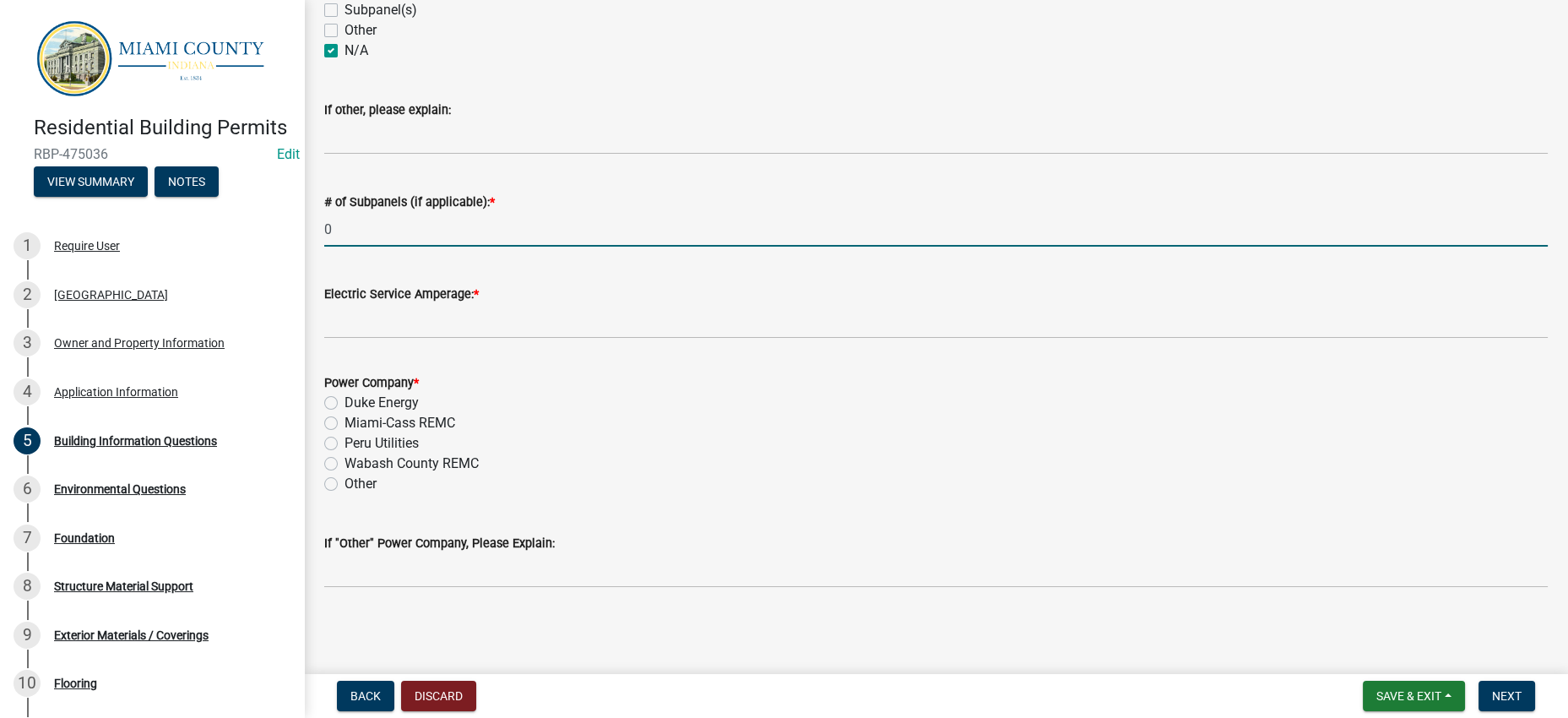
type input "0"
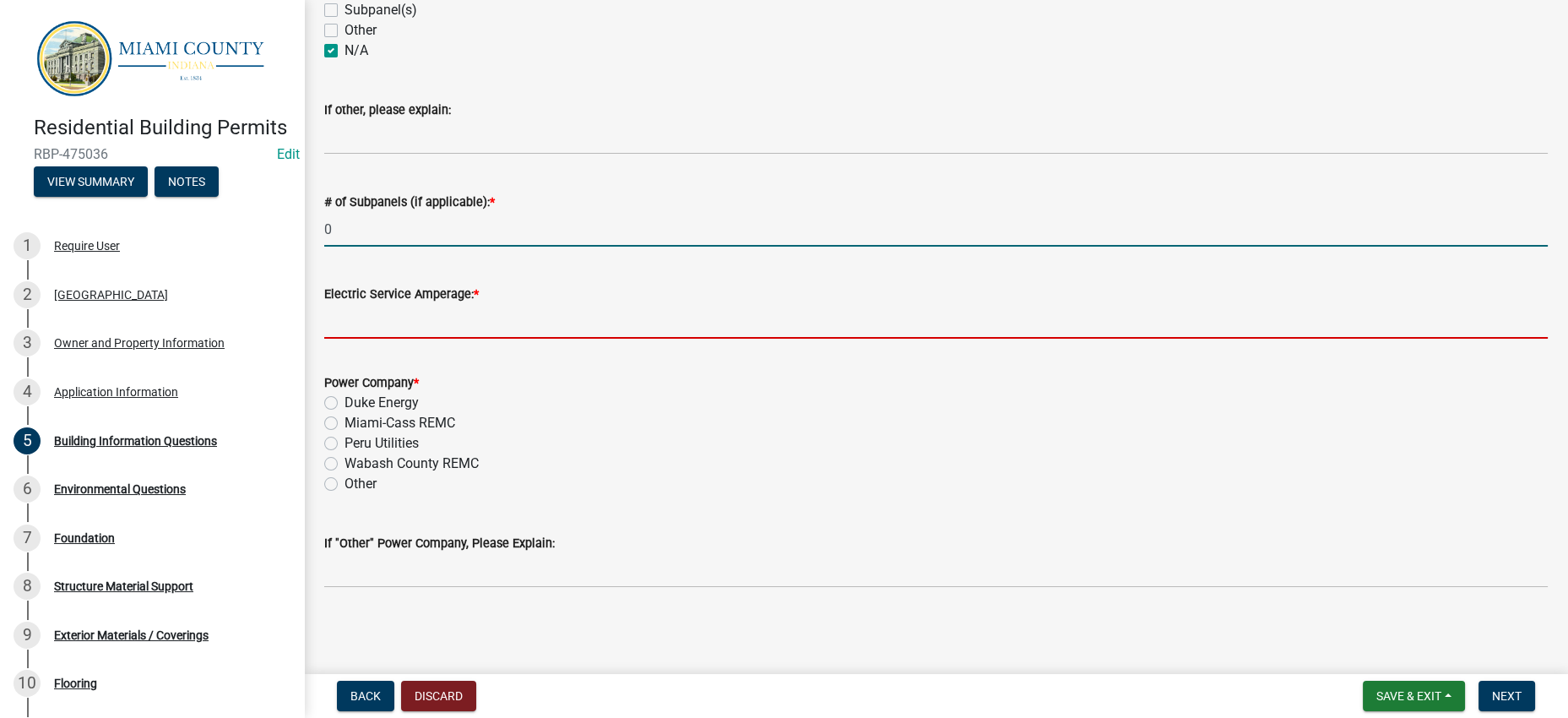
drag, startPoint x: 424, startPoint y: 407, endPoint x: 436, endPoint y: 419, distance: 17.0
click at [424, 338] on input "Electric Service Amperage: *" at bounding box center [935, 321] width 1223 height 34
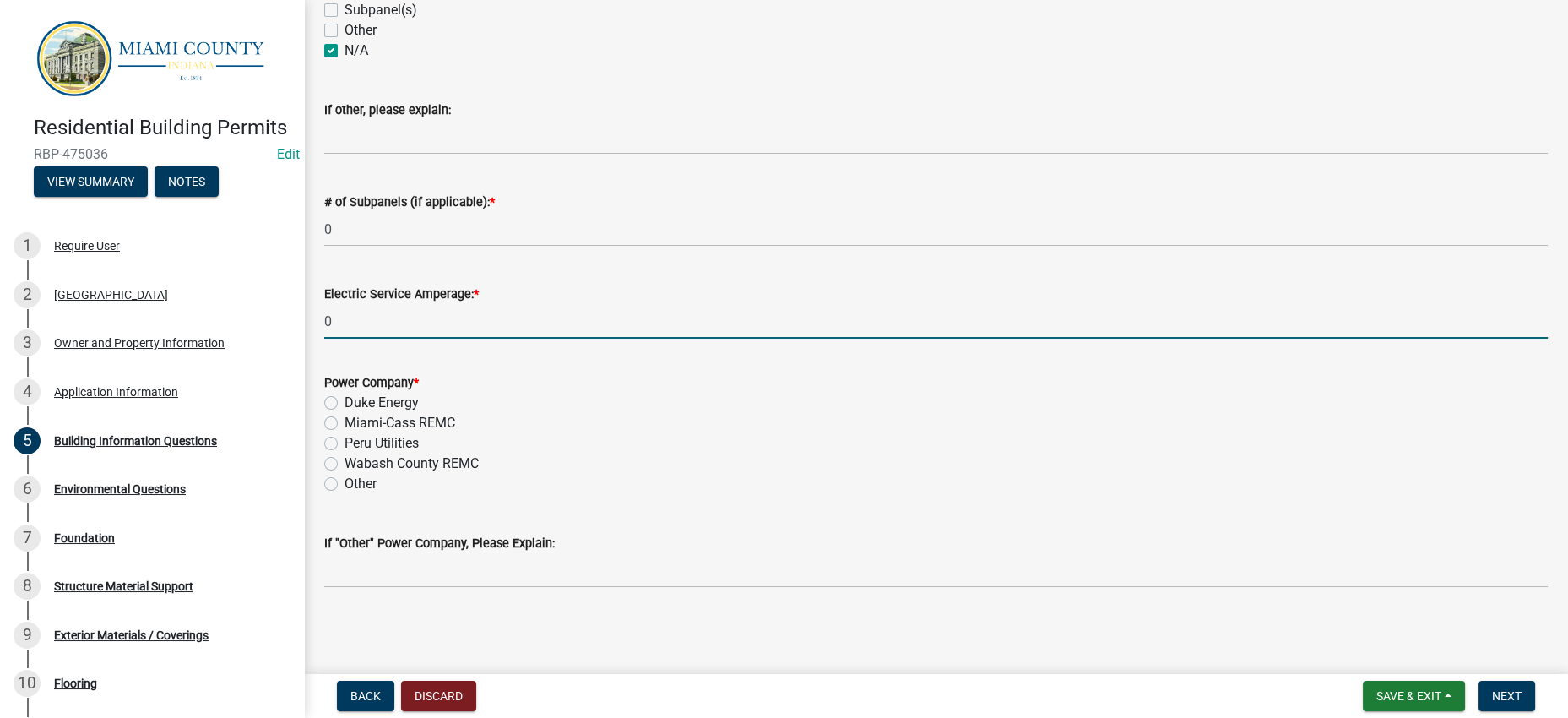
type input "0"
click at [803, 413] on div "Duke Energy" at bounding box center [935, 402] width 1223 height 20
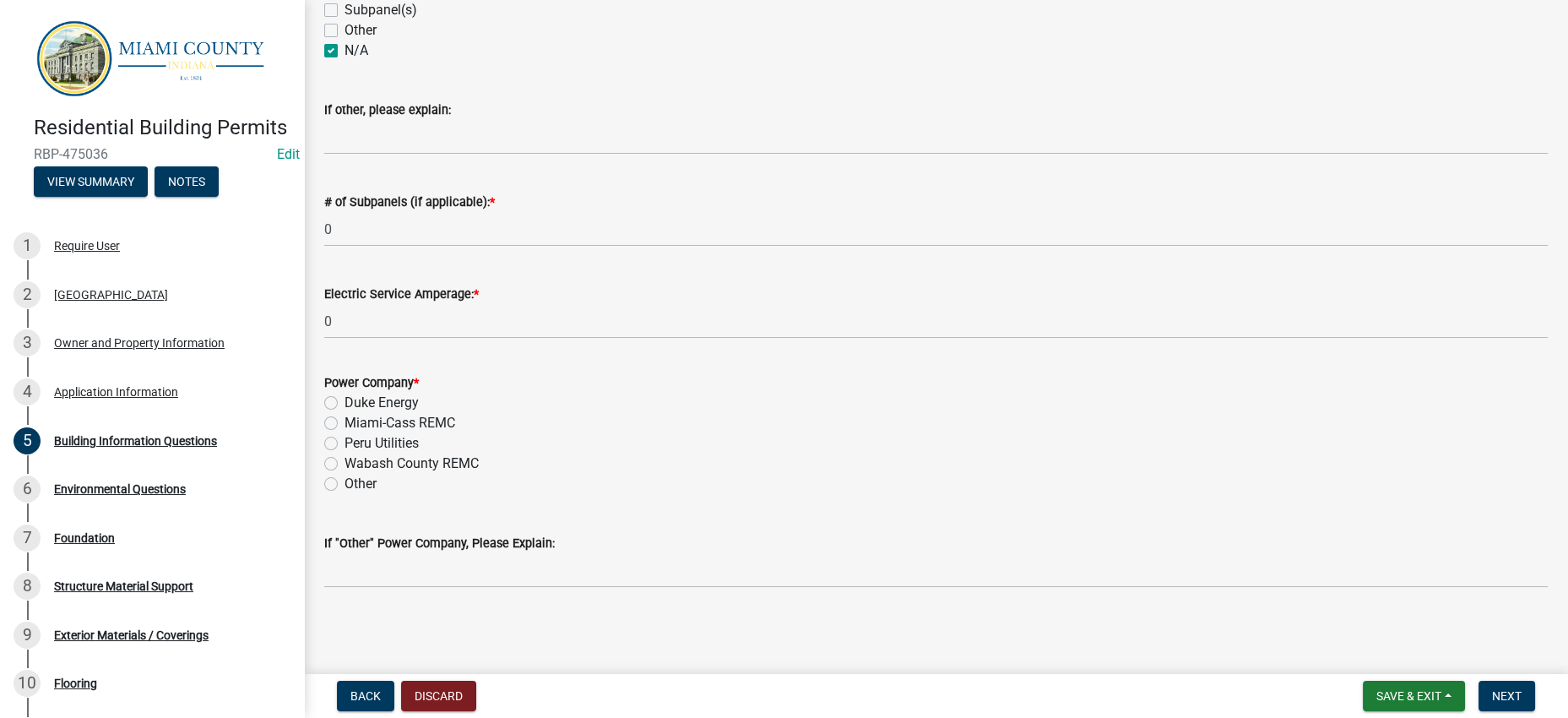
scroll to position [1202, 0]
click at [738, 474] on div "Other" at bounding box center [935, 483] width 1223 height 20
click at [419, 433] on label "Peru Utilities" at bounding box center [382, 443] width 74 height 20
click at [355, 433] on input "Peru Utilities" at bounding box center [350, 439] width 11 height 11
radio input "true"
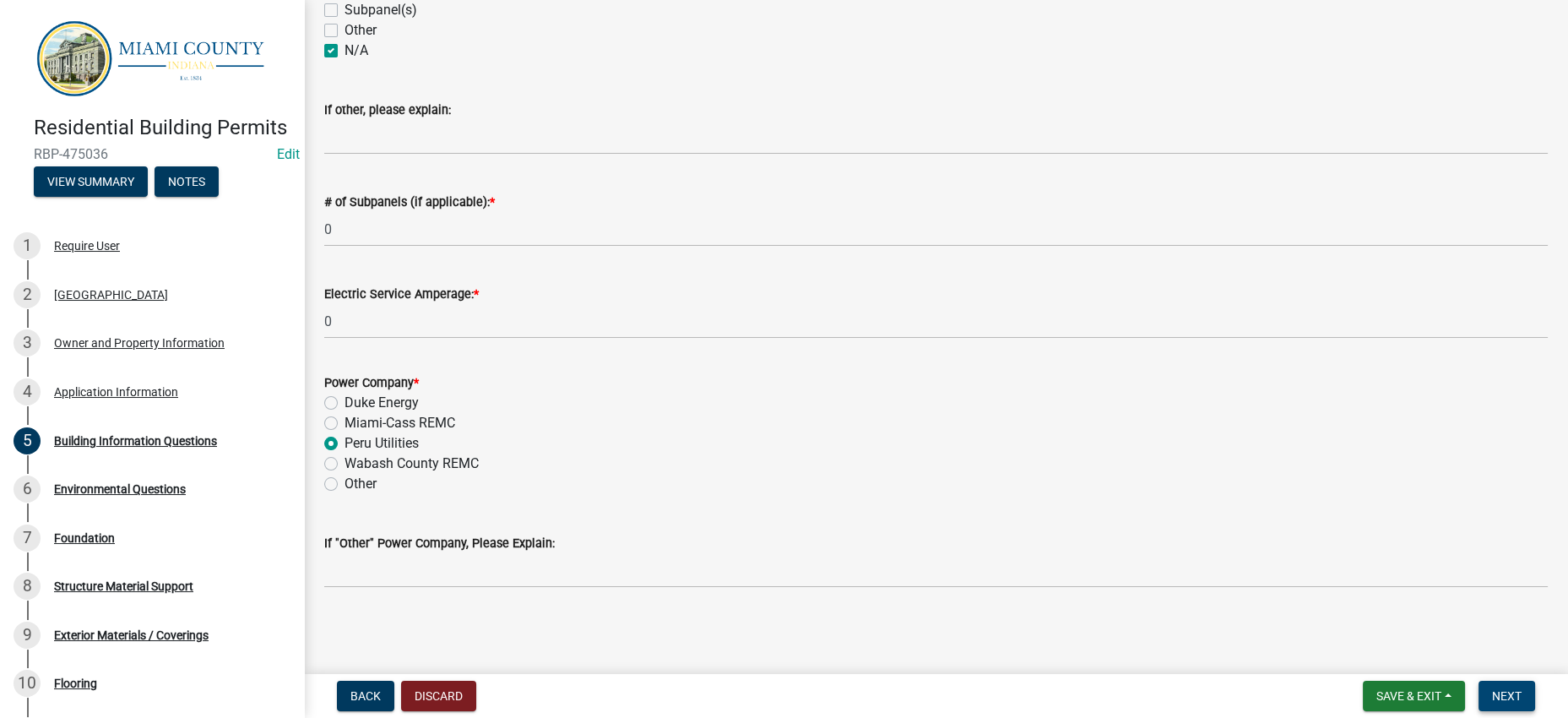
click at [1502, 699] on button "Next" at bounding box center [1507, 696] width 57 height 30
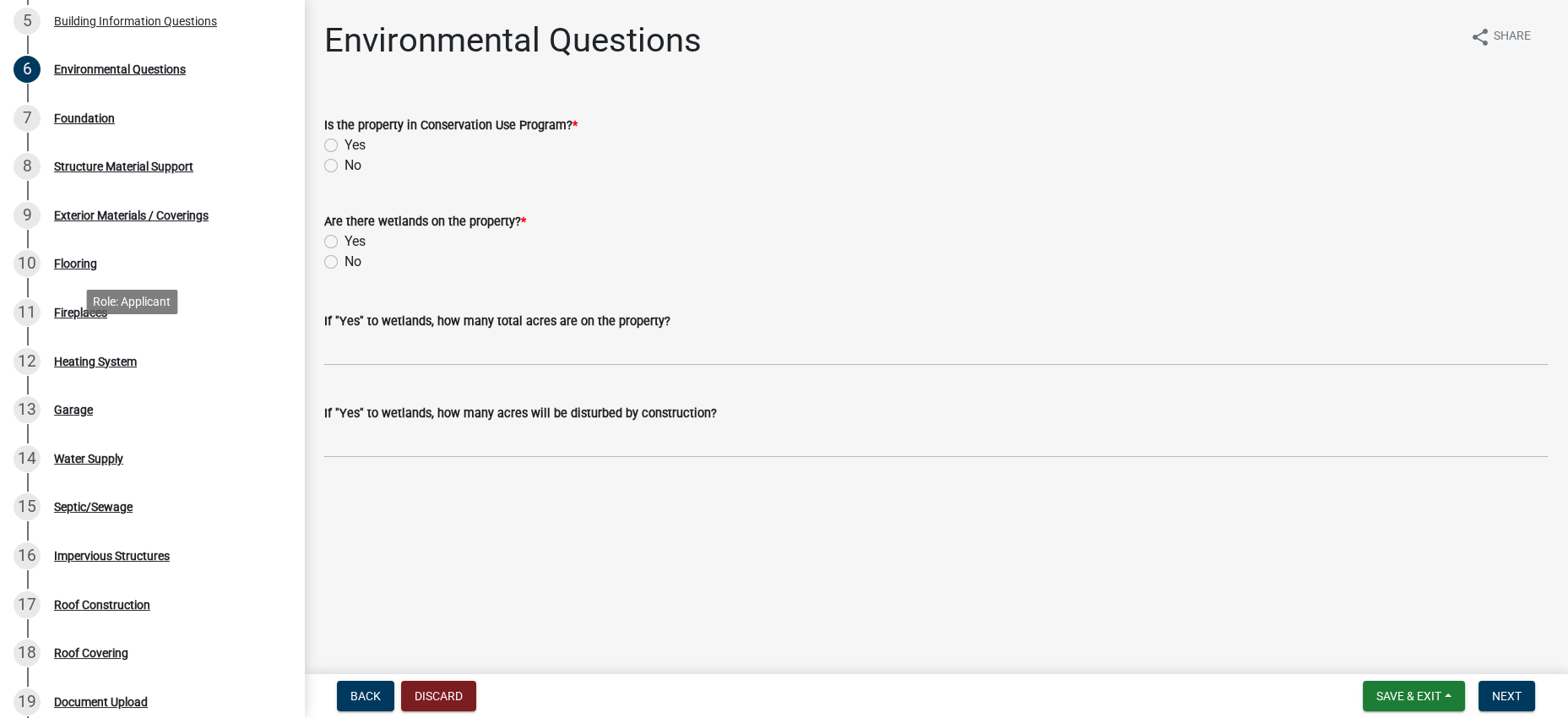
scroll to position [423, 0]
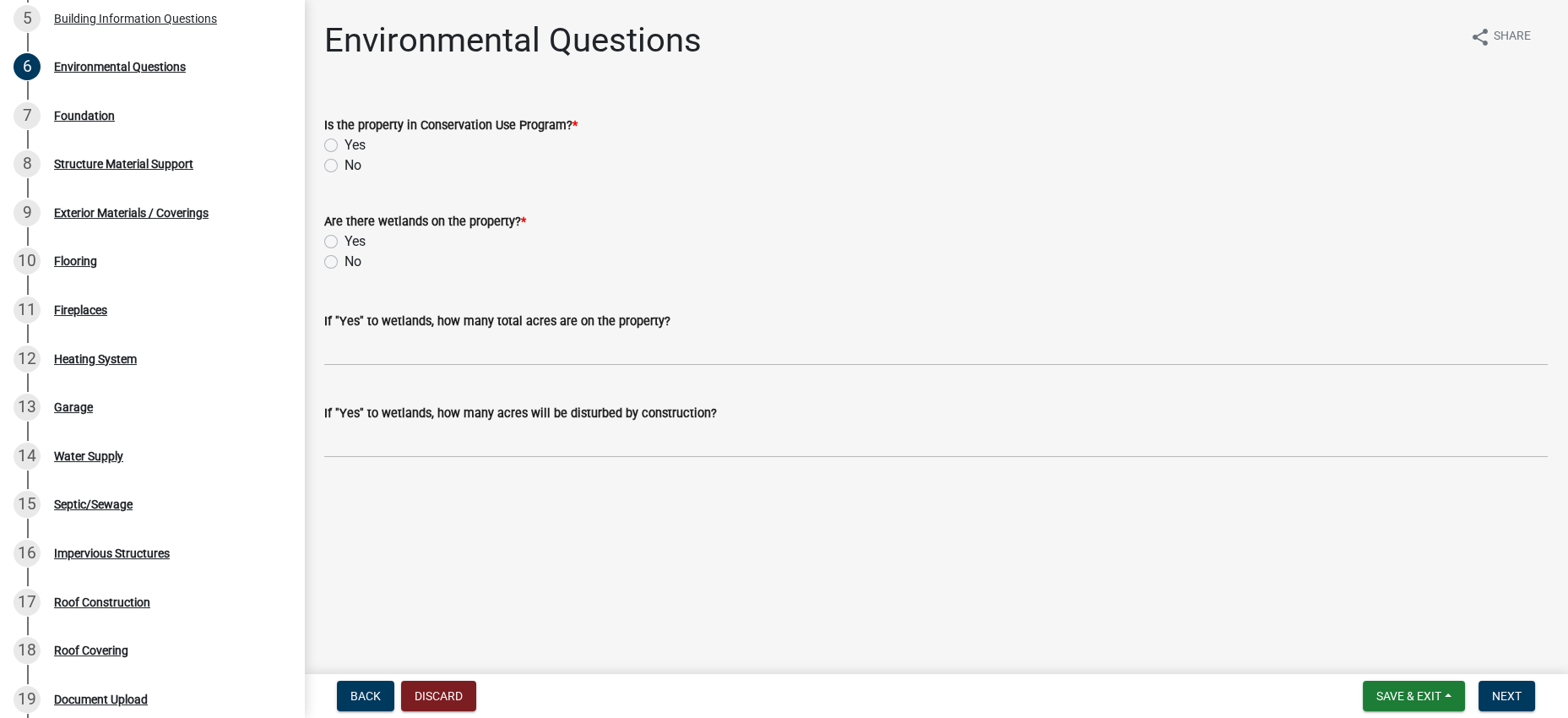
click at [345, 176] on label "No" at bounding box center [353, 165] width 17 height 20
click at [345, 166] on input "No" at bounding box center [350, 161] width 11 height 11
radio input "true"
click at [345, 272] on label "No" at bounding box center [353, 261] width 17 height 20
click at [345, 262] on input "No" at bounding box center [350, 257] width 11 height 11
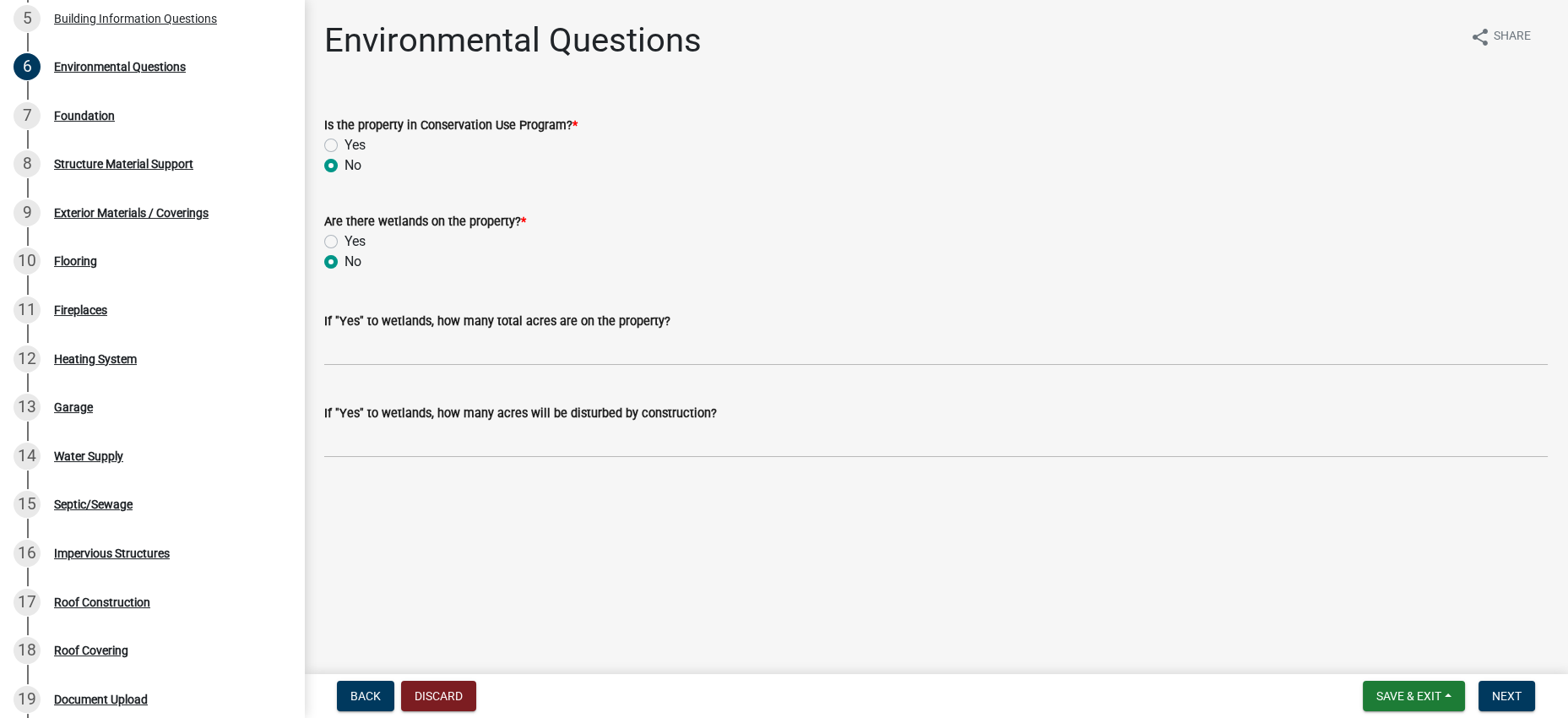
radio input "true"
click at [1479, 690] on button "Next" at bounding box center [1507, 696] width 57 height 30
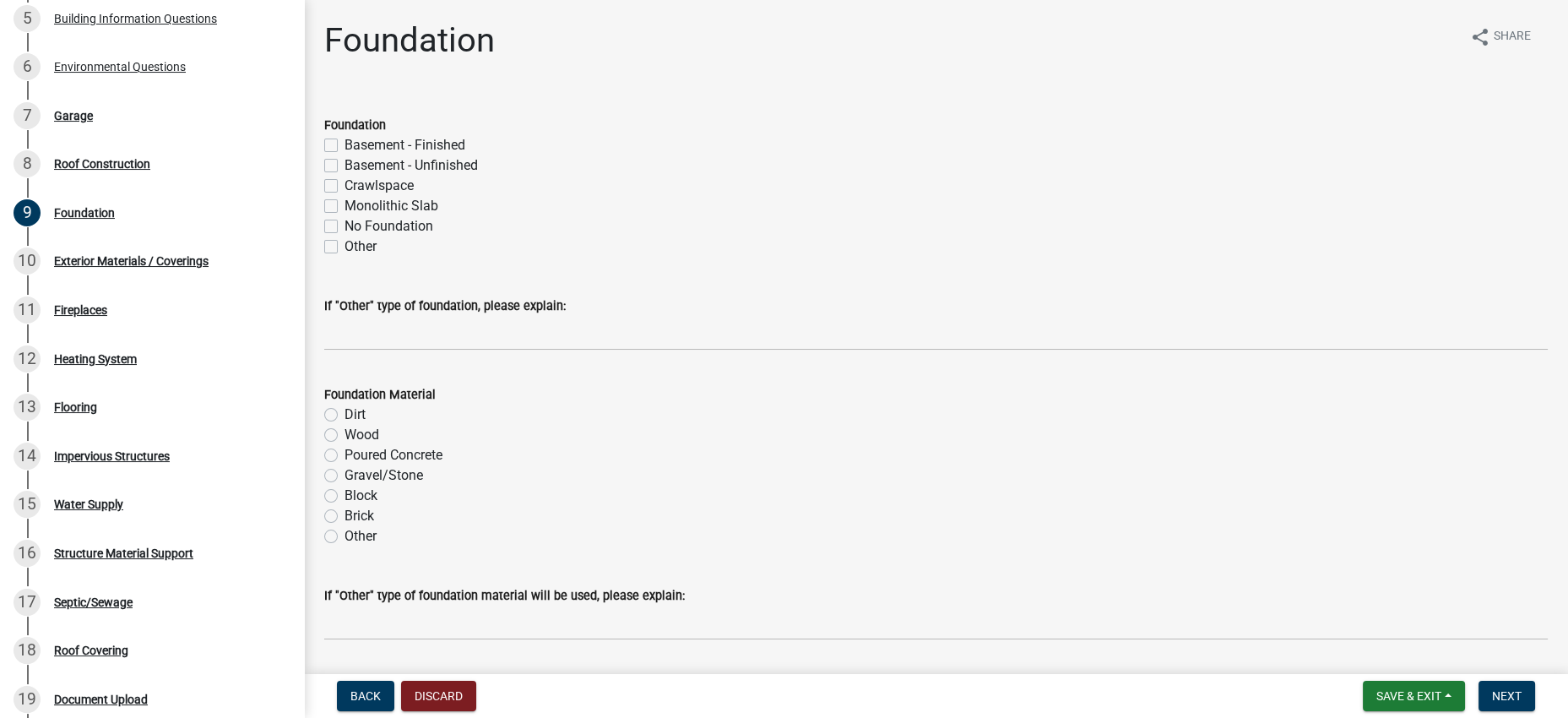
click at [345, 256] on label "Other" at bounding box center [361, 246] width 32 height 20
click at [345, 247] on input "Other" at bounding box center [350, 242] width 11 height 11
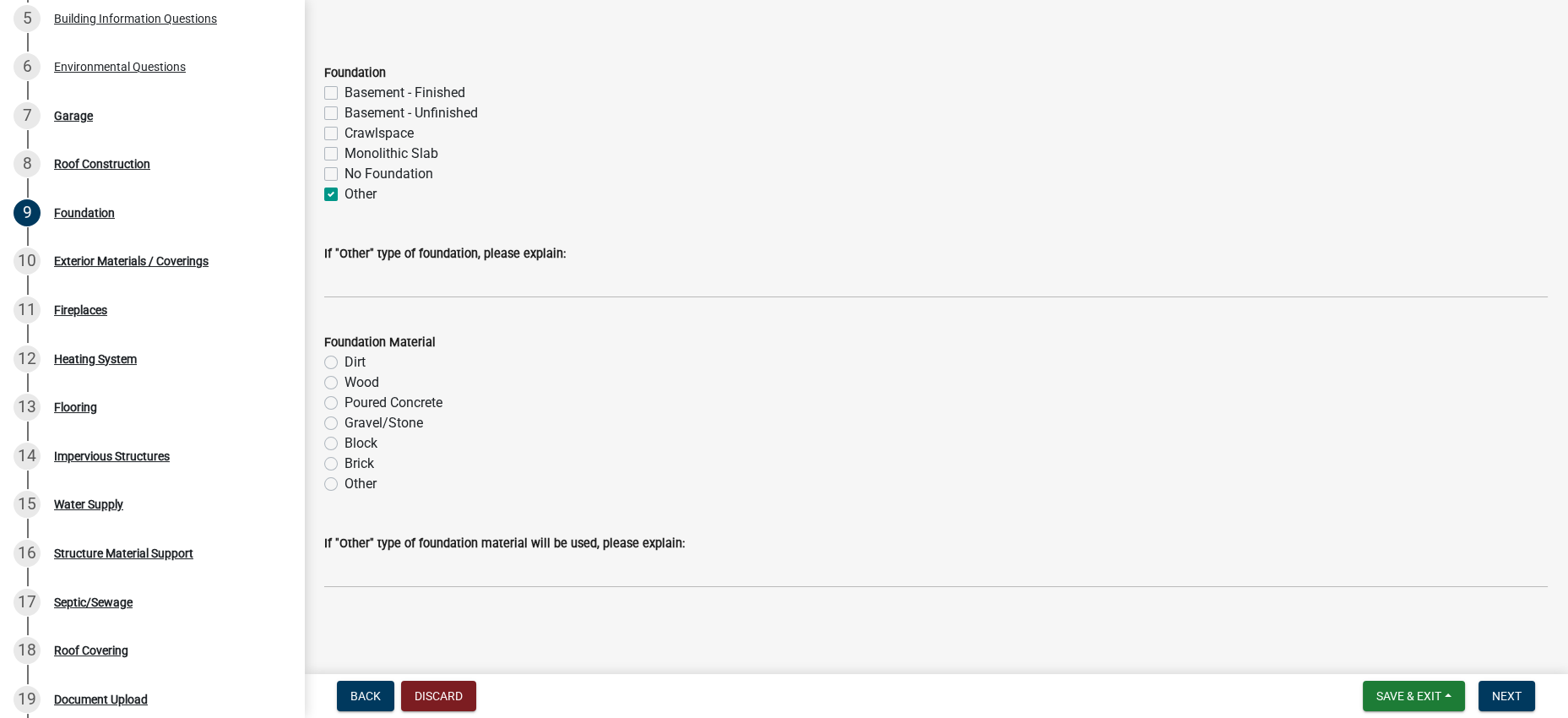
scroll to position [210, 0]
click at [345, 163] on label "No Foundation" at bounding box center [388, 173] width 88 height 20
click at [345, 163] on input "No Foundation" at bounding box center [350, 169] width 11 height 11
click at [345, 184] on label "Other" at bounding box center [361, 194] width 32 height 20
click at [345, 184] on input "Other" at bounding box center [350, 190] width 11 height 11
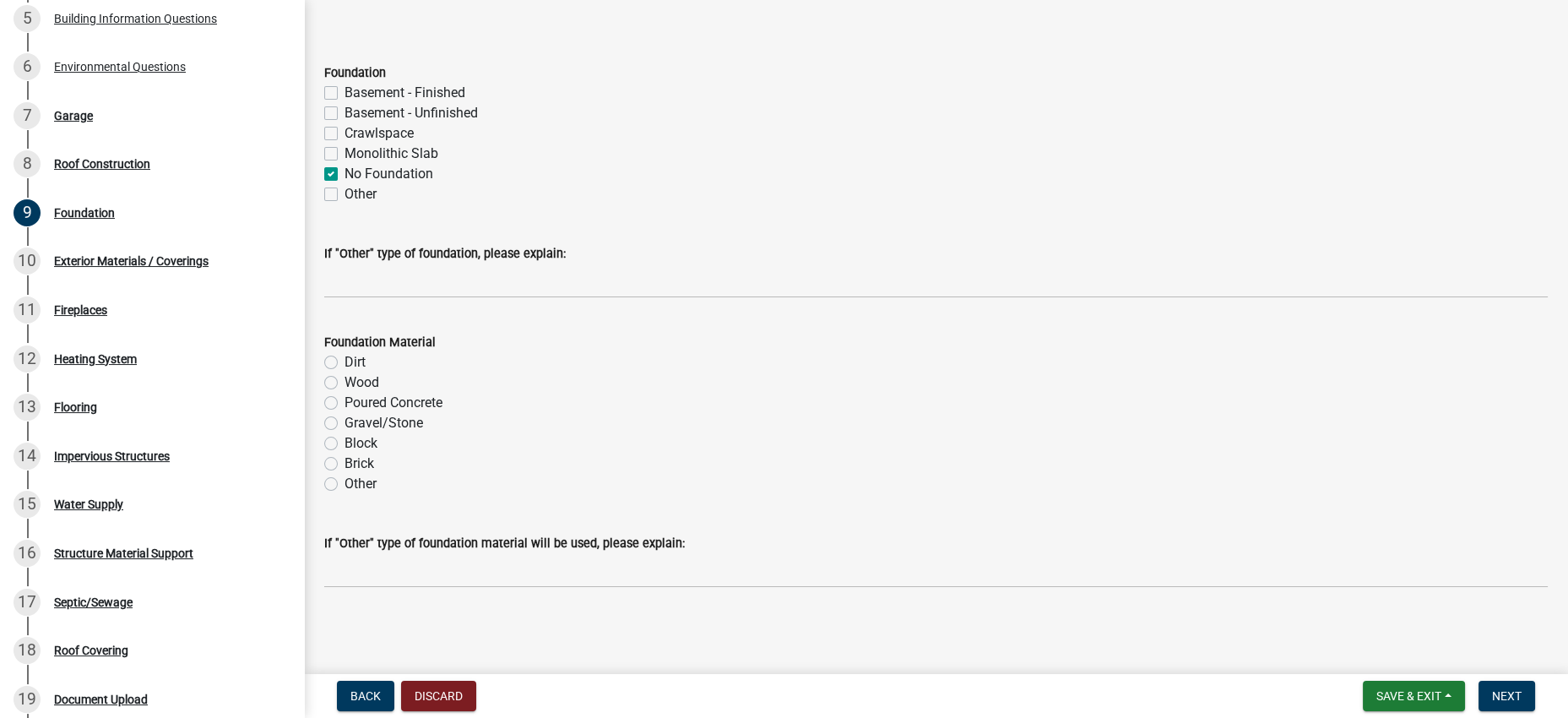
click at [345, 184] on label "Other" at bounding box center [361, 194] width 32 height 20
click at [345, 184] on input "Other" at bounding box center [350, 190] width 11 height 11
click at [340, 163] on div "No Foundation" at bounding box center [935, 173] width 1223 height 20
click at [345, 163] on label "No Foundation" at bounding box center [388, 173] width 88 height 20
click at [345, 163] on input "No Foundation" at bounding box center [350, 169] width 11 height 11
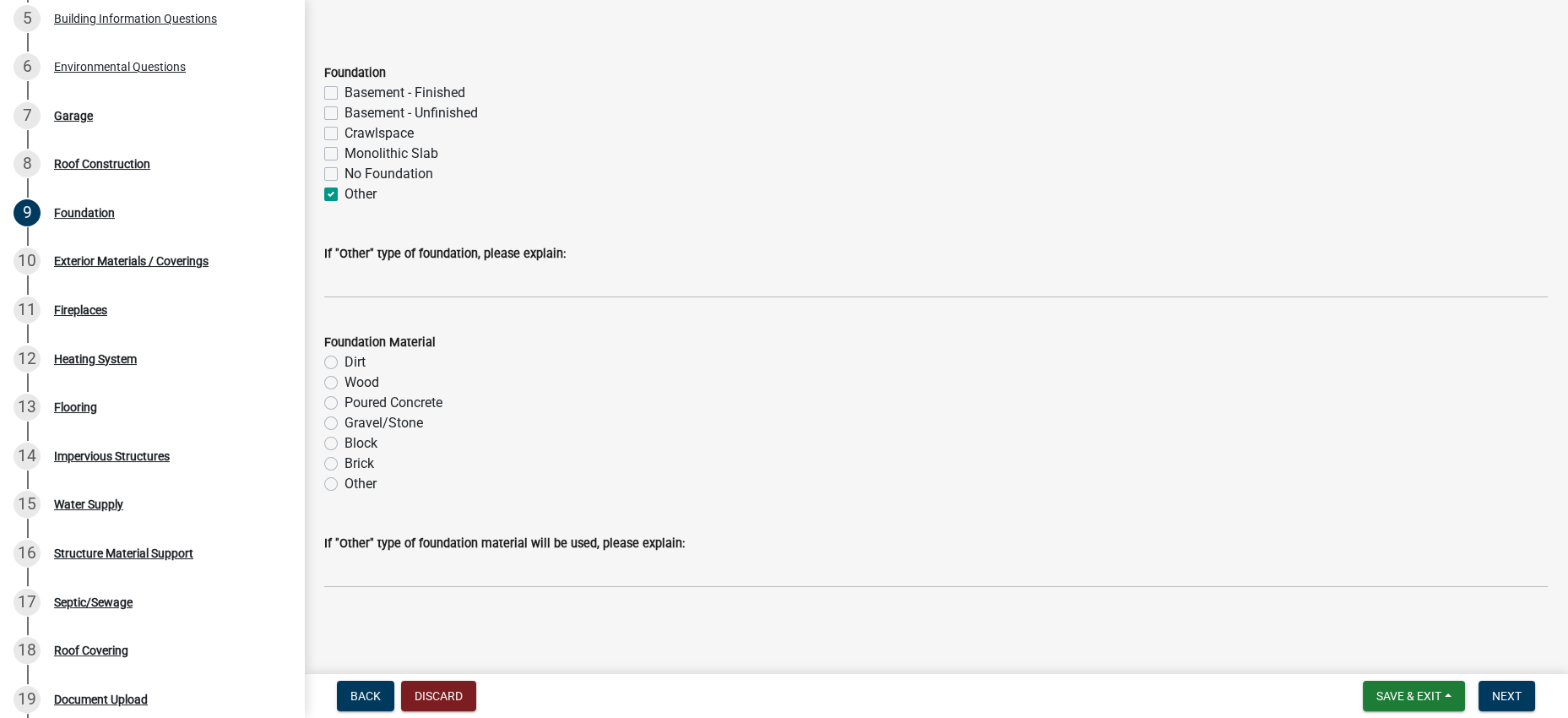
click at [433, 231] on wm-data-entity-input "If "Other" type of foundation, please explain:" at bounding box center [935, 265] width 1223 height 92
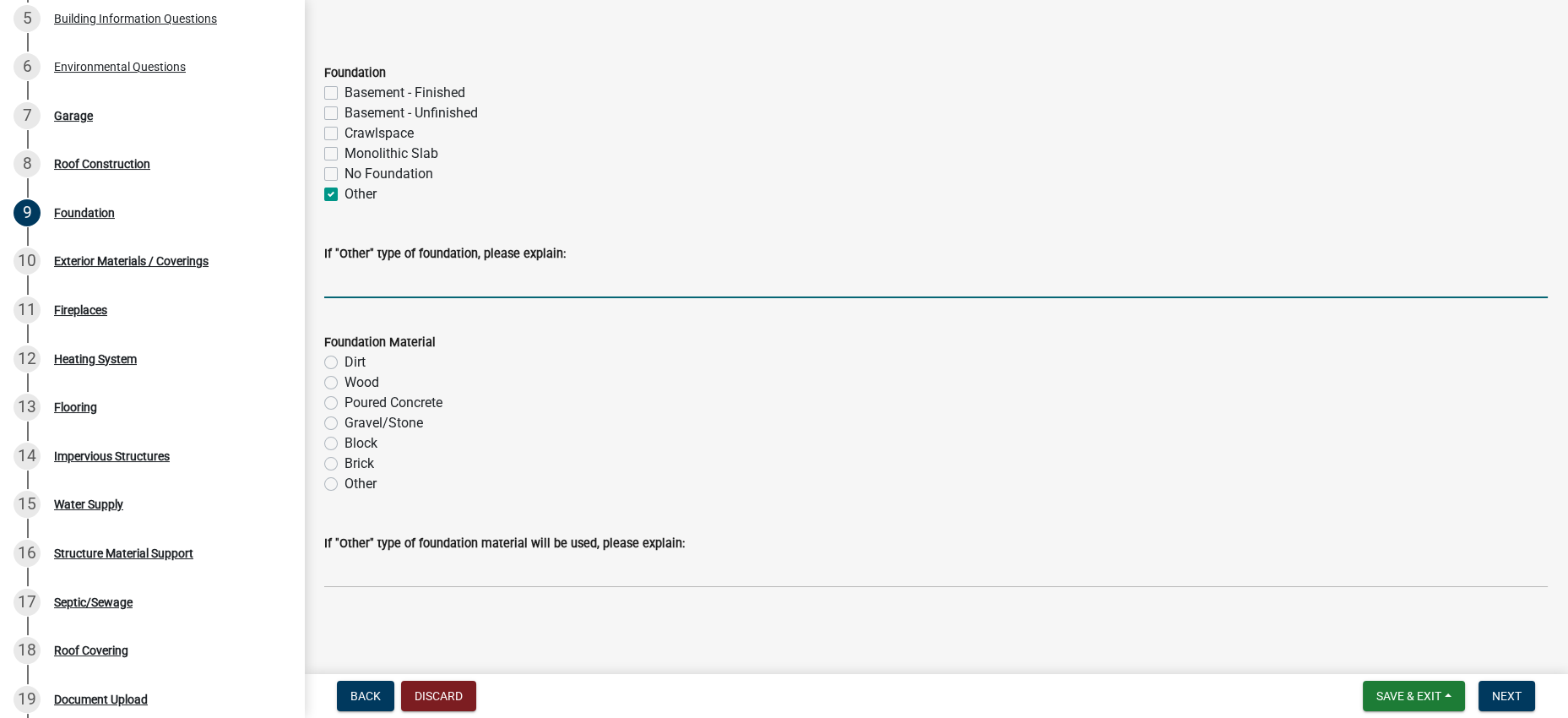
drag, startPoint x: 433, startPoint y: 206, endPoint x: 609, endPoint y: 192, distance: 176.6
click at [433, 263] on input "If "Other" type of foundation, please explain:" at bounding box center [935, 280] width 1223 height 34
click at [417, 392] on label "Poured Concrete" at bounding box center [393, 402] width 98 height 20
click at [355, 392] on input "Poured Concrete" at bounding box center [350, 398] width 11 height 11
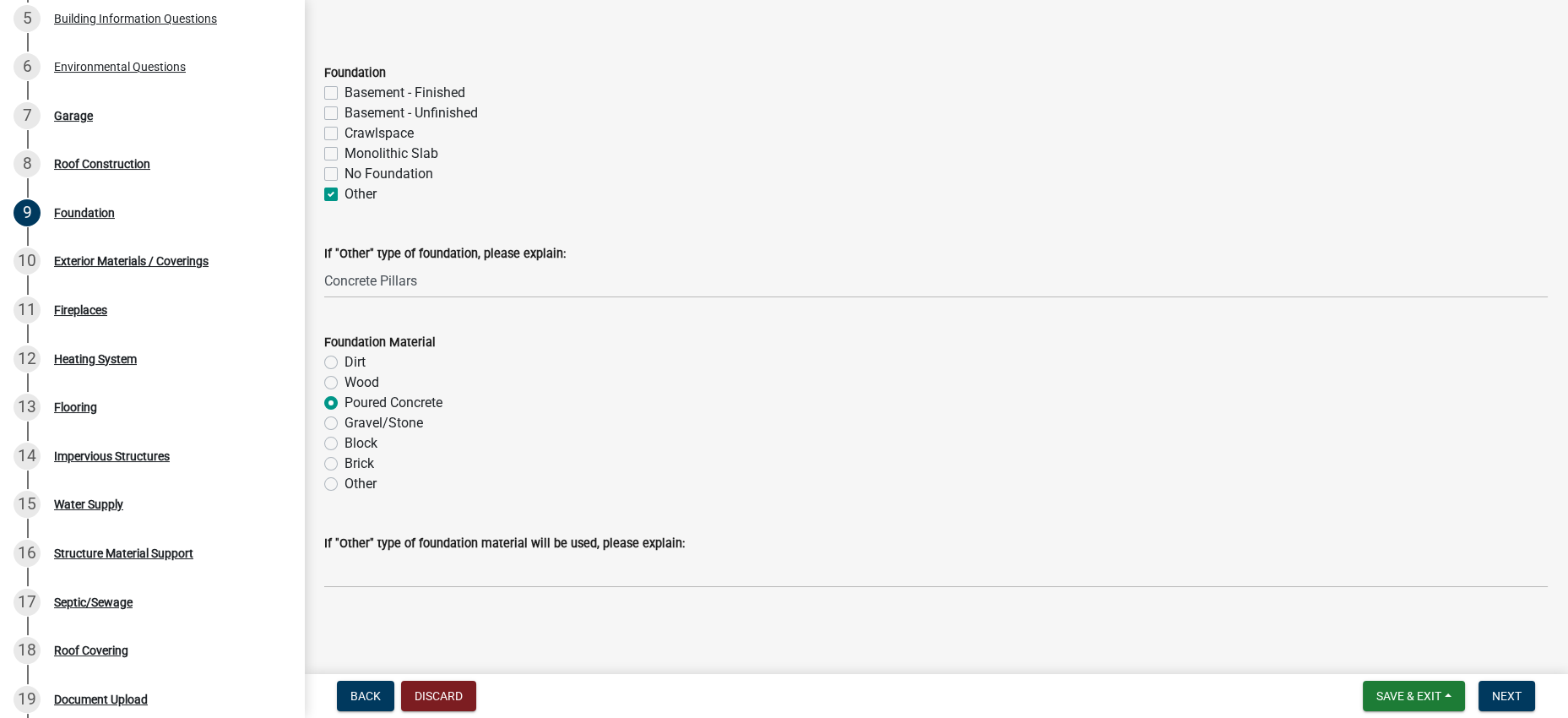
scroll to position [218, 0]
click at [1510, 689] on span "Next" at bounding box center [1506, 695] width 29 height 13
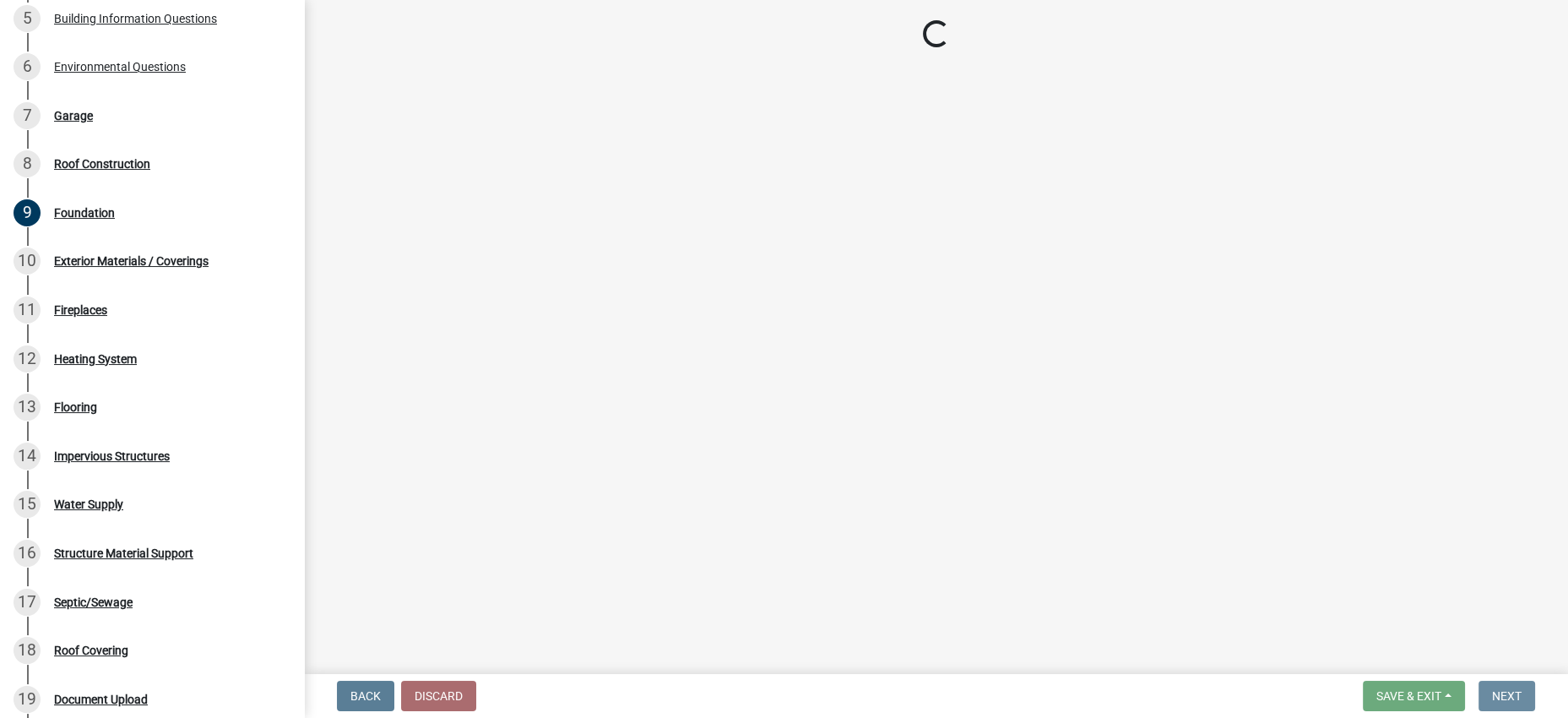
scroll to position [0, 0]
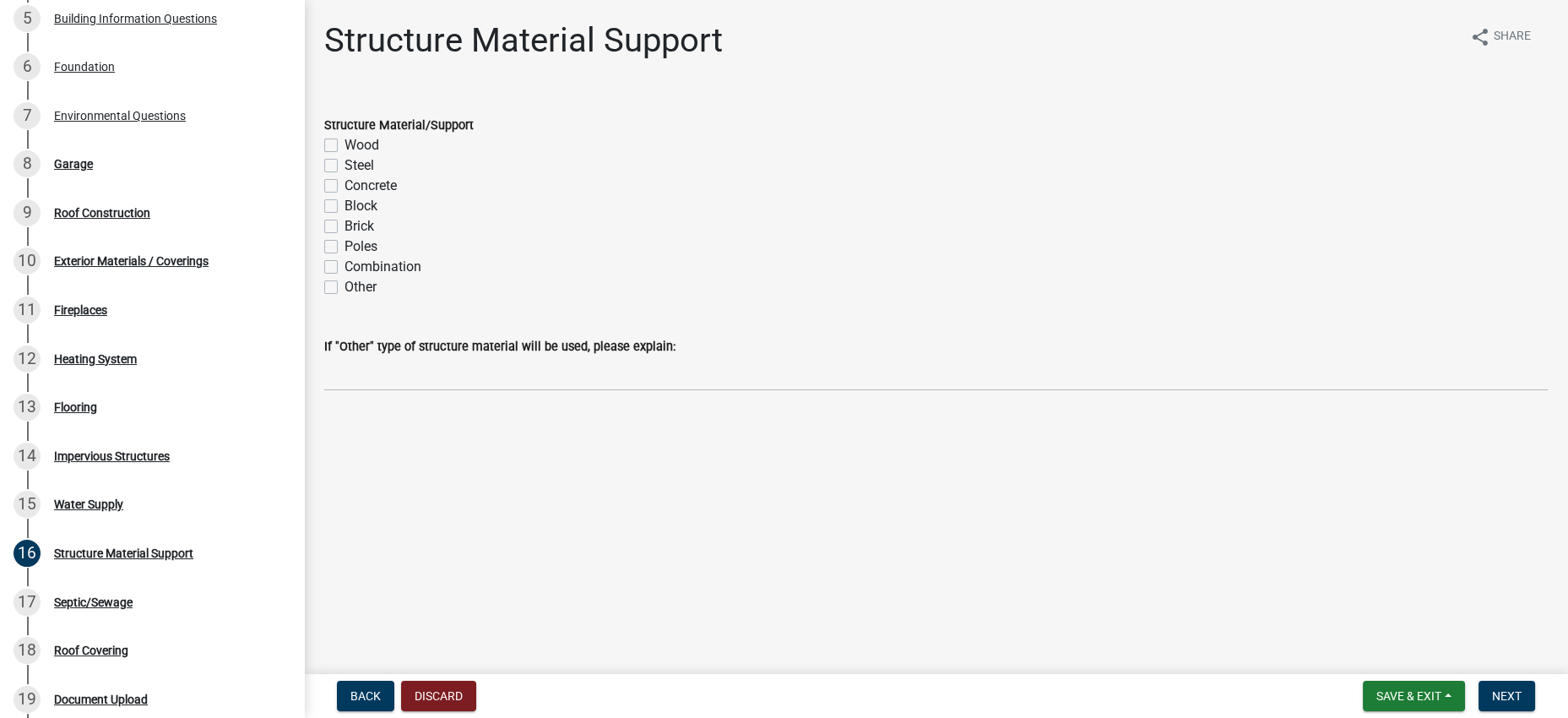
click at [374, 176] on label "Steel" at bounding box center [359, 165] width 29 height 20
click at [355, 166] on input "Steel" at bounding box center [350, 161] width 11 height 11
click at [375, 256] on label "Poles" at bounding box center [361, 246] width 33 height 20
click at [355, 247] on input "Poles" at bounding box center [350, 242] width 11 height 11
drag, startPoint x: 1485, startPoint y: 677, endPoint x: 1470, endPoint y: 669, distance: 17.0
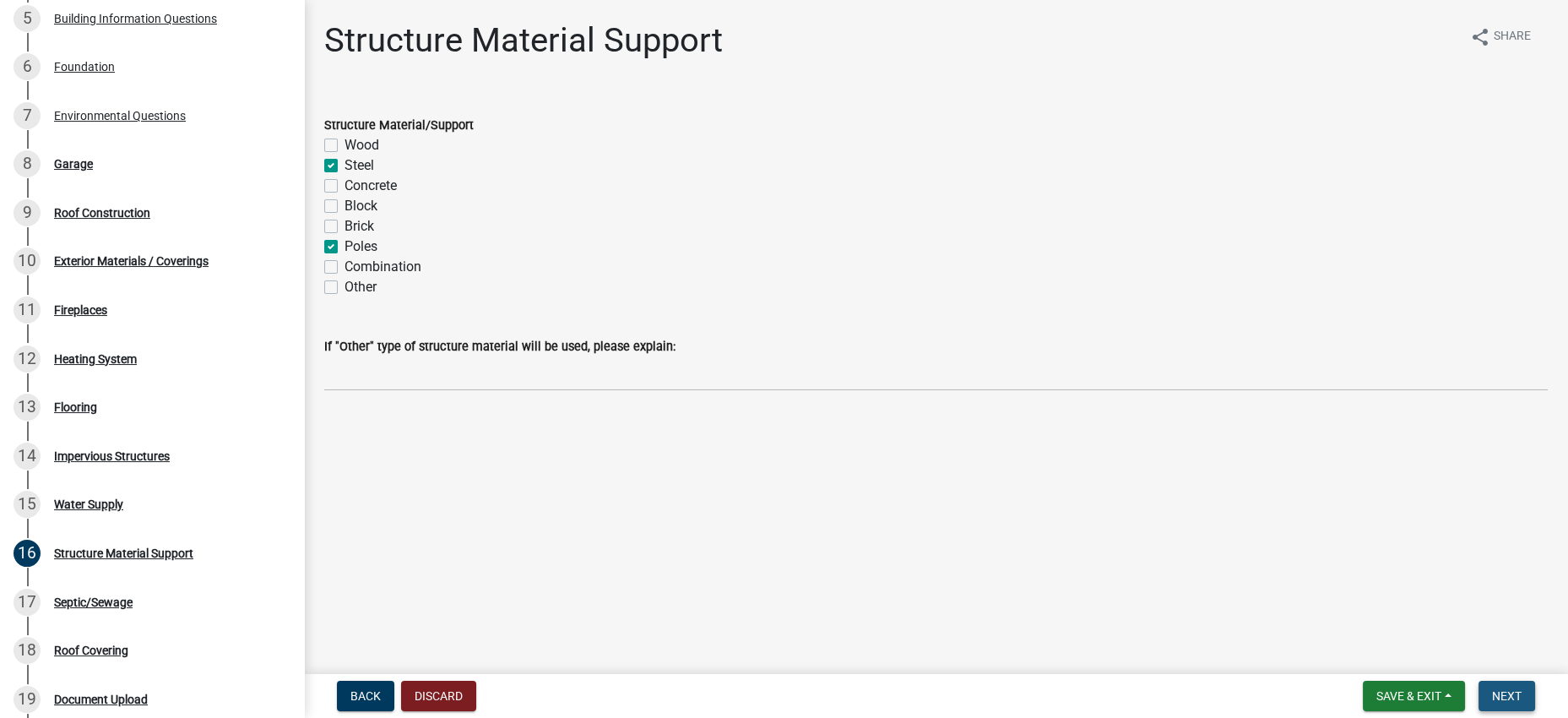
click at [1483, 681] on button "Next" at bounding box center [1507, 696] width 57 height 30
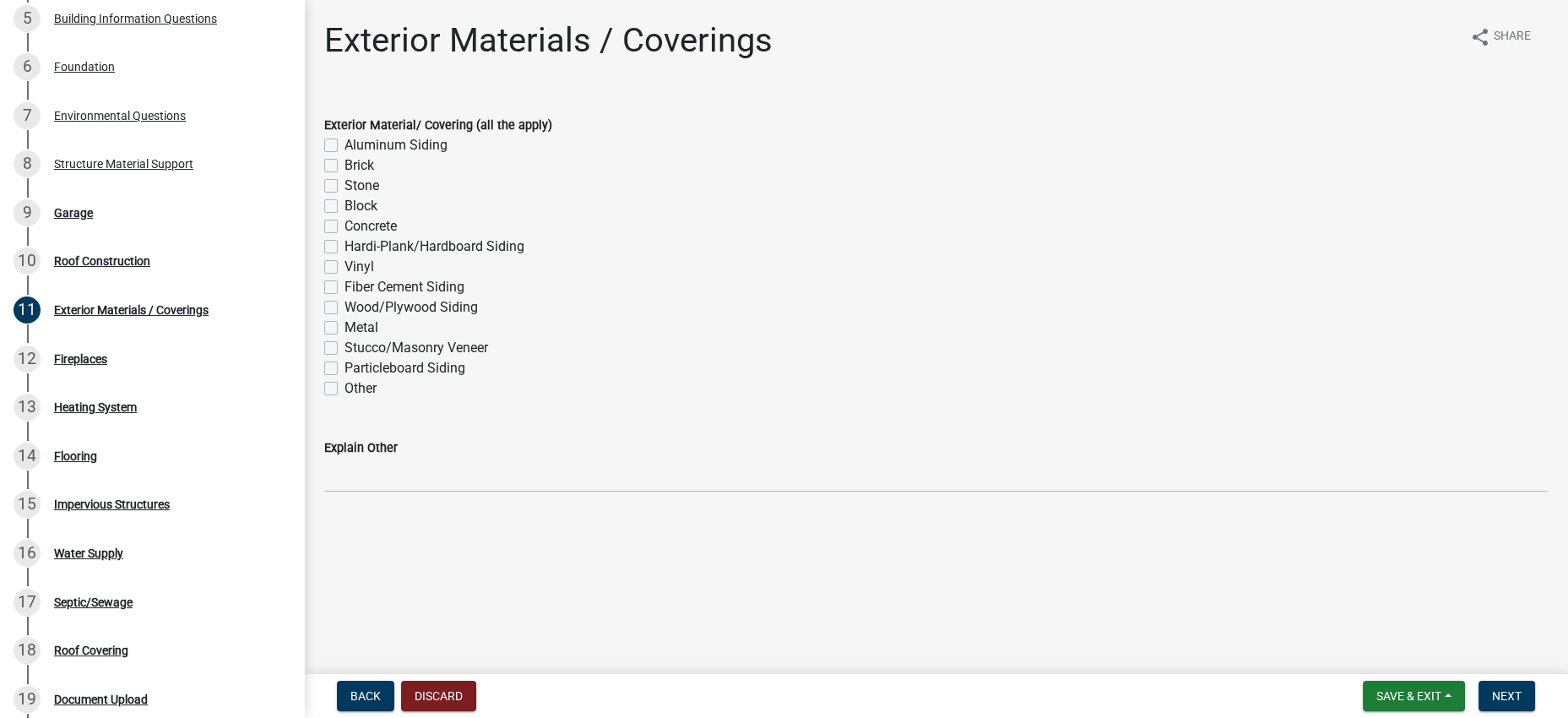
click at [340, 399] on div "Other" at bounding box center [935, 387] width 1223 height 20
click at [345, 399] on label "Other" at bounding box center [361, 387] width 32 height 20
click at [345, 389] on input "Other" at bounding box center [350, 384] width 11 height 11
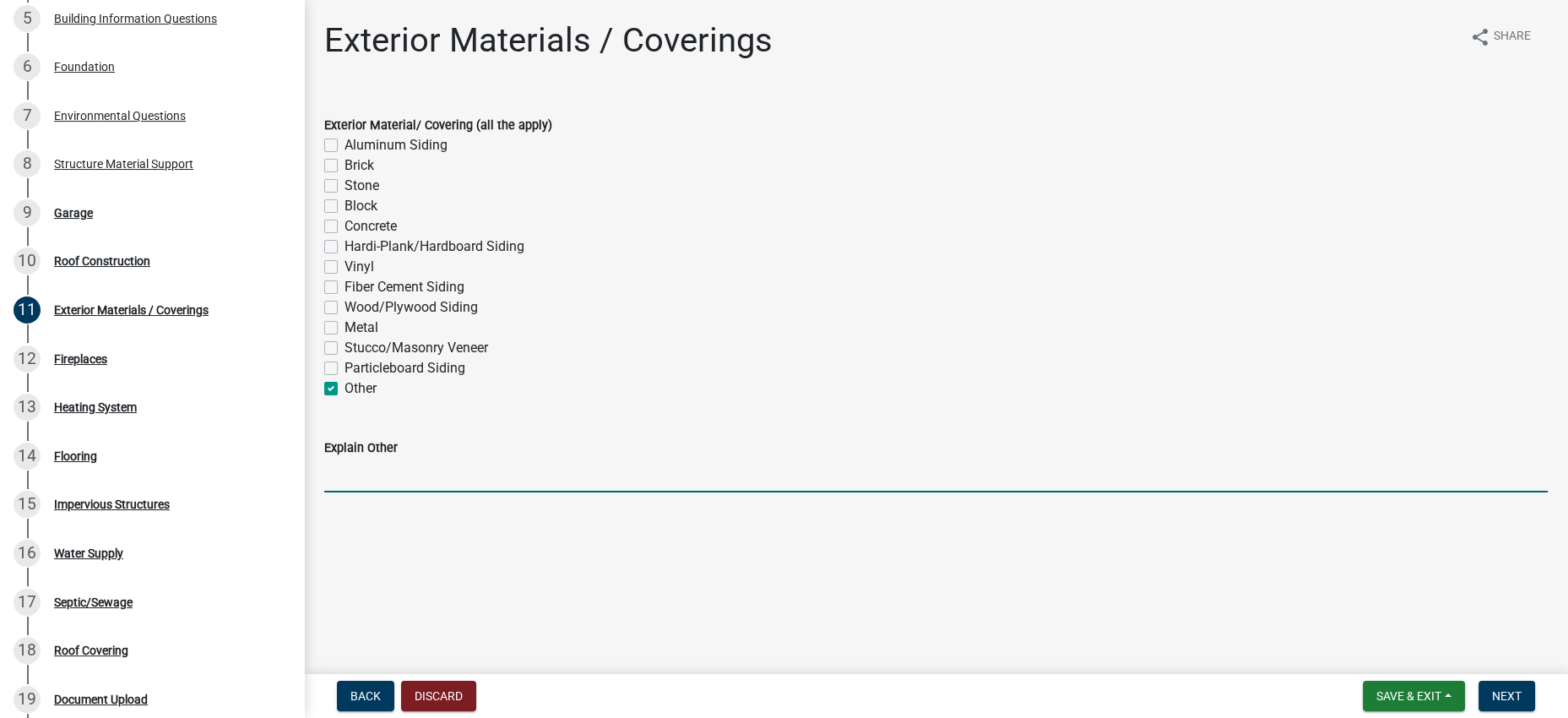
click at [495, 492] on input "Explain Other" at bounding box center [935, 475] width 1223 height 34
click at [394, 492] on input "Polycarb Siding & Plastic" at bounding box center [935, 475] width 1223 height 34
click at [708, 399] on div "Other" at bounding box center [935, 387] width 1223 height 20
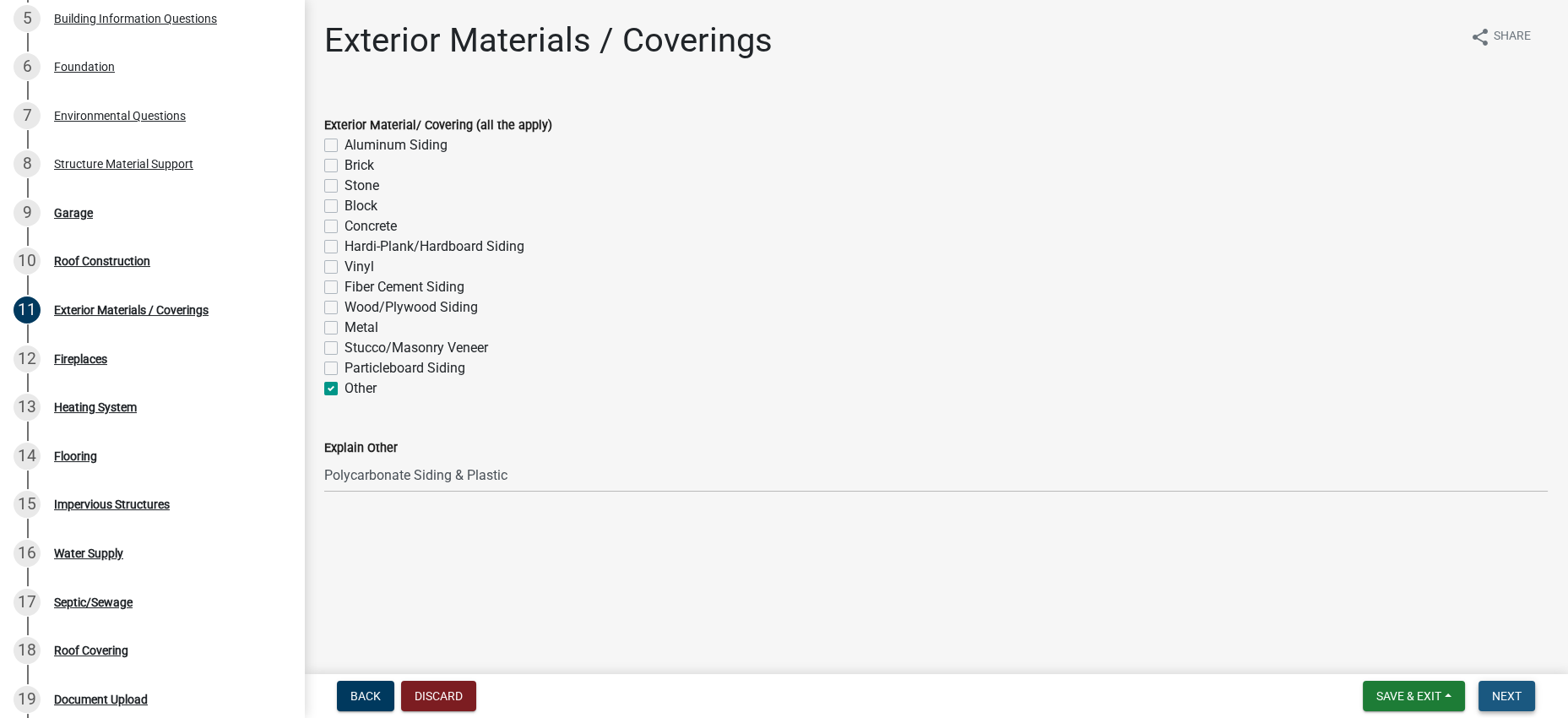
click at [1492, 693] on span "Next" at bounding box center [1506, 695] width 29 height 13
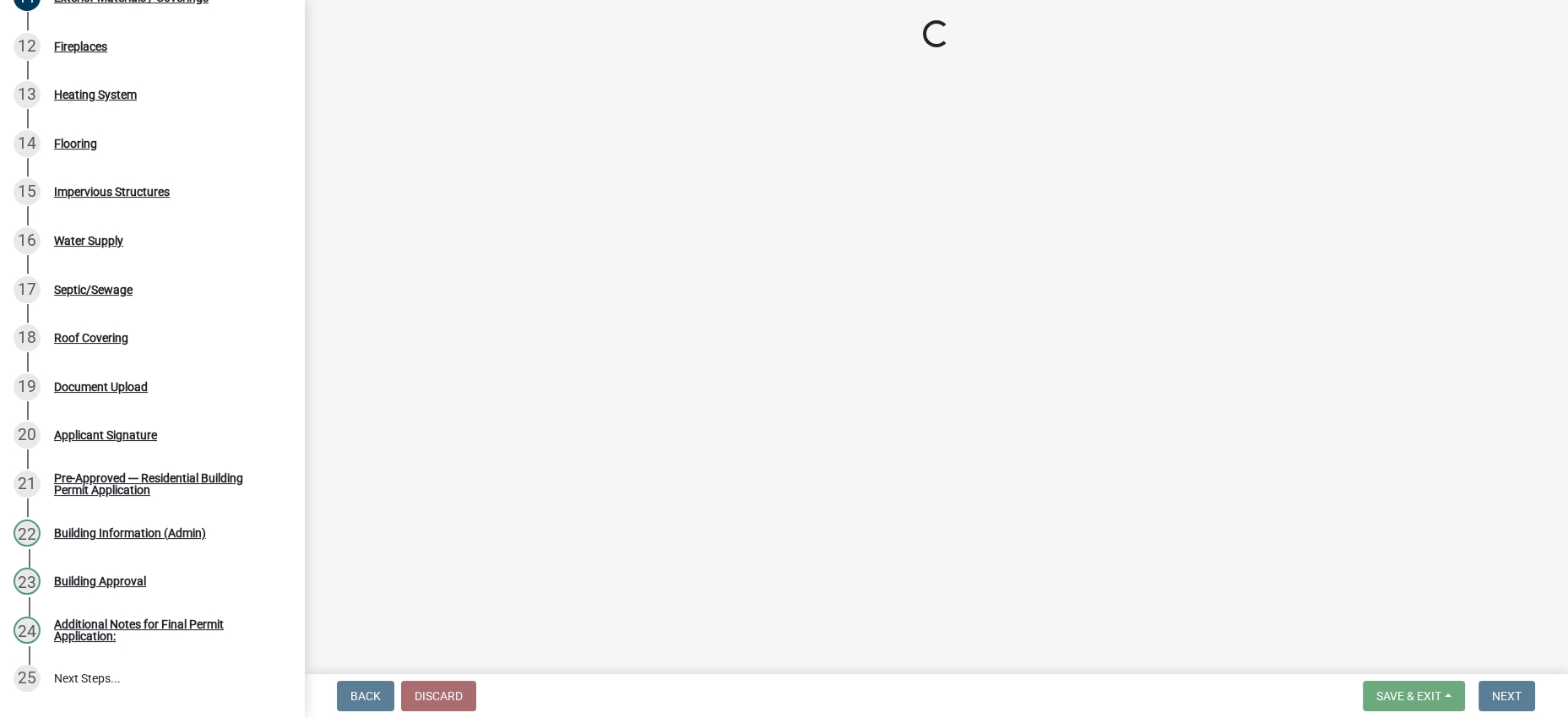
scroll to position [738, 0]
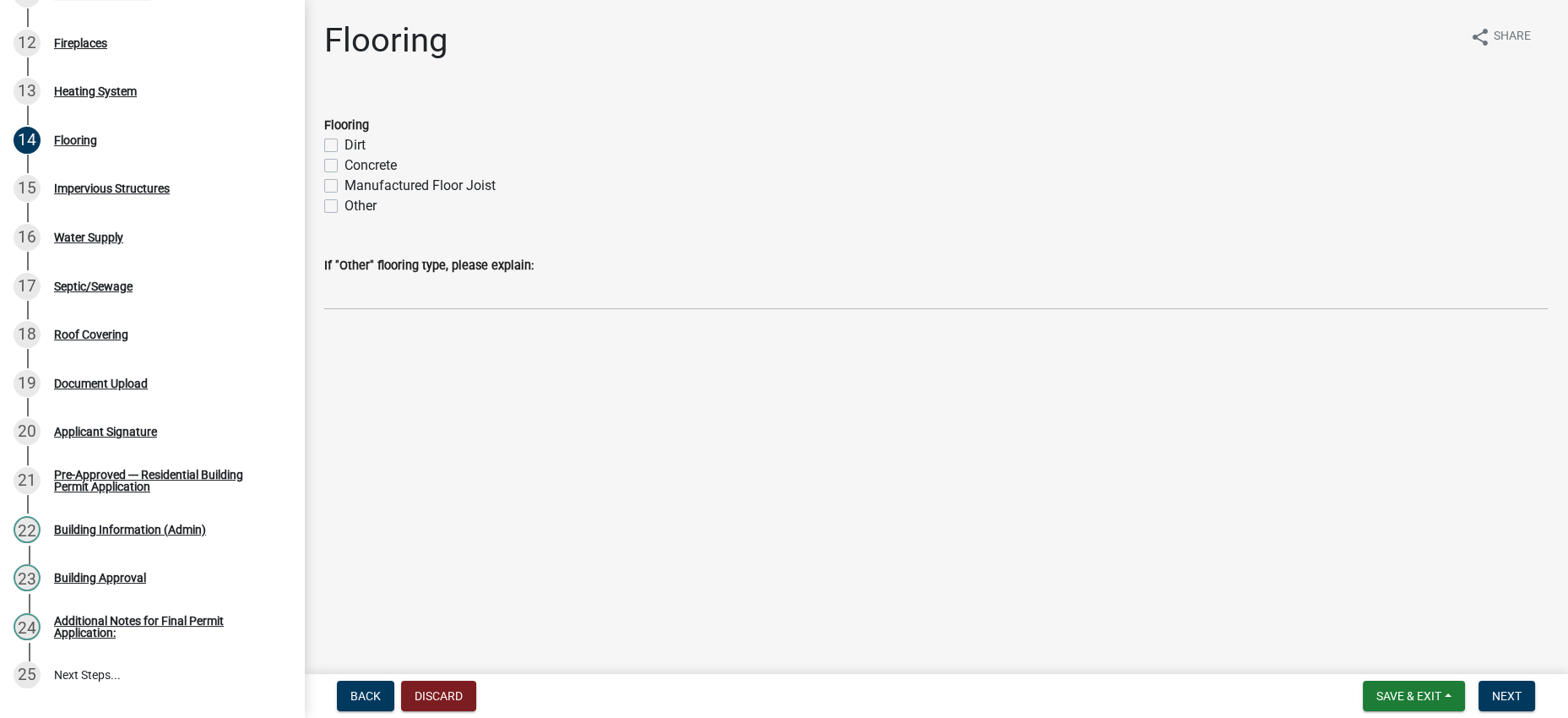
drag, startPoint x: 336, startPoint y: 183, endPoint x: 343, endPoint y: 193, distance: 12.2
click at [345, 156] on label "Dirt" at bounding box center [355, 144] width 21 height 20
click at [345, 146] on input "Dirt" at bounding box center [350, 141] width 11 height 11
click at [1497, 689] on span "Next" at bounding box center [1506, 695] width 29 height 13
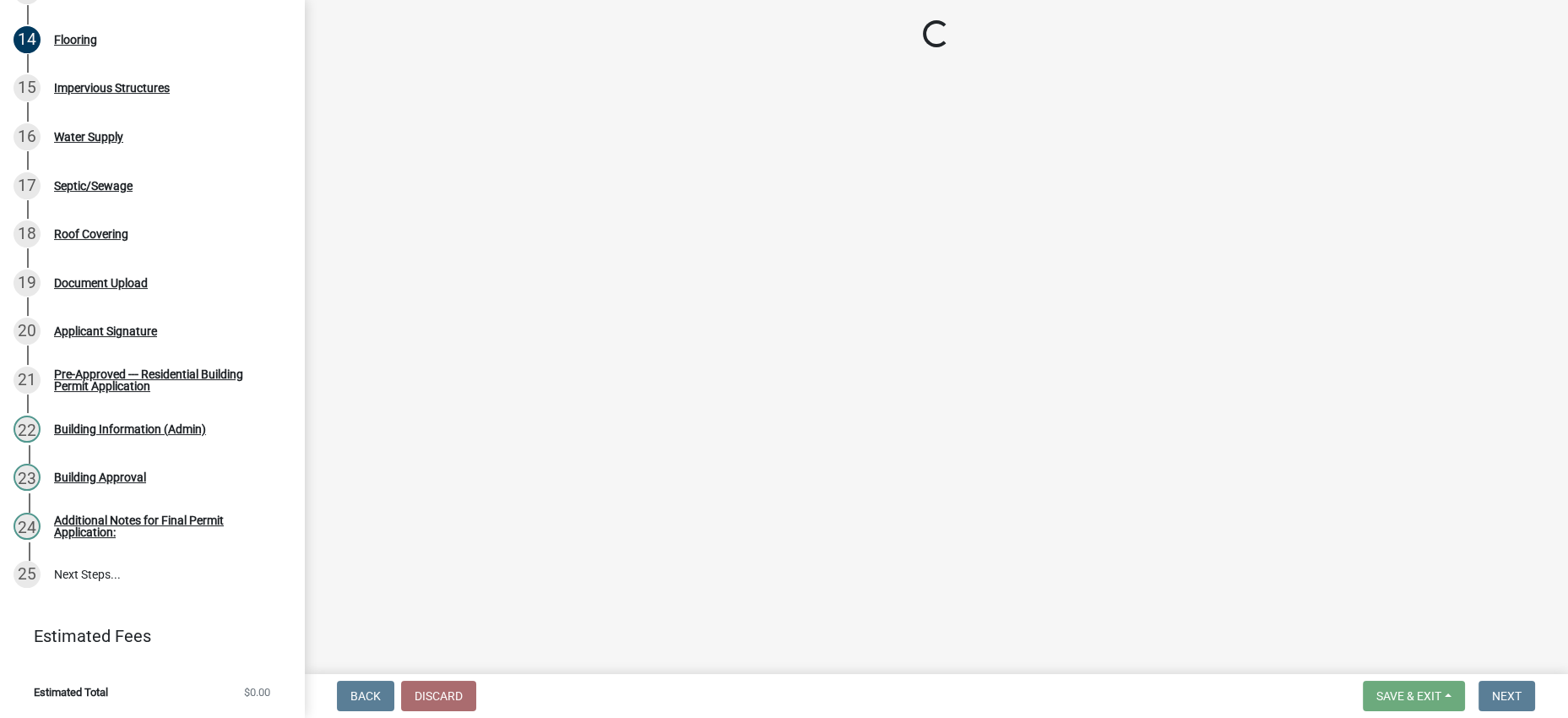
scroll to position [843, 0]
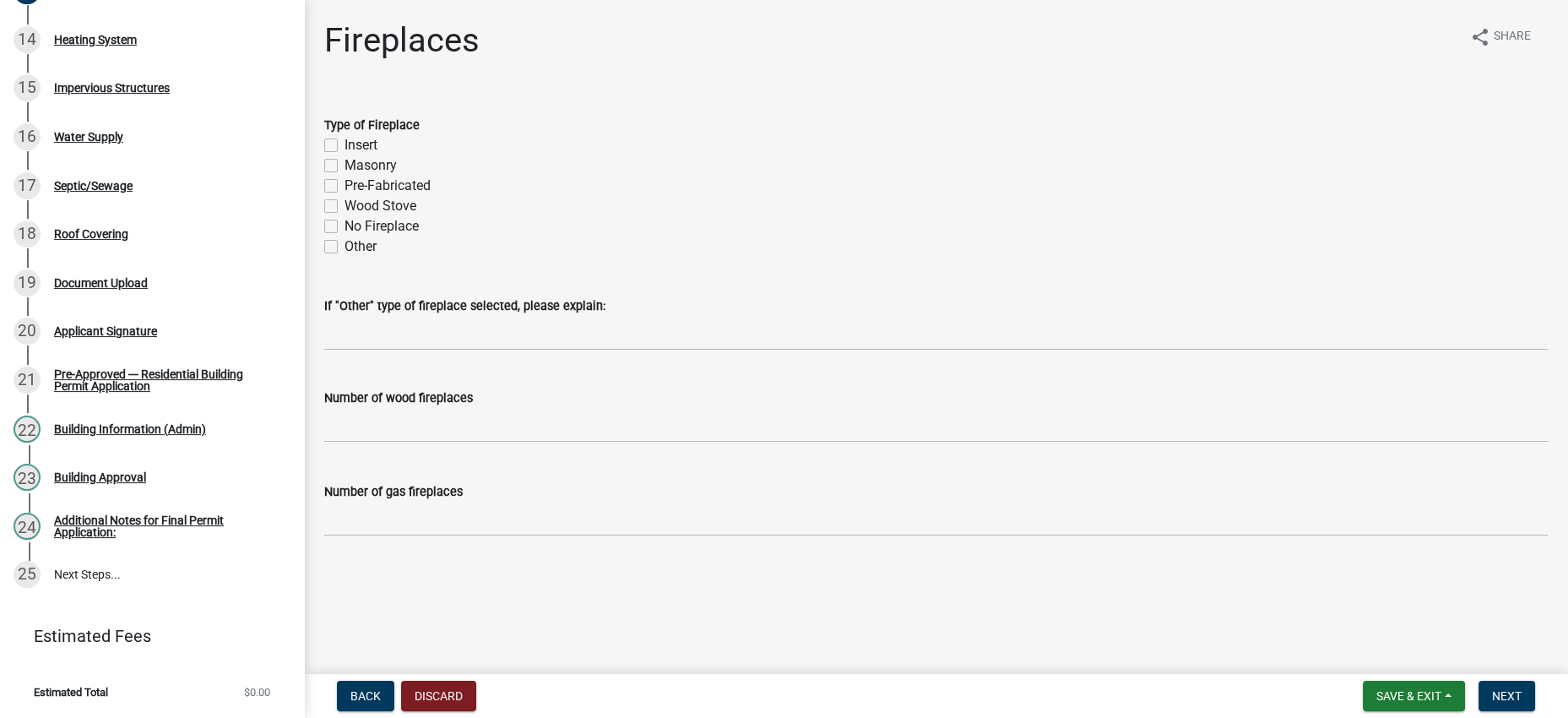
click at [345, 236] on label "No Fireplace" at bounding box center [382, 226] width 74 height 20
click at [345, 227] on input "No Fireplace" at bounding box center [350, 222] width 11 height 11
click at [1504, 690] on span "Next" at bounding box center [1506, 695] width 29 height 13
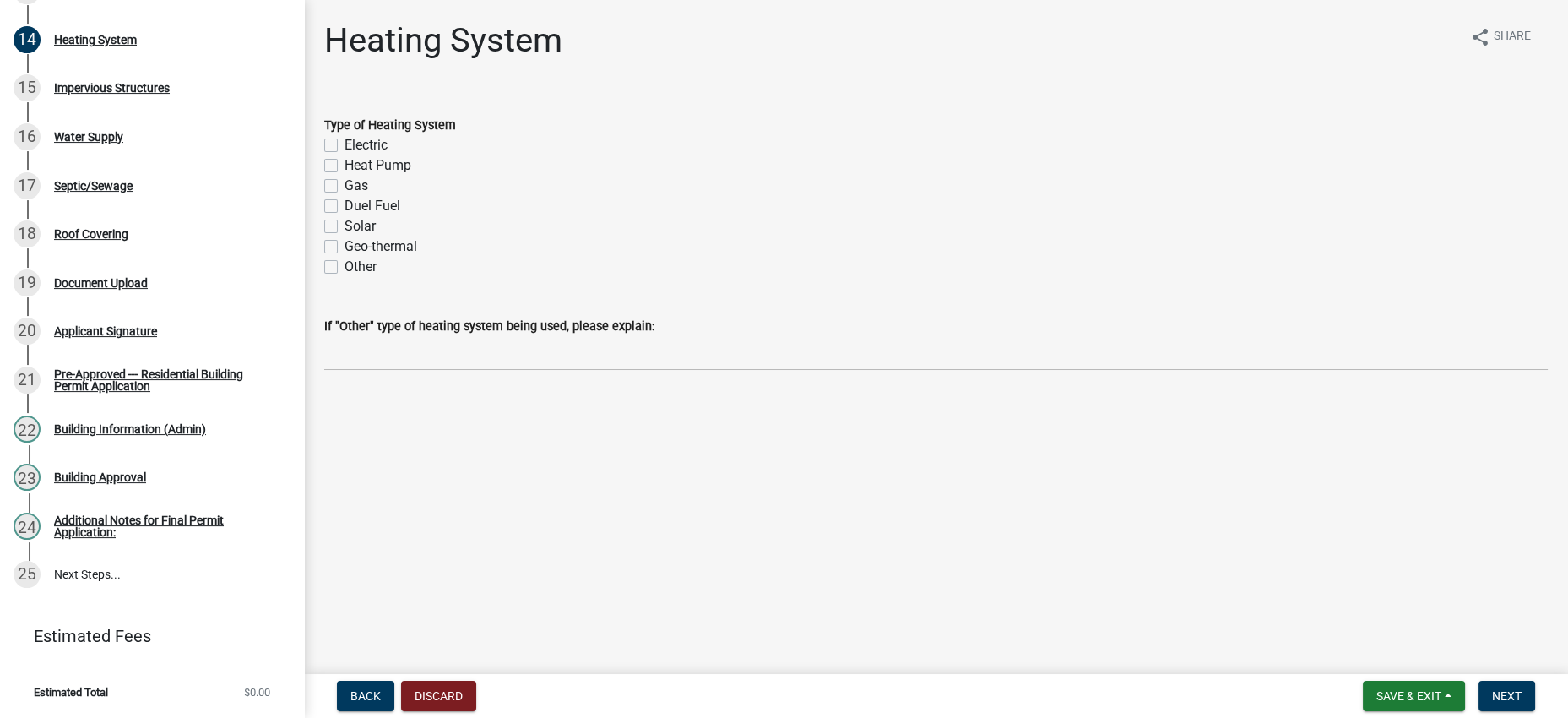
click at [345, 277] on label "Other" at bounding box center [361, 266] width 32 height 20
click at [345, 268] on input "Other" at bounding box center [350, 262] width 11 height 11
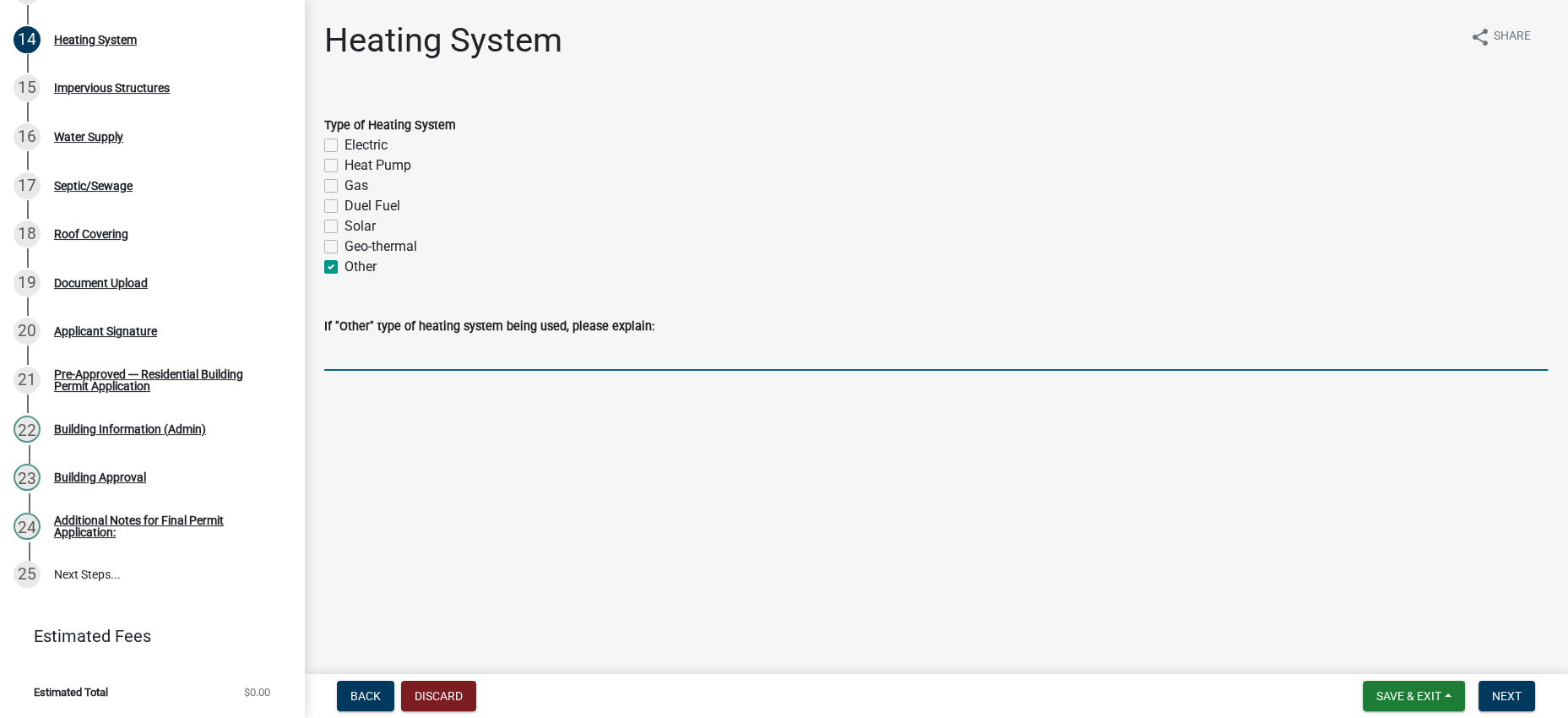
click at [420, 370] on input "If "Other" type of heating system being used, please explain:" at bounding box center [935, 353] width 1223 height 34
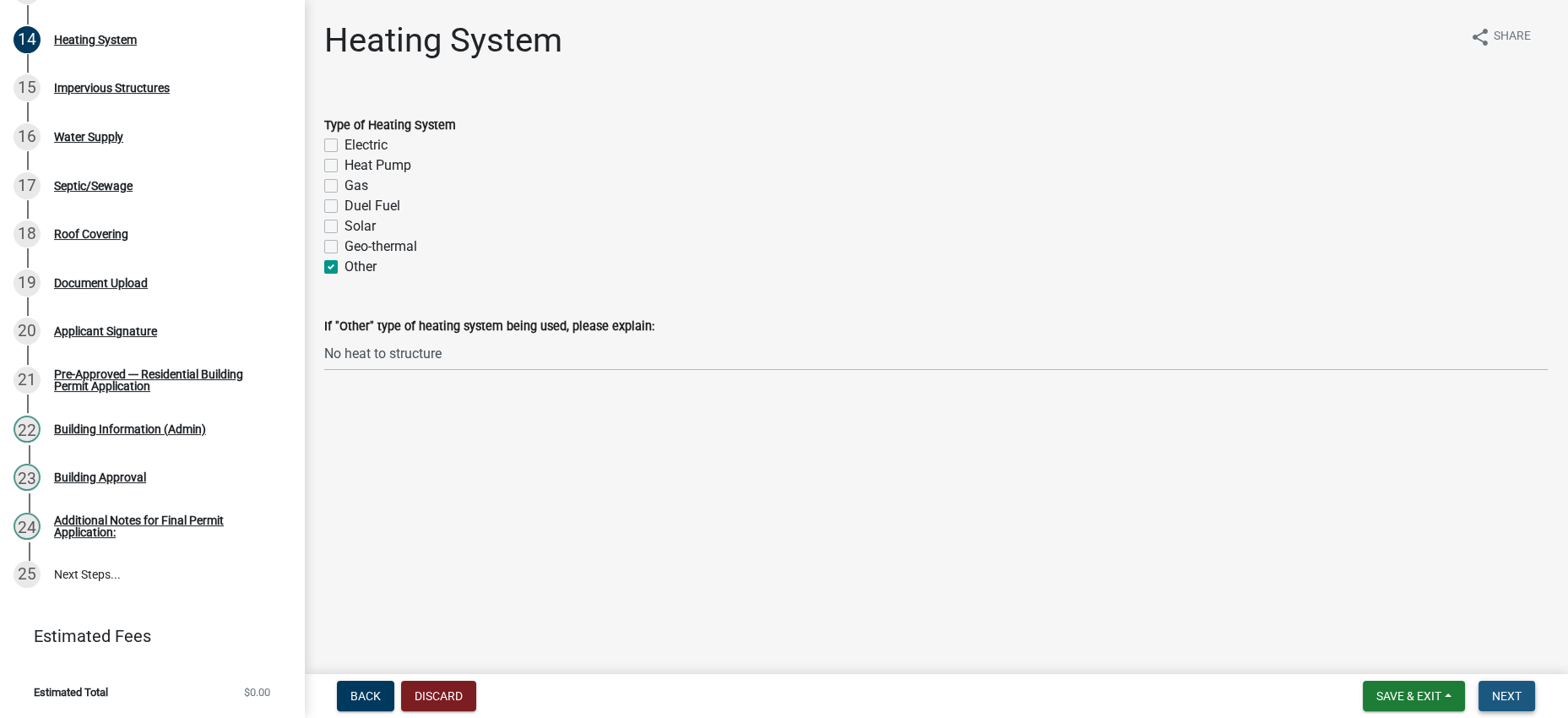
click at [1492, 689] on span "Next" at bounding box center [1506, 695] width 29 height 13
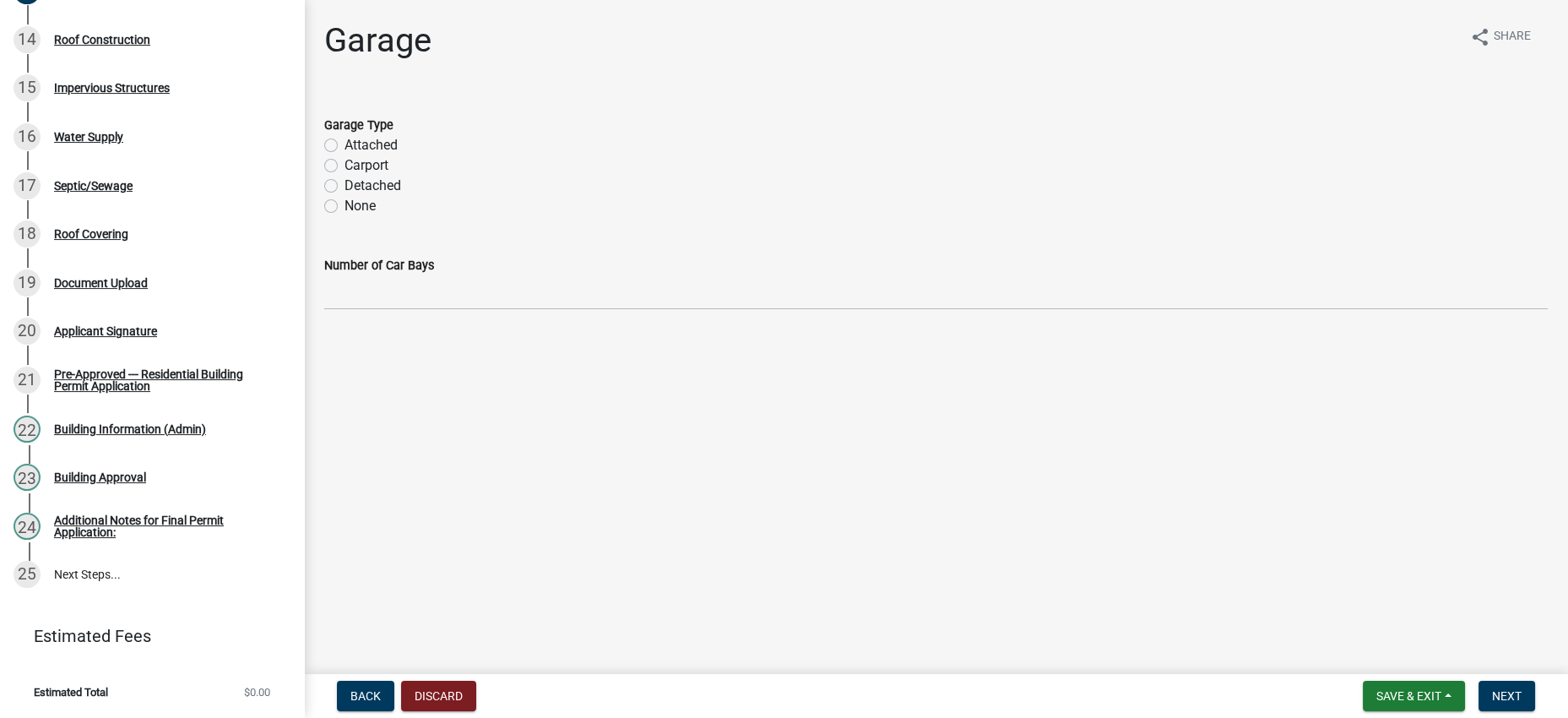
click at [345, 217] on label "None" at bounding box center [360, 205] width 31 height 20
click at [345, 207] on input "None" at bounding box center [350, 201] width 11 height 11
click at [1513, 698] on button "Next" at bounding box center [1507, 696] width 57 height 30
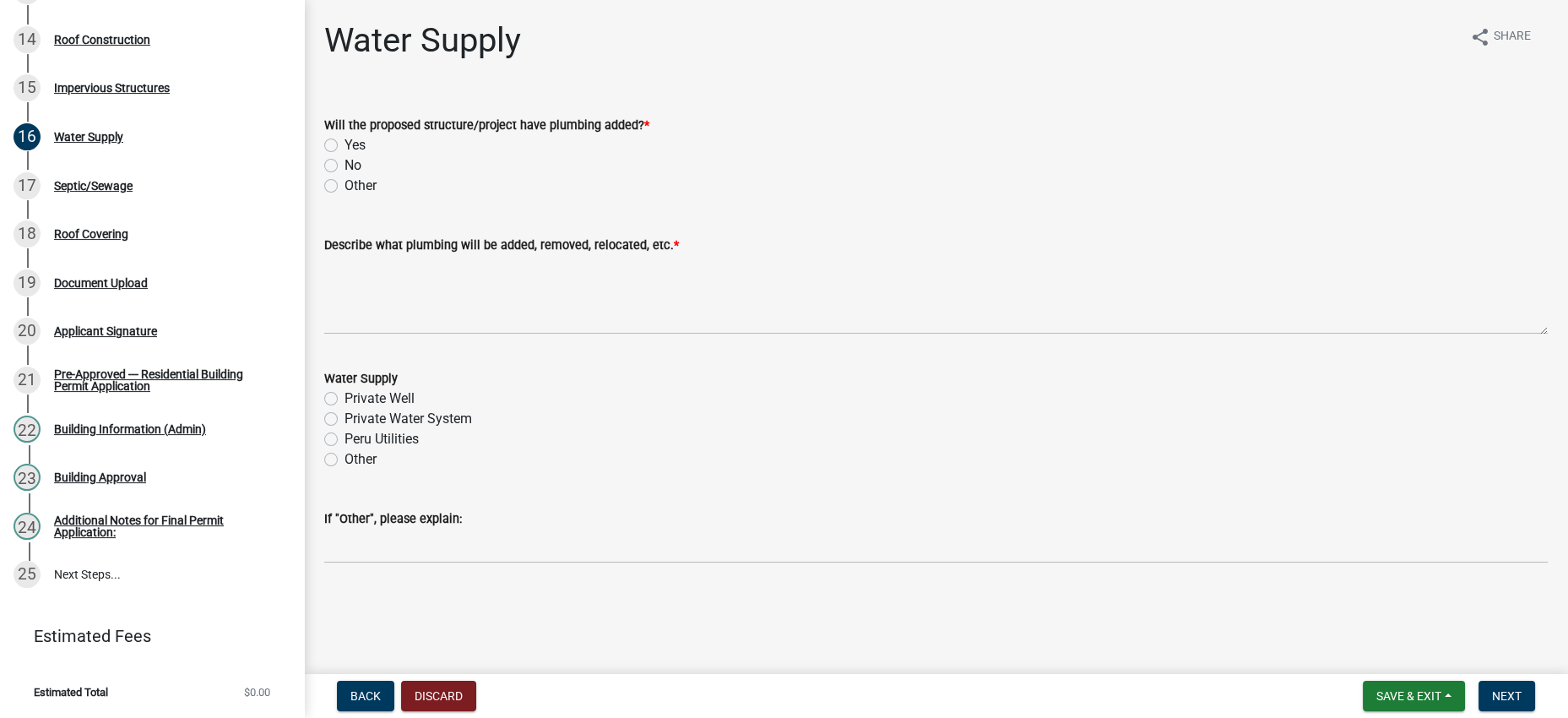
click at [350, 196] on div "Other" at bounding box center [935, 185] width 1223 height 20
click at [345, 176] on label "No" at bounding box center [353, 165] width 17 height 20
click at [345, 166] on input "No" at bounding box center [350, 161] width 11 height 11
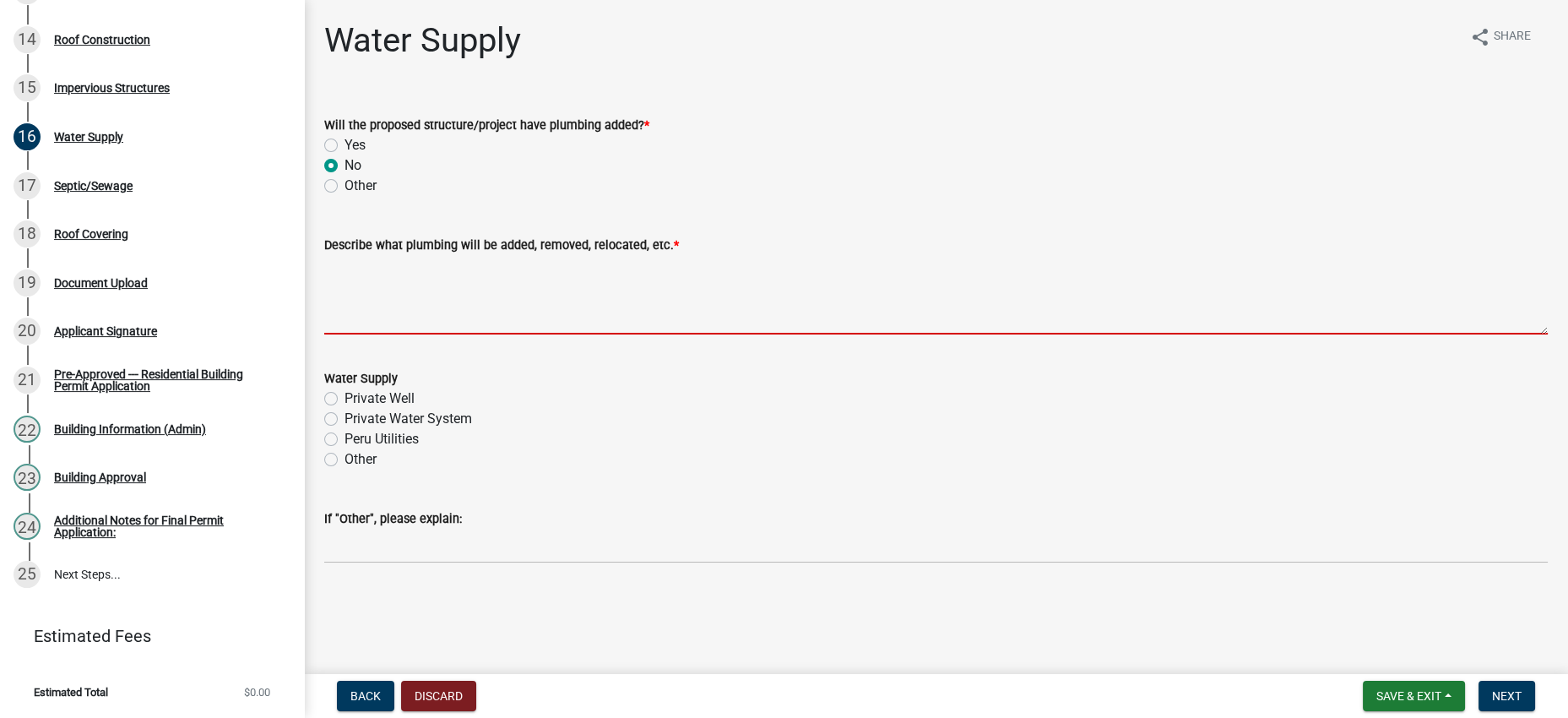
click at [430, 334] on textarea "Describe what plumbing will be added, removed, relocated, etc. *" at bounding box center [935, 294] width 1223 height 80
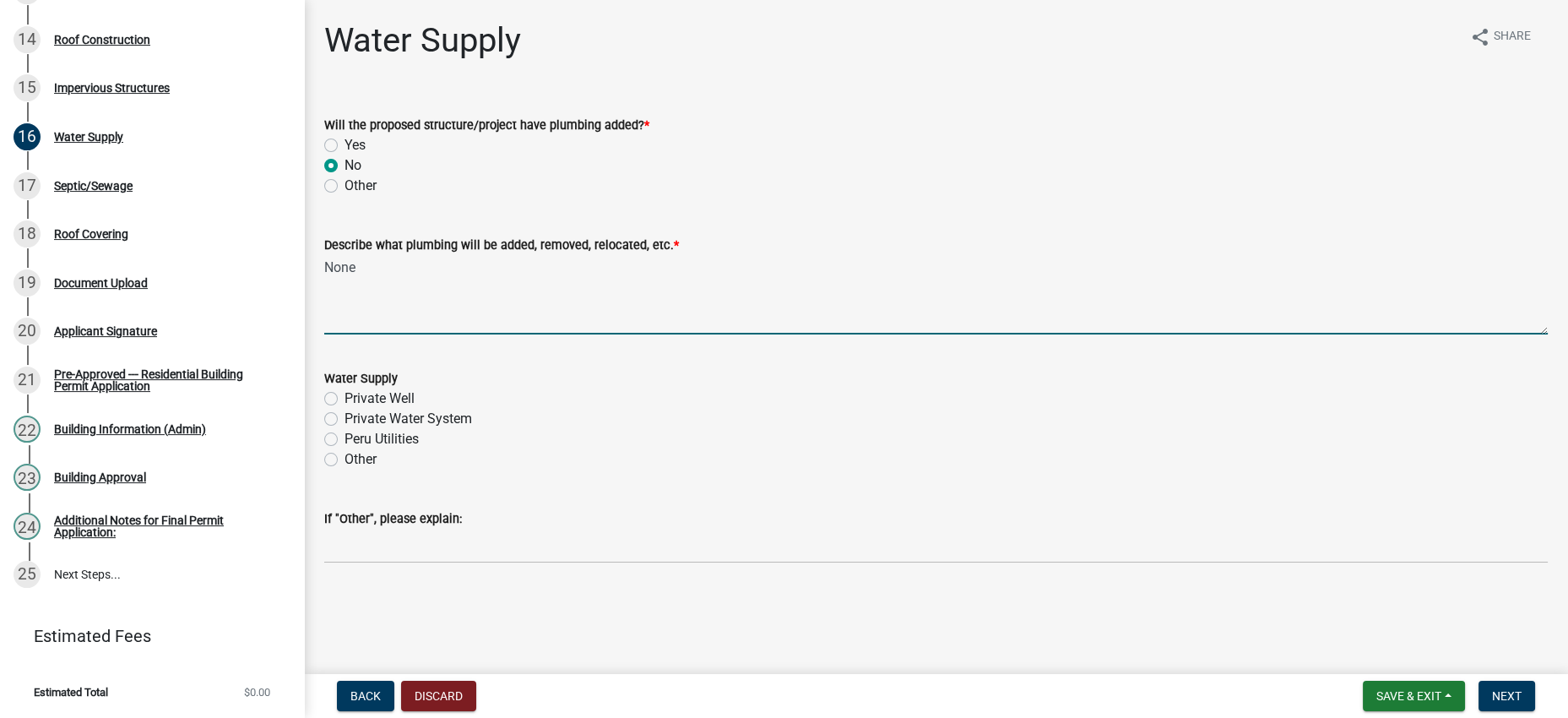
click at [667, 429] on div "Private Water System" at bounding box center [935, 418] width 1223 height 20
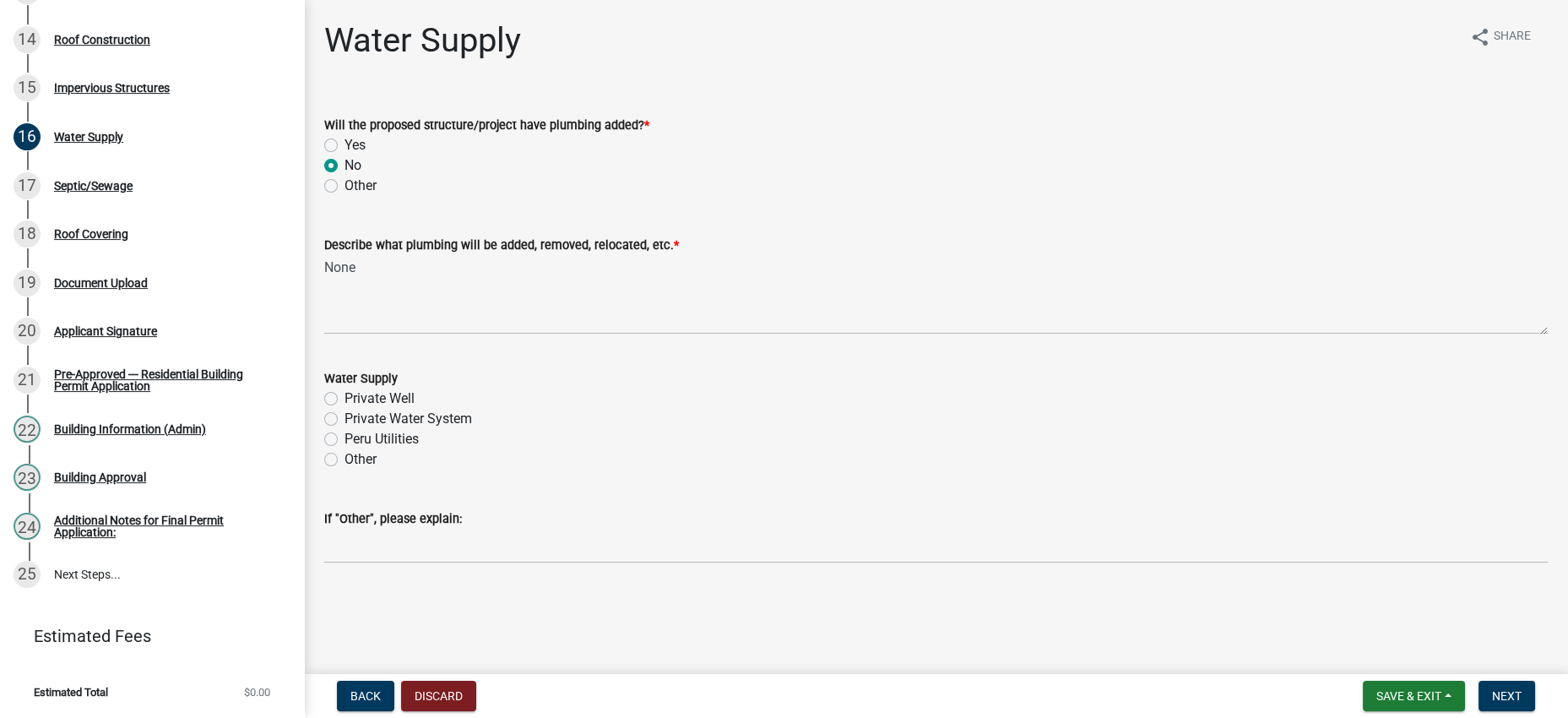
click at [415, 408] on label "Private Well" at bounding box center [380, 398] width 70 height 20
click at [355, 399] on input "Private Well" at bounding box center [350, 394] width 11 height 11
click at [1492, 689] on span "Next" at bounding box center [1506, 695] width 29 height 13
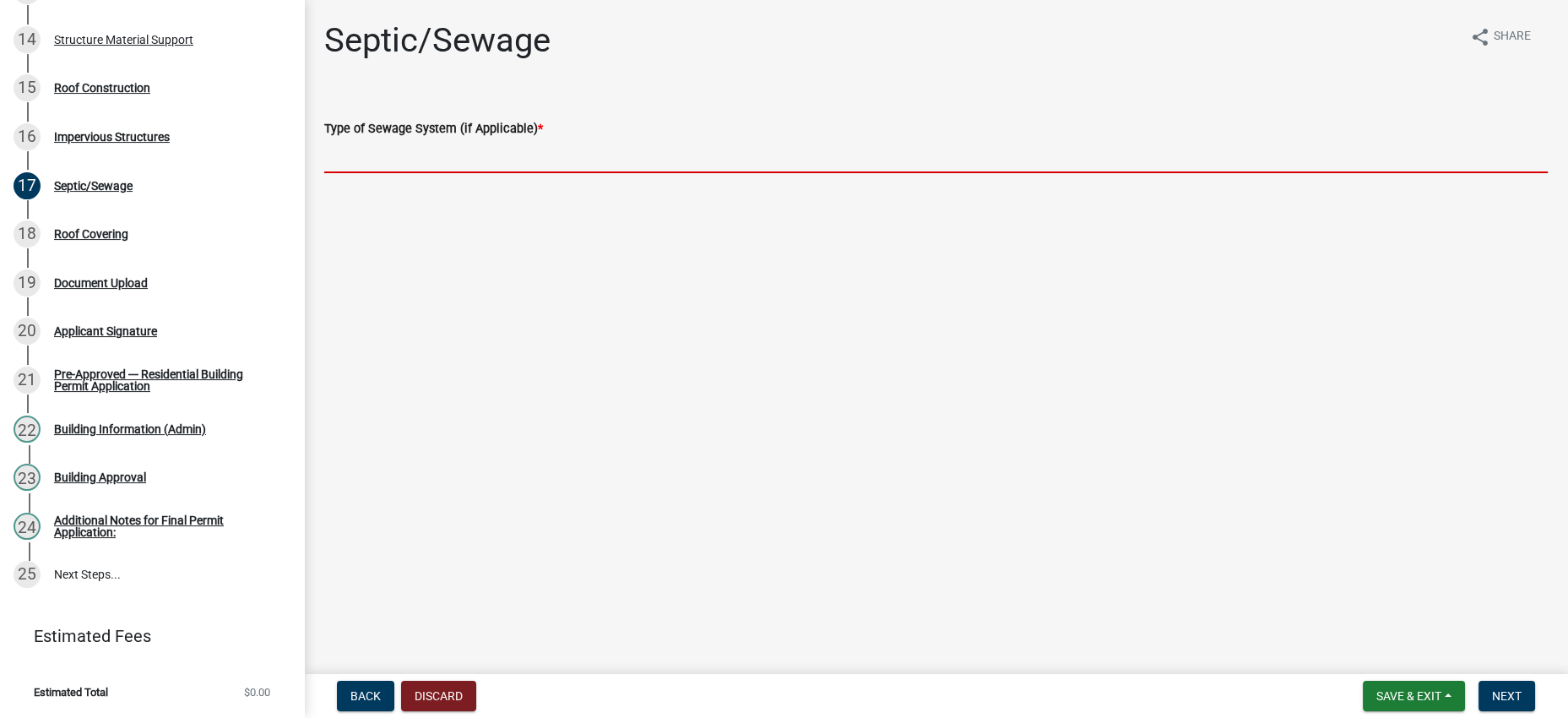
click at [461, 173] on input "Type of Sewage System (if Applicable) *" at bounding box center [935, 156] width 1223 height 34
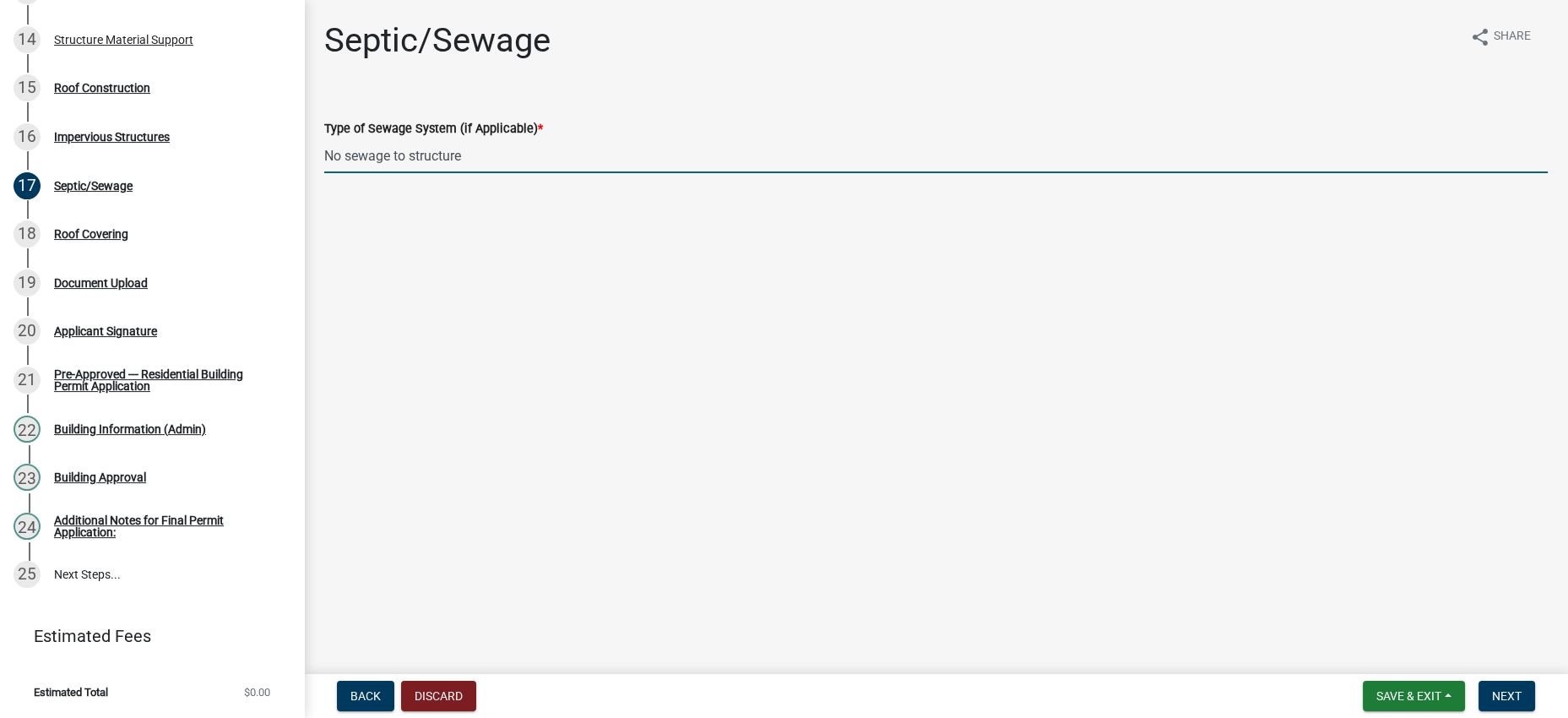
click at [1070, 483] on main "Septic/Sewage share Share Type of Sewage System (if Applicable) * No sewage to …" at bounding box center [935, 333] width 1264 height 667
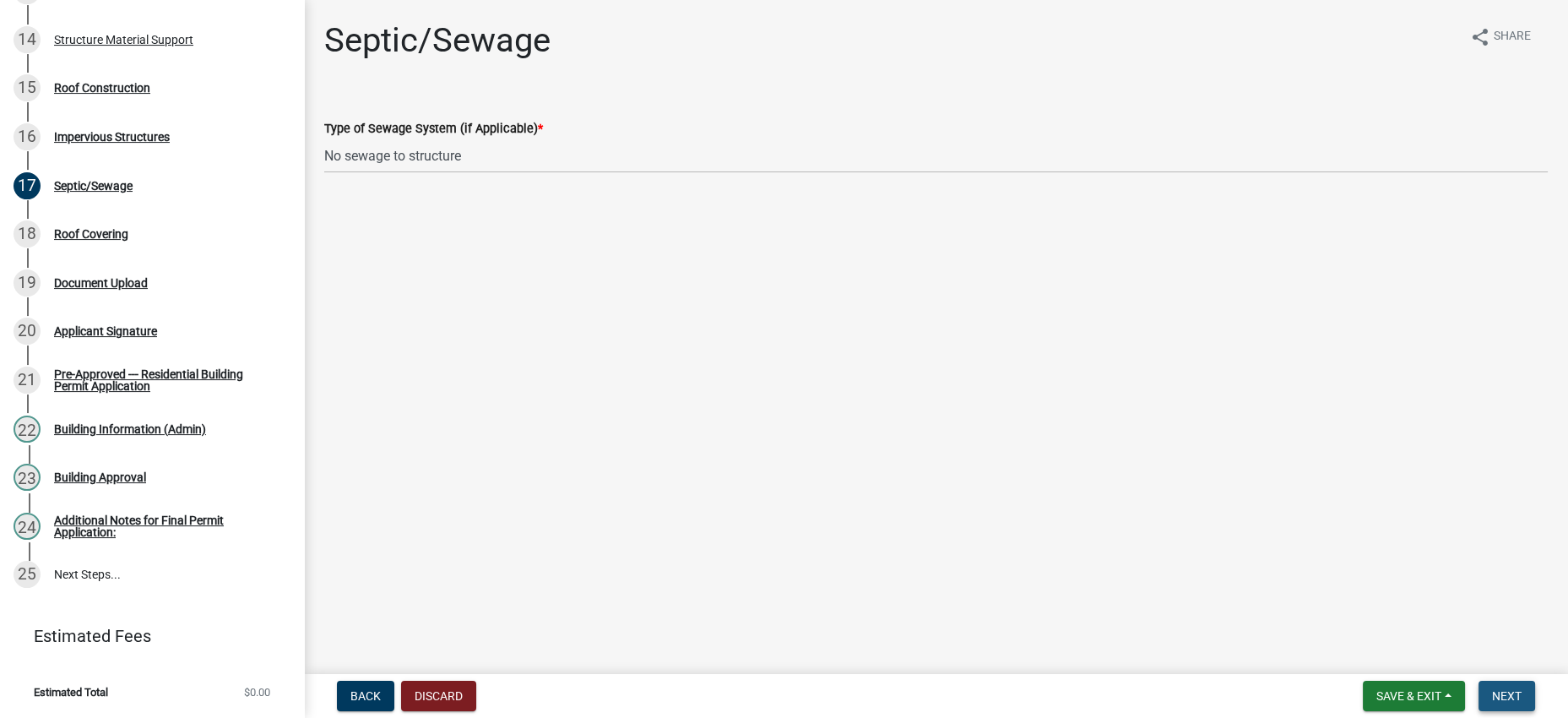
click at [1492, 689] on span "Next" at bounding box center [1506, 695] width 29 height 13
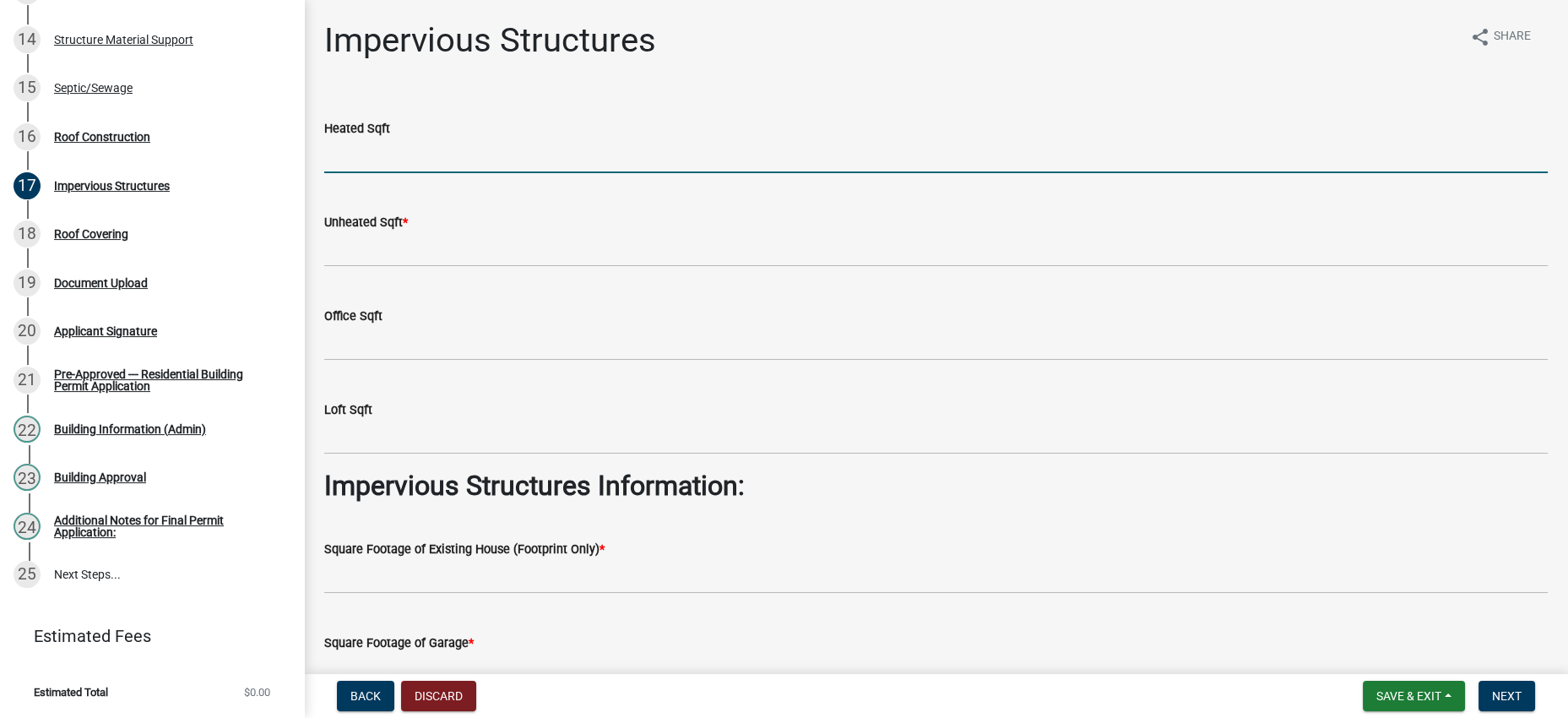
click at [388, 173] on input "text" at bounding box center [935, 156] width 1223 height 34
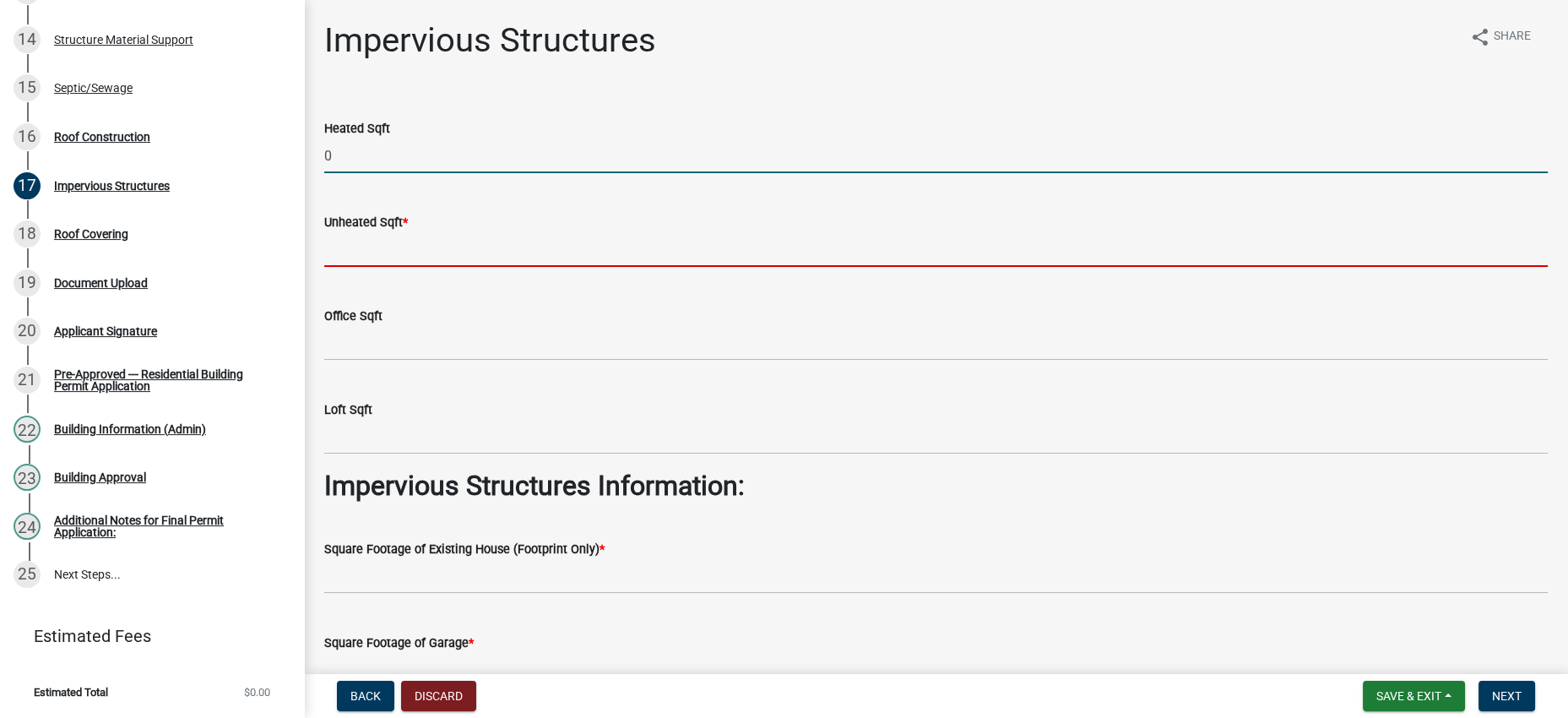
click at [412, 267] on input "text" at bounding box center [935, 249] width 1223 height 34
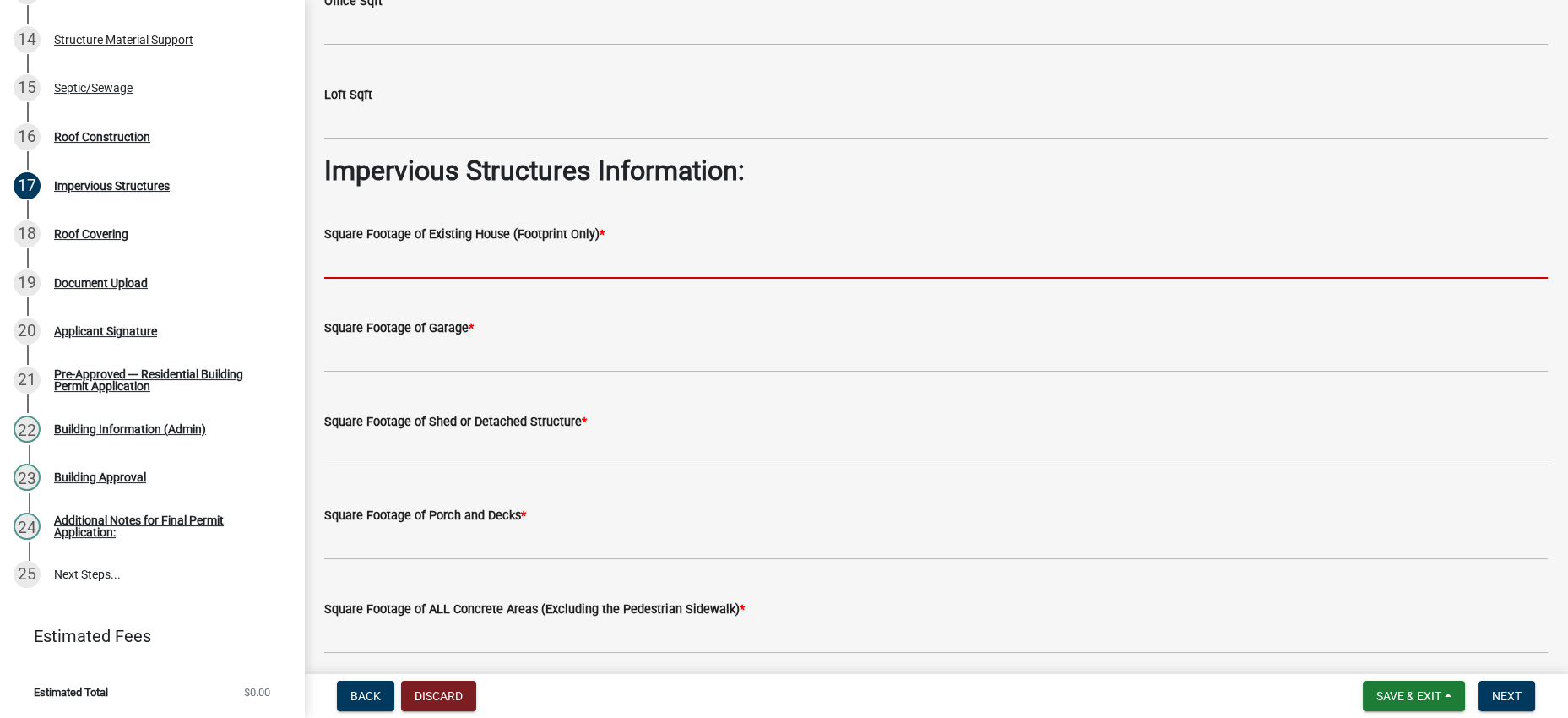
scroll to position [315, 0]
click at [496, 277] on input "text" at bounding box center [935, 260] width 1223 height 34
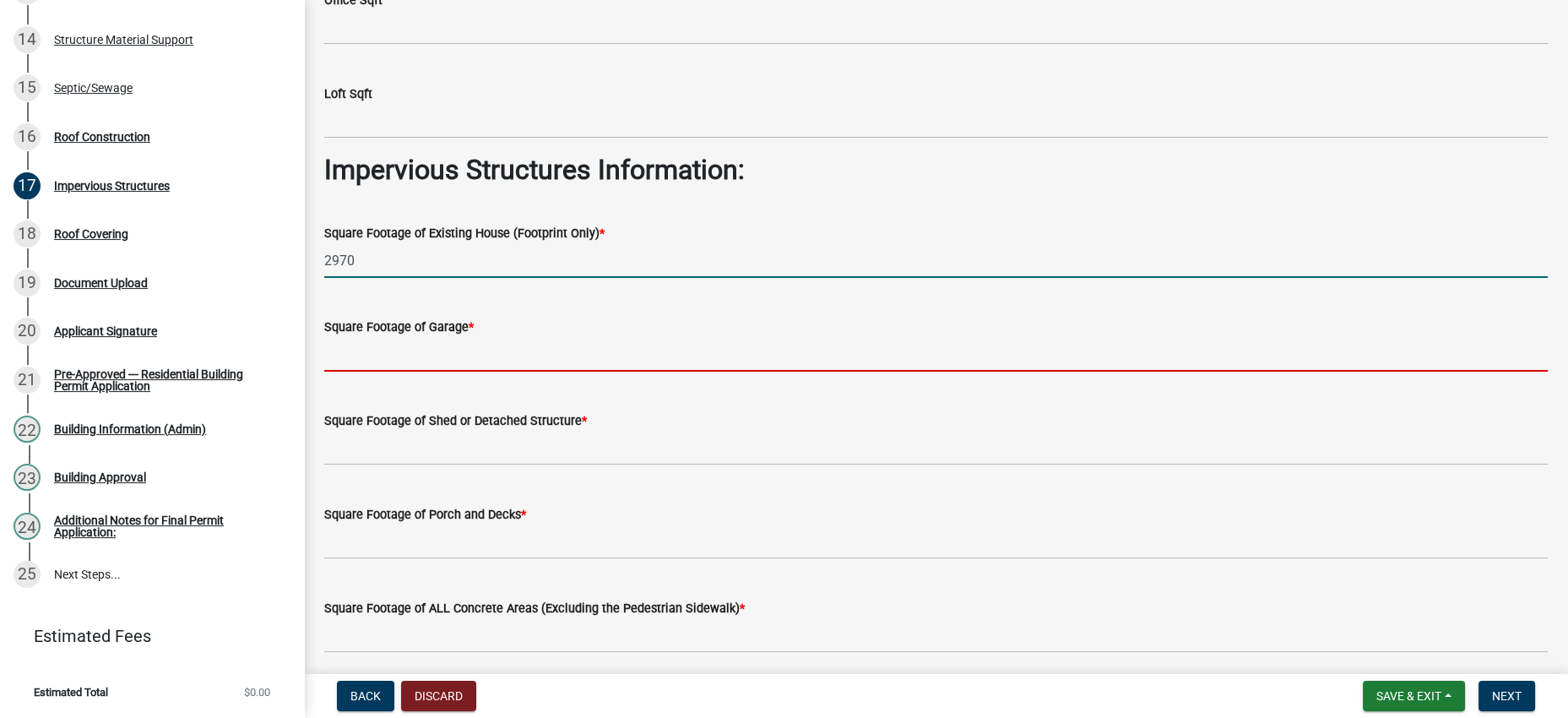
click at [479, 371] on input "text" at bounding box center [935, 354] width 1223 height 34
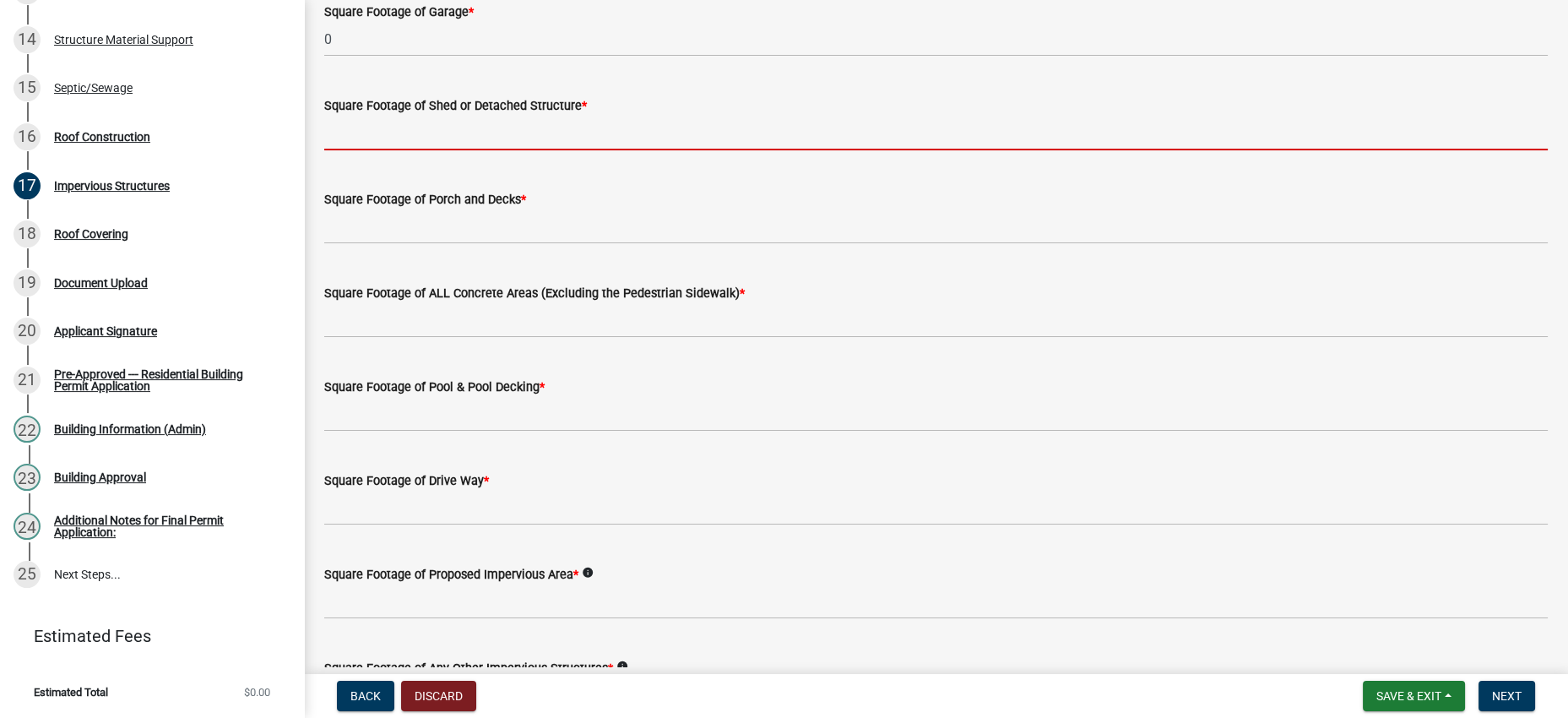
scroll to position [633, 0]
click at [406, 148] on input "text" at bounding box center [935, 131] width 1223 height 34
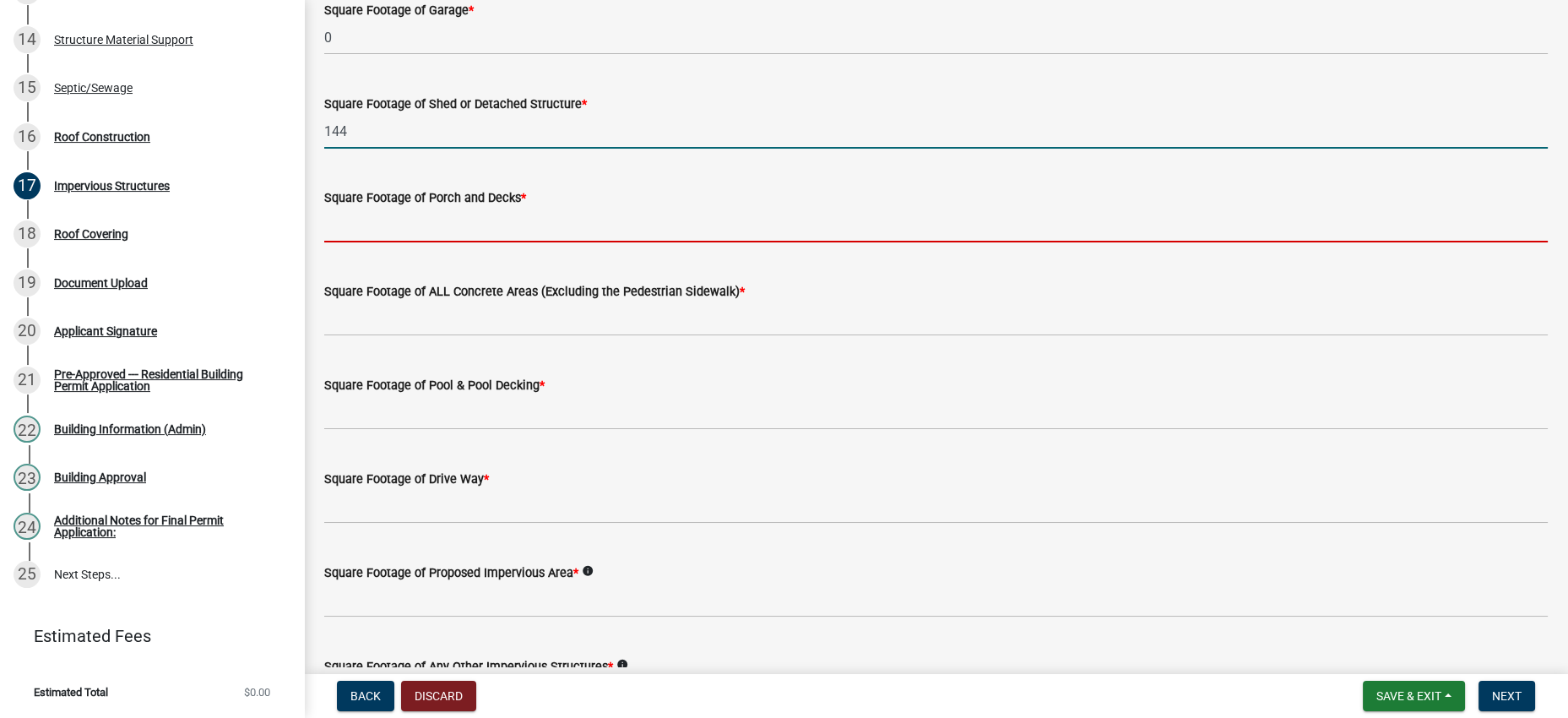
click at [373, 242] on input "text" at bounding box center [935, 225] width 1223 height 34
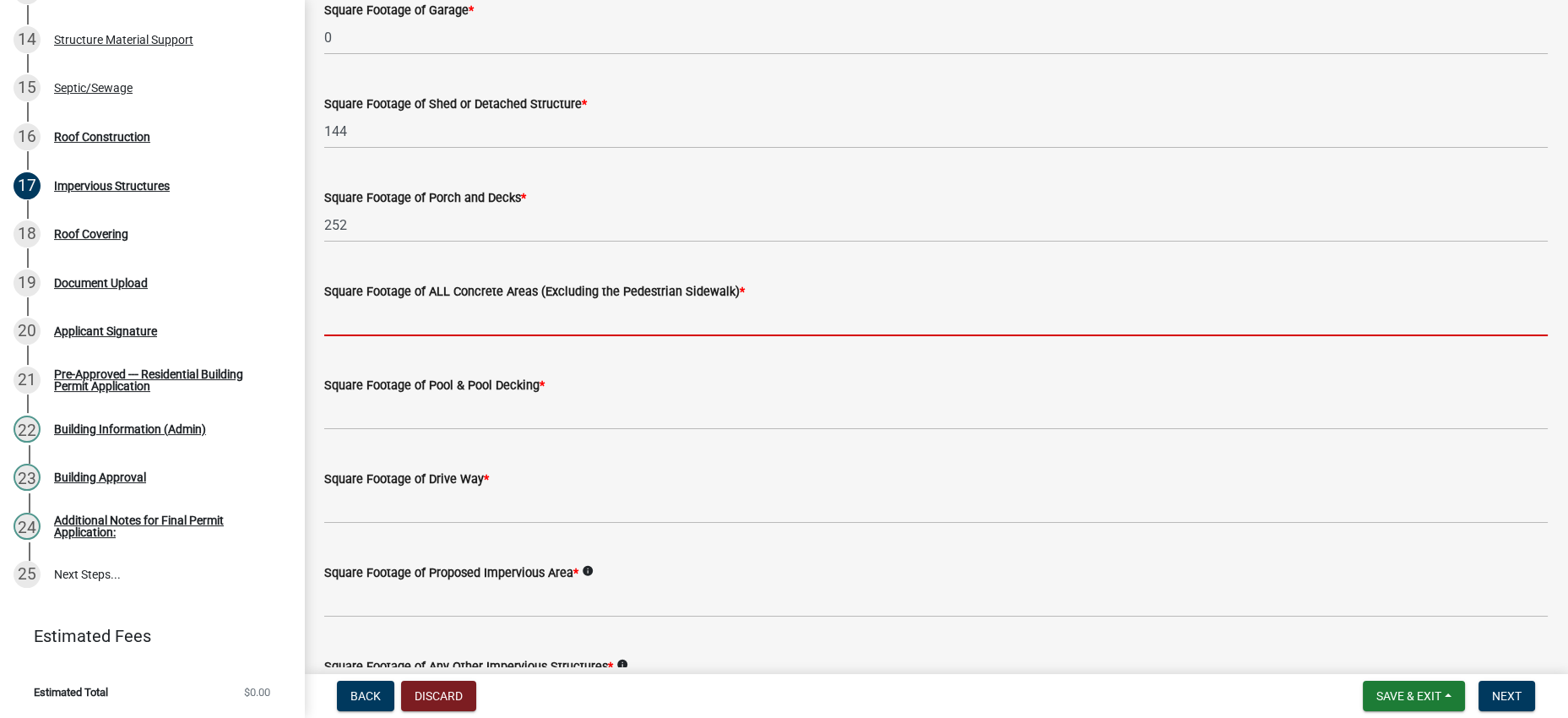
click at [443, 336] on input "text" at bounding box center [935, 318] width 1223 height 34
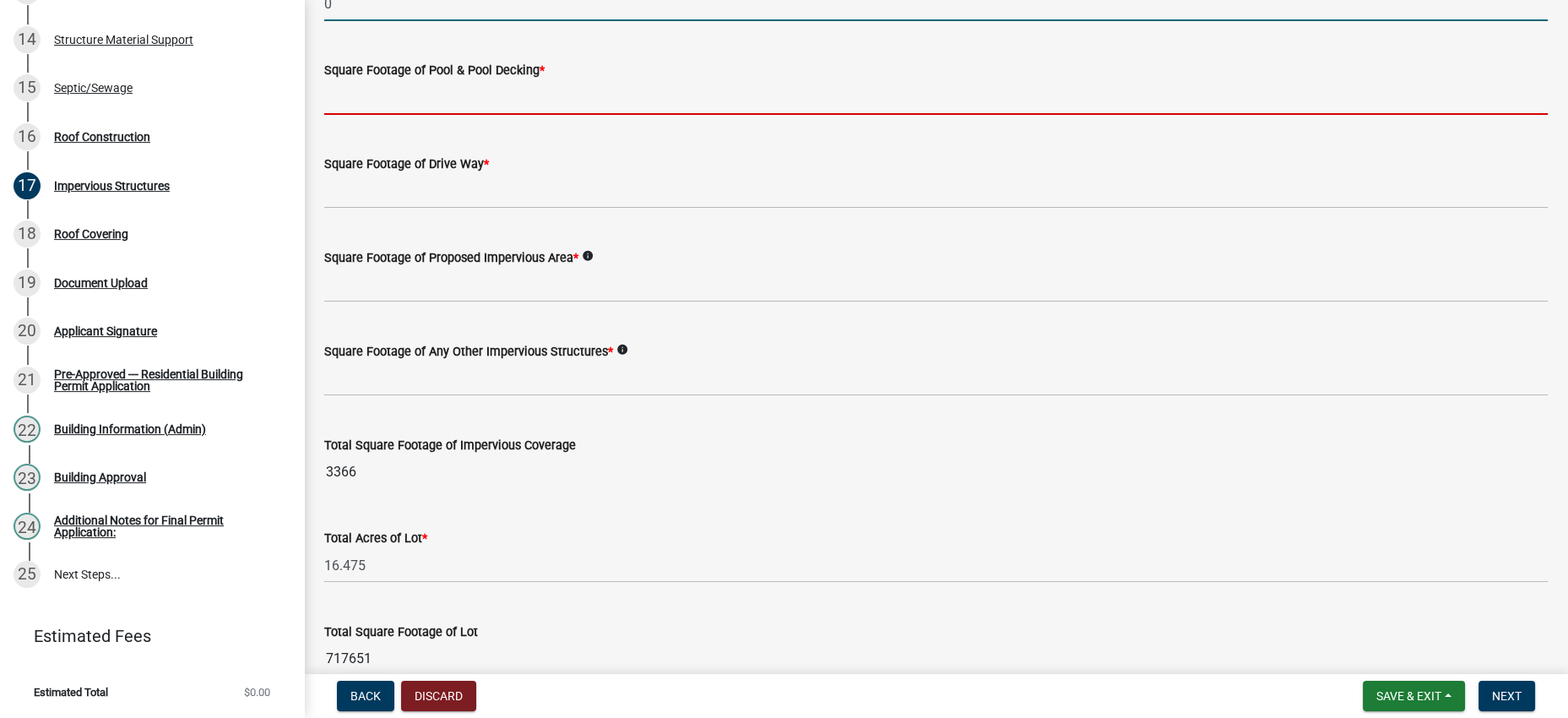
click at [468, 115] on input "text" at bounding box center [935, 97] width 1223 height 34
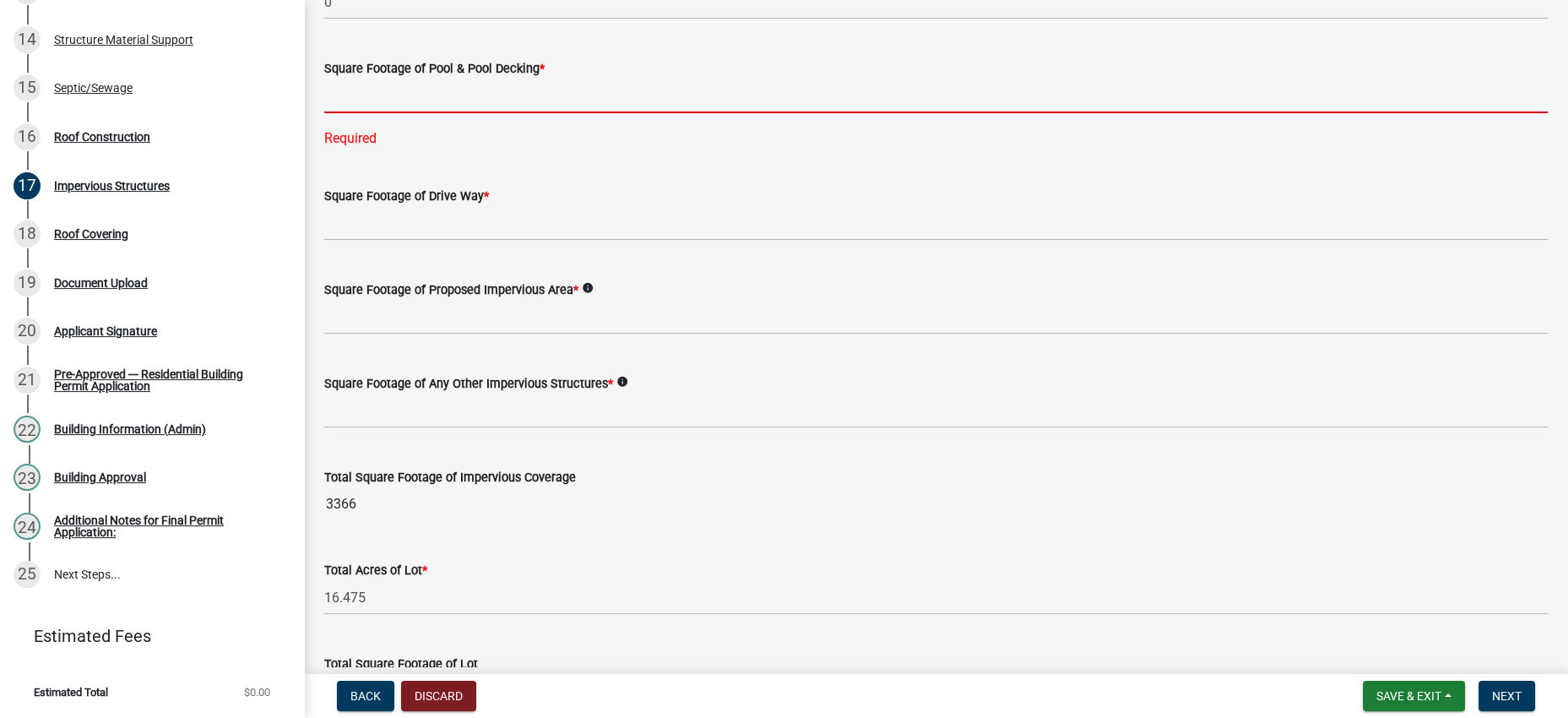
click at [415, 113] on input "text" at bounding box center [935, 96] width 1223 height 34
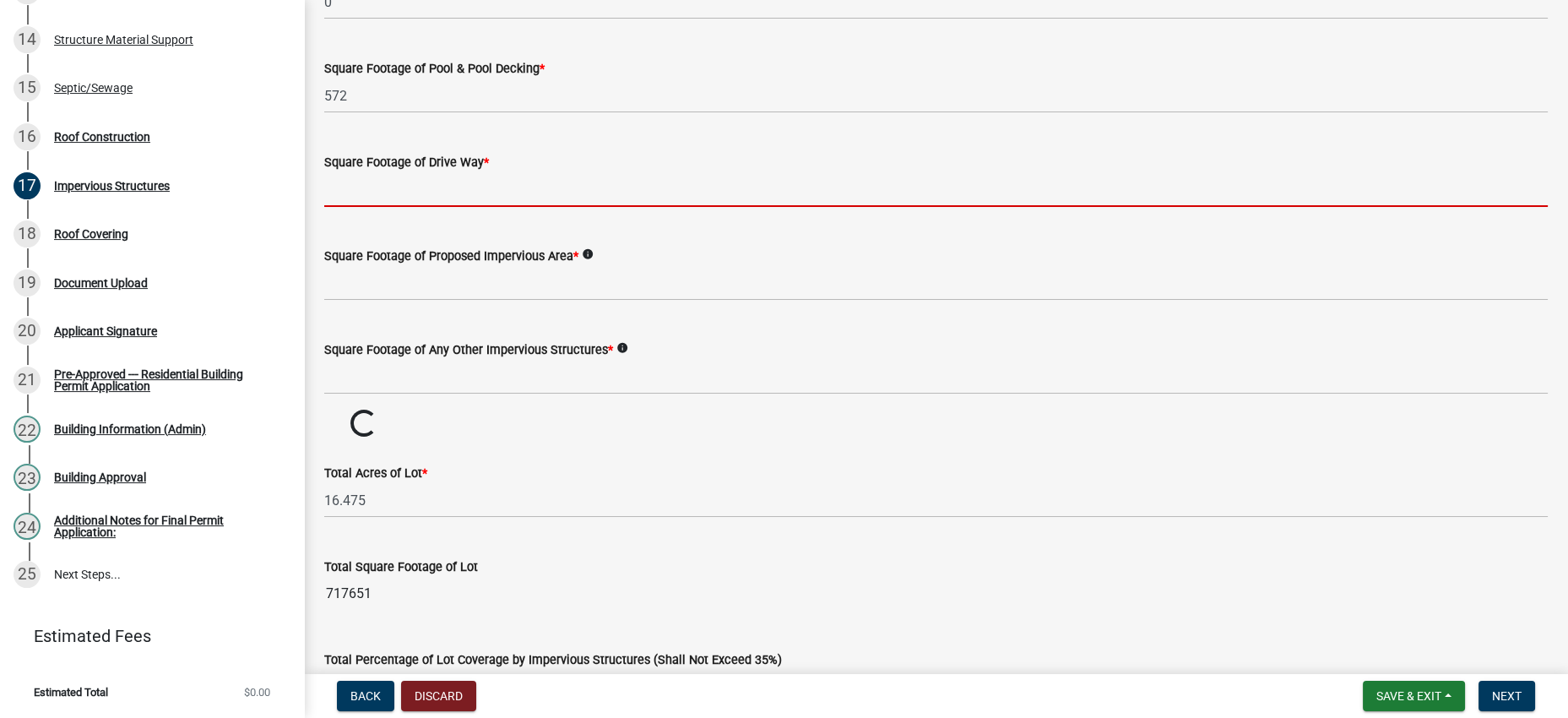
click at [415, 207] on input "text" at bounding box center [935, 189] width 1223 height 34
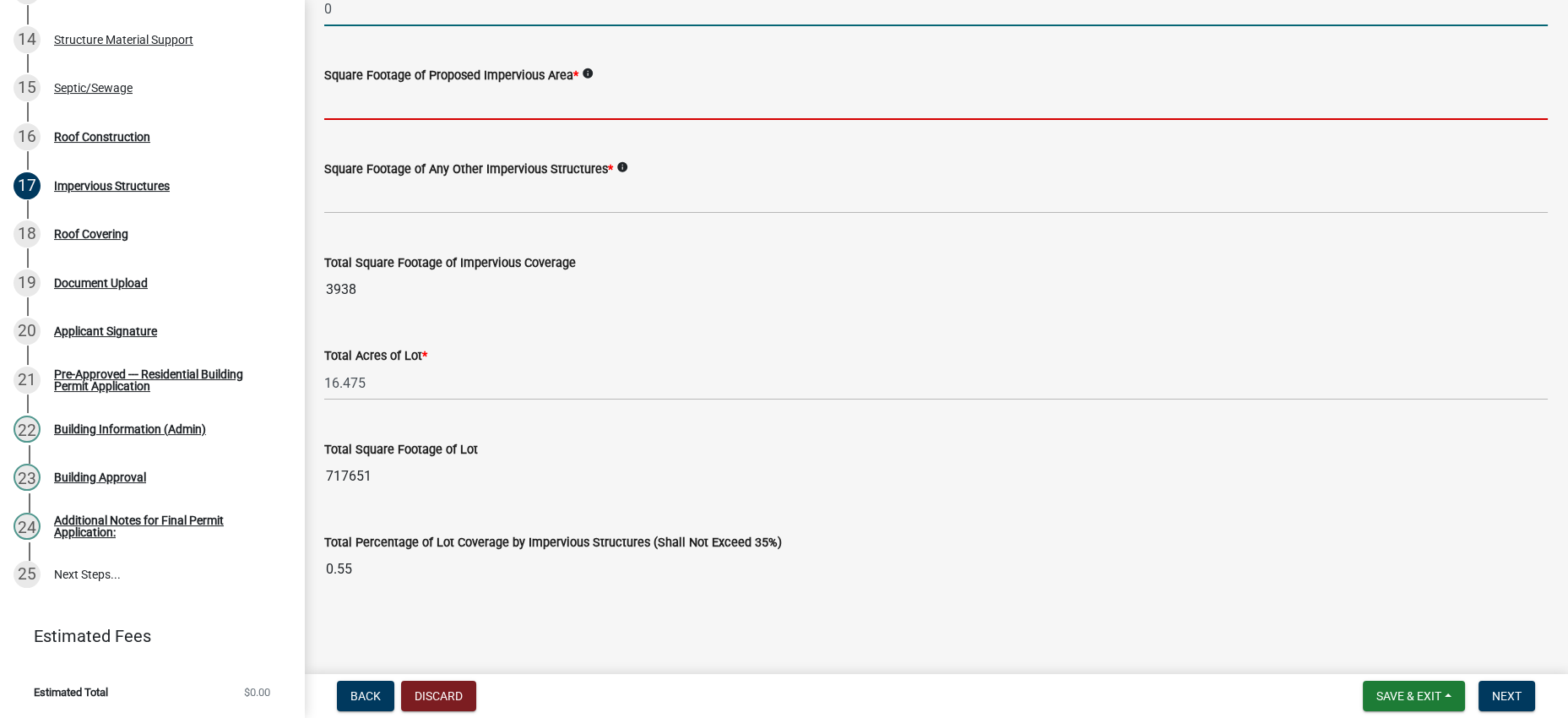
click at [388, 120] on input "text" at bounding box center [935, 103] width 1223 height 34
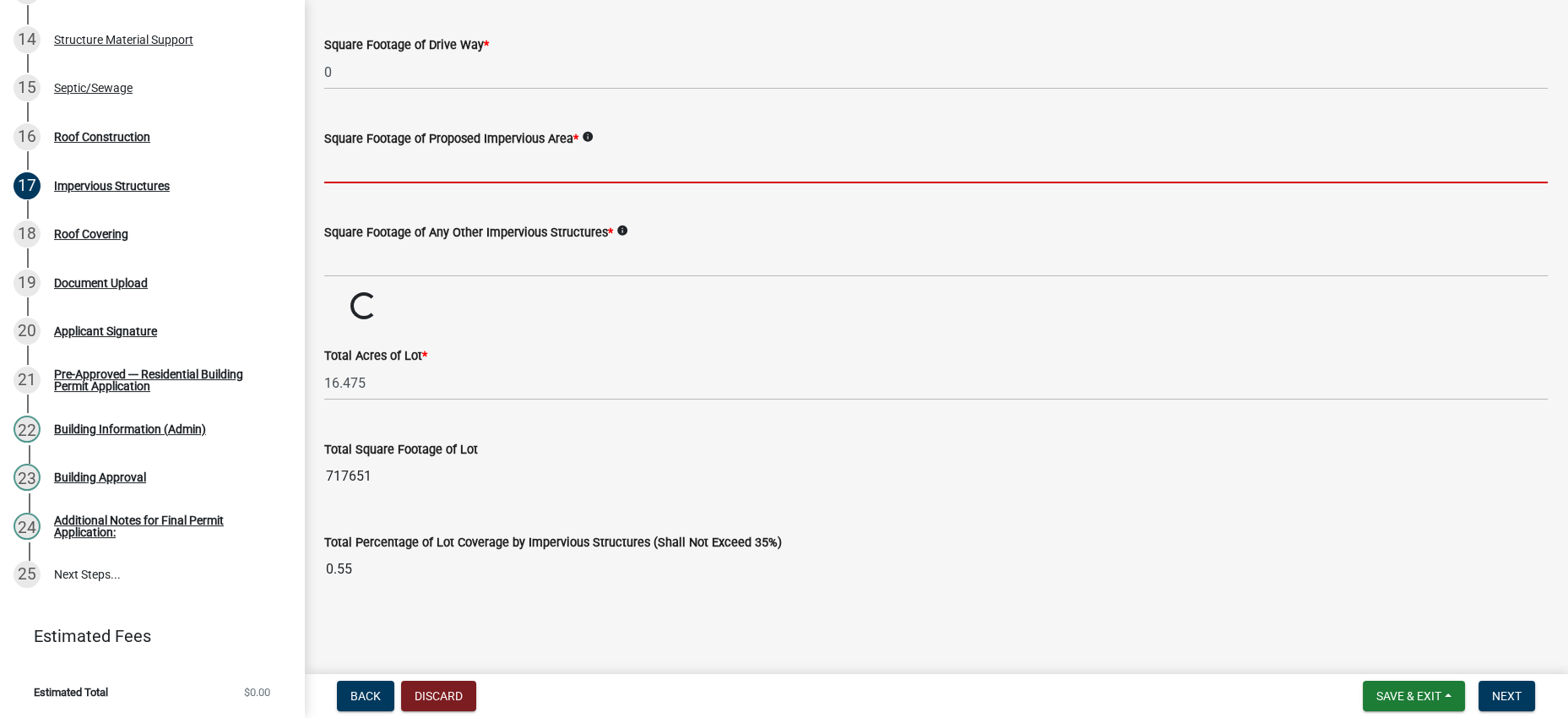
scroll to position [1160, 0]
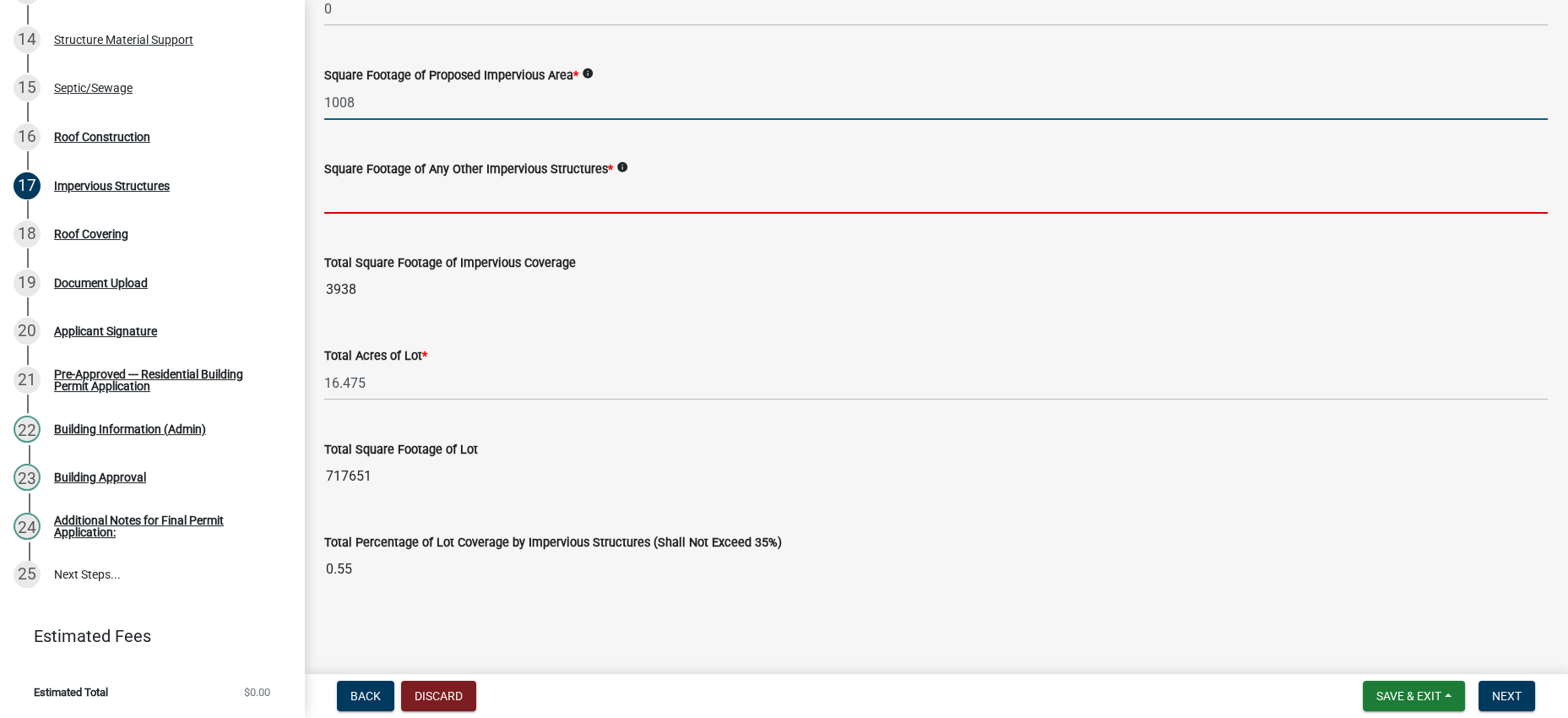
click at [419, 214] on input "text" at bounding box center [935, 196] width 1223 height 34
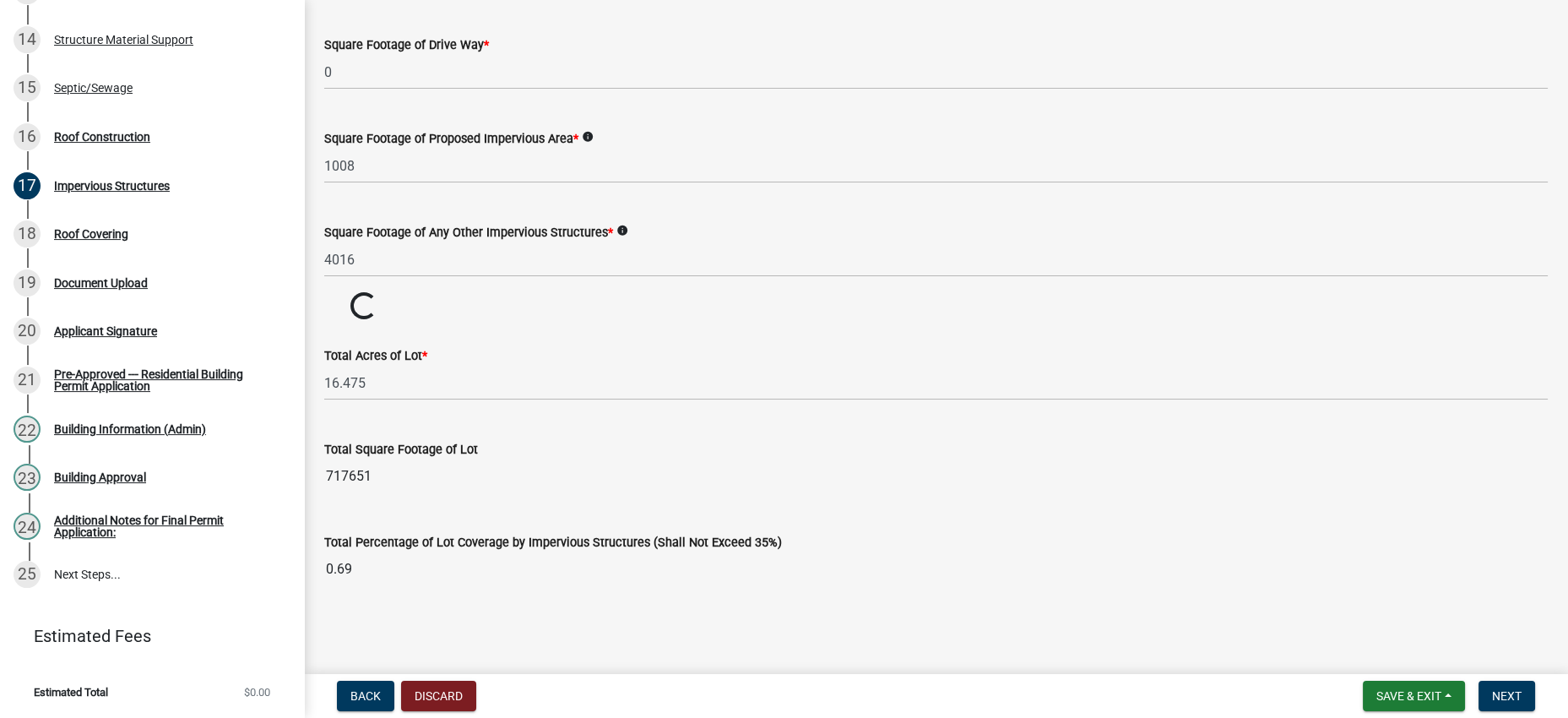
click at [444, 322] on wm-data-entity-input "Total Square Footage of Impervious Coverage Loading... Loading..." at bounding box center [935, 307] width 1223 height 29
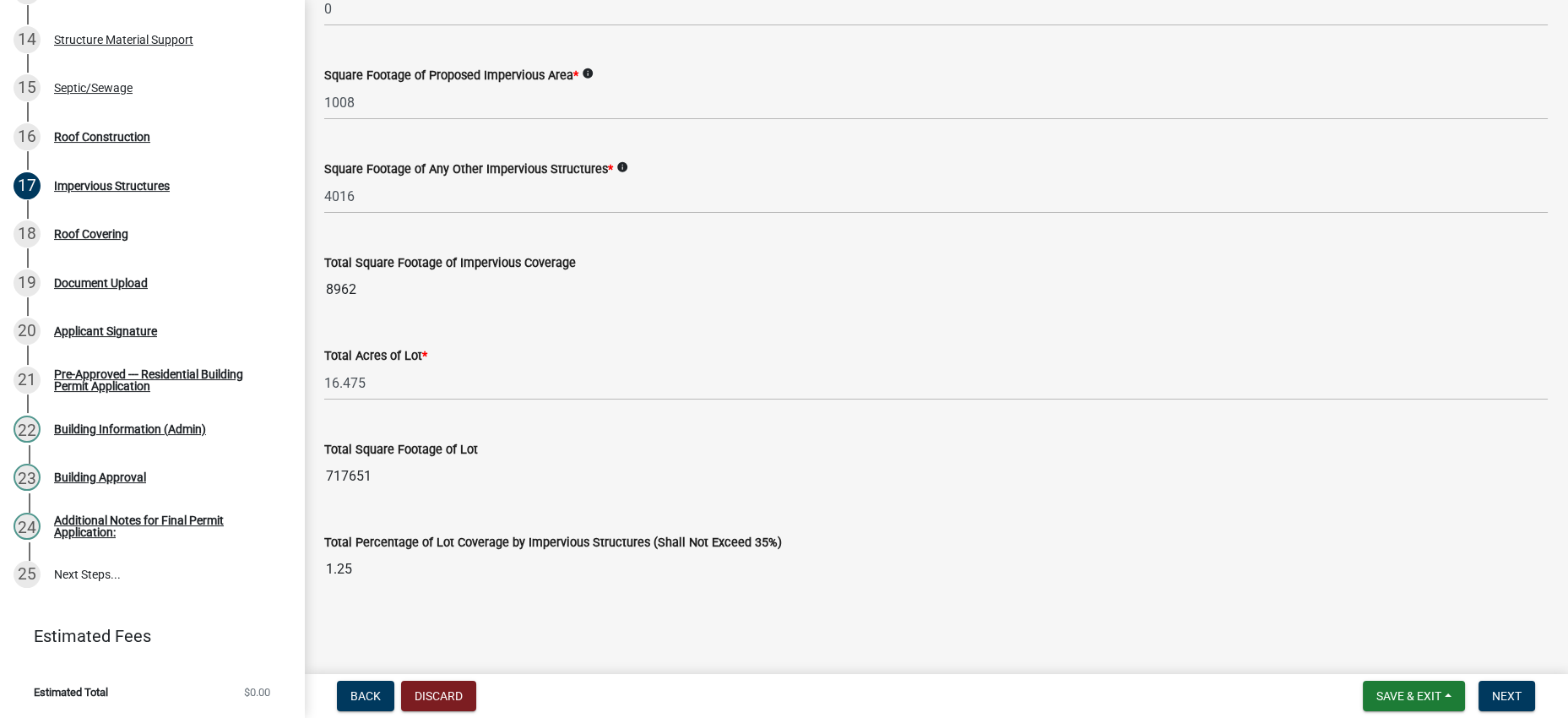
scroll to position [1559, 0]
click at [1502, 691] on span "Next" at bounding box center [1506, 695] width 29 height 13
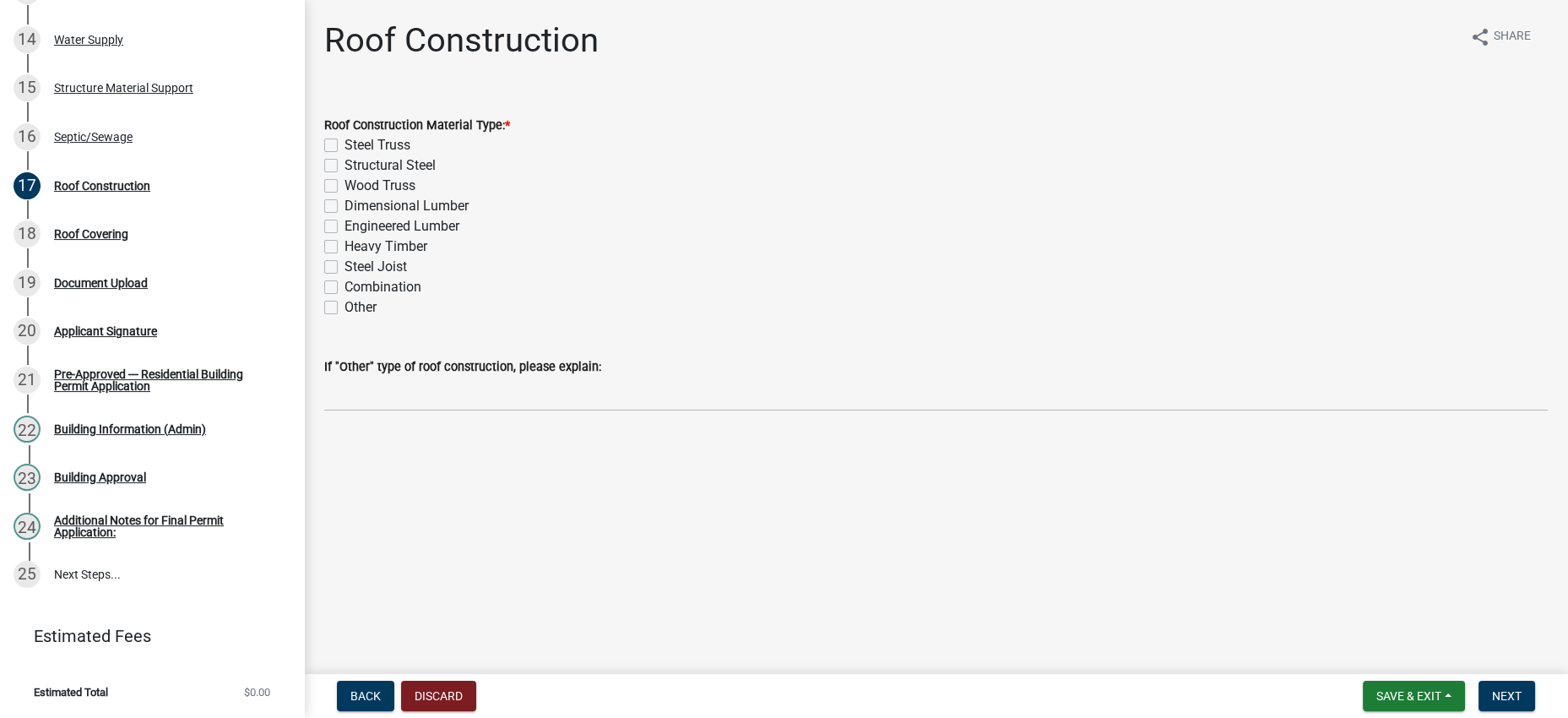
click at [345, 317] on label "Other" at bounding box center [361, 307] width 32 height 20
click at [345, 308] on input "Other" at bounding box center [350, 303] width 11 height 11
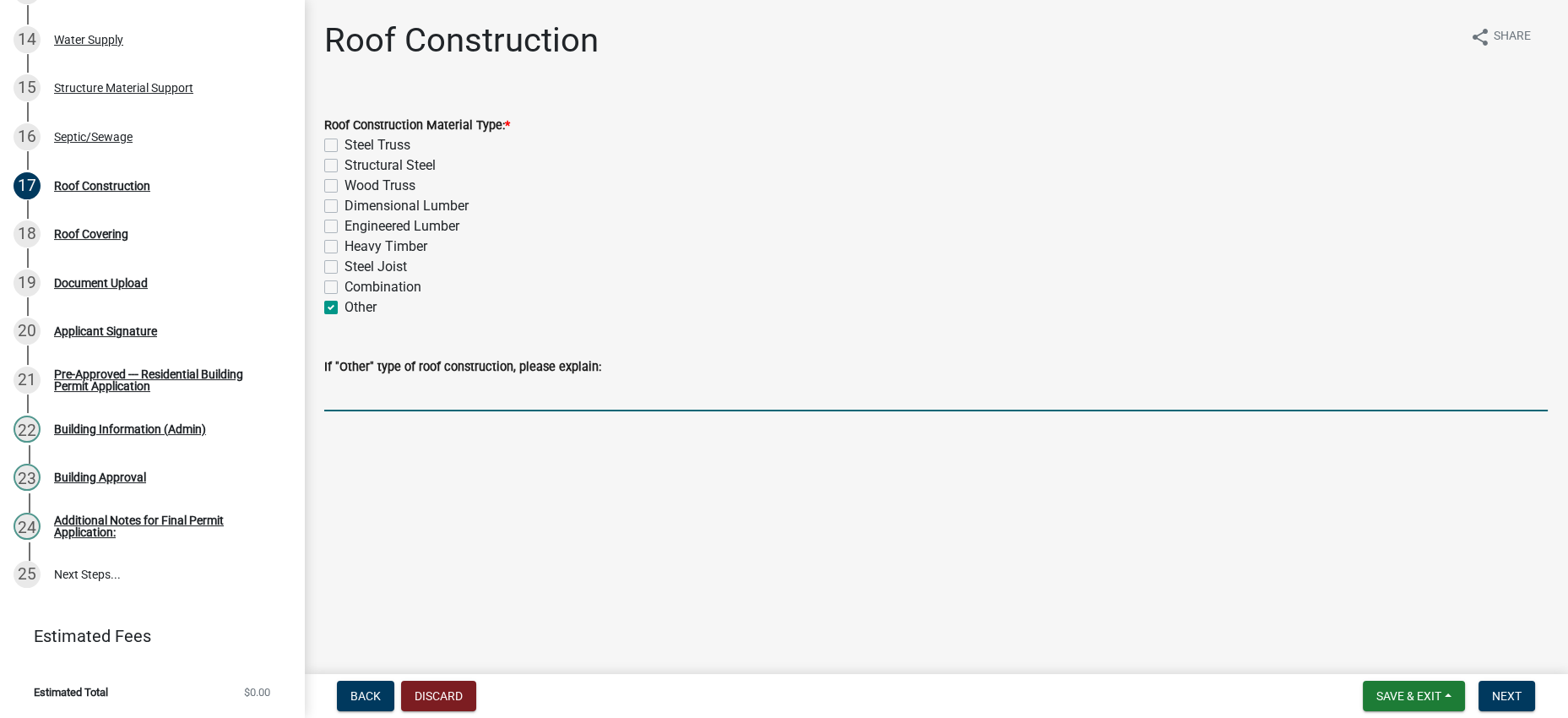
click at [463, 411] on input "If "Other" type of roof construction, please explain:" at bounding box center [935, 393] width 1223 height 34
click at [807, 217] on div "Dimensional Lumber" at bounding box center [935, 205] width 1223 height 20
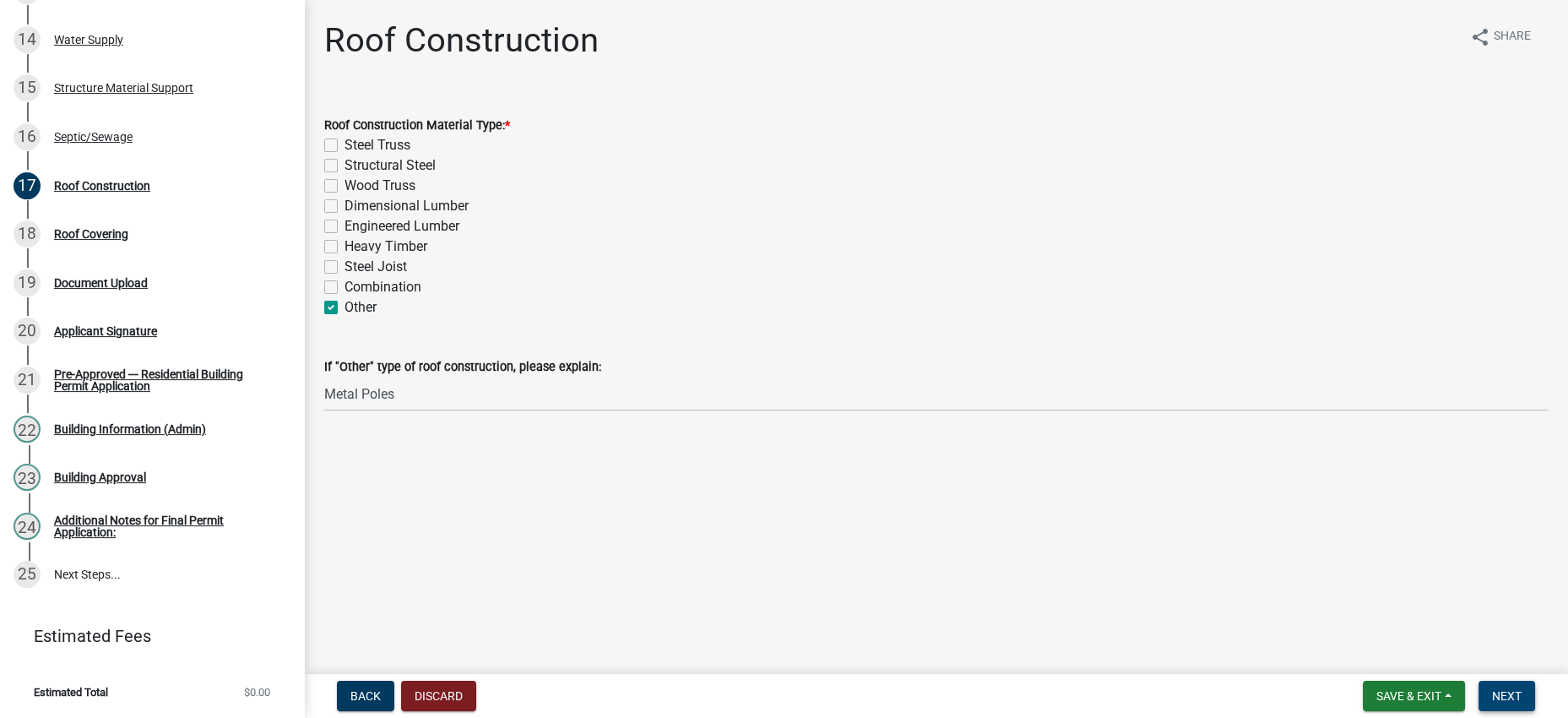
click at [1485, 708] on button "Next" at bounding box center [1507, 696] width 57 height 30
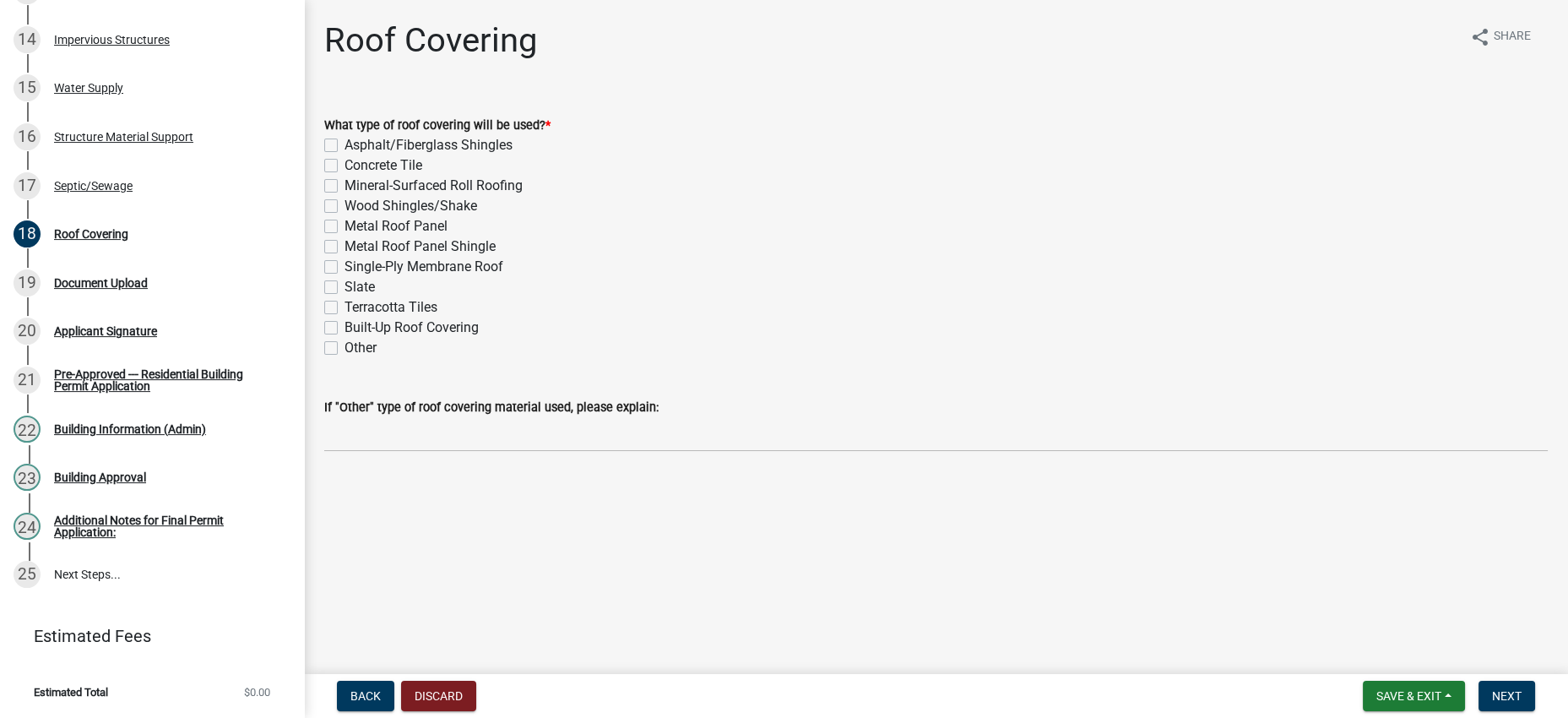
click at [503, 277] on label "Single-Ply Membrane Roof" at bounding box center [424, 266] width 159 height 20
click at [355, 268] on input "Single-Ply Membrane Roof" at bounding box center [350, 262] width 11 height 11
click at [1492, 689] on span "Next" at bounding box center [1506, 695] width 29 height 13
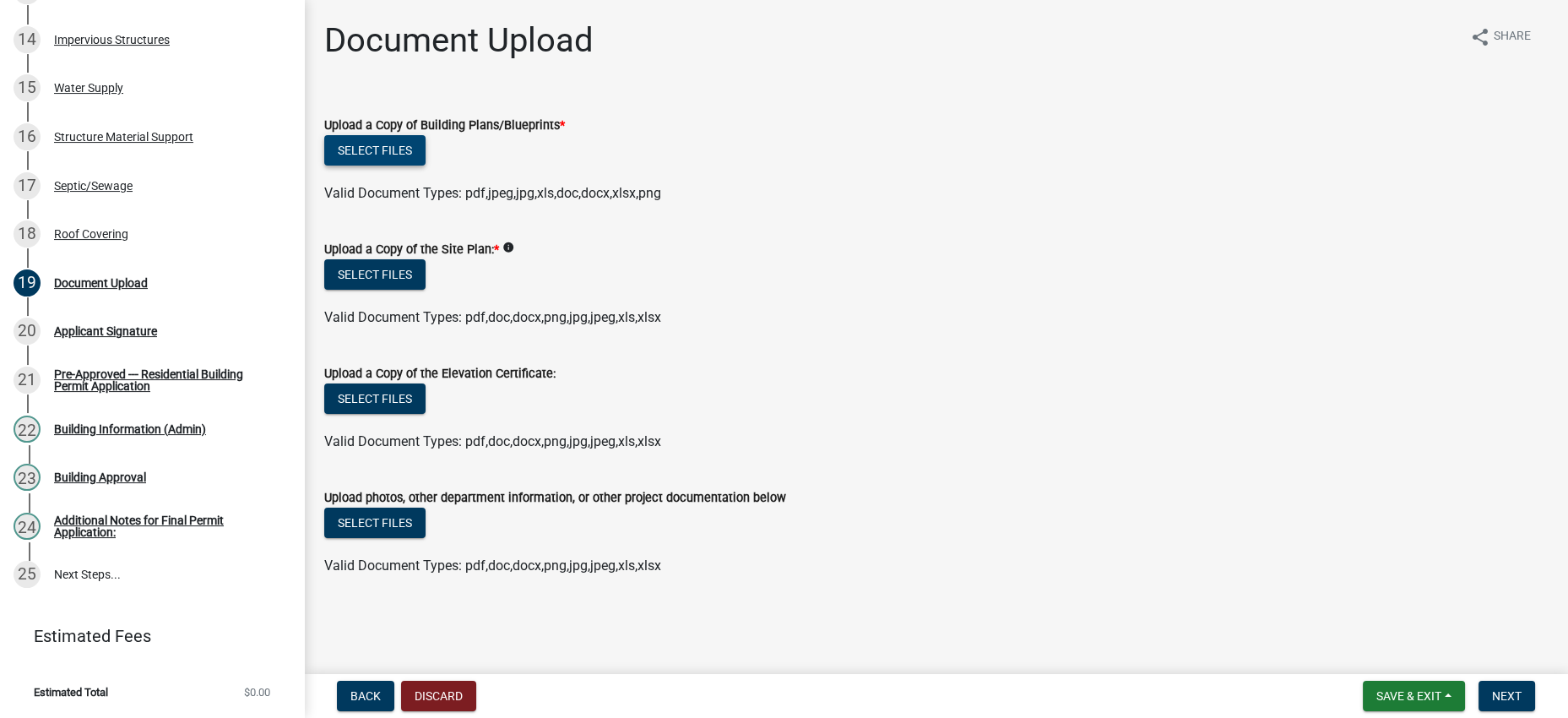
click at [399, 165] on button "Select files" at bounding box center [374, 150] width 102 height 30
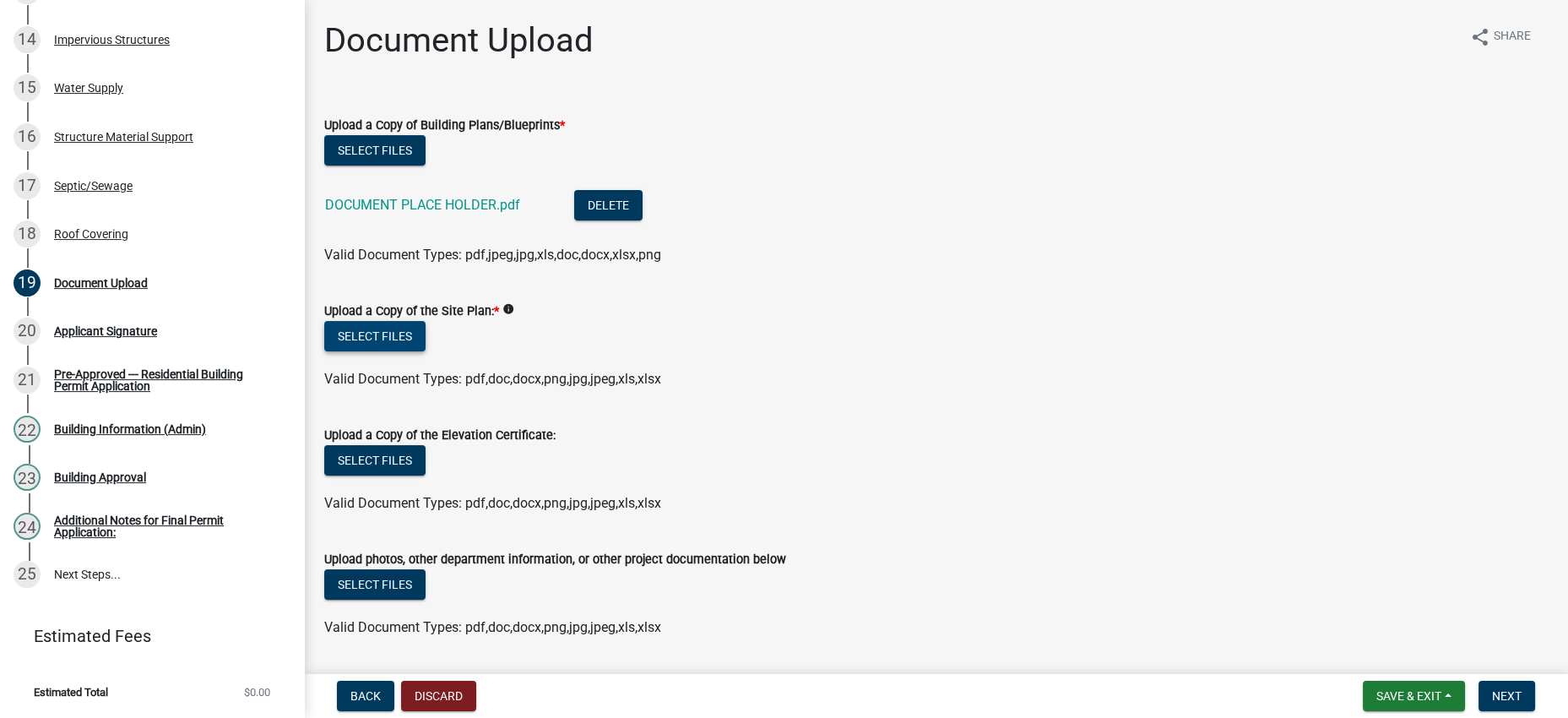
click at [422, 351] on button "Select files" at bounding box center [374, 336] width 102 height 30
click at [1123, 405] on wm-data-entity-input "Upload a Copy of the Site Plan: * info Select files Valid Document Types: pdf,d…" at bounding box center [935, 342] width 1223 height 124
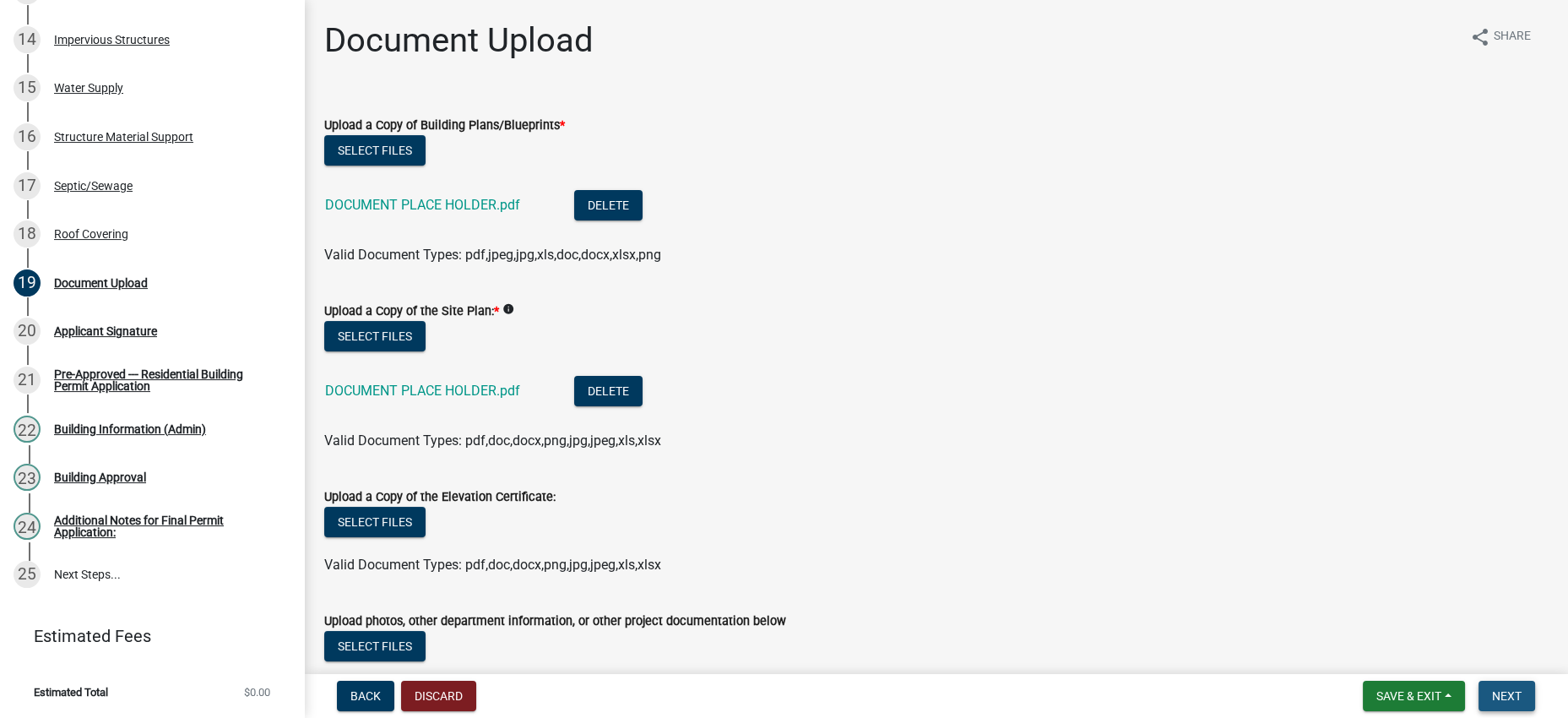
click at [1502, 690] on span "Next" at bounding box center [1506, 695] width 29 height 13
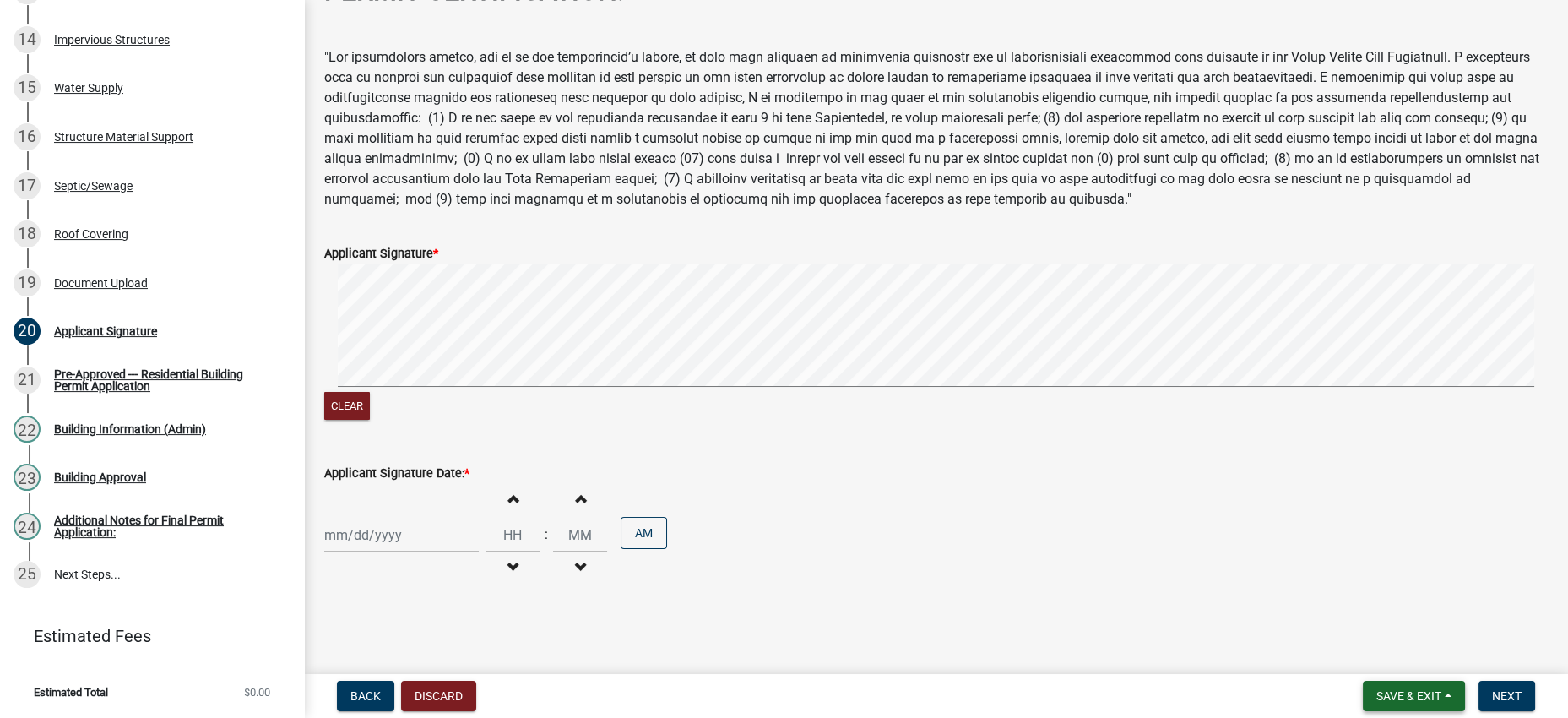
click at [1376, 689] on span "Save & Exit" at bounding box center [1408, 695] width 65 height 13
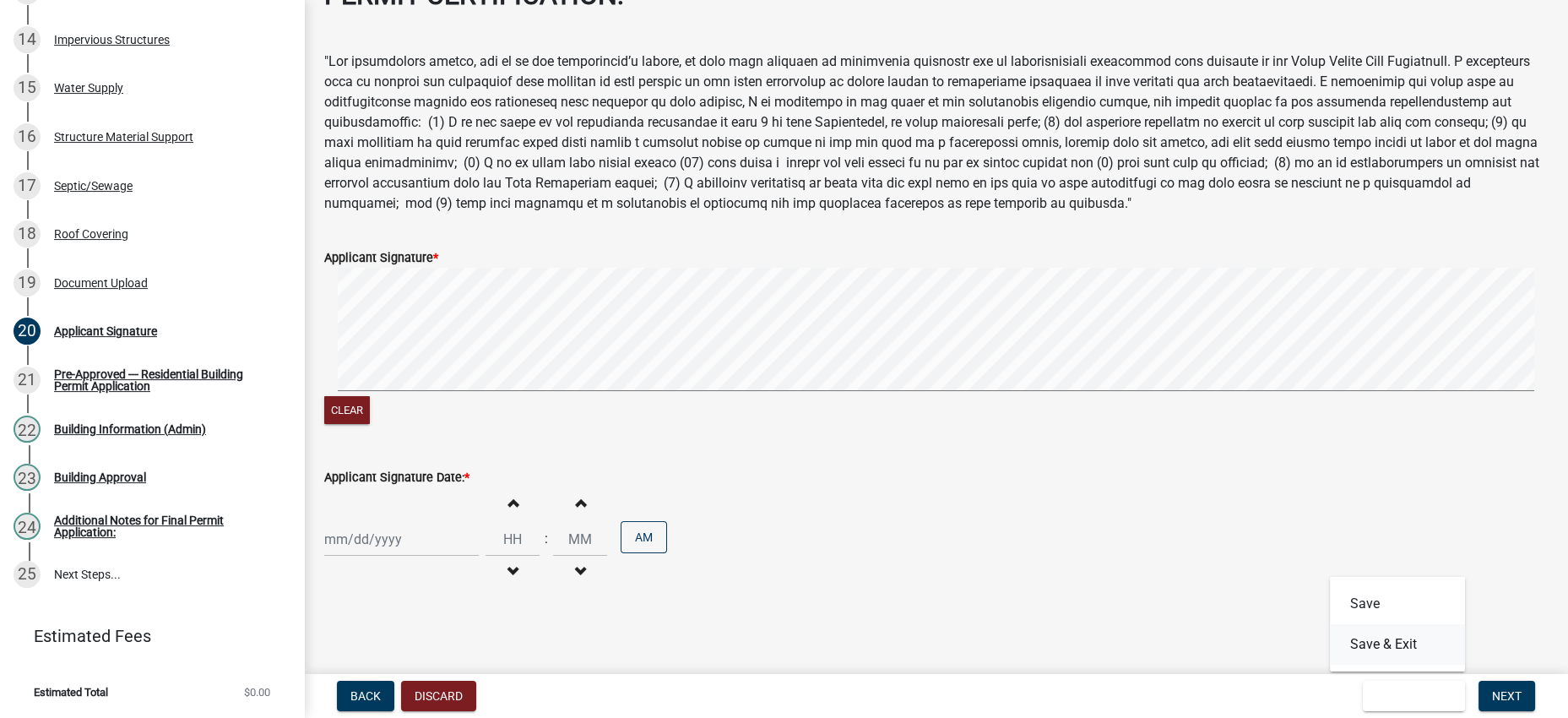
scroll to position [115, 0]
click at [1355, 648] on button "Save & Exit" at bounding box center [1397, 644] width 135 height 41
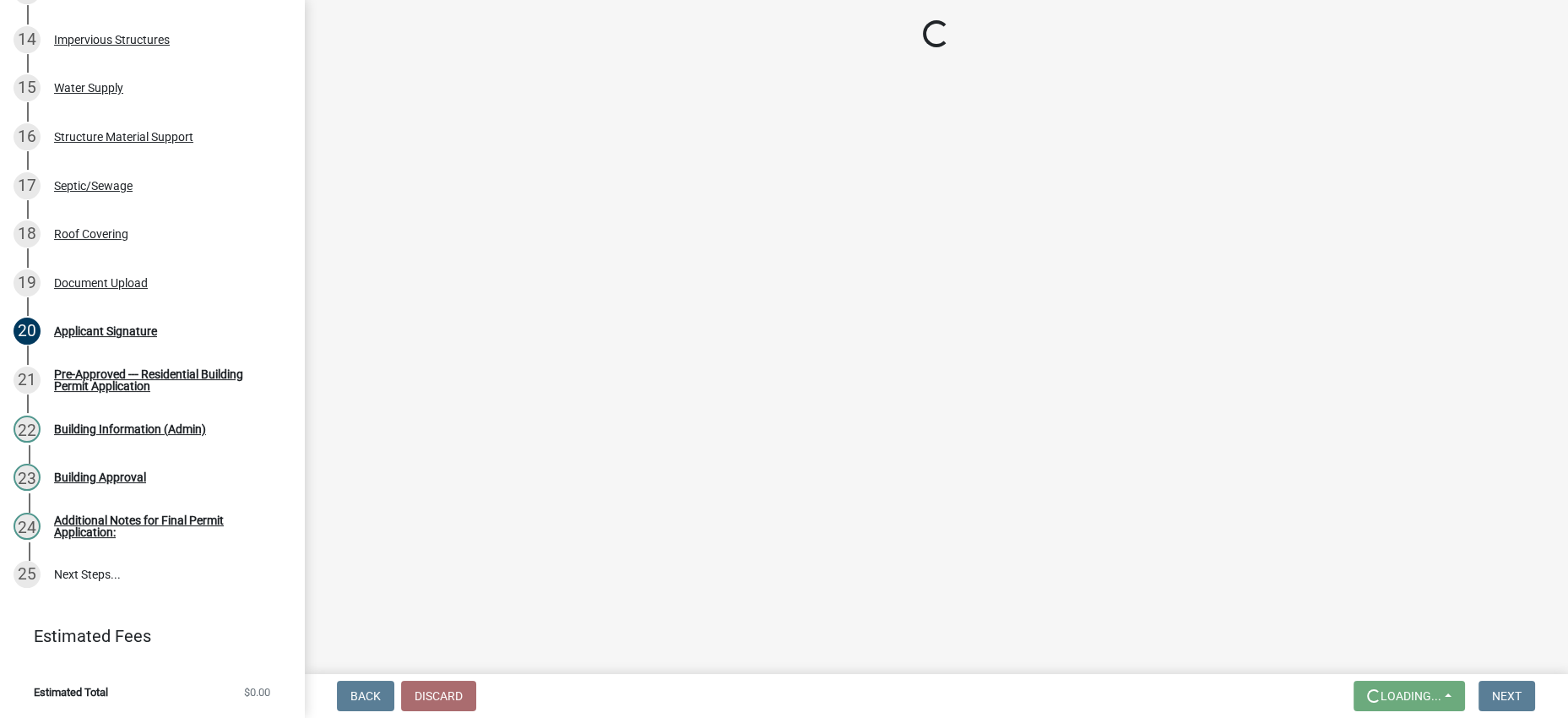
scroll to position [0, 0]
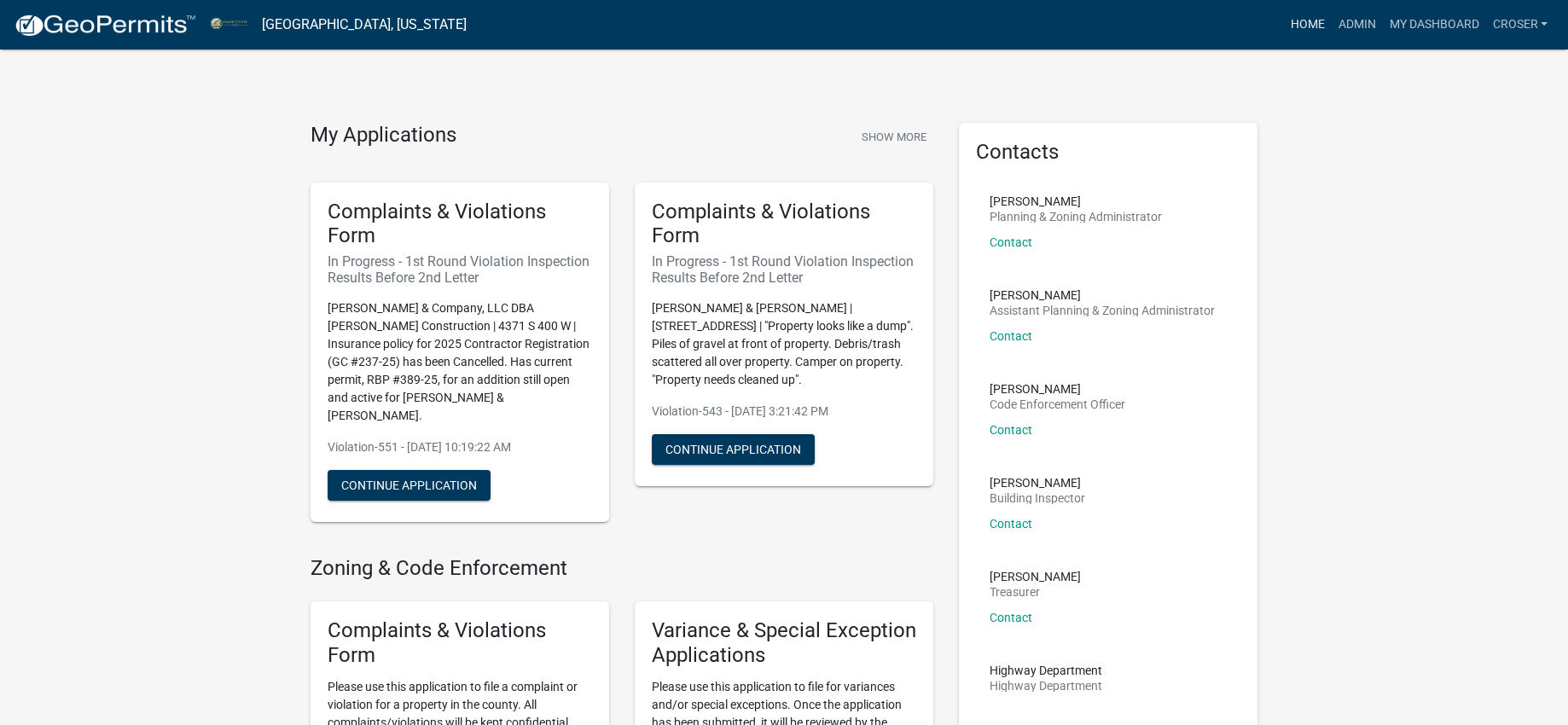
click at [1283, 31] on link "Home" at bounding box center [1307, 25] width 48 height 33
click at [1283, 35] on link "Home" at bounding box center [1307, 25] width 48 height 33
click at [1331, 35] on link "Admin" at bounding box center [1356, 25] width 51 height 33
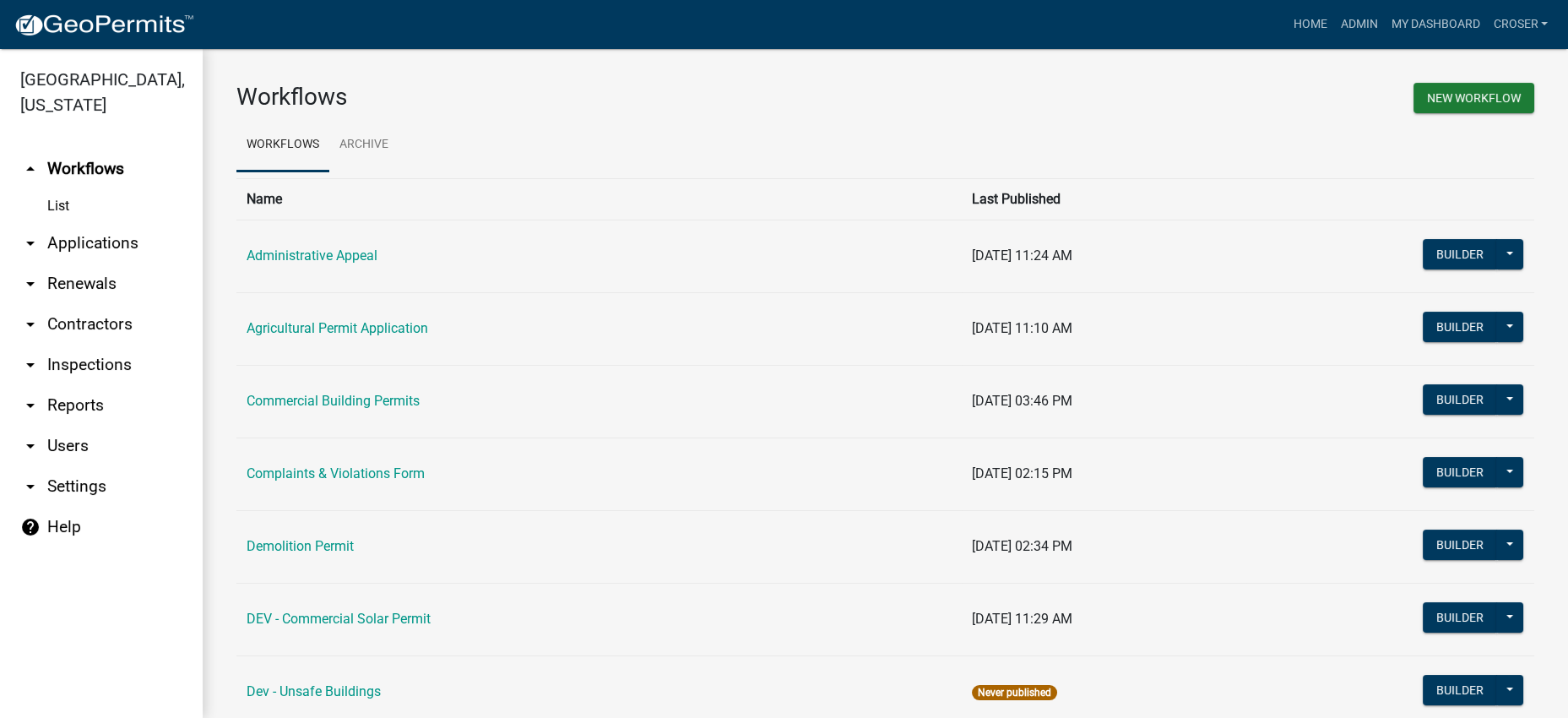
click at [105, 263] on link "arrow_drop_down Applications" at bounding box center [101, 243] width 202 height 41
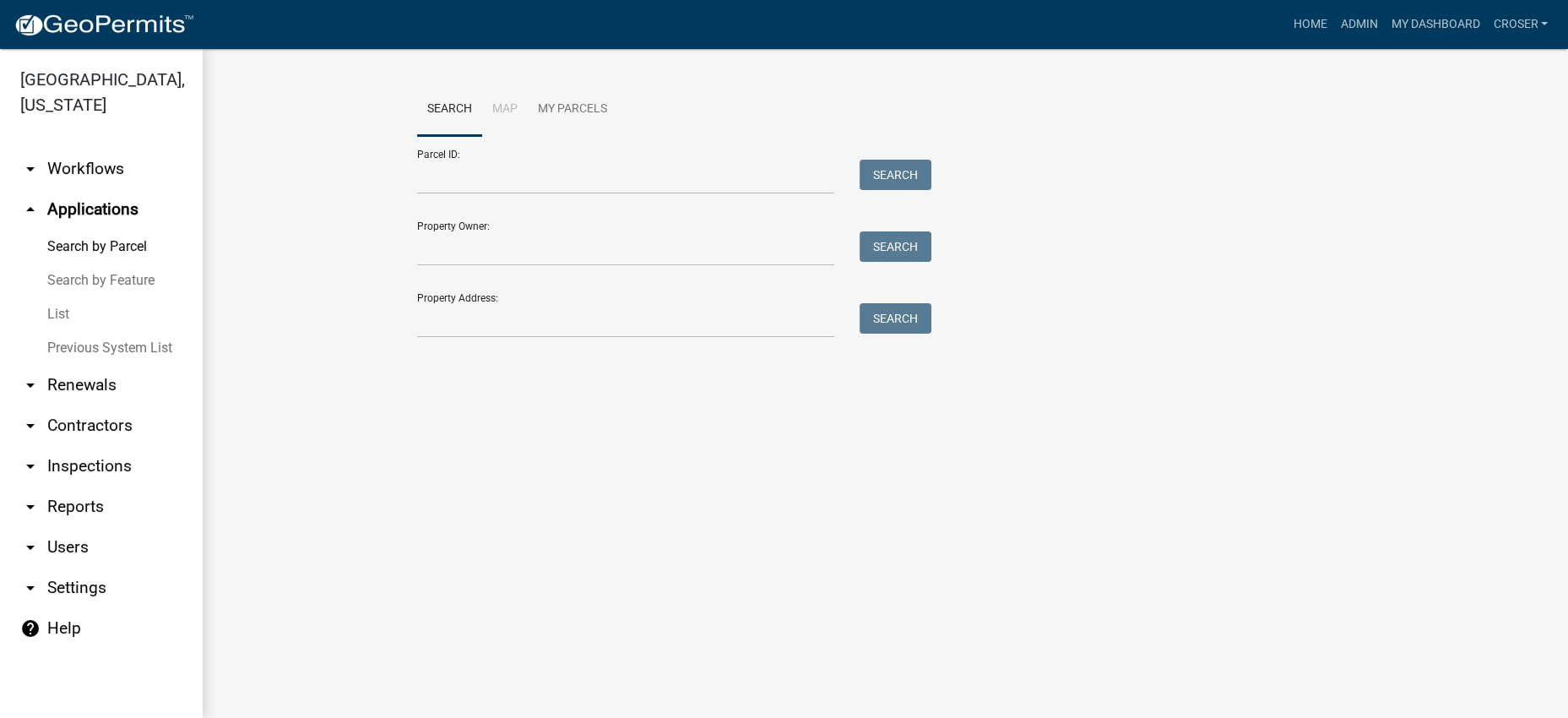
click at [87, 331] on link "List" at bounding box center [101, 314] width 202 height 34
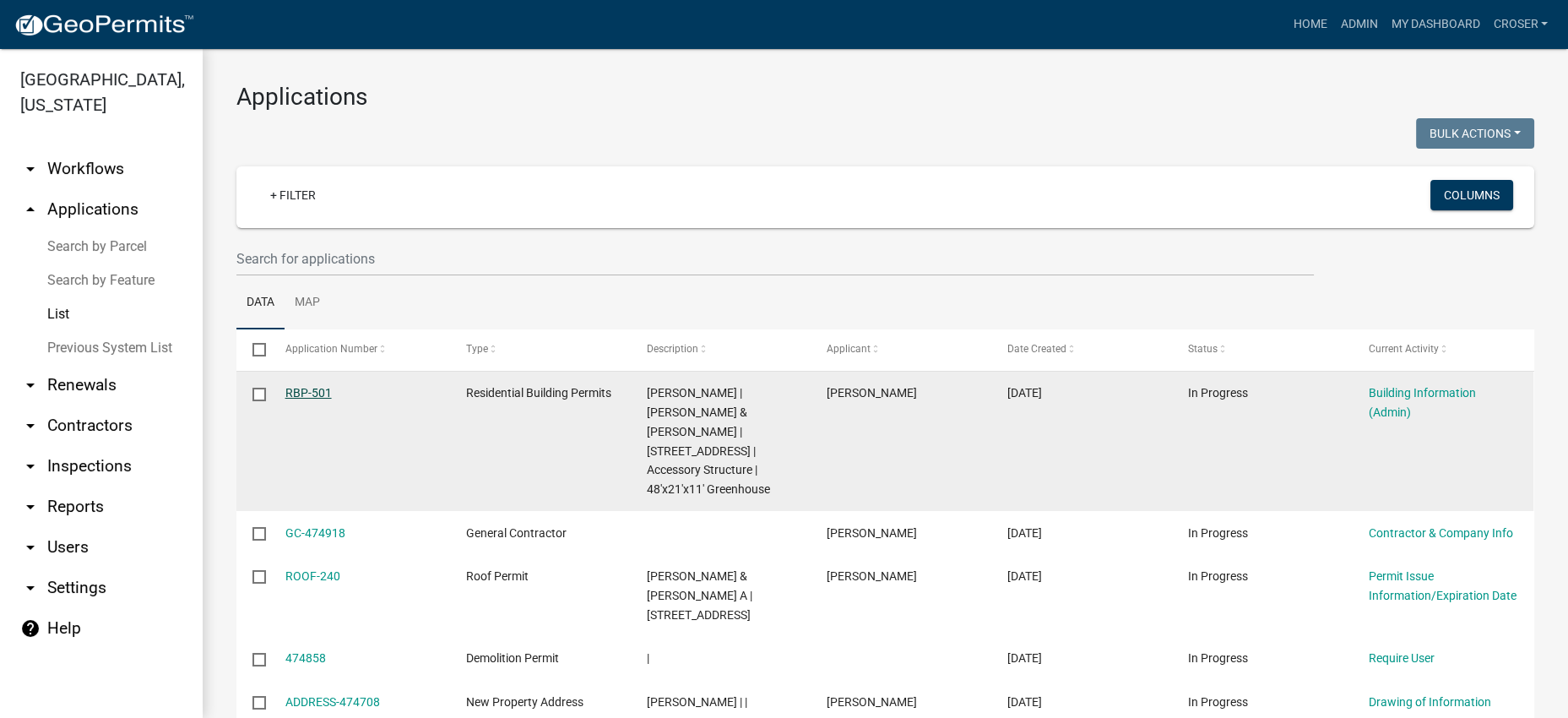
click at [310, 399] on link "RBP-501" at bounding box center [308, 392] width 47 height 13
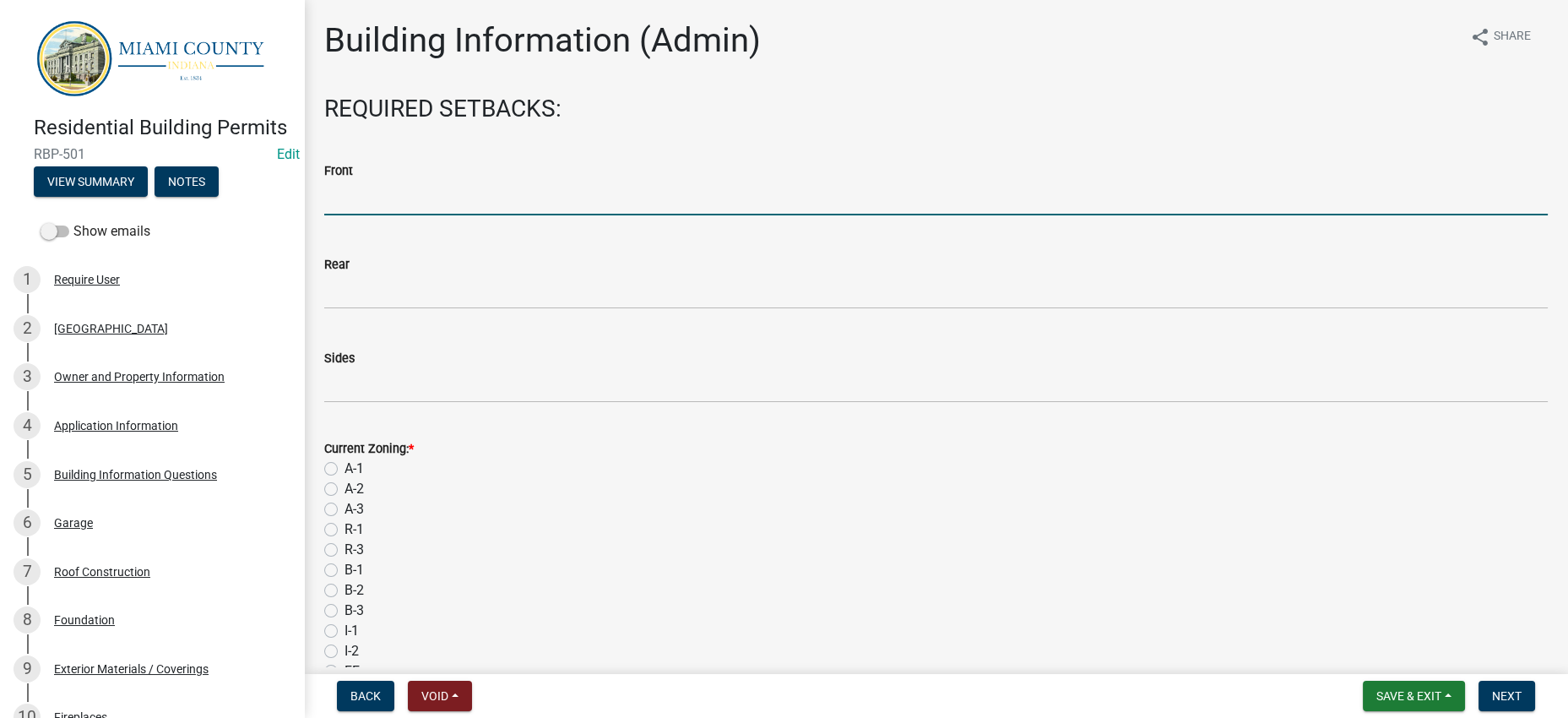
click at [397, 216] on input "text" at bounding box center [935, 198] width 1223 height 34
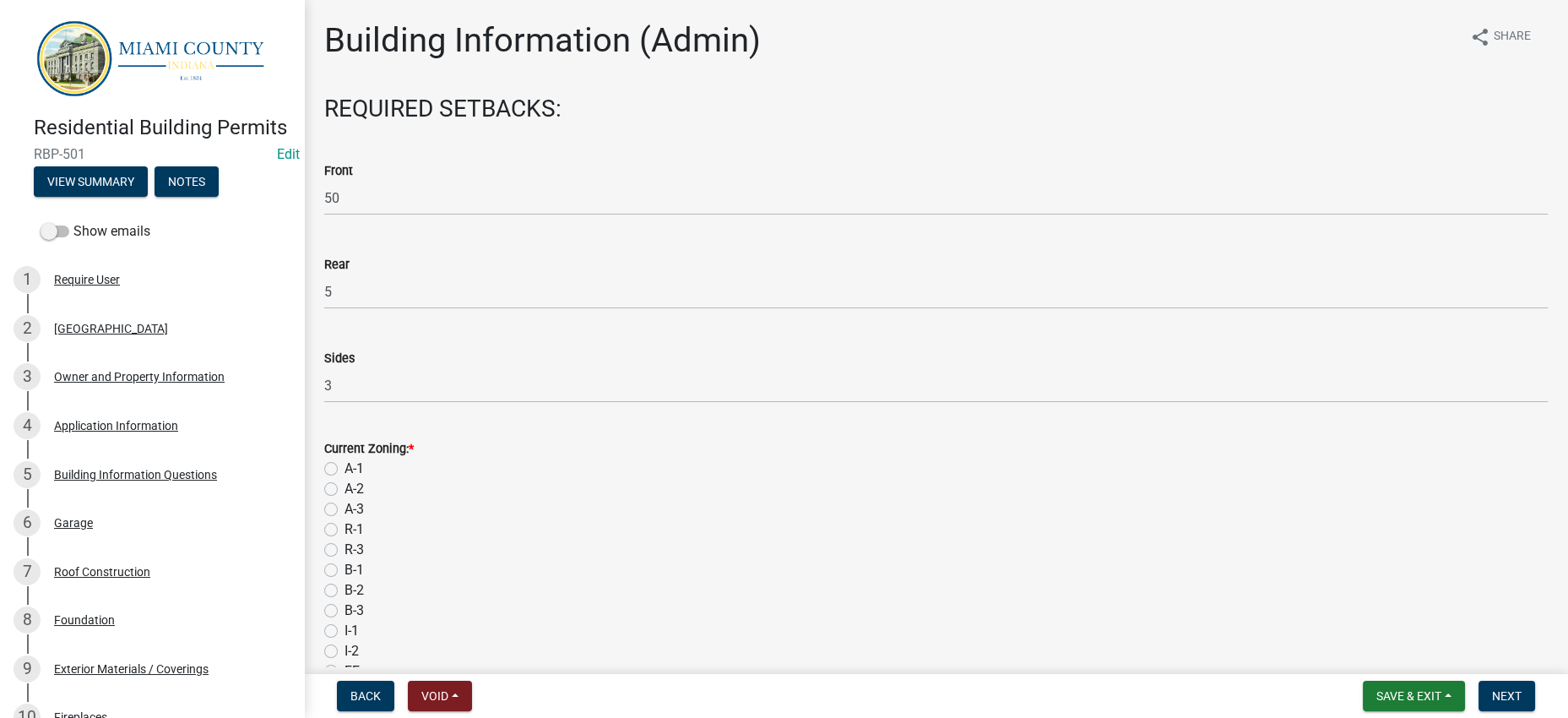
click at [587, 529] on form "Current Zoning: * A-1 A-2 A-3 R-1 R-3 B-1 B-2 B-3 I-1 I-2 FF FP PUD" at bounding box center [935, 570] width 1223 height 304
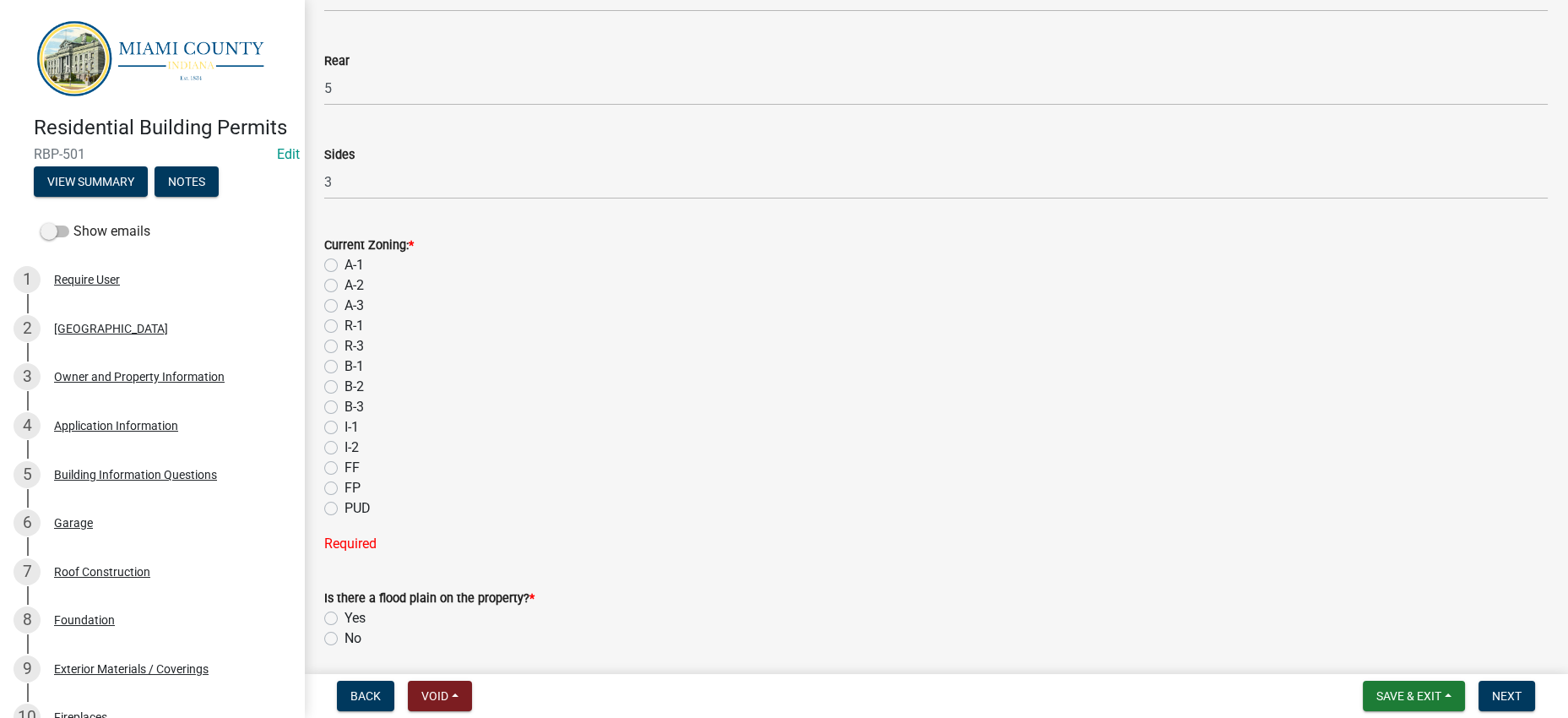
click at [603, 315] on div "A-3" at bounding box center [935, 305] width 1223 height 20
click at [345, 289] on label "A-2" at bounding box center [354, 278] width 19 height 20
click at [345, 279] on input "A-2" at bounding box center [350, 274] width 11 height 11
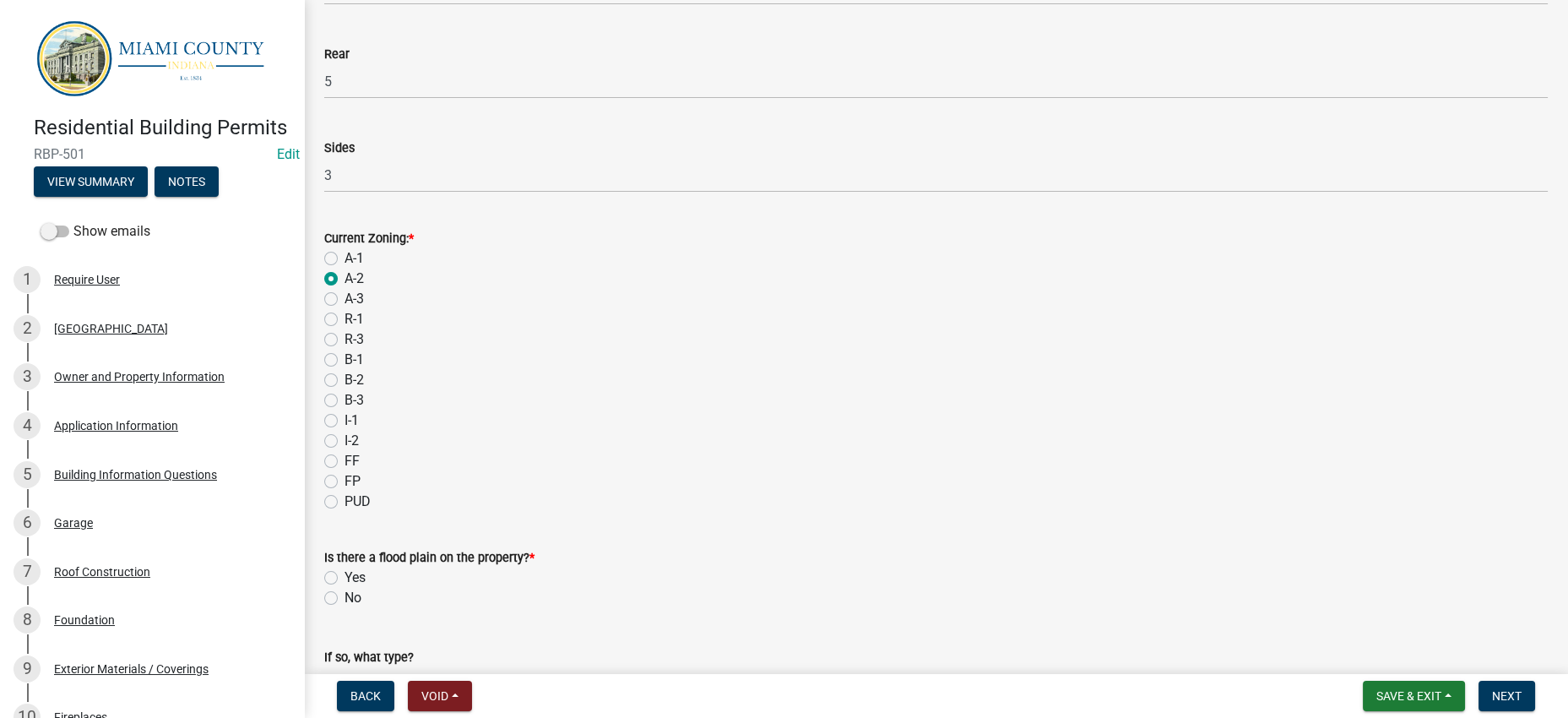
click at [763, 289] on div "A-2" at bounding box center [935, 278] width 1223 height 20
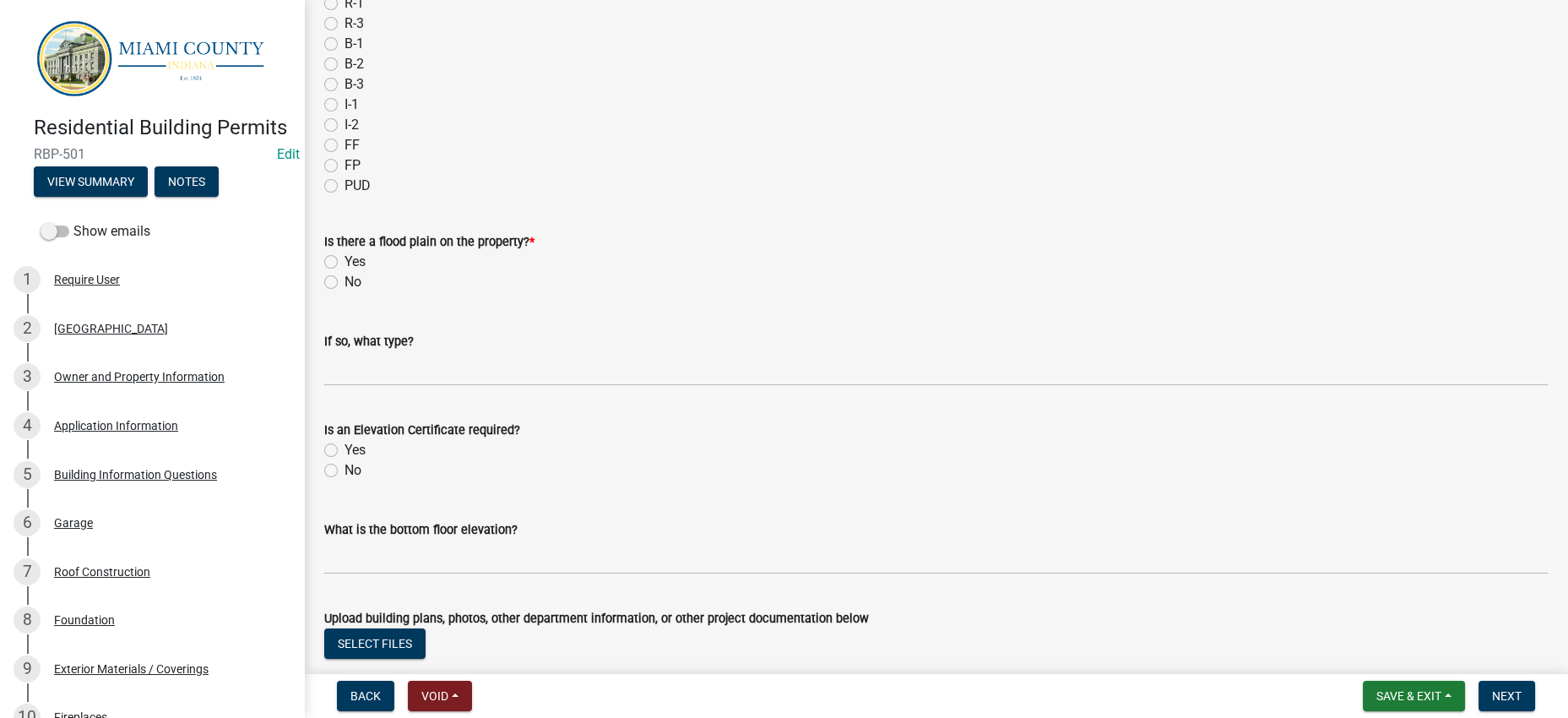
scroll to position [527, 0]
click at [345, 271] on label "Yes" at bounding box center [355, 260] width 21 height 20
click at [345, 262] on input "Yes" at bounding box center [350, 256] width 11 height 11
click at [817, 251] on div "Is there a flood plain on the property? *" at bounding box center [935, 240] width 1223 height 20
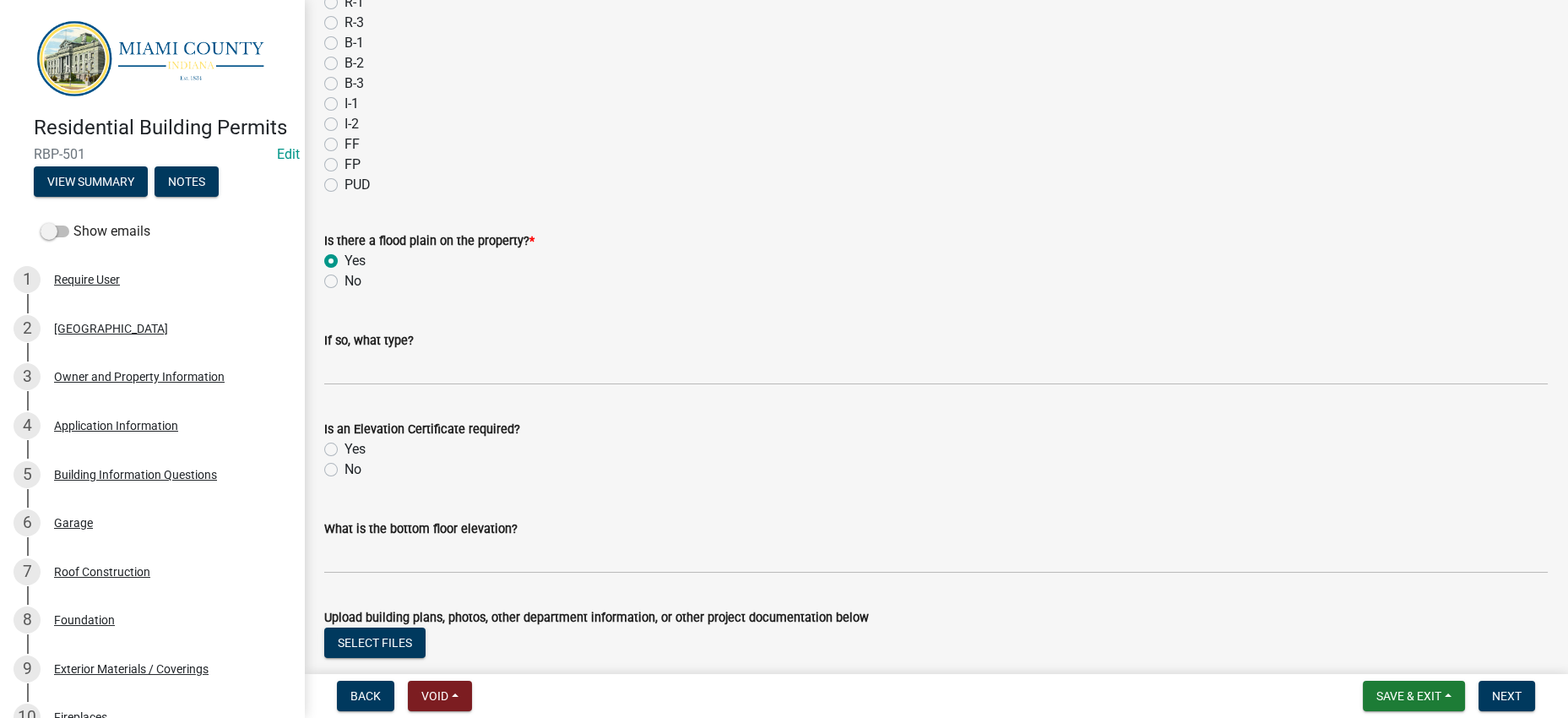
click at [817, 251] on div "Is there a flood plain on the property? *" at bounding box center [935, 240] width 1223 height 20
click at [345, 292] on label "No" at bounding box center [353, 280] width 17 height 20
click at [345, 282] on input "No" at bounding box center [350, 276] width 11 height 11
click at [722, 251] on div "Is there a flood plain on the property? *" at bounding box center [935, 240] width 1223 height 20
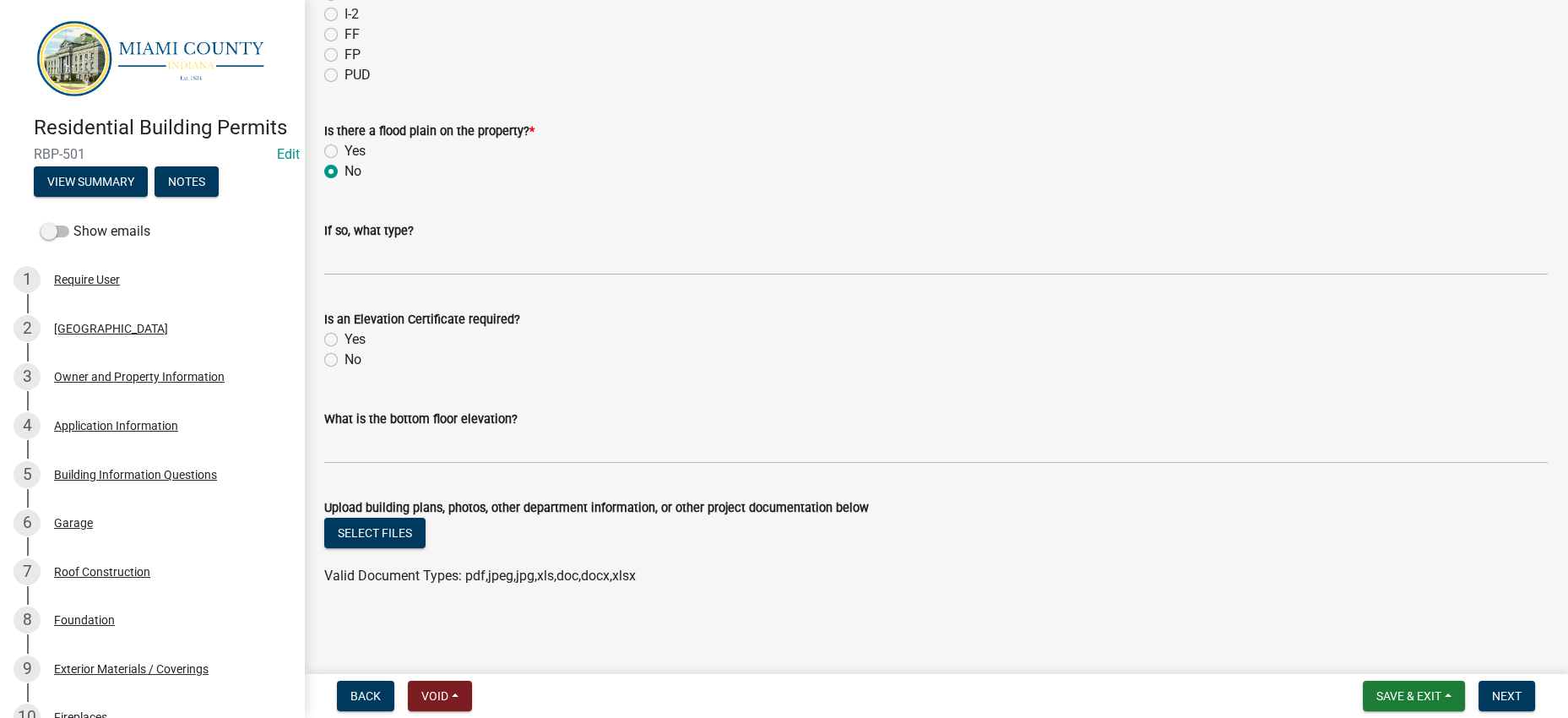
scroll to position [843, 0]
click at [340, 369] on div "No" at bounding box center [935, 359] width 1223 height 20
click at [345, 369] on label "No" at bounding box center [353, 359] width 17 height 20
click at [345, 361] on input "No" at bounding box center [350, 355] width 11 height 11
click at [730, 385] on wm-data-entity-input "Is an Elevation Certificate required? Yes No" at bounding box center [935, 336] width 1223 height 96
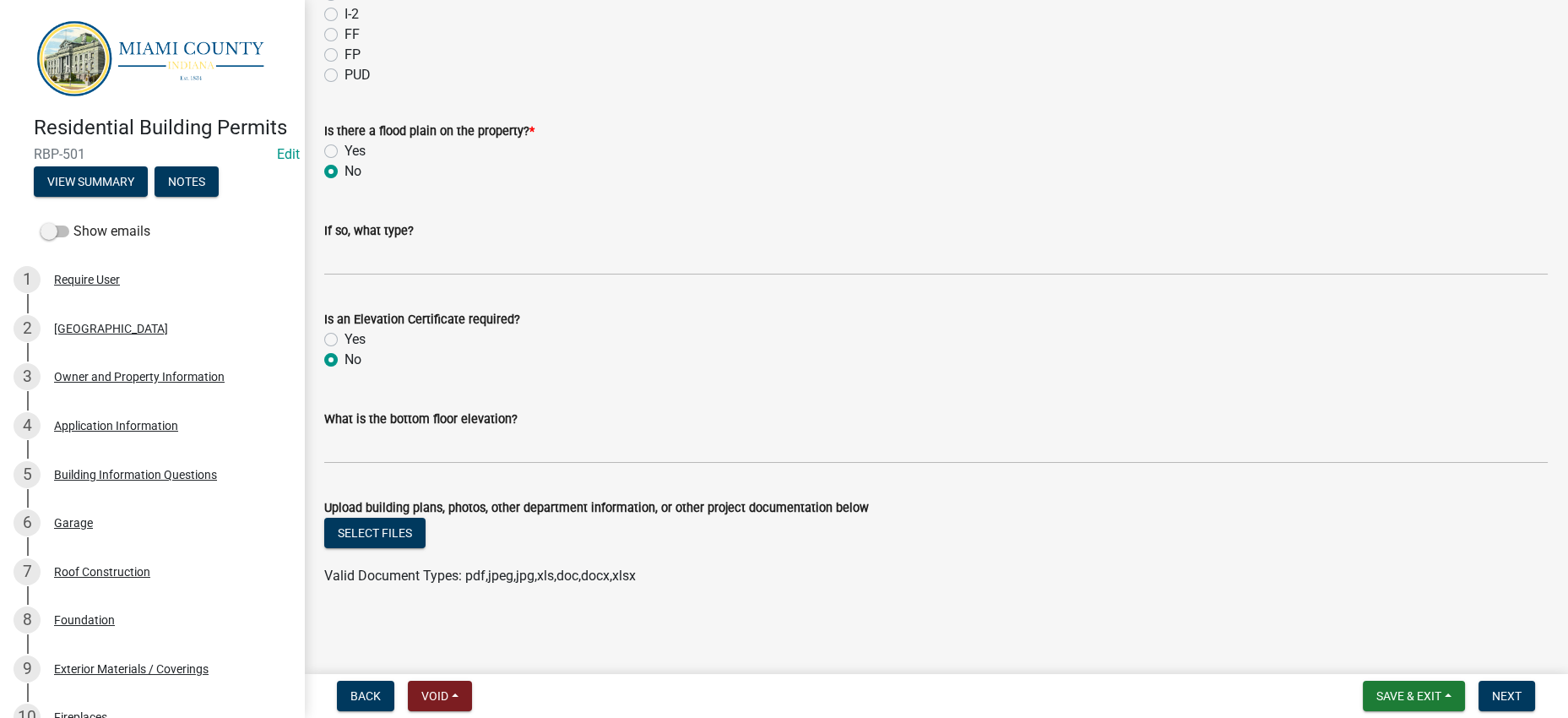
scroll to position [947, 0]
click at [1505, 691] on span "Next" at bounding box center [1506, 695] width 29 height 13
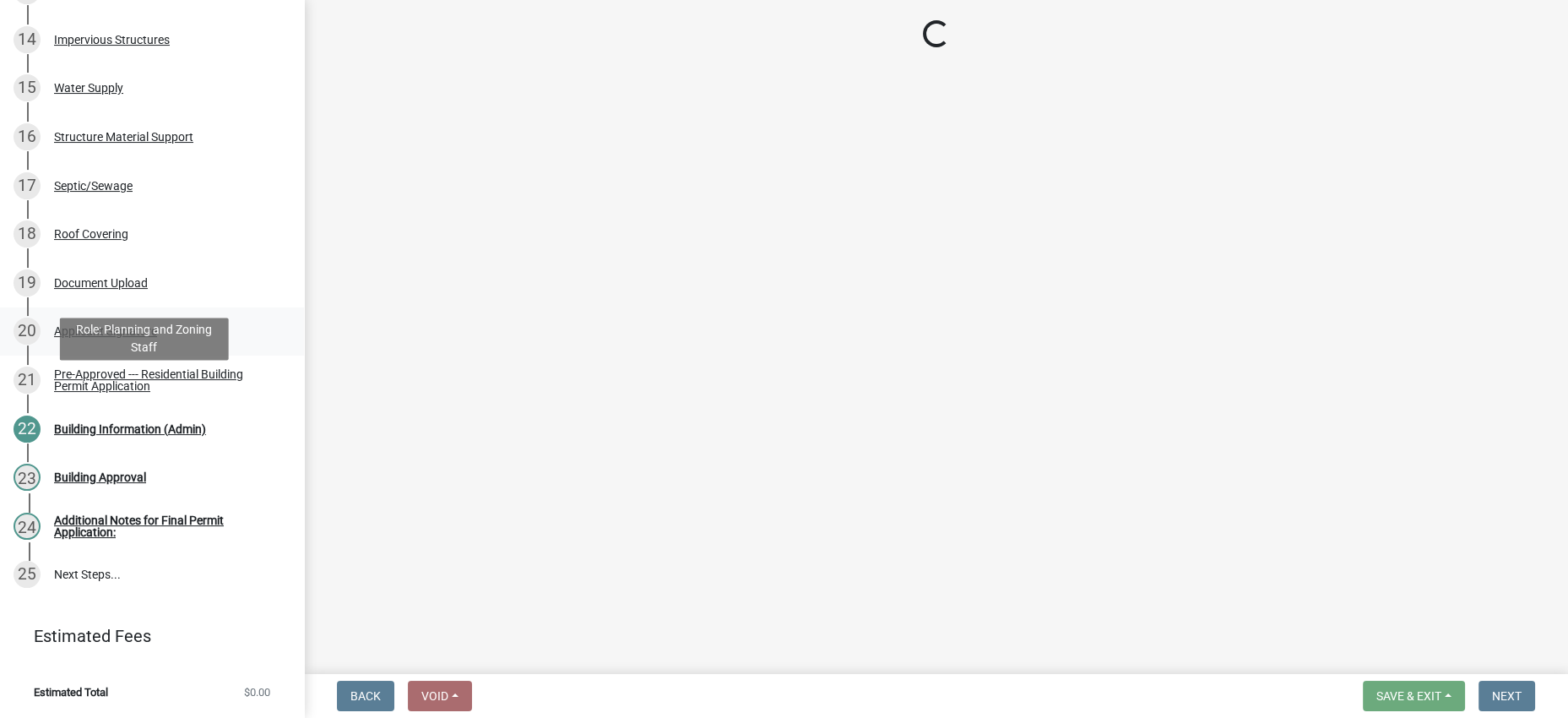
scroll to position [1329, 0]
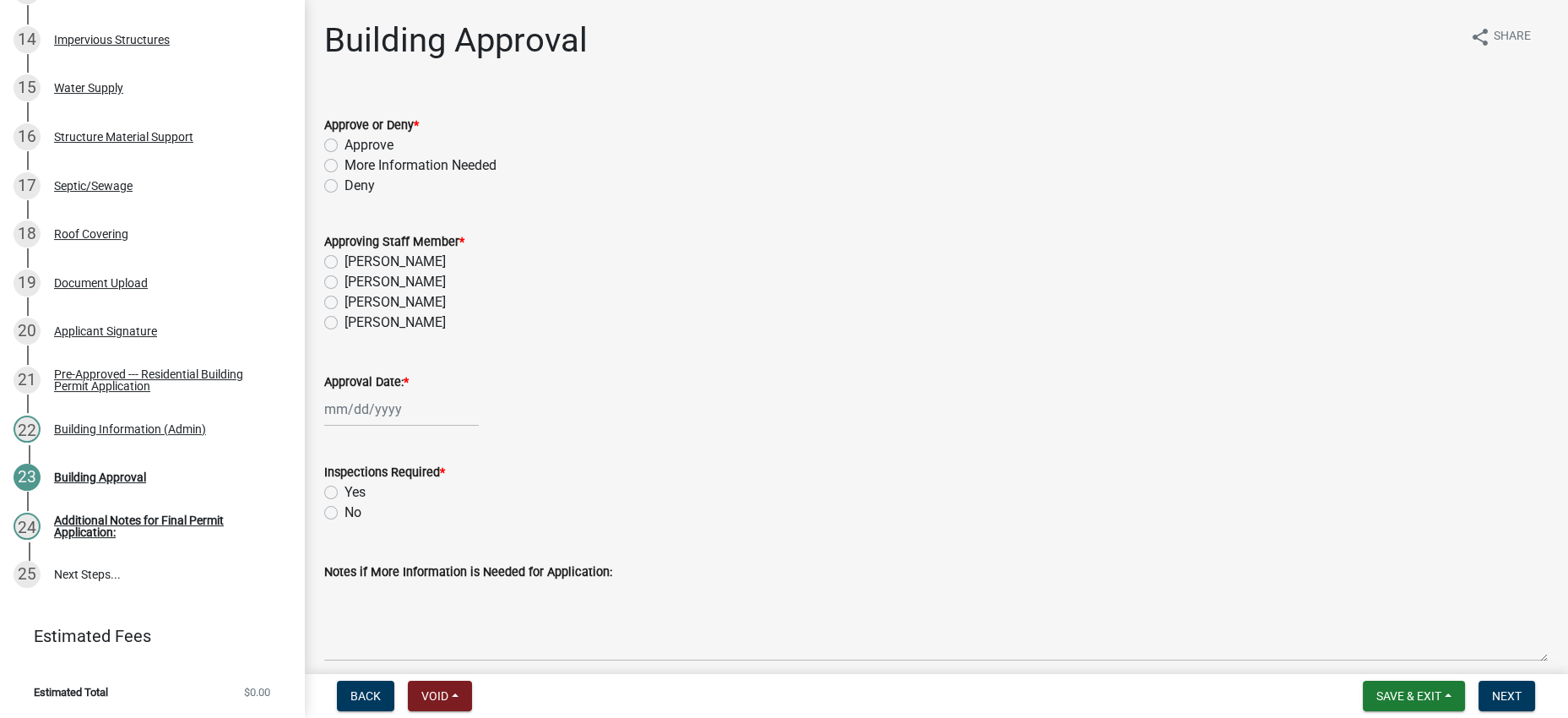
click at [393, 156] on label "Approve" at bounding box center [369, 144] width 49 height 20
click at [355, 146] on input "Approve" at bounding box center [350, 141] width 11 height 11
click at [438, 272] on label "[PERSON_NAME]" at bounding box center [395, 261] width 102 height 20
click at [355, 262] on input "[PERSON_NAME]" at bounding box center [350, 257] width 11 height 11
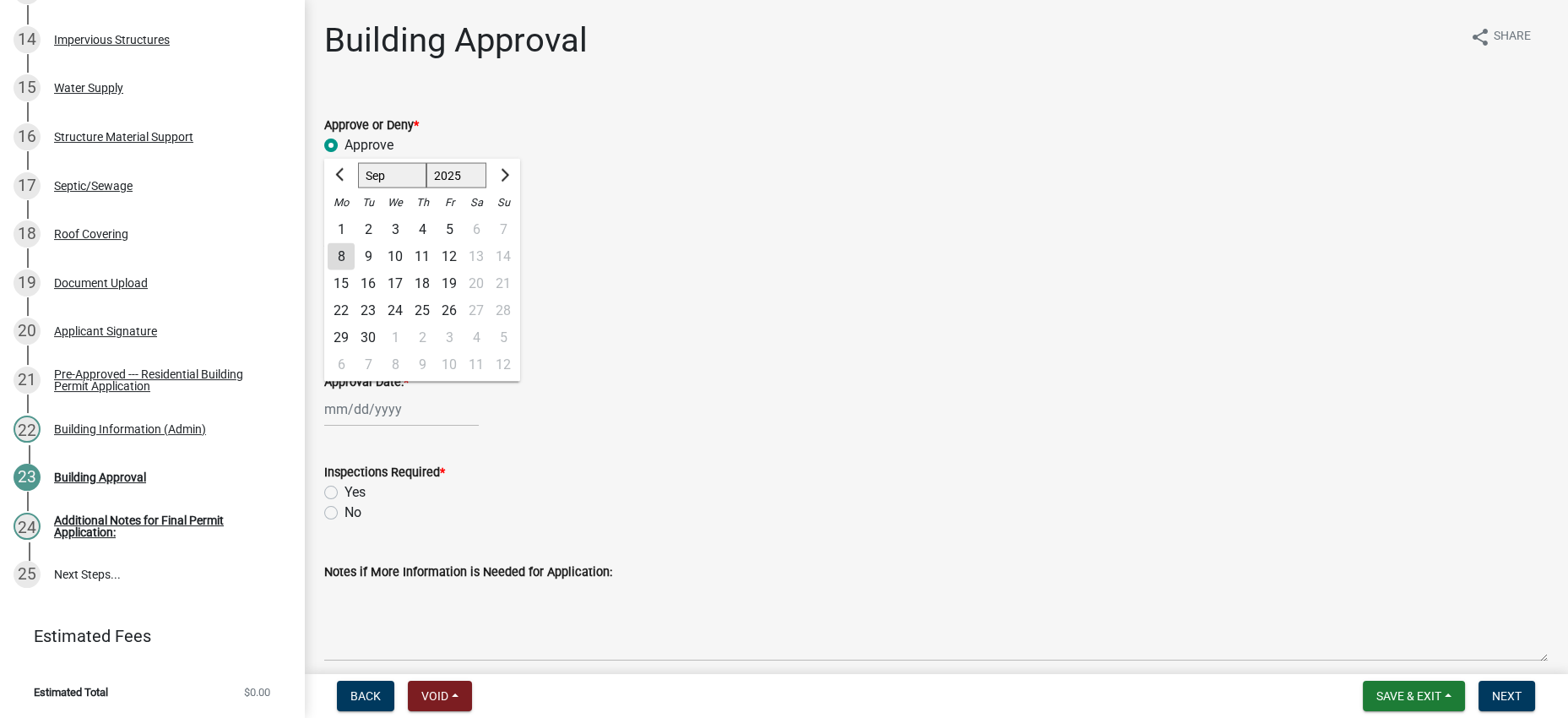
click at [421, 426] on div "[PERSON_NAME] Feb Mar Apr [PERSON_NAME][DATE] Oct Nov [DATE] 1526 1527 1528 152…" at bounding box center [401, 408] width 155 height 34
click at [345, 270] on div "8" at bounding box center [341, 256] width 27 height 27
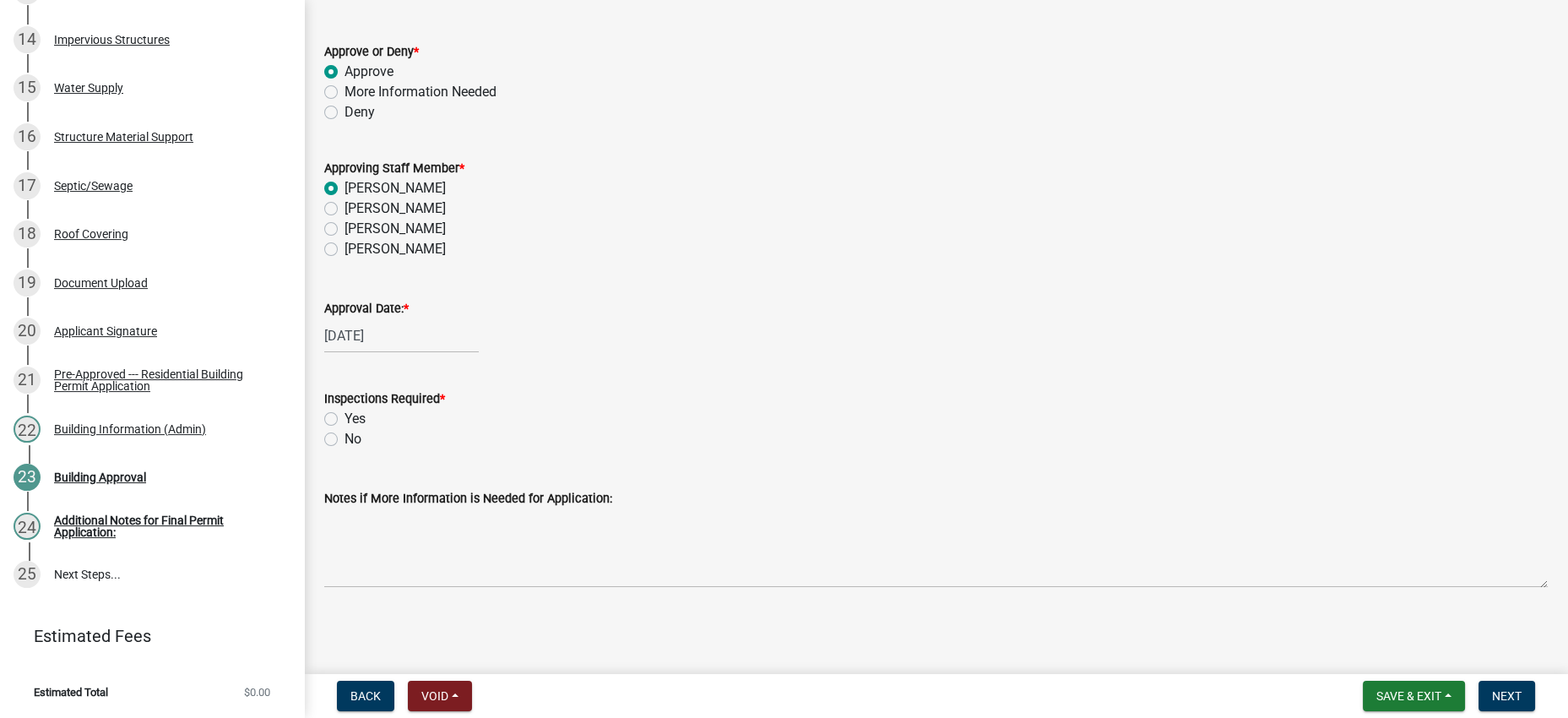
scroll to position [245, 0]
click at [345, 408] on label "Yes" at bounding box center [355, 418] width 21 height 20
click at [345, 408] on input "Yes" at bounding box center [350, 414] width 11 height 11
drag, startPoint x: 916, startPoint y: 404, endPoint x: 945, endPoint y: 407, distance: 29.2
click at [916, 429] on div "No" at bounding box center [935, 439] width 1223 height 20
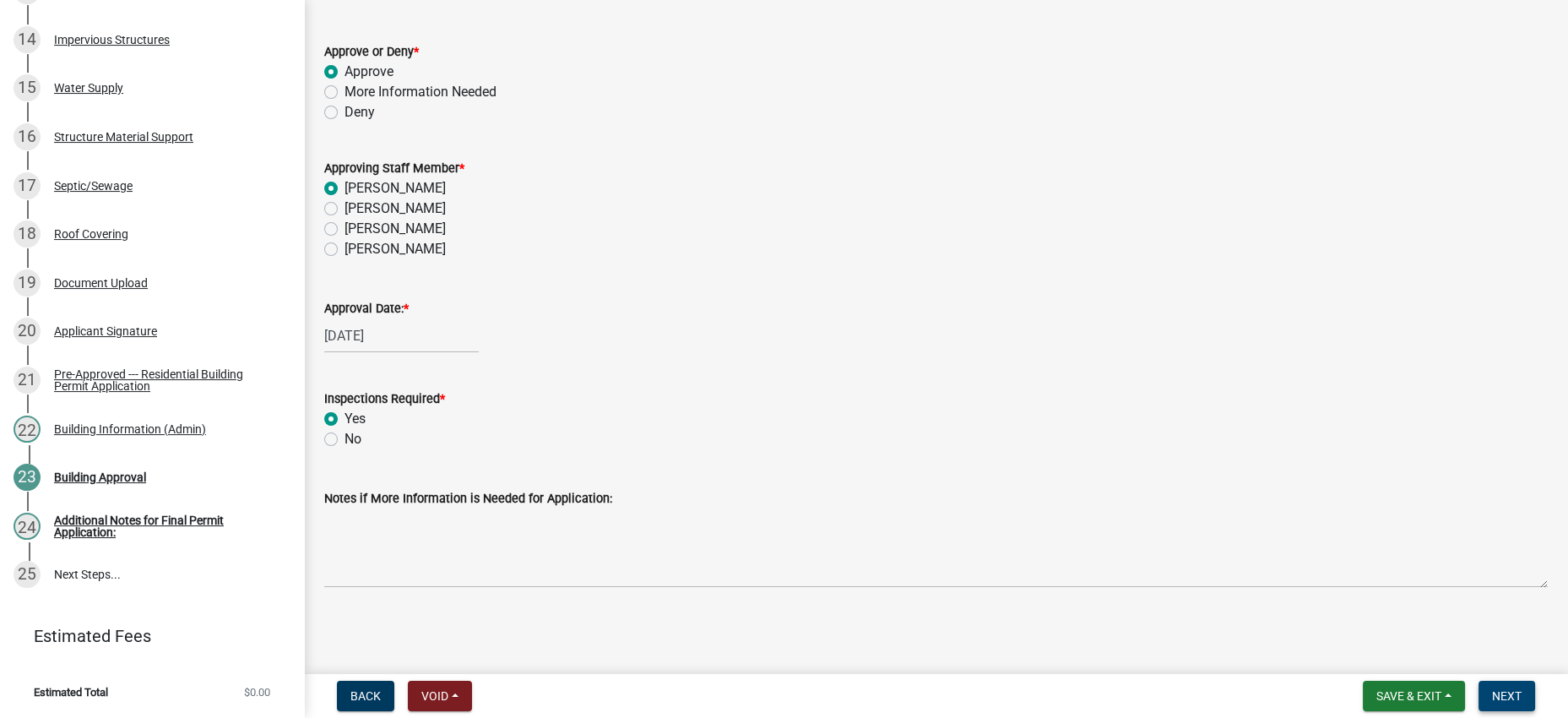
click at [1509, 690] on span "Next" at bounding box center [1506, 695] width 29 height 13
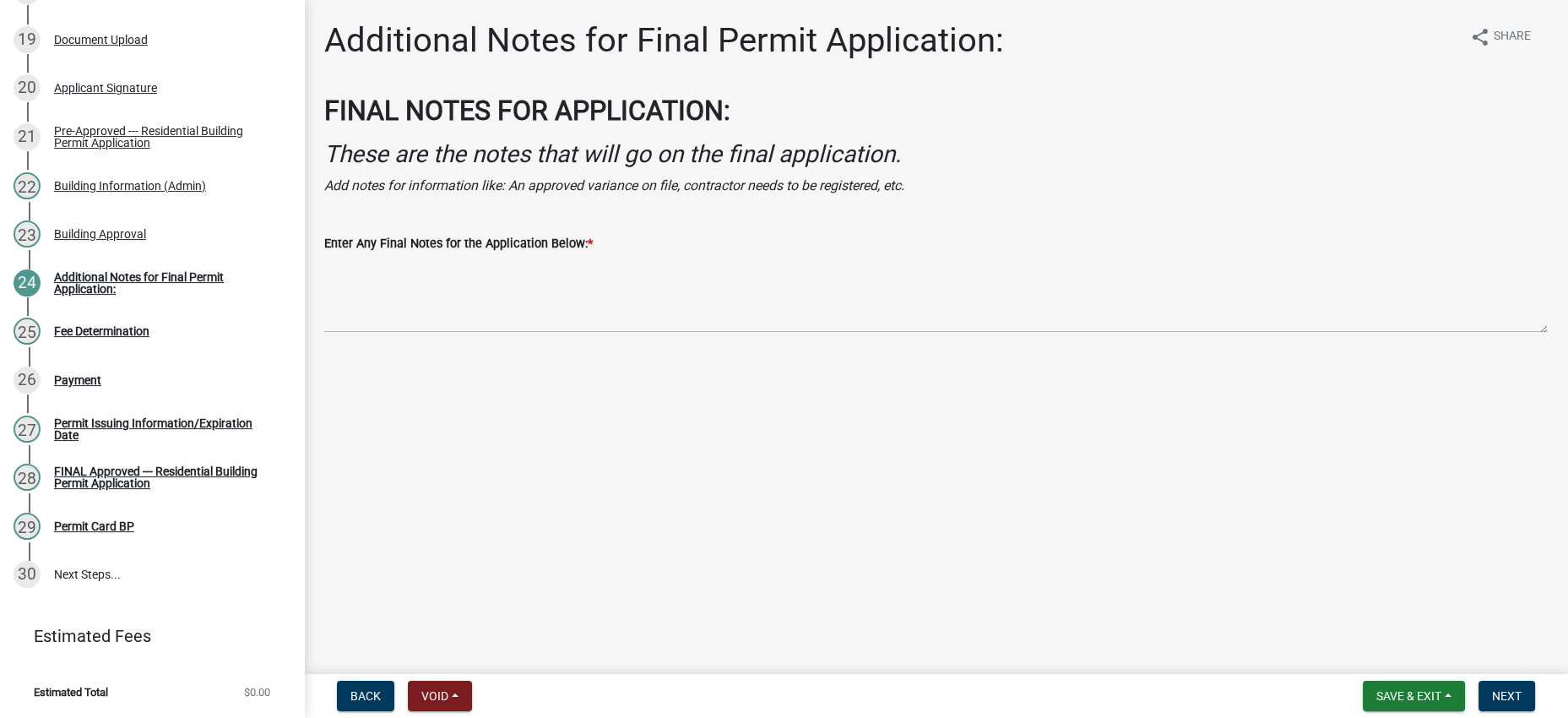
scroll to position [1643, 0]
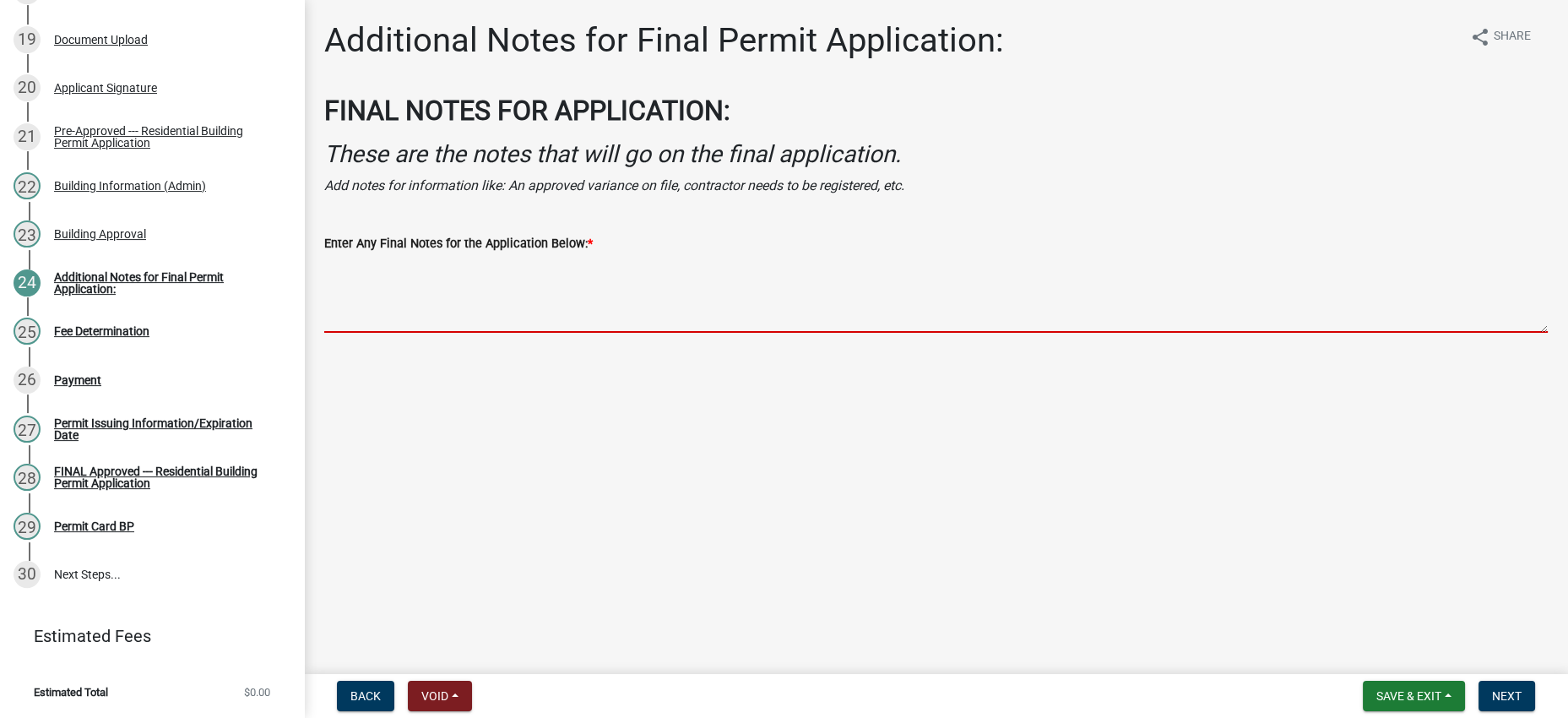
click at [375, 332] on textarea "Enter Any Final Notes for the Application Below: *" at bounding box center [935, 293] width 1223 height 80
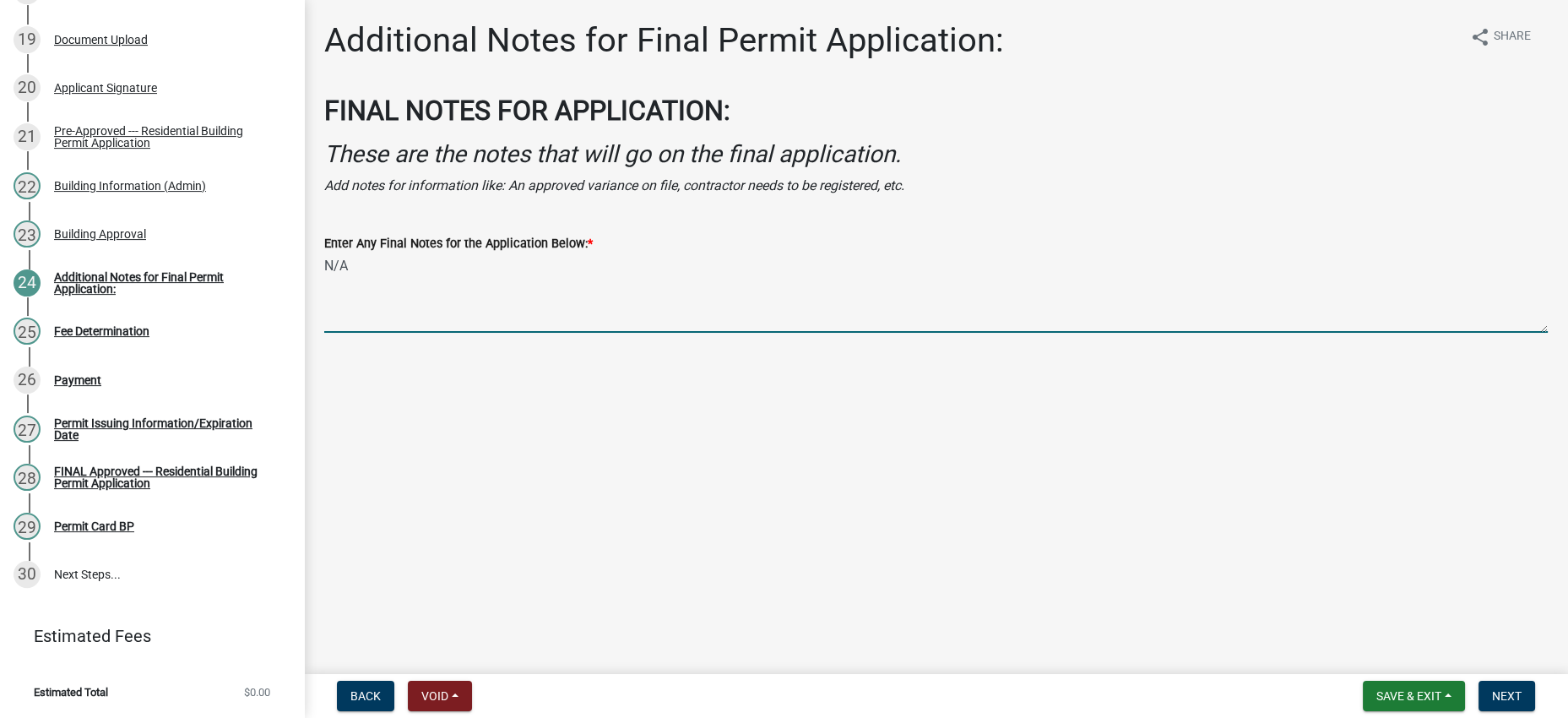
click at [973, 673] on nav "Back Void Withdraw Lock Expire Void Save & Exit Save Save & Exit Next" at bounding box center [935, 695] width 1264 height 44
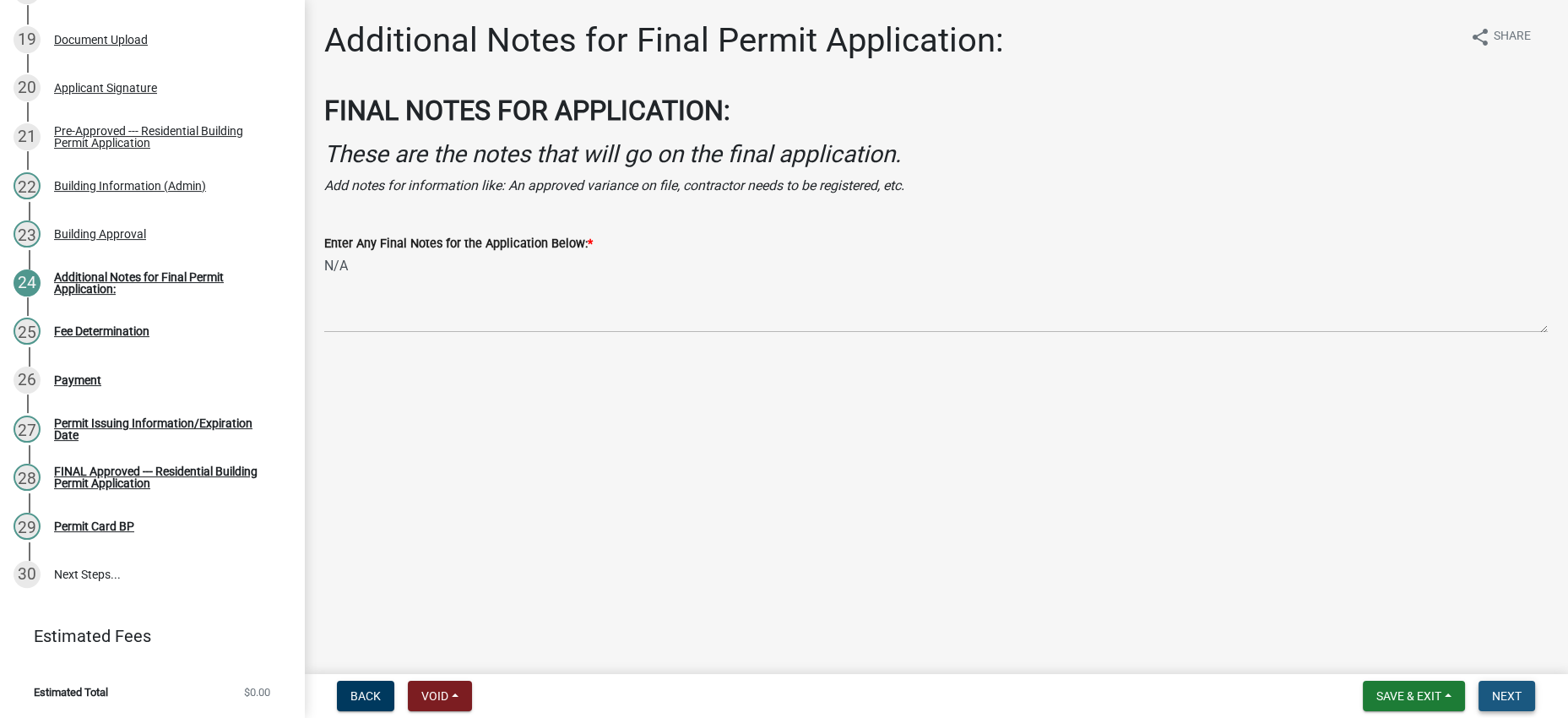
click at [1496, 689] on span "Next" at bounding box center [1506, 695] width 29 height 13
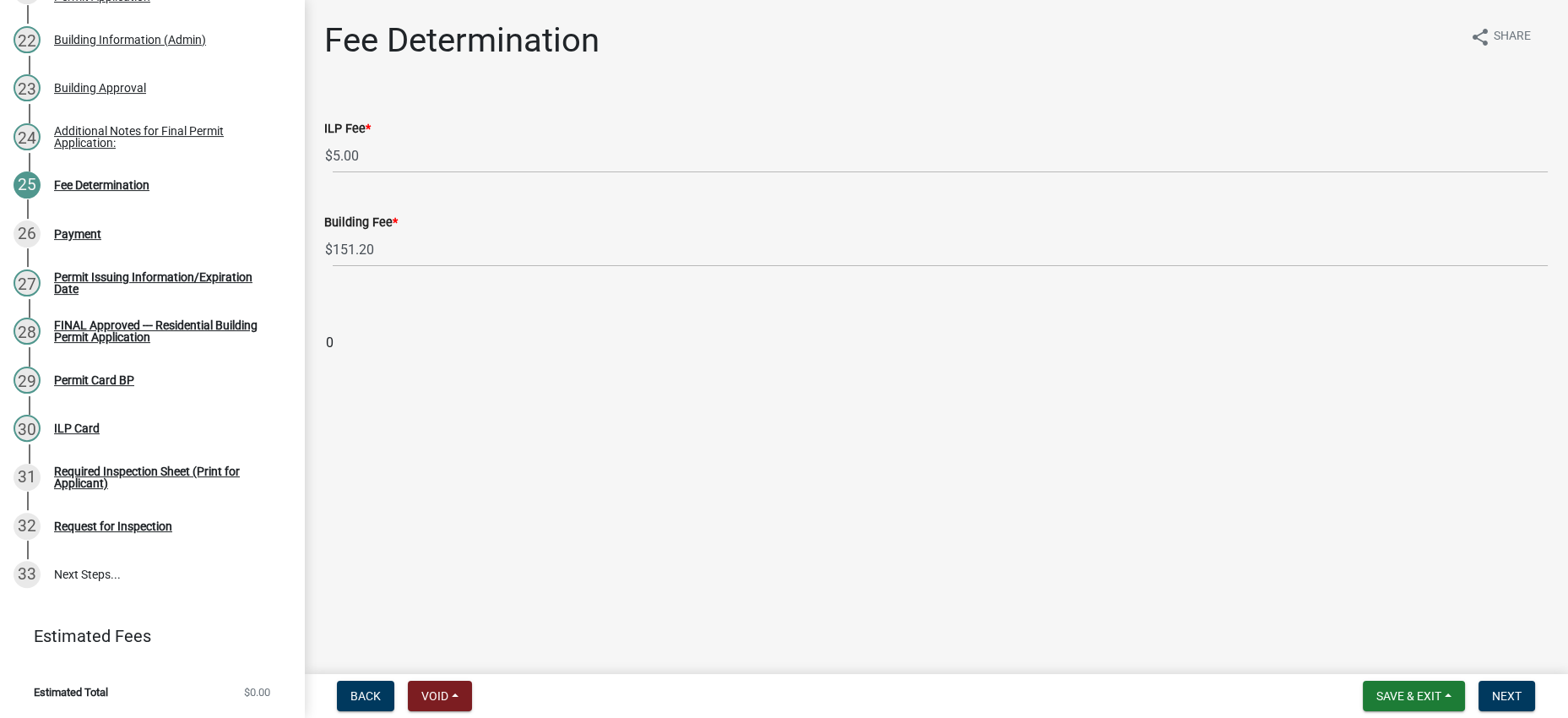
scroll to position [1826, 0]
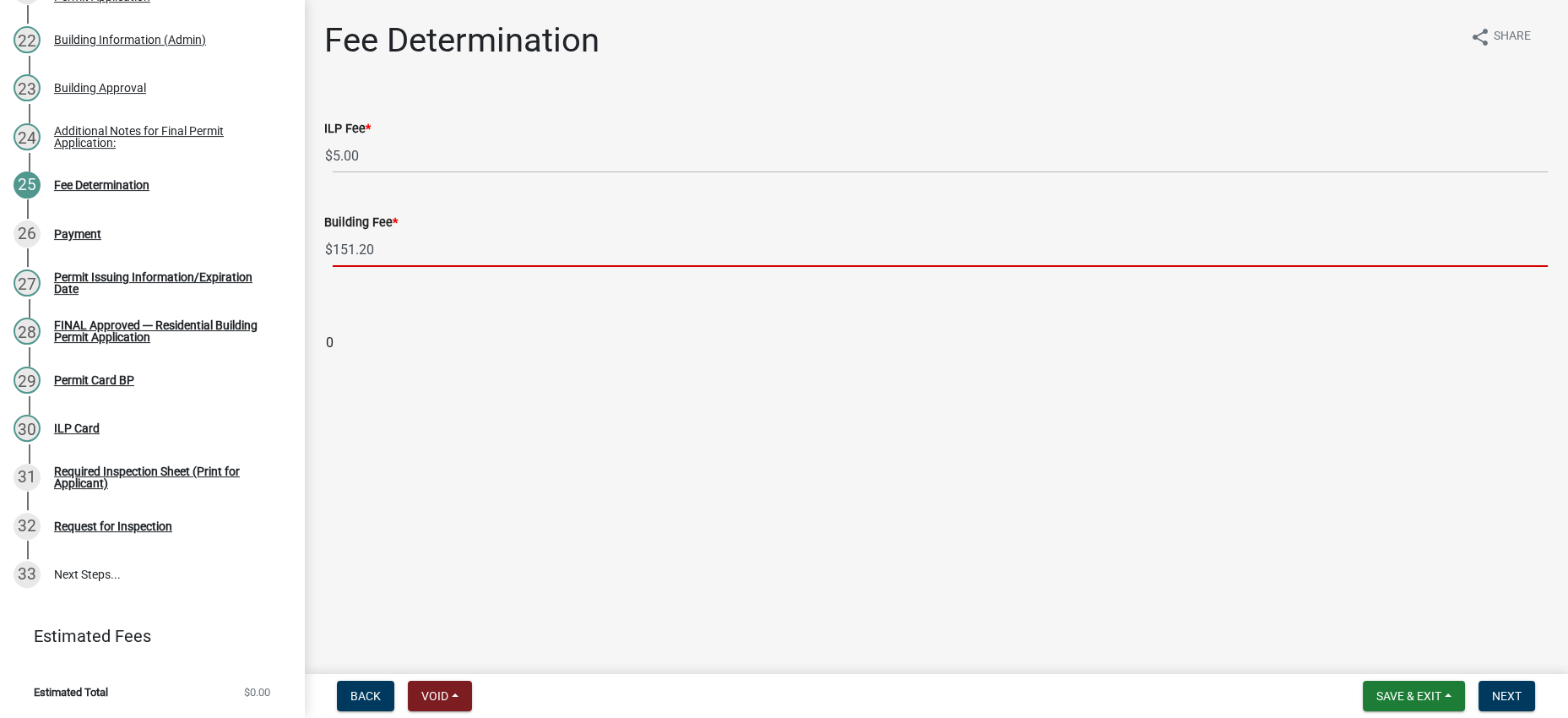
drag, startPoint x: 395, startPoint y: 316, endPoint x: 375, endPoint y: 315, distance: 20.0
click at [375, 267] on input "151.20" at bounding box center [939, 249] width 1215 height 34
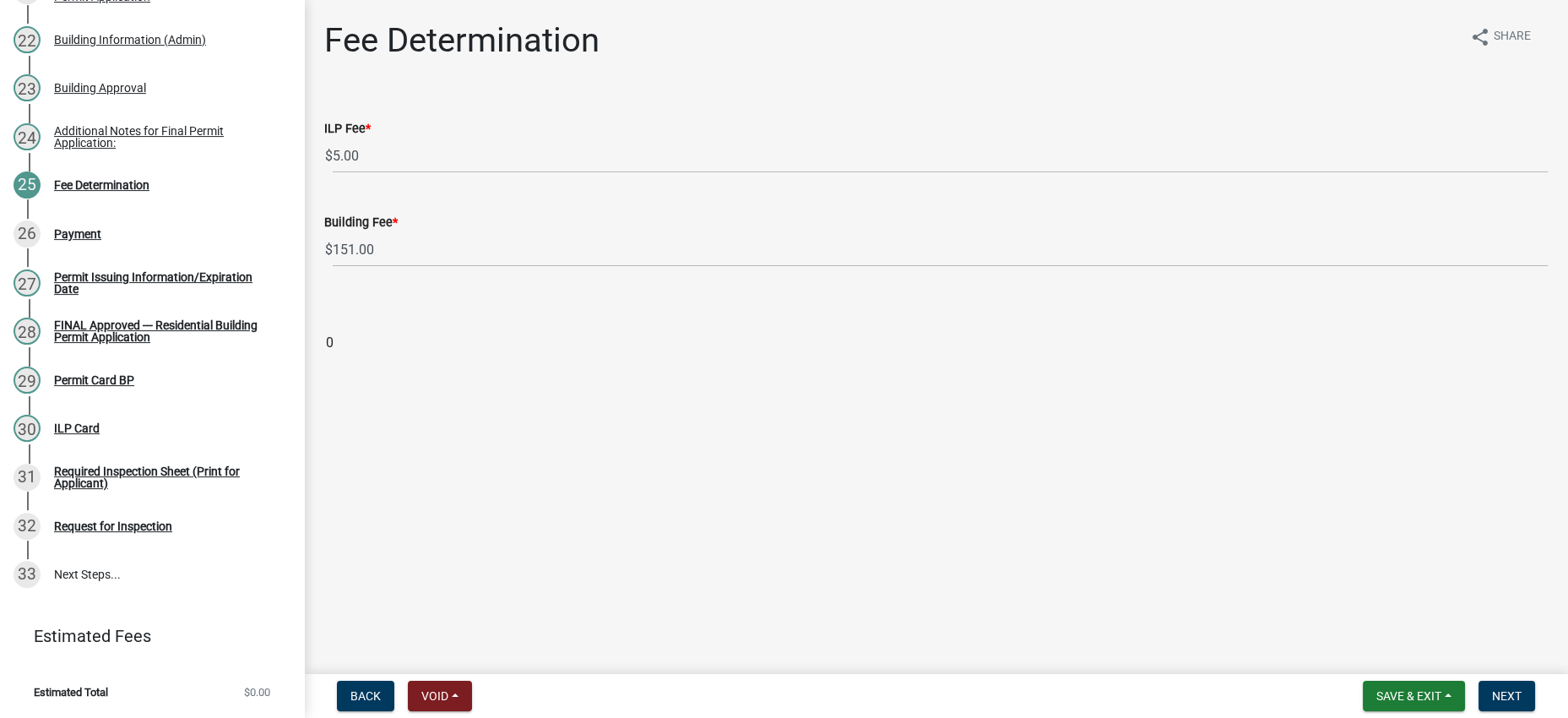
click at [423, 247] on div "Building Fee * $ 151.00" at bounding box center [935, 227] width 1223 height 79
click at [1258, 504] on main "Fee Determination share Share ILP Fee * $ 5.00 Building Fee * $ 151.00 0" at bounding box center [935, 333] width 1264 height 667
click at [1510, 704] on button "Next" at bounding box center [1507, 696] width 57 height 30
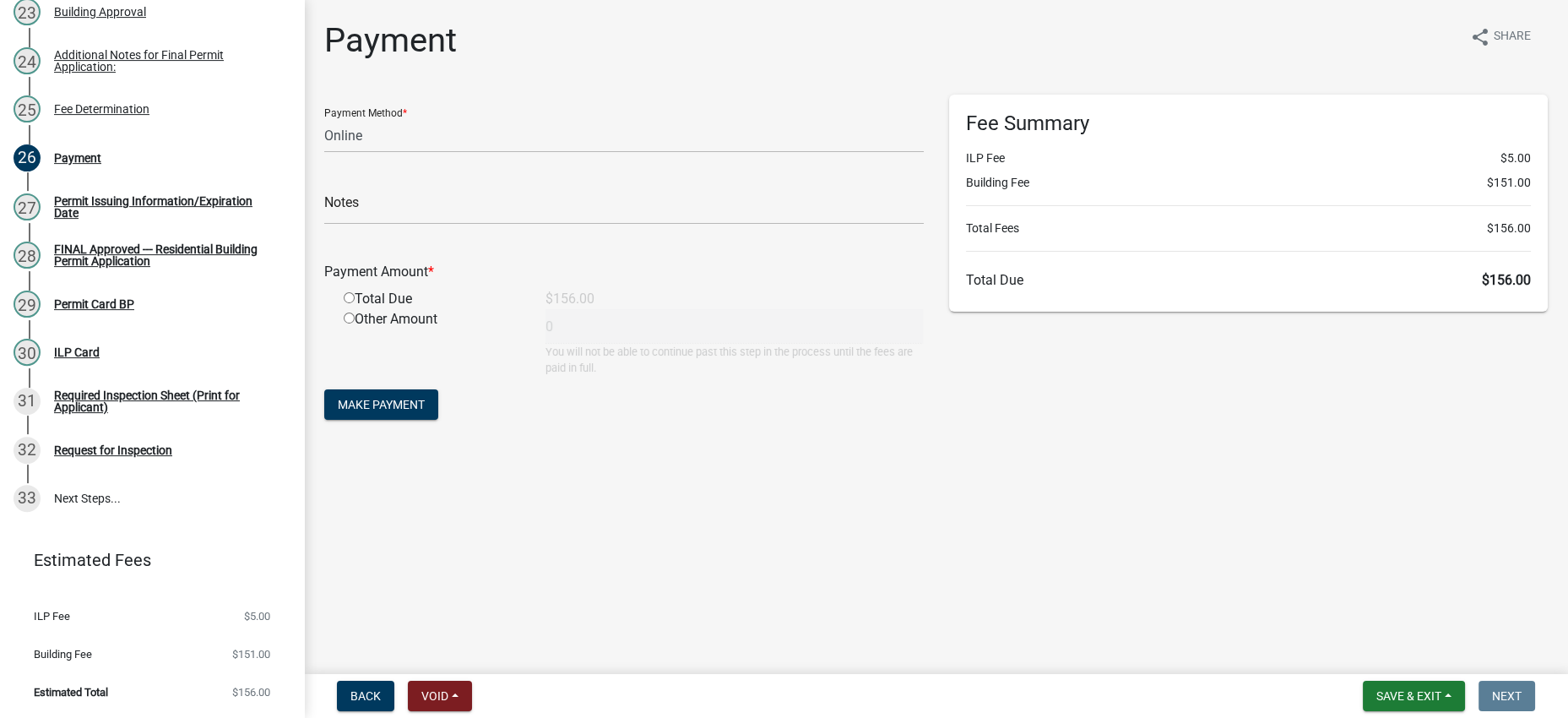
click at [689, 282] on div "Payment Amount *" at bounding box center [624, 272] width 625 height 20
click at [354, 303] on input "radio" at bounding box center [349, 298] width 11 height 11
click at [404, 411] on span "Make Payment" at bounding box center [382, 405] width 87 height 13
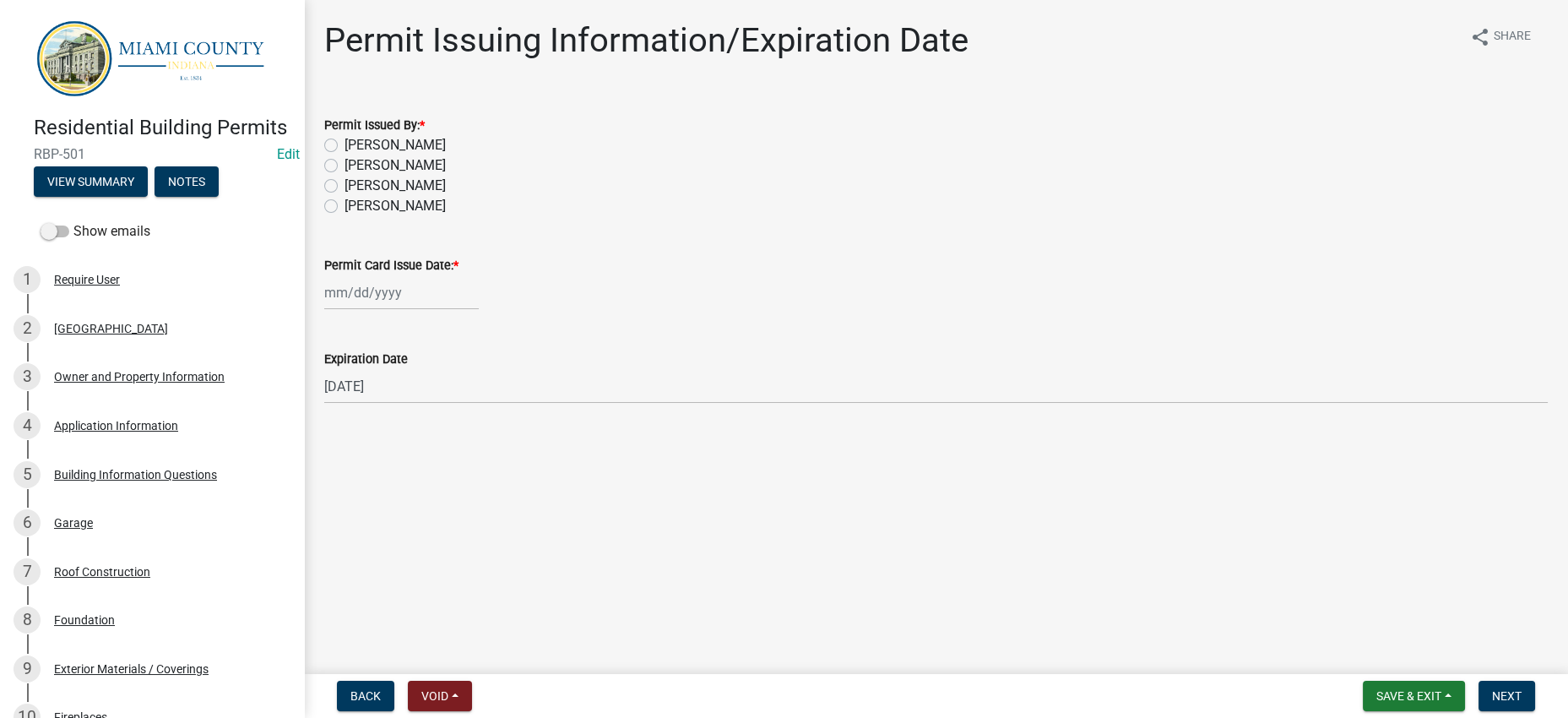
click at [426, 156] on label "[PERSON_NAME]" at bounding box center [395, 144] width 102 height 20
click at [355, 146] on input "[PERSON_NAME]" at bounding box center [350, 141] width 11 height 11
radio input "true"
select select "9"
select select "2025"
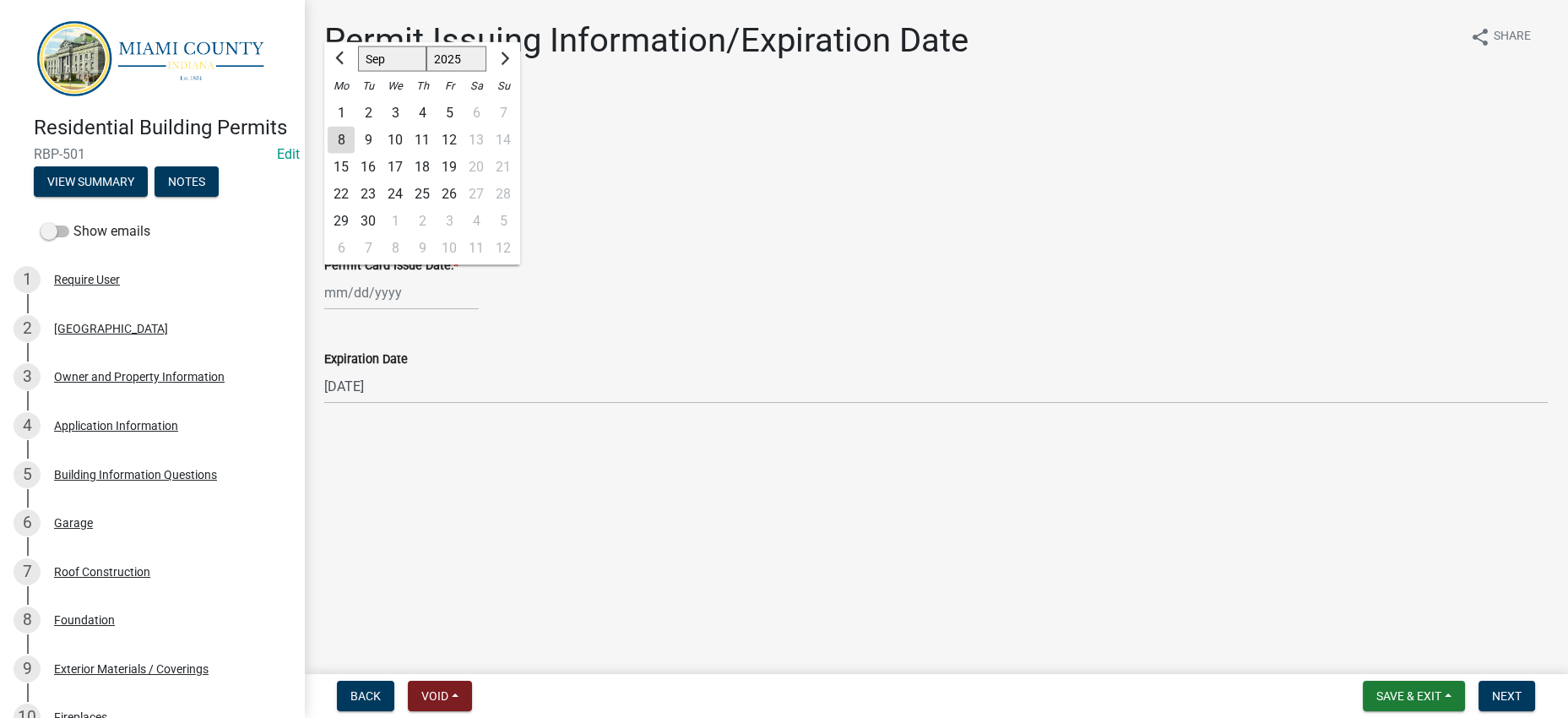
click at [453, 310] on div "[PERSON_NAME] Feb Mar Apr [PERSON_NAME][DATE] Oct Nov [DATE] 1526 1527 1528 152…" at bounding box center [401, 293] width 155 height 34
click at [353, 154] on div "8" at bounding box center [341, 140] width 27 height 27
type input "[DATE]"
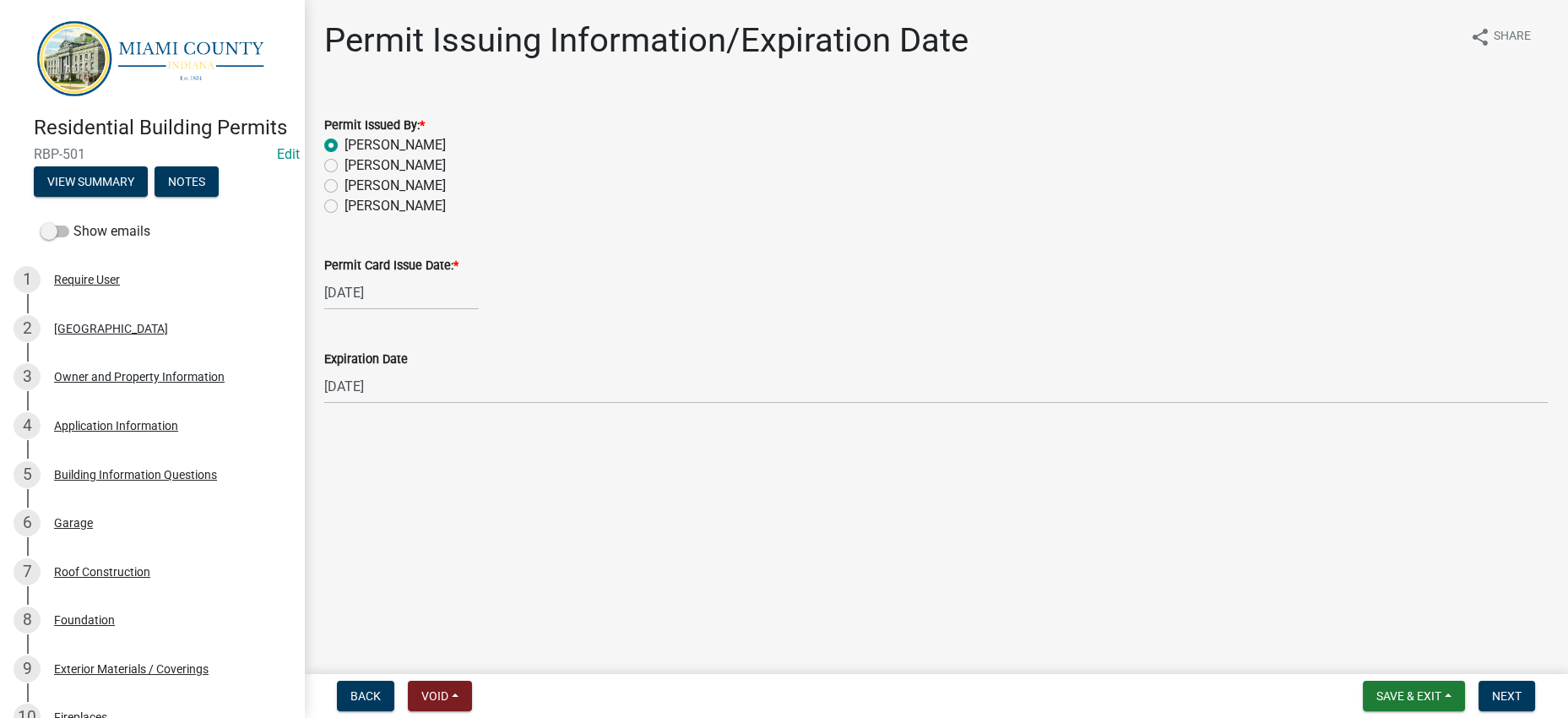
click at [965, 275] on div "Permit Card Issue Date: *" at bounding box center [935, 264] width 1223 height 20
click at [1314, 583] on main "Permit Issuing Information/Expiration Date share Share Permit Issued By: * Core…" at bounding box center [935, 333] width 1264 height 667
click at [1492, 689] on span "Next" at bounding box center [1506, 695] width 29 height 13
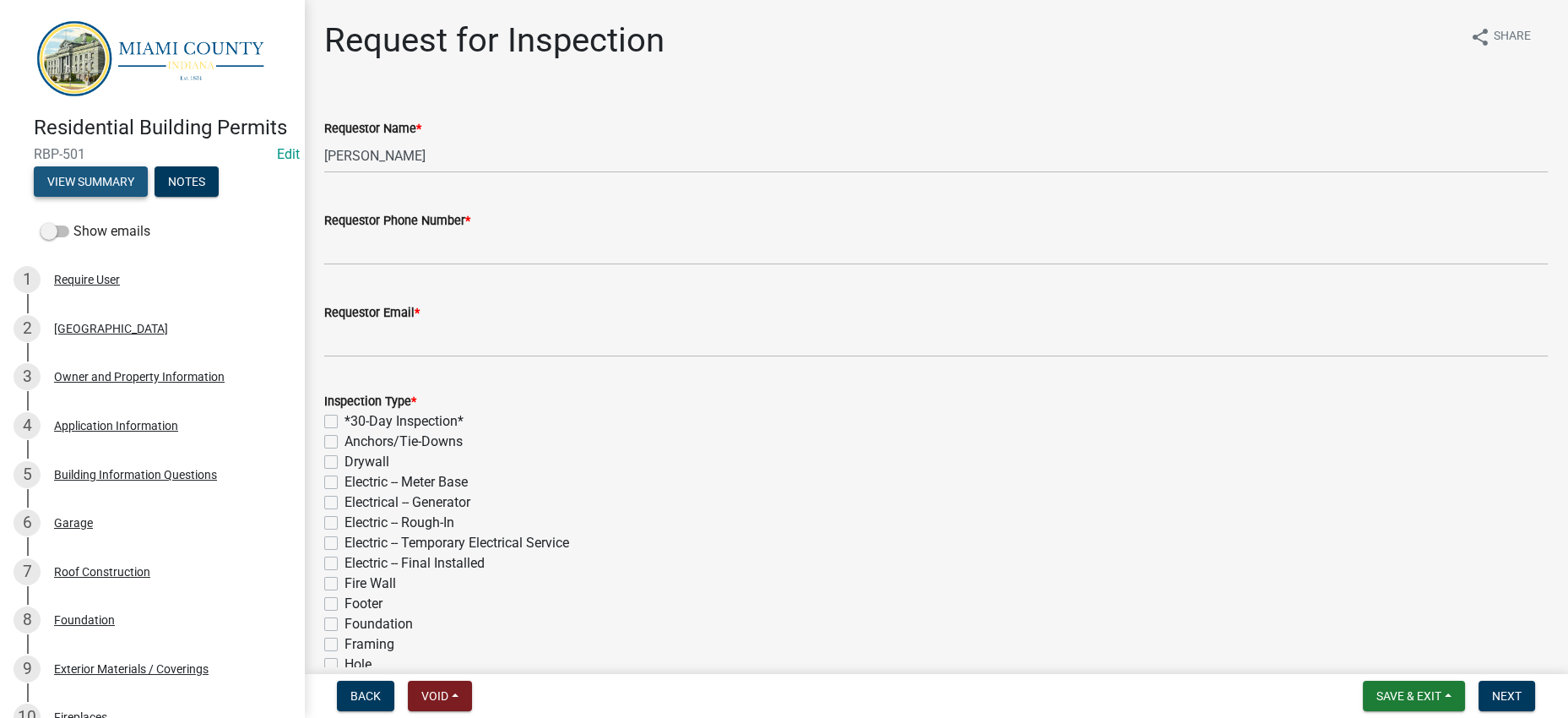
click at [148, 197] on button "View Summary" at bounding box center [91, 181] width 114 height 30
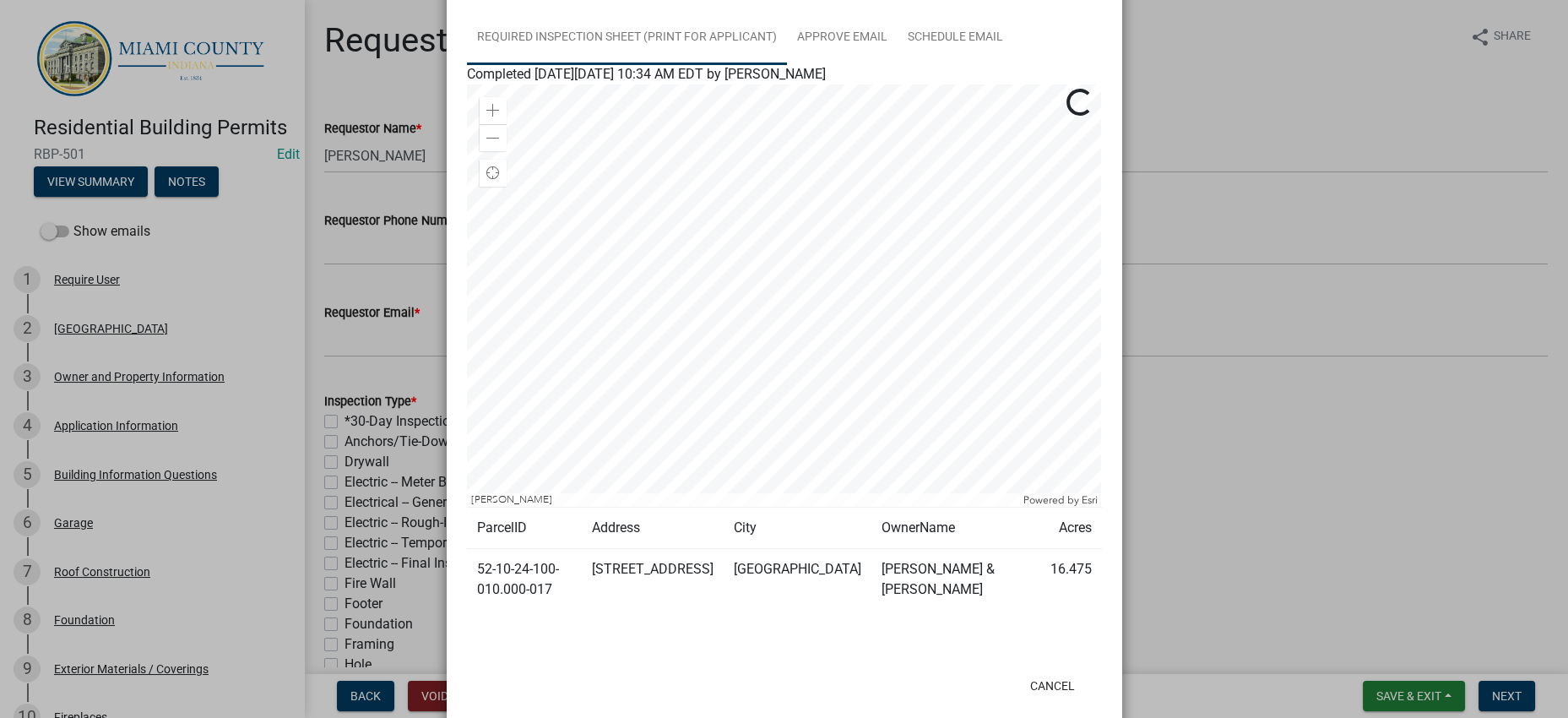
scroll to position [633, 0]
click at [750, 65] on link "Required Inspection Sheet (Print for Applicant)" at bounding box center [627, 37] width 320 height 54
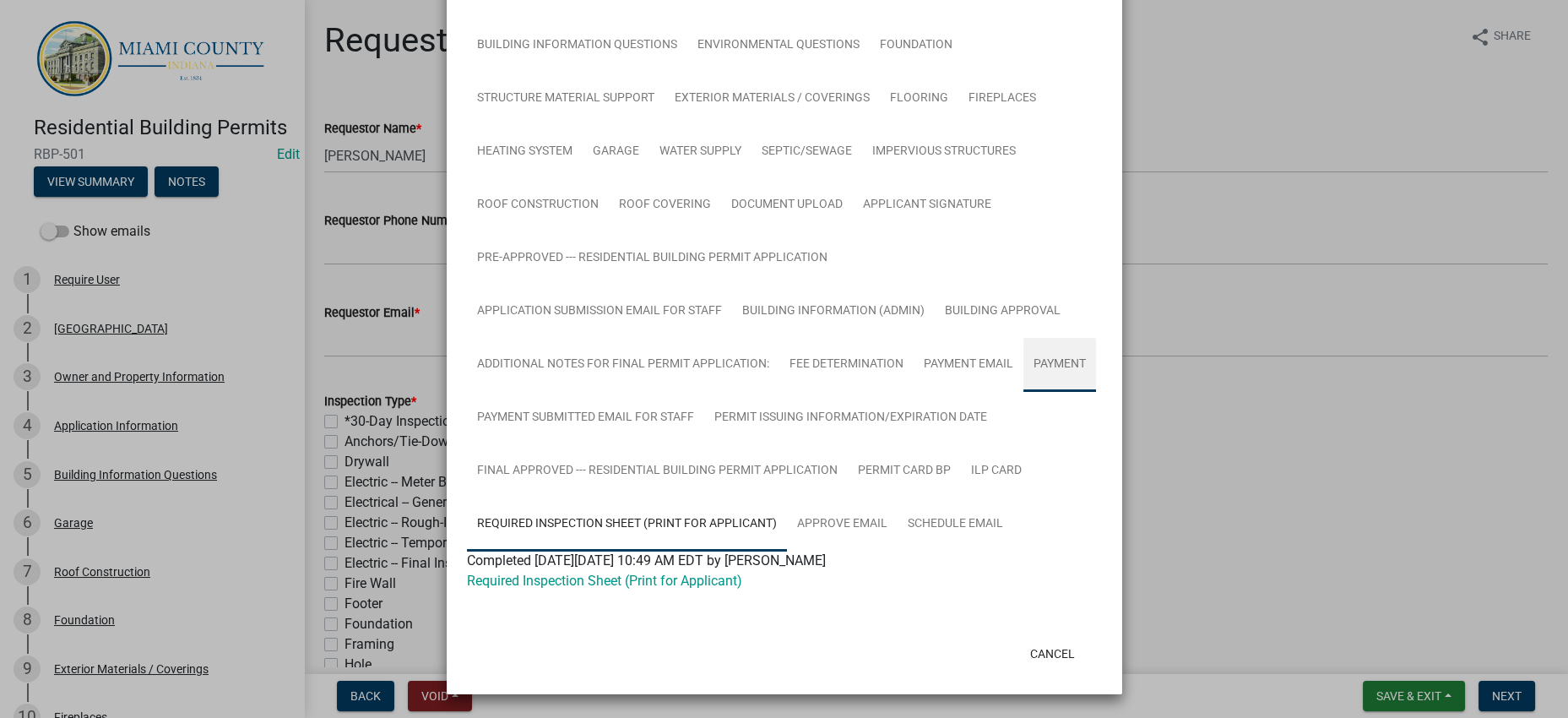
click at [1023, 338] on link "Payment" at bounding box center [1059, 365] width 72 height 54
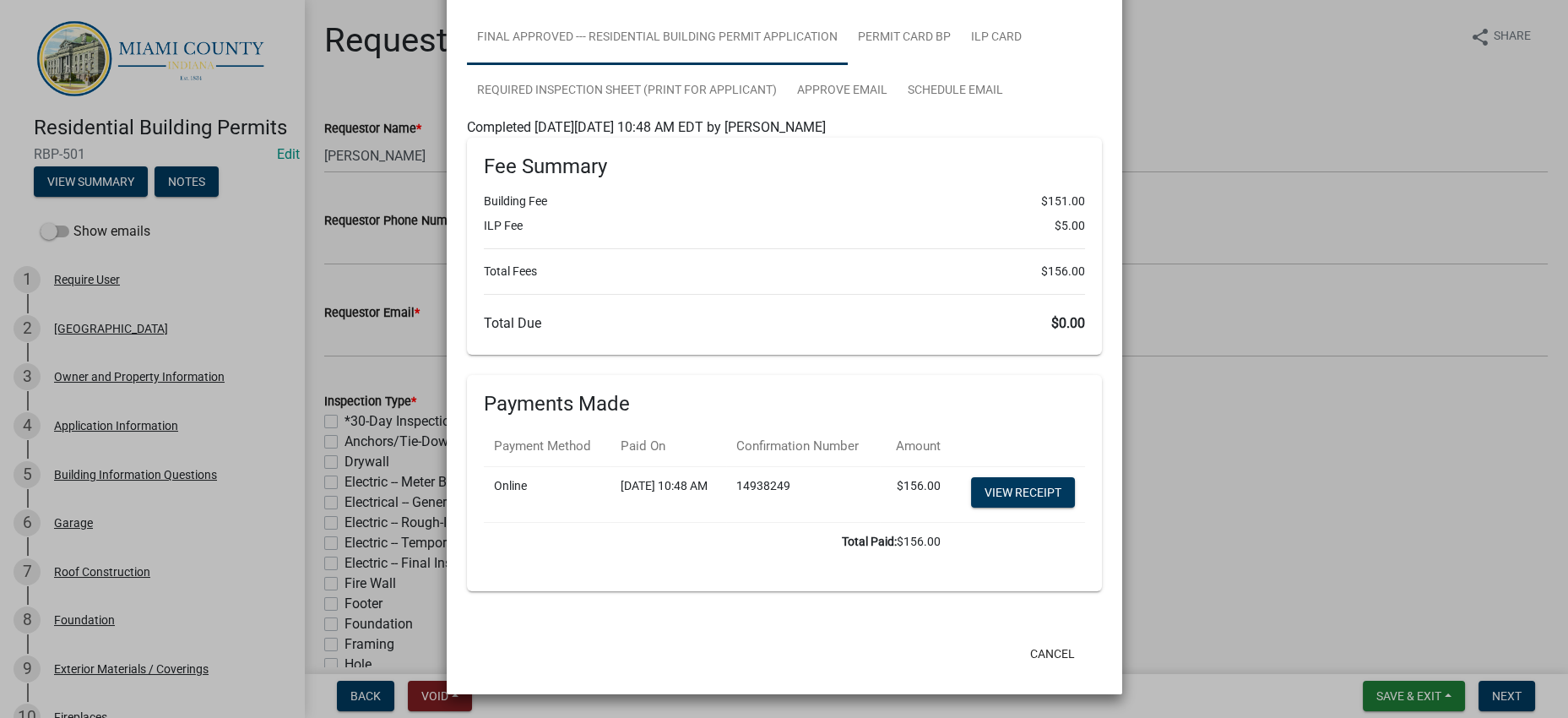
click at [544, 65] on link "FINAL Approved --- Residential Building Permit Application" at bounding box center [657, 38] width 381 height 54
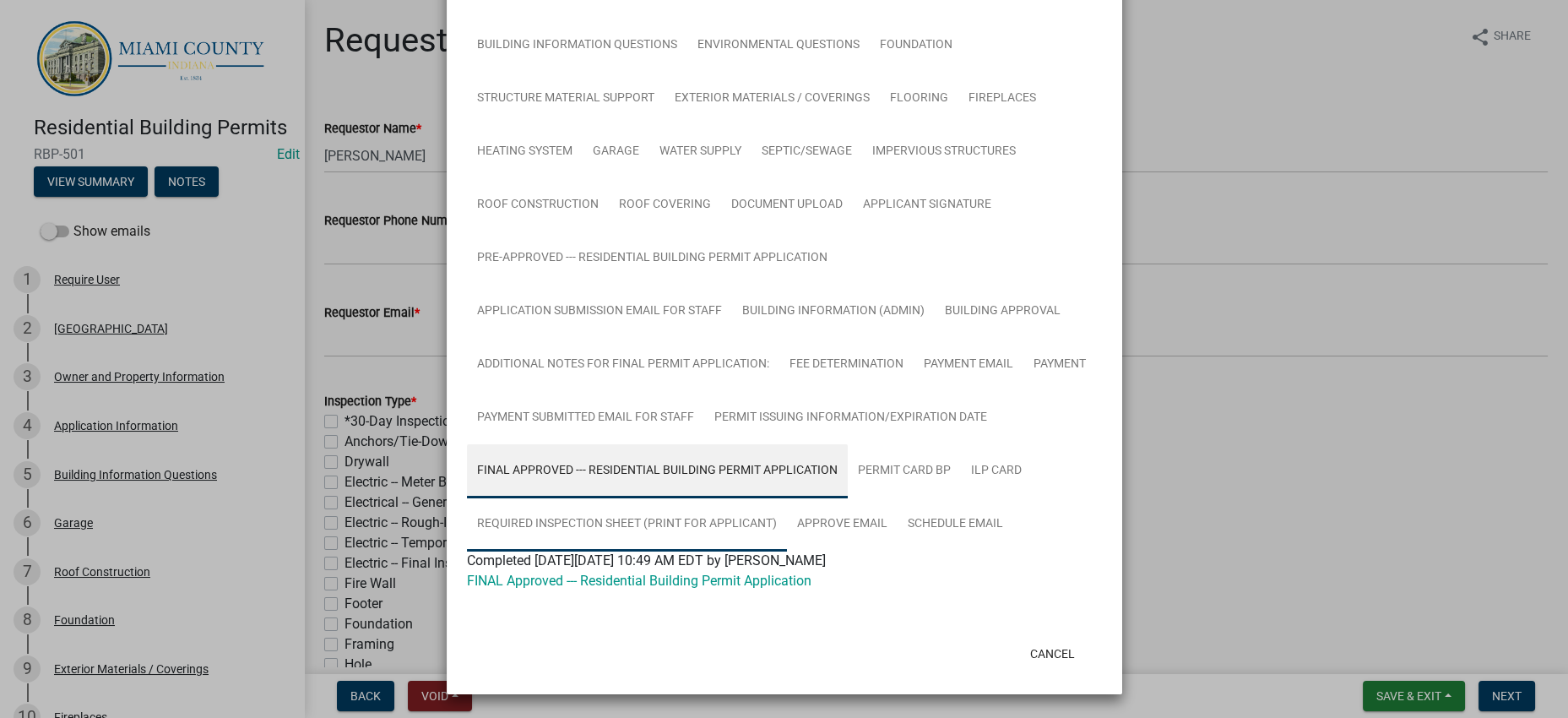
scroll to position [678, 0]
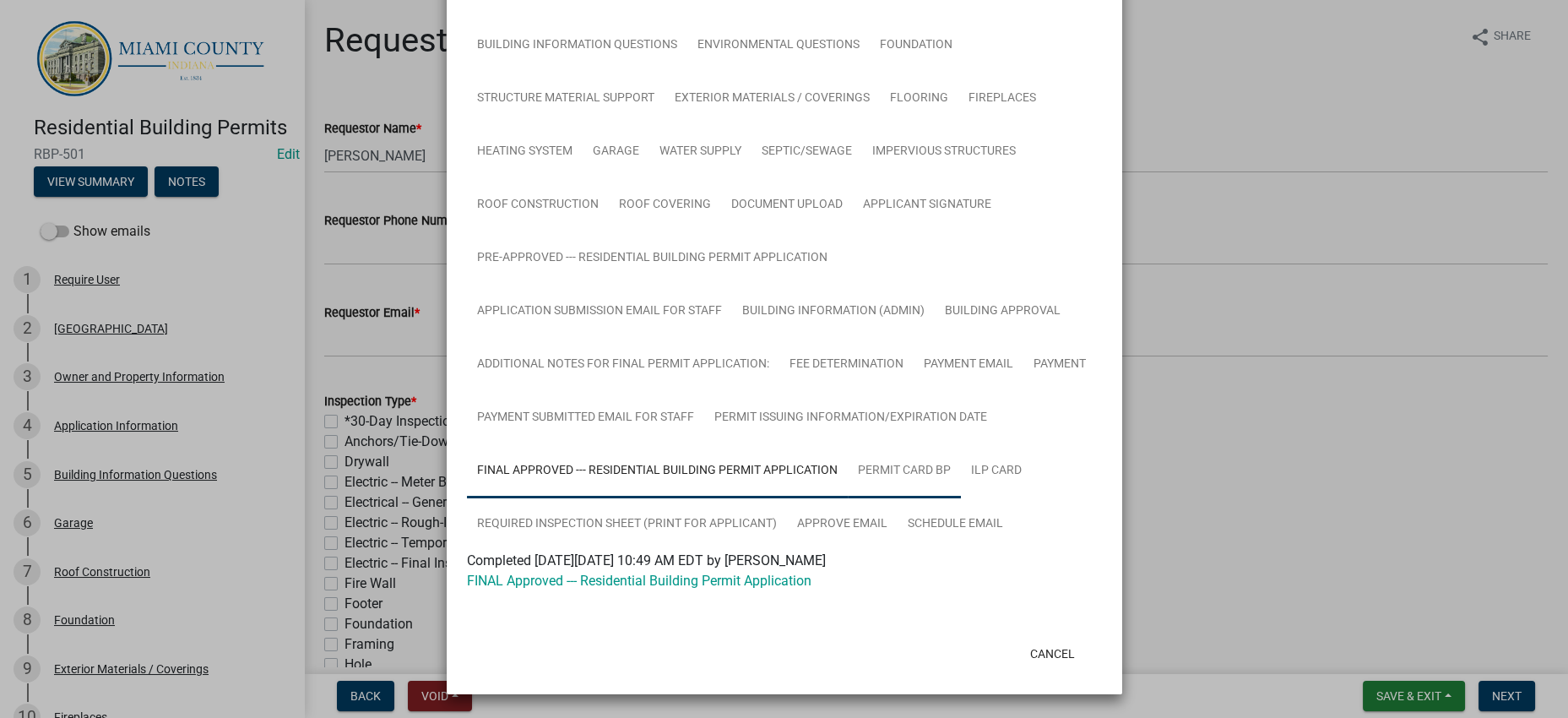
click at [961, 444] on link "Permit Card BP" at bounding box center [904, 471] width 113 height 54
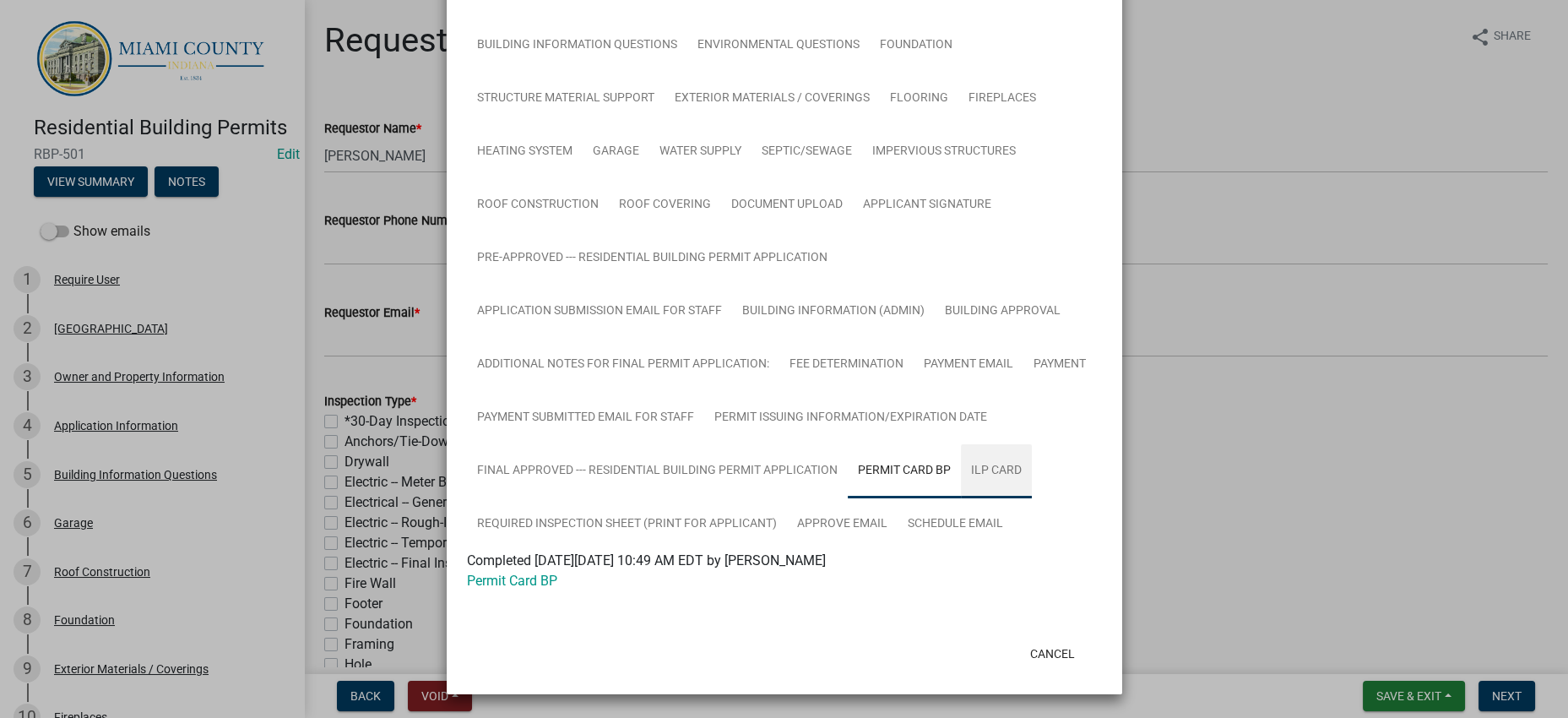
click at [961, 444] on link "ILP Card" at bounding box center [996, 471] width 71 height 54
click at [690, 498] on link "Required Inspection Sheet (Print for Applicant)" at bounding box center [627, 524] width 320 height 54
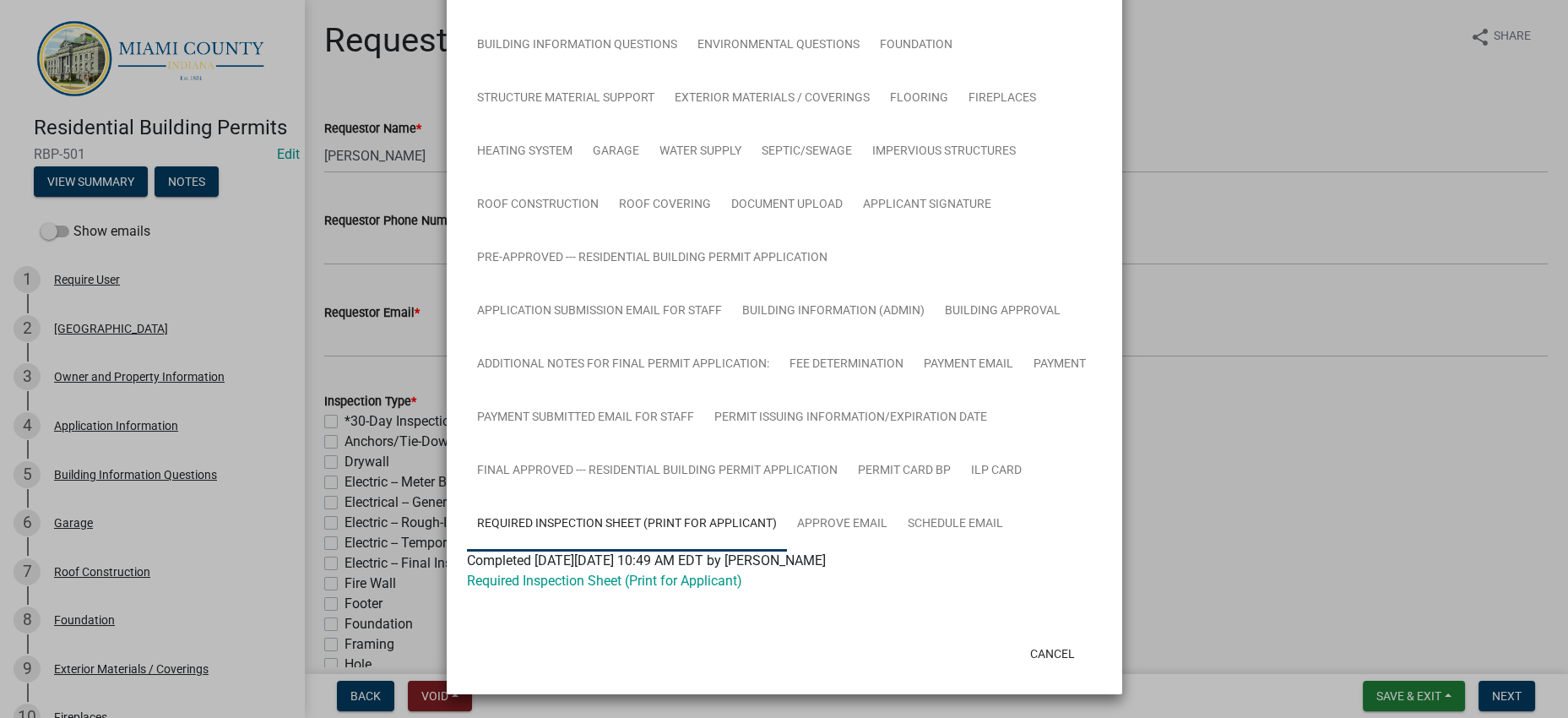
scroll to position [151, 0]
drag, startPoint x: 1278, startPoint y: 432, endPoint x: 1258, endPoint y: 421, distance: 22.8
click at [1278, 432] on ngb-modal-window "Summary × Printer Friendly PIPE CREEK TOWNSHIP Owner and Property Information A…" at bounding box center [784, 359] width 1568 height 718
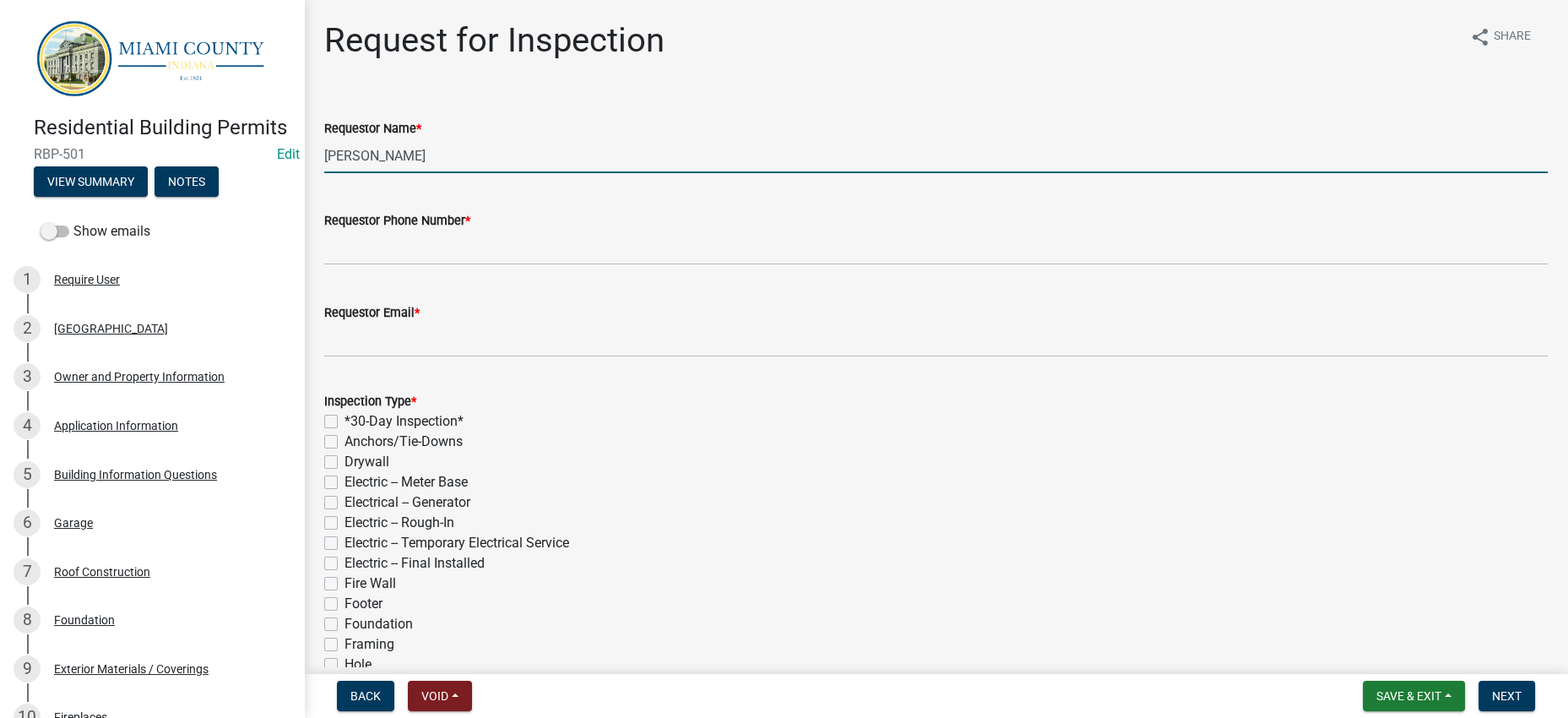
drag, startPoint x: 390, startPoint y: 189, endPoint x: 293, endPoint y: 195, distance: 97.2
click at [293, 195] on div "Residential Building Permits RBP-501 Edit View Summary Notes Show emails 1 Requ…" at bounding box center [784, 359] width 1568 height 718
type input "[PERSON_NAME]"
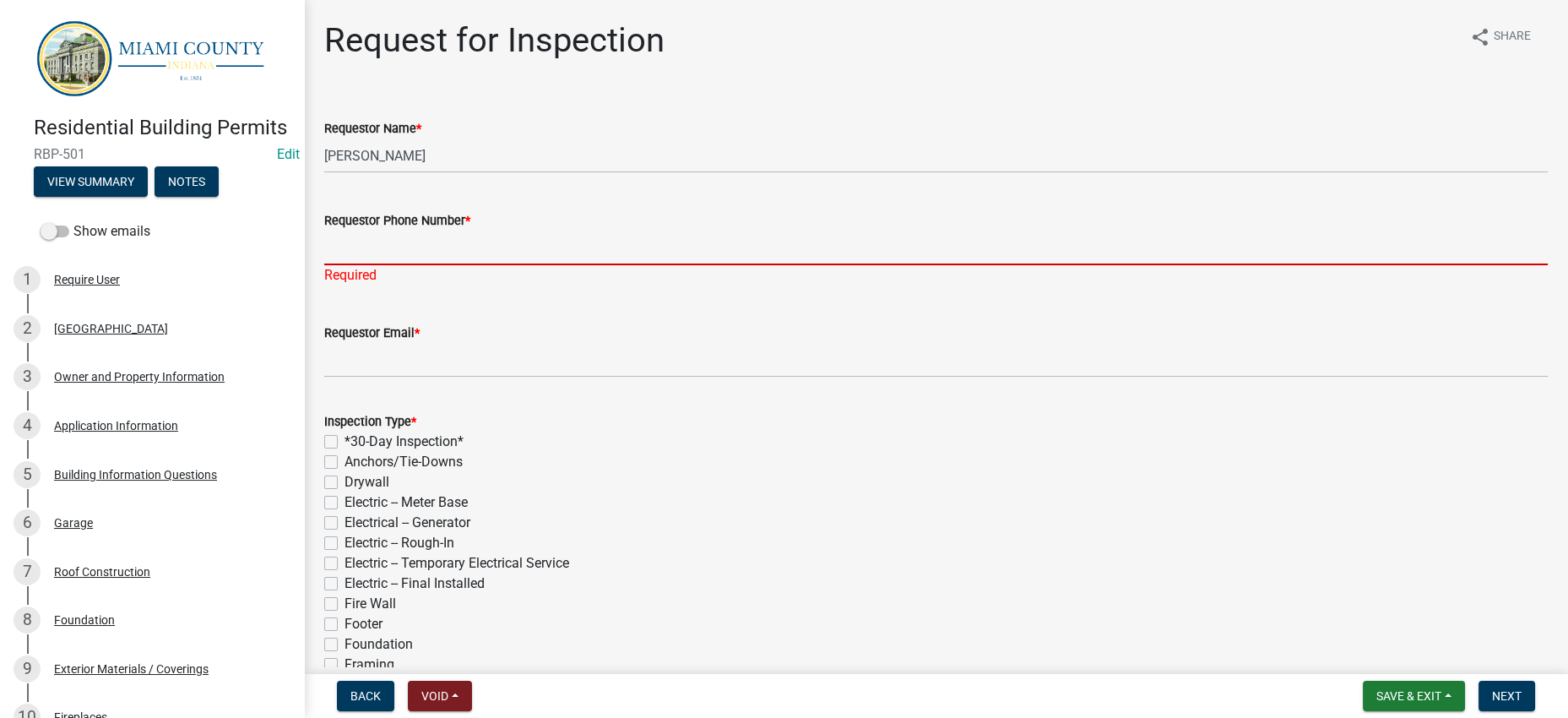
click at [446, 265] on input "Requestor Phone Number *" at bounding box center [935, 248] width 1223 height 34
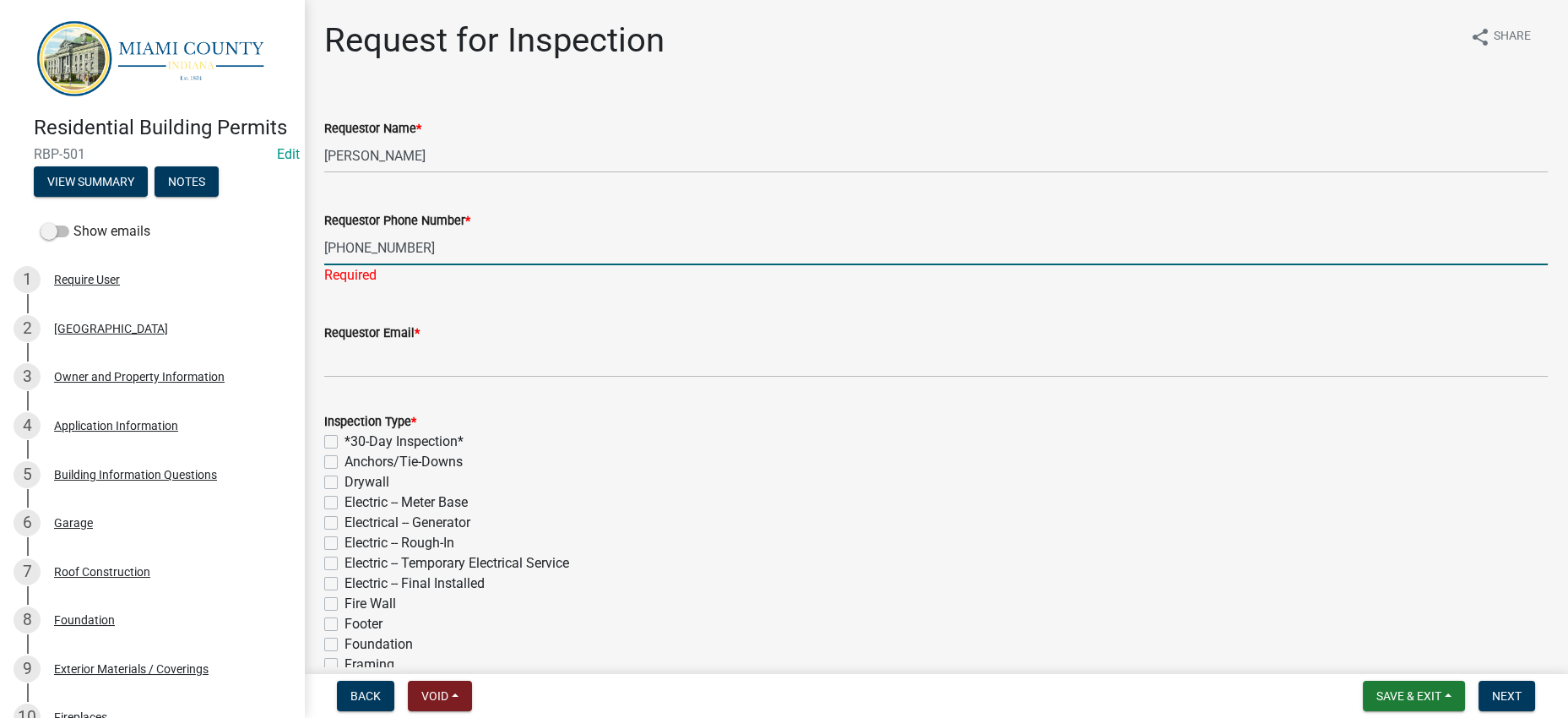
type input "[PHONE_NUMBER]"
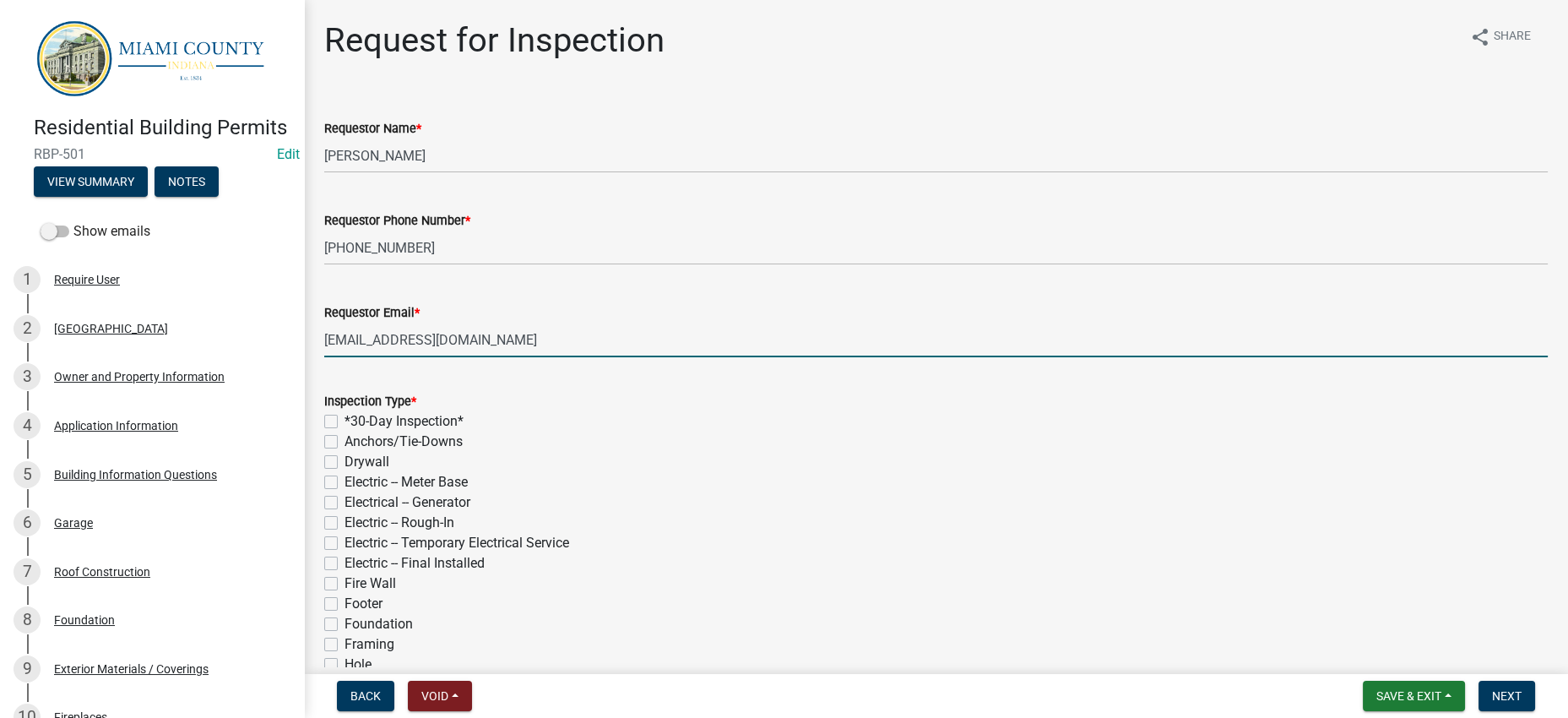
type input "[EMAIL_ADDRESS][DOMAIN_NAME]"
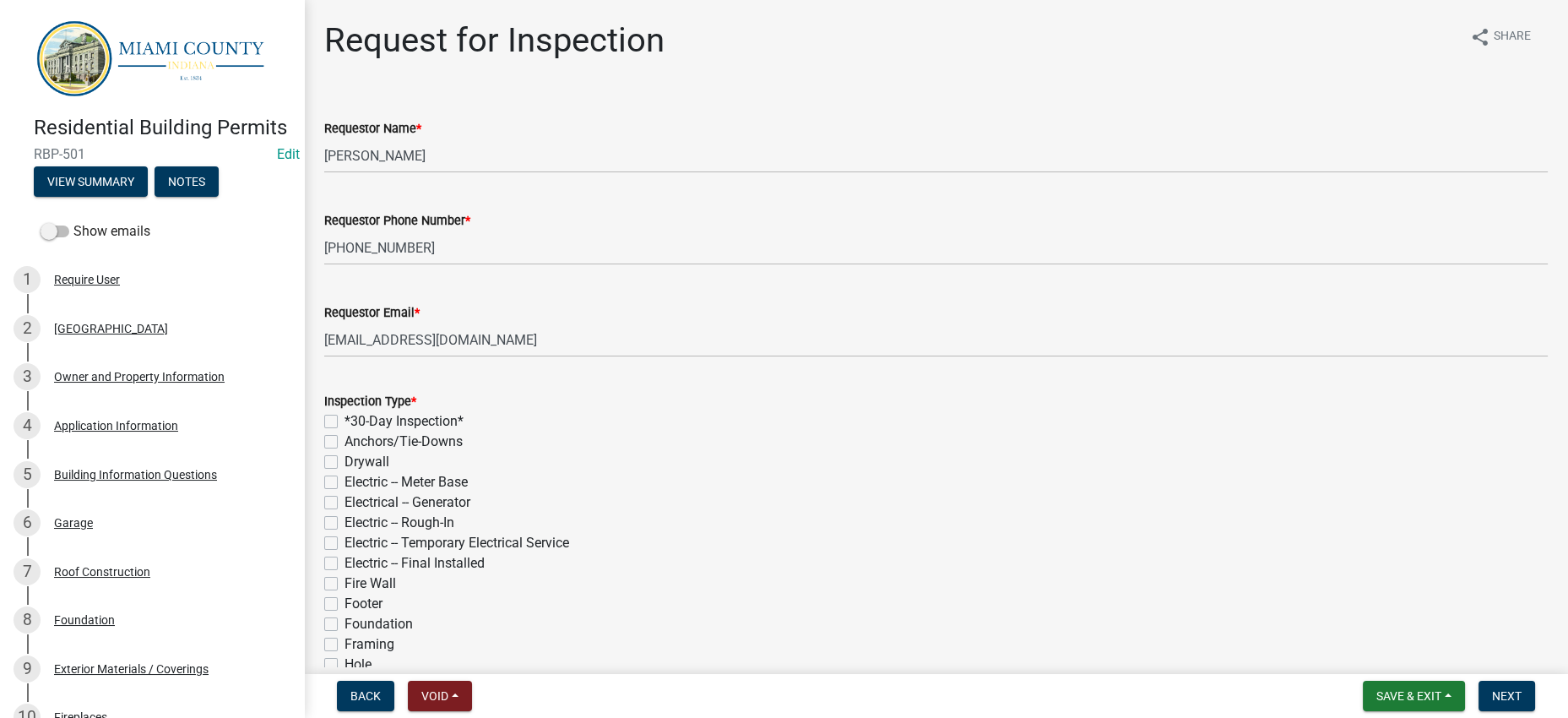
click at [632, 411] on div "Inspection Type *" at bounding box center [935, 401] width 1223 height 20
click at [445, 431] on label "*30-Day Inspection*" at bounding box center [404, 421] width 119 height 20
click at [355, 423] on input "*30-Day Inspection*" at bounding box center [350, 417] width 11 height 11
checkbox input "true"
checkbox input "false"
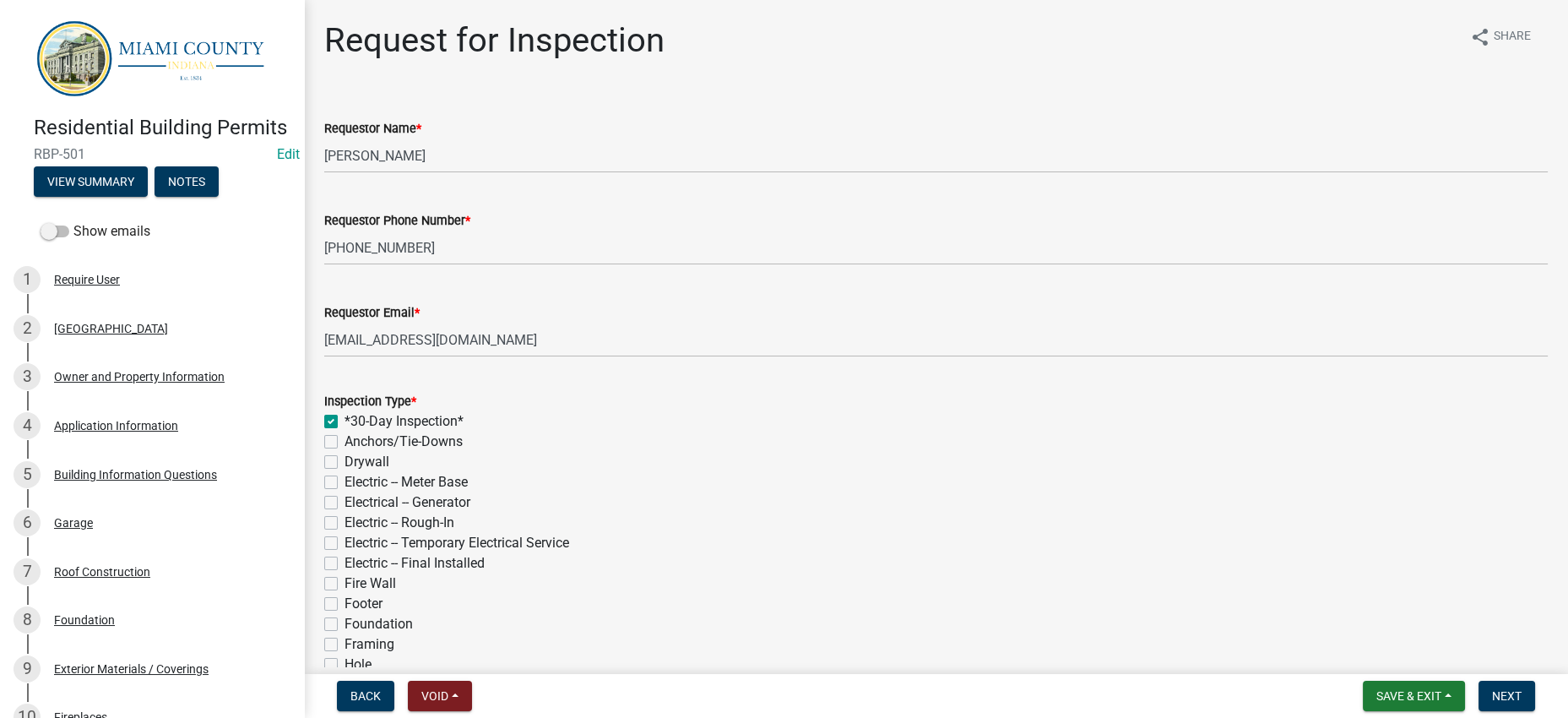
checkbox input "false"
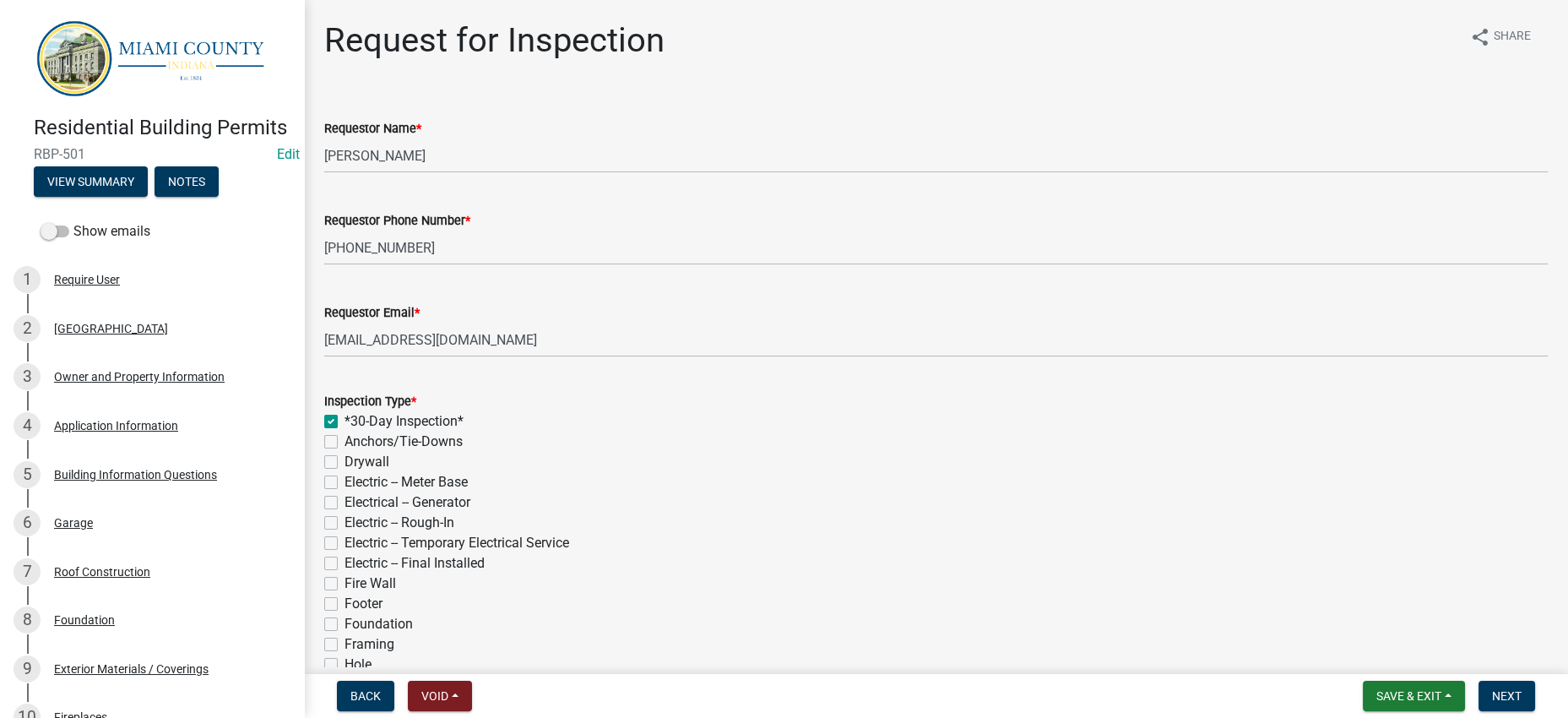
checkbox input "false"
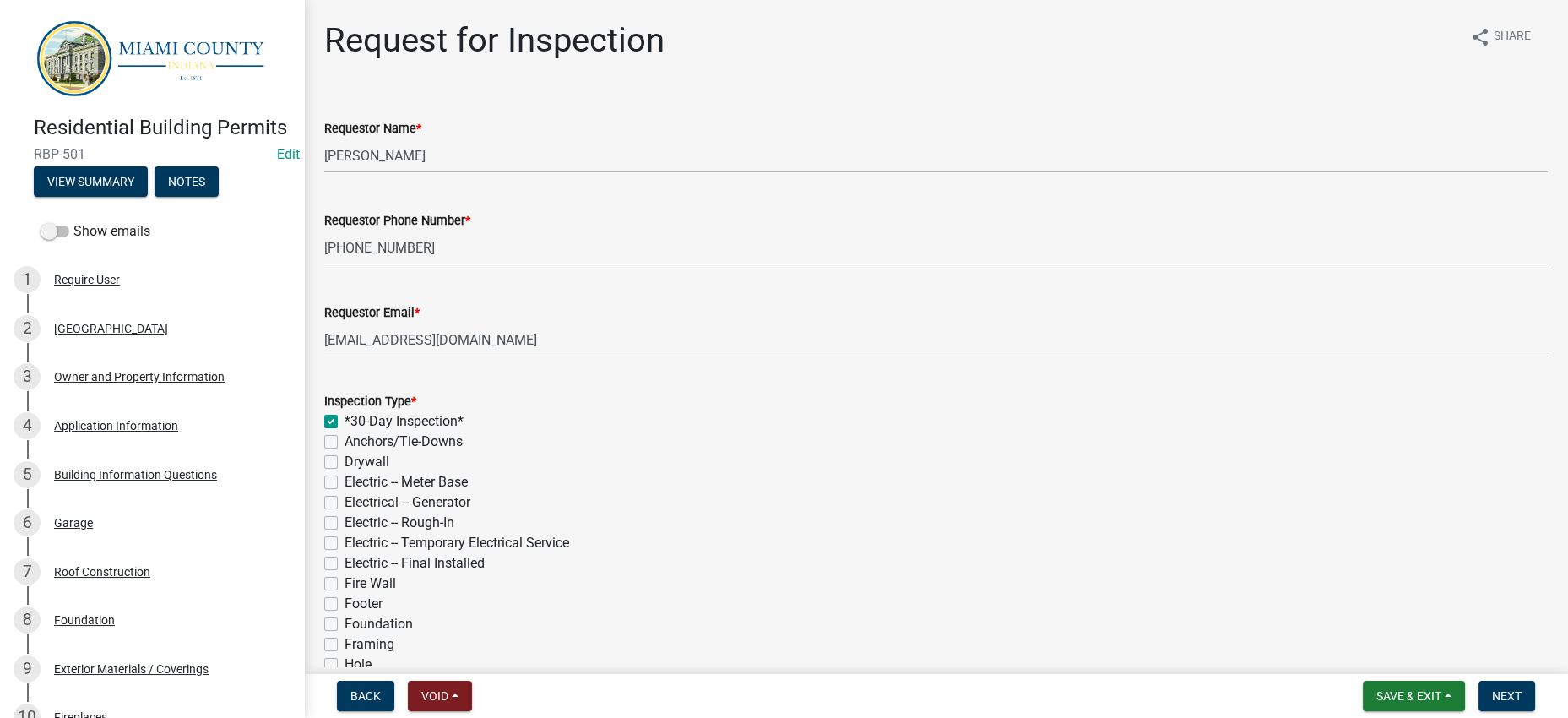
checkbox input "false"
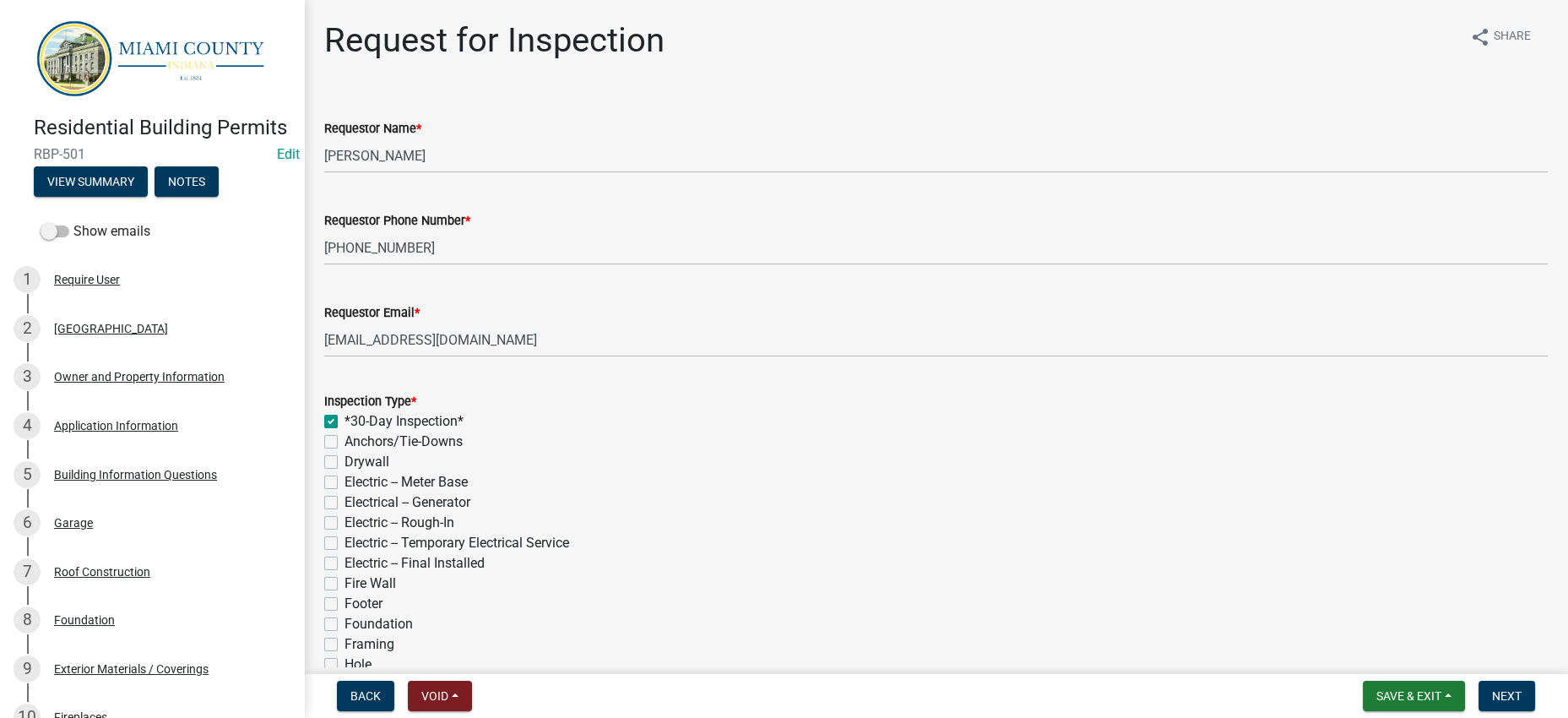
checkbox input "false"
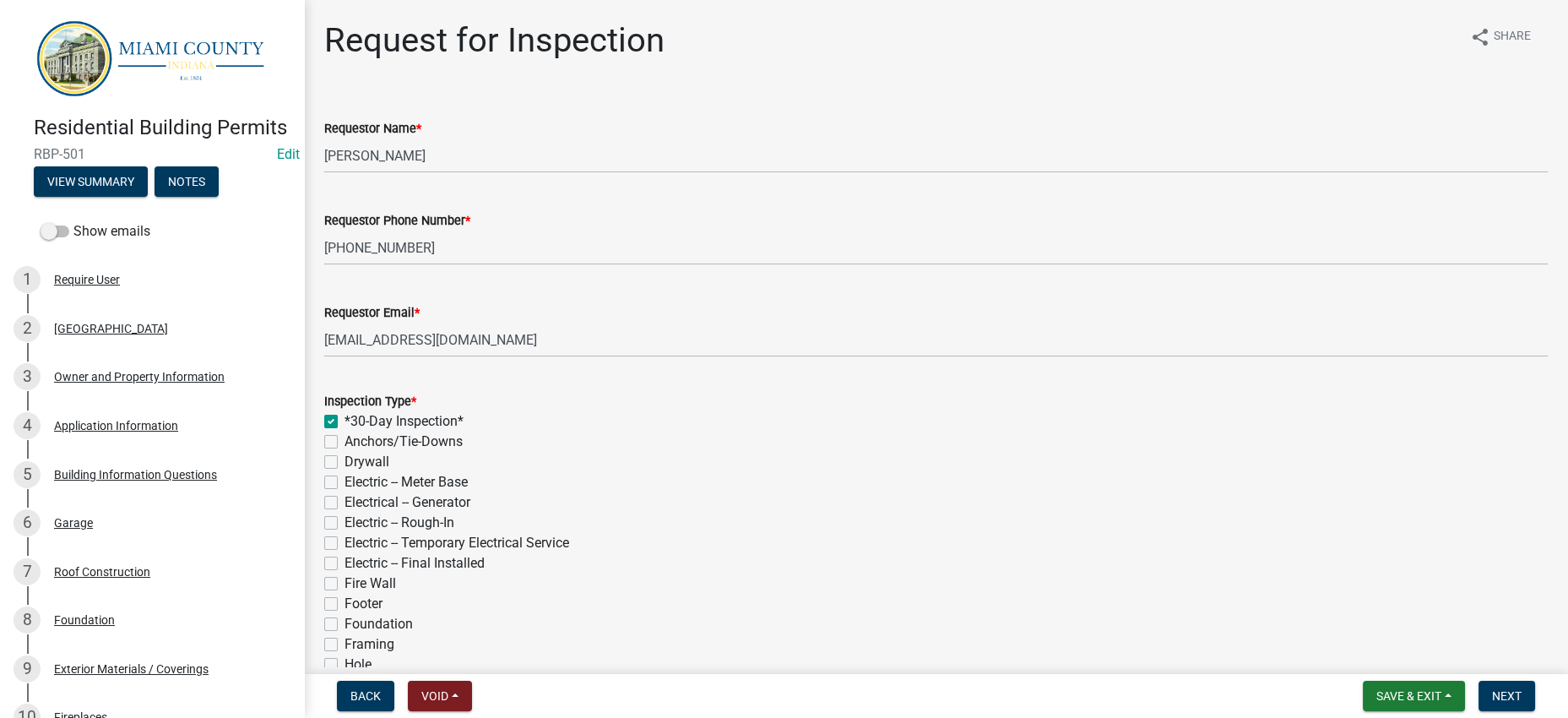
checkbox input "false"
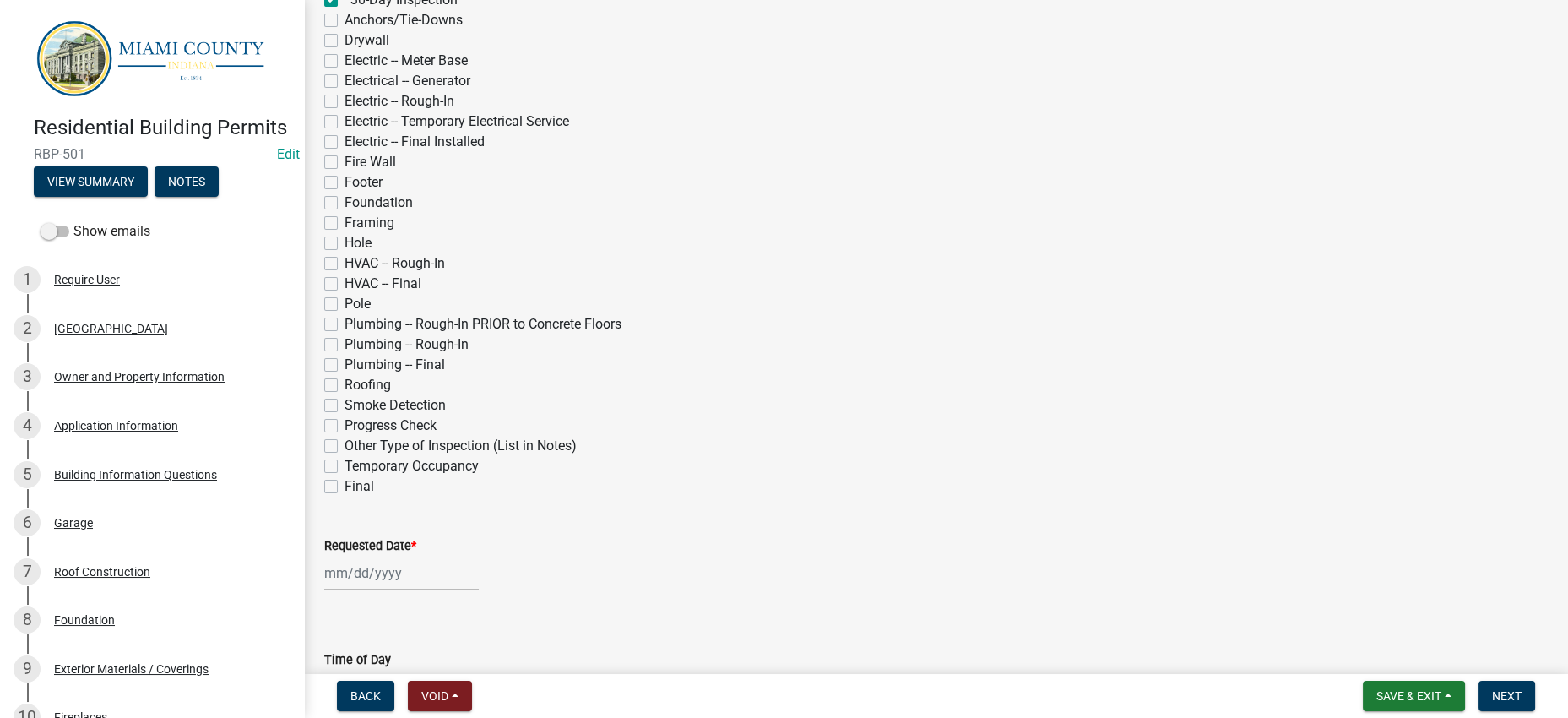
click at [365, 254] on label "Hole" at bounding box center [358, 242] width 27 height 20
click at [355, 244] on input "Hole" at bounding box center [350, 238] width 11 height 11
checkbox input "true"
checkbox input "false"
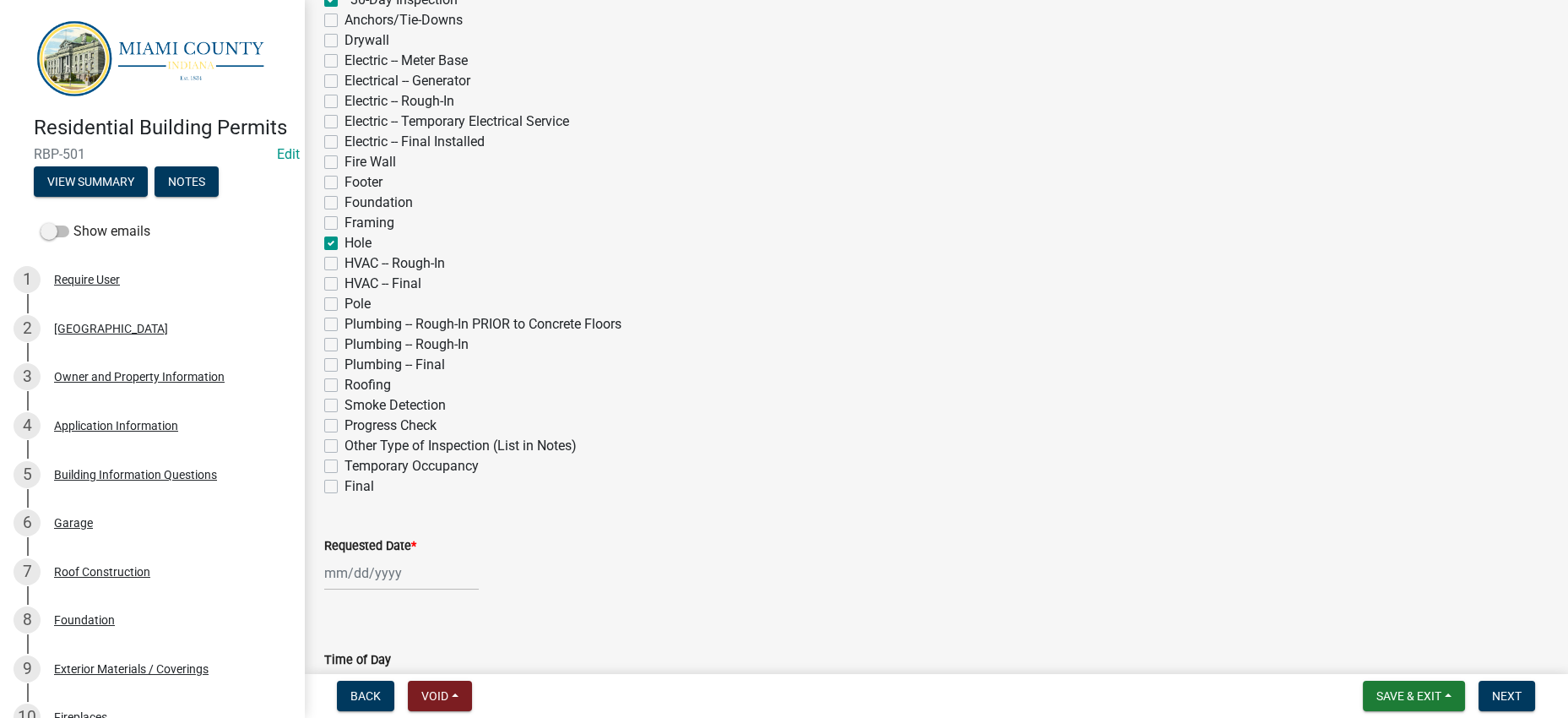
checkbox input "false"
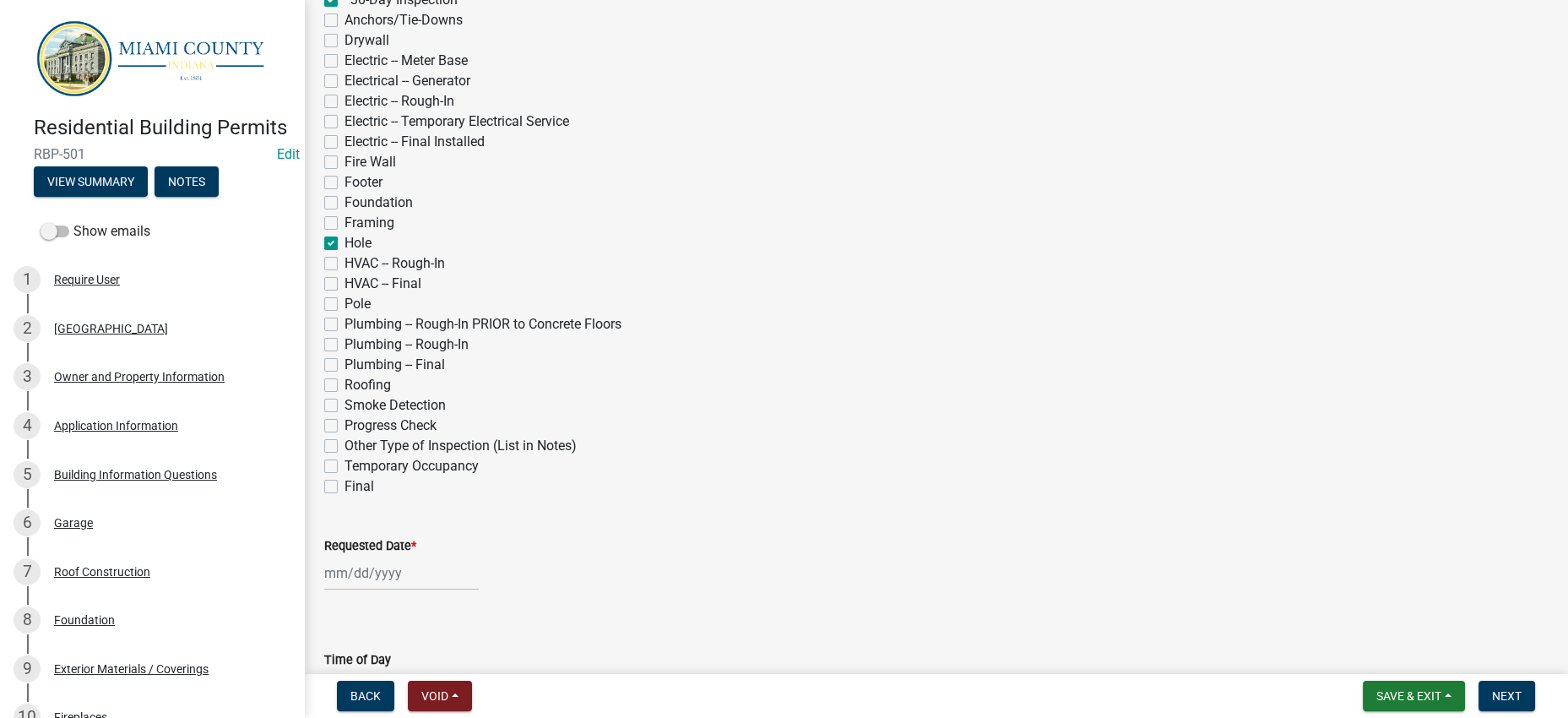
checkbox input "false"
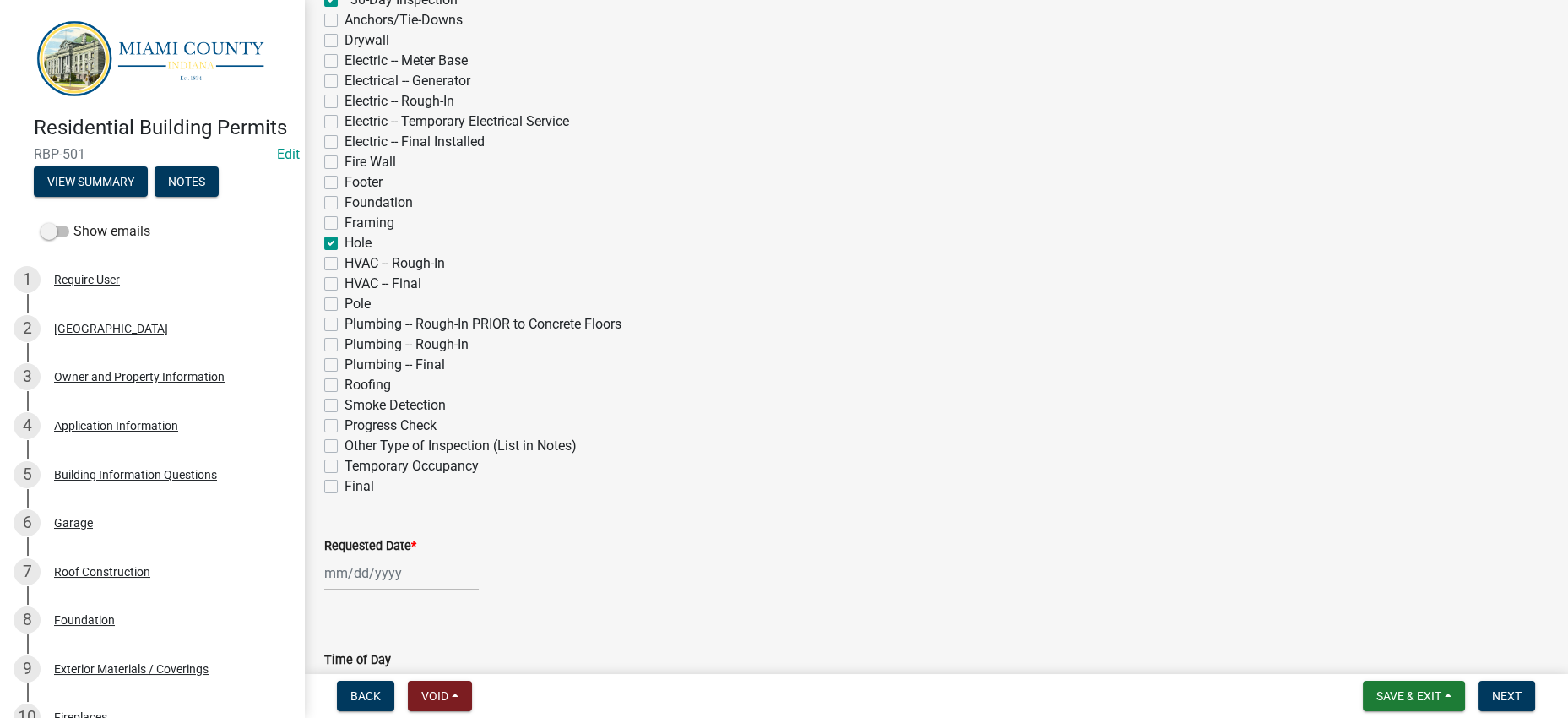
checkbox input "true"
checkbox input "false"
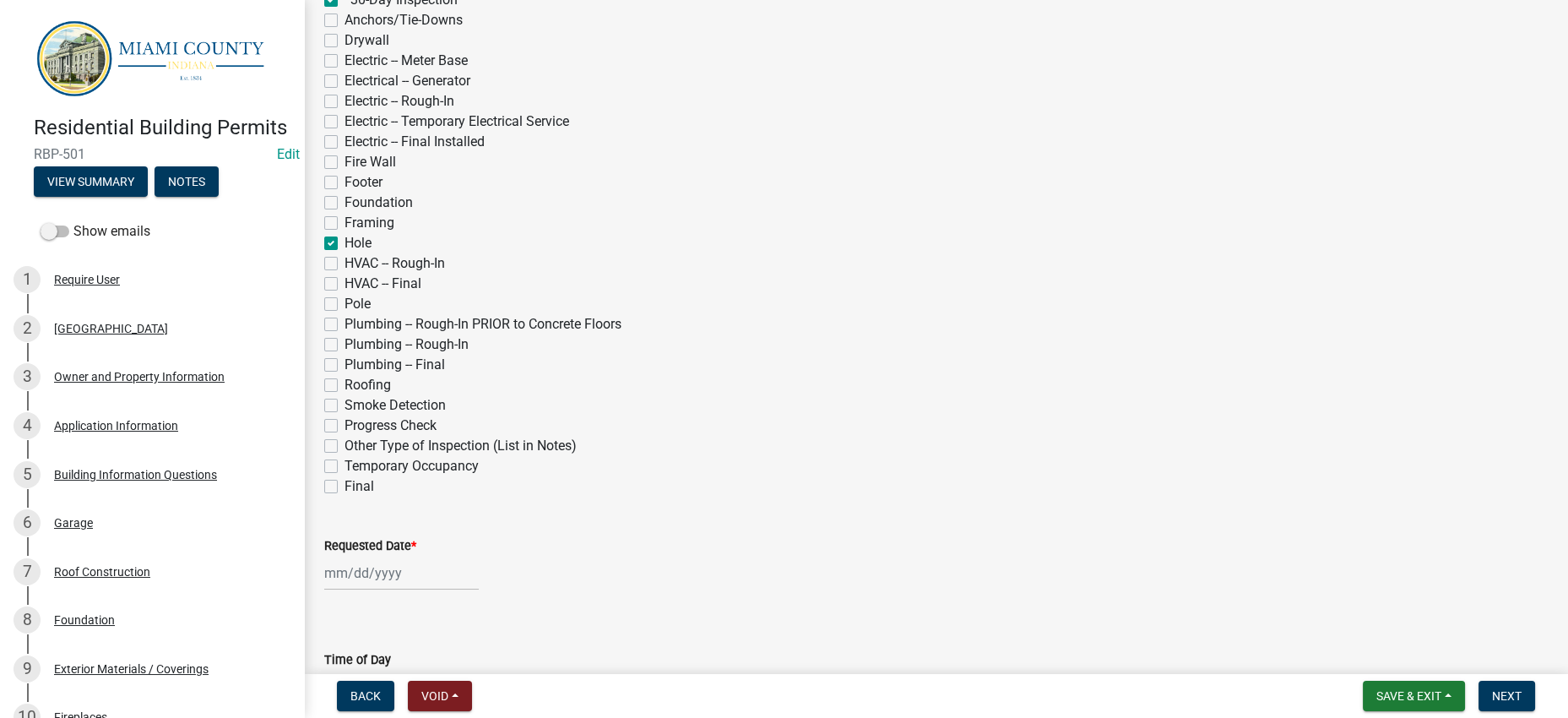
checkbox input "false"
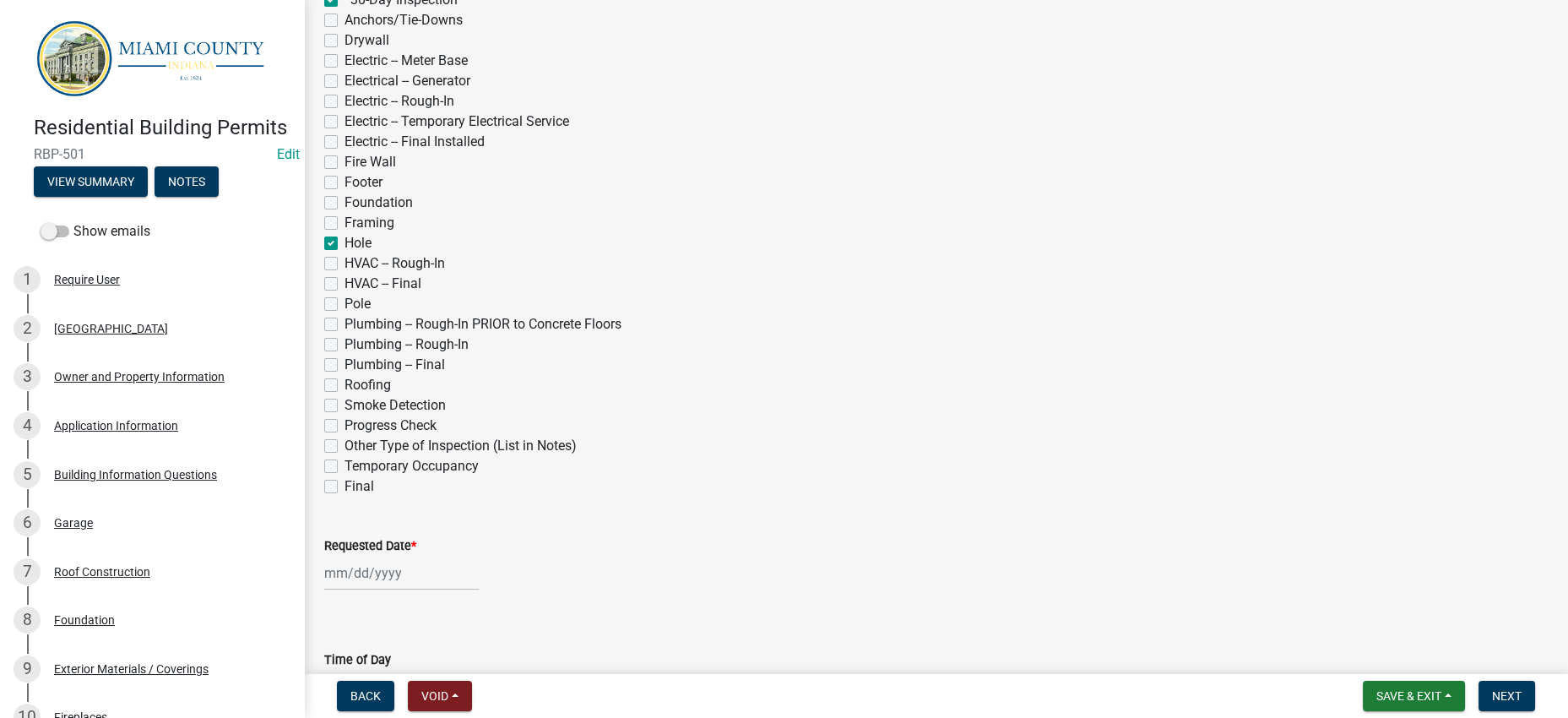
checkbox input "false"
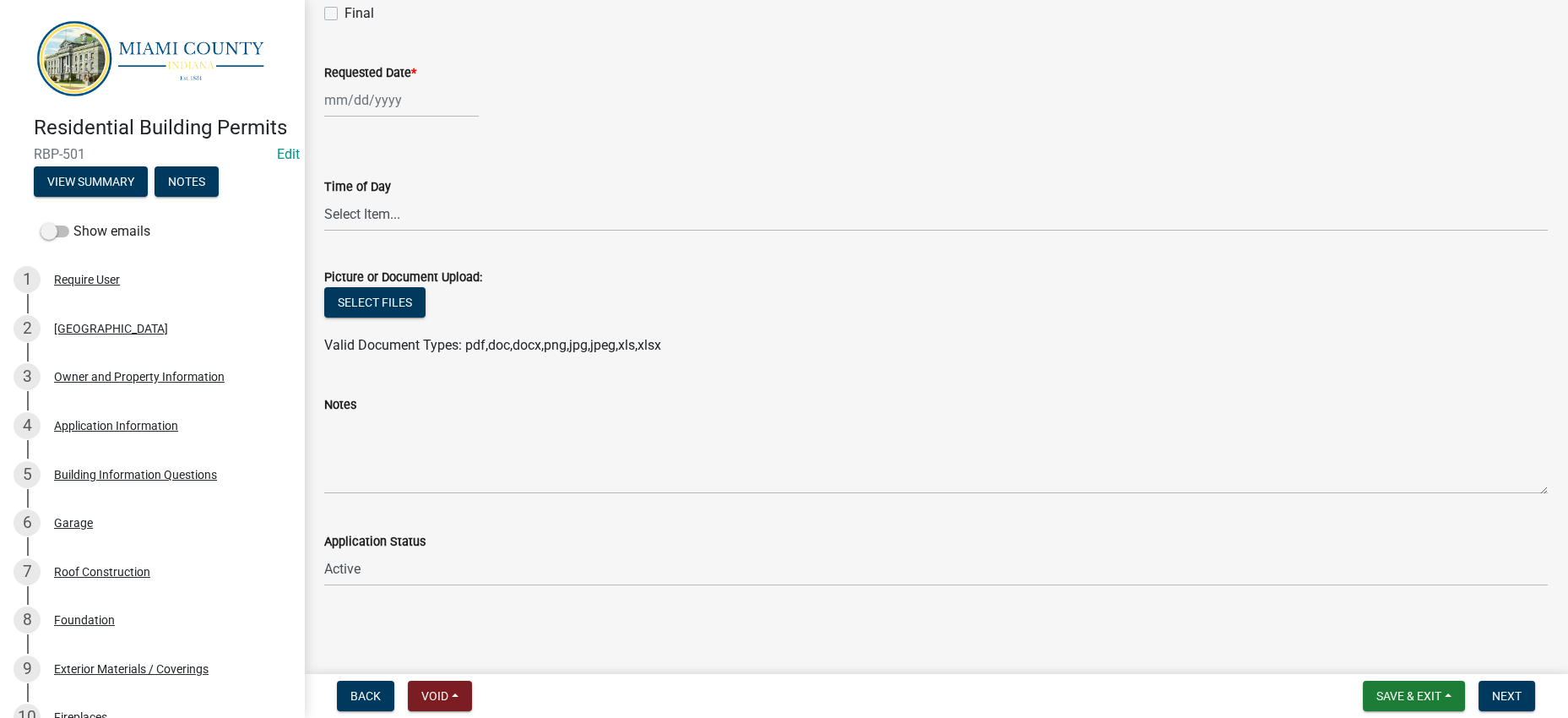
scroll to position [1054, 0]
select select "9"
select select "2025"
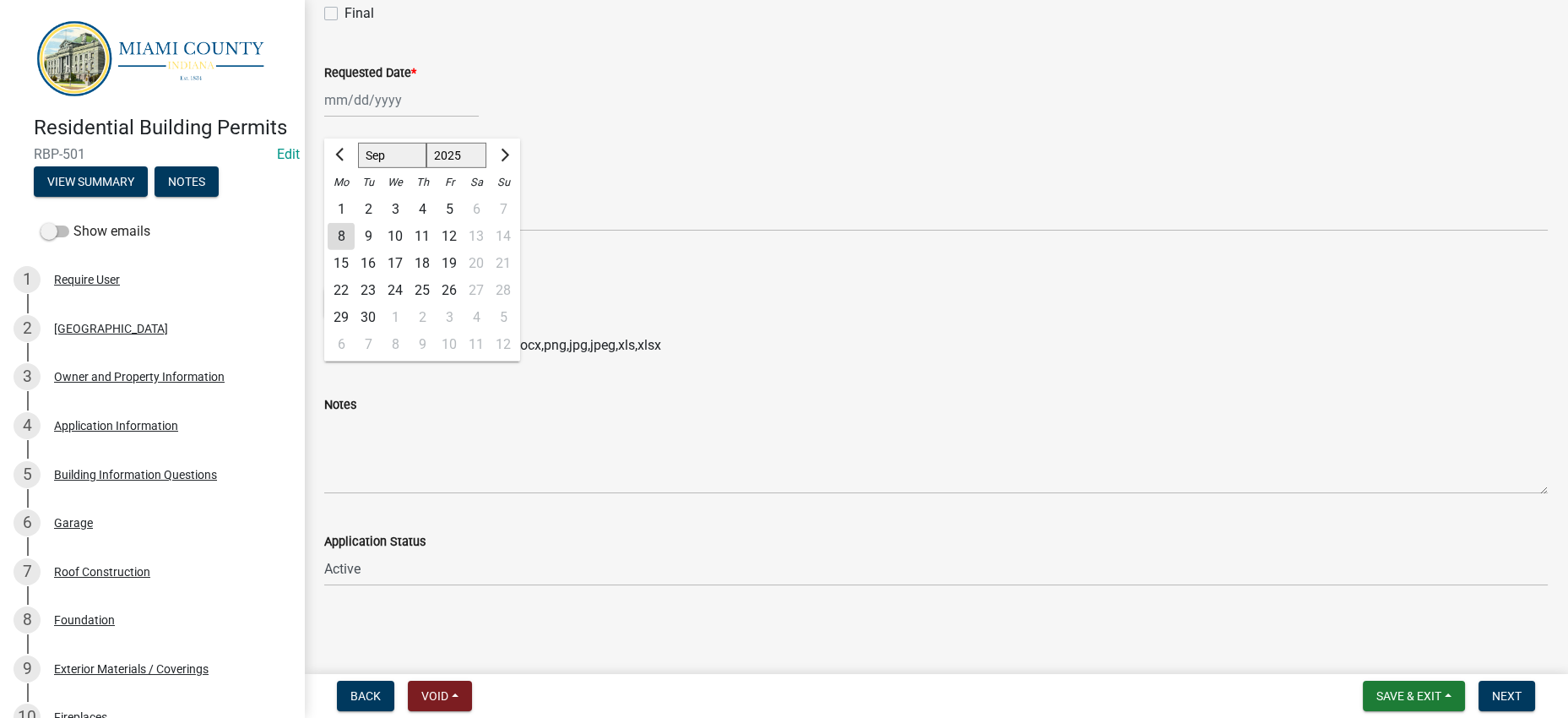
click at [389, 118] on div "[PERSON_NAME] Feb Mar Apr [PERSON_NAME][DATE] Oct Nov [DATE] 1526 1527 1528 152…" at bounding box center [401, 100] width 155 height 34
click at [514, 169] on button "Next month" at bounding box center [502, 155] width 20 height 27
select select "10"
click at [408, 250] on div "8" at bounding box center [395, 236] width 27 height 27
type input "[DATE]"
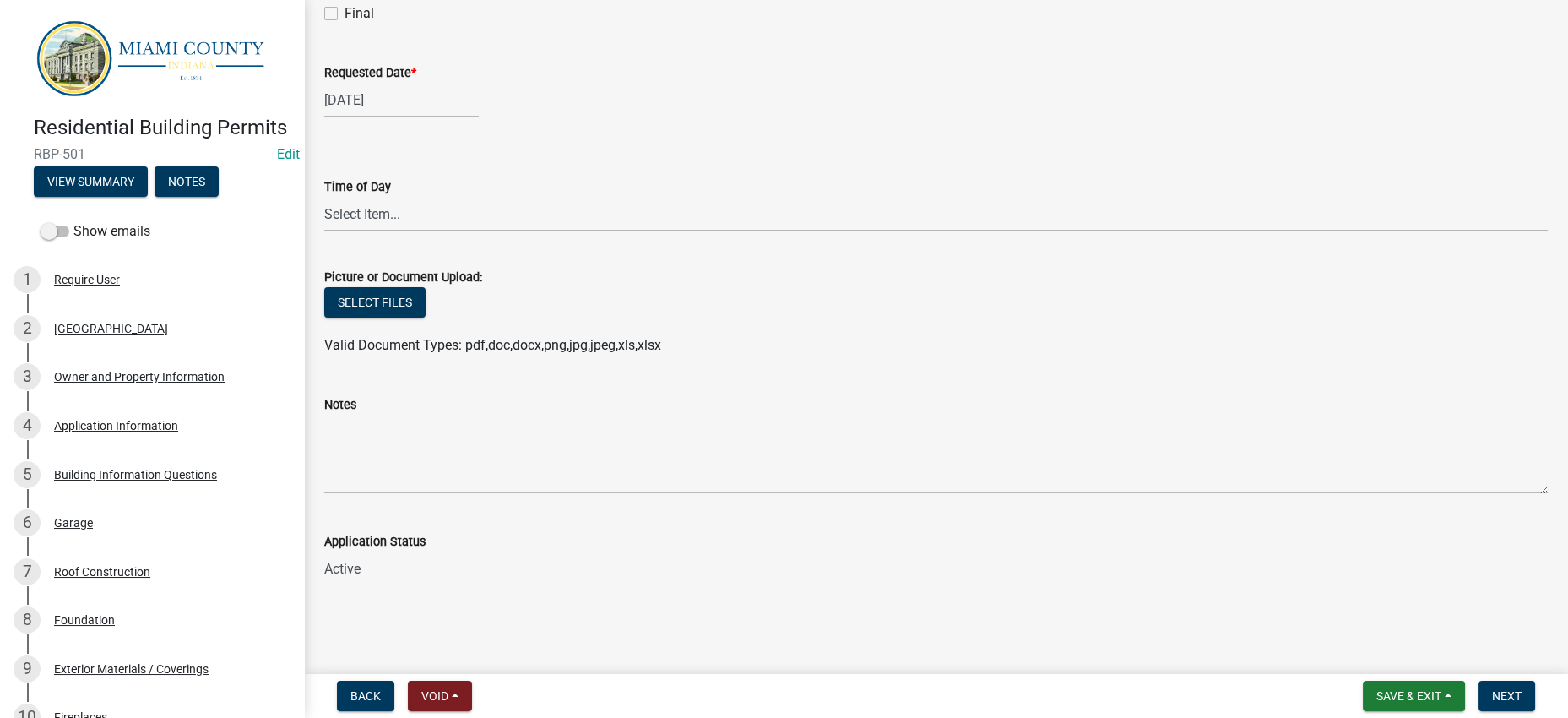
click at [709, 322] on div "Select files" at bounding box center [935, 304] width 1223 height 34
click at [1486, 673] on nav "Back Void Withdraw Lock Expire Void Save & Exit Save Save & Exit Next" at bounding box center [935, 695] width 1264 height 44
click at [1494, 689] on span "Next" at bounding box center [1506, 695] width 29 height 13
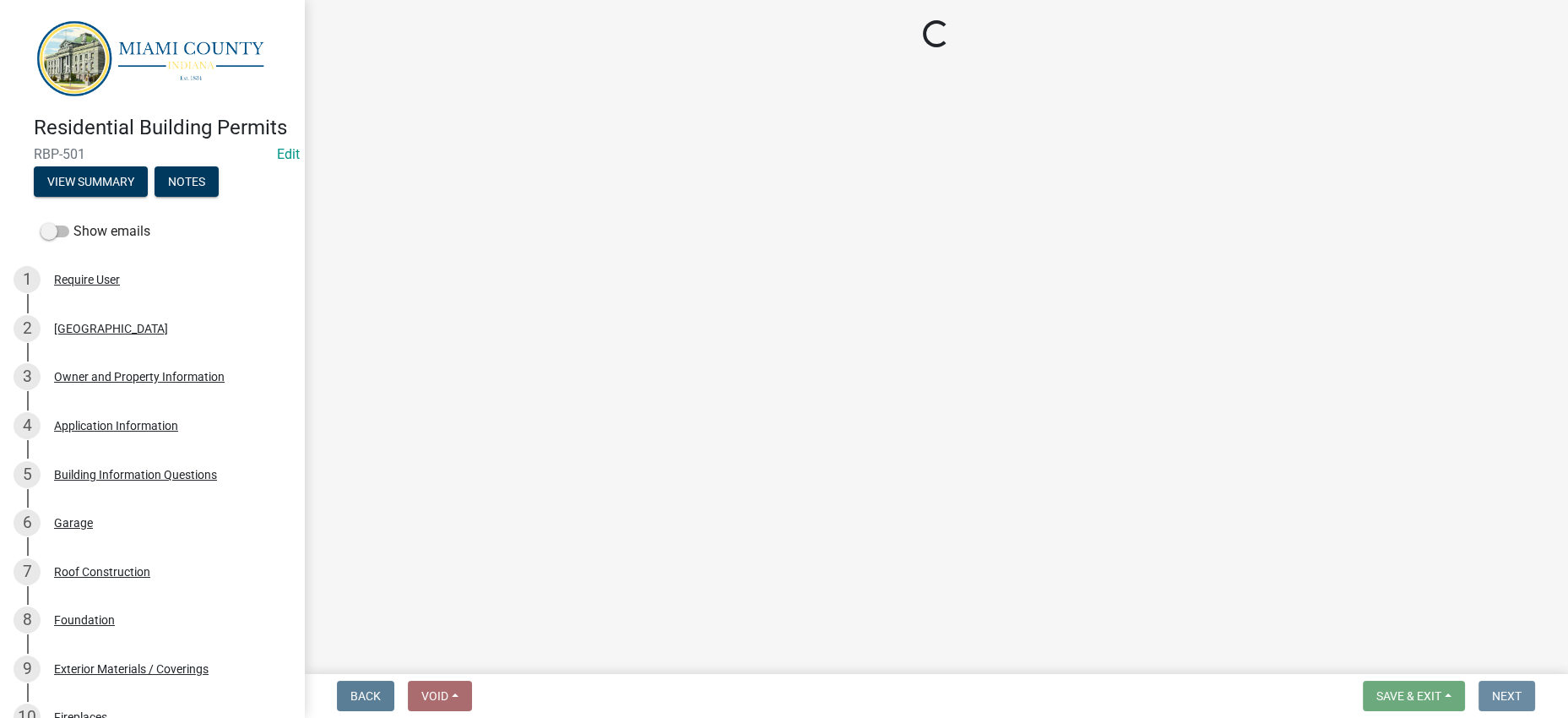
scroll to position [0, 0]
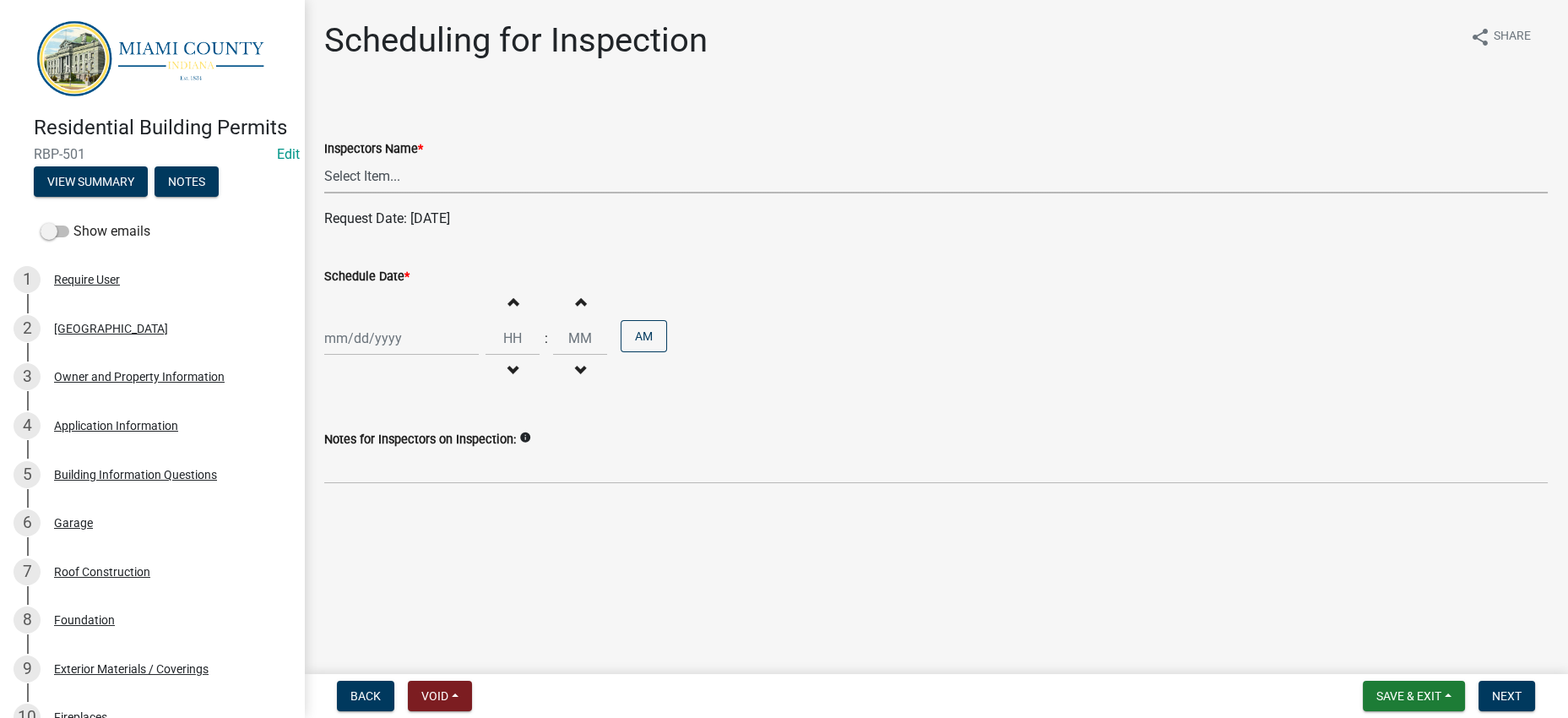
click at [423, 194] on select "Select Item... bmthomas ([PERSON_NAME]) croser ([PERSON_NAME]) [PERSON_NAME] ([…" at bounding box center [935, 176] width 1223 height 34
select select "25b75ae6-03c7-4280-9b34-fcf63005d5e5"
click at [329, 194] on select "Select Item... bmthomas ([PERSON_NAME]) croser ([PERSON_NAME]) [PERSON_NAME] ([…" at bounding box center [935, 176] width 1223 height 34
click at [422, 355] on div at bounding box center [401, 338] width 155 height 34
select select "9"
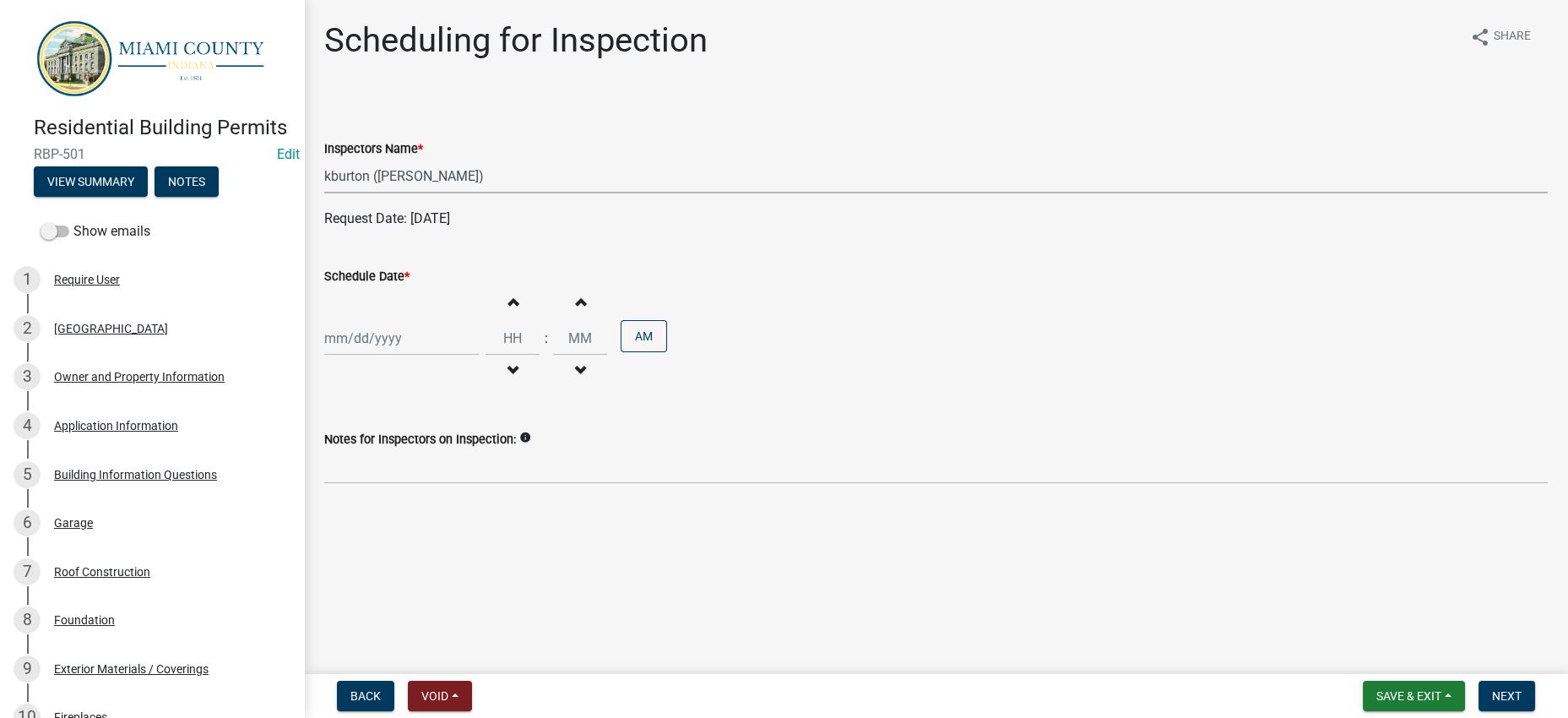
select select "2025"
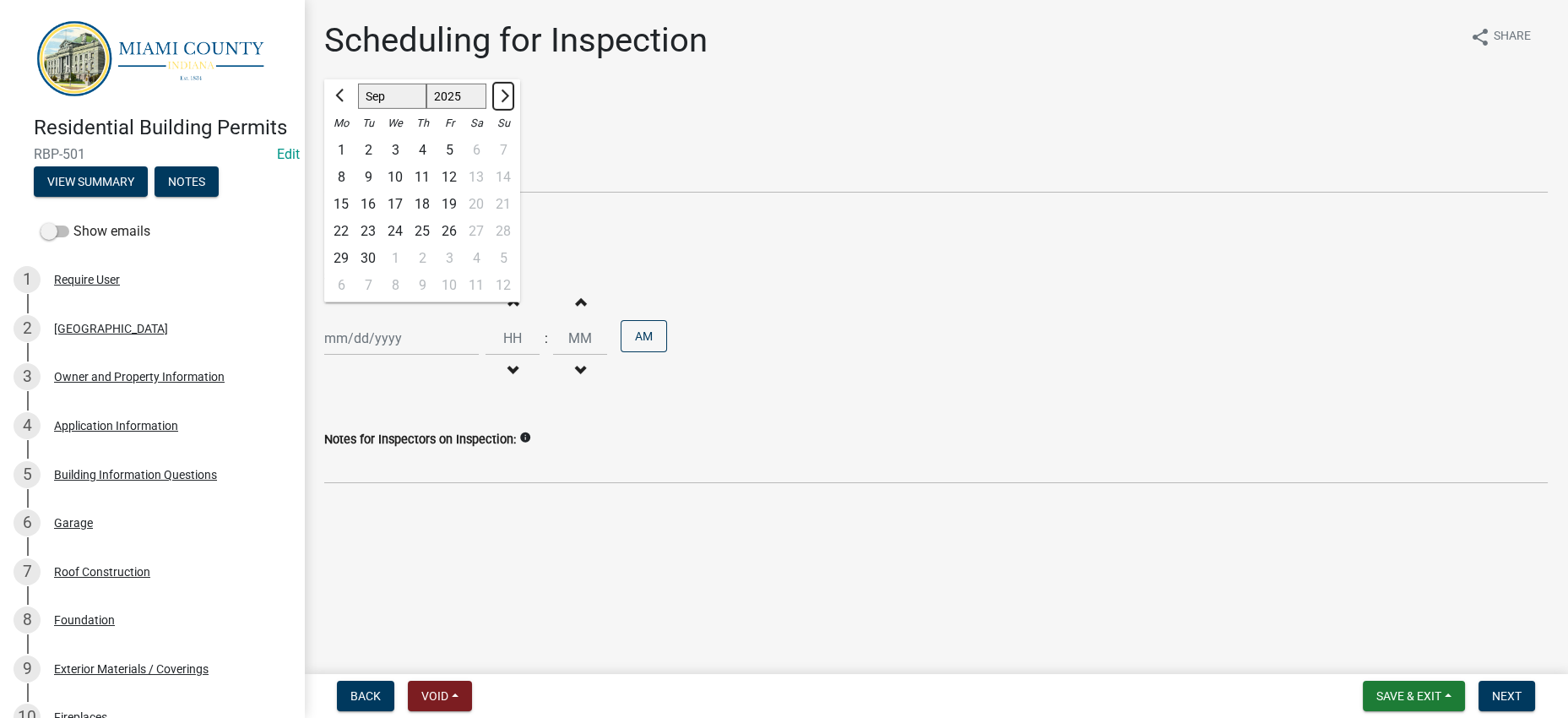
click at [509, 103] on span "Next month" at bounding box center [502, 95] width 12 height 12
select select "10"
click at [408, 191] on div "8" at bounding box center [395, 177] width 27 height 27
type input "[DATE]"
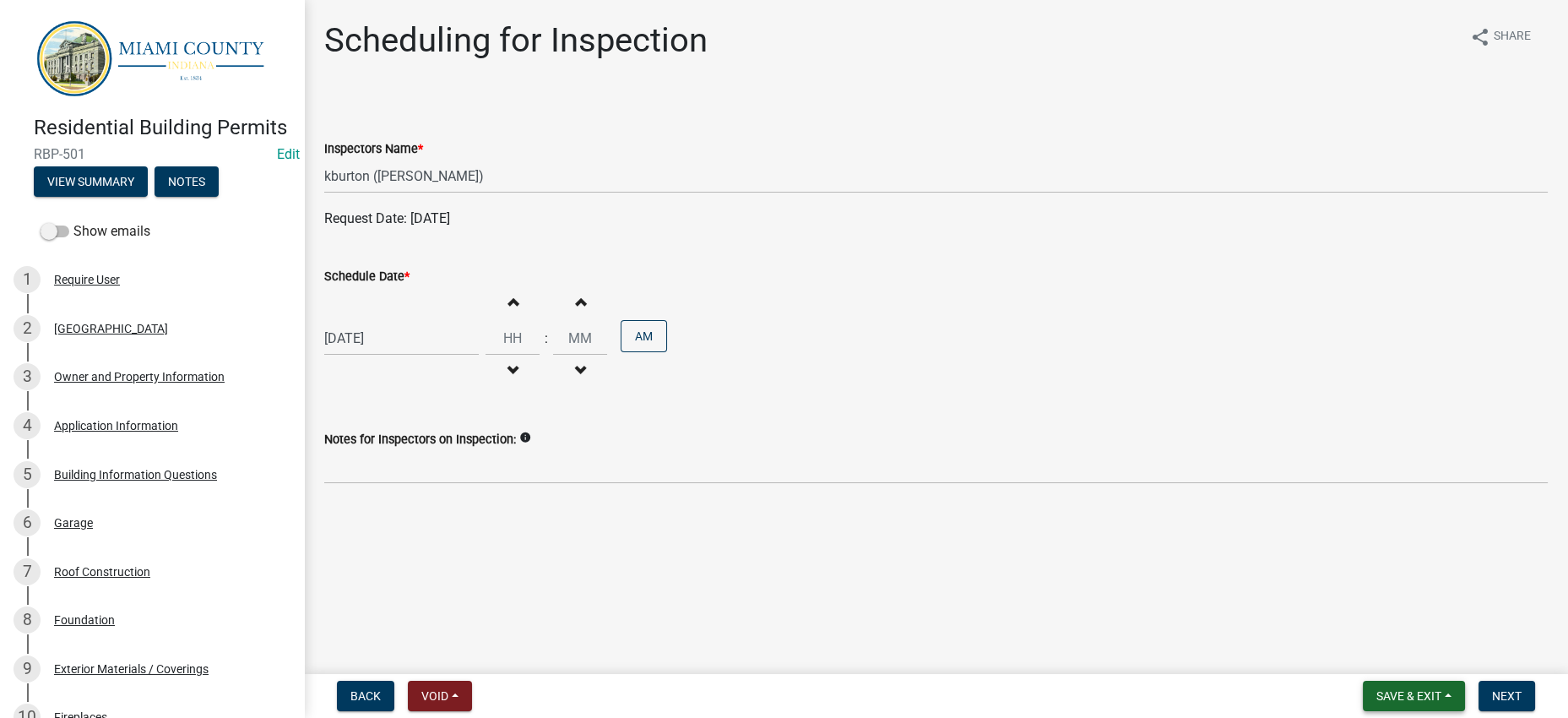
scroll to position [23, 0]
click at [1492, 689] on span "Next" at bounding box center [1506, 695] width 29 height 13
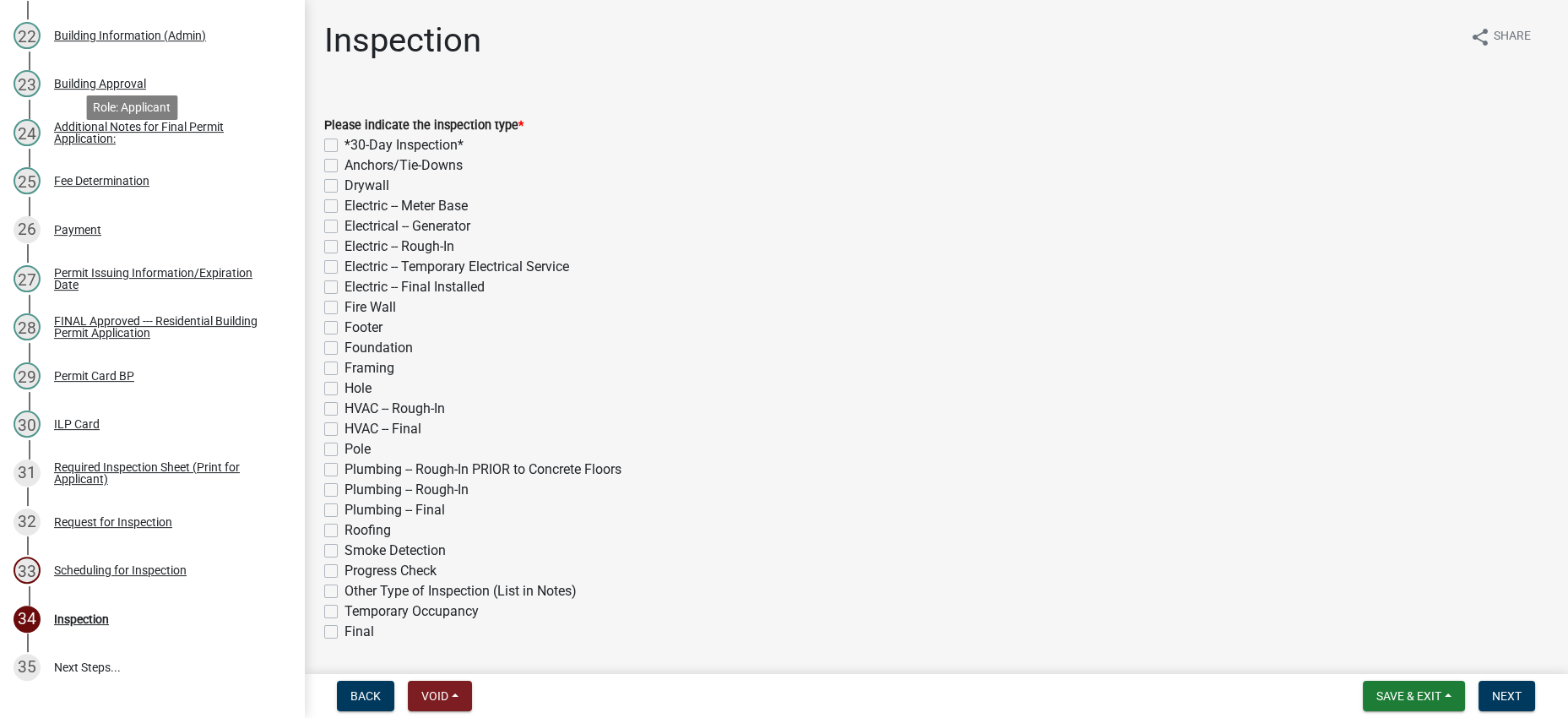
scroll to position [1267, 0]
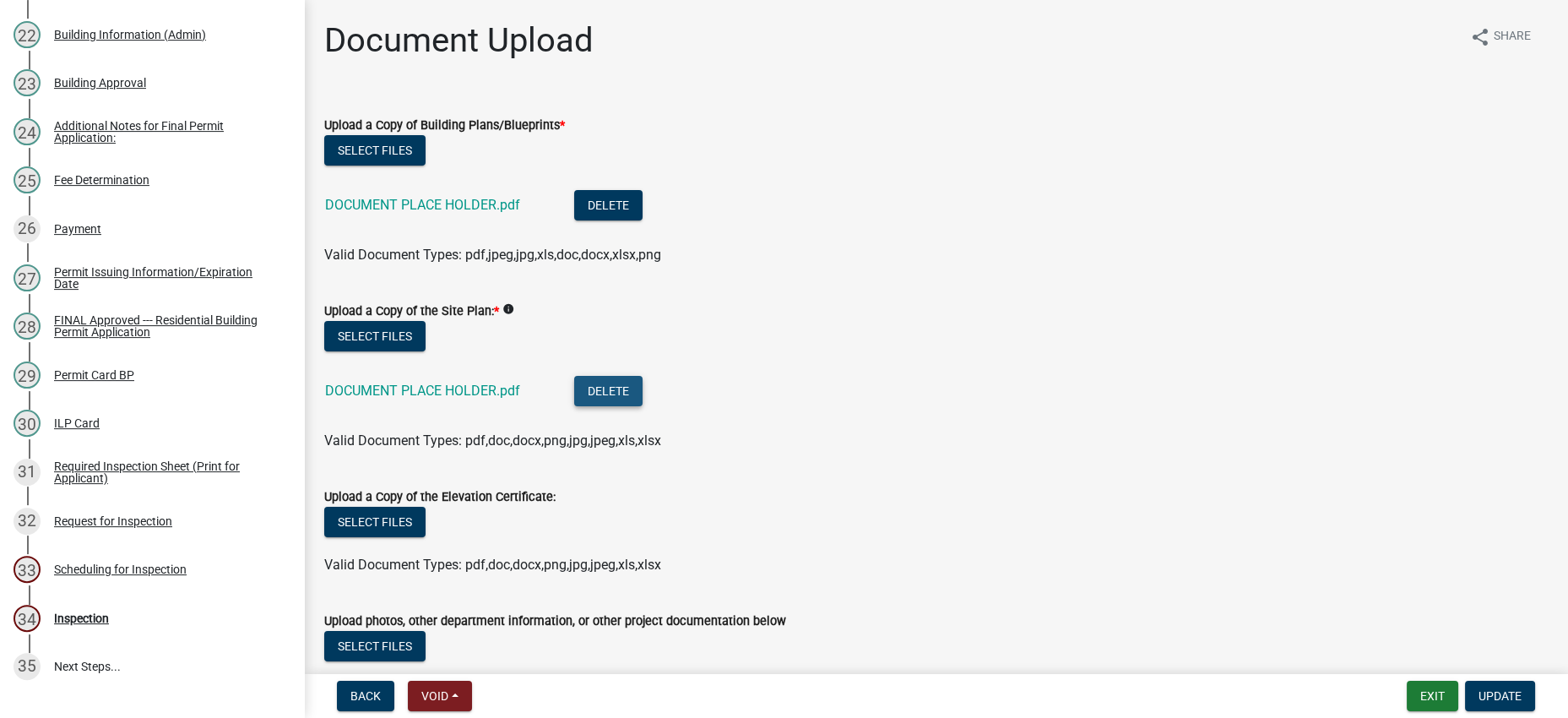
click at [643, 406] on button "Delete" at bounding box center [609, 391] width 68 height 30
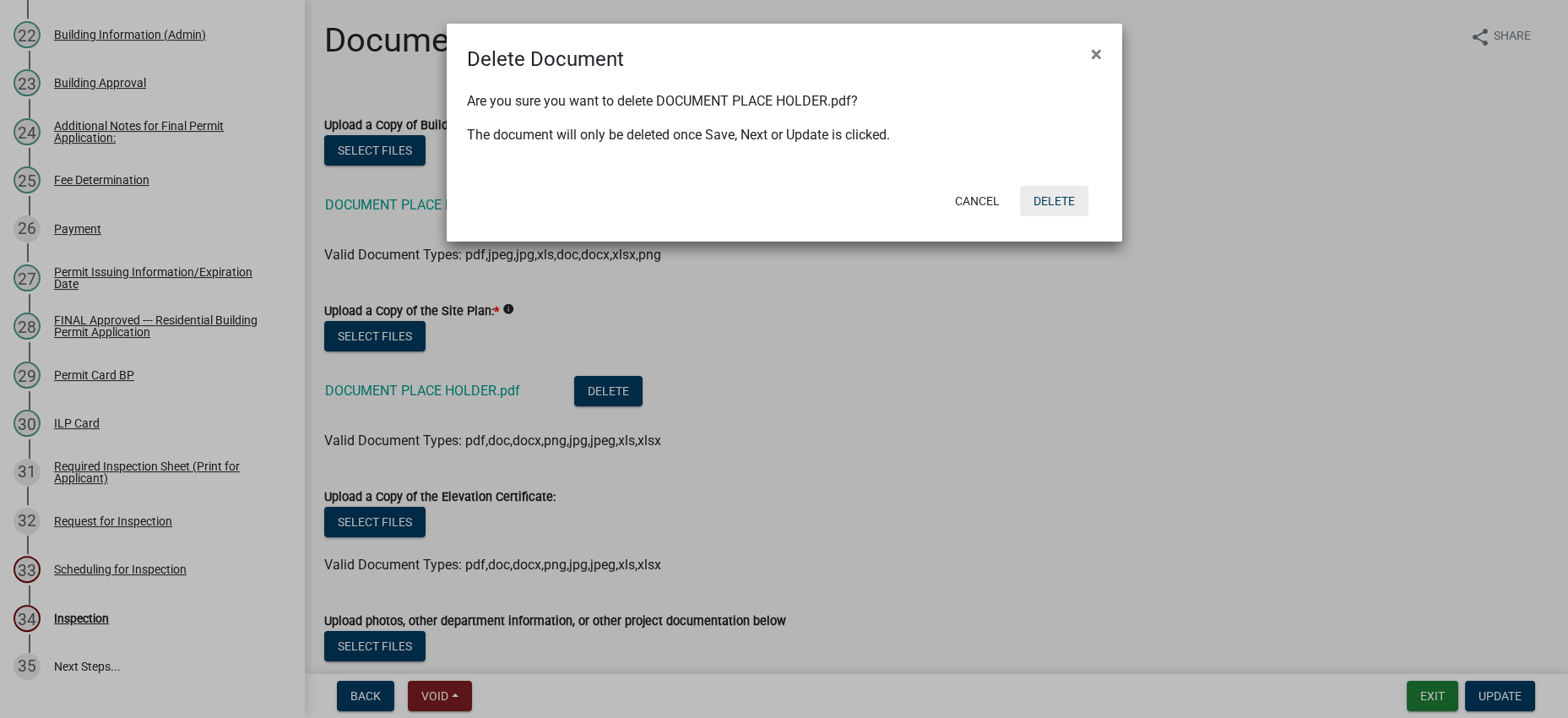
click at [1033, 217] on button "Delete" at bounding box center [1054, 201] width 68 height 30
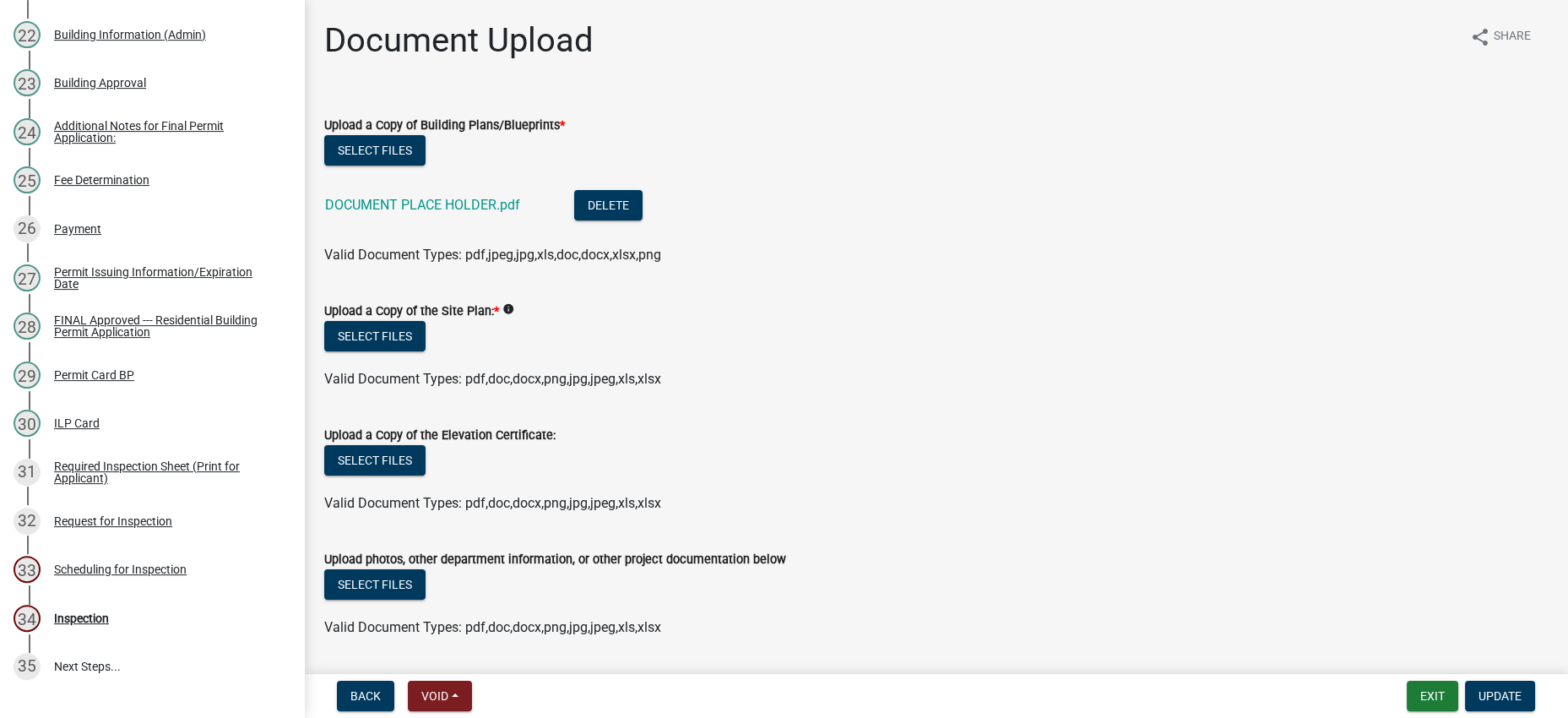
click at [379, 368] on ul at bounding box center [935, 362] width 1223 height 13
click at [389, 351] on button "Select files" at bounding box center [374, 336] width 102 height 30
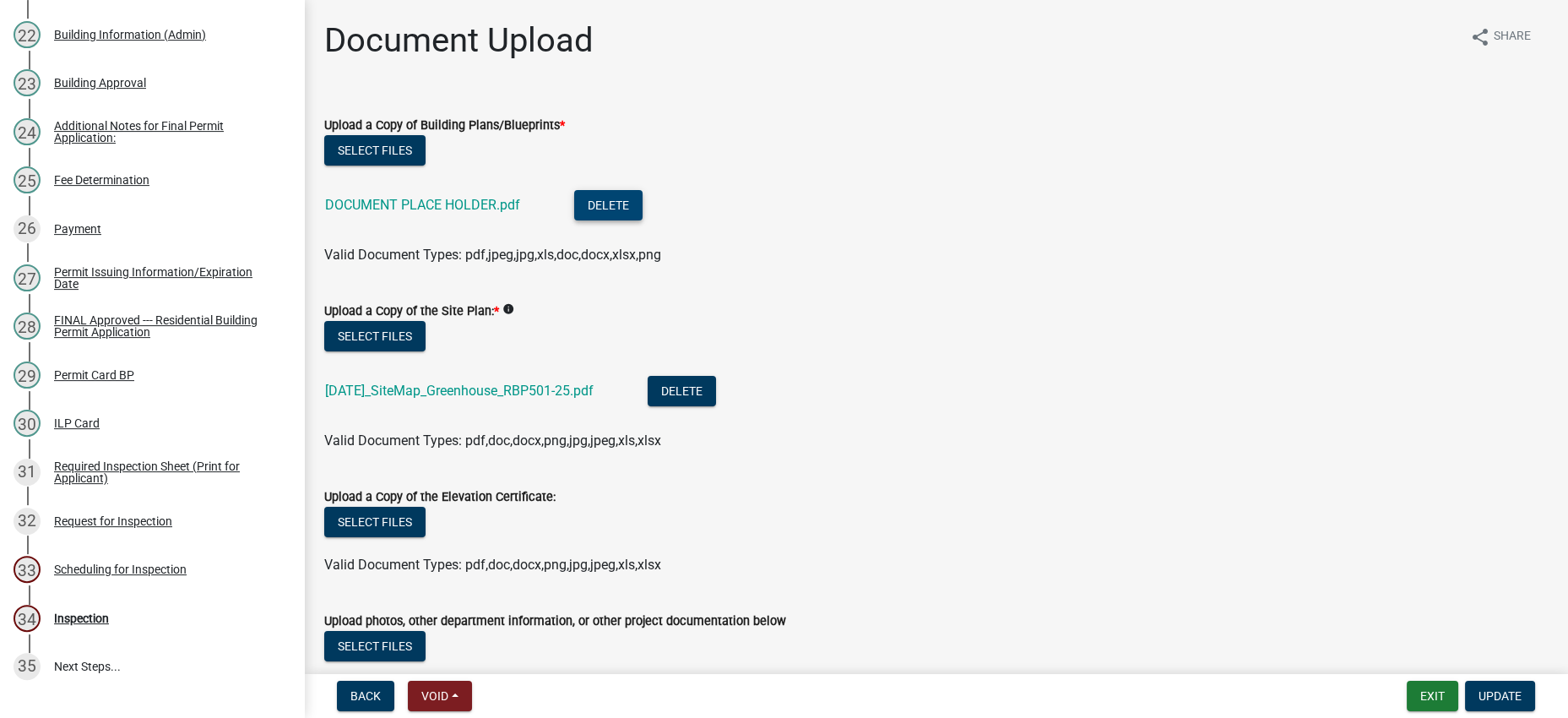
click at [643, 220] on button "Delete" at bounding box center [609, 205] width 68 height 30
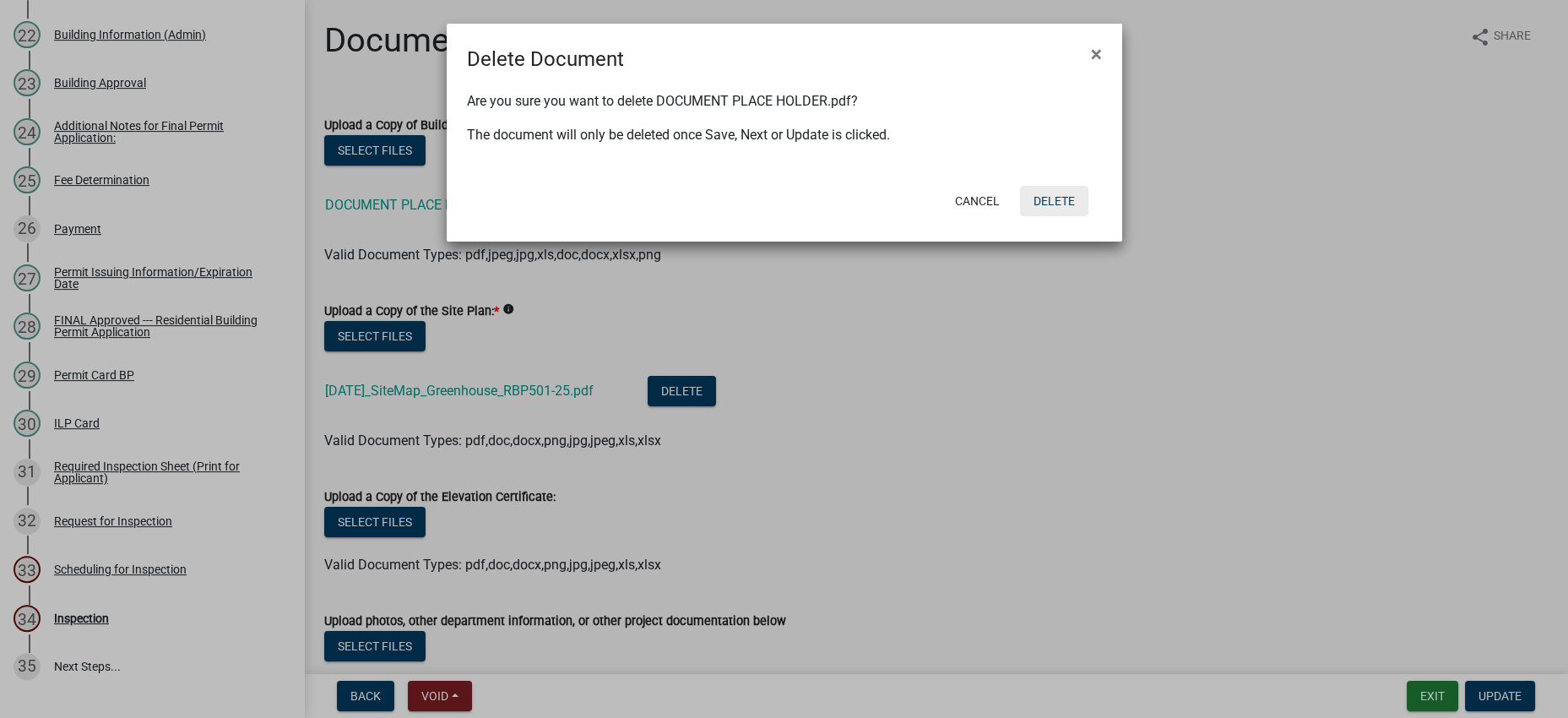
click at [1031, 217] on button "Delete" at bounding box center [1054, 201] width 68 height 30
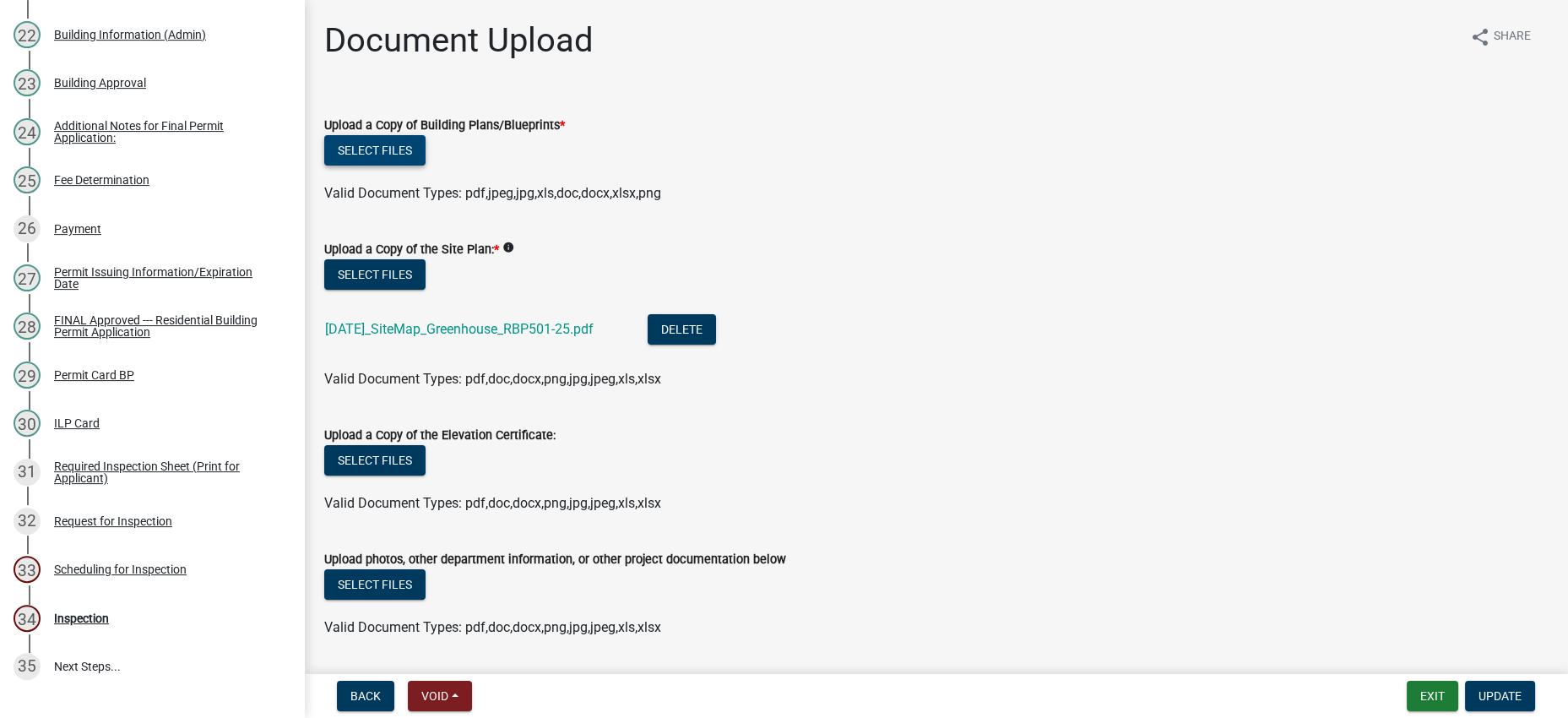
click at [425, 165] on button "Select files" at bounding box center [374, 150] width 102 height 30
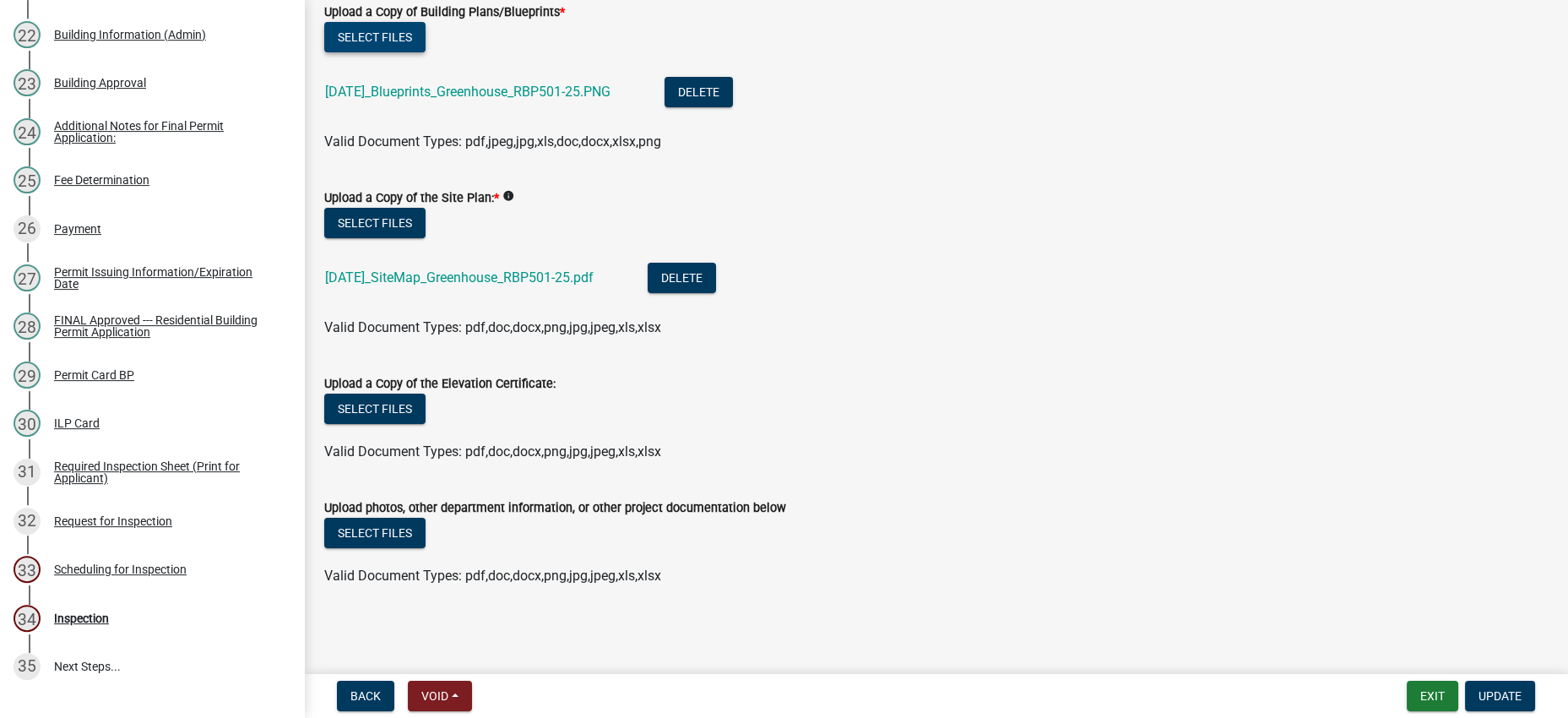
scroll to position [294, 0]
click at [1496, 689] on span "Update" at bounding box center [1500, 695] width 43 height 13
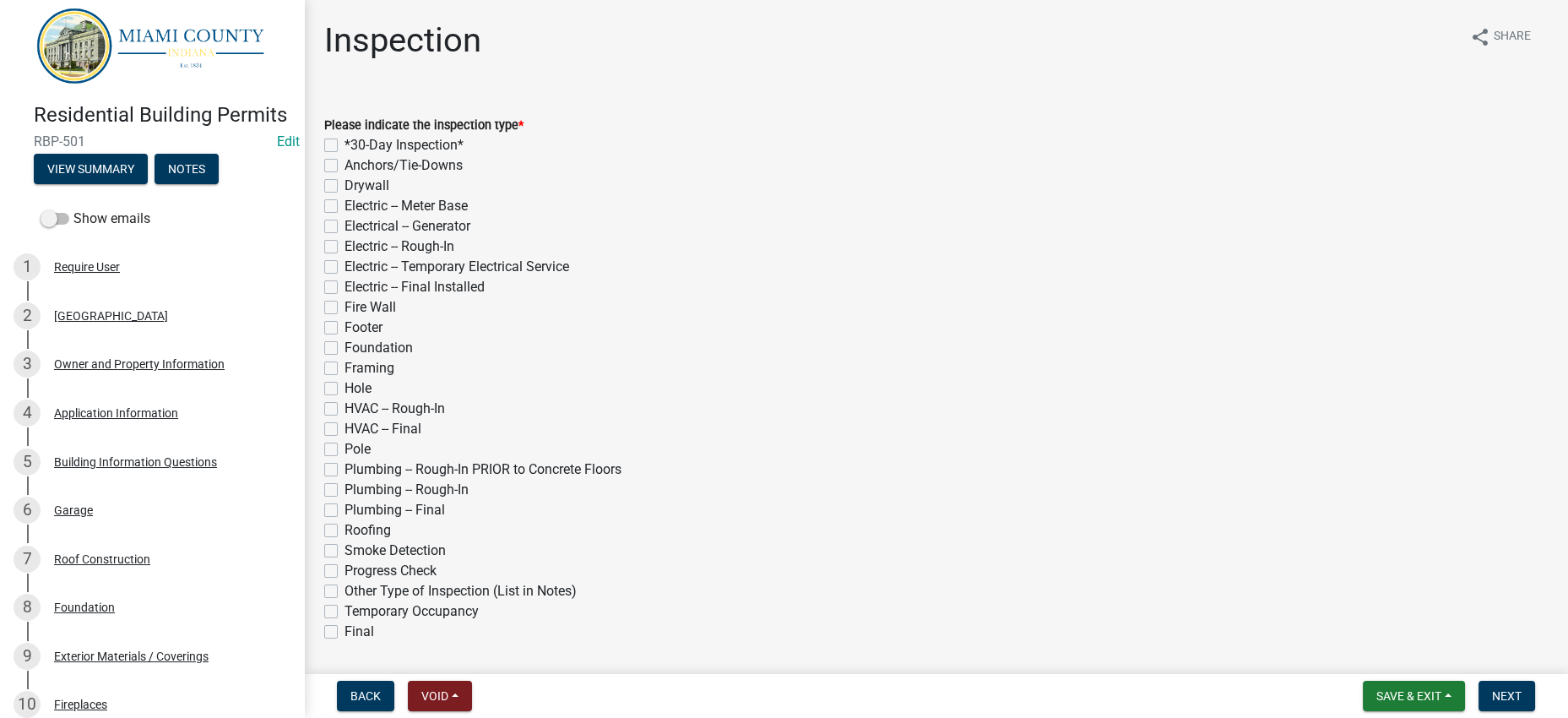
scroll to position [0, 0]
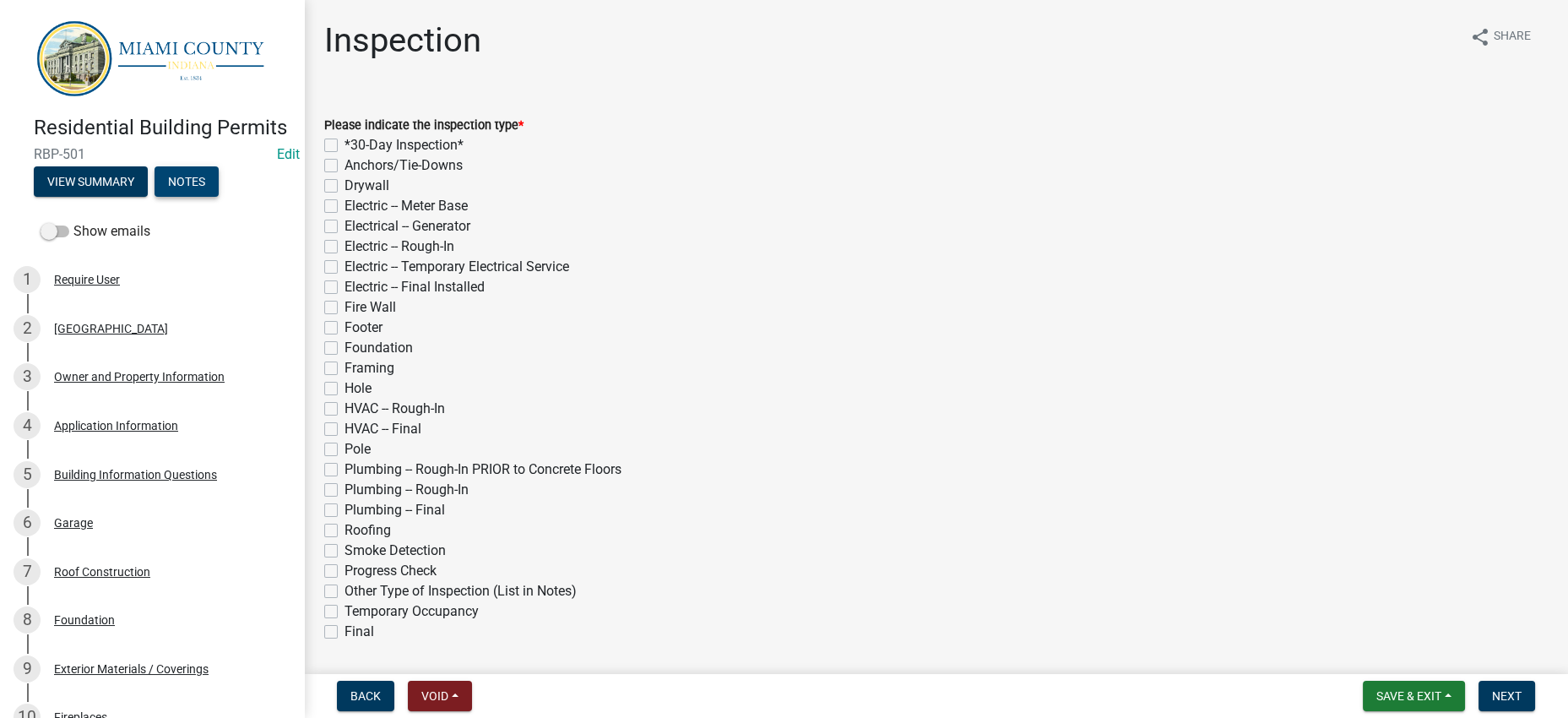
click at [155, 197] on button "Notes" at bounding box center [187, 181] width 65 height 30
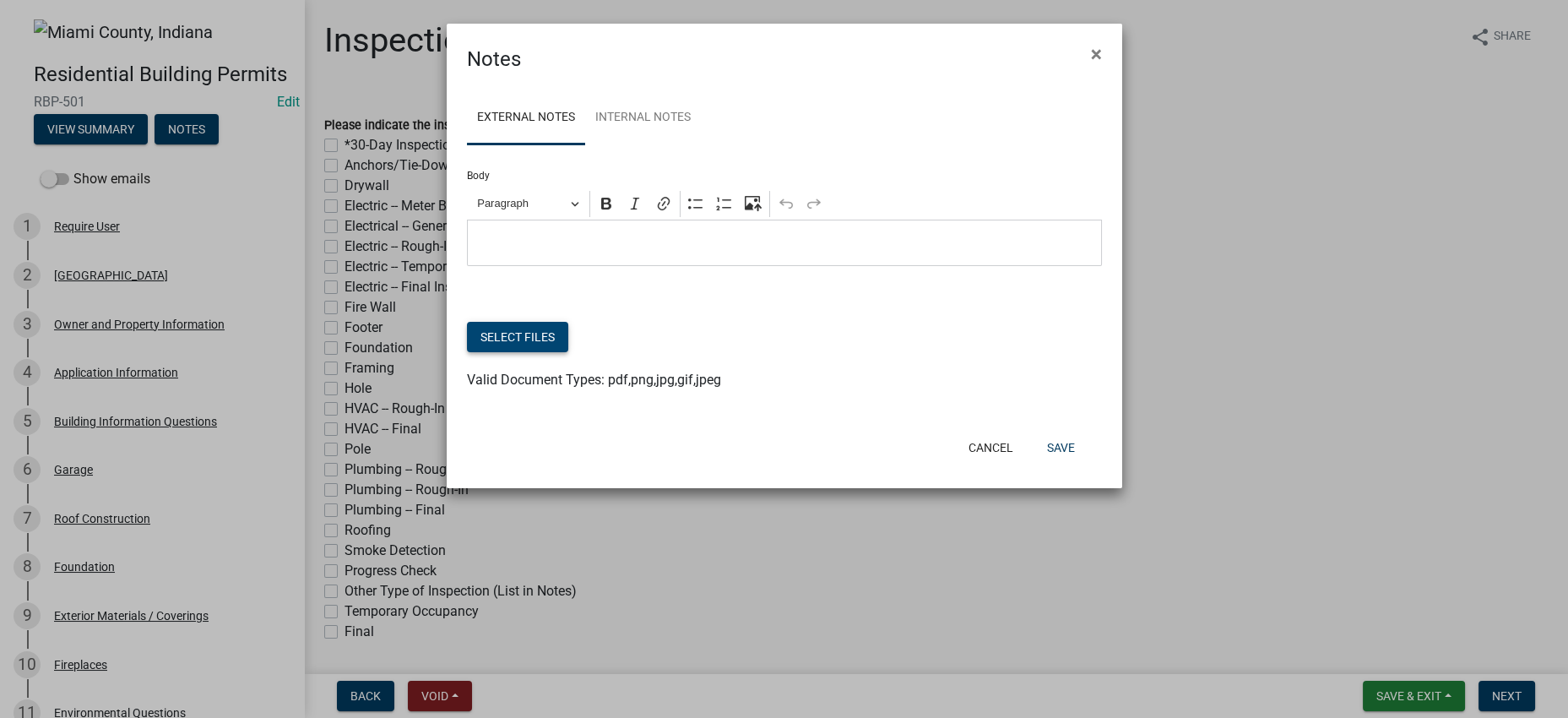
click at [501, 352] on button "Select files" at bounding box center [518, 337] width 102 height 30
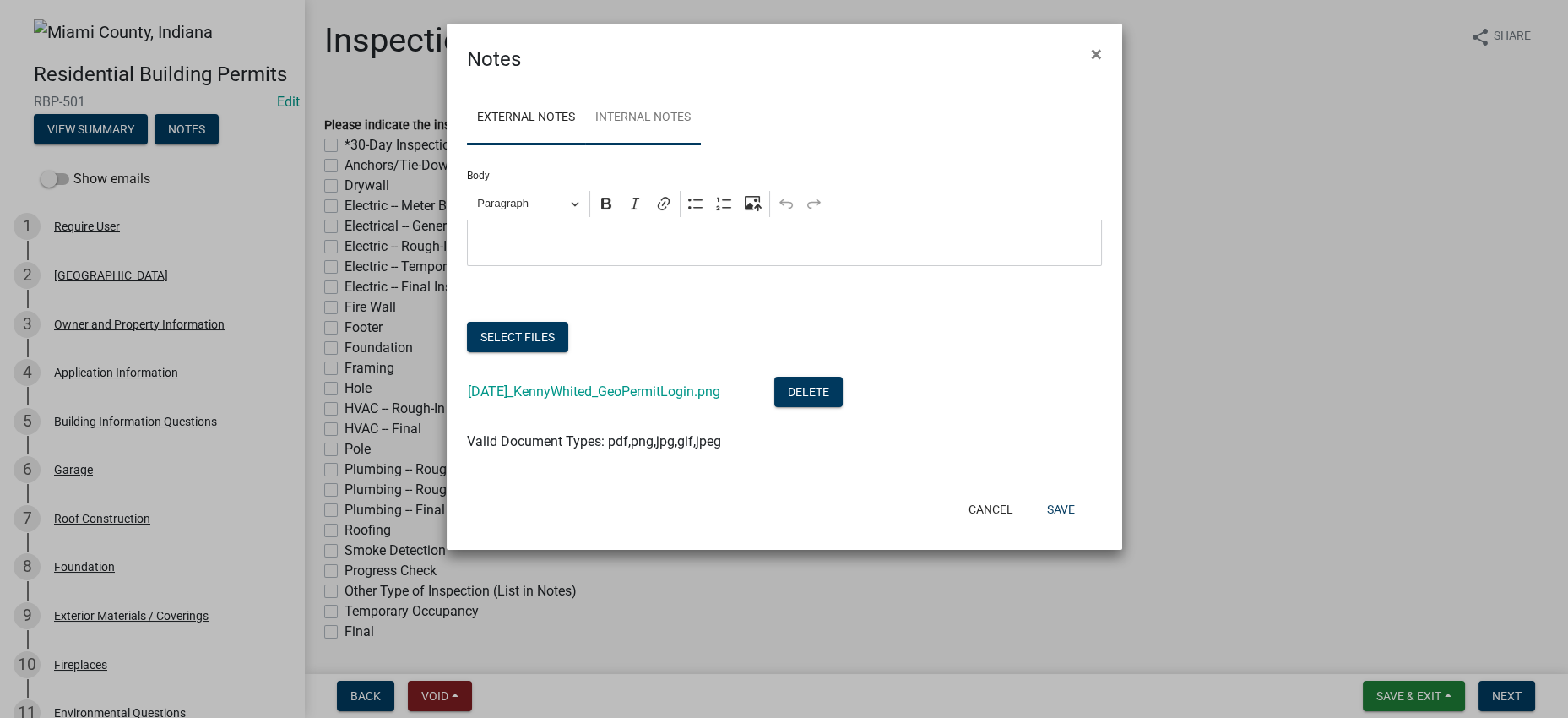
click at [681, 145] on link "Internal Notes" at bounding box center [643, 118] width 116 height 54
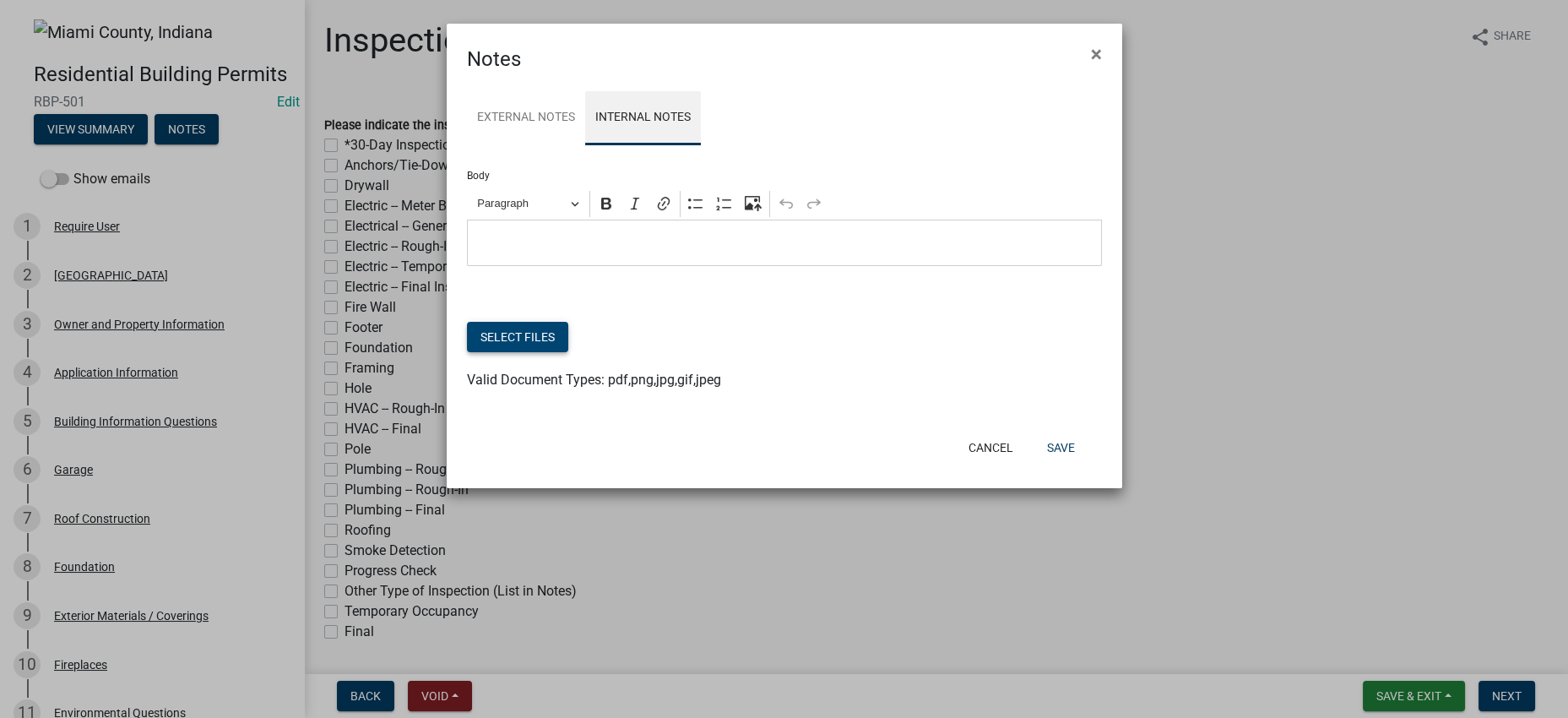
click at [559, 352] on button "Select files" at bounding box center [518, 337] width 102 height 30
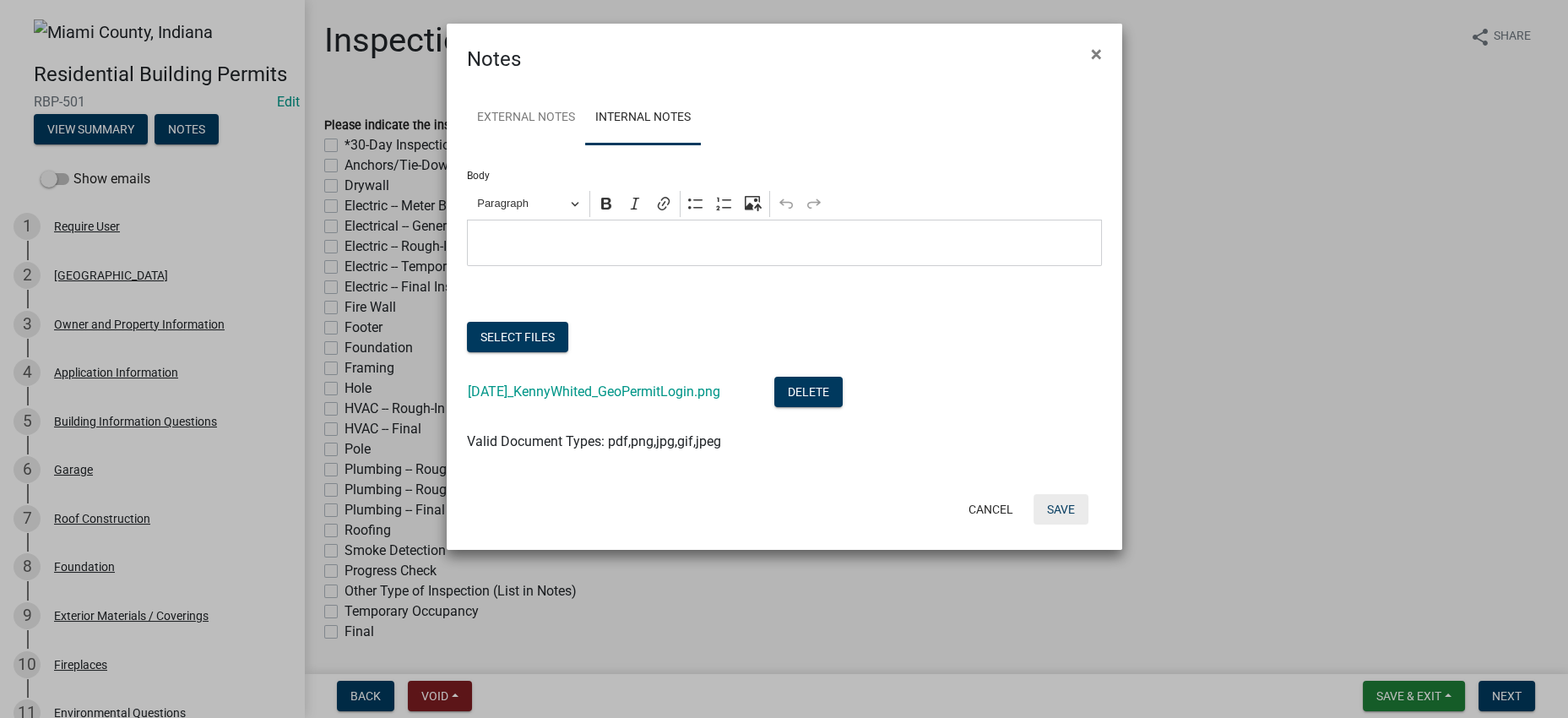
click at [1046, 524] on button "Save" at bounding box center [1061, 509] width 55 height 30
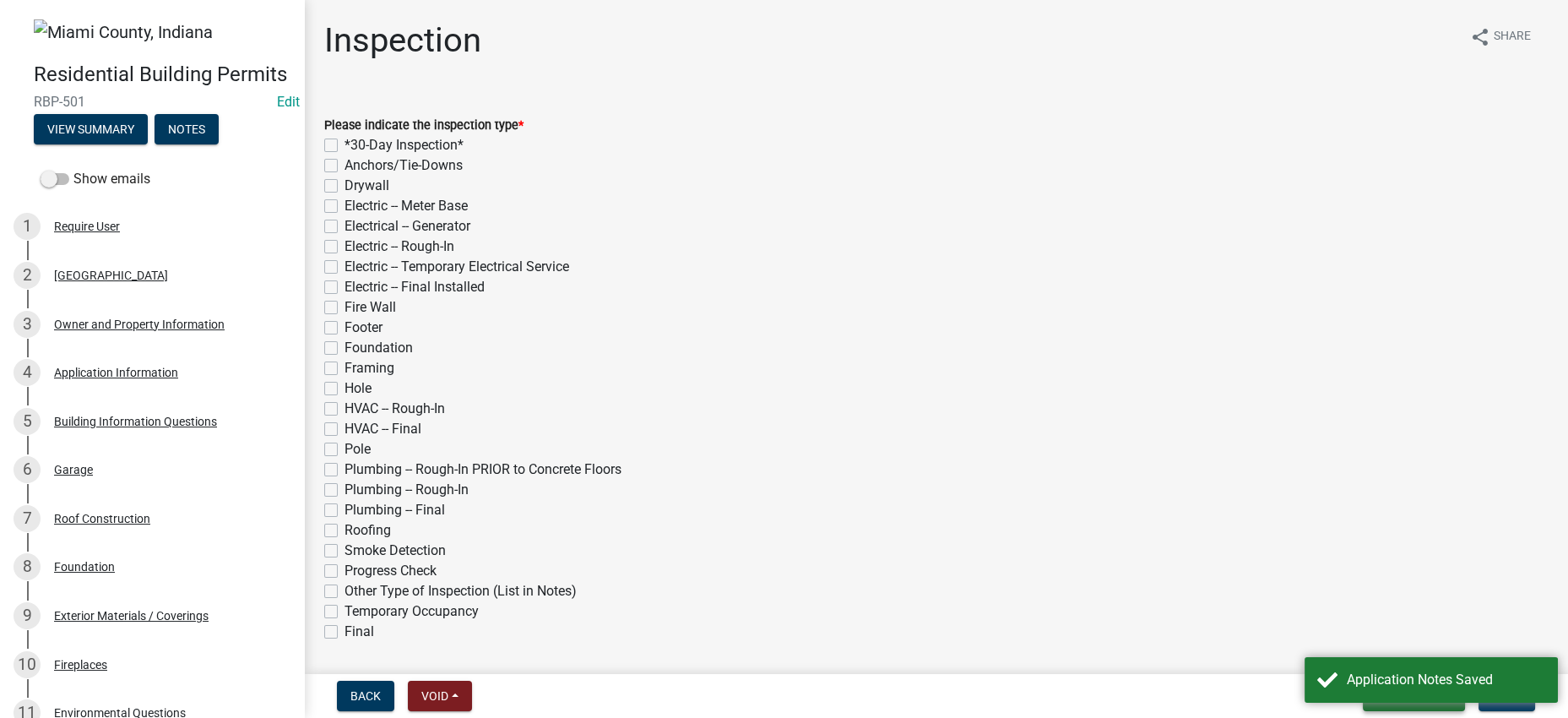
click at [1363, 704] on button "Save & Exit" at bounding box center [1414, 696] width 103 height 30
click at [1087, 439] on div "HVAC -- Final" at bounding box center [935, 428] width 1223 height 20
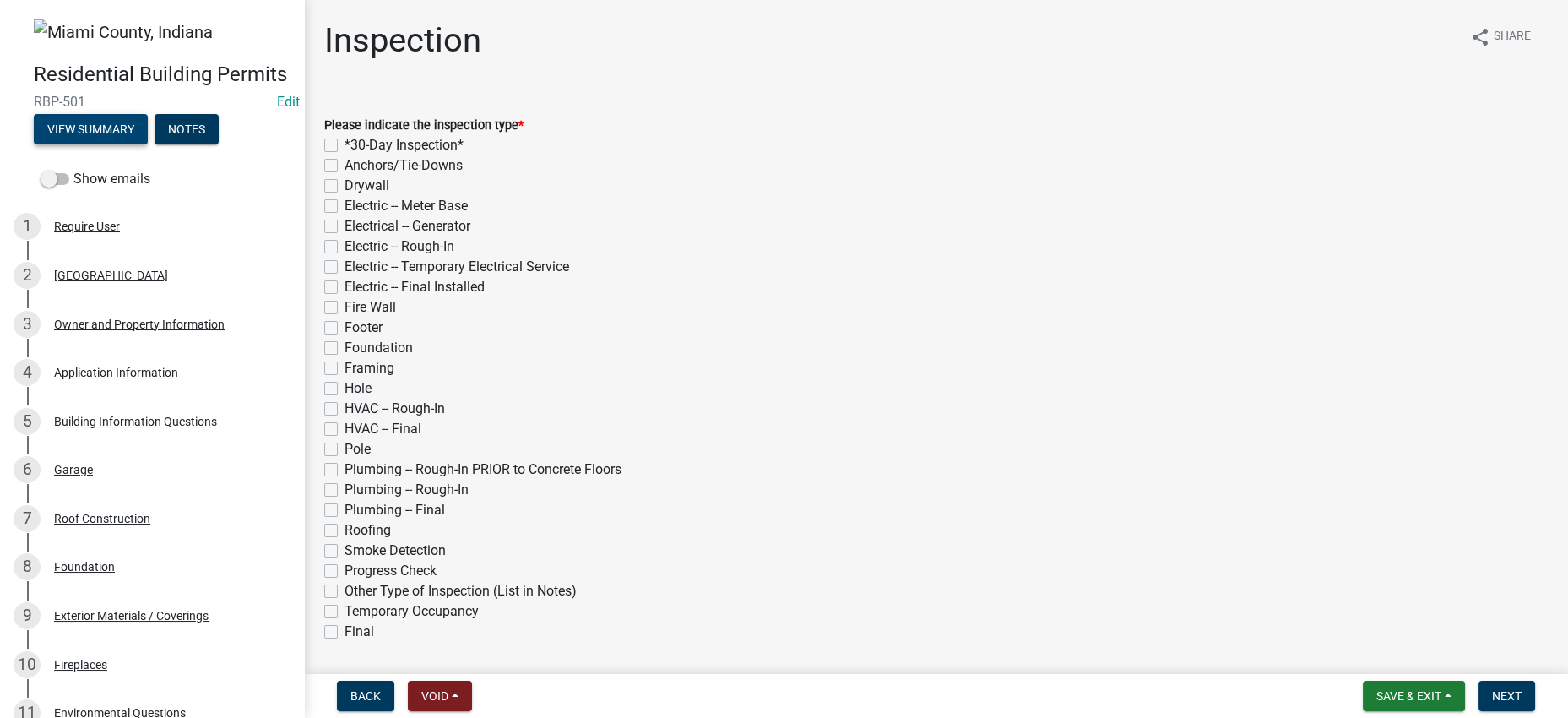
click at [110, 144] on button "View Summary" at bounding box center [91, 129] width 114 height 30
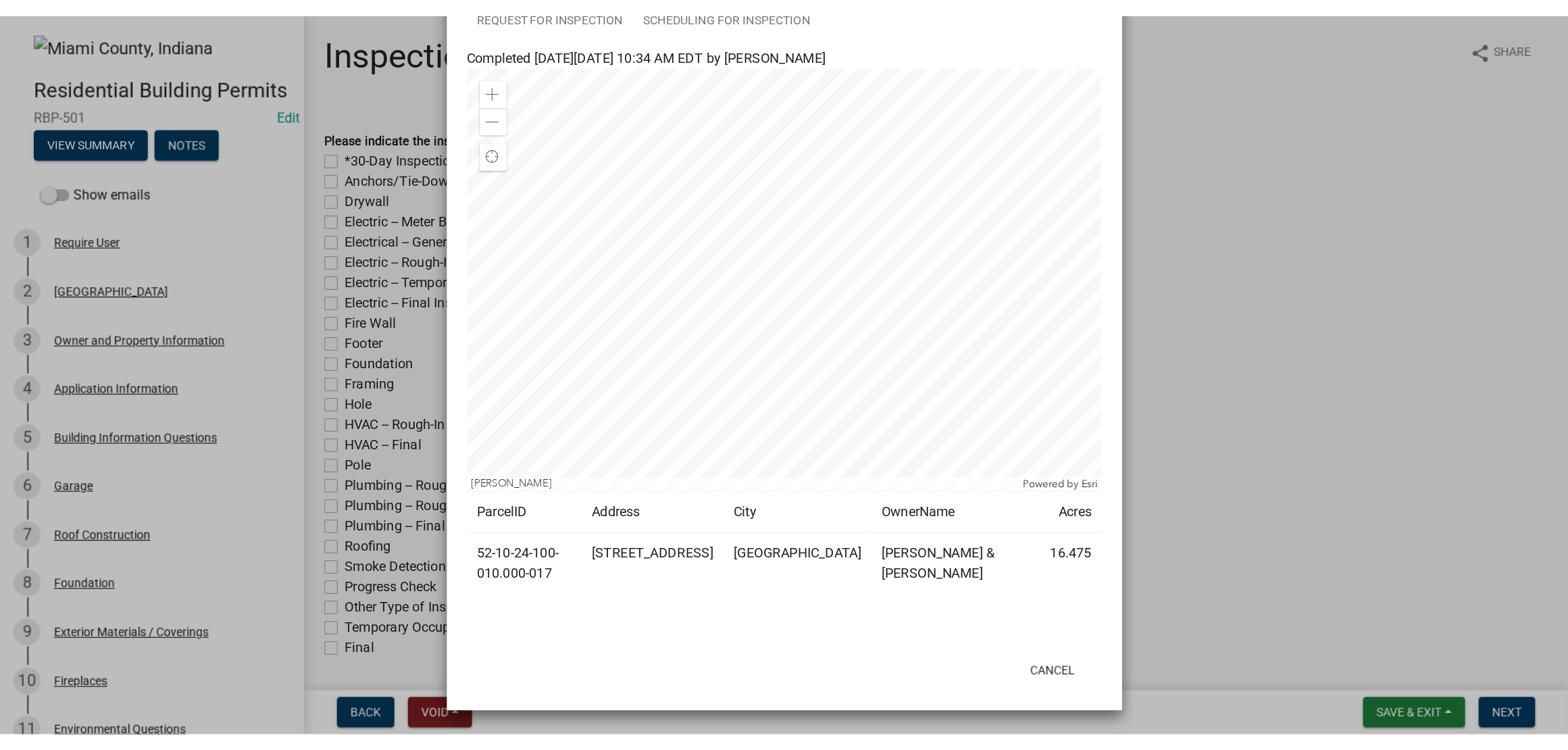
scroll to position [590, 0]
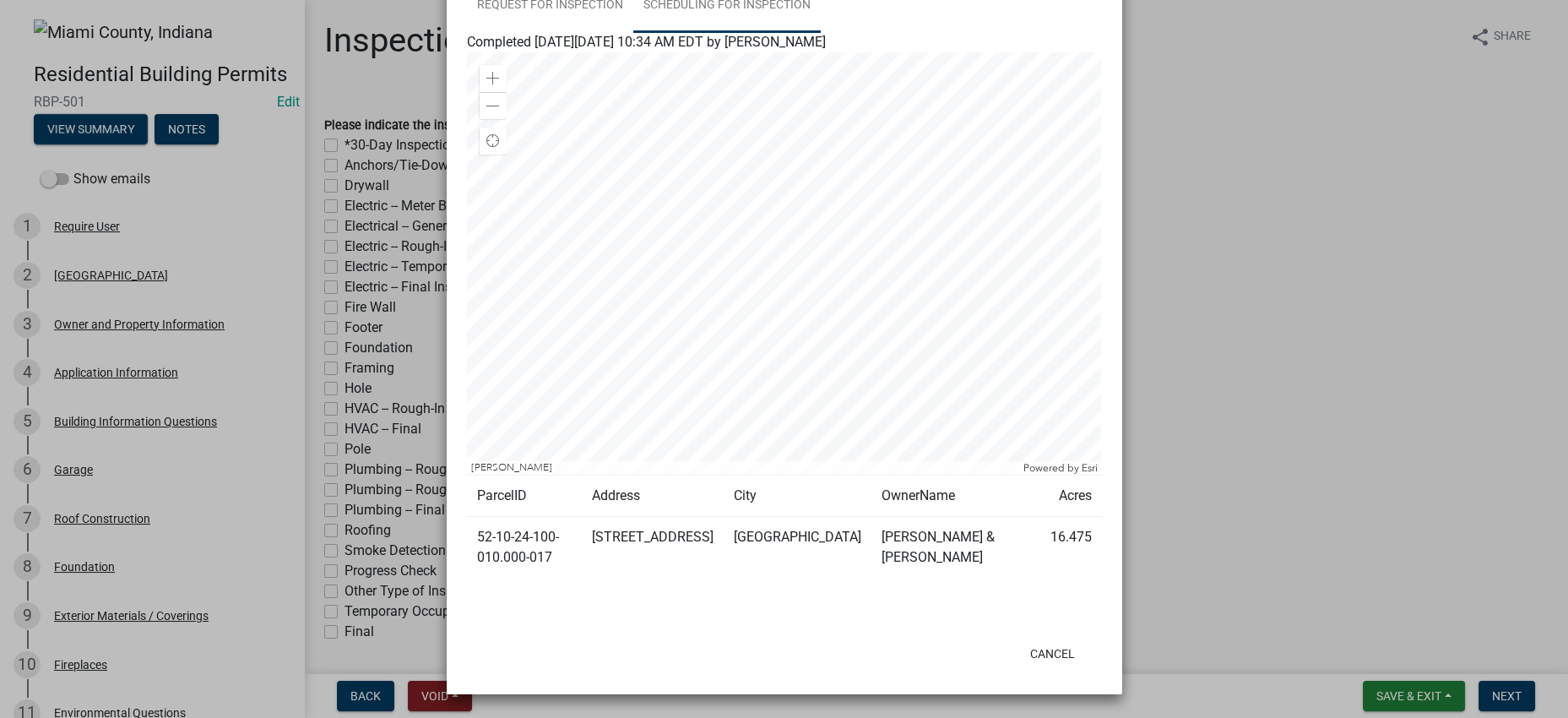
click at [821, 33] on link "Scheduling for Inspection" at bounding box center [727, 6] width 187 height 54
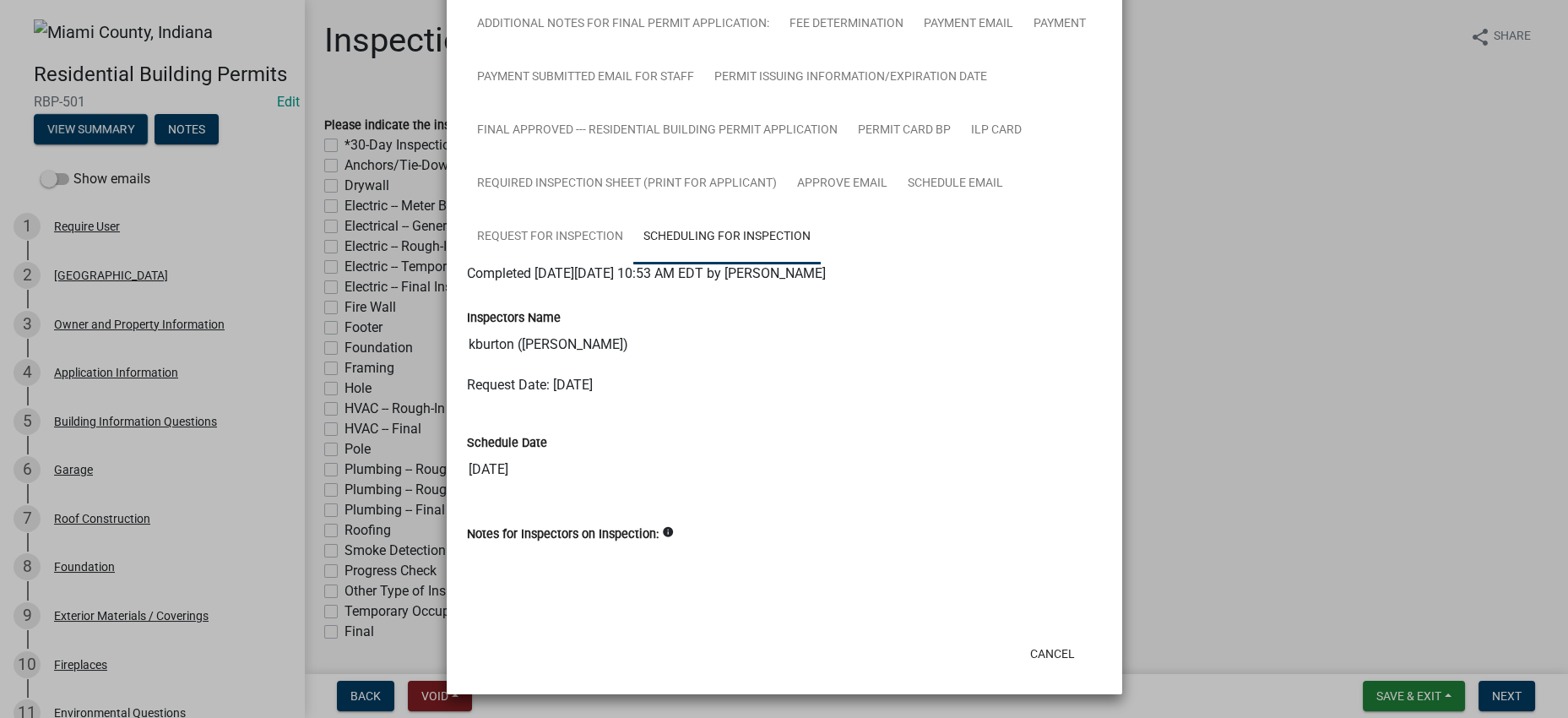
click at [1246, 344] on ngb-modal-window "Summary × Printer Friendly PIPE CREEK TOWNSHIP Owner and Property Information A…" at bounding box center [784, 359] width 1568 height 718
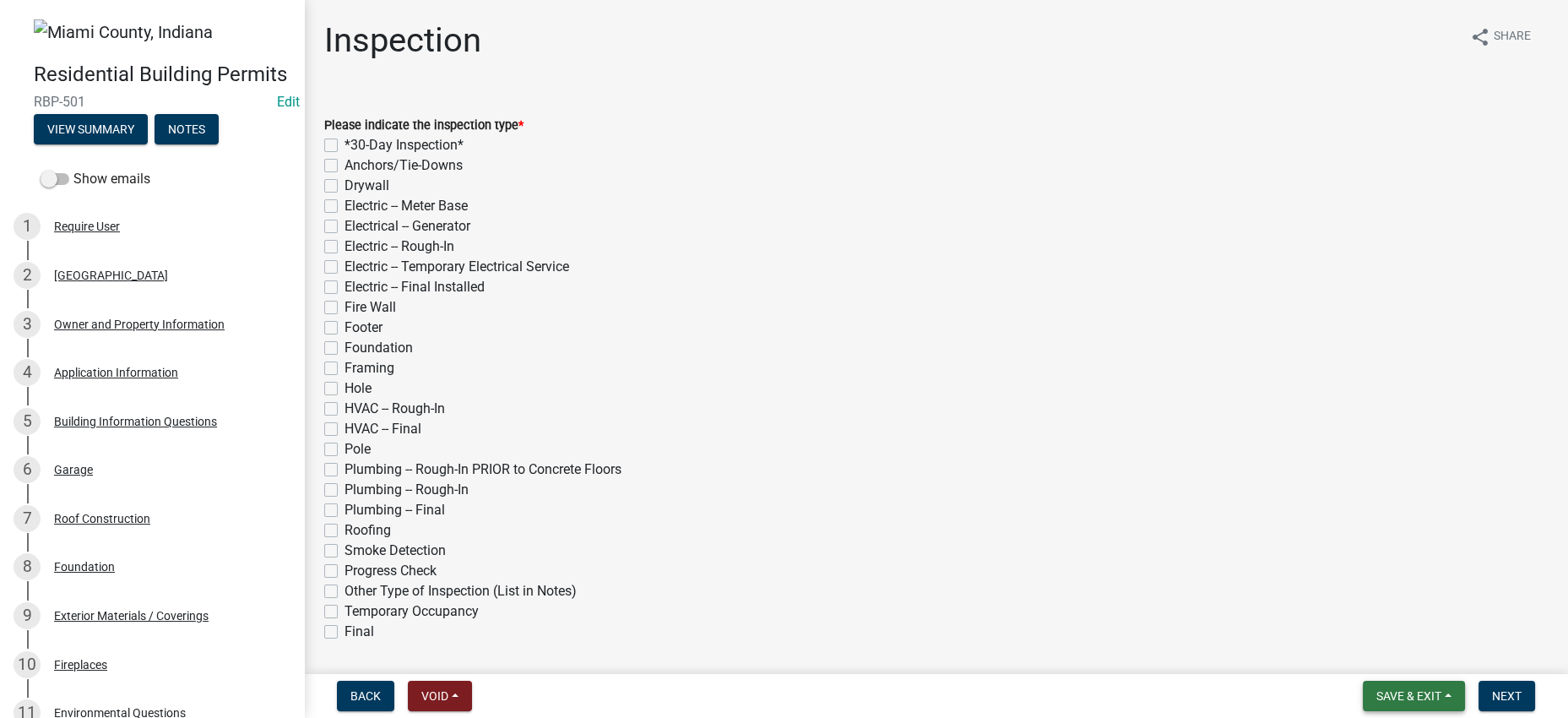
click at [1376, 689] on span "Save & Exit" at bounding box center [1408, 695] width 65 height 13
click at [1341, 652] on button "Save & Exit" at bounding box center [1397, 644] width 135 height 41
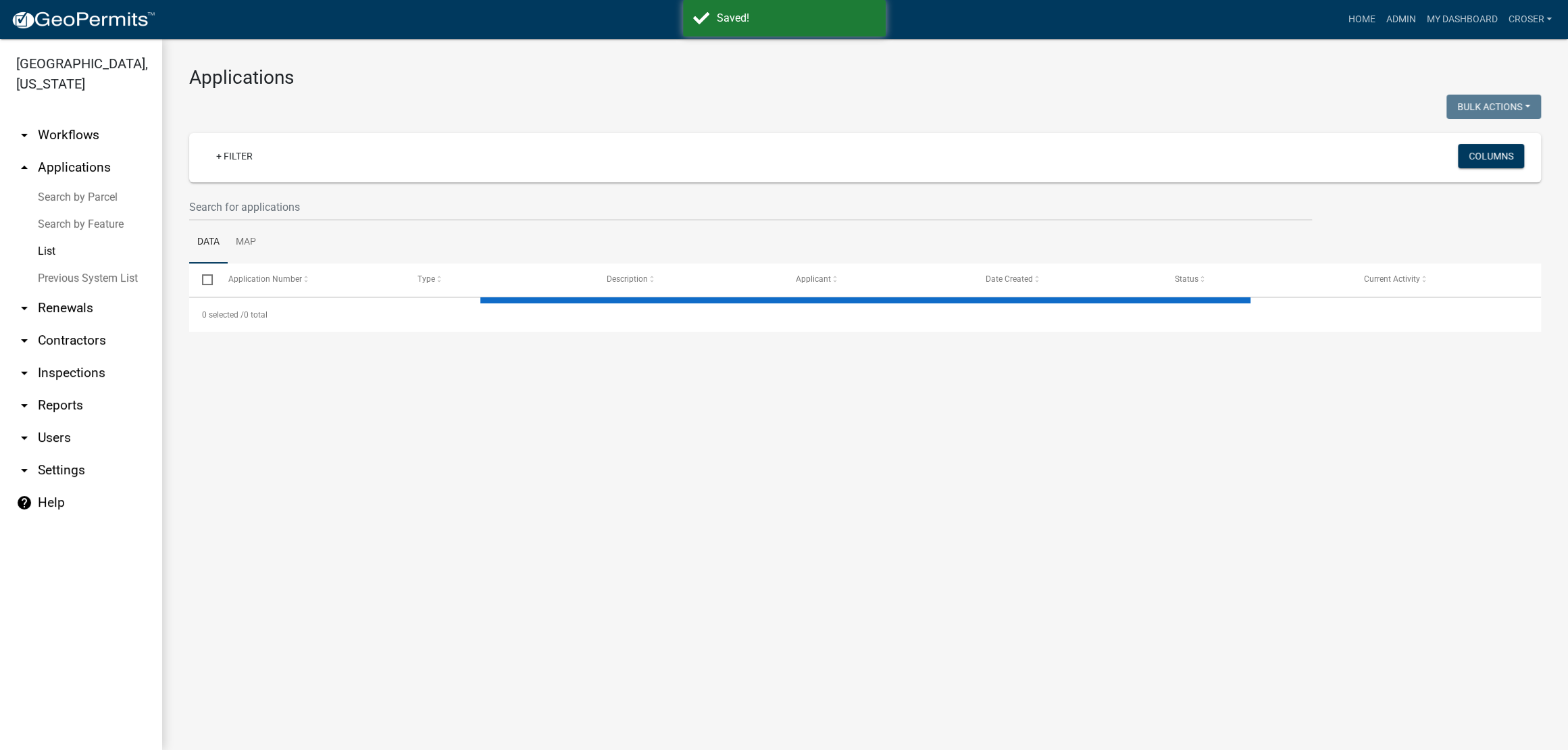
select select "3: 100"
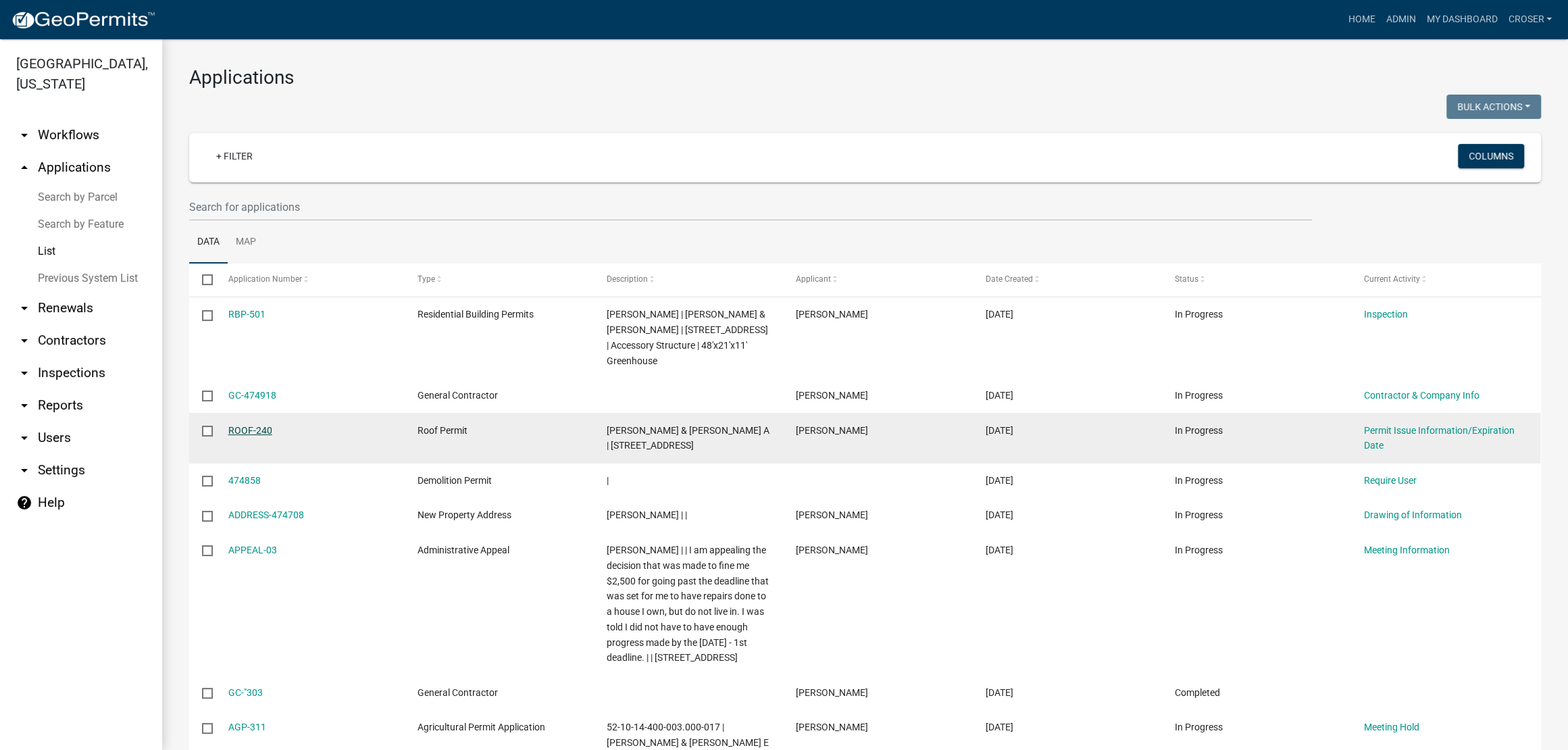
click at [251, 435] on link "ROOF-240" at bounding box center [250, 430] width 44 height 11
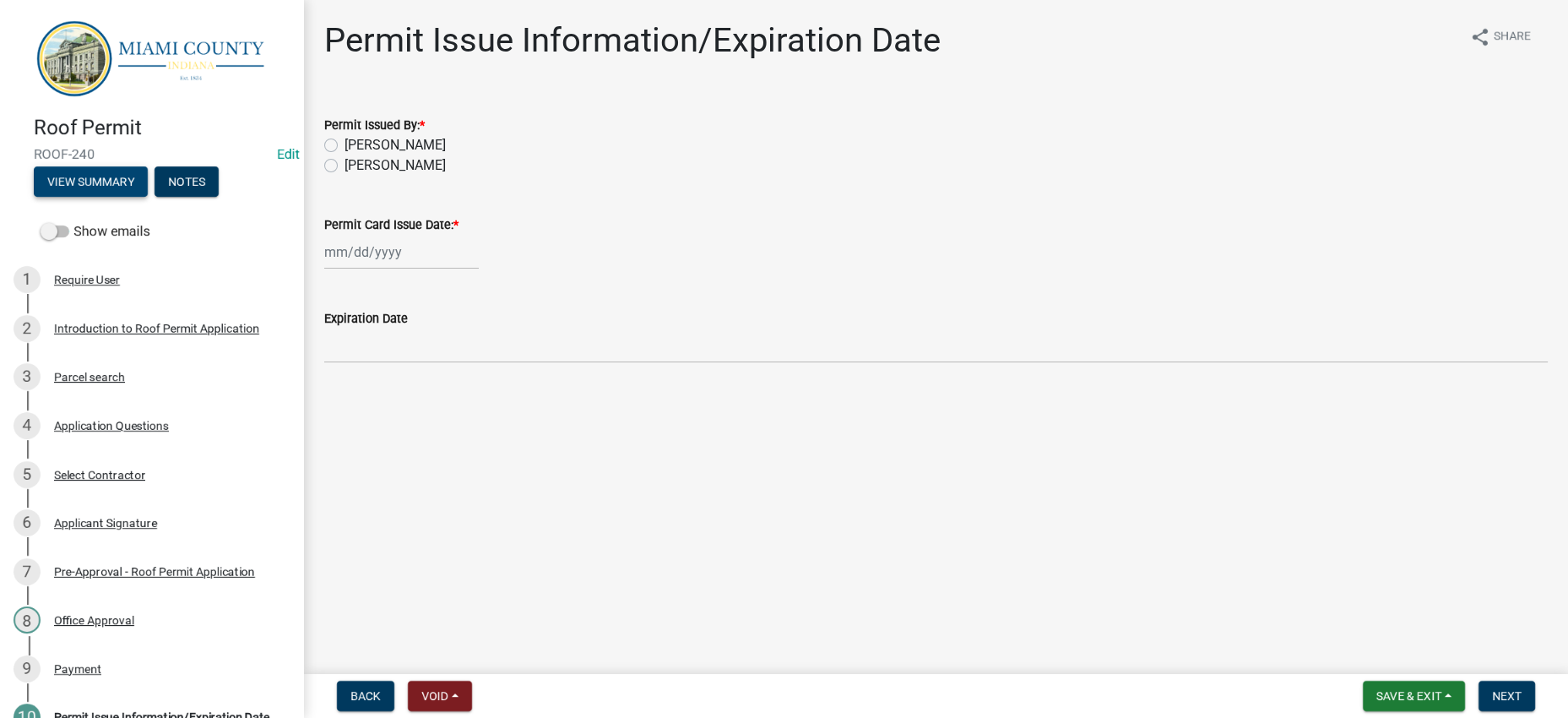
click at [142, 186] on button "View Summary" at bounding box center [91, 181] width 114 height 30
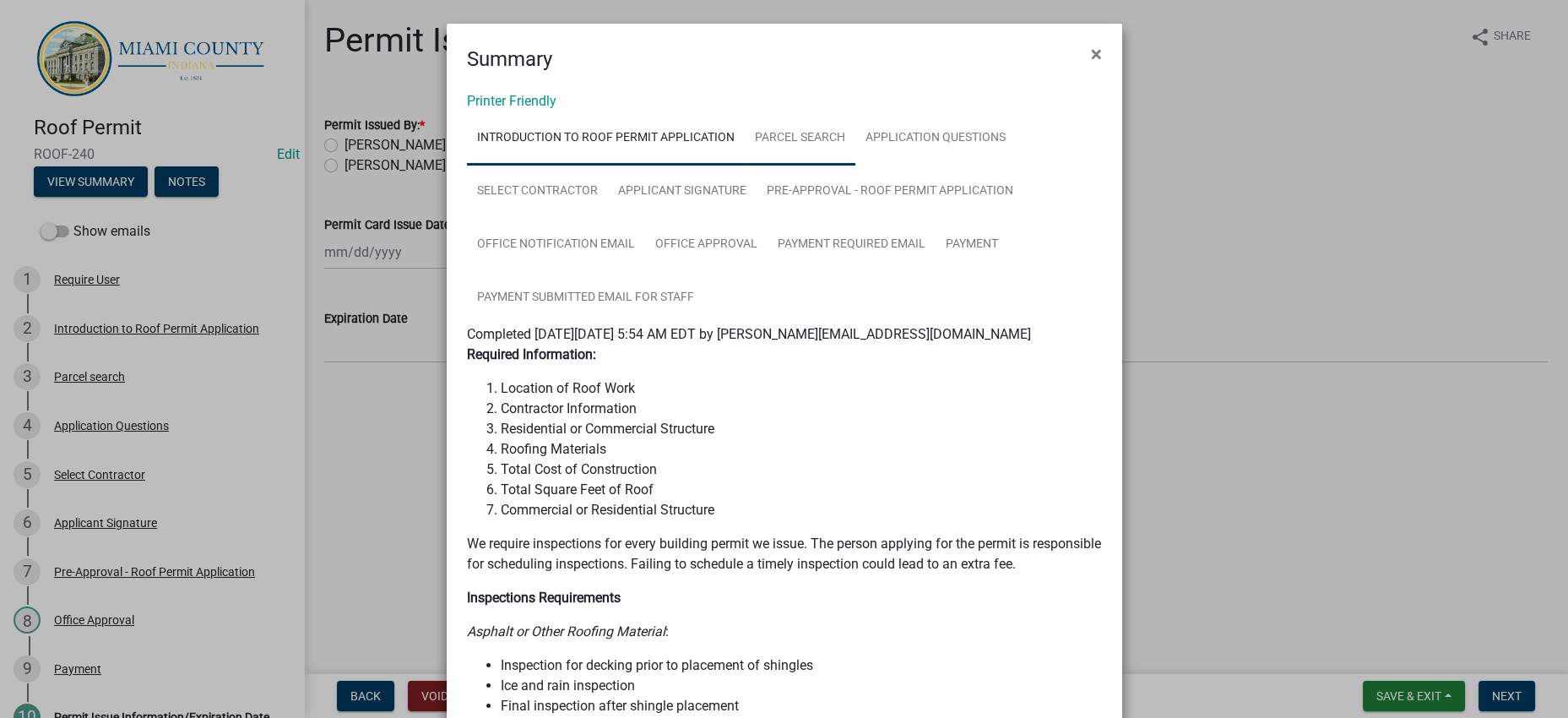
click at [856, 155] on link "Parcel search" at bounding box center [800, 138] width 110 height 54
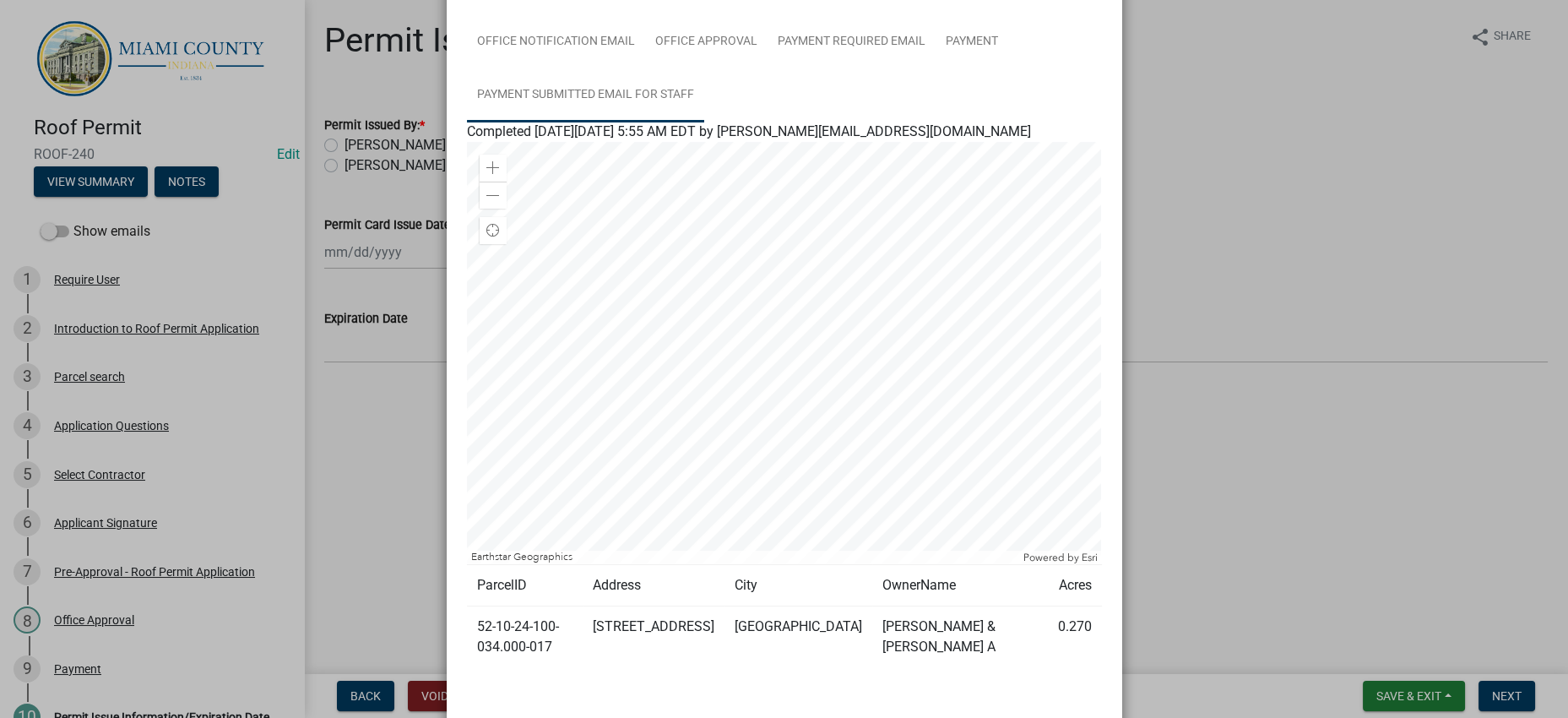
scroll to position [487, 0]
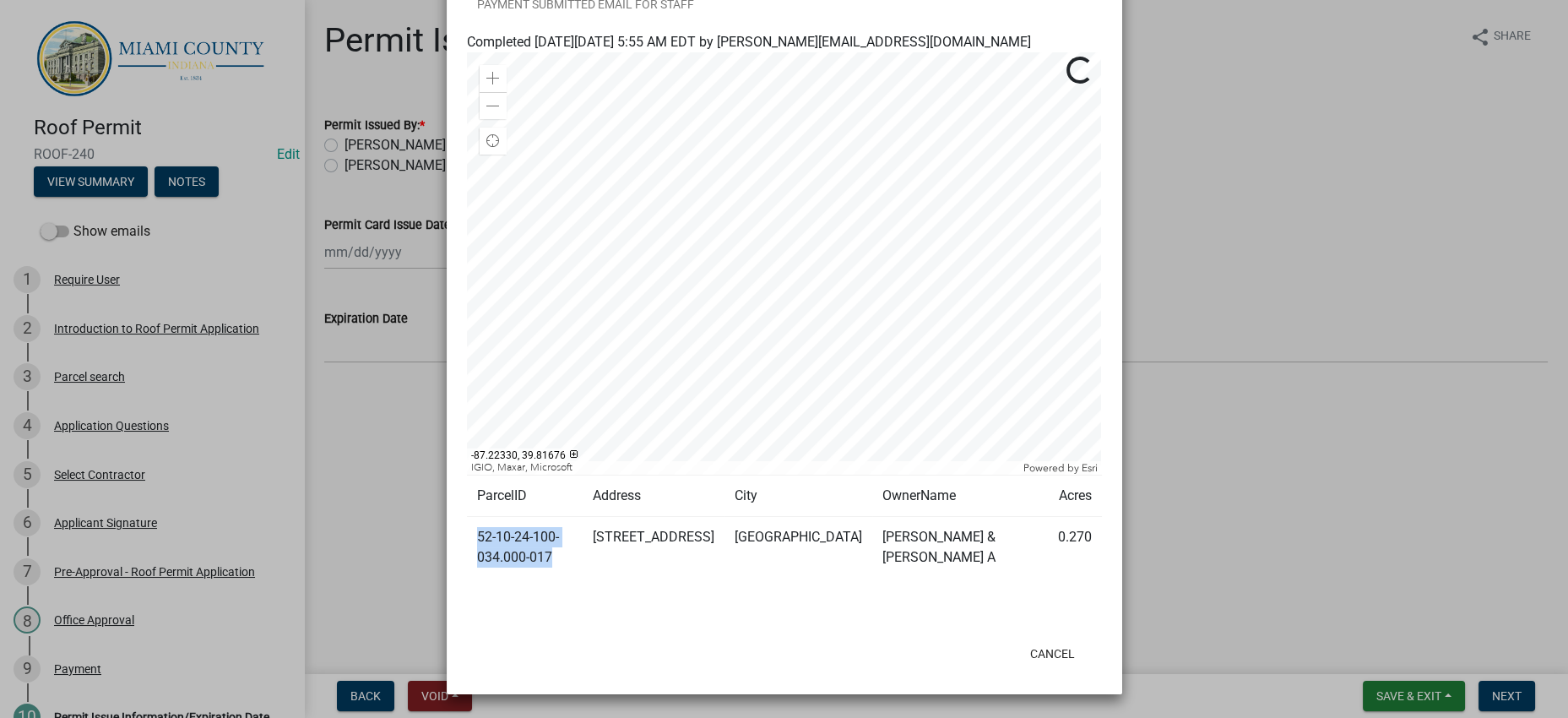
drag, startPoint x: 576, startPoint y: 533, endPoint x: 468, endPoint y: 483, distance: 119.0
click at [468, 517] on td "52-10-24-100-034.000-017" at bounding box center [525, 547] width 117 height 62
copy td "52-10-24-100-034.000-017"
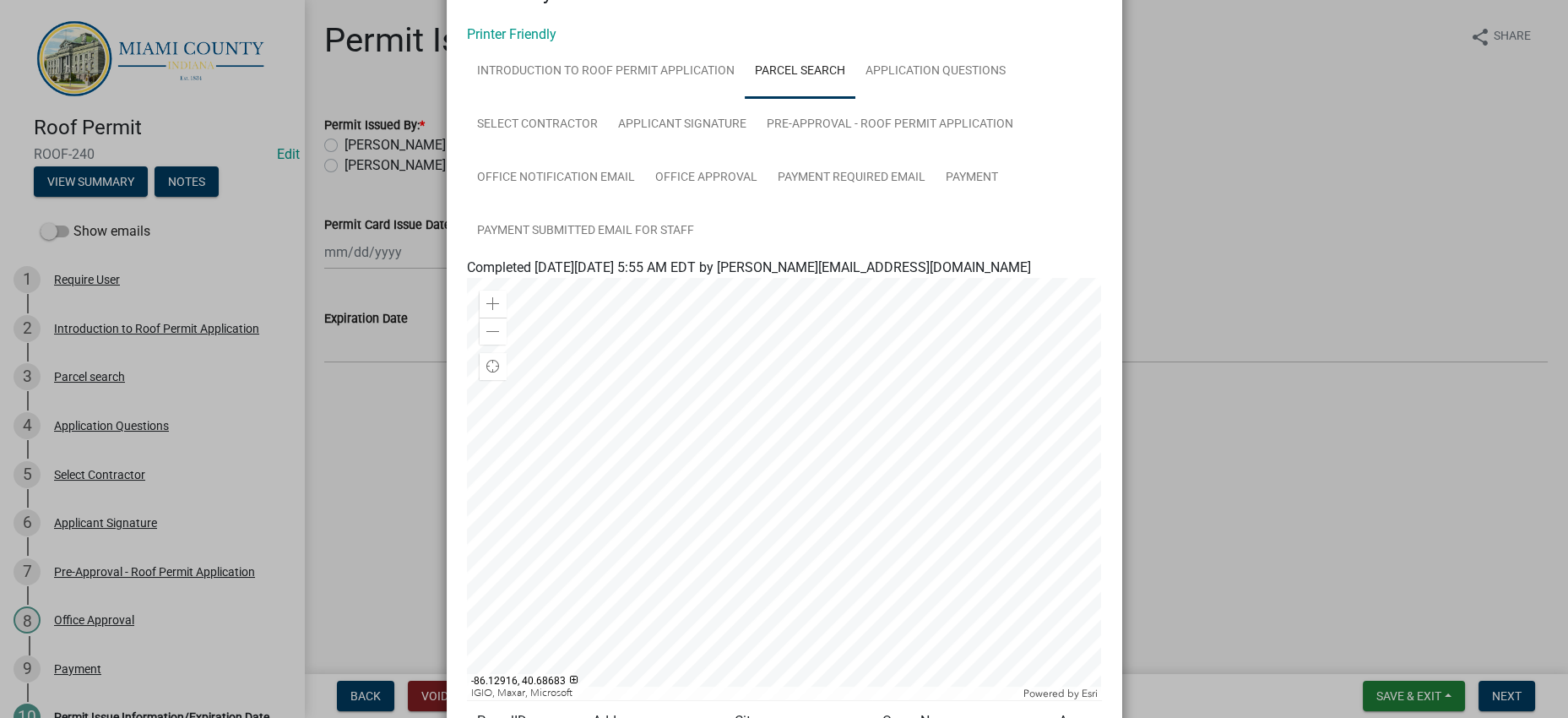
scroll to position [66, 0]
click at [935, 206] on link "Payment" at bounding box center [972, 179] width 72 height 54
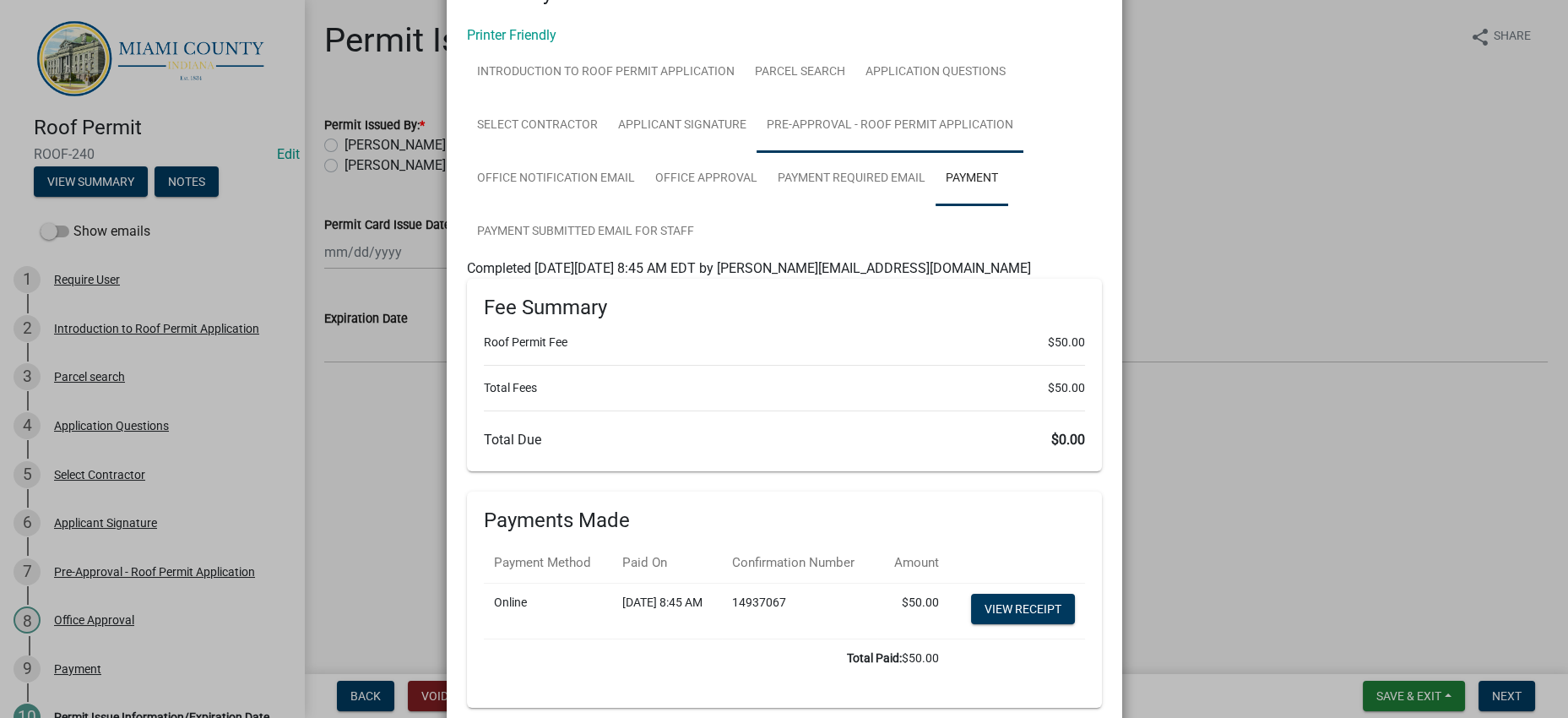
click at [757, 153] on link "Pre-Approval - Roof Permit Application" at bounding box center [890, 125] width 267 height 54
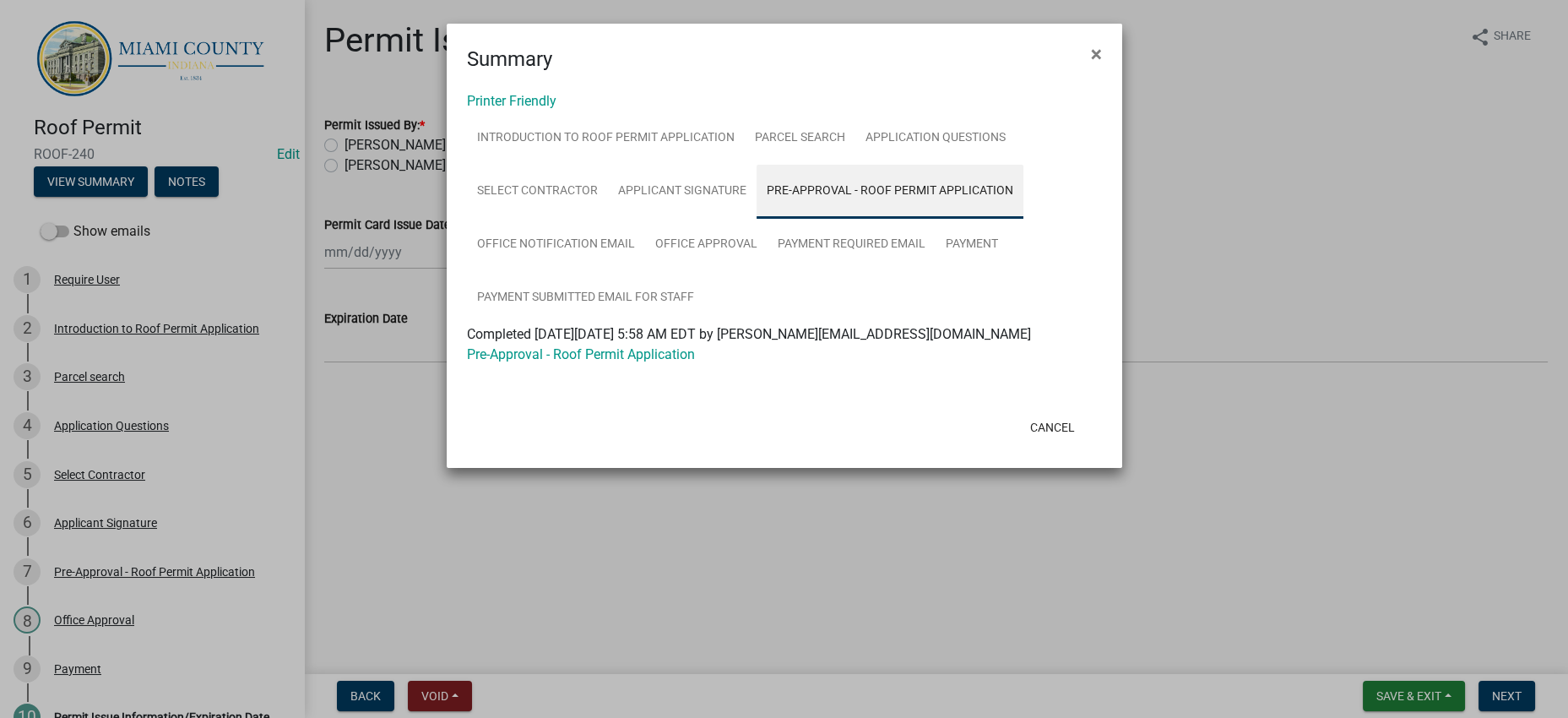
scroll to position [0, 0]
click at [645, 272] on link "Office Notification Email" at bounding box center [557, 244] width 179 height 54
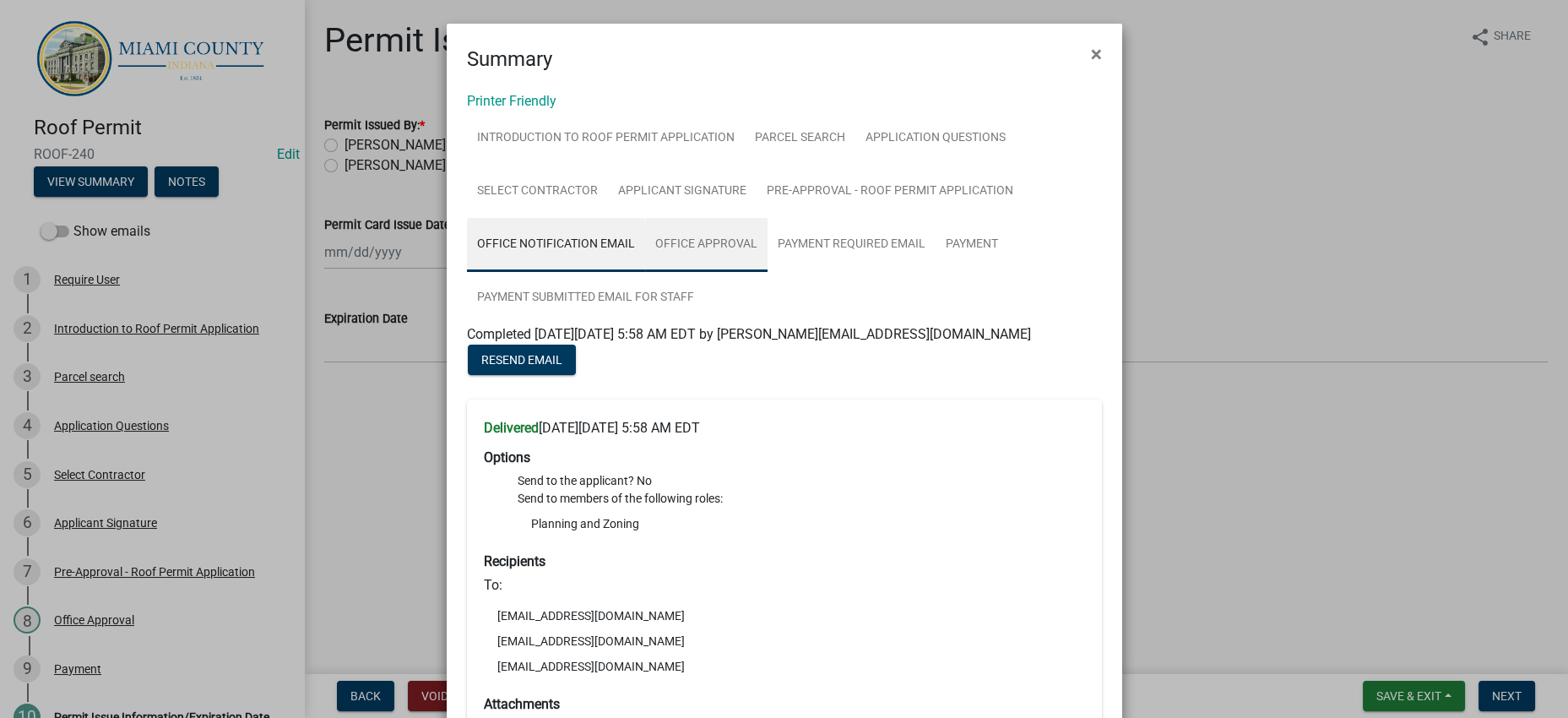
click at [645, 272] on link "Office Approval" at bounding box center [706, 244] width 123 height 54
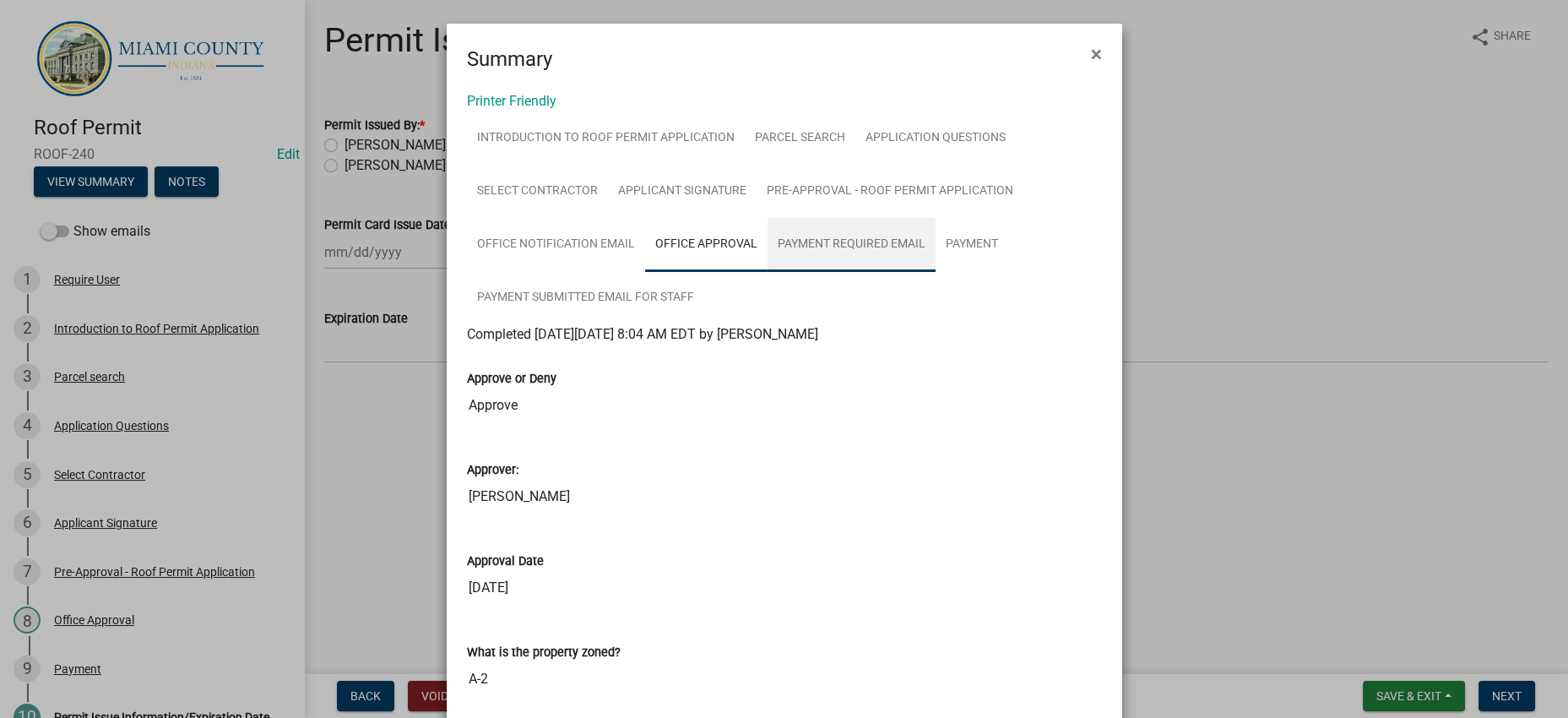
click at [767, 272] on link "Payment Required Email" at bounding box center [851, 244] width 168 height 54
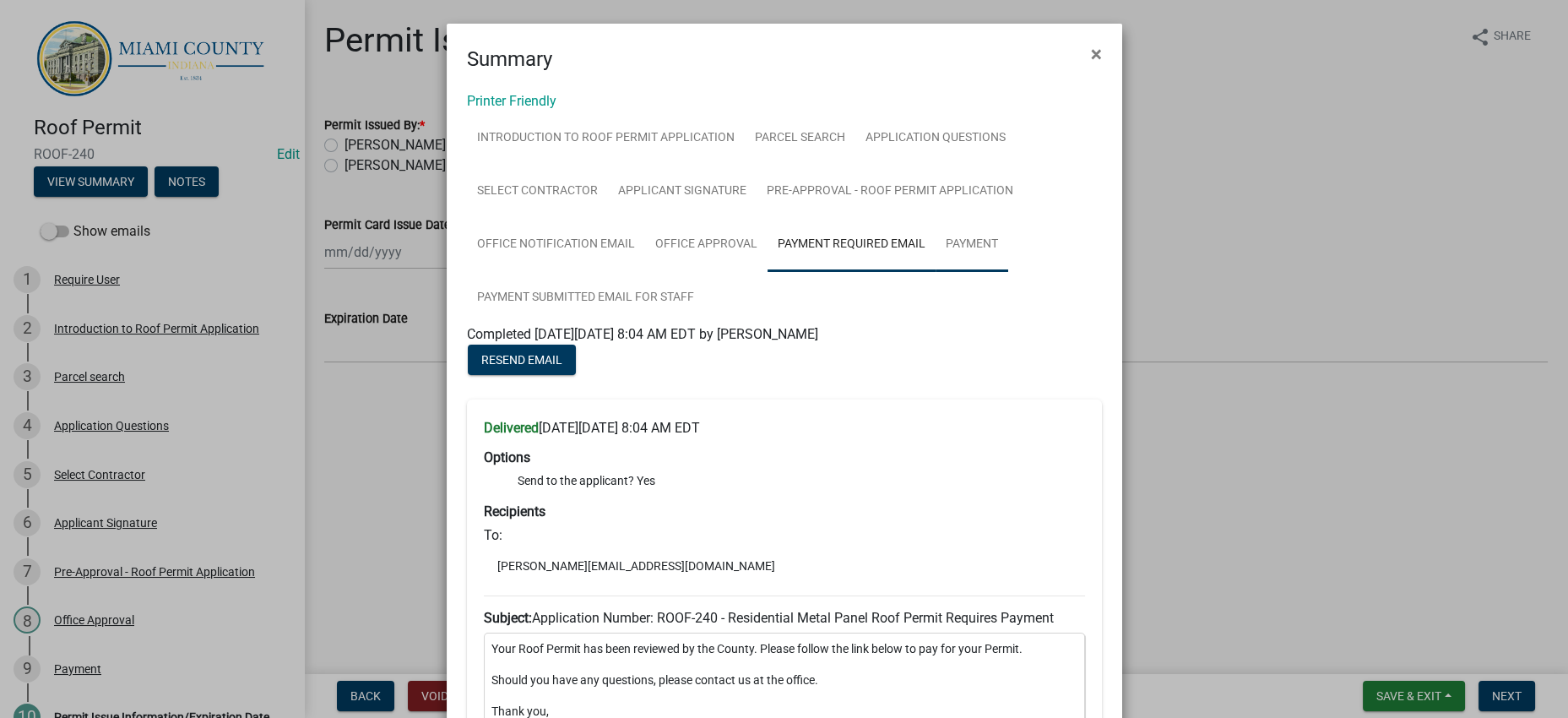
drag, startPoint x: 824, startPoint y: 377, endPoint x: 836, endPoint y: 375, distance: 12.2
click at [935, 272] on link "Payment" at bounding box center [972, 244] width 72 height 54
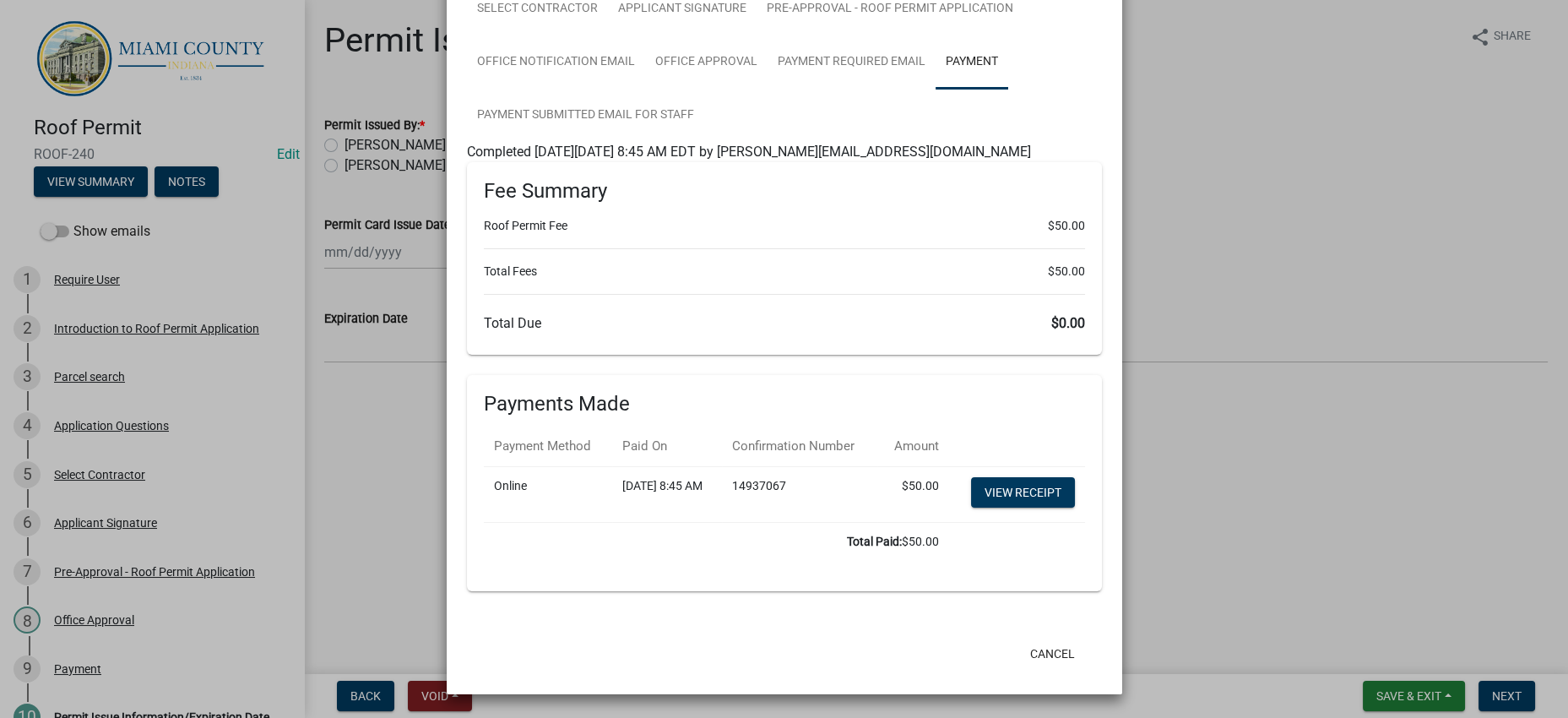
scroll to position [315, 0]
click at [1235, 565] on ngb-modal-window "Summary × Printer Friendly Introduction to Roof Permit Application Parcel searc…" at bounding box center [784, 359] width 1568 height 718
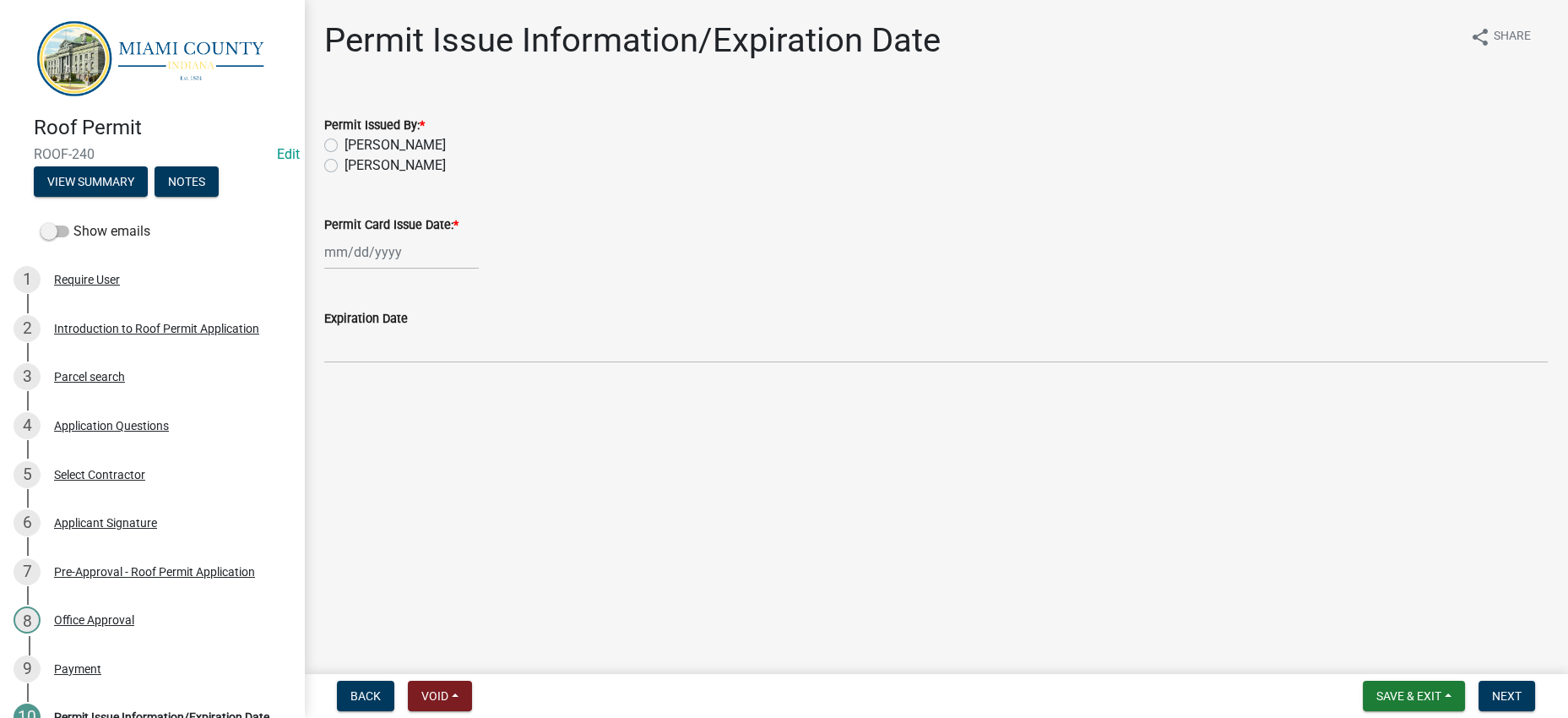
click at [384, 156] on label "[PERSON_NAME]" at bounding box center [395, 144] width 102 height 20
click at [355, 146] on input "[PERSON_NAME]" at bounding box center [350, 141] width 11 height 11
radio input "true"
click at [414, 270] on div at bounding box center [401, 252] width 155 height 34
select select "9"
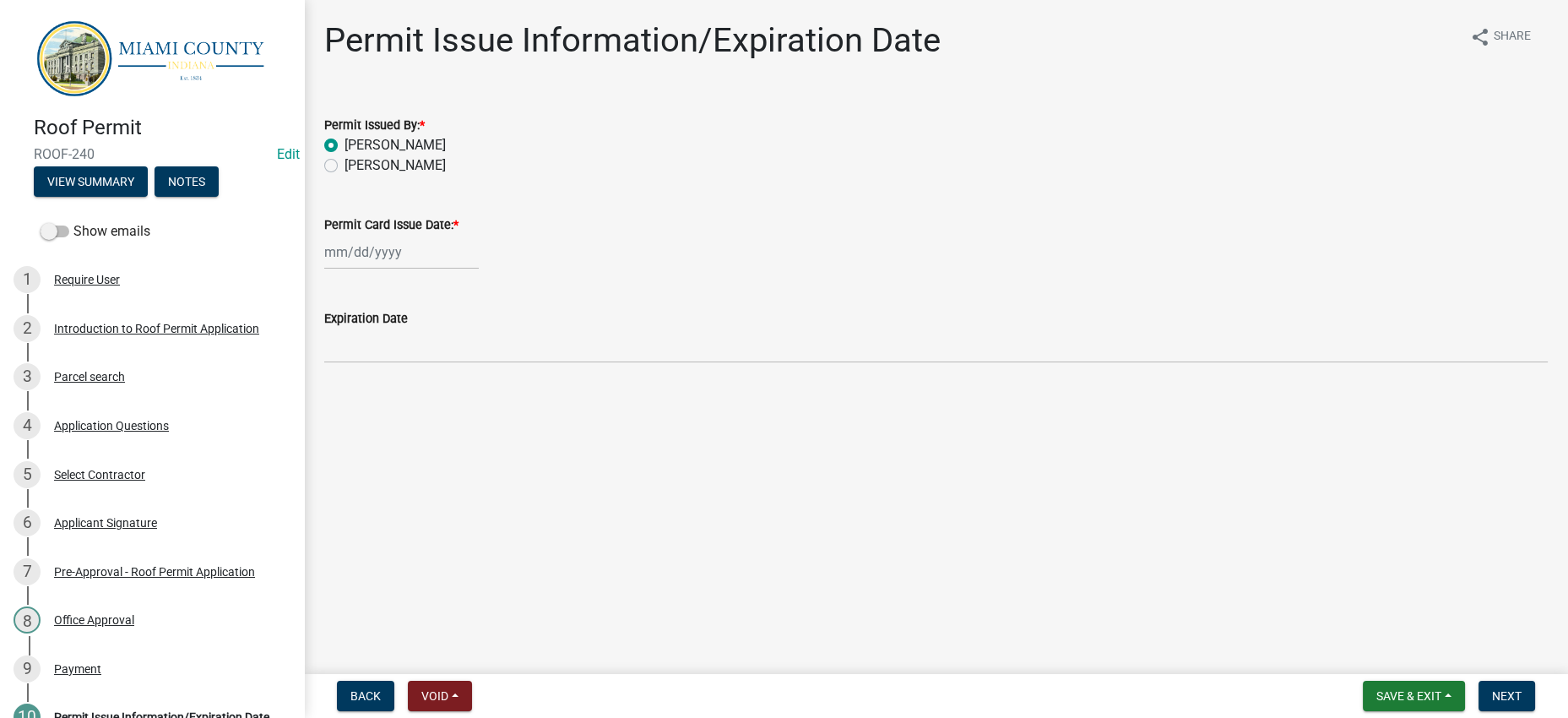
select select "2025"
click at [354, 402] on div "8" at bounding box center [341, 388] width 27 height 27
type input "[DATE]"
click at [643, 479] on main "Permit Issue Information/Expiration Date share Share Permit Issued By: * Corey …" at bounding box center [935, 333] width 1264 height 667
click at [1496, 689] on span "Next" at bounding box center [1506, 695] width 29 height 13
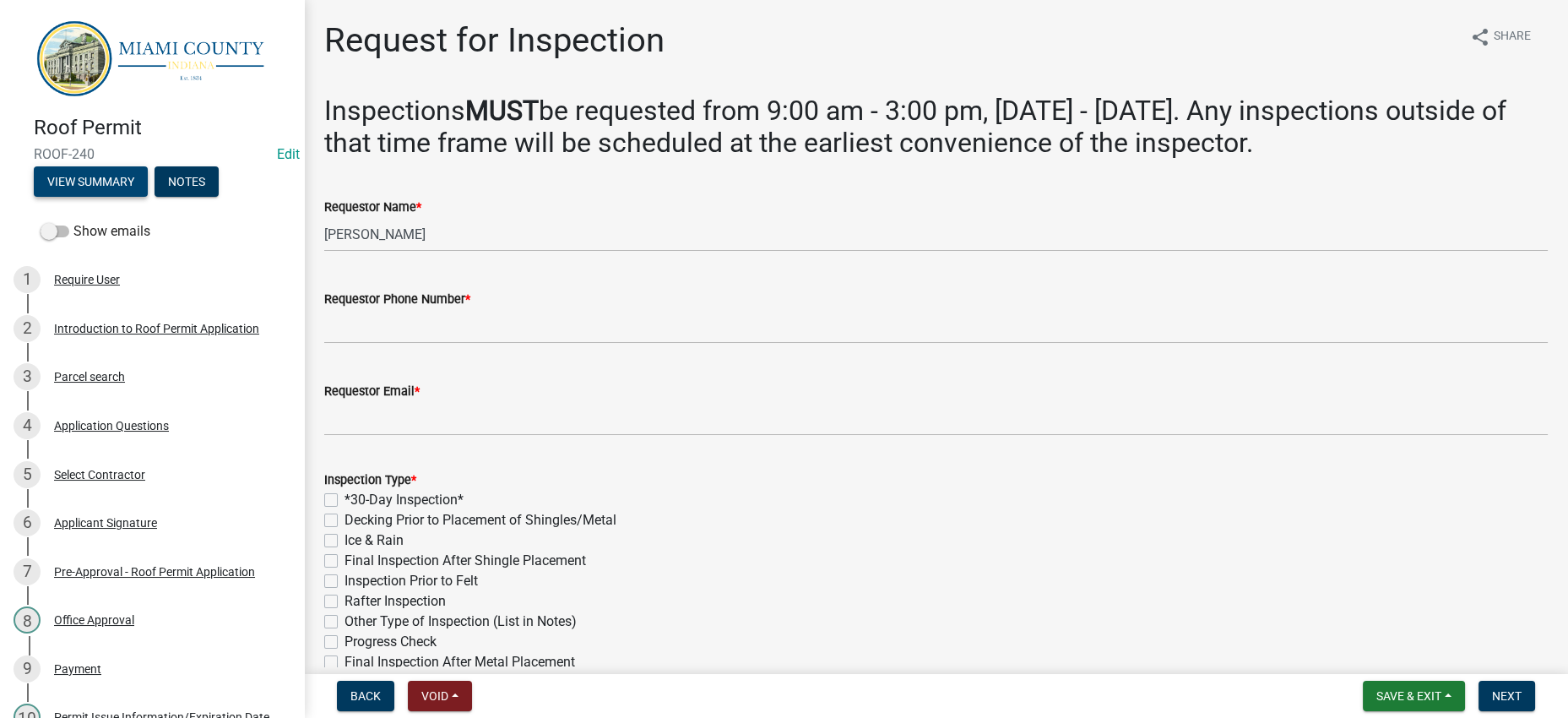
click at [148, 193] on button "View Summary" at bounding box center [91, 181] width 114 height 30
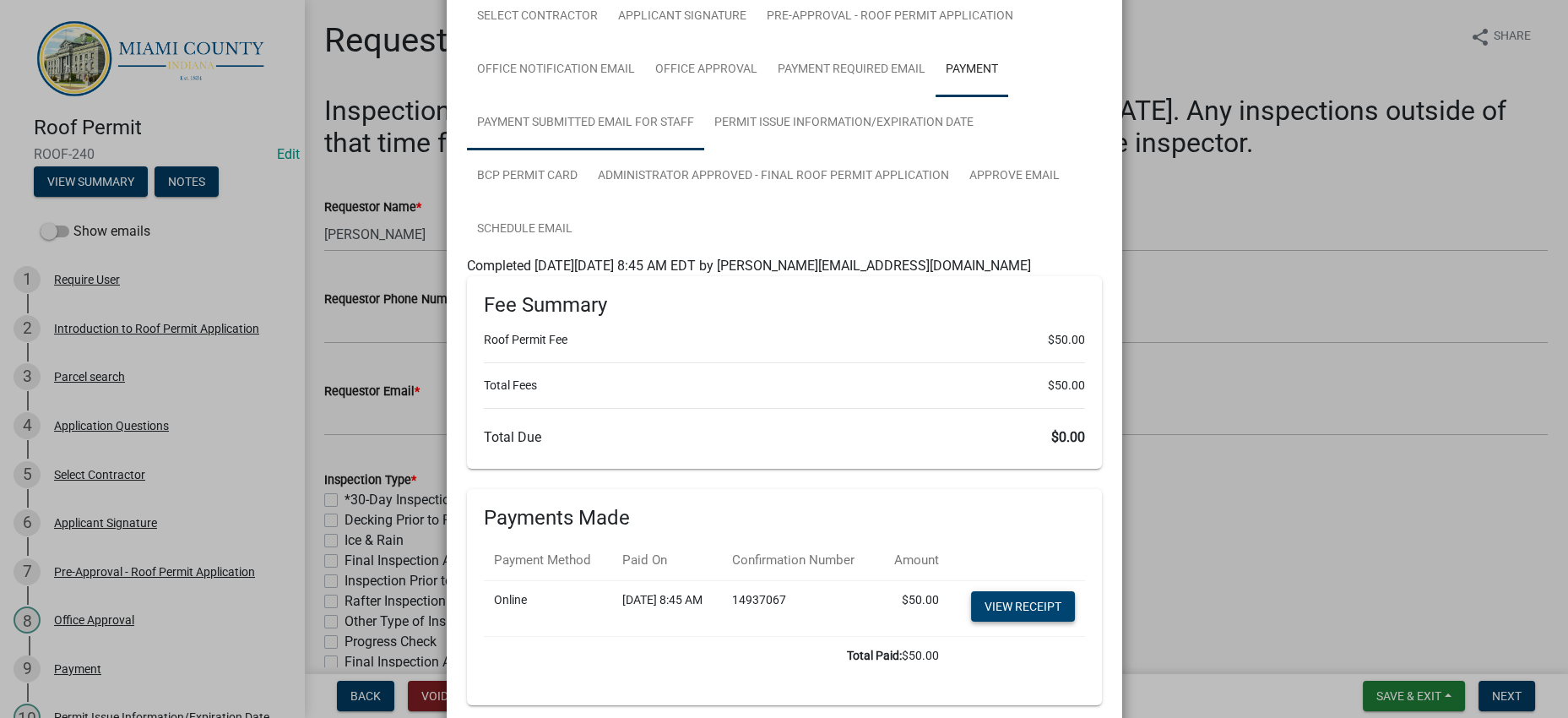
scroll to position [174, 0]
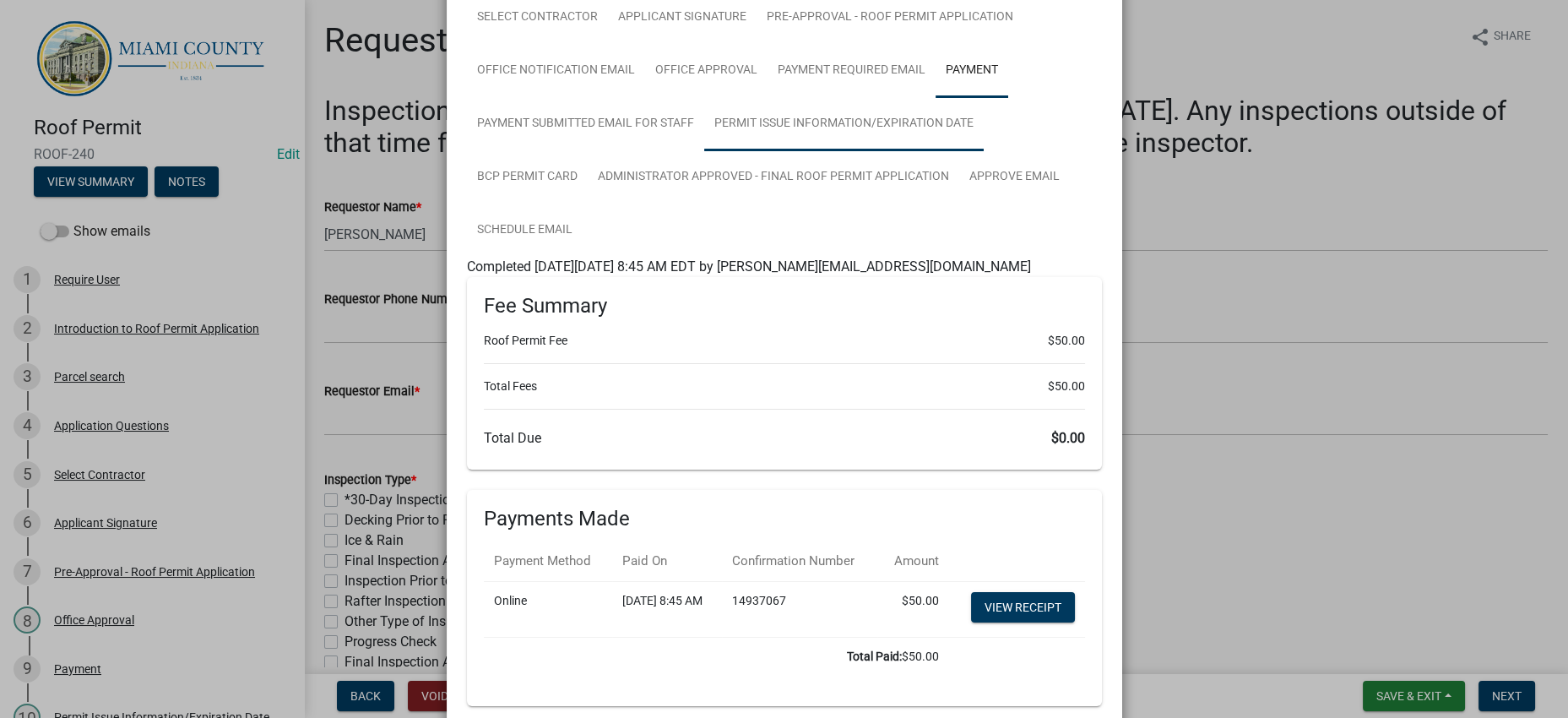
click at [704, 151] on link "Permit Issue Information/Expiration Date" at bounding box center [843, 123] width 279 height 54
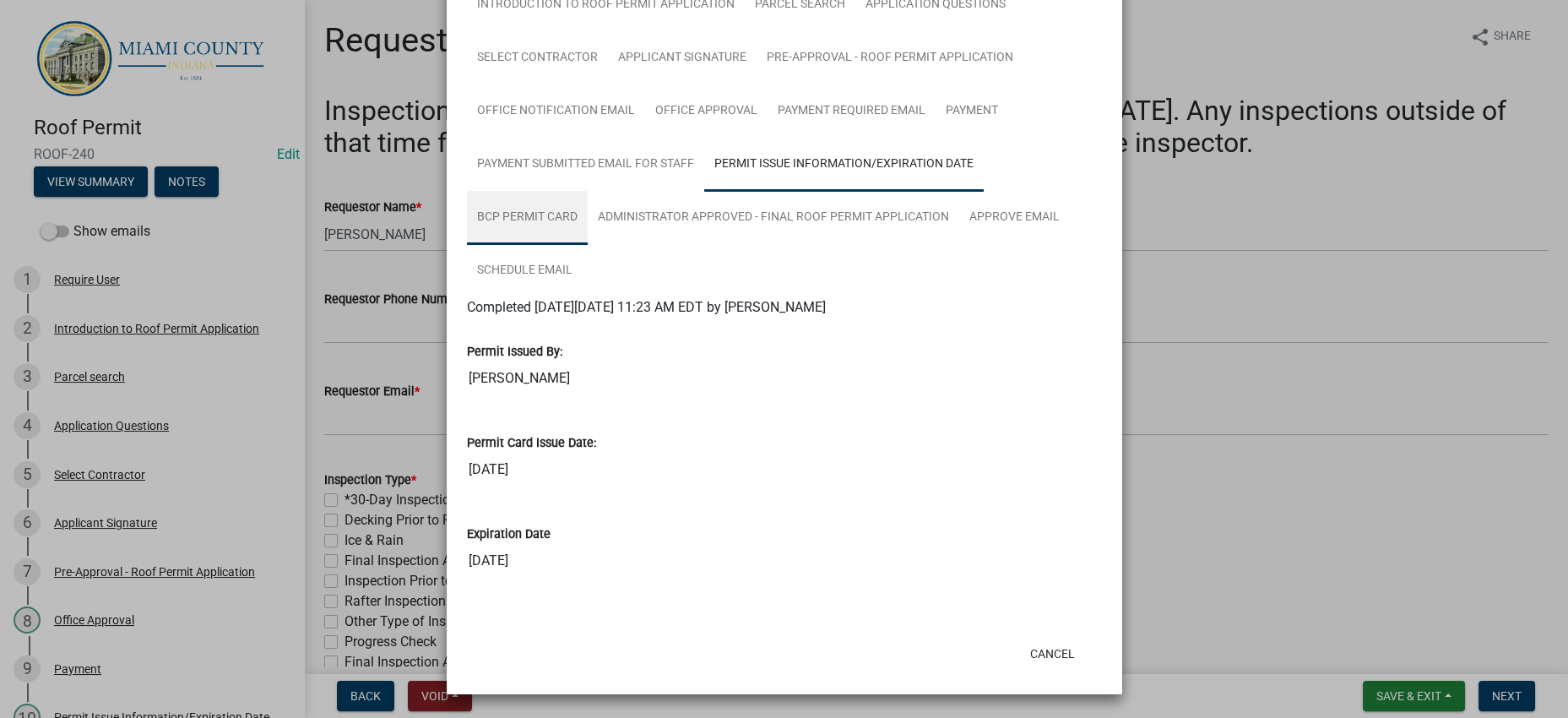
click at [588, 245] on link "BCP Permit Card" at bounding box center [527, 217] width 121 height 54
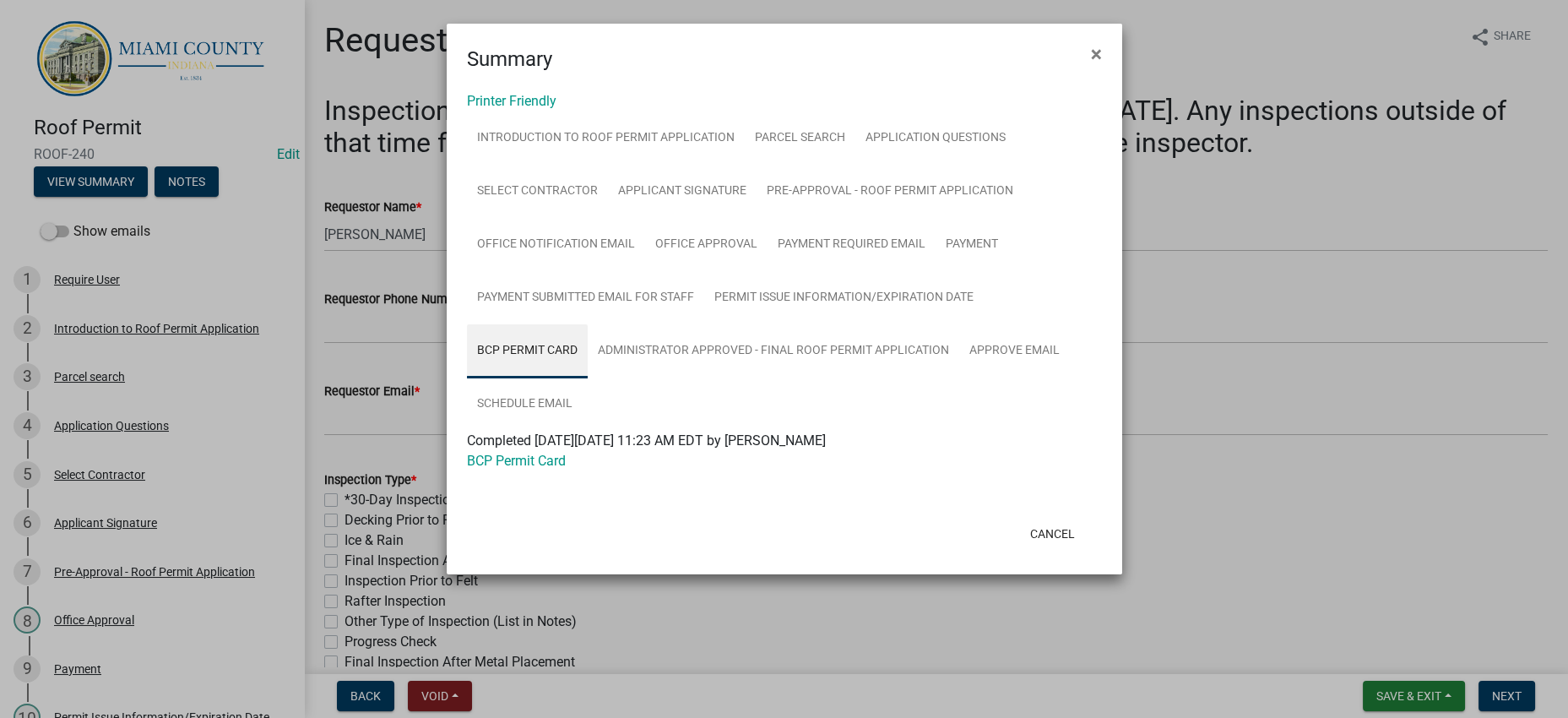
scroll to position [146, 0]
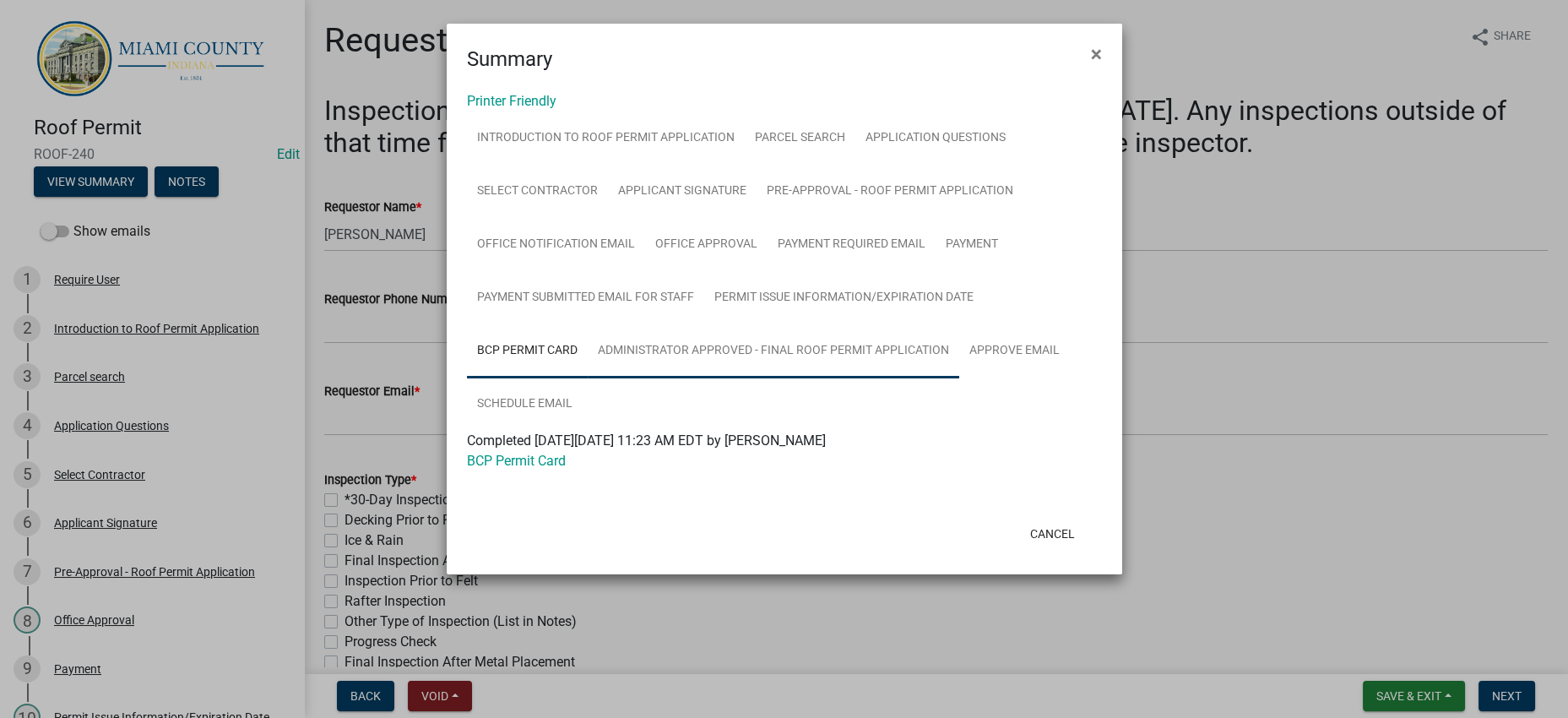
click at [698, 378] on link "Administrator Approved - Final Roof Permit Application" at bounding box center [773, 350] width 371 height 54
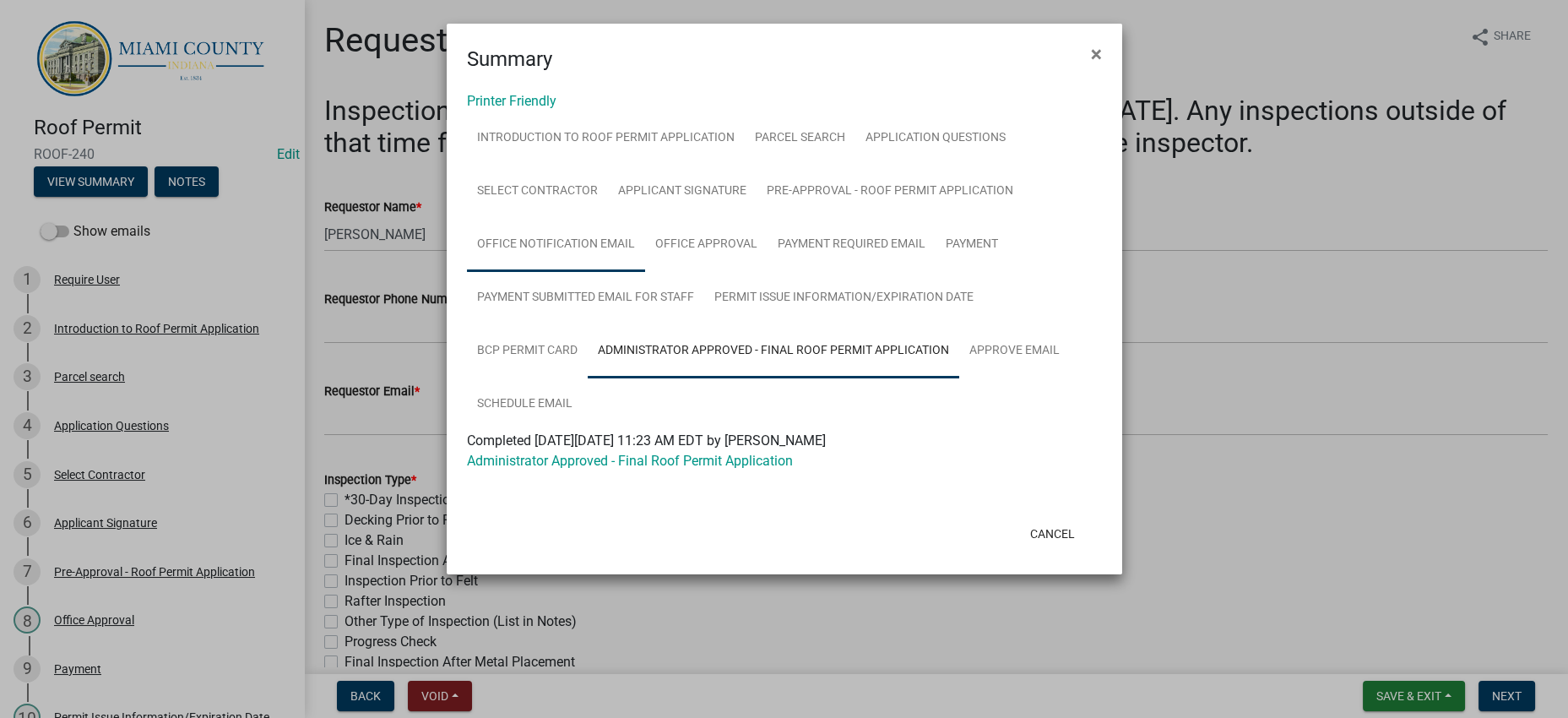
scroll to position [0, 0]
drag, startPoint x: 609, startPoint y: 226, endPoint x: 619, endPoint y: 231, distance: 11.2
click at [856, 165] on link "Application Questions" at bounding box center [935, 138] width 161 height 54
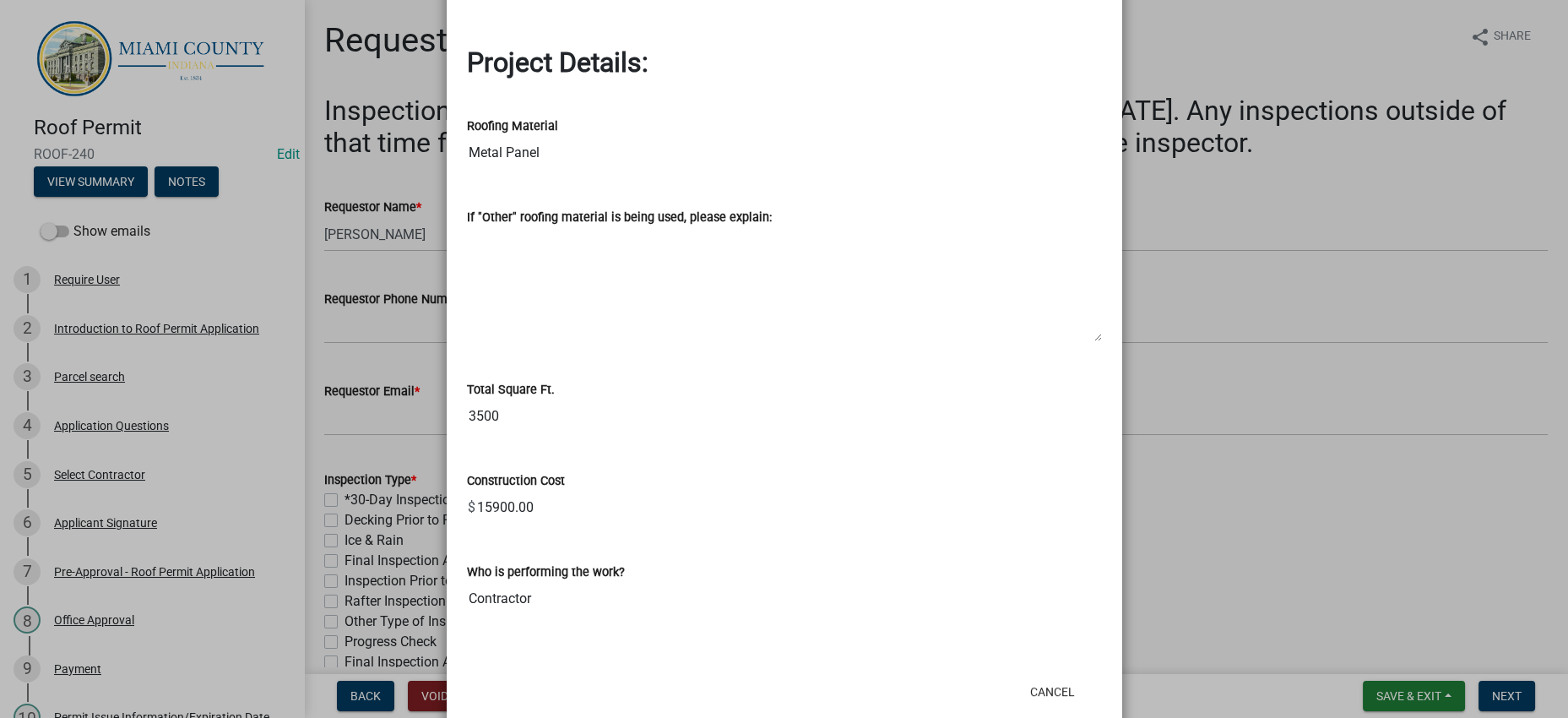
scroll to position [2321, 0]
drag, startPoint x: 627, startPoint y: 205, endPoint x: 456, endPoint y: 199, distance: 171.1
drag, startPoint x: 601, startPoint y: 202, endPoint x: 450, endPoint y: 198, distance: 151.1
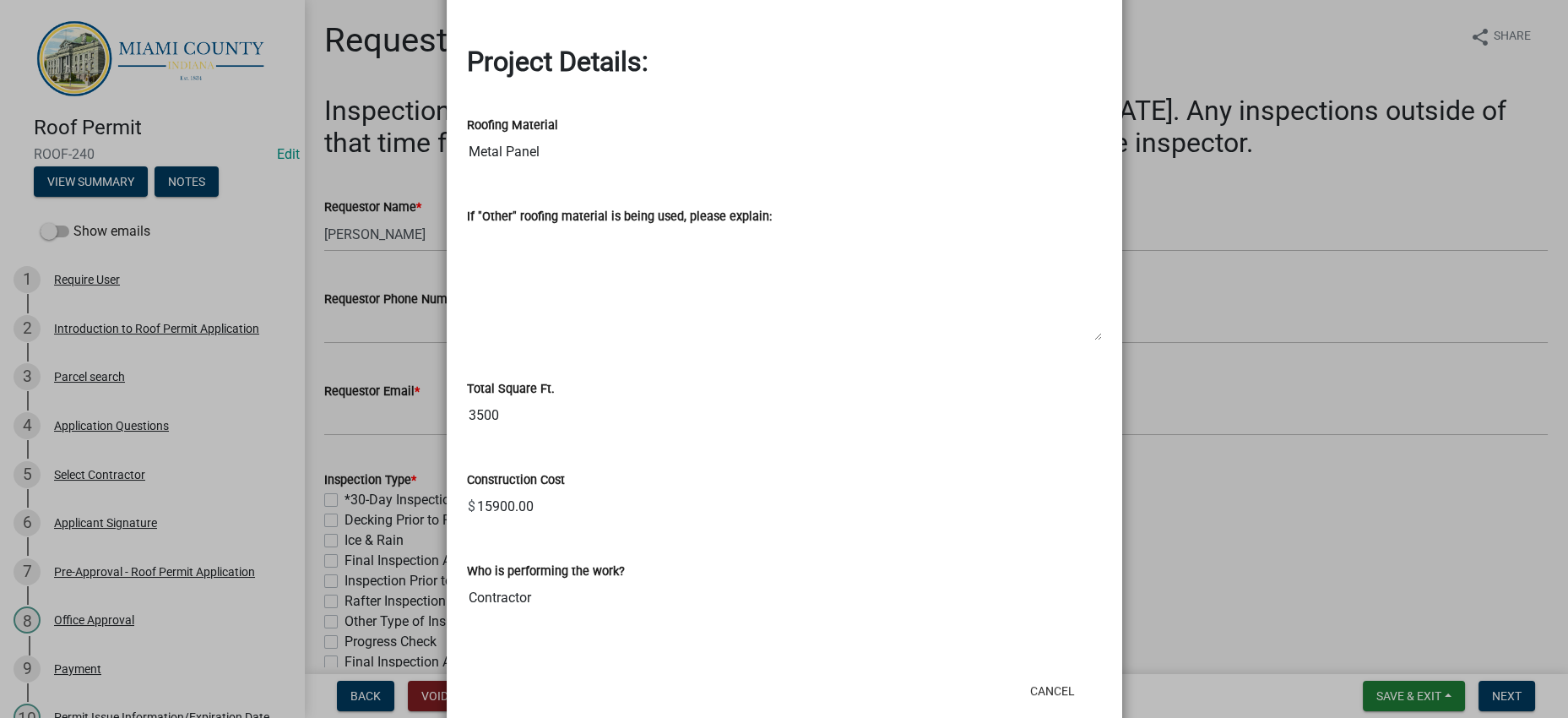
drag, startPoint x: 629, startPoint y: 100, endPoint x: 456, endPoint y: 94, distance: 173.1
click at [1421, 452] on ngb-modal-window "Summary × Printer Friendly Introduction to Roof Permit Application Parcel searc…" at bounding box center [784, 359] width 1568 height 718
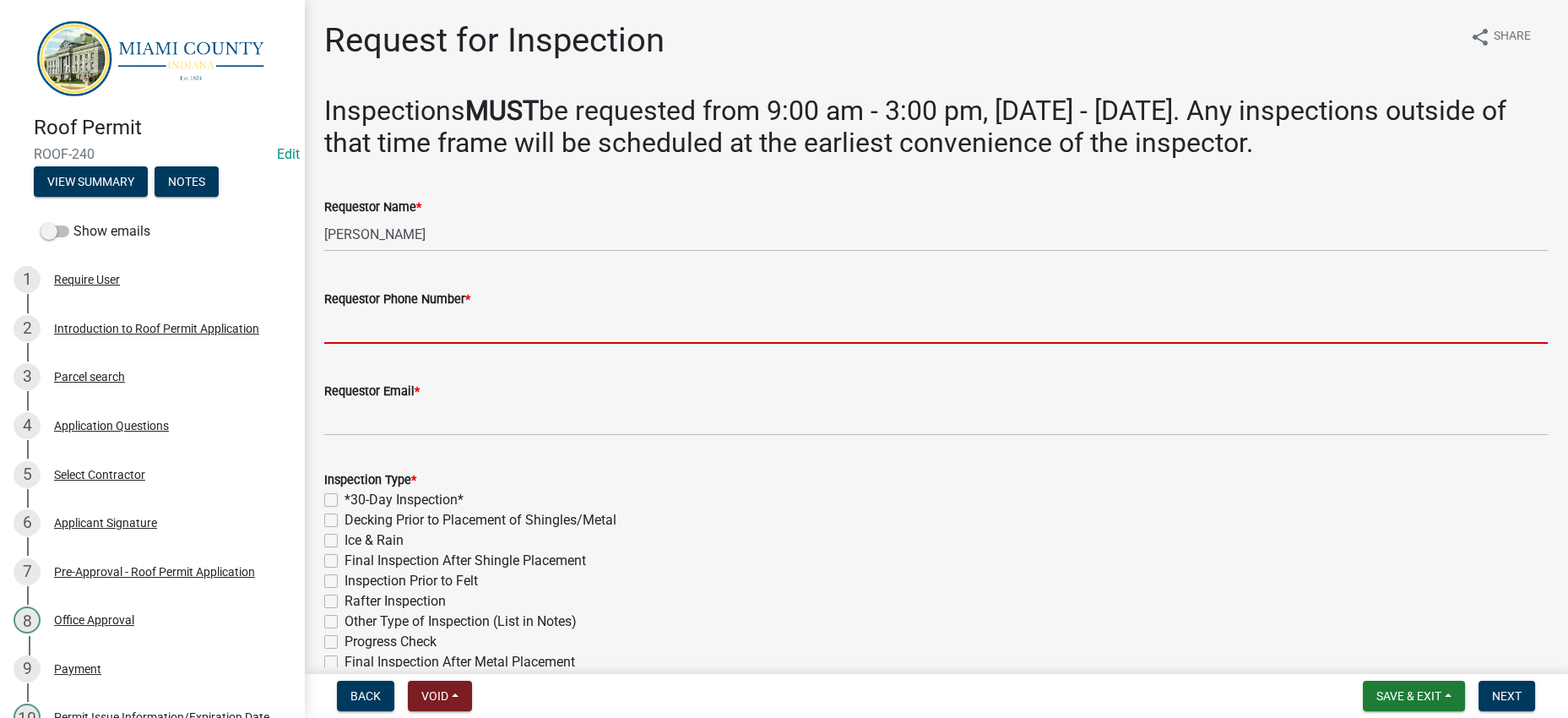
click at [424, 344] on input "Requestor Phone Number *" at bounding box center [935, 326] width 1223 height 34
paste input "(765) 919-9319"
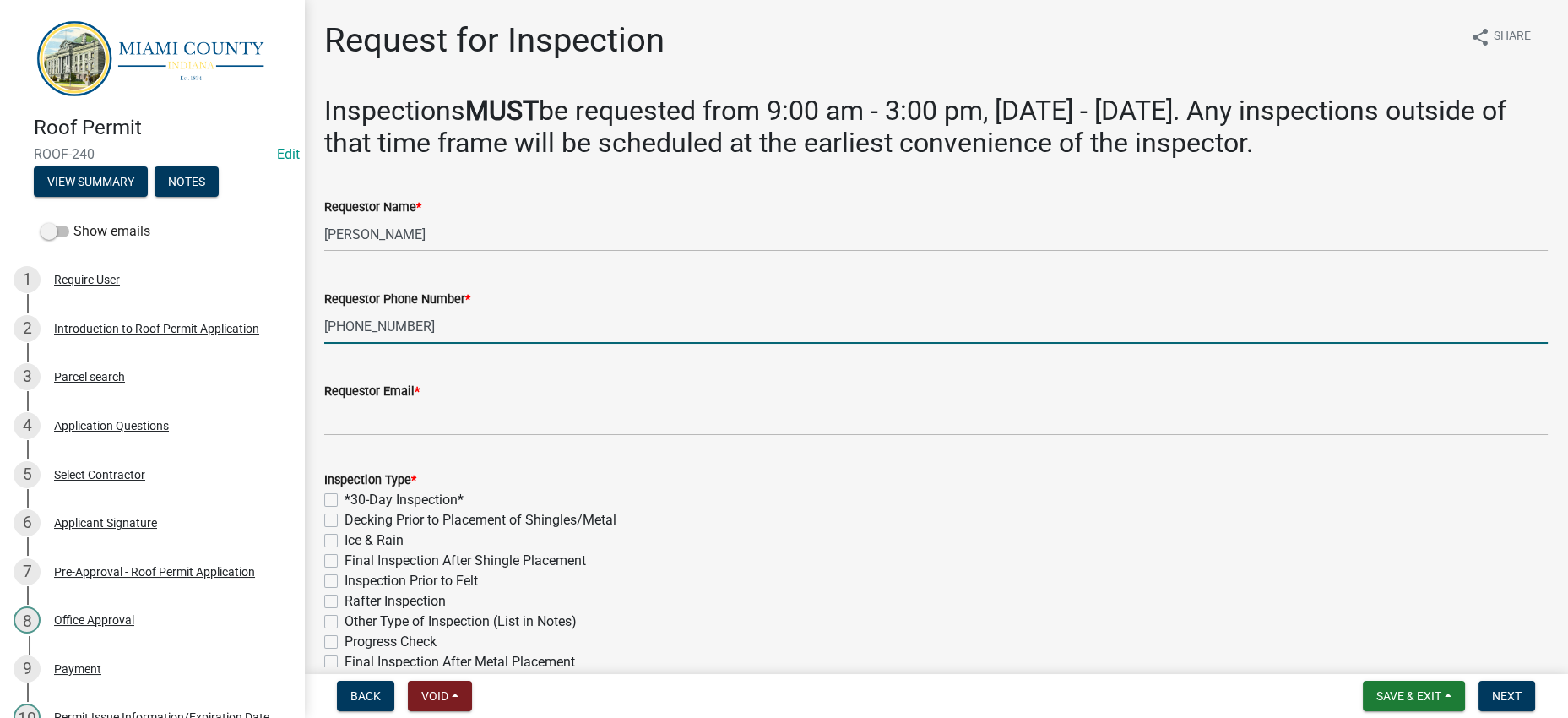
type input "(765) 919-9319"
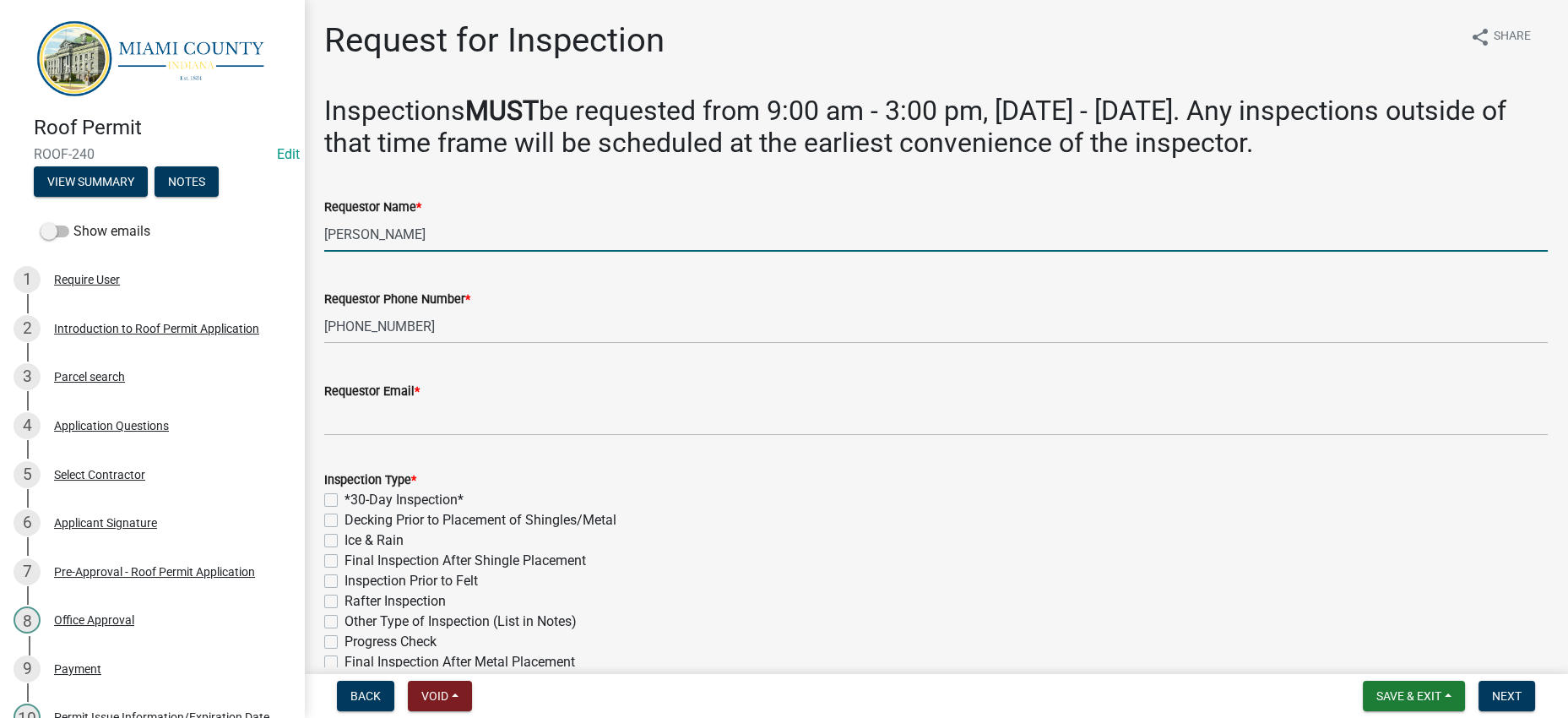
drag, startPoint x: 425, startPoint y: 334, endPoint x: 310, endPoint y: 332, distance: 115.0
click at [310, 332] on div "Request for Inspection share Share Inspections MUST be requested from 9:00 am -…" at bounding box center [935, 557] width 1264 height 1076
type input "t"
type input "Tony Hoffman"
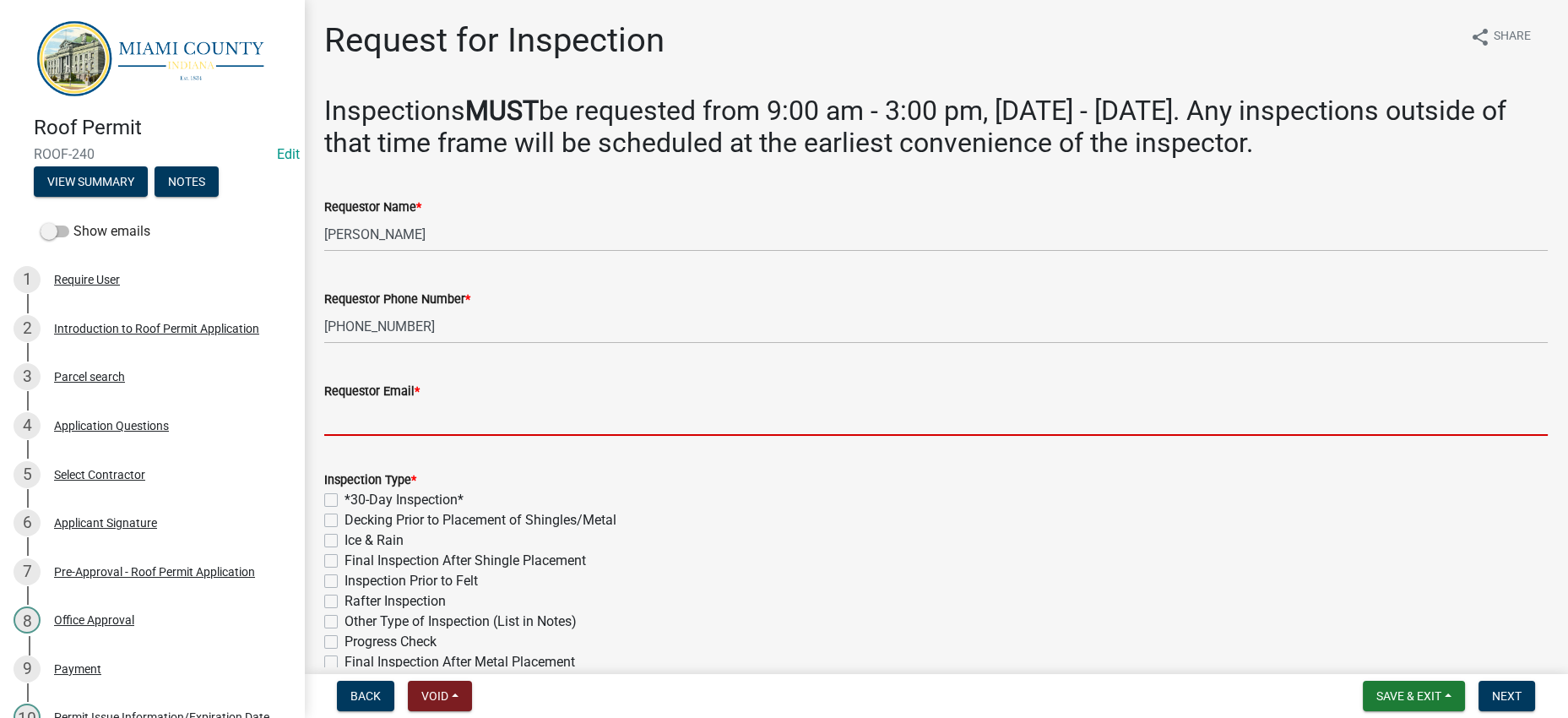
click at [493, 436] on input "Requestor Email *" at bounding box center [935, 418] width 1223 height 34
paste input "wagler@live.com"
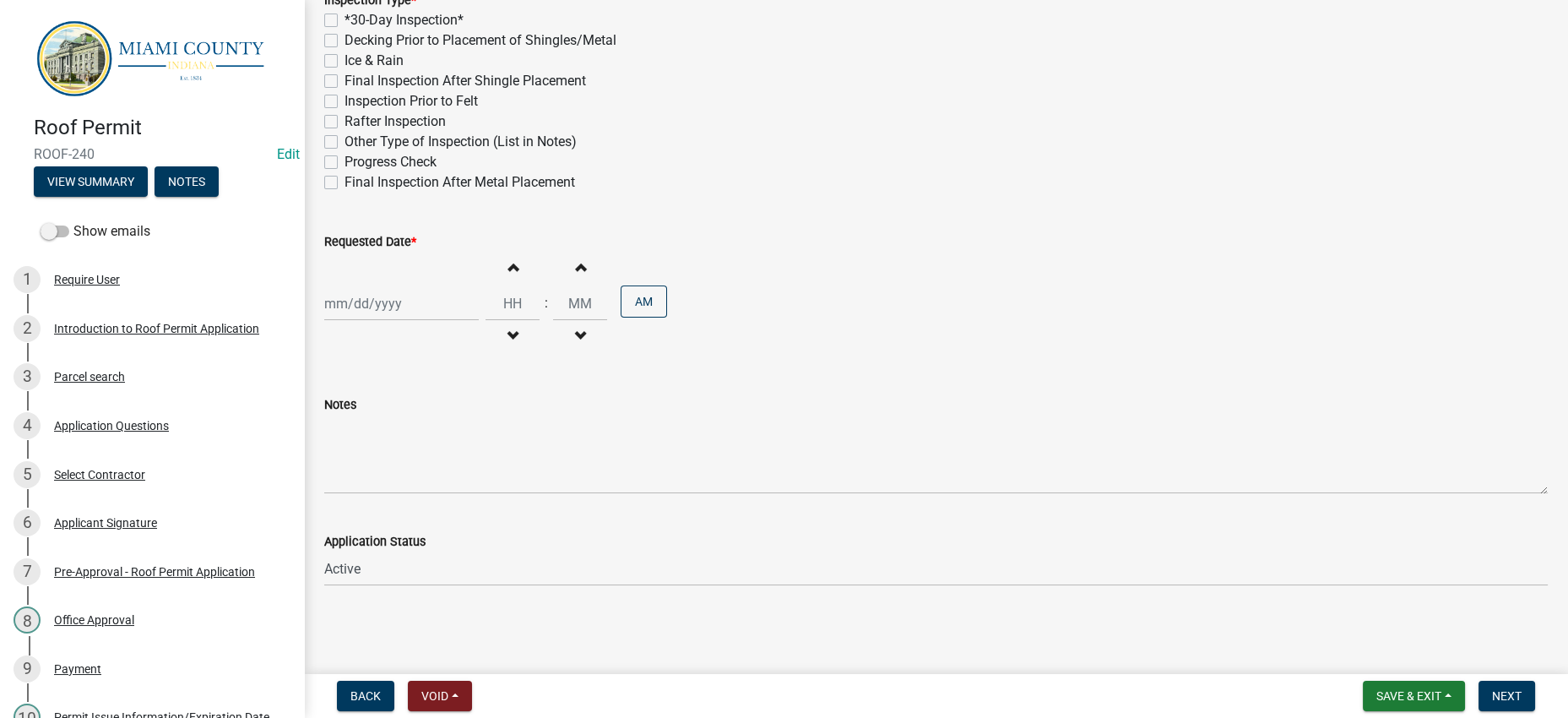
scroll to position [527, 0]
type input "wagler@live.com"
click at [431, 30] on label "*30-Day Inspection*" at bounding box center [404, 20] width 119 height 20
click at [355, 21] on input "*30-Day Inspection*" at bounding box center [350, 16] width 11 height 11
checkbox input "true"
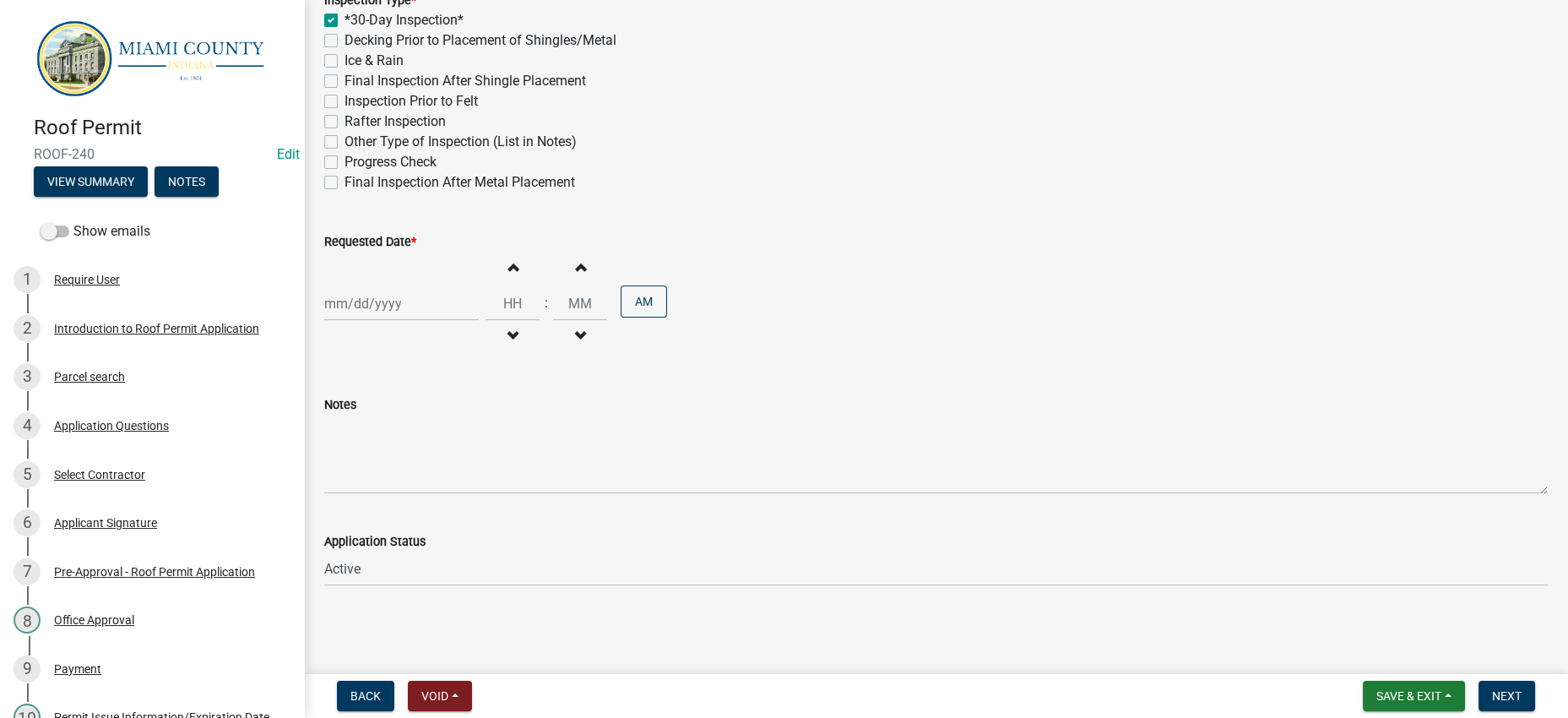
checkbox input "false"
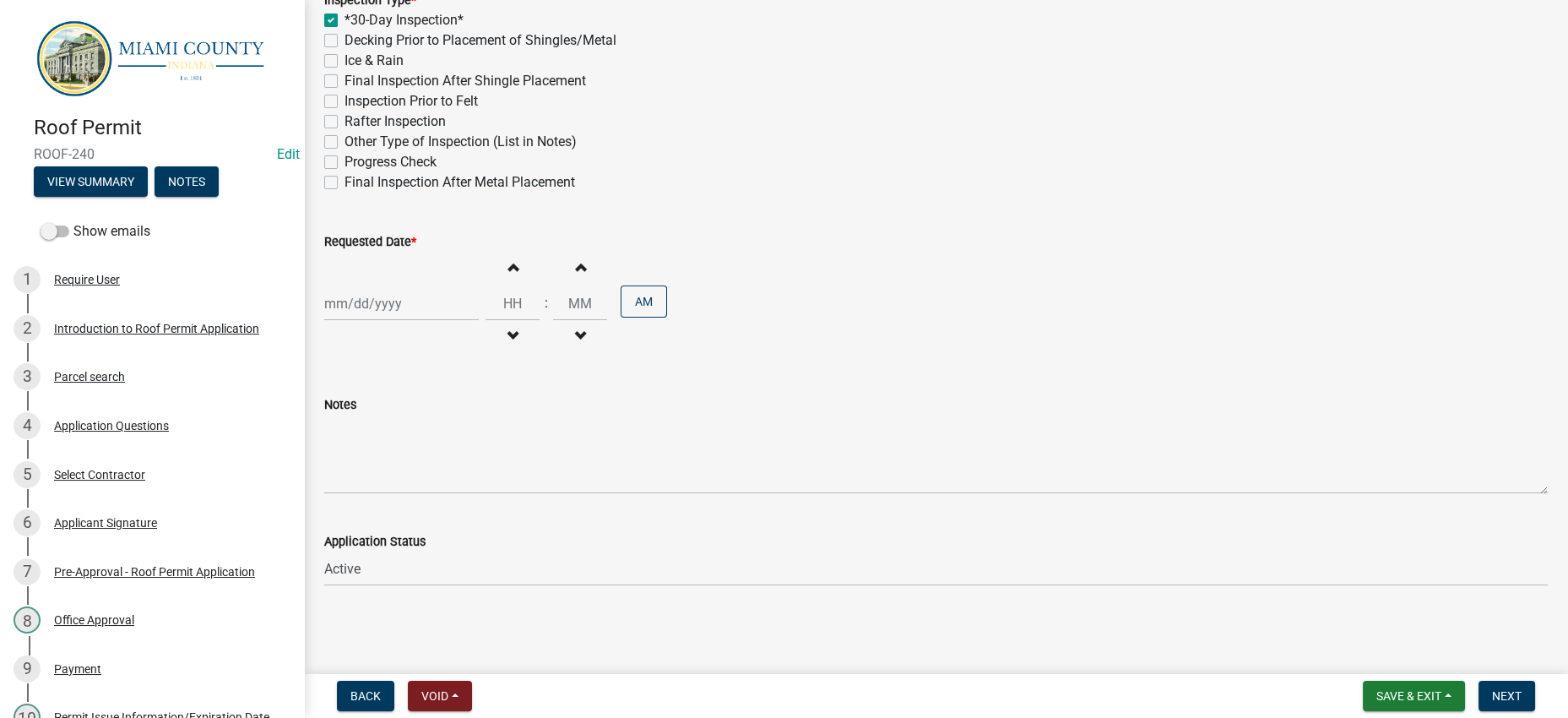
checkbox input "false"
click at [345, 50] on label "Decking Prior to Placement of Shingles/Metal" at bounding box center [481, 40] width 272 height 20
click at [345, 42] on input "Decking Prior to Placement of Shingles/Metal" at bounding box center [350, 36] width 11 height 11
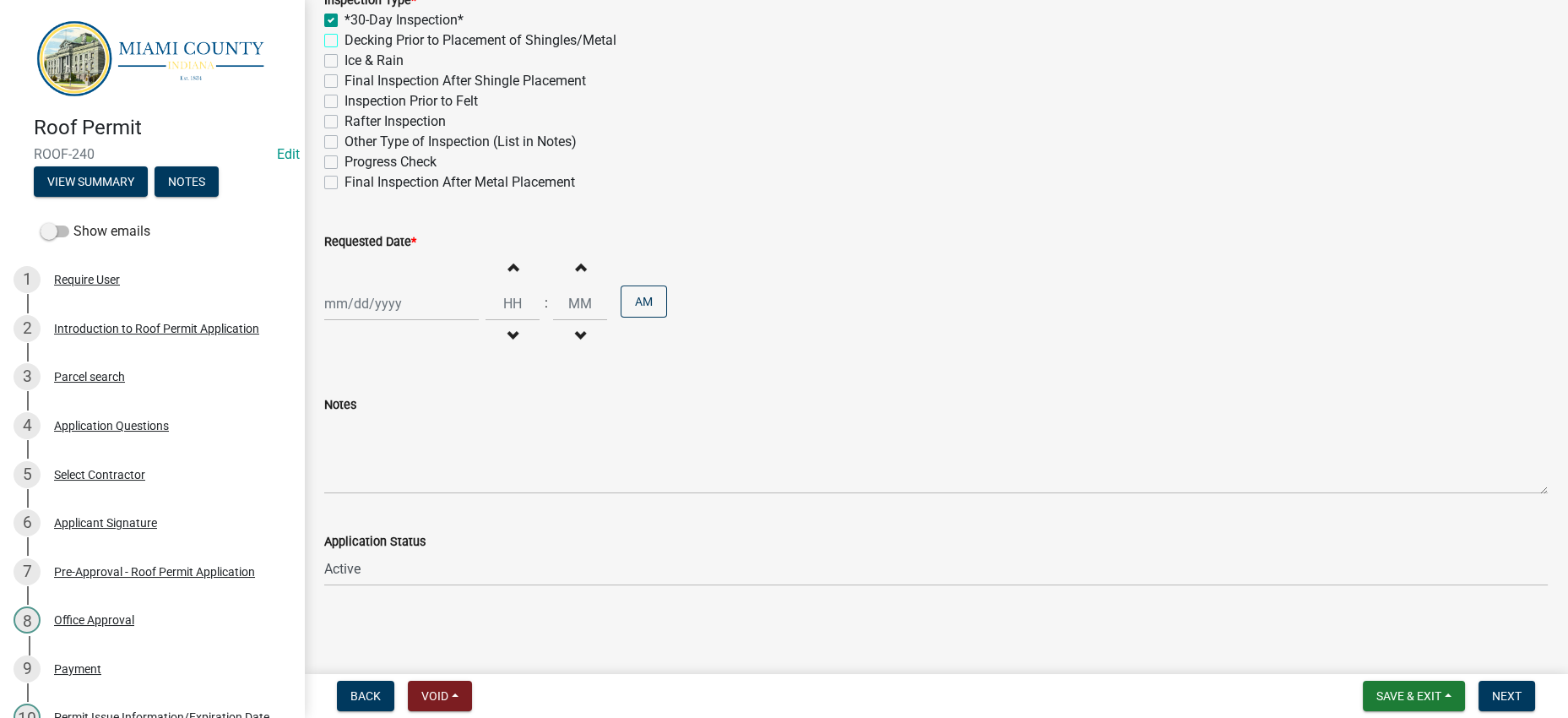
checkbox input "true"
checkbox input "false"
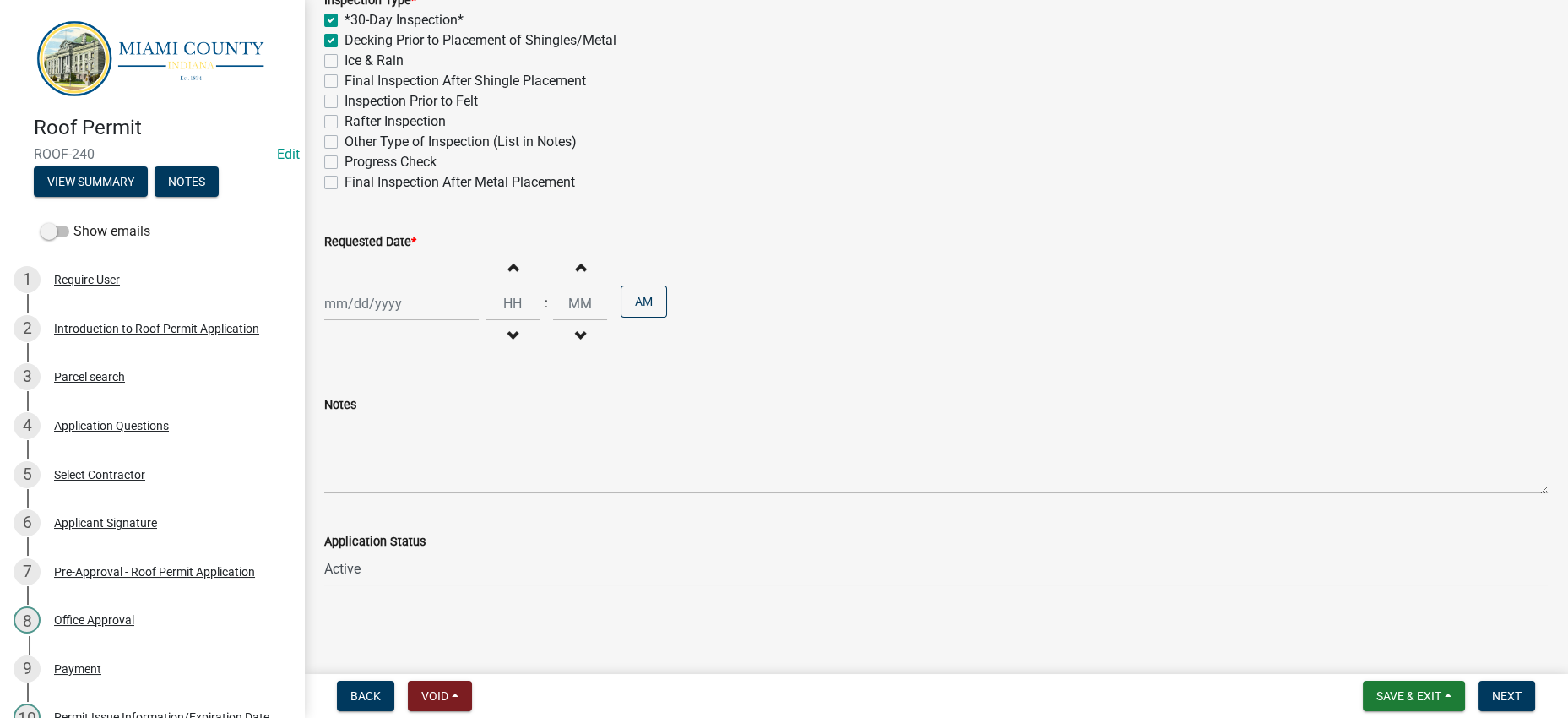
checkbox input "false"
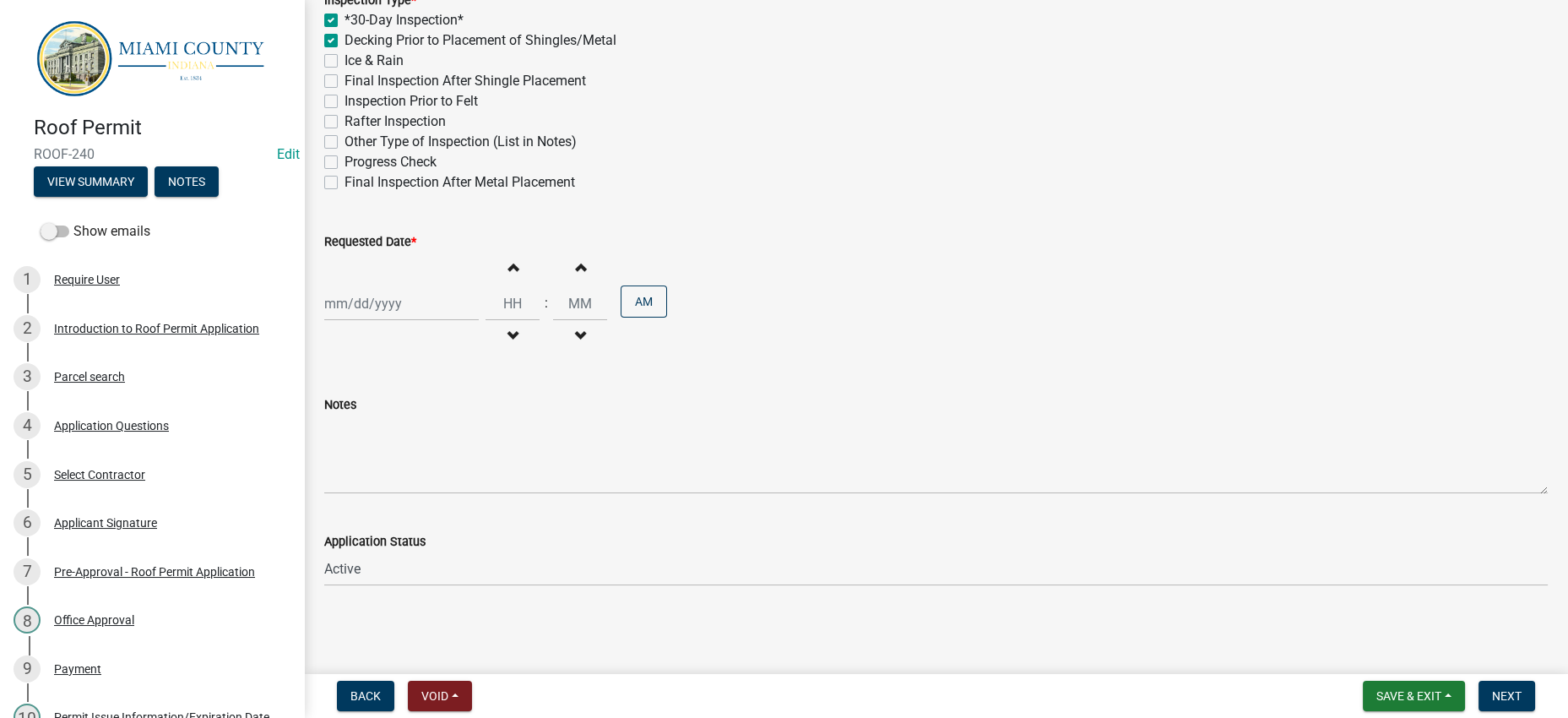
click at [430, 321] on div at bounding box center [401, 303] width 155 height 34
select select "9"
select select "2025"
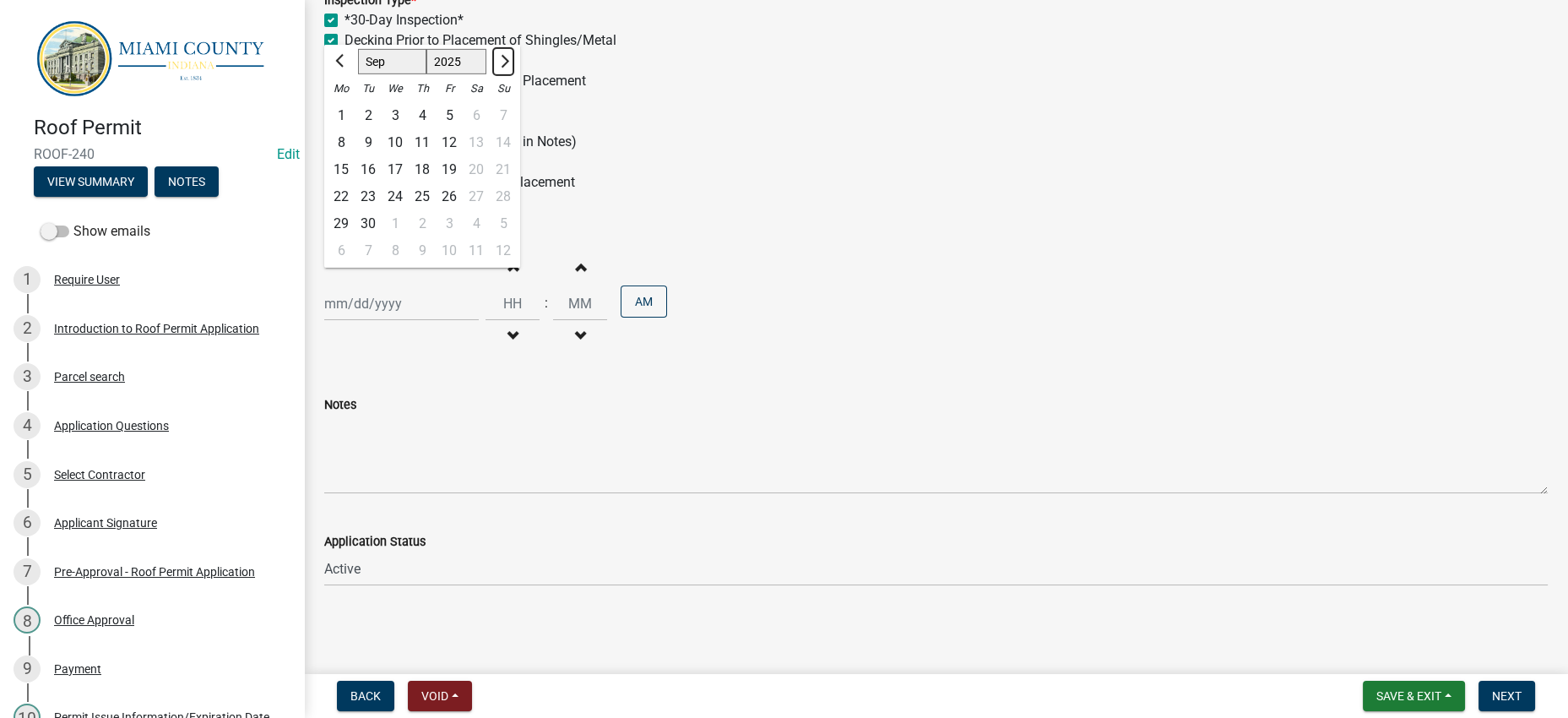
click at [509, 66] on span "Next month" at bounding box center [502, 60] width 12 height 12
select select "10"
click at [408, 156] on div "8" at bounding box center [395, 142] width 27 height 27
type input "[DATE]"
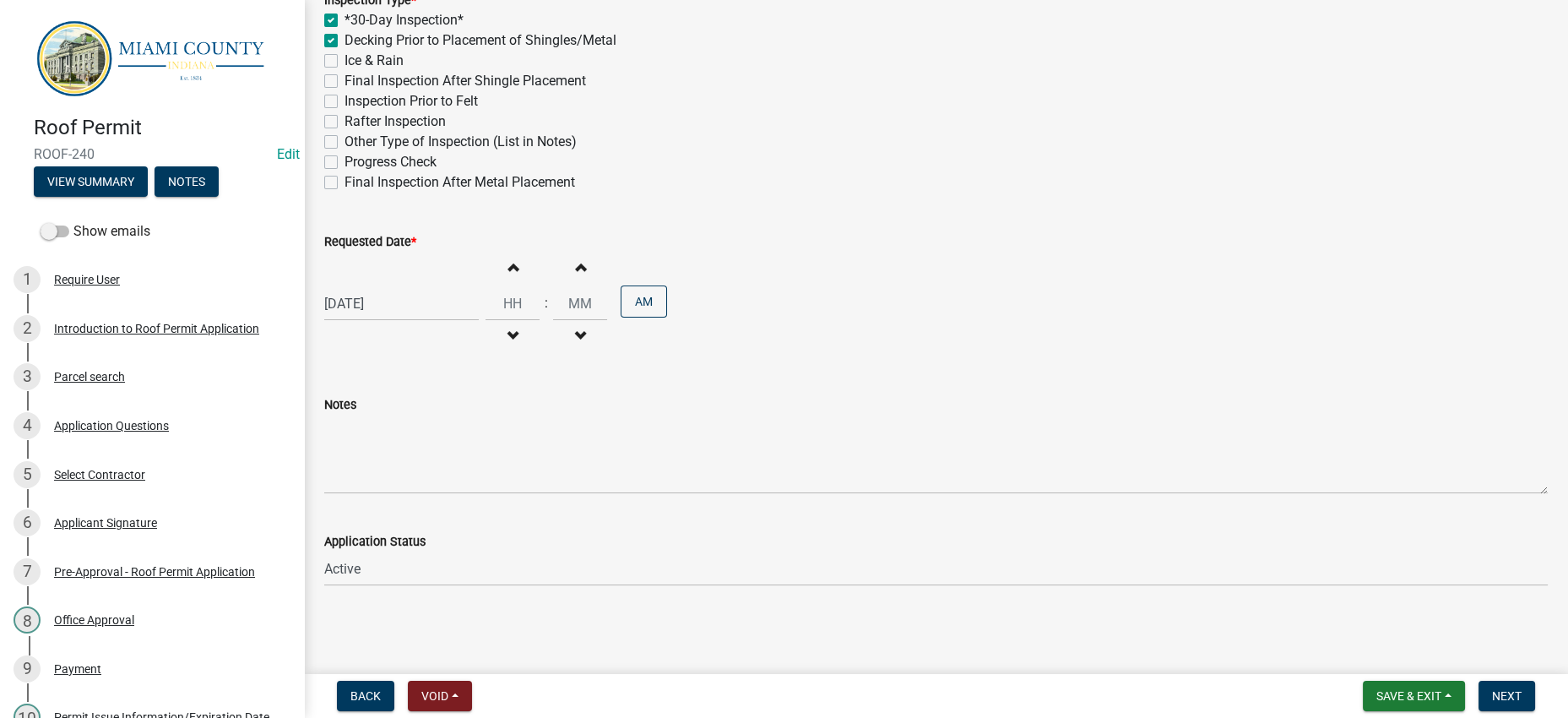
click at [1029, 252] on div "Requested Date *" at bounding box center [935, 241] width 1223 height 20
click at [1520, 685] on button "Next" at bounding box center [1507, 696] width 57 height 30
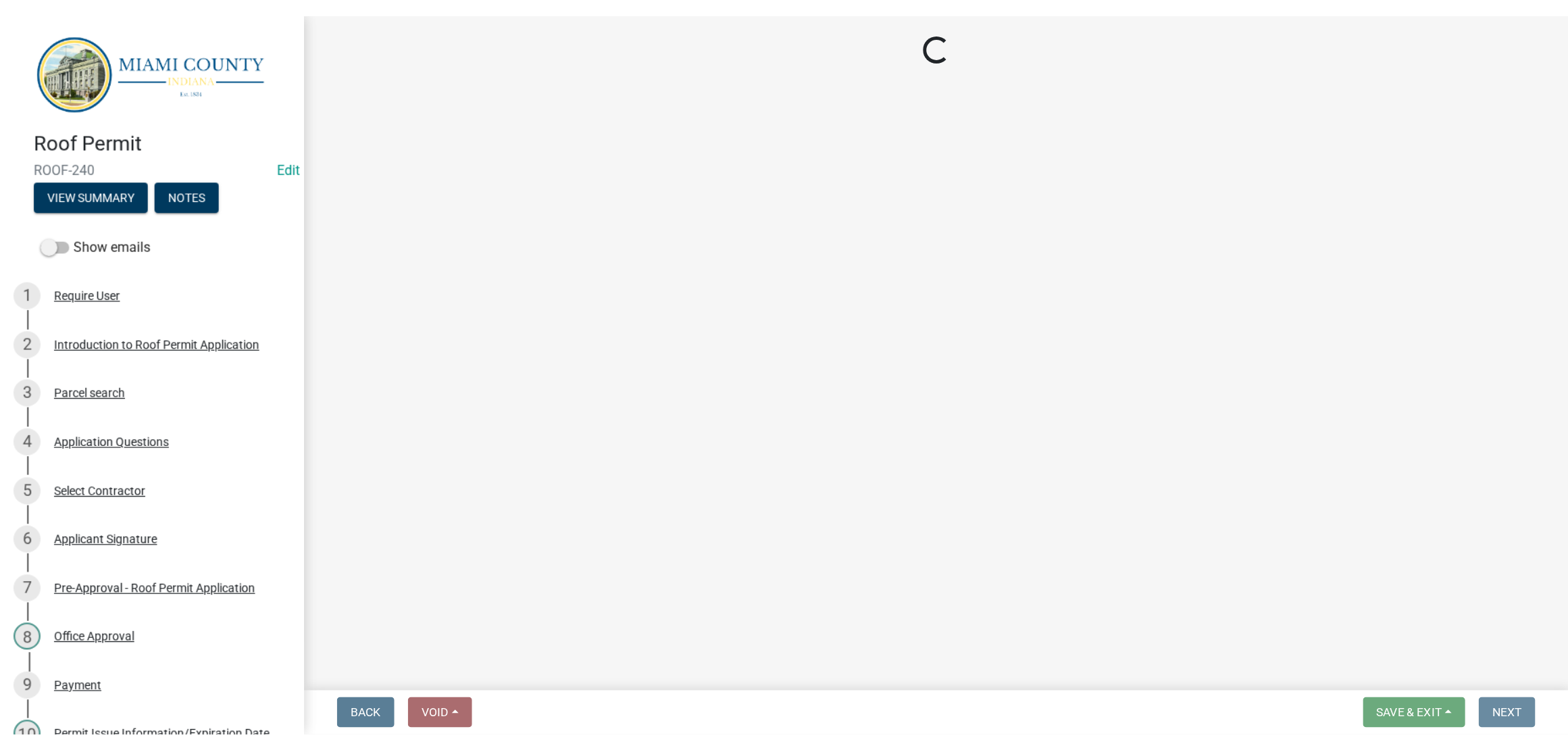
scroll to position [0, 0]
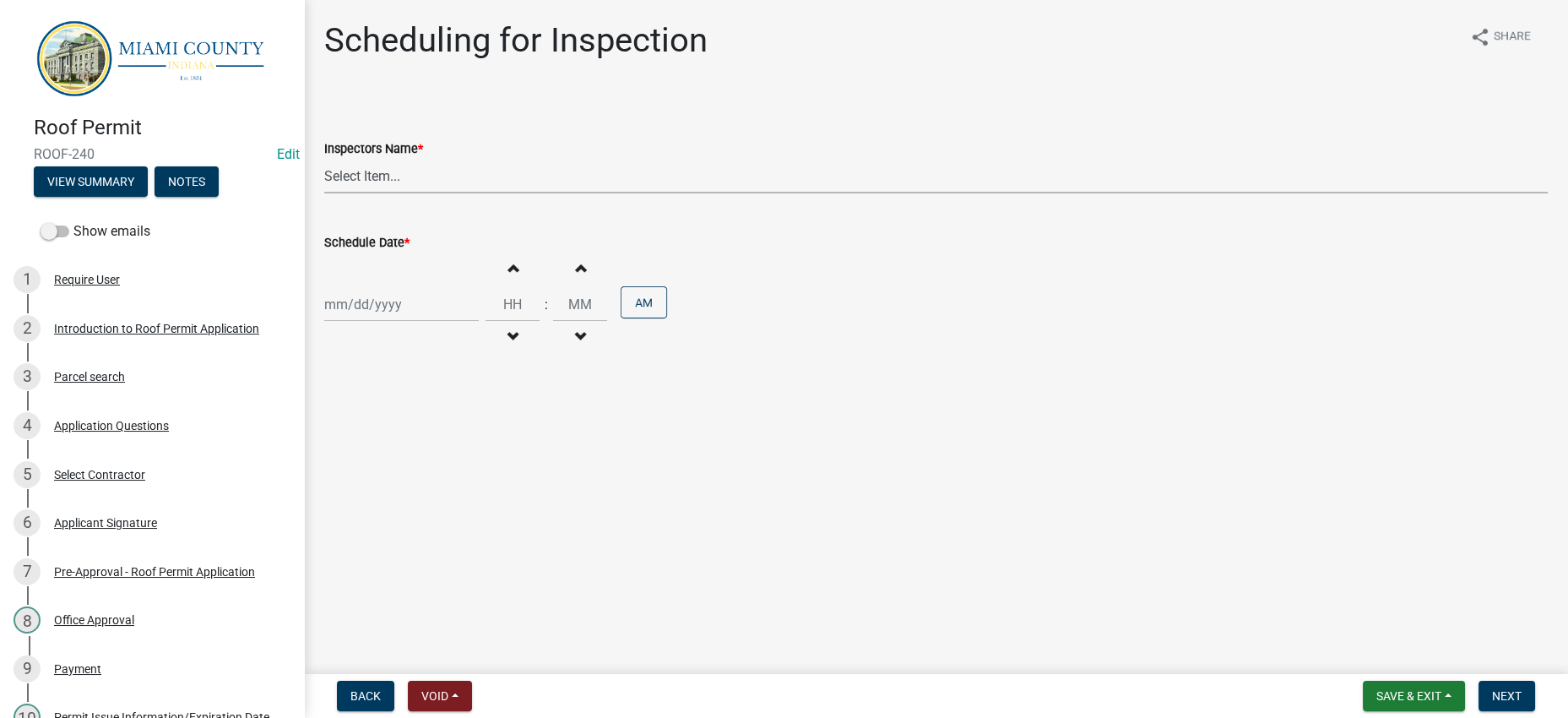
click at [504, 194] on select "Select Item... bmthomas ([PERSON_NAME]) croser ([PERSON_NAME]) [PERSON_NAME] ([…" at bounding box center [935, 176] width 1223 height 34
select select "25b75ae6-03c7-4280-9b34-fcf63005d5e5"
click at [329, 194] on select "Select Item... bmthomas ([PERSON_NAME]) croser ([PERSON_NAME]) [PERSON_NAME] ([…" at bounding box center [935, 176] width 1223 height 34
click at [445, 322] on div at bounding box center [401, 304] width 155 height 34
select select "9"
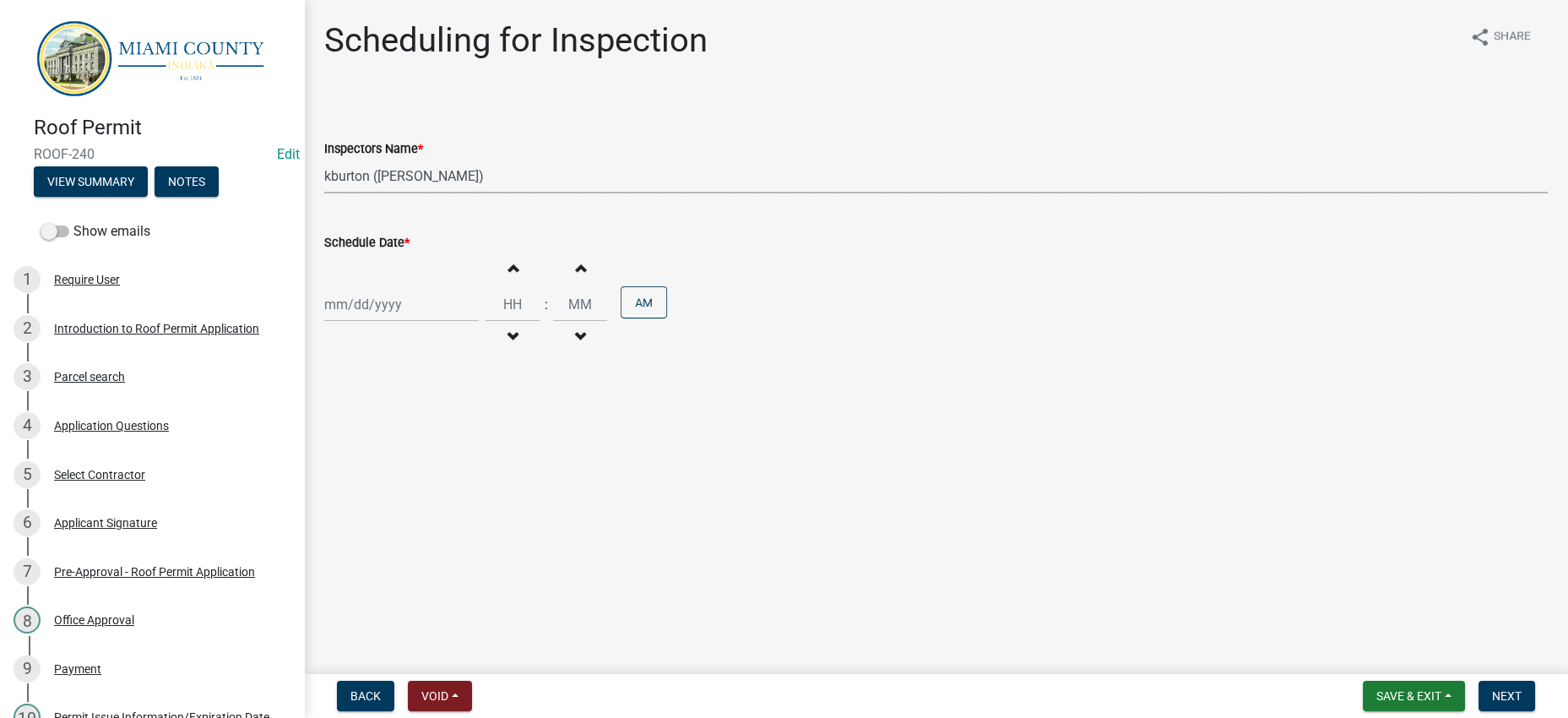
select select "2025"
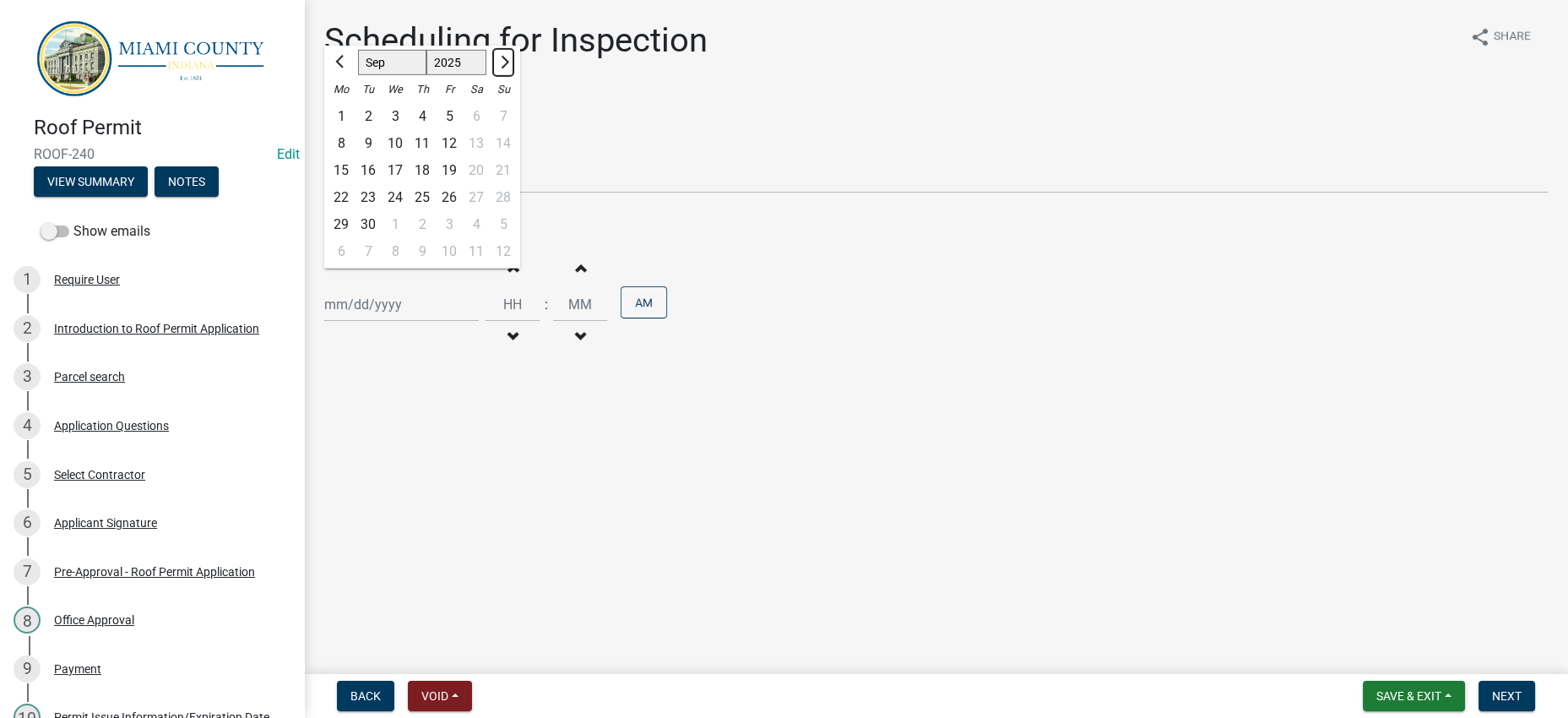
click at [509, 68] on span "Next month" at bounding box center [502, 62] width 12 height 12
select select "10"
click at [408, 157] on div "8" at bounding box center [395, 143] width 27 height 27
type input "[DATE]"
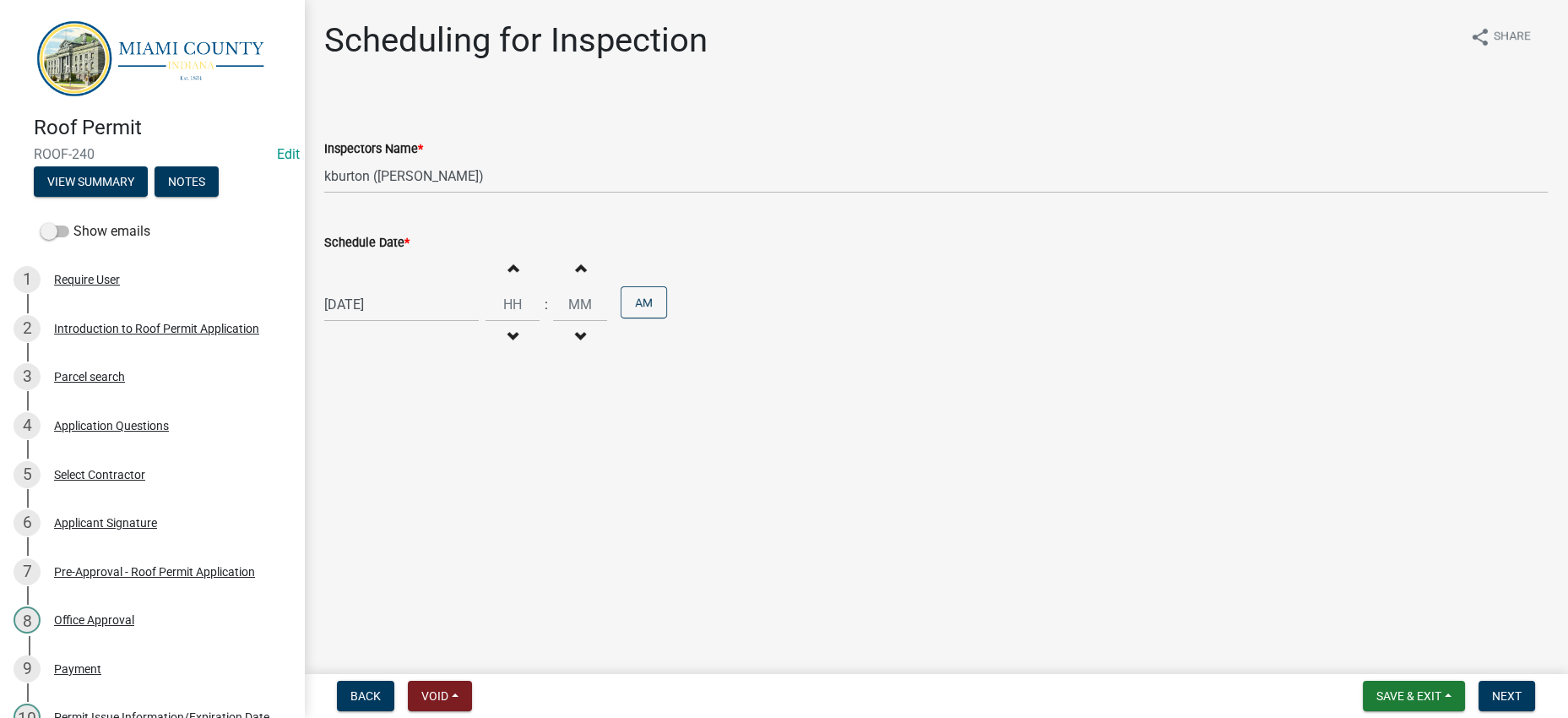
click at [1067, 506] on main "Scheduling for Inspection share Share Inspectors Name * Select Item... bmthomas…" at bounding box center [935, 333] width 1264 height 667
click at [1495, 694] on span "Next" at bounding box center [1506, 695] width 29 height 13
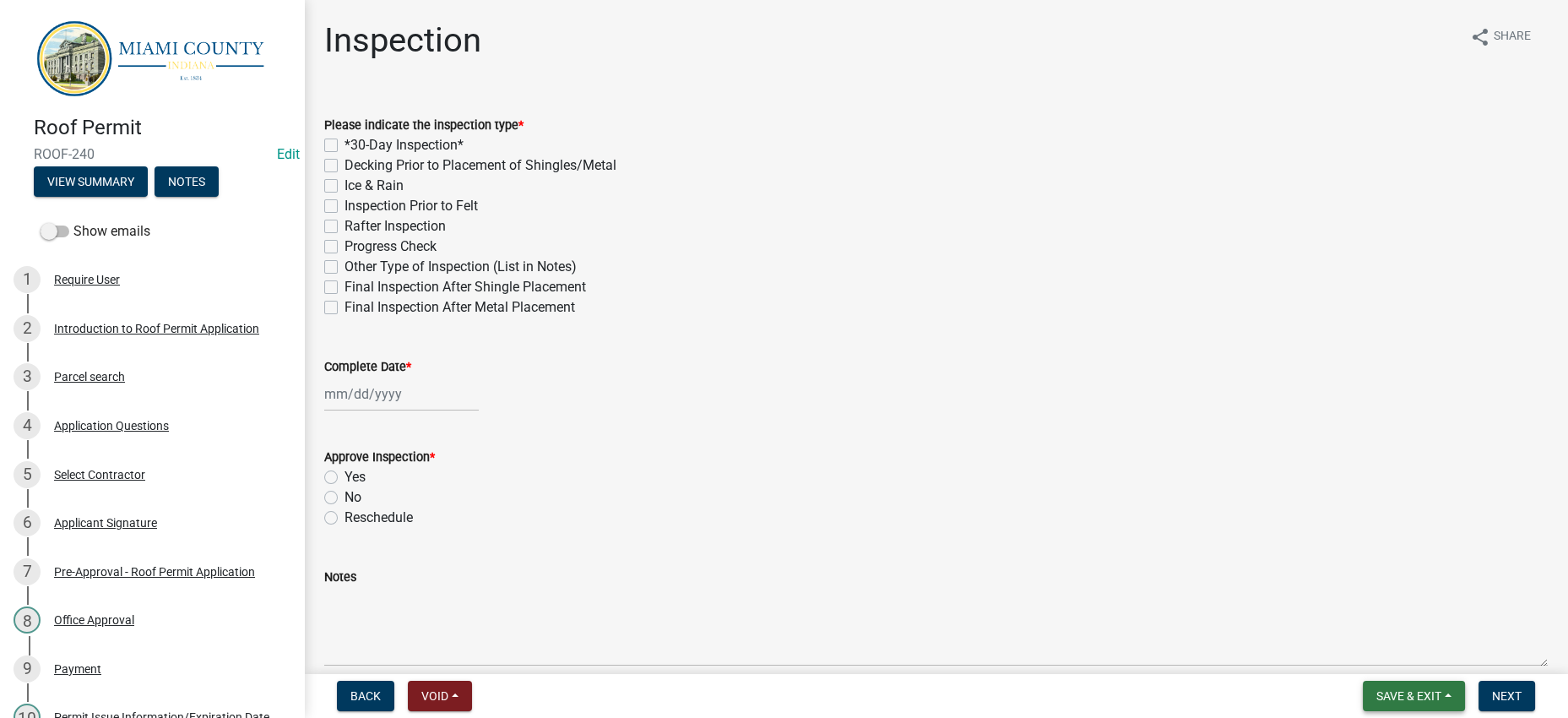
click at [1376, 689] on span "Save & Exit" at bounding box center [1408, 695] width 65 height 13
click at [1332, 628] on button "Save & Exit" at bounding box center [1397, 644] width 135 height 41
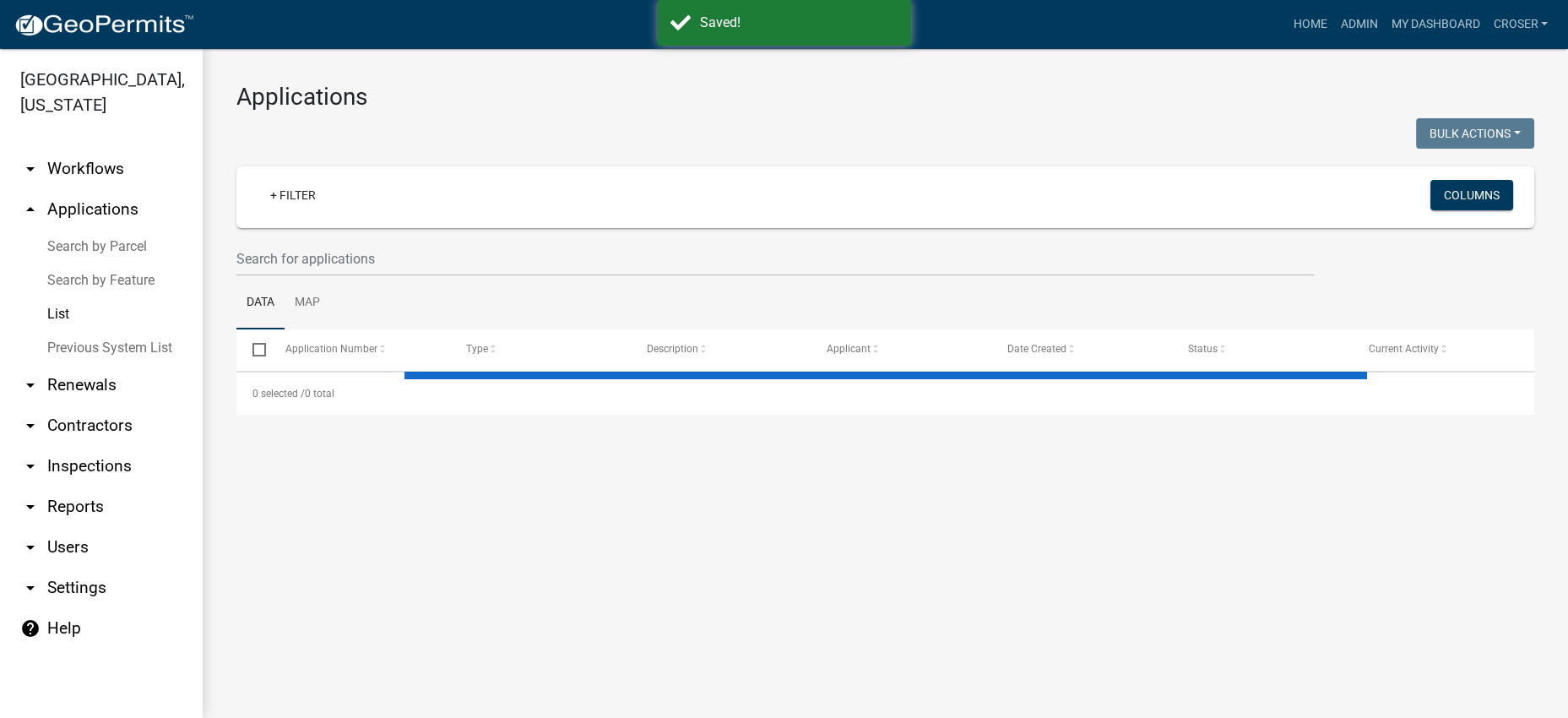
select select "3: 100"
